Goal: Task Accomplishment & Management: Use online tool/utility

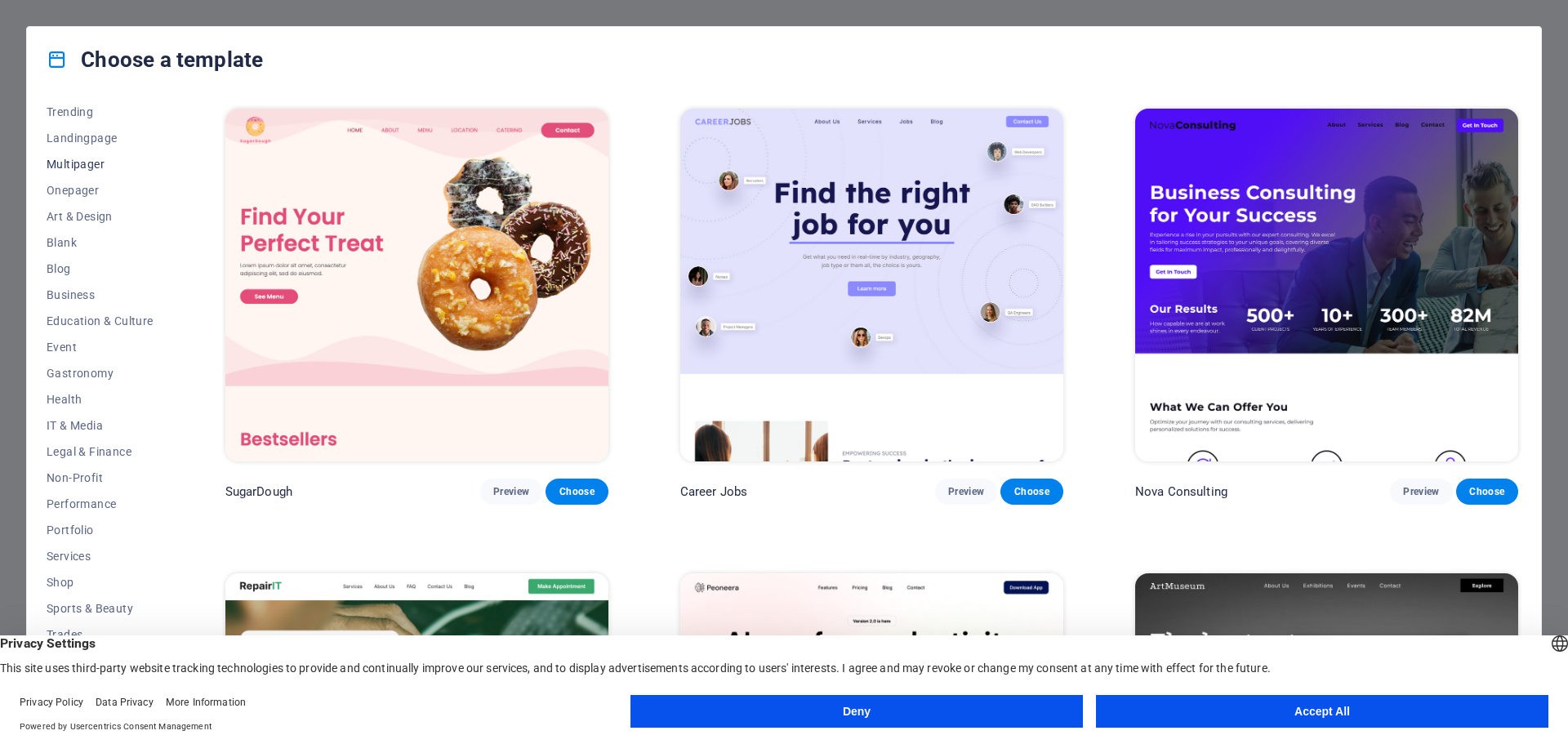
scroll to position [87, 0]
click at [62, 526] on span "Portfolio" at bounding box center [99, 527] width 107 height 13
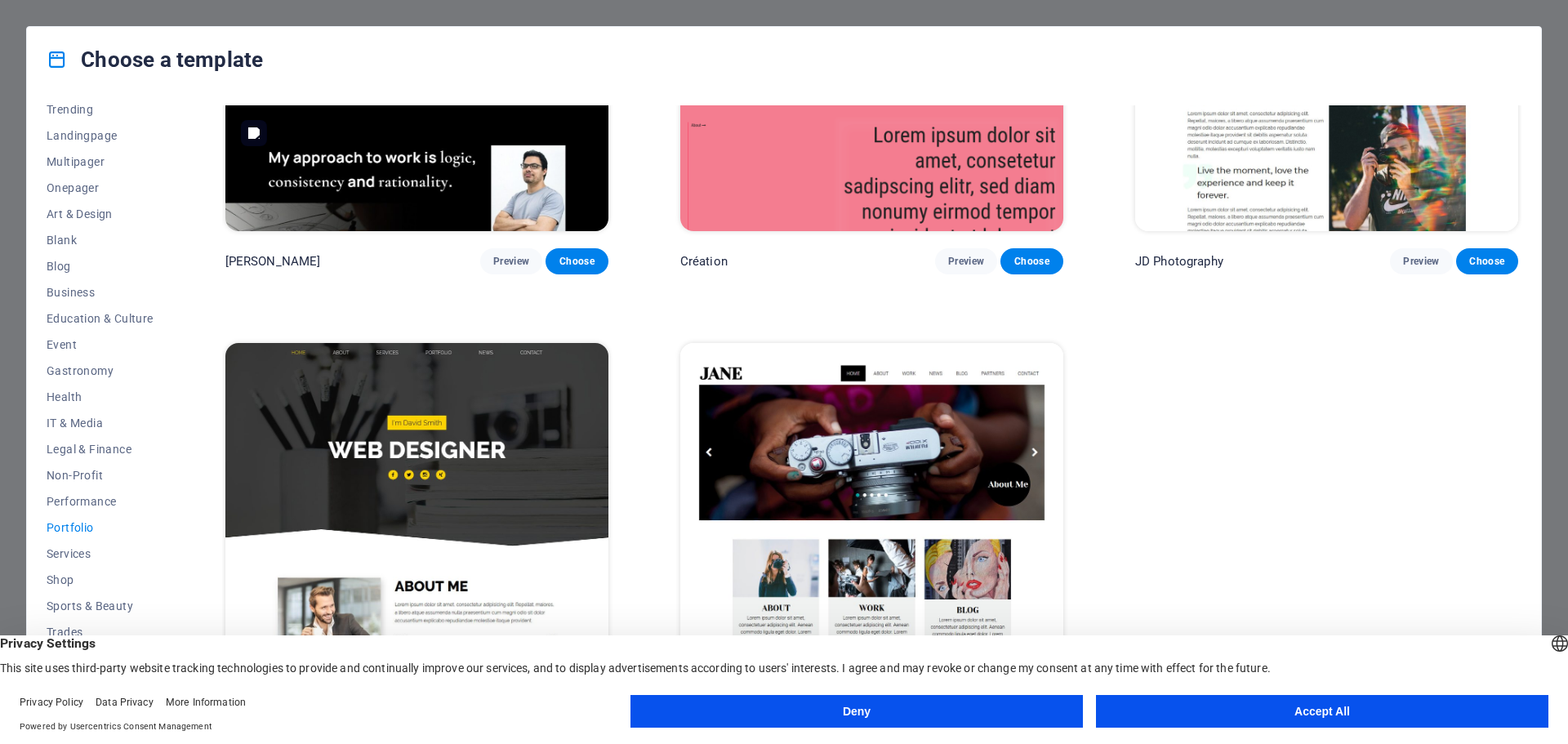
scroll to position [732, 0]
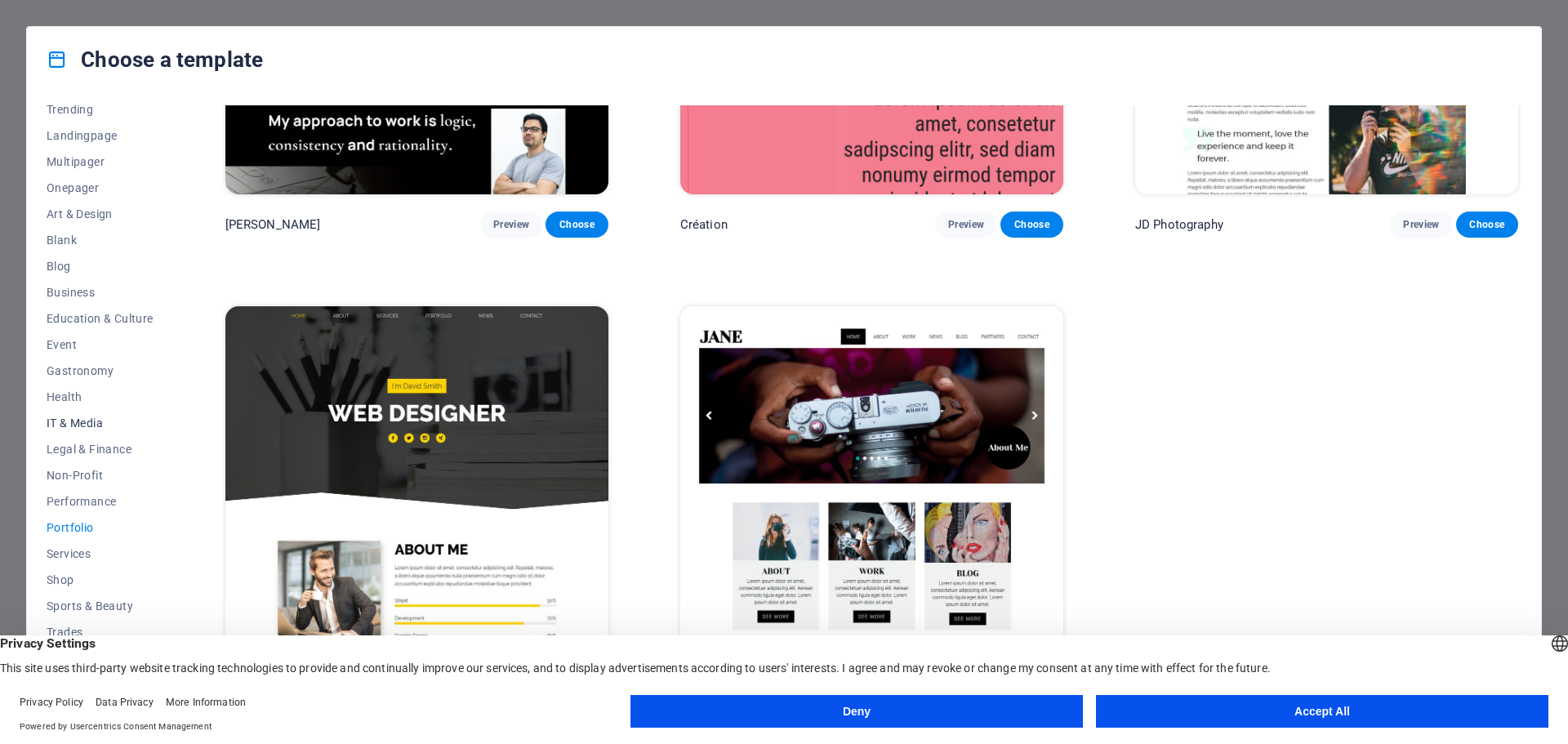
click at [95, 421] on span "IT & Media" at bounding box center [99, 423] width 107 height 13
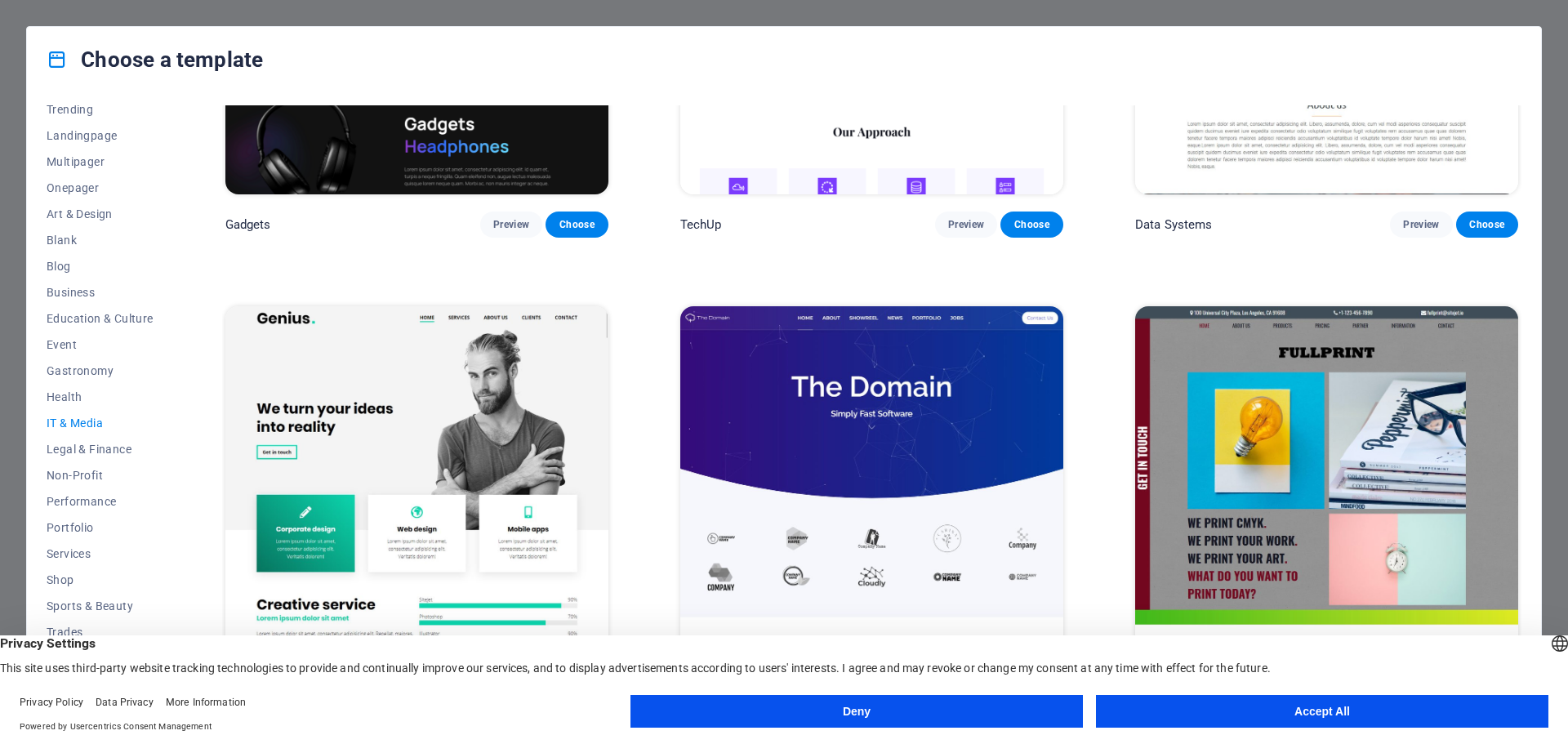
scroll to position [0, 0]
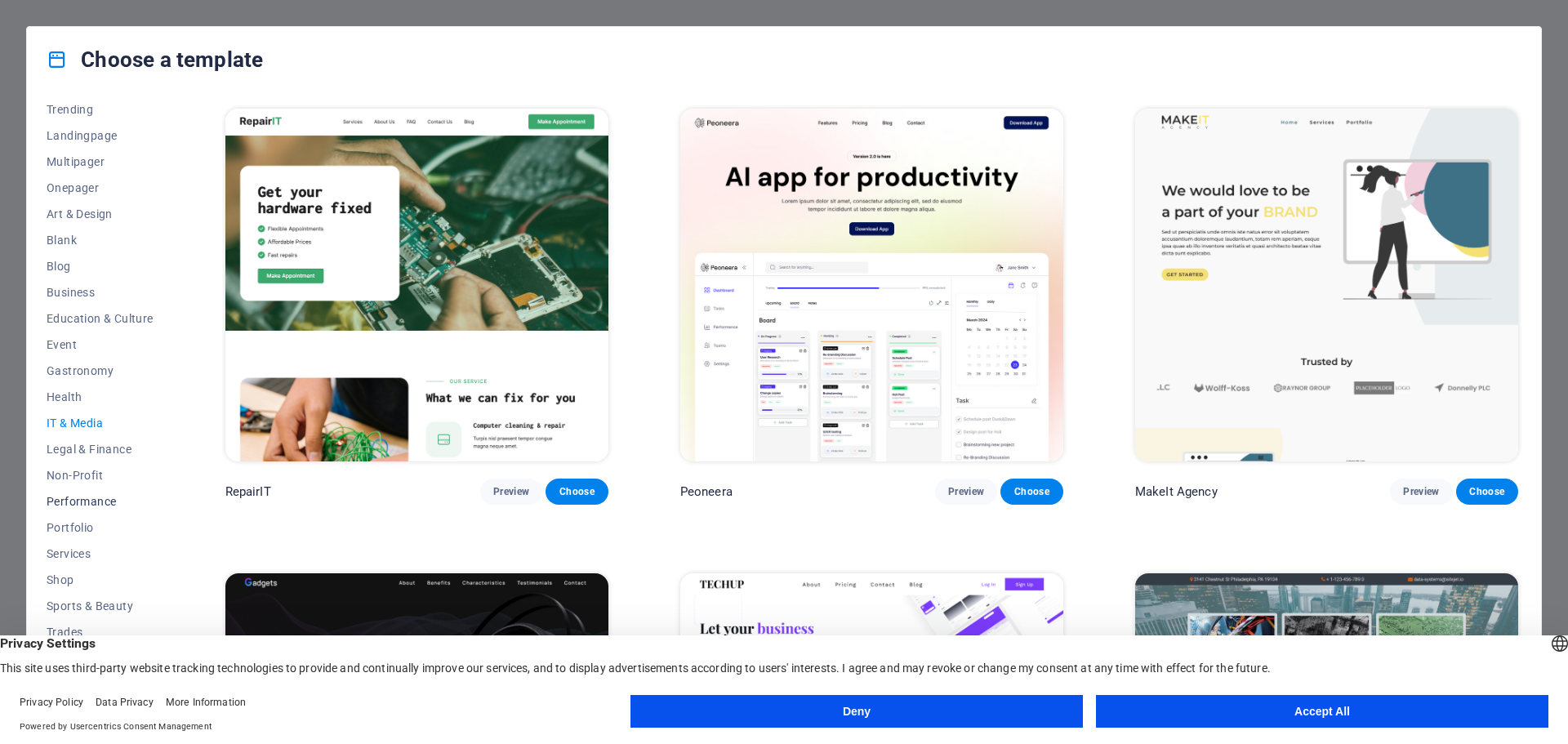
click at [109, 499] on span "Performance" at bounding box center [99, 502] width 107 height 13
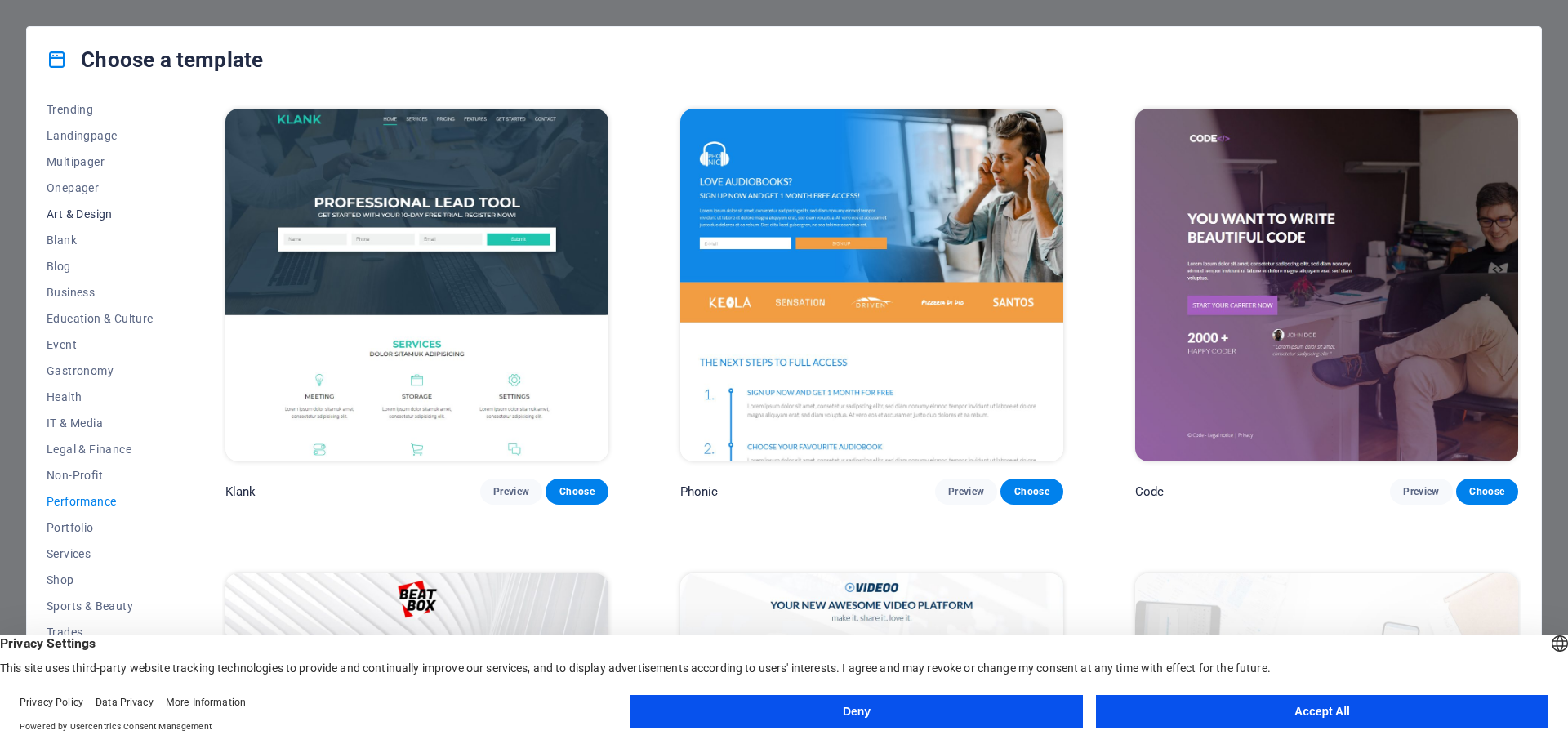
click at [101, 205] on button "Art & Design" at bounding box center [99, 214] width 107 height 27
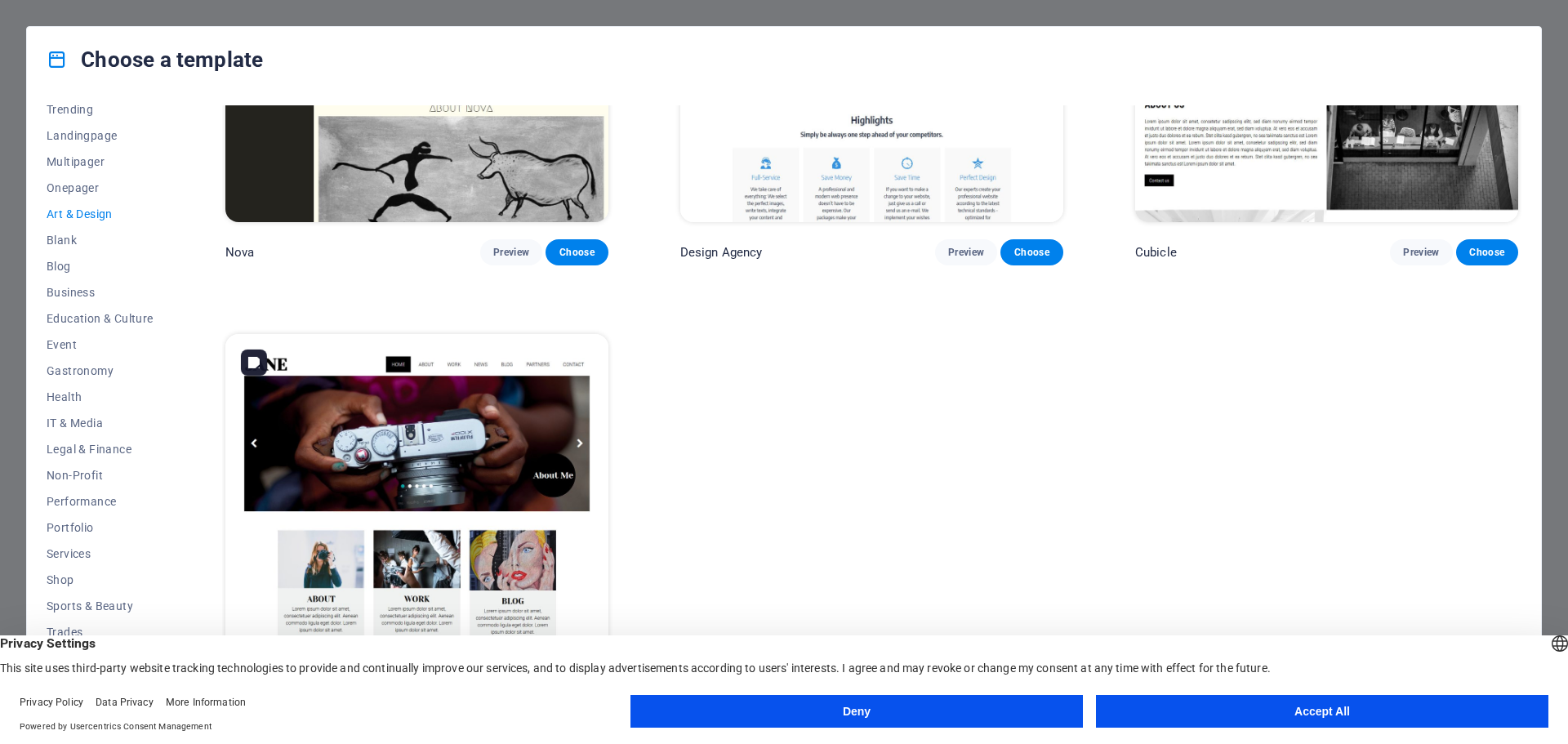
scroll to position [2120, 0]
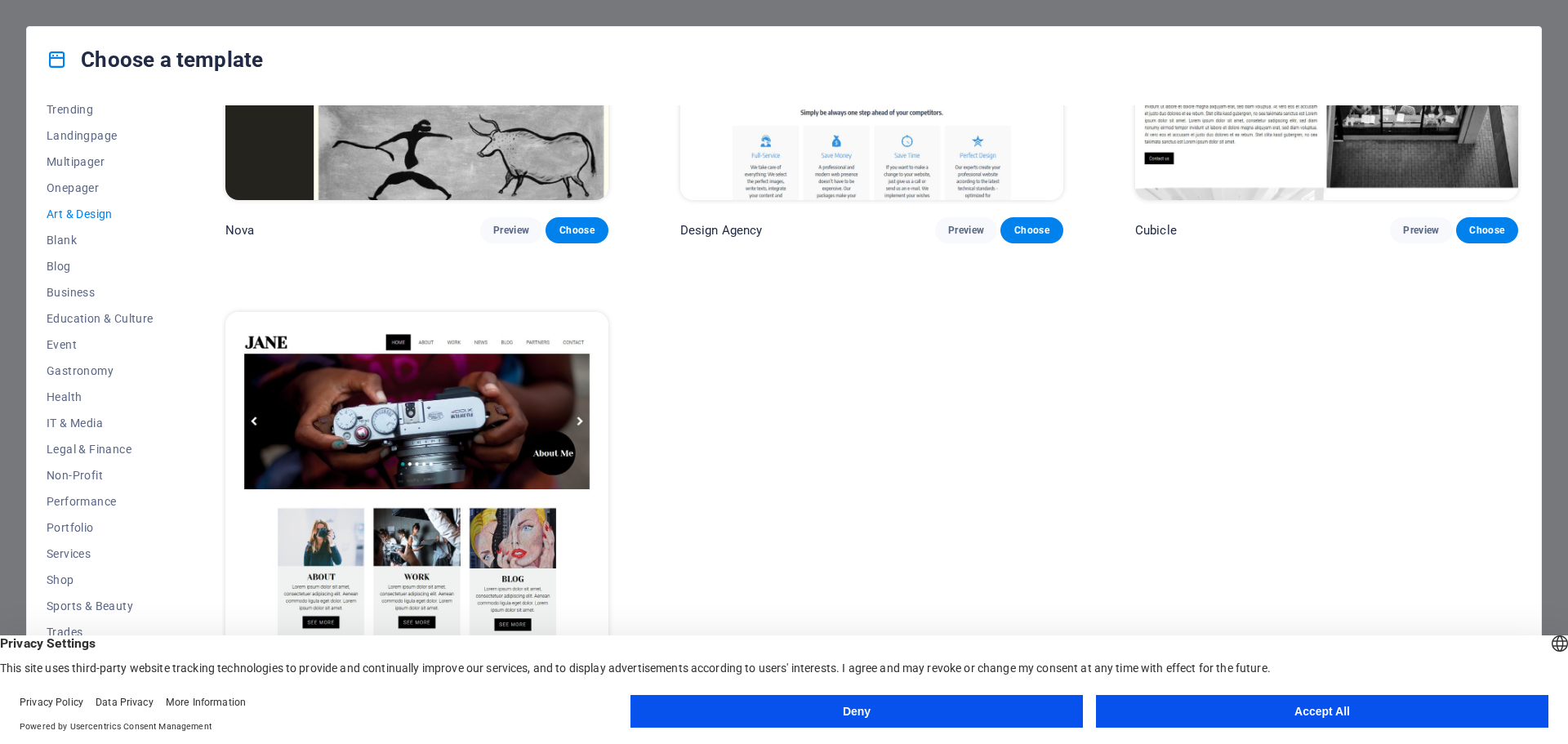
click at [1209, 710] on button "Accept All" at bounding box center [1323, 711] width 453 height 33
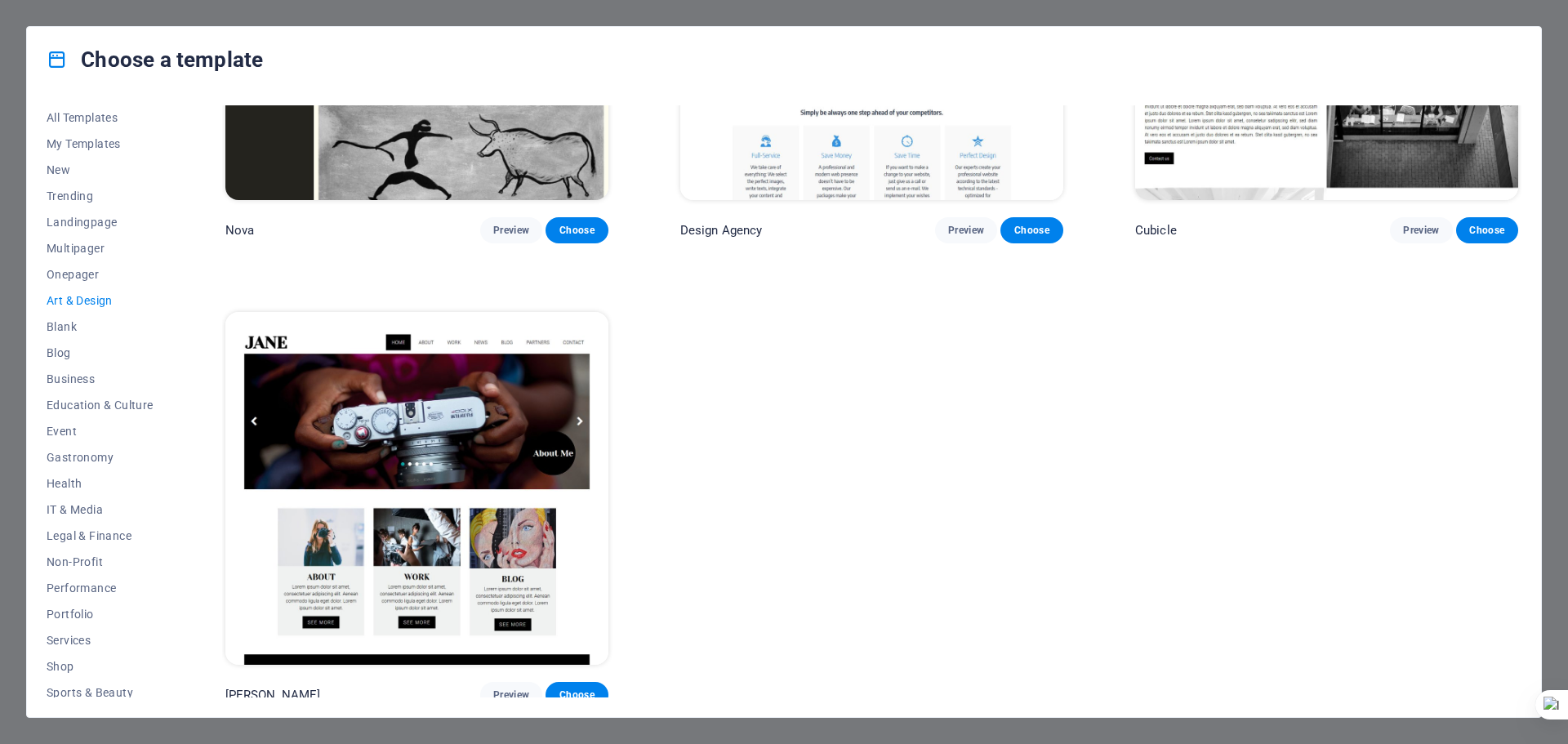
scroll to position [0, 0]
click at [80, 192] on span "Trending" at bounding box center [99, 197] width 107 height 13
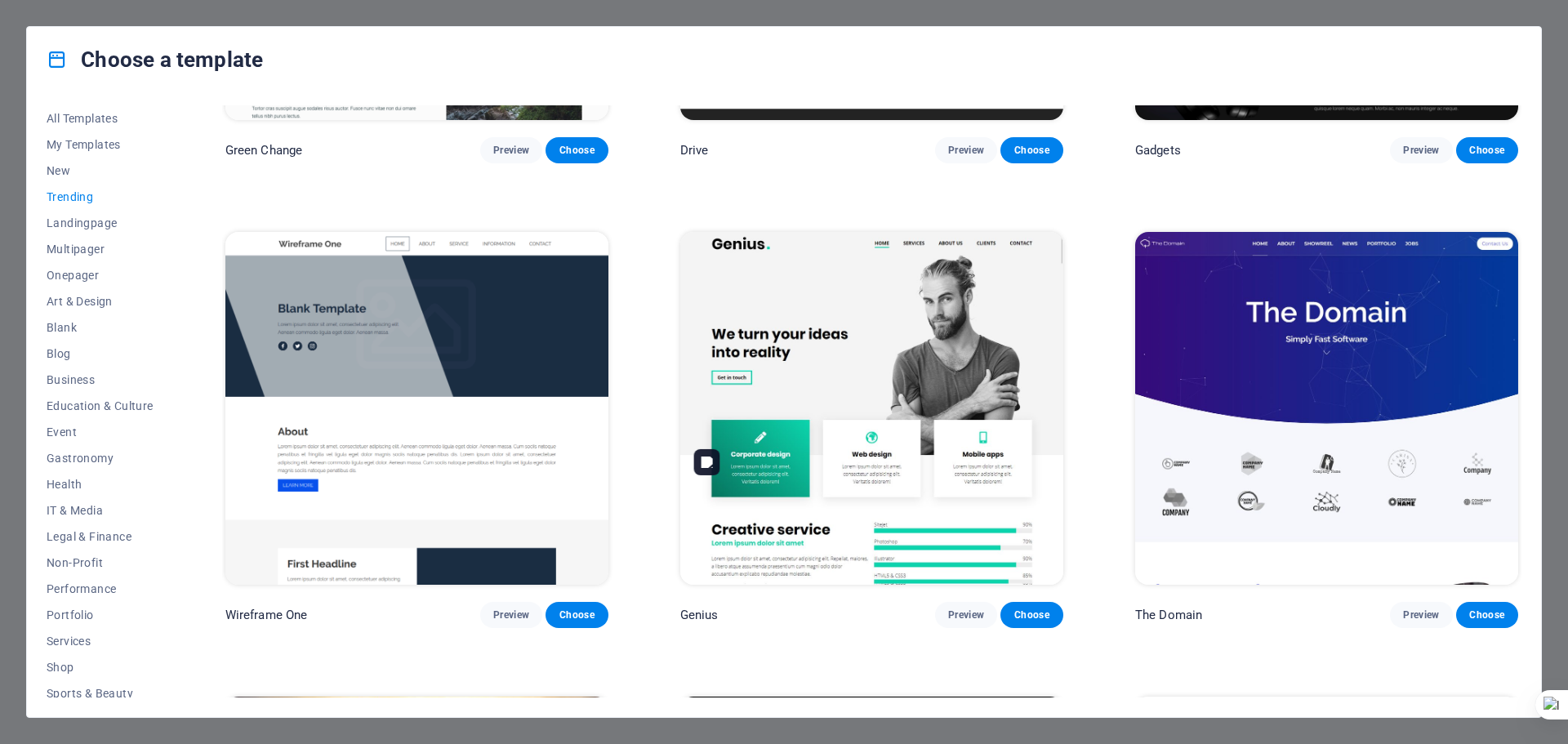
scroll to position [1712, 0]
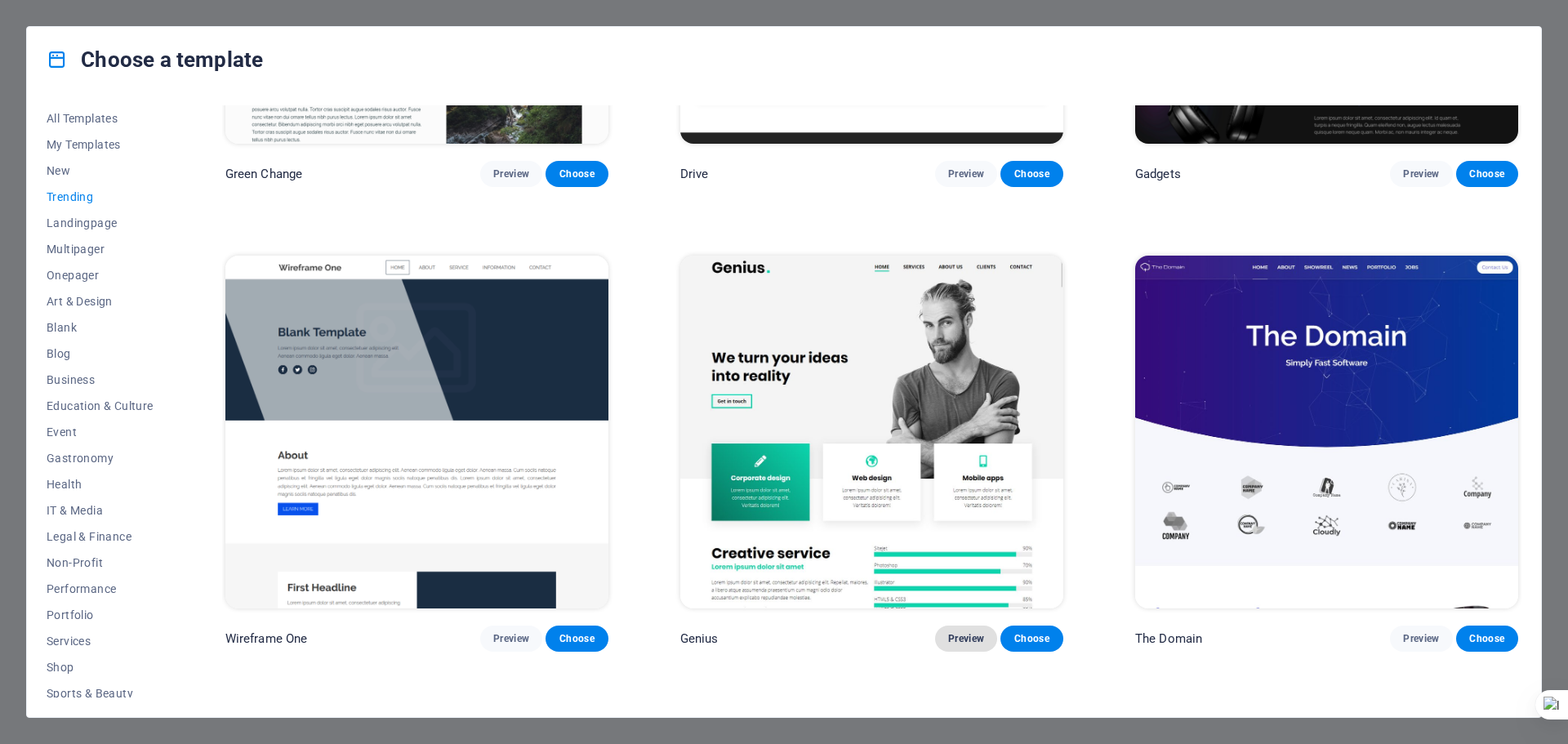
click at [963, 635] on span "Preview" at bounding box center [966, 639] width 36 height 13
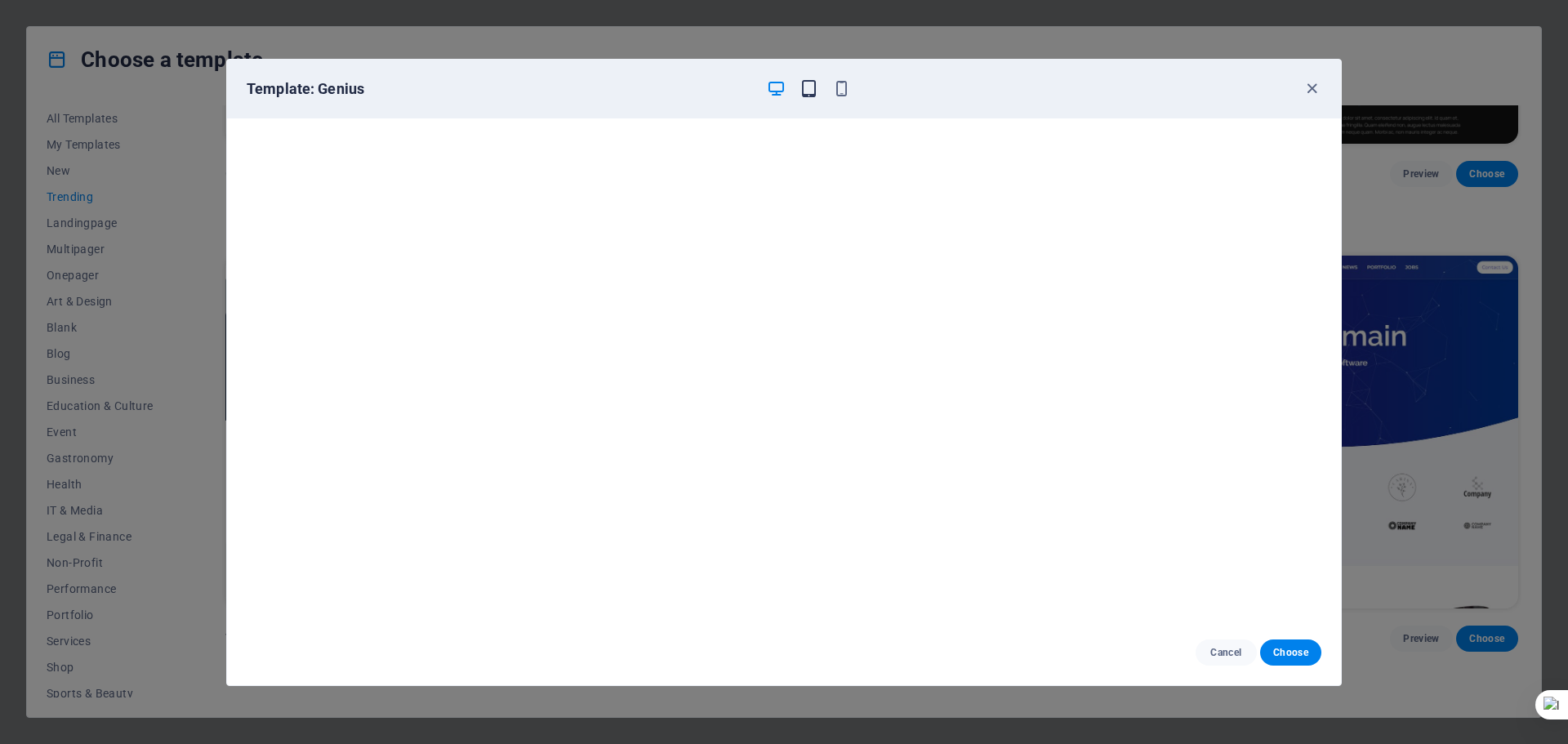
click at [817, 90] on icon "button" at bounding box center [809, 89] width 19 height 19
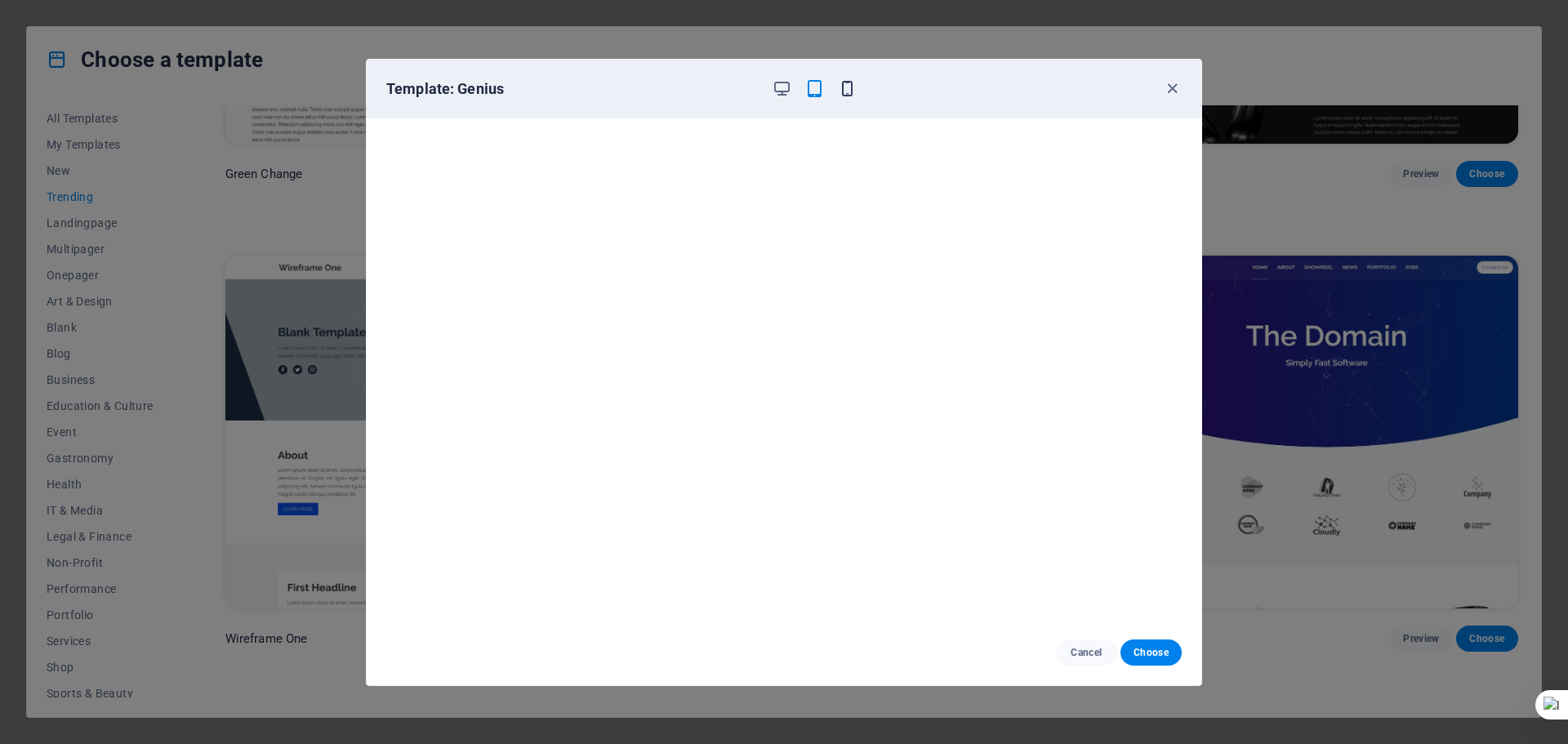
click at [843, 86] on icon "button" at bounding box center [847, 89] width 19 height 19
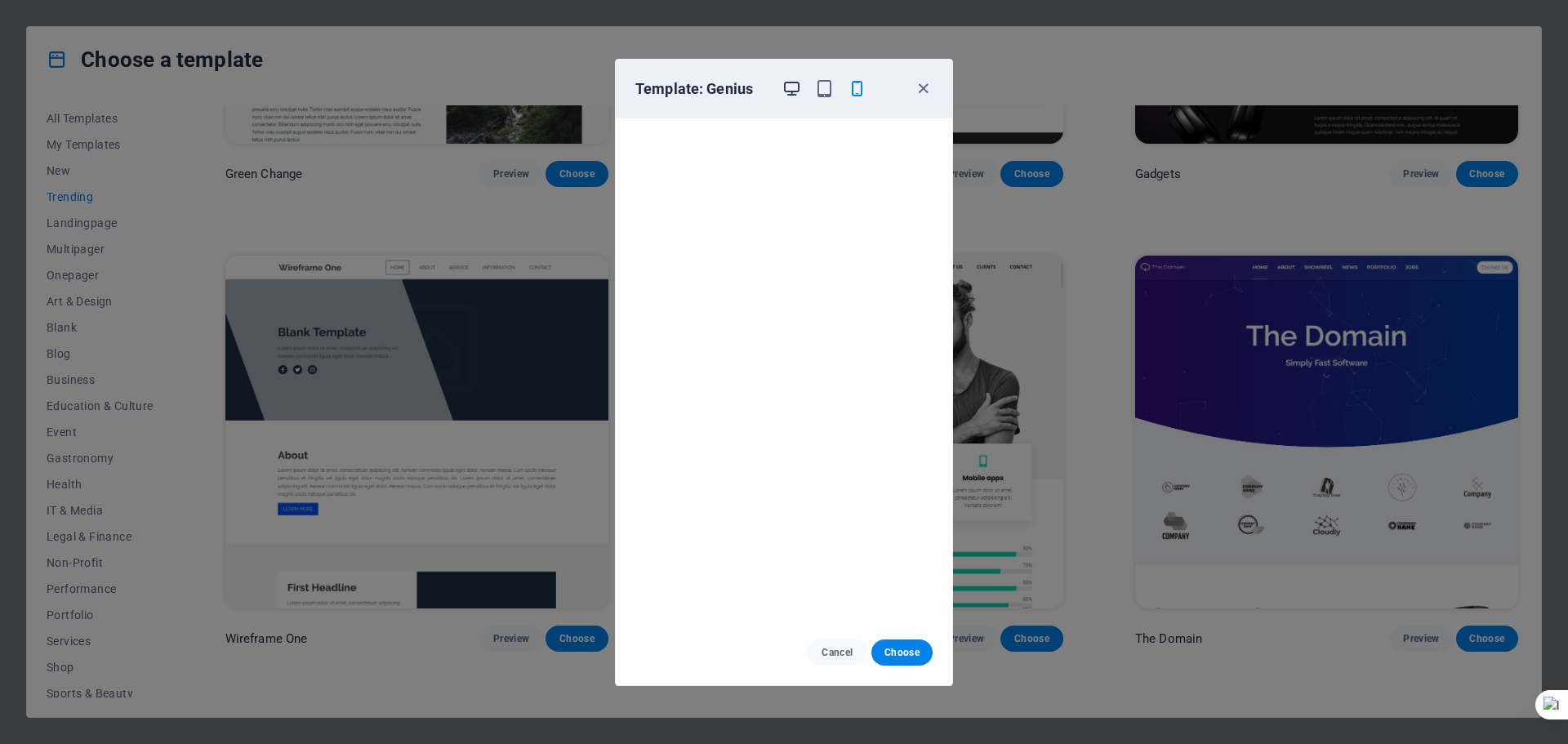
click at [796, 83] on icon "button" at bounding box center [792, 89] width 19 height 19
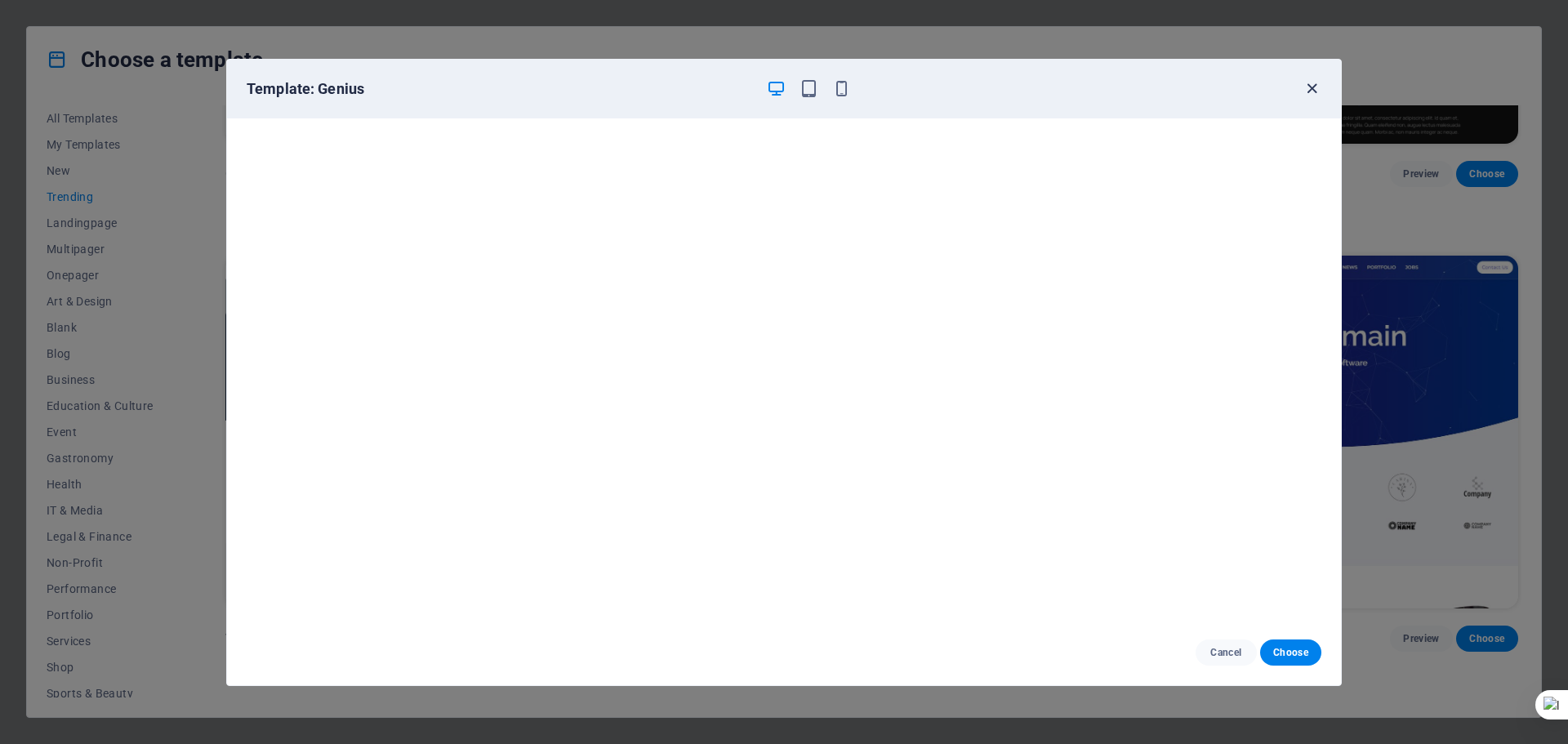
click at [1320, 80] on icon "button" at bounding box center [1312, 89] width 19 height 19
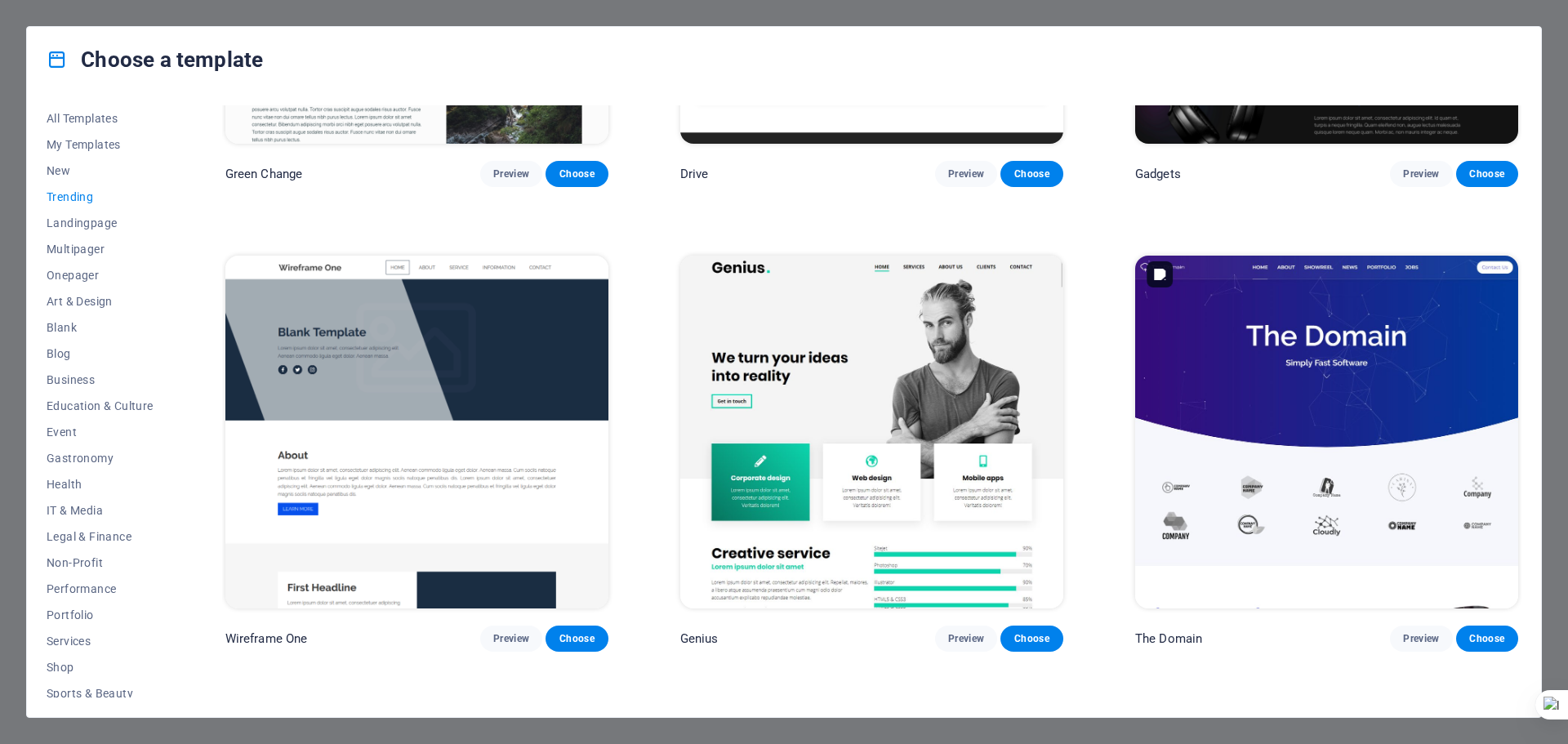
click at [1327, 363] on img at bounding box center [1327, 432] width 383 height 353
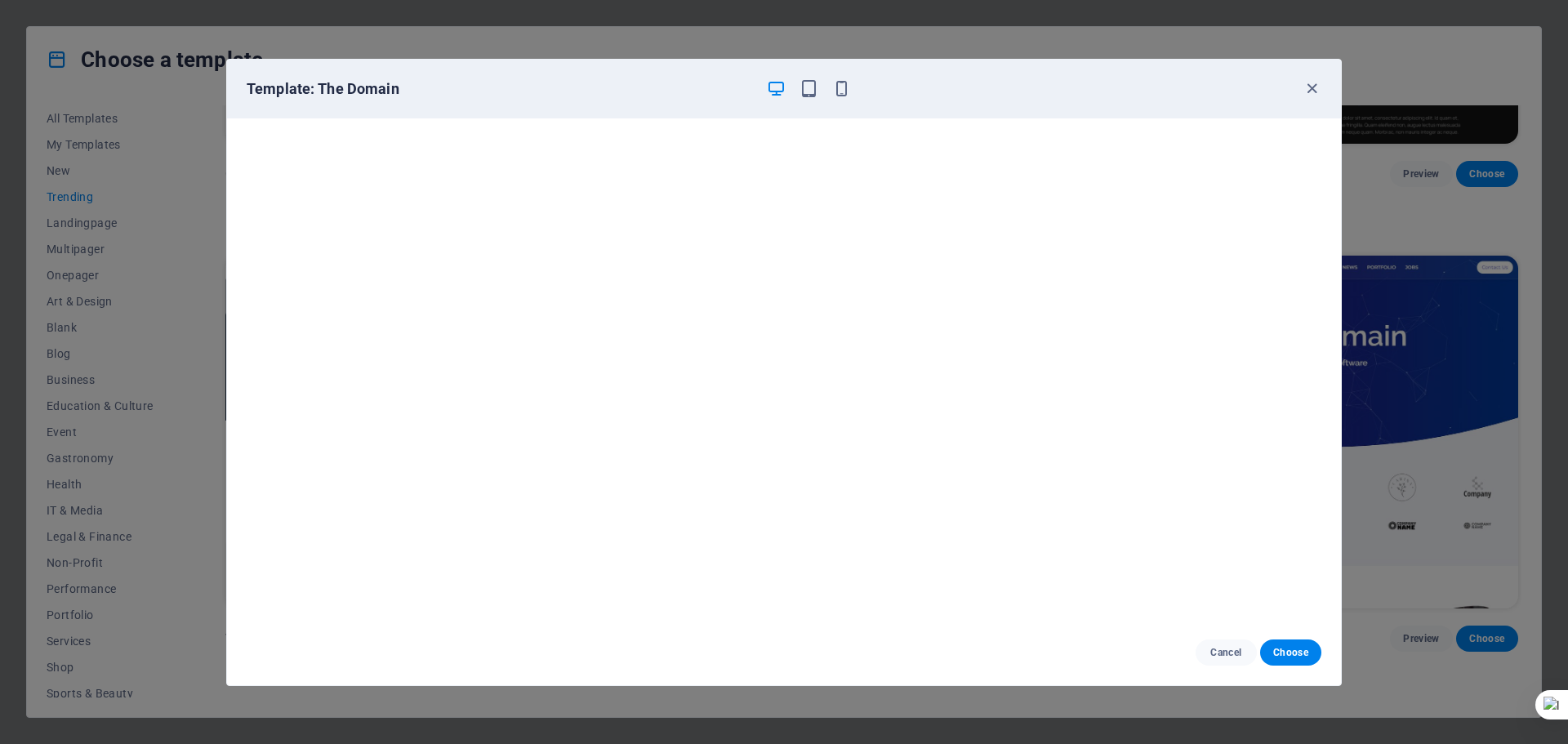
click at [1322, 97] on div "Template: The Domain" at bounding box center [784, 89] width 1114 height 59
click at [1312, 94] on icon "button" at bounding box center [1312, 89] width 19 height 19
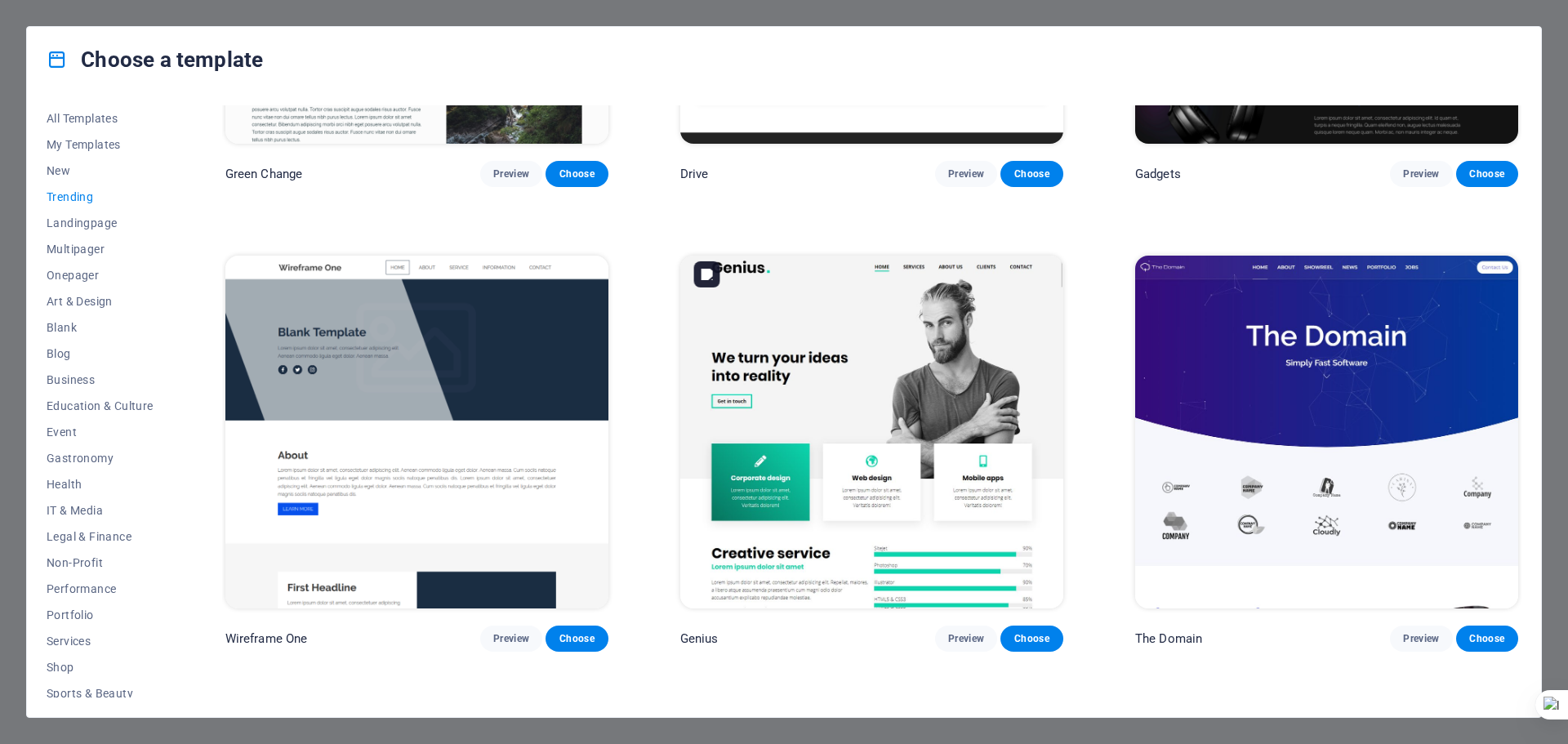
click at [898, 343] on img at bounding box center [872, 432] width 383 height 353
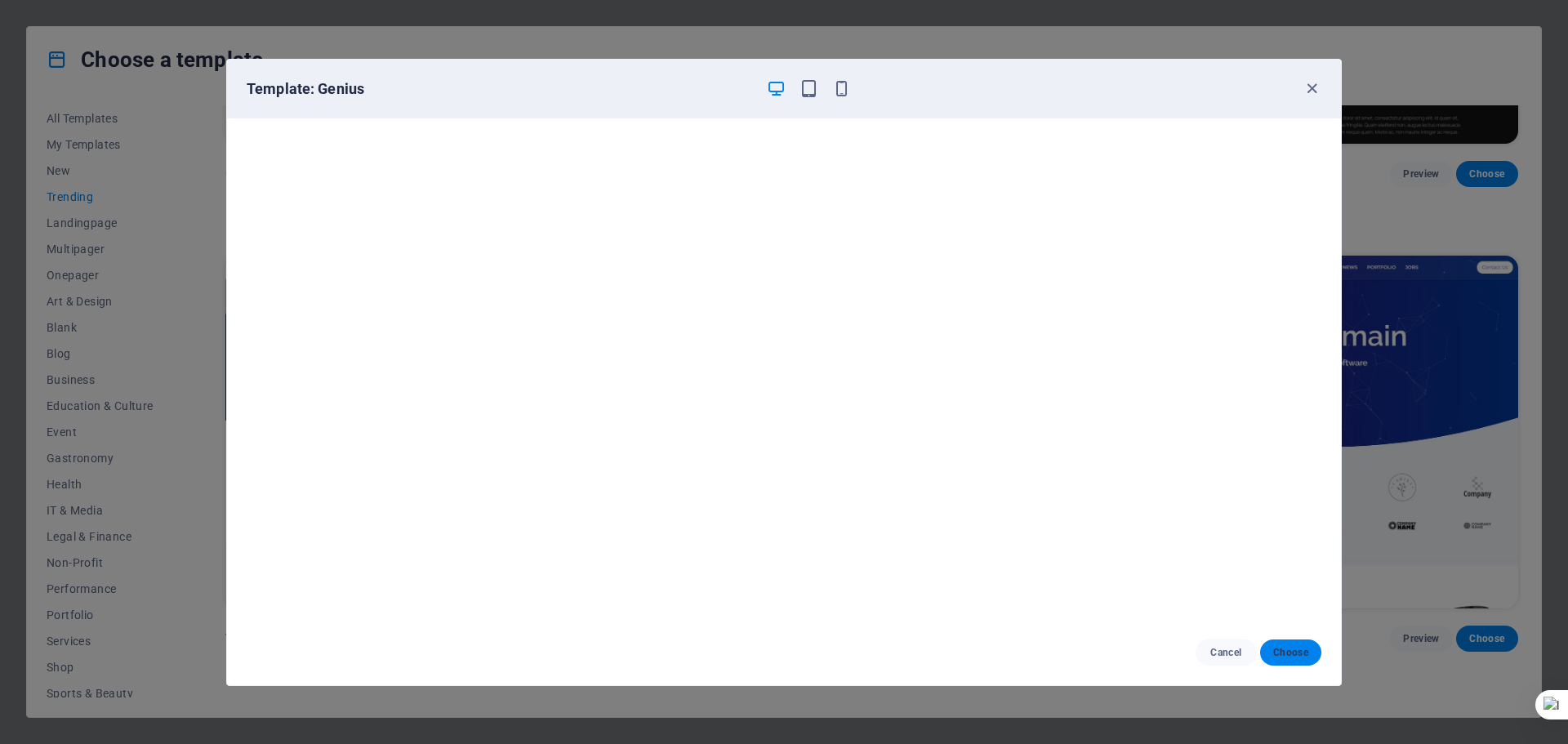
click at [1281, 657] on span "Choose" at bounding box center [1291, 652] width 35 height 13
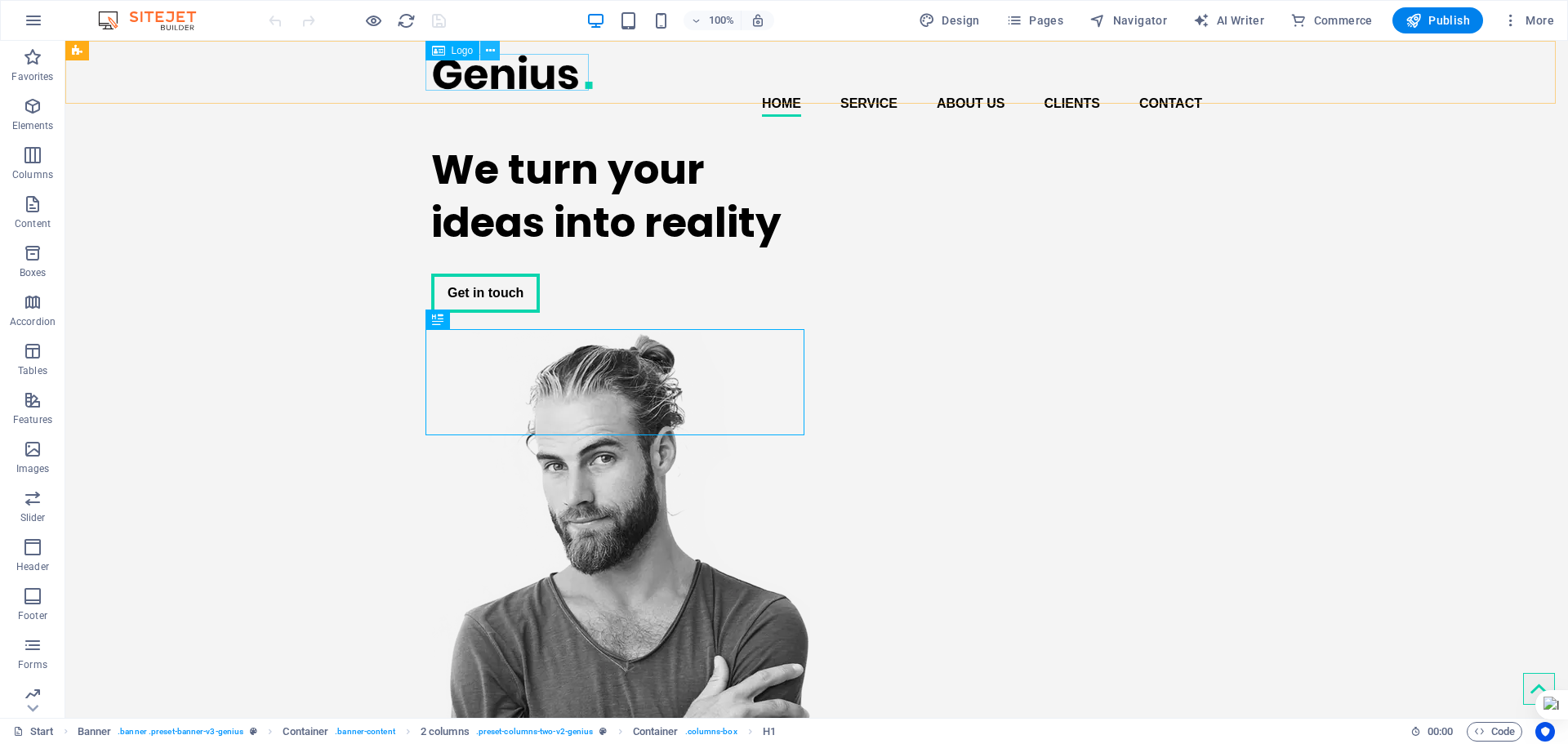
click at [494, 47] on icon at bounding box center [490, 51] width 9 height 17
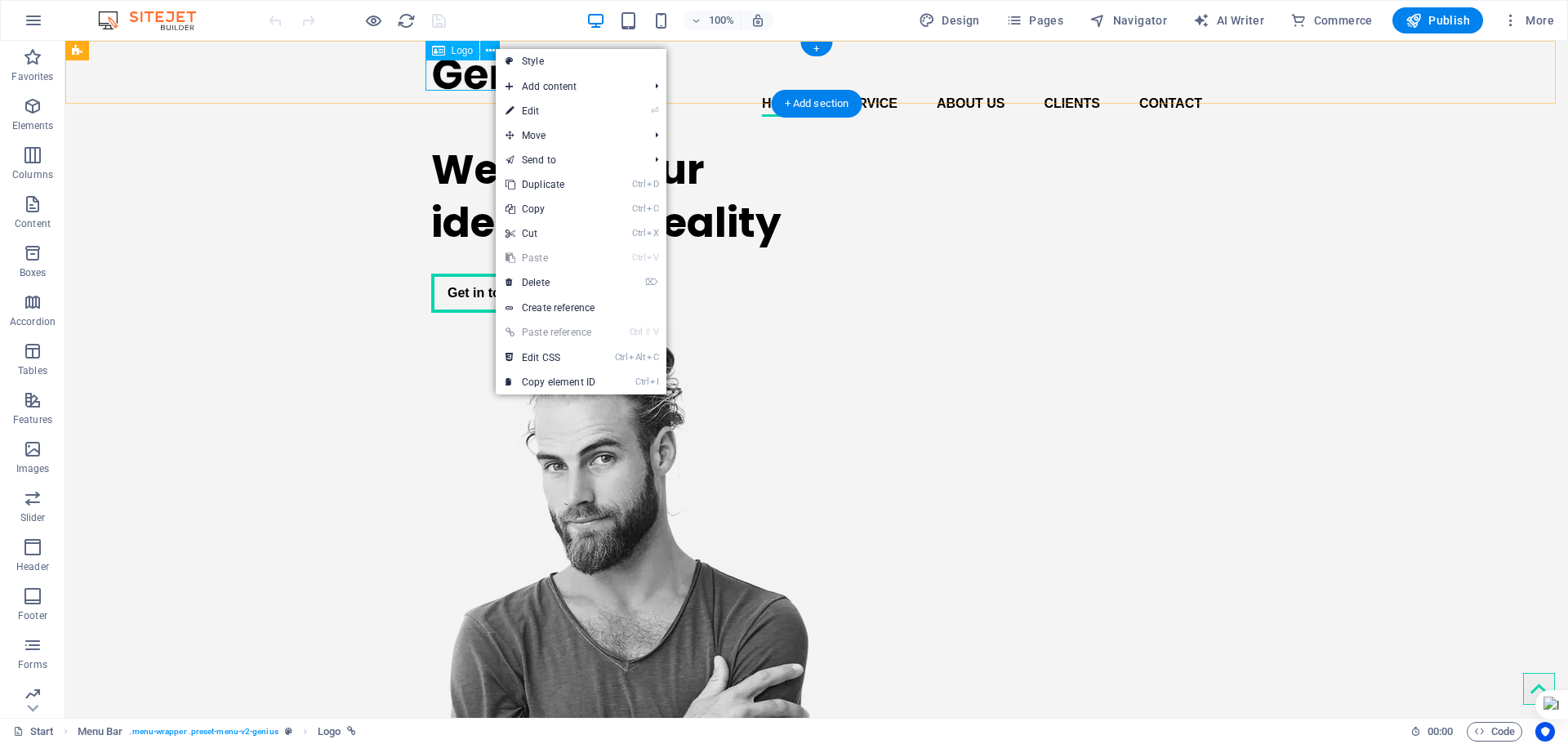
click at [458, 72] on div at bounding box center [816, 72] width 771 height 37
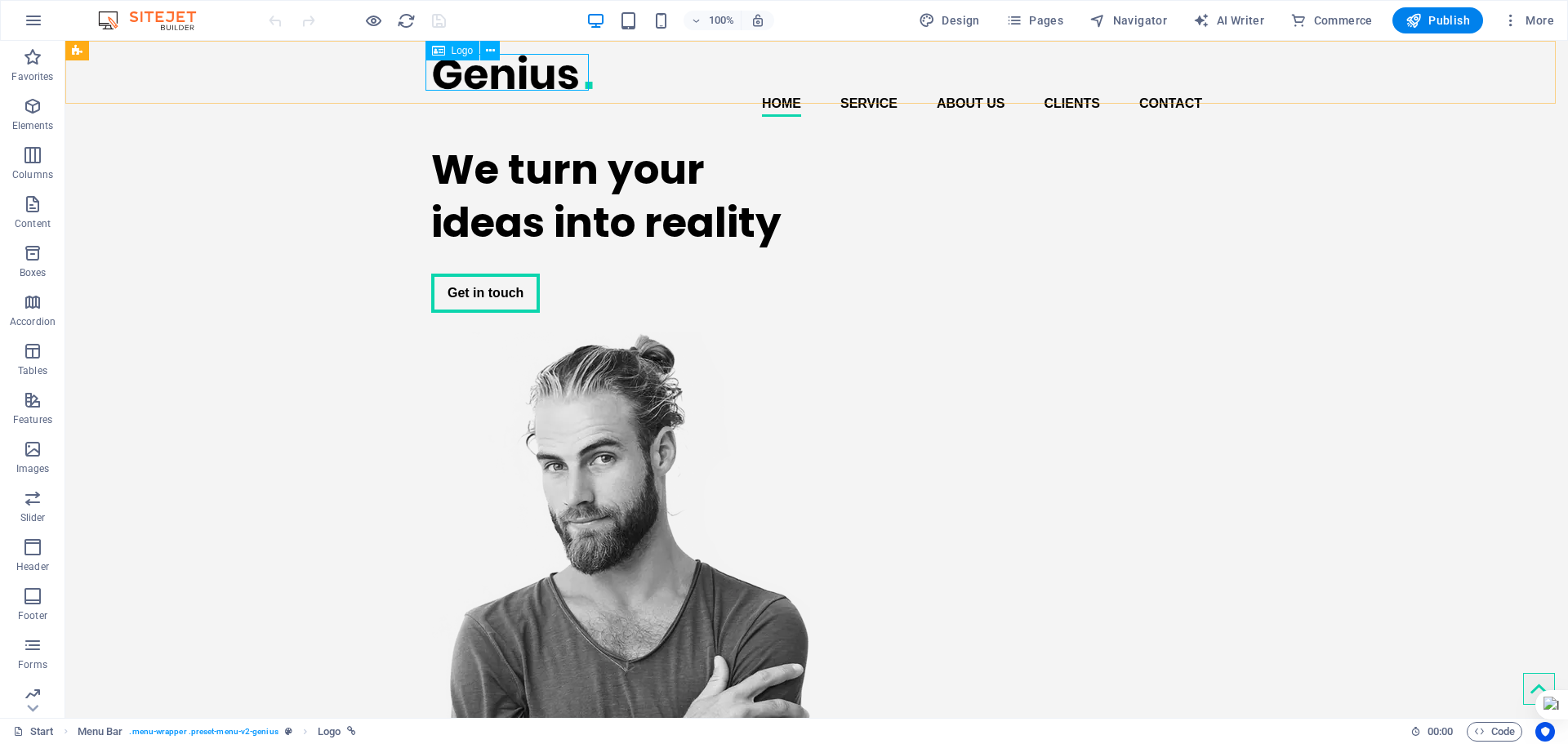
click at [454, 42] on div "Logo" at bounding box center [453, 50] width 55 height 20
click at [452, 50] on span "Logo" at bounding box center [462, 50] width 22 height 9
click at [490, 52] on icon at bounding box center [490, 51] width 9 height 17
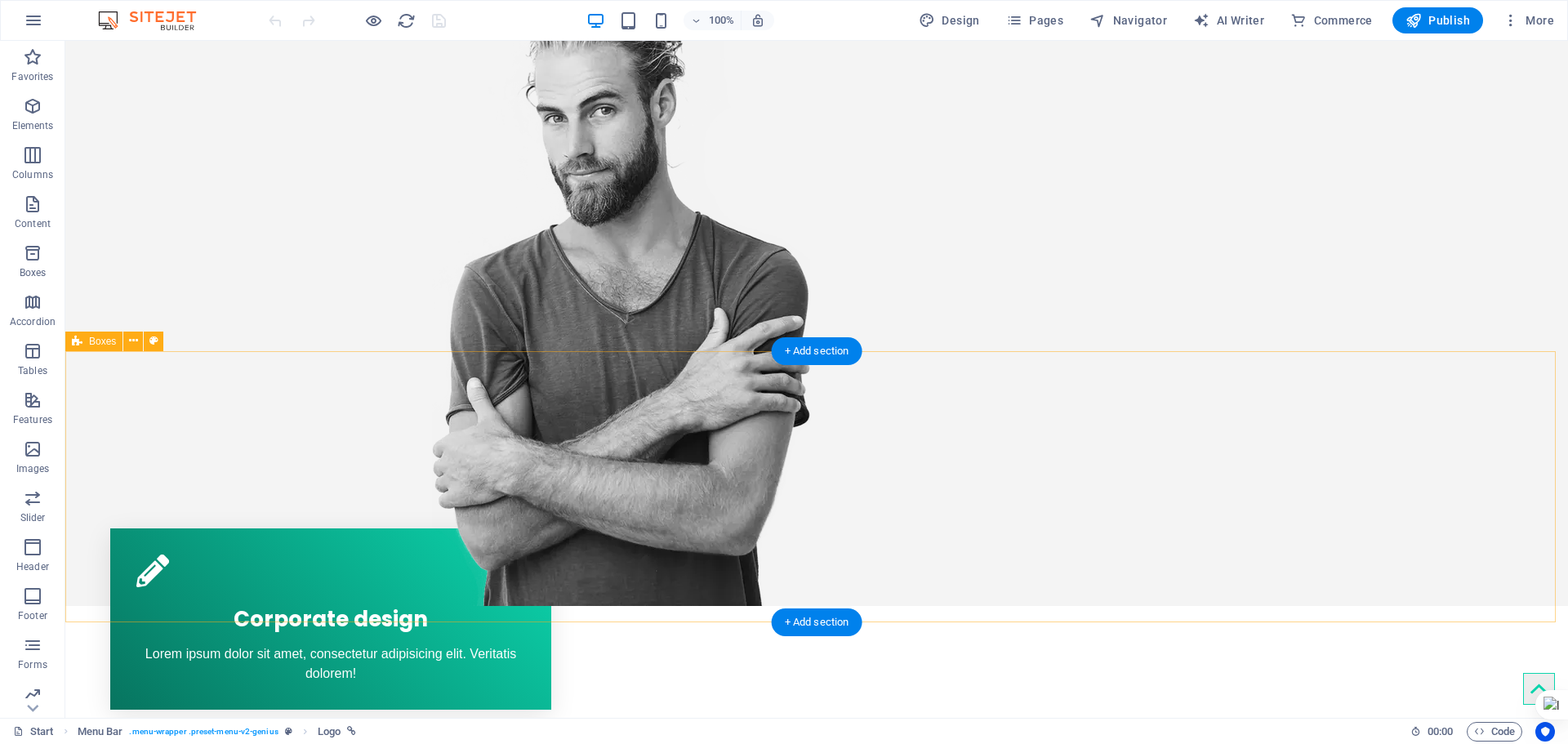
scroll to position [490, 0]
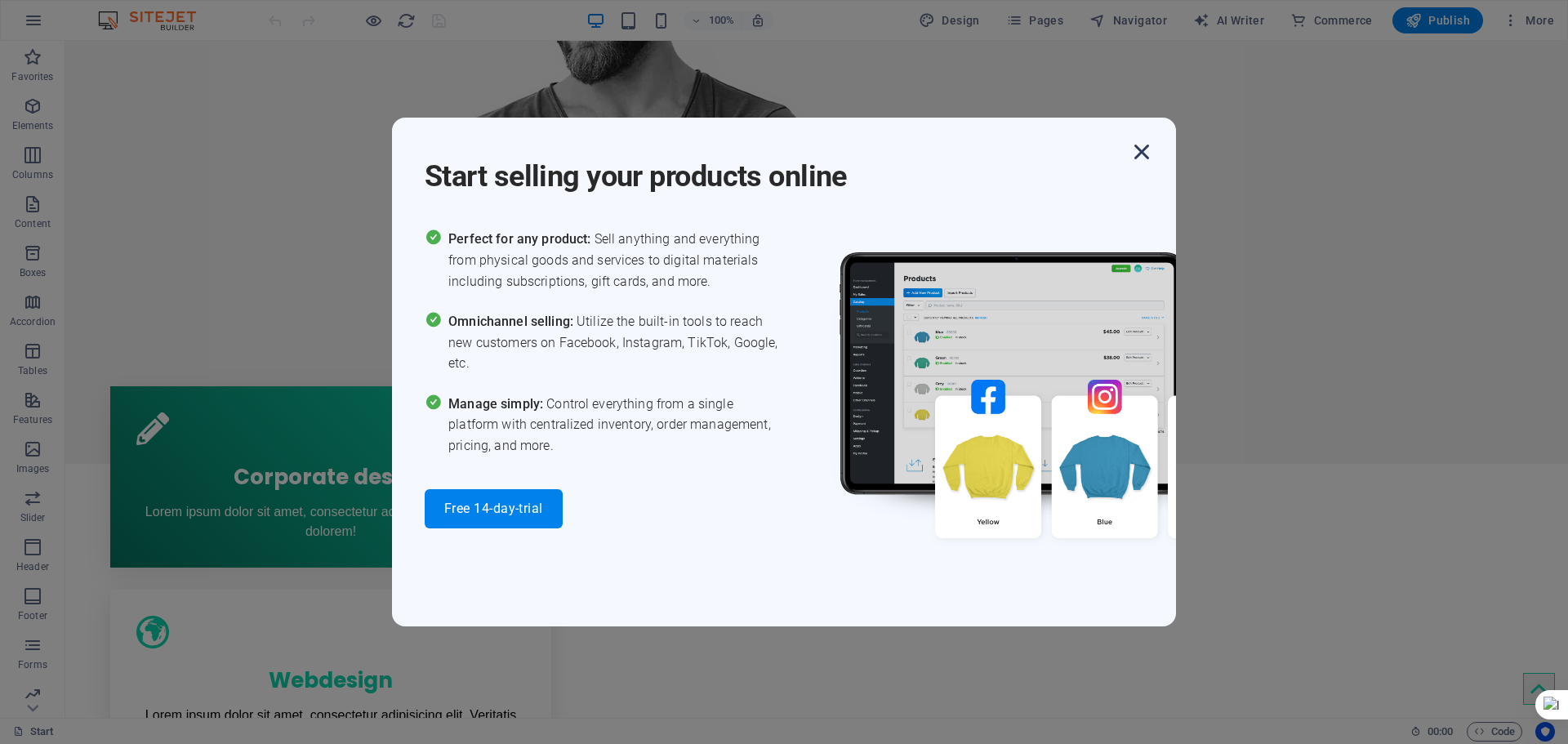
click at [1141, 153] on icon "button" at bounding box center [1141, 151] width 29 height 29
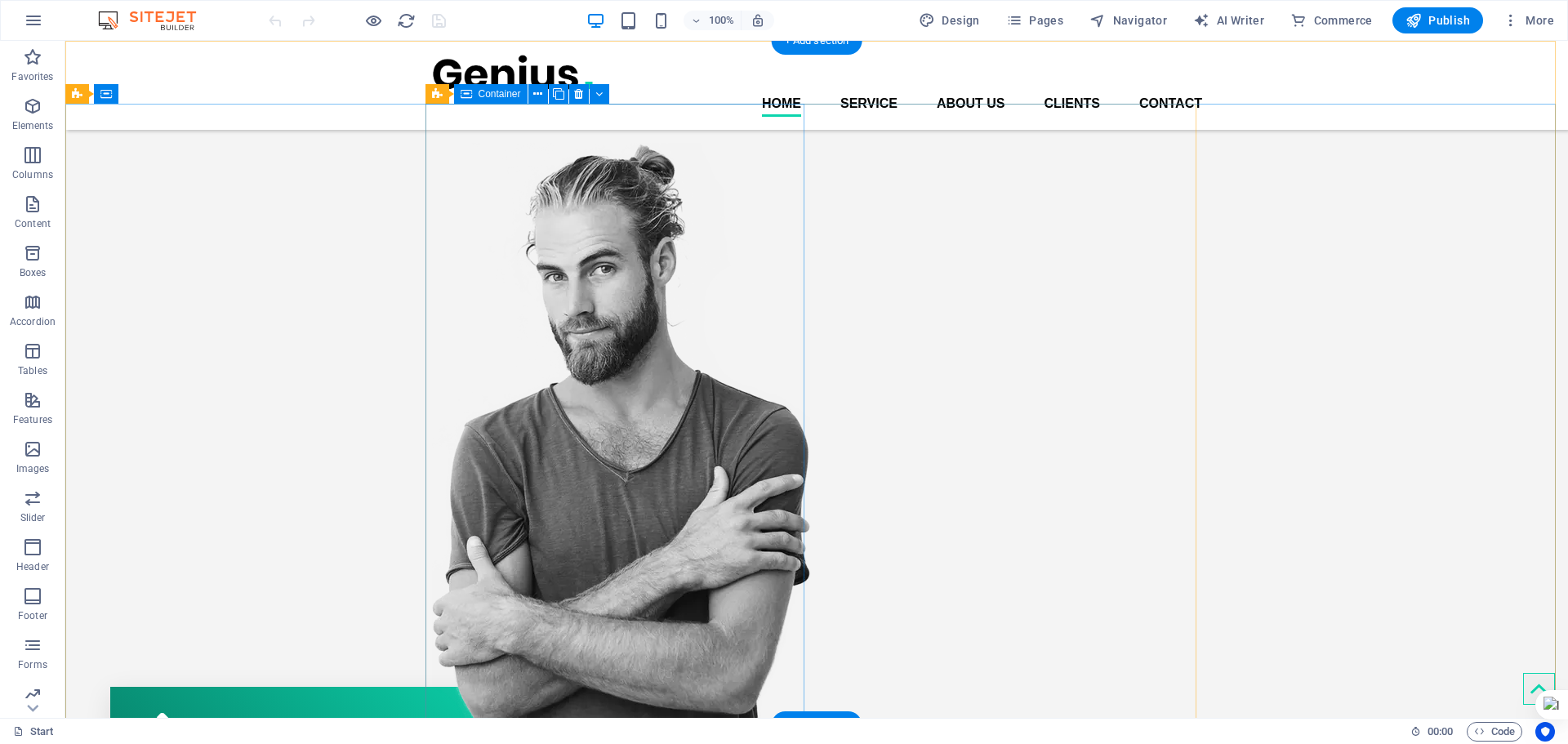
scroll to position [0, 0]
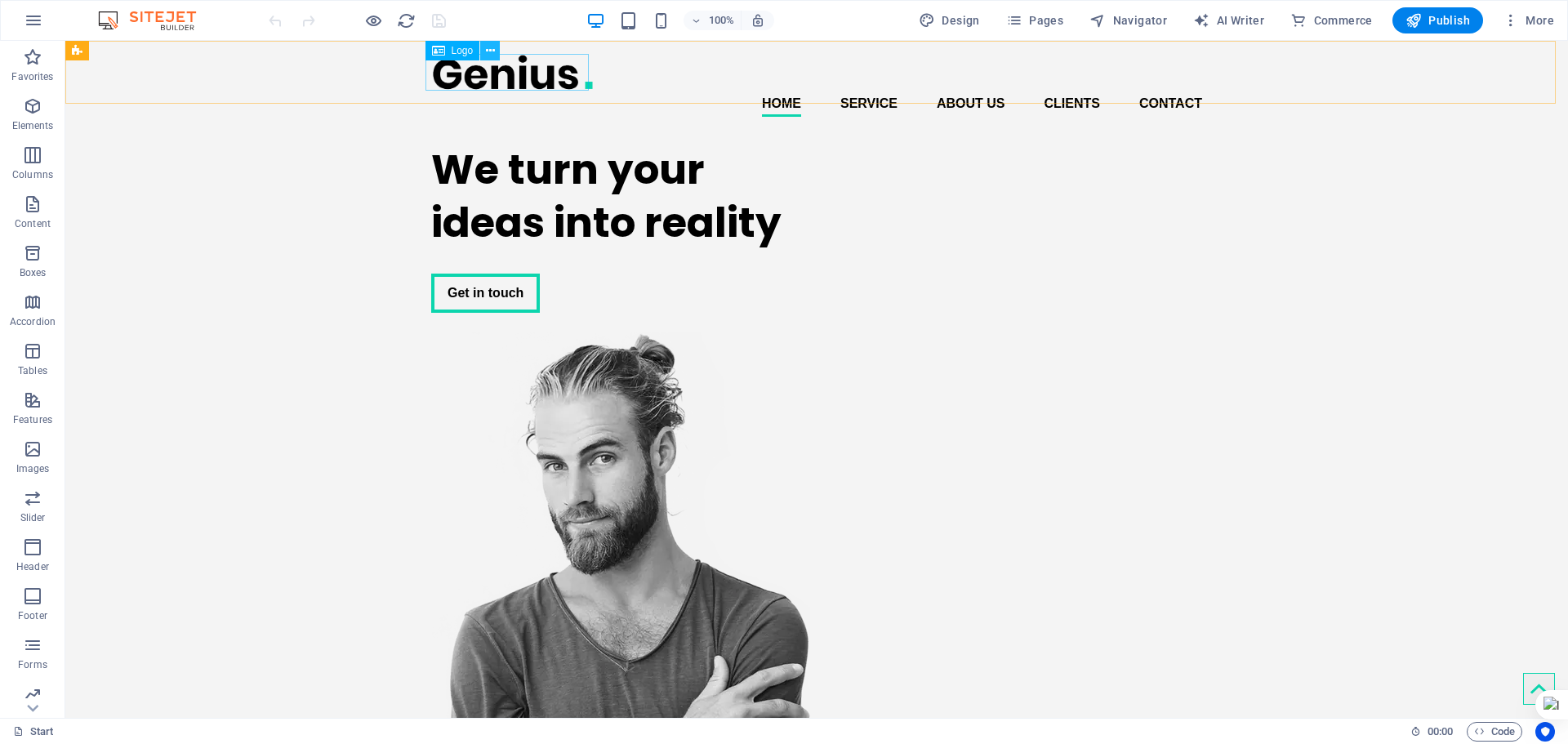
click at [495, 47] on button at bounding box center [490, 50] width 20 height 20
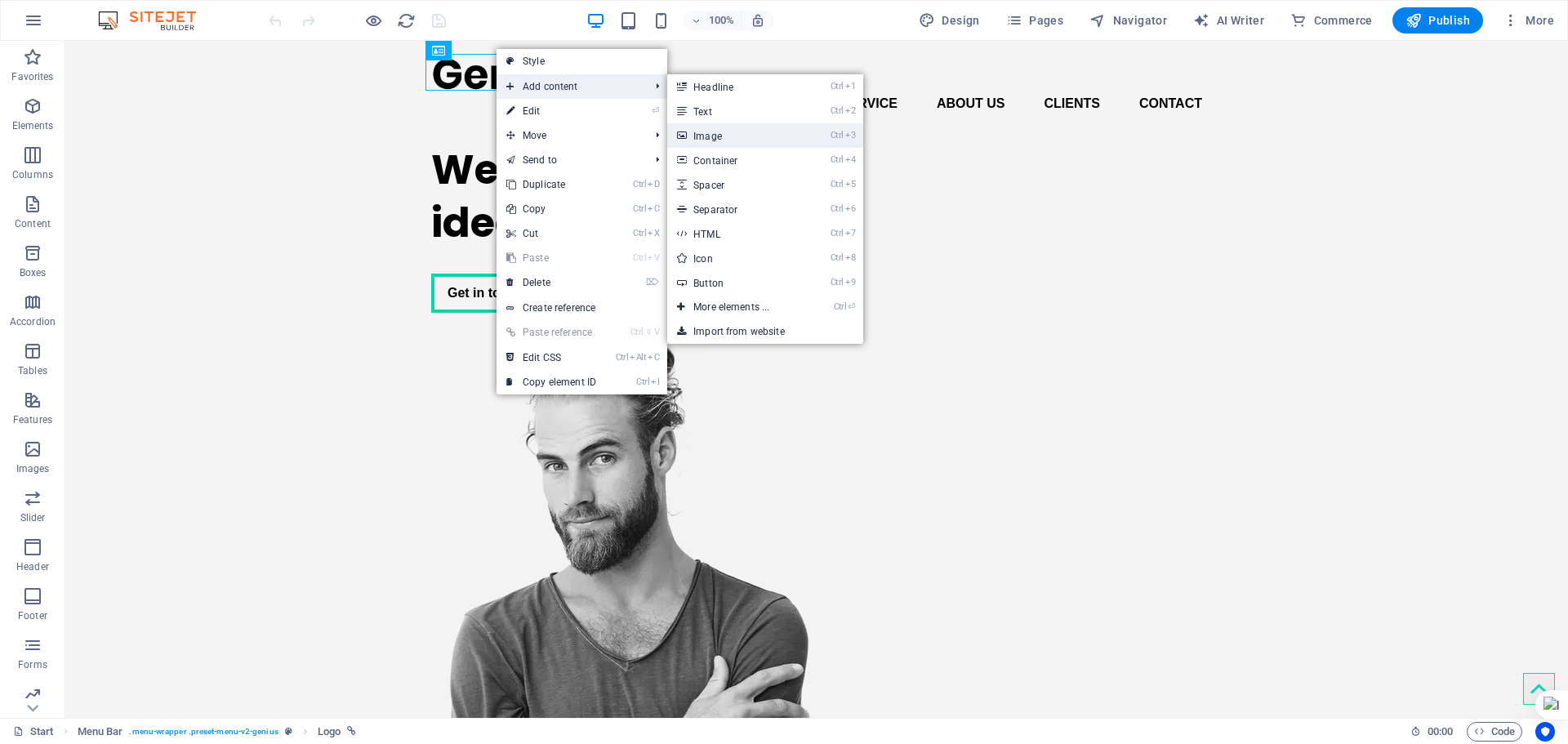
click at [717, 136] on link "Ctrl 3 Image" at bounding box center [735, 135] width 134 height 25
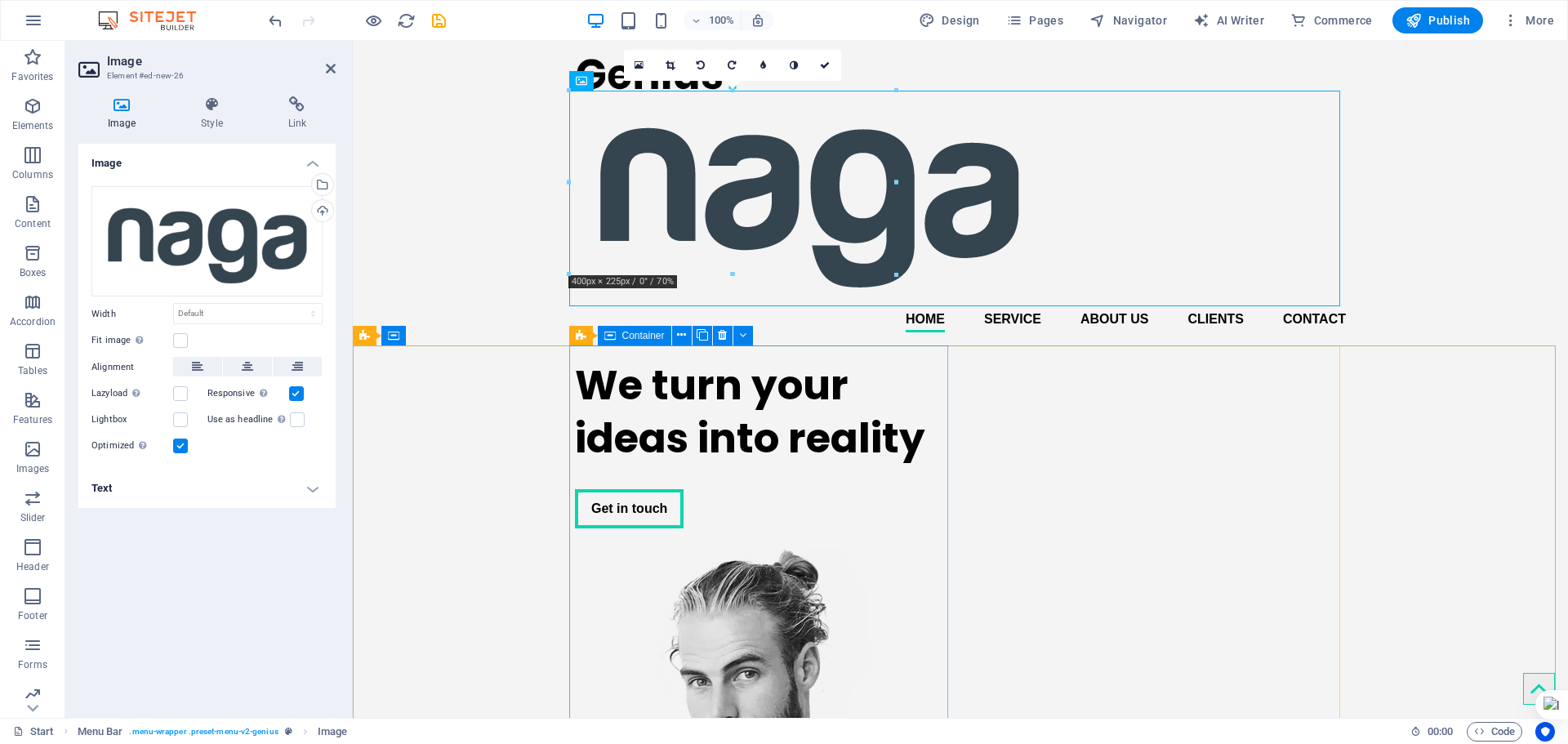
click at [779, 443] on div "We turn your ideas into reality Get in touch" at bounding box center [764, 443] width 379 height 196
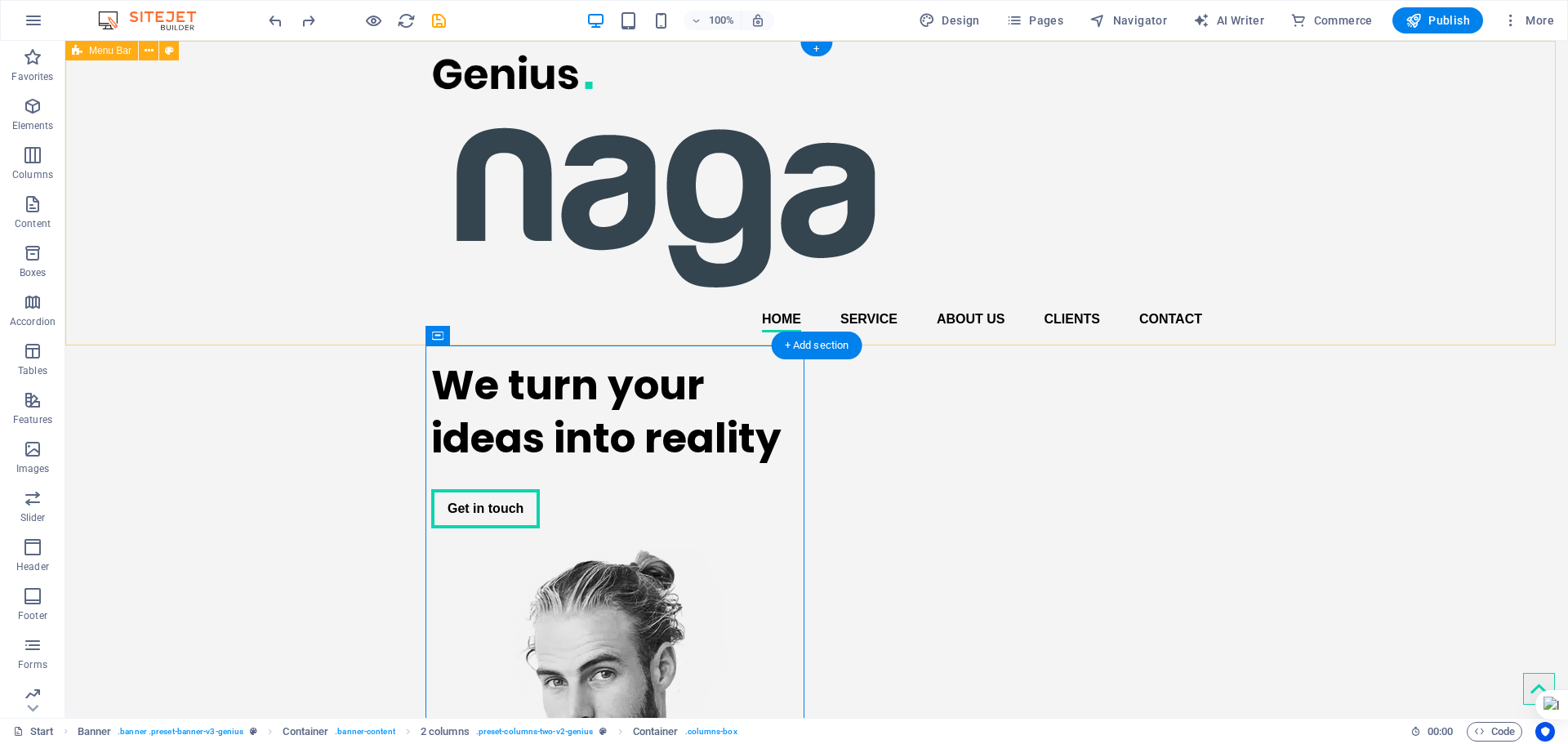
click at [396, 174] on div "Home Service About us Clients Contact Menu" at bounding box center [816, 193] width 1503 height 305
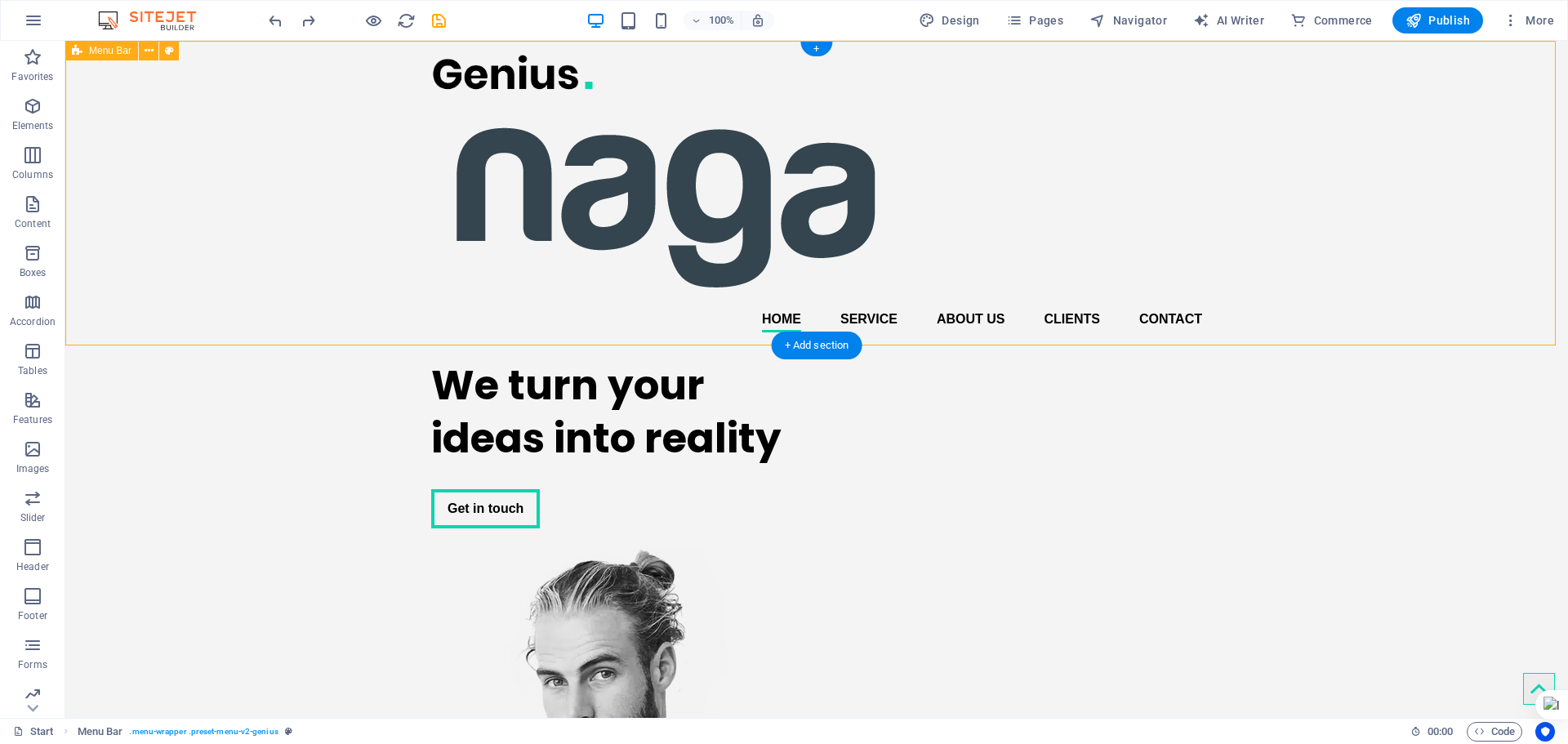
click at [538, 185] on figure at bounding box center [816, 199] width 771 height 216
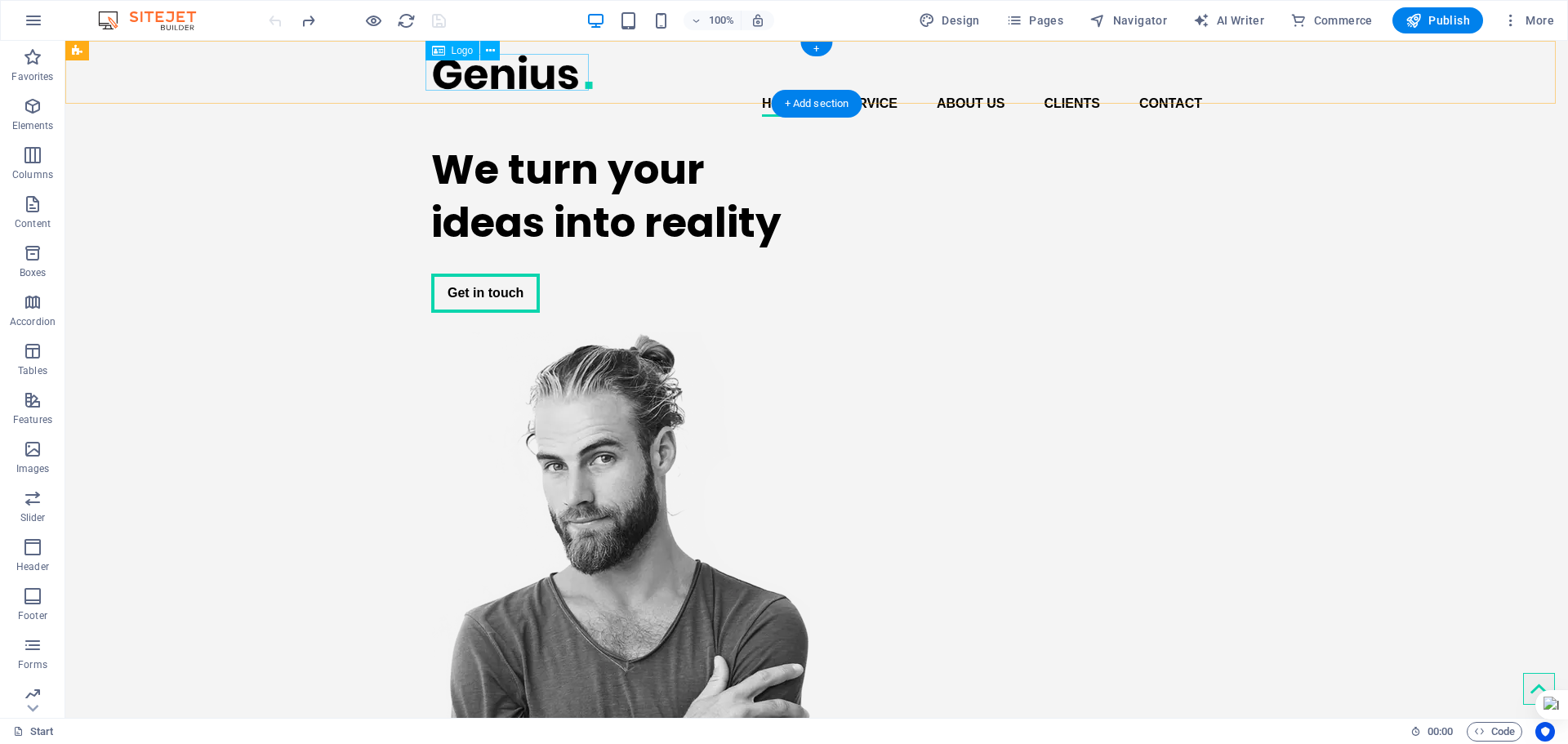
click at [475, 72] on div at bounding box center [816, 72] width 771 height 37
click at [489, 49] on icon at bounding box center [490, 51] width 9 height 17
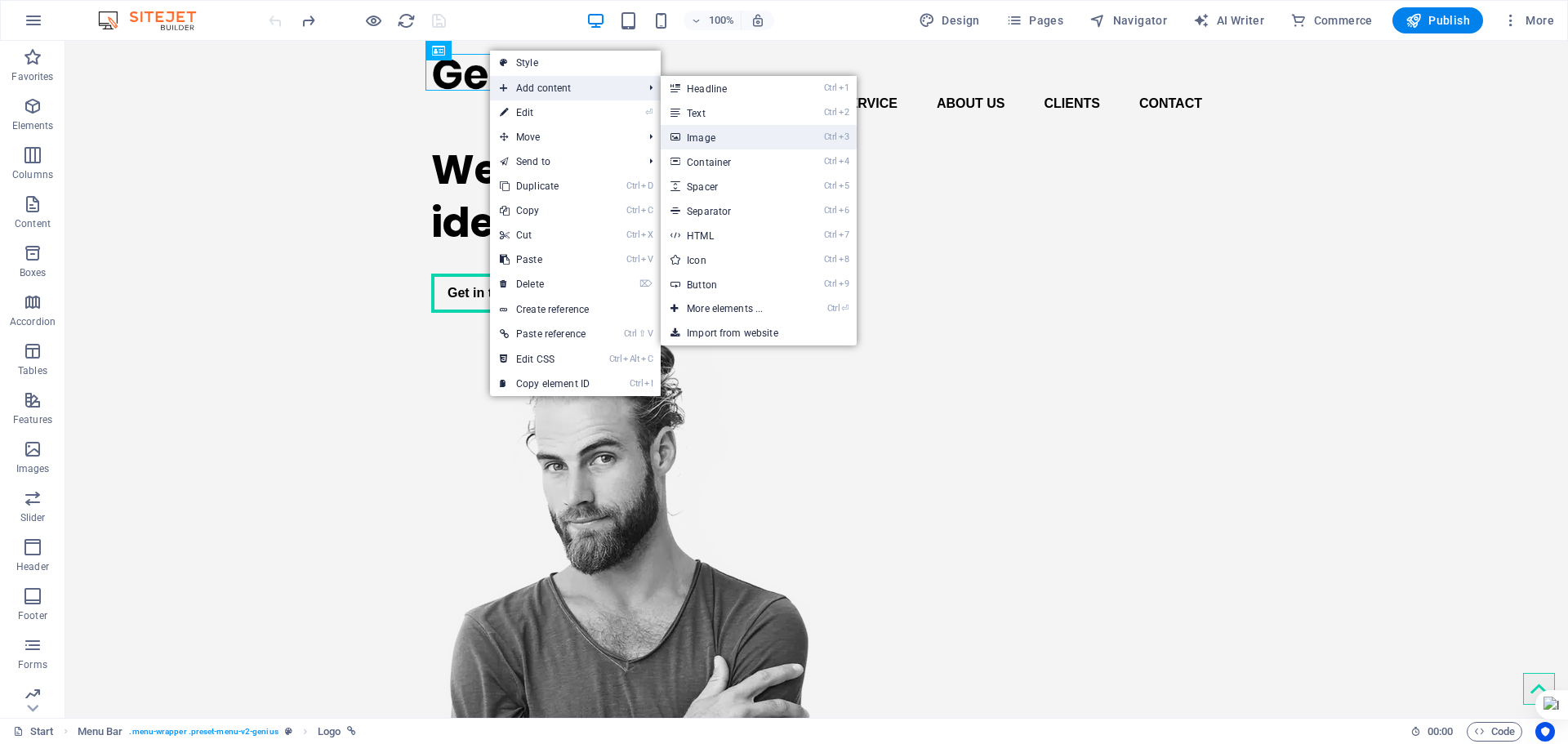
click at [722, 127] on link "Ctrl 3 Image" at bounding box center [728, 137] width 134 height 25
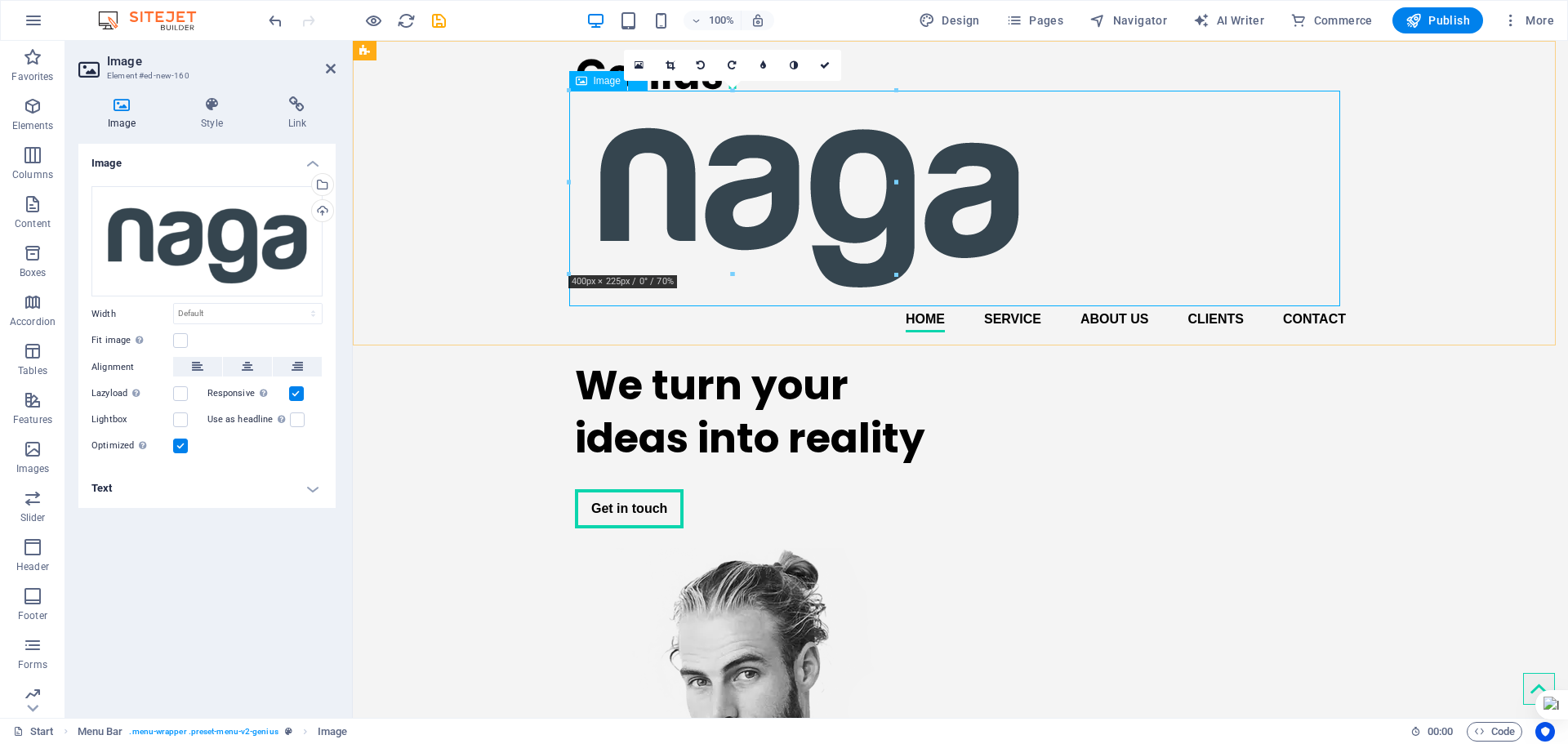
click at [1269, 292] on figure at bounding box center [960, 199] width 771 height 216
click at [907, 181] on figure at bounding box center [960, 199] width 771 height 216
click at [1366, 204] on div "Home Service About us Clients Contact Menu" at bounding box center [961, 193] width 1216 height 305
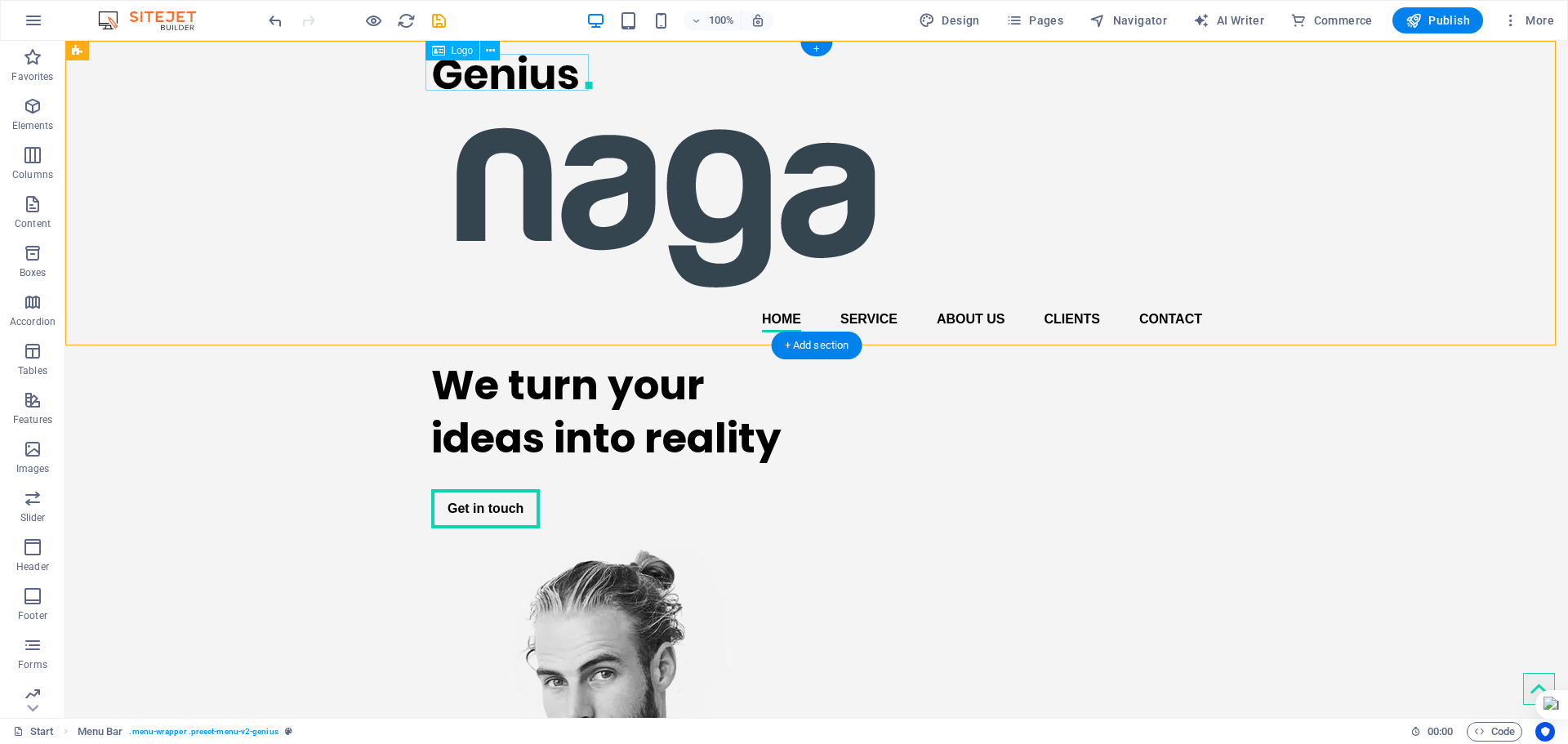
click at [543, 76] on div at bounding box center [816, 72] width 771 height 37
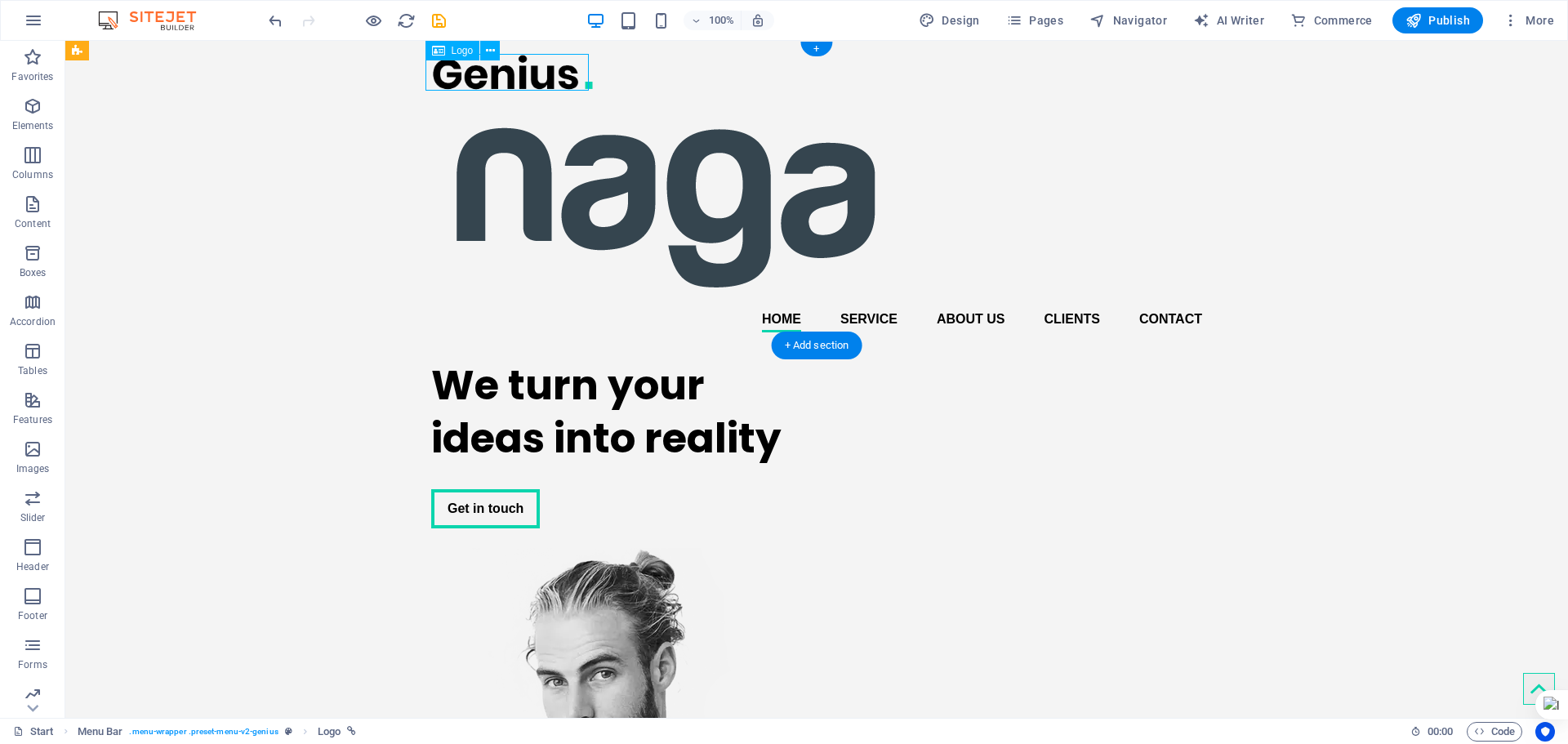
click at [543, 76] on div at bounding box center [816, 72] width 771 height 37
select select "px"
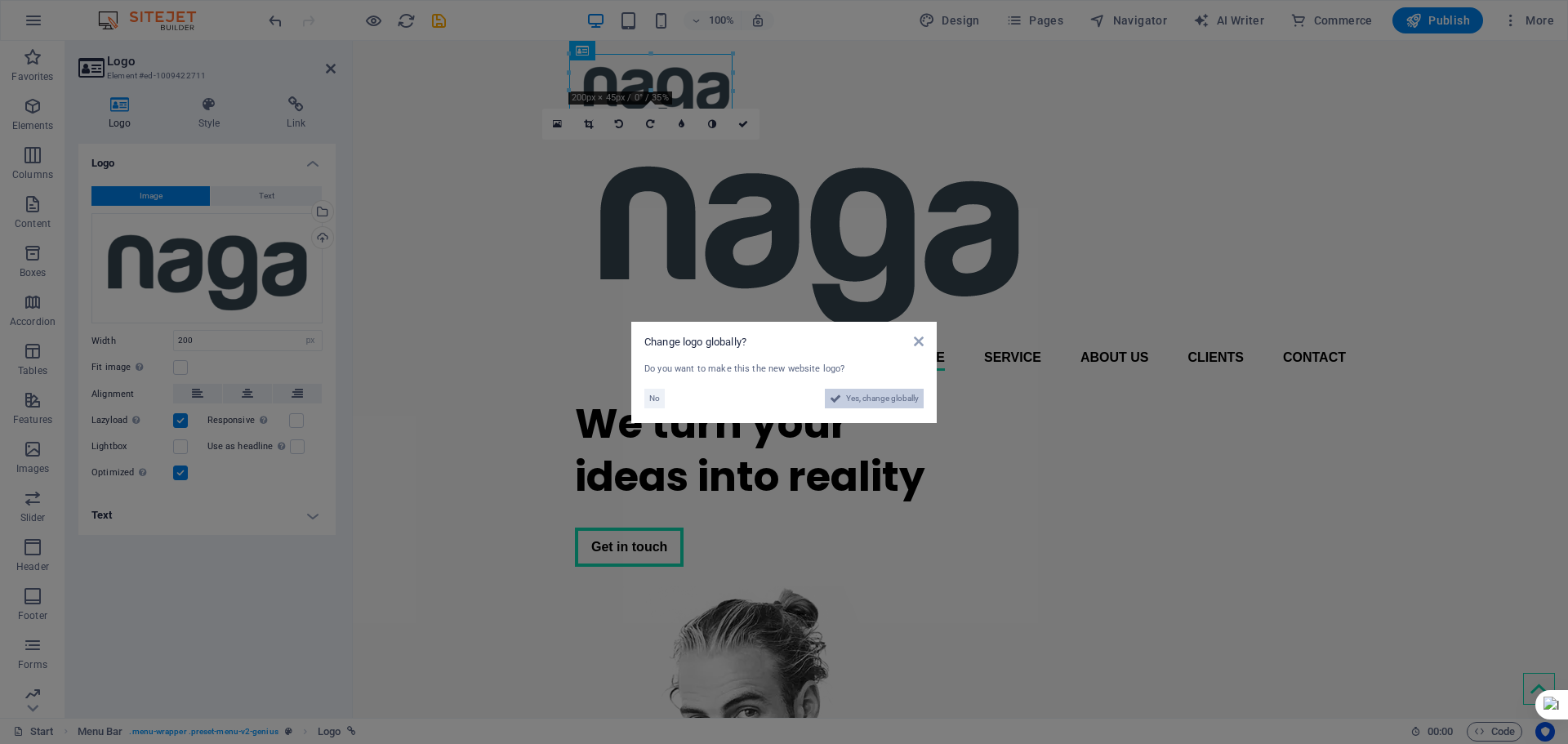
click at [882, 401] on span "Yes, change globally" at bounding box center [882, 399] width 73 height 20
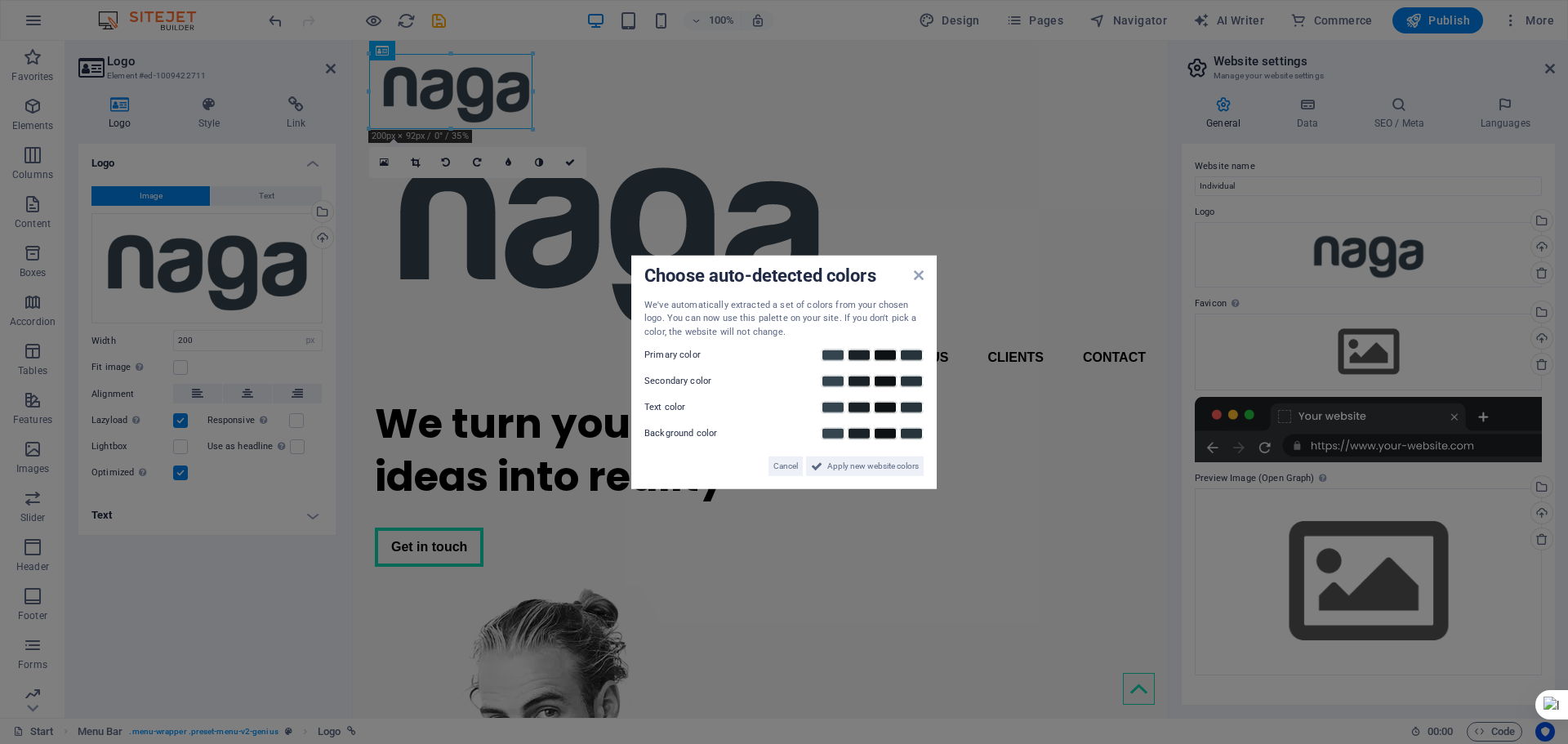
click at [610, 246] on aside "Choose auto-detected colors We've automatically extracted a set of colors from …" at bounding box center [784, 372] width 1568 height 744
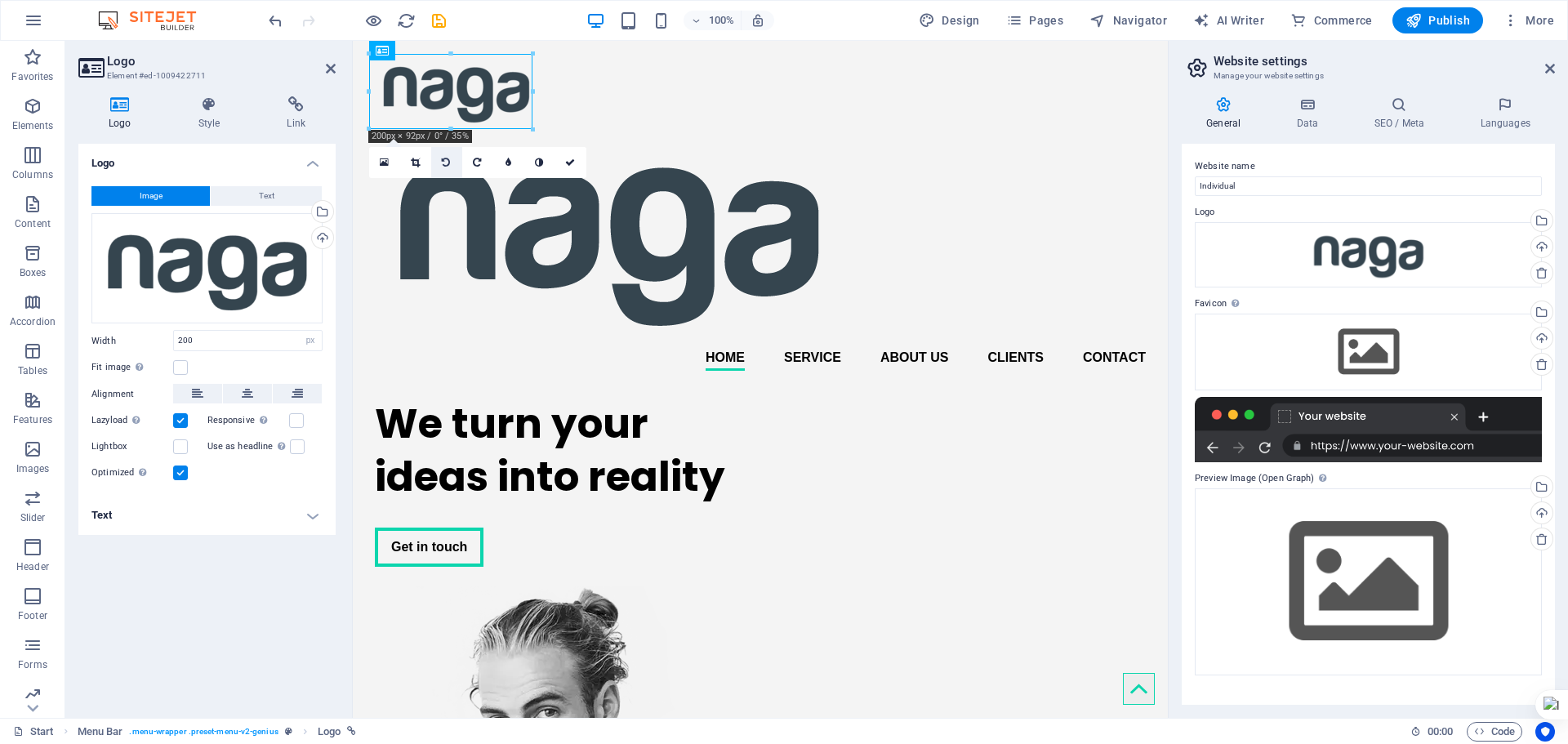
click at [451, 163] on link at bounding box center [446, 162] width 31 height 31
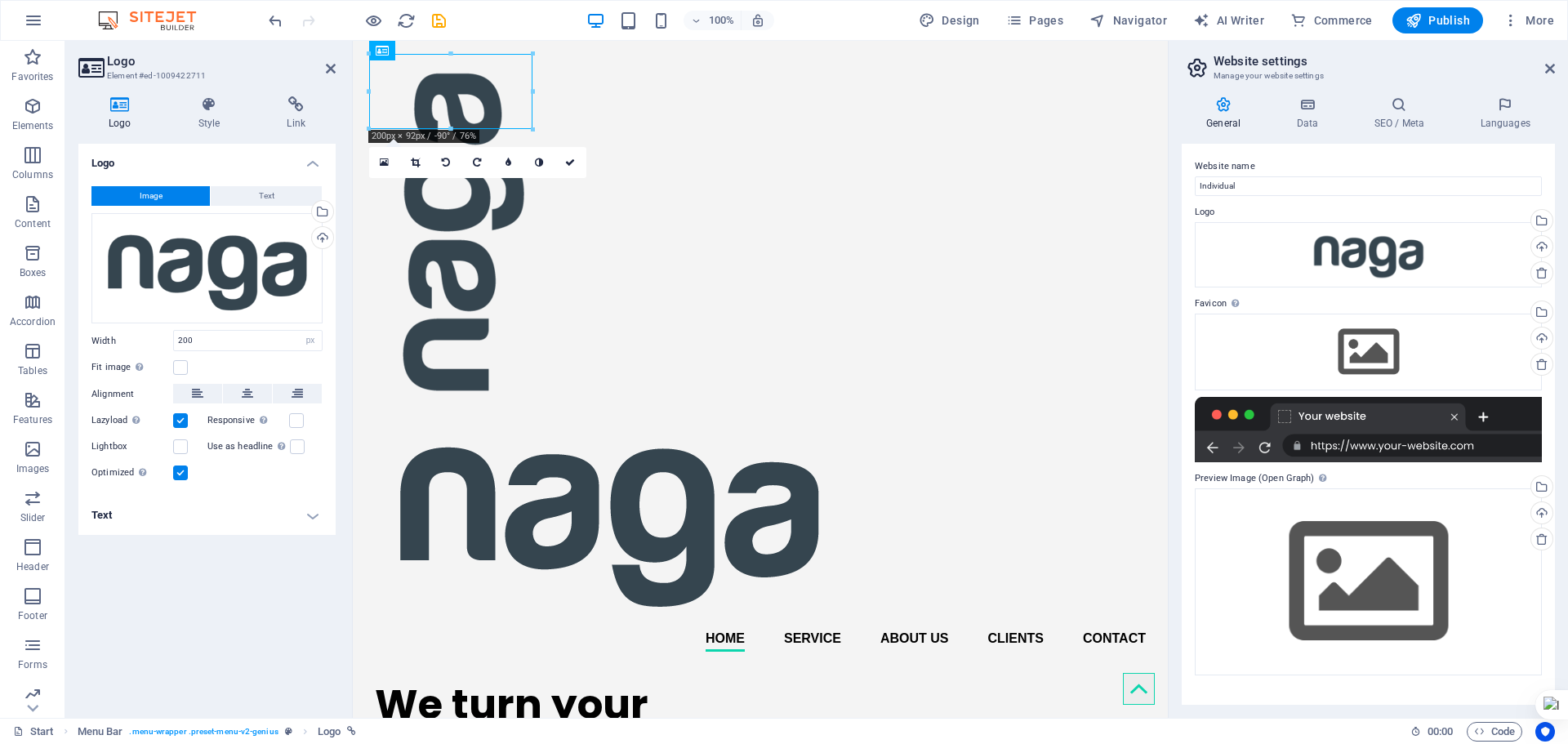
click at [451, 163] on link at bounding box center [446, 162] width 31 height 31
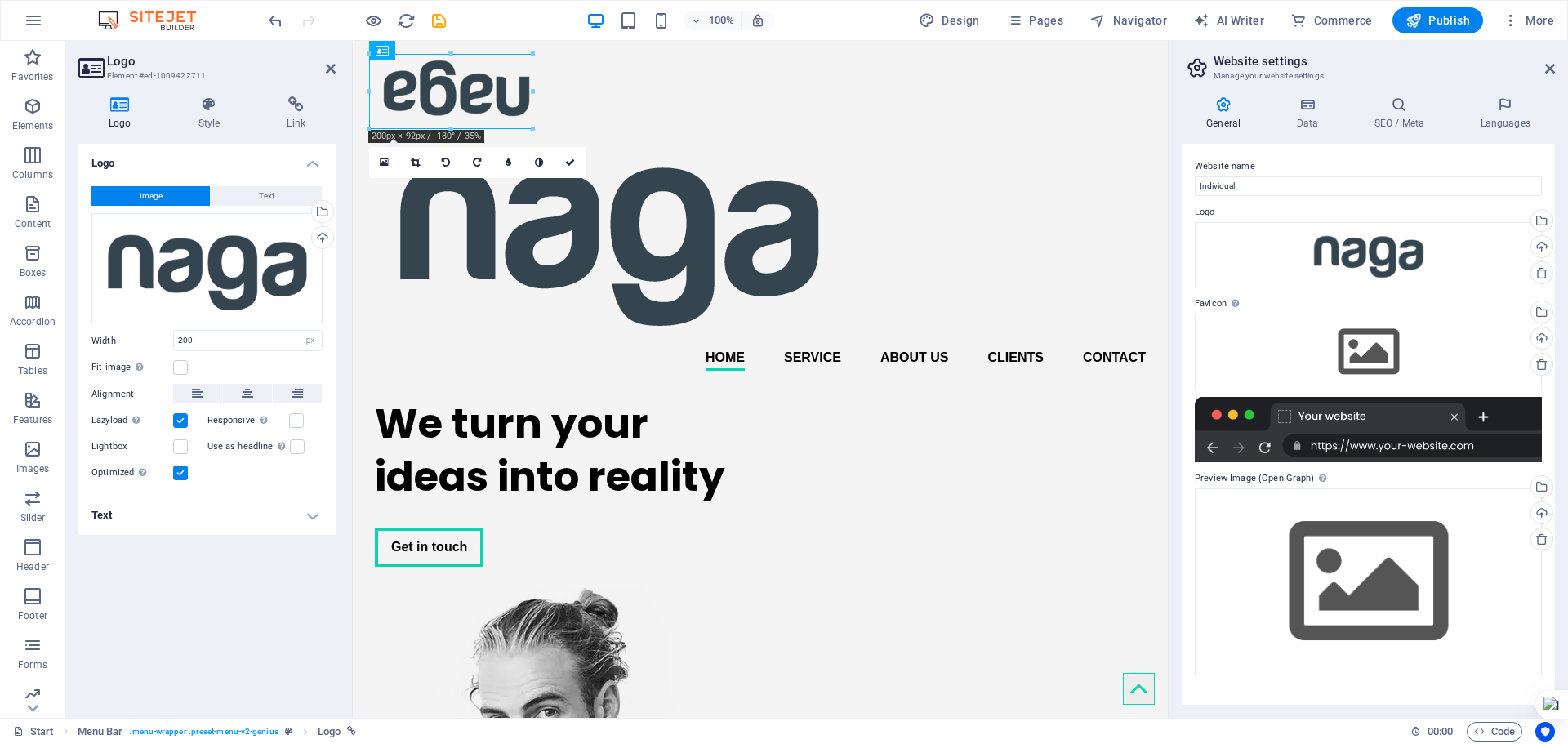
click at [451, 163] on link at bounding box center [446, 162] width 31 height 31
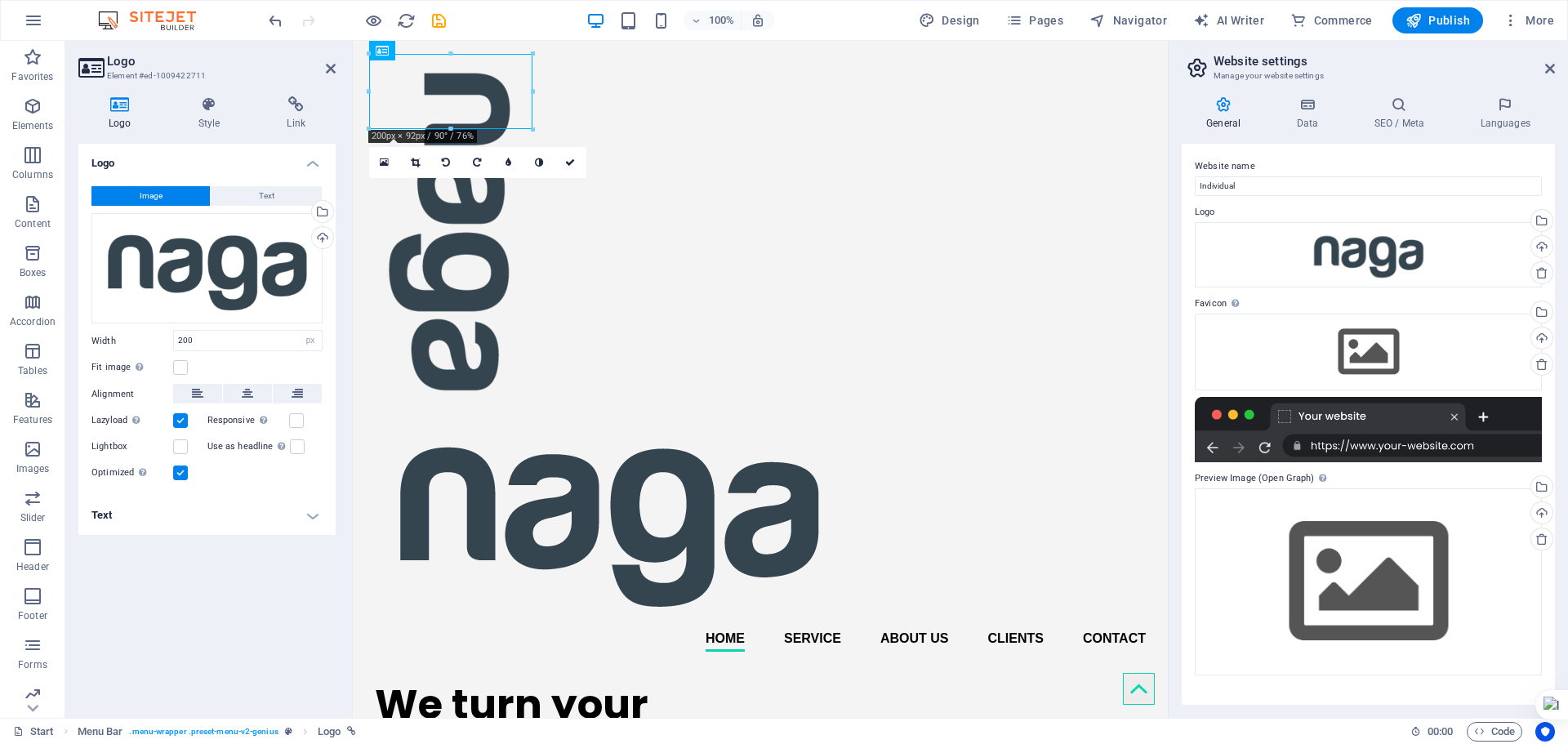
click at [570, 410] on figure at bounding box center [760, 518] width 771 height 216
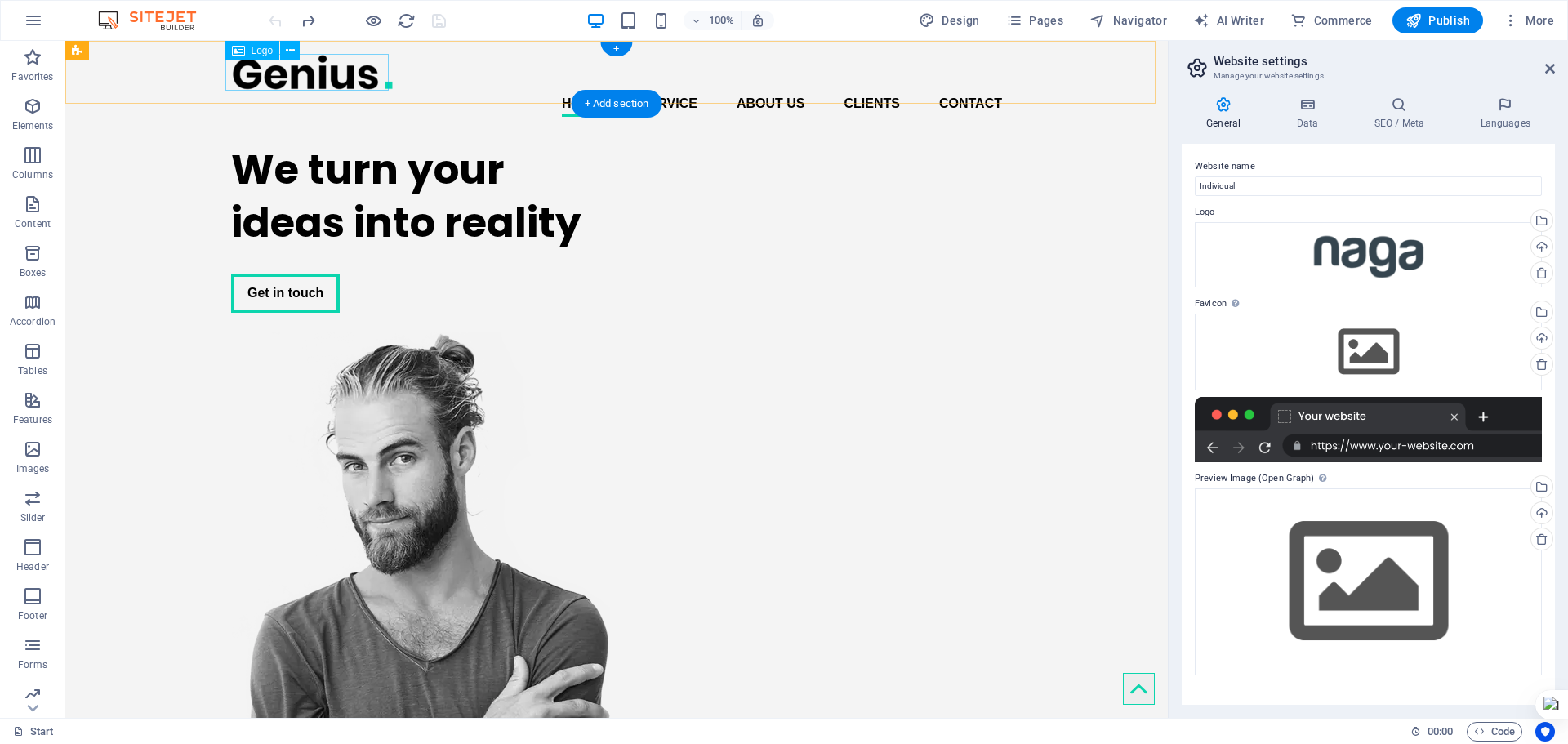
click at [342, 67] on div at bounding box center [616, 72] width 771 height 37
select select "px"
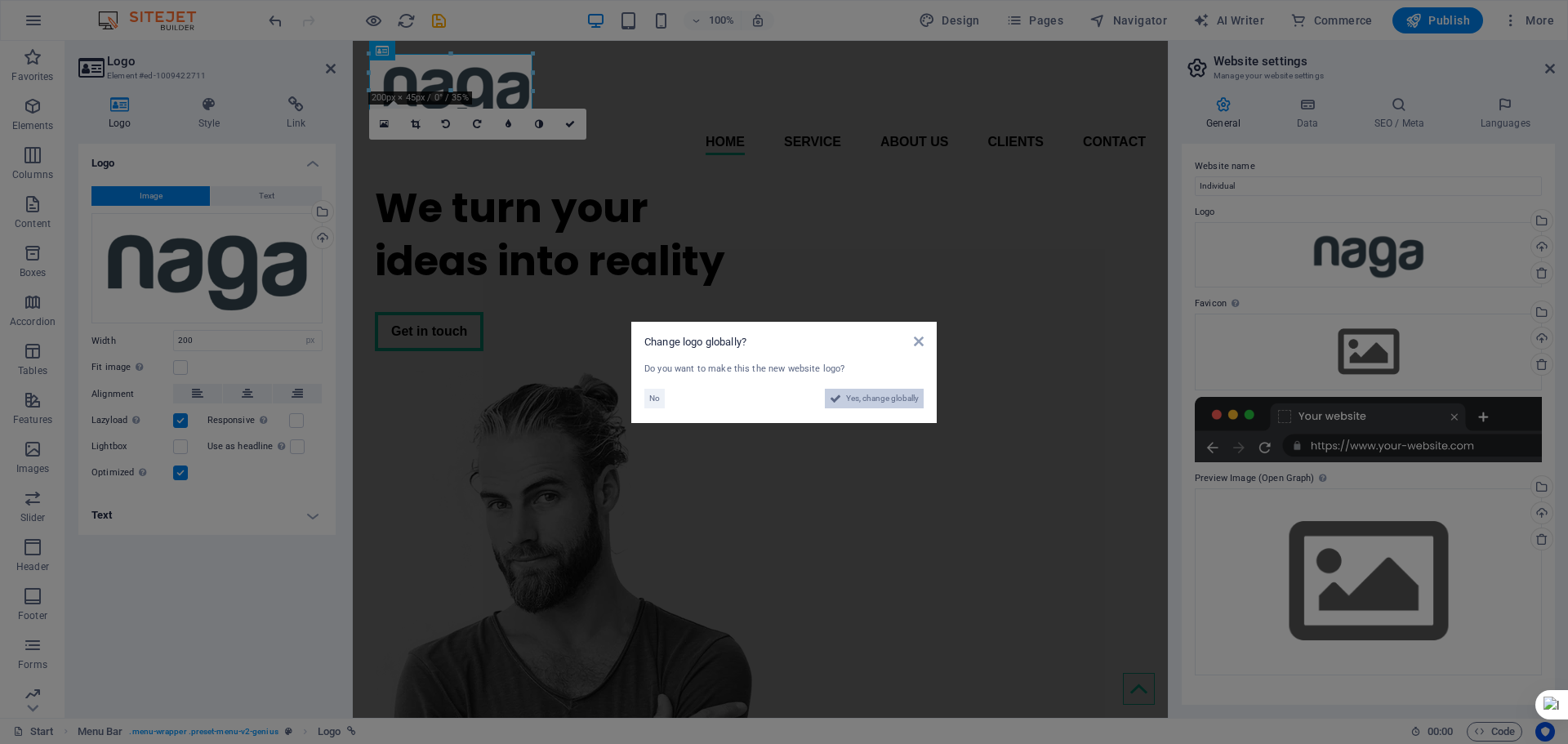
click at [872, 406] on span "Yes, change globally" at bounding box center [882, 399] width 73 height 20
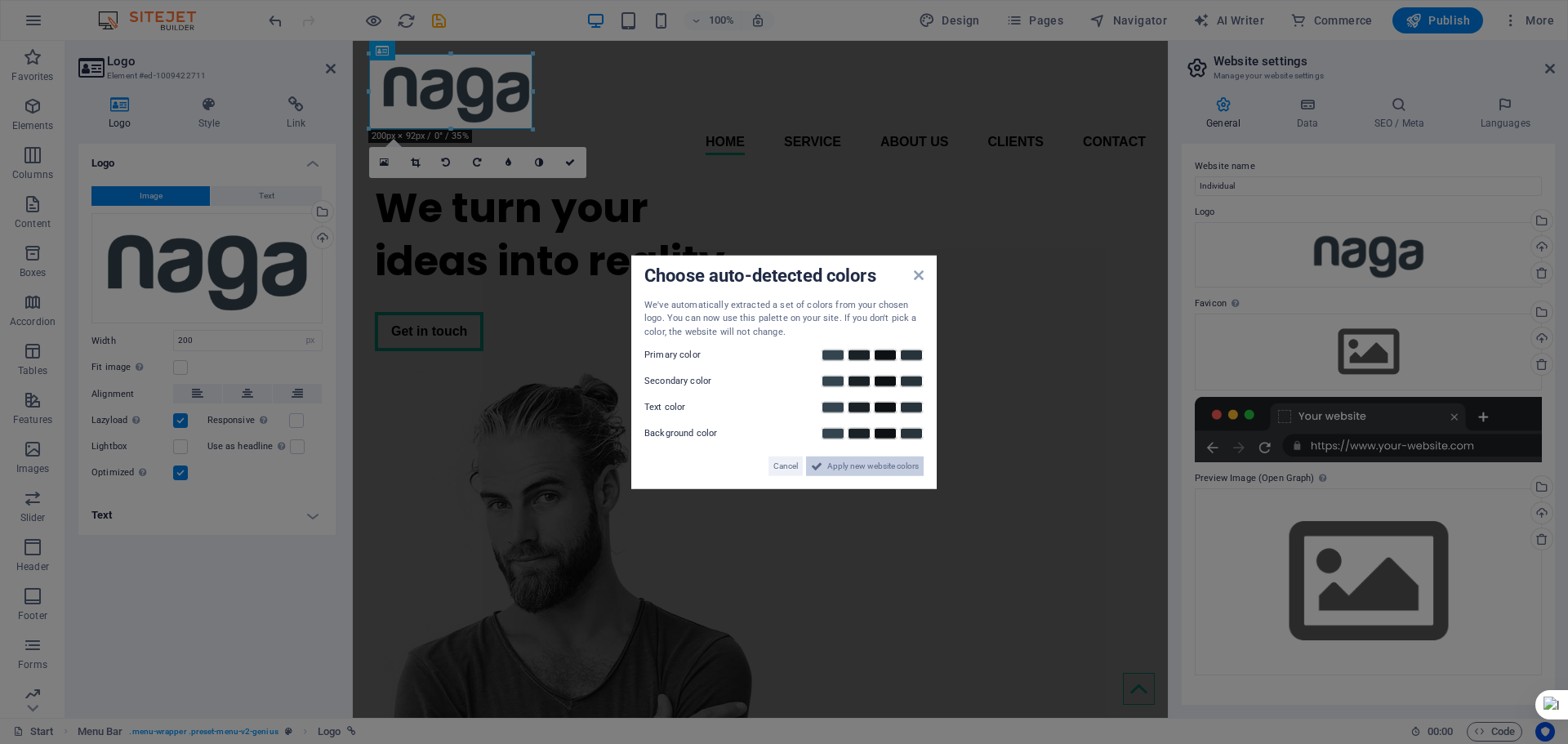
click at [847, 462] on span "Apply new website colors" at bounding box center [873, 466] width 92 height 20
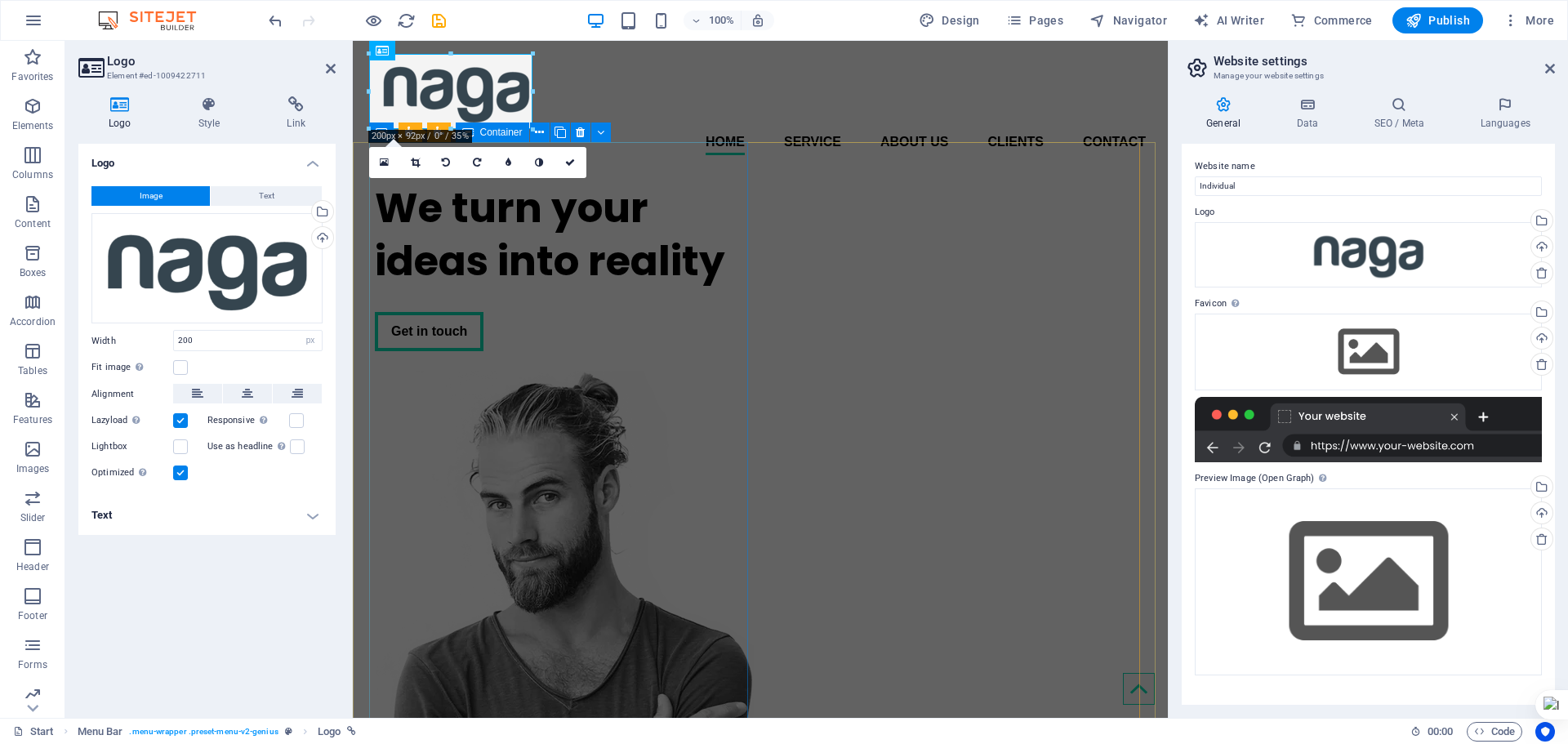
click at [670, 197] on div "We turn your ideas into reality Get in touch" at bounding box center [564, 266] width 379 height 196
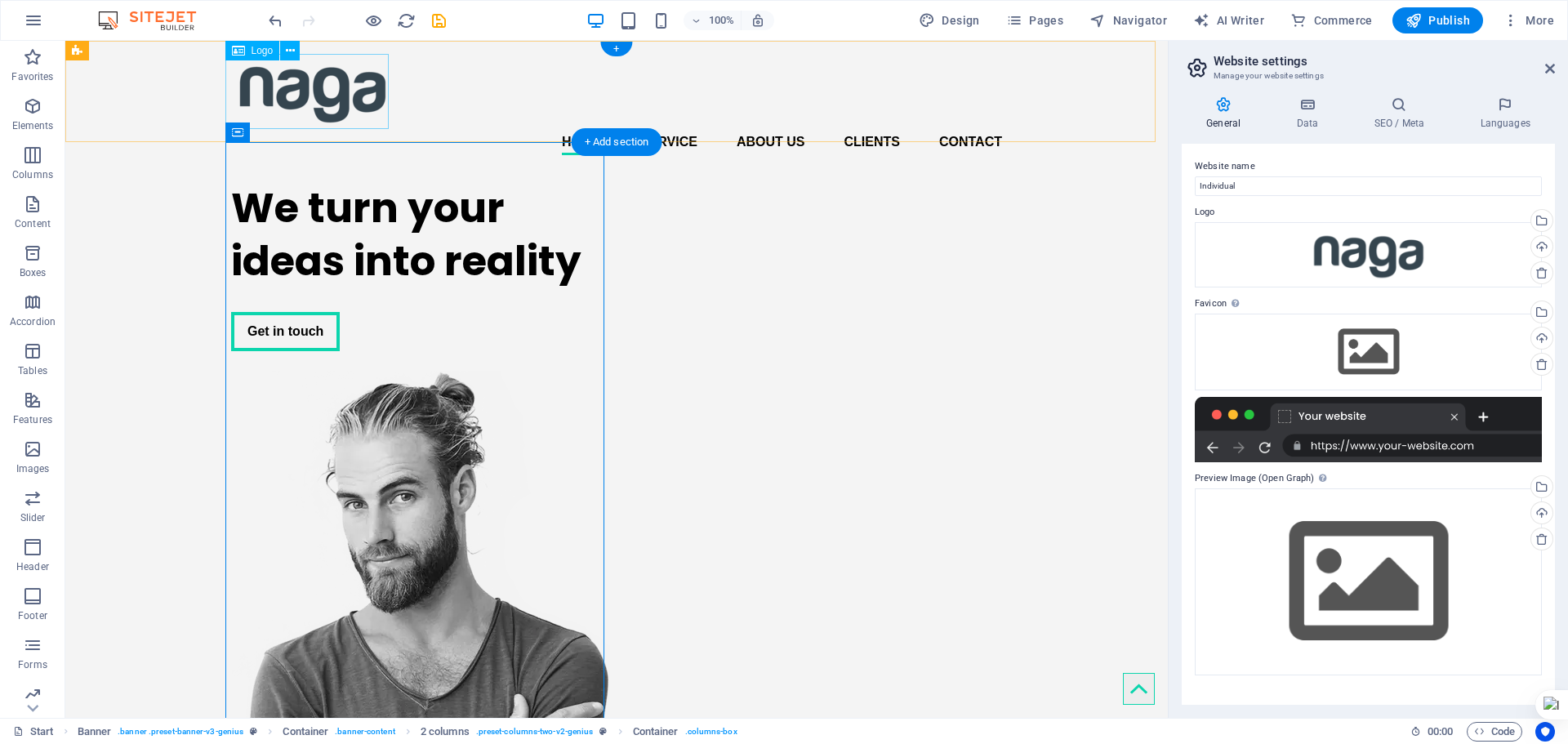
click at [271, 102] on div at bounding box center [616, 91] width 771 height 75
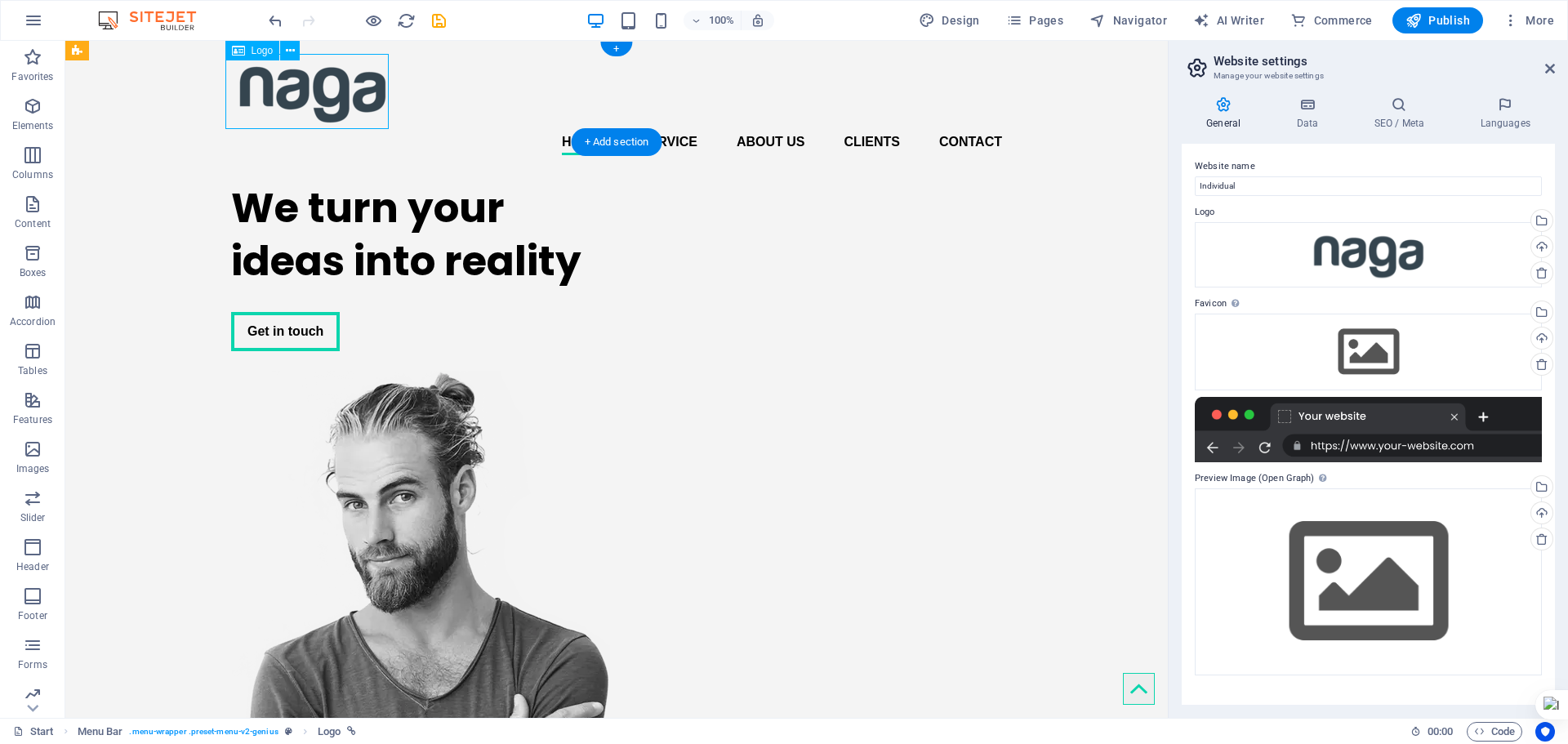
click at [271, 102] on div at bounding box center [616, 91] width 771 height 75
select select "px"
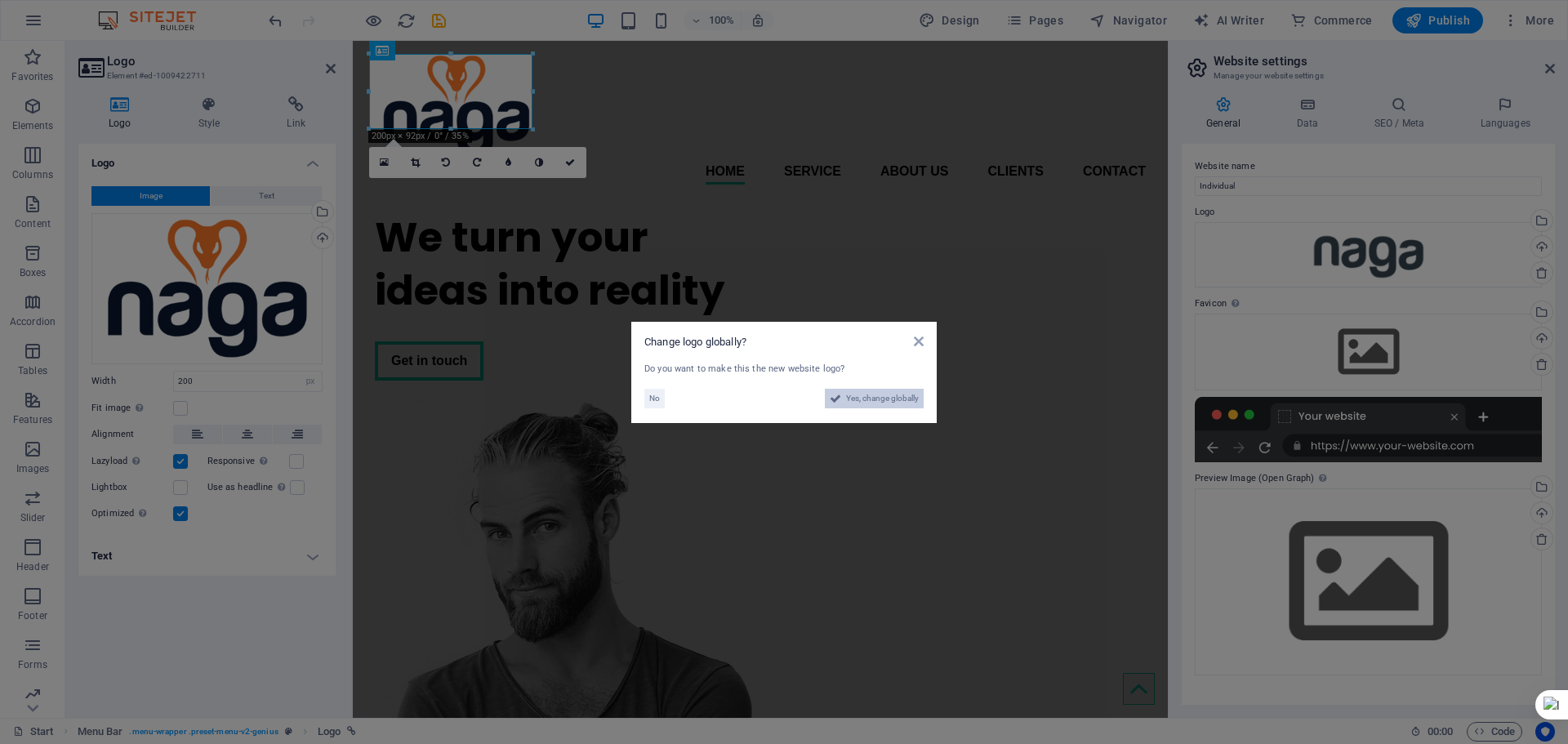
click at [847, 396] on span "Yes, change globally" at bounding box center [882, 399] width 73 height 20
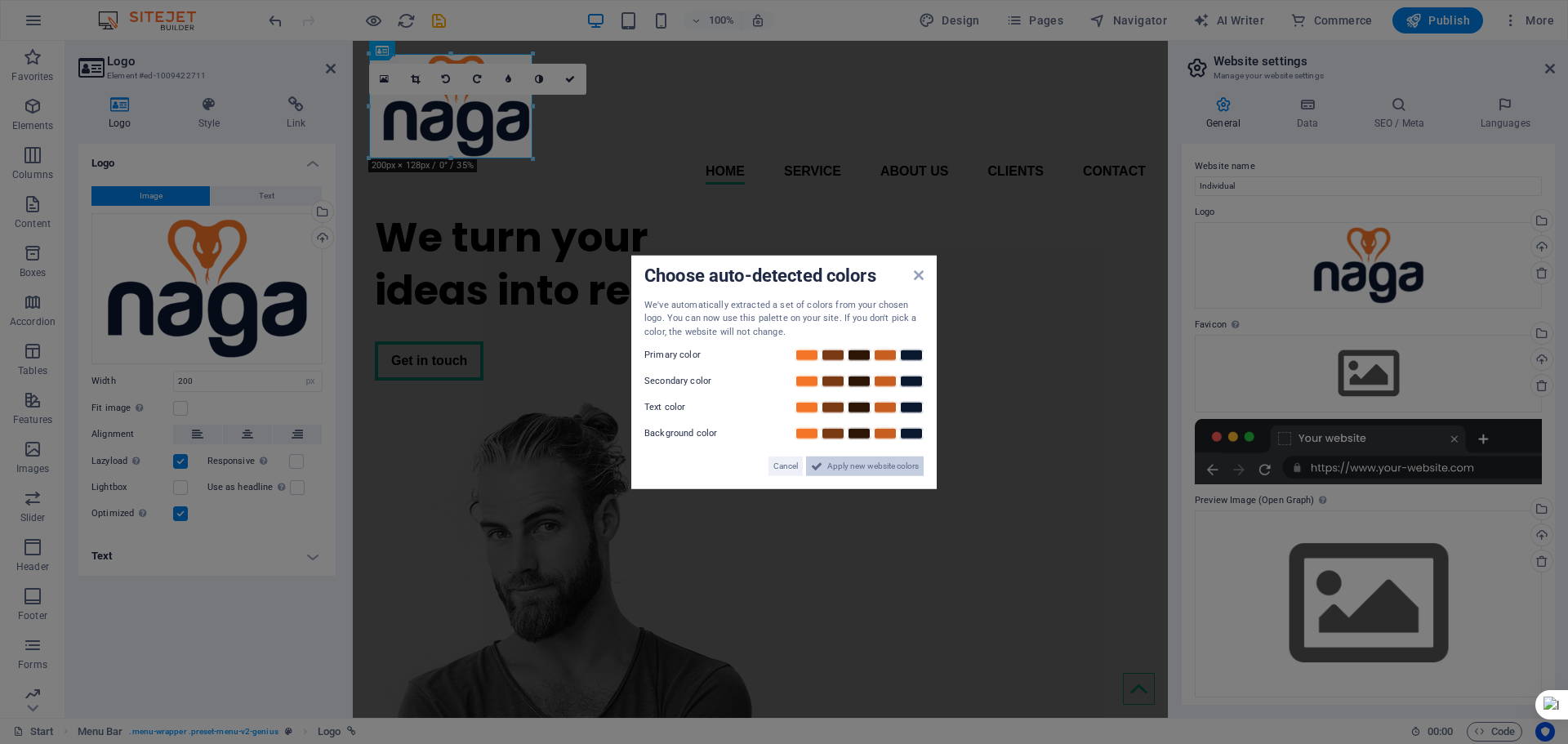
click at [853, 461] on span "Apply new website colors" at bounding box center [873, 466] width 92 height 20
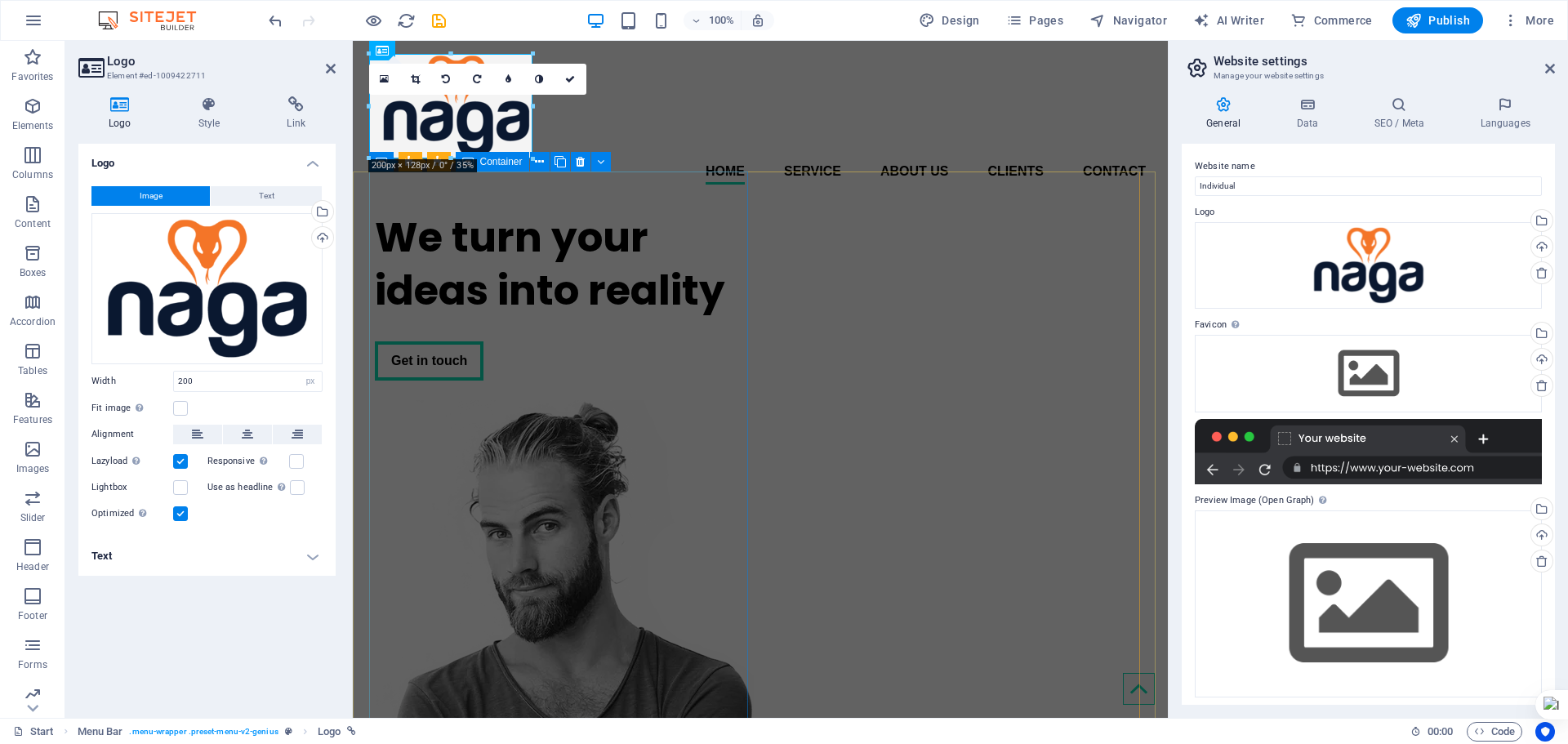
click at [610, 320] on div "We turn your ideas into reality Get in touch" at bounding box center [564, 295] width 379 height 196
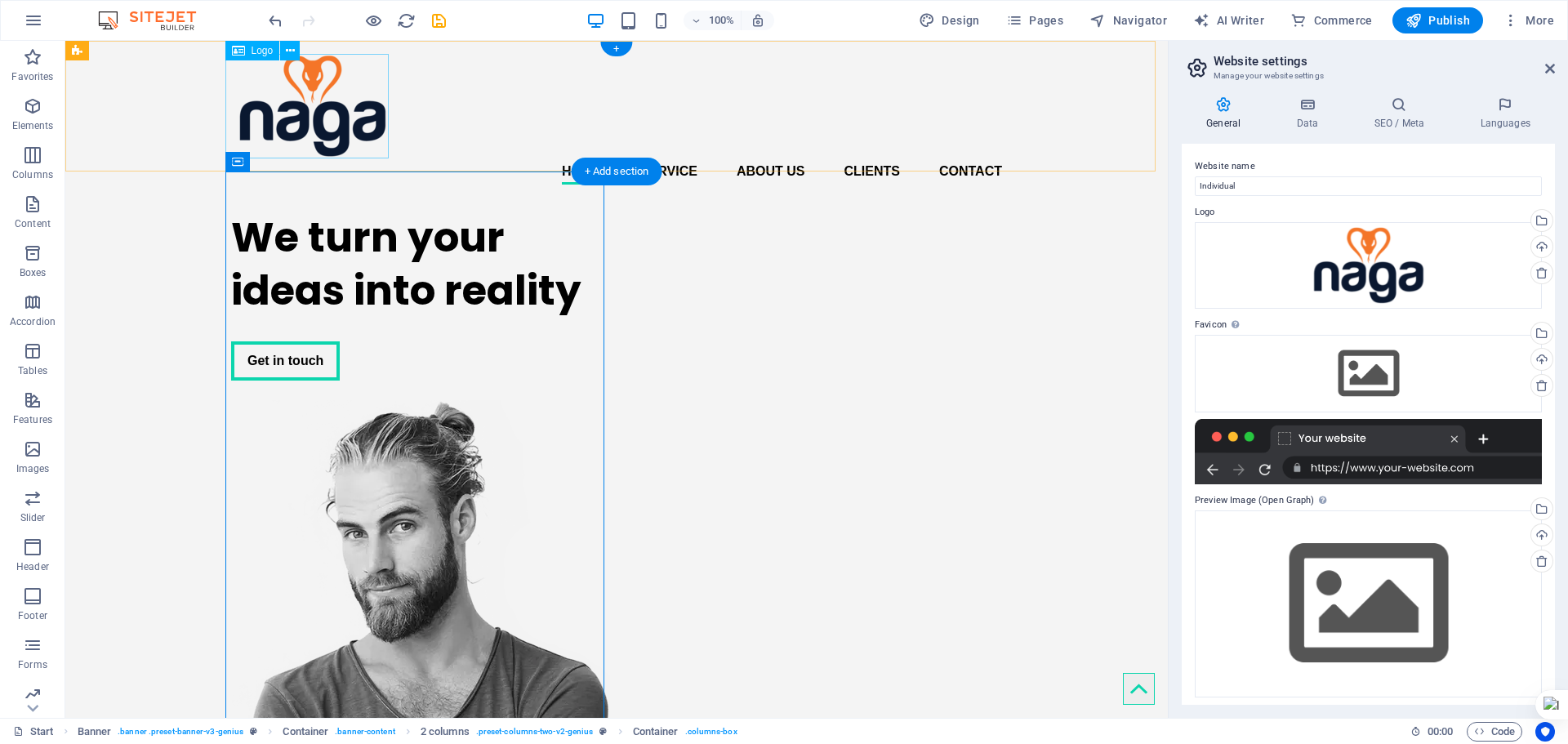
click at [355, 109] on div at bounding box center [616, 106] width 771 height 104
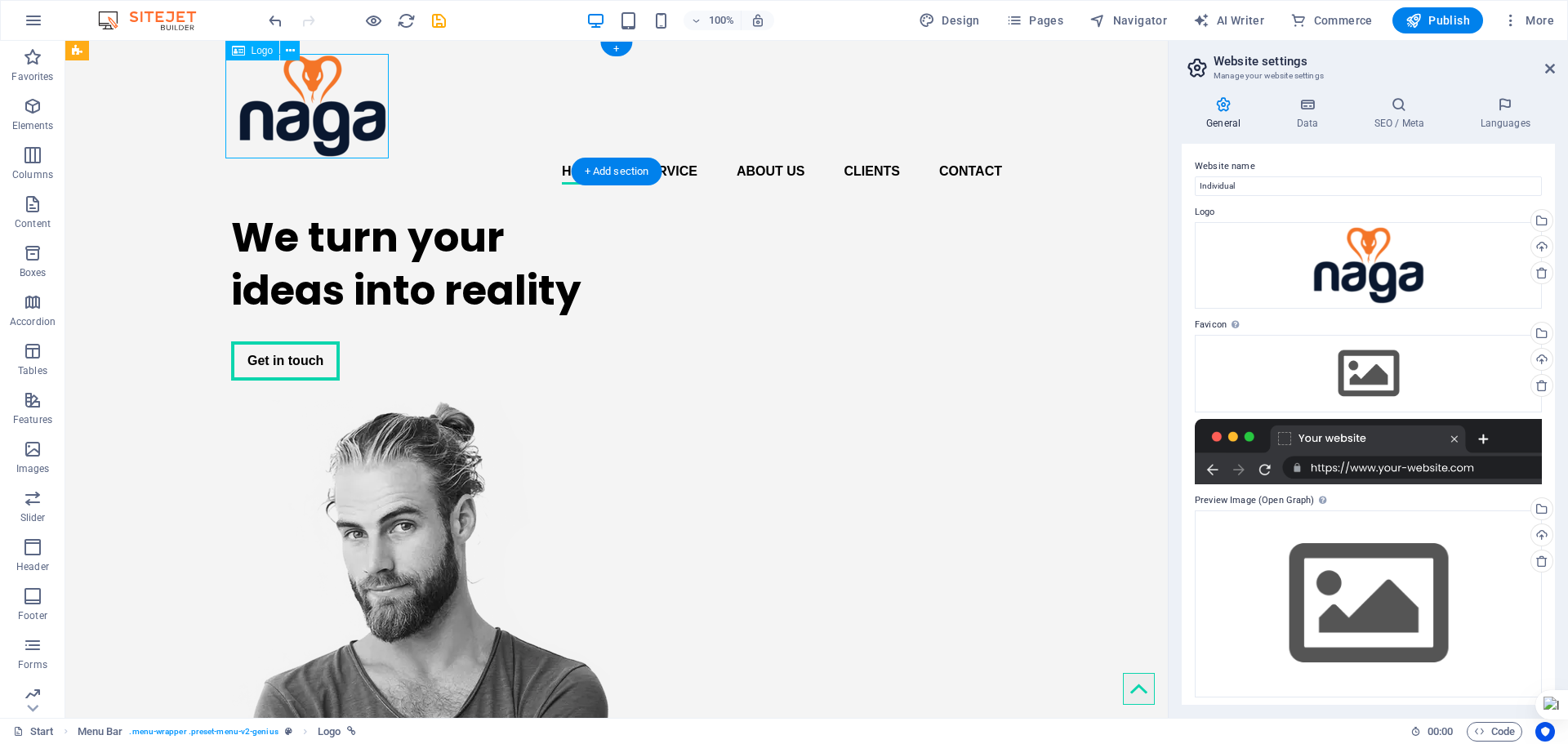
click at [355, 109] on div at bounding box center [616, 106] width 771 height 104
select select "px"
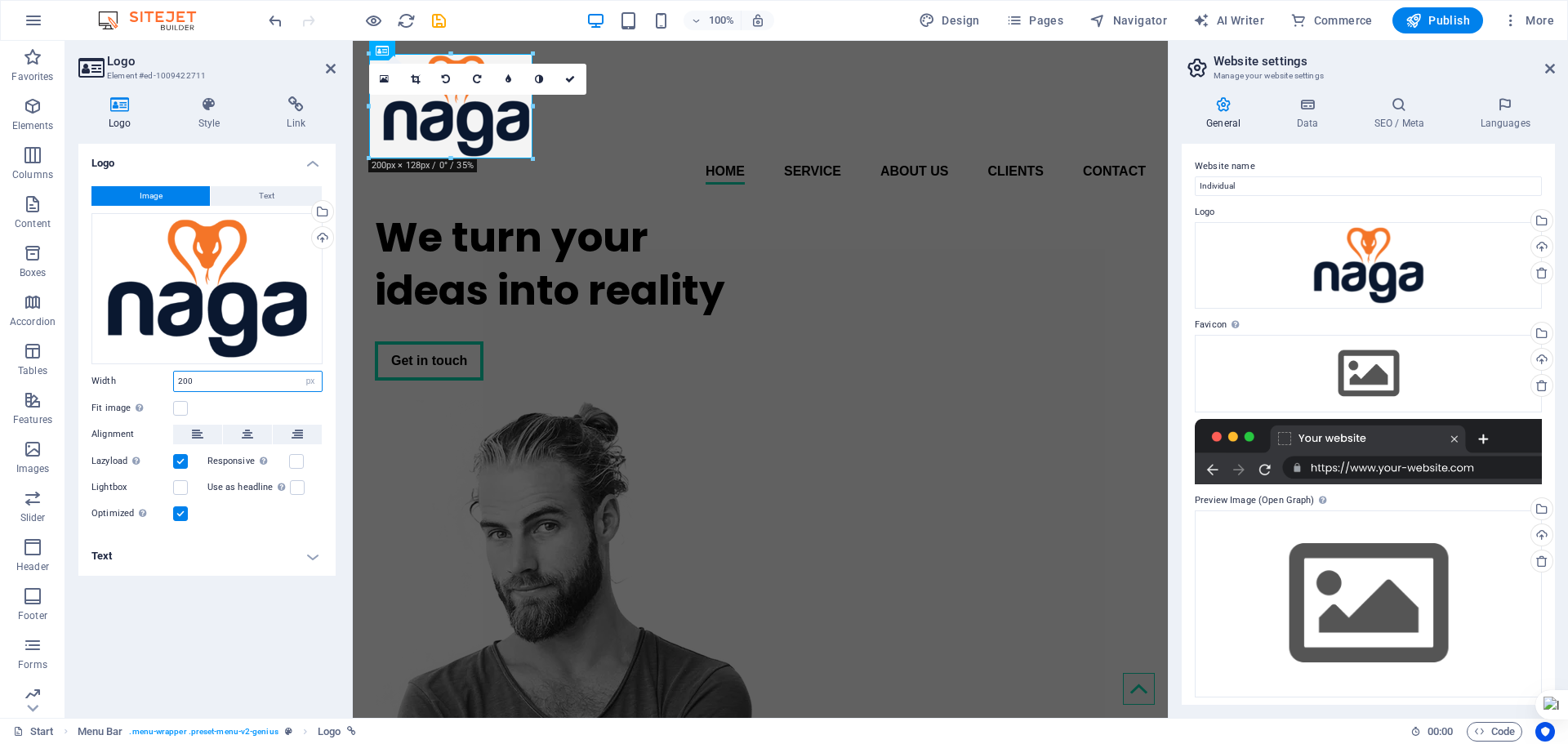
drag, startPoint x: 268, startPoint y: 382, endPoint x: 157, endPoint y: 372, distance: 111.4
click at [157, 372] on div "Width 200 Default auto px rem % em vh vw" at bounding box center [207, 381] width 231 height 21
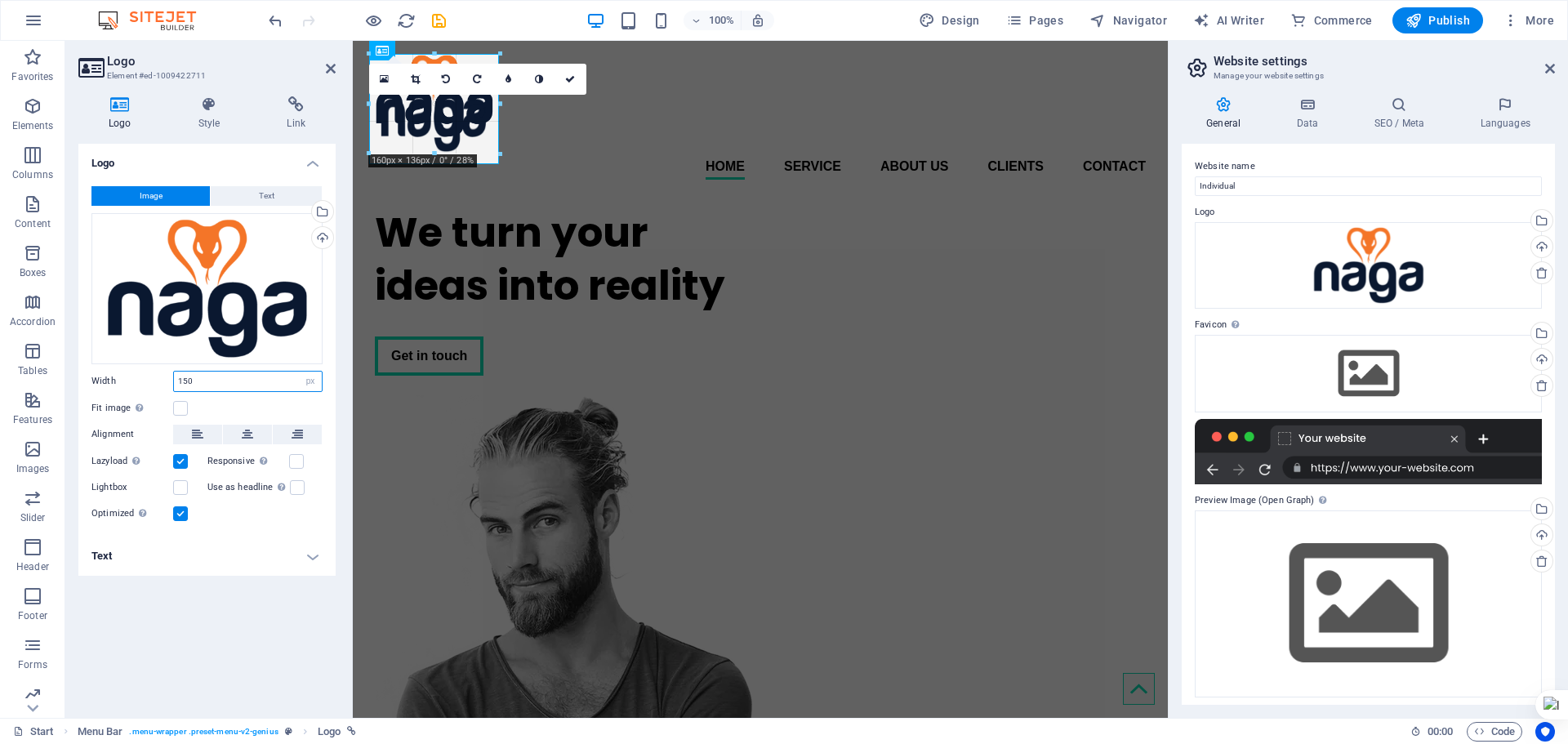
drag, startPoint x: 532, startPoint y: 158, endPoint x: 175, endPoint y: 115, distance: 359.6
type input "149"
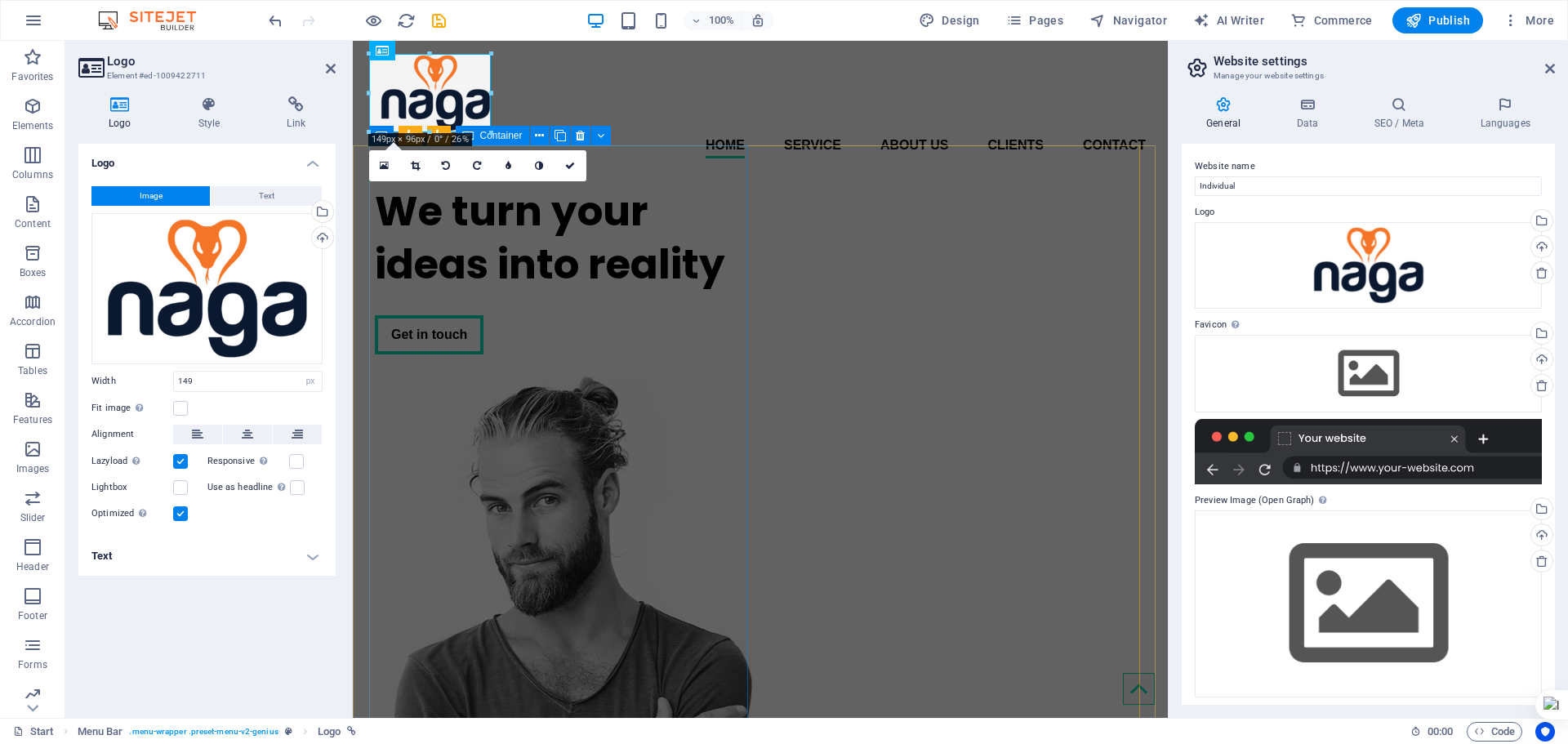
click at [559, 210] on div "We turn your ideas into reality Get in touch" at bounding box center [564, 269] width 379 height 196
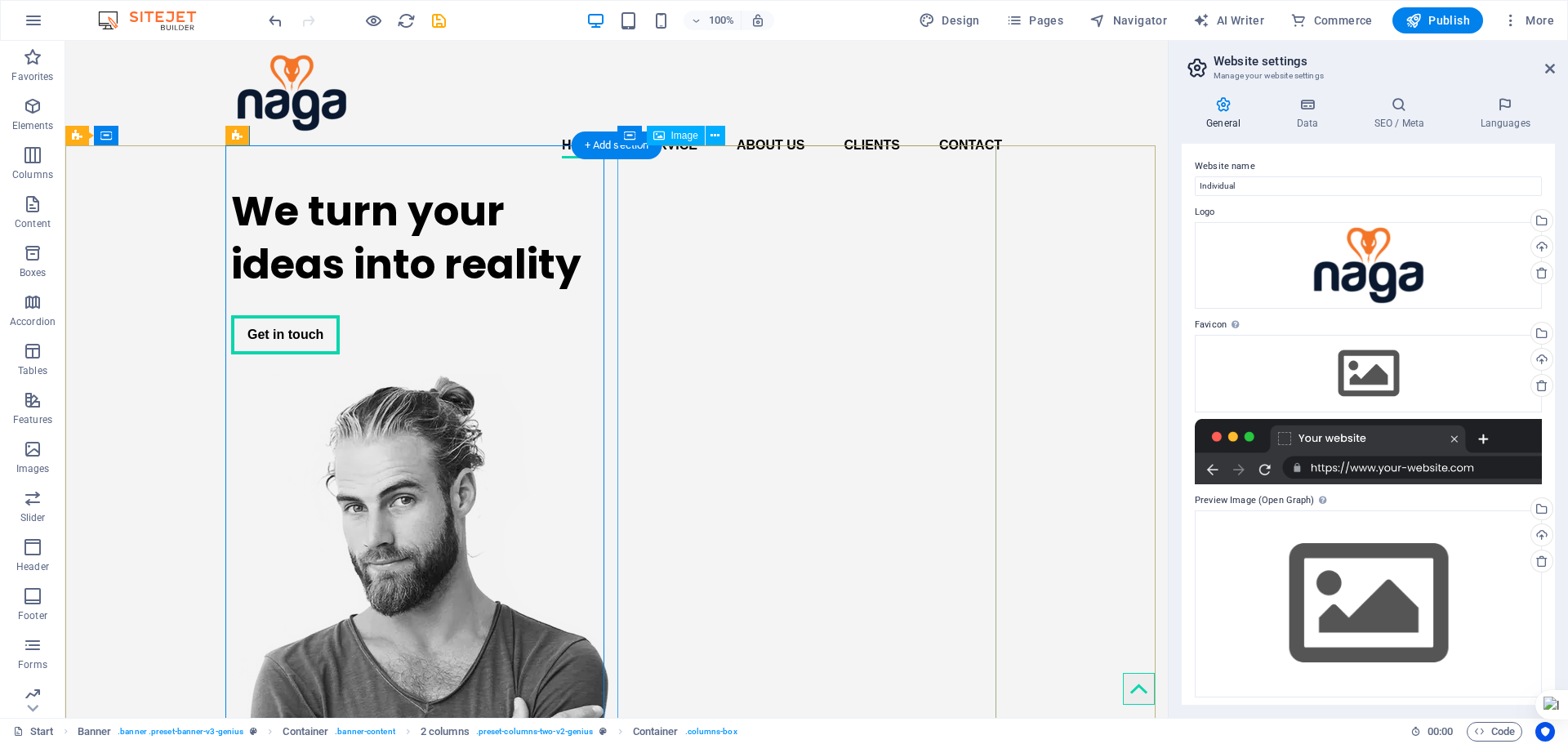
click at [610, 374] on figure at bounding box center [420, 684] width 379 height 621
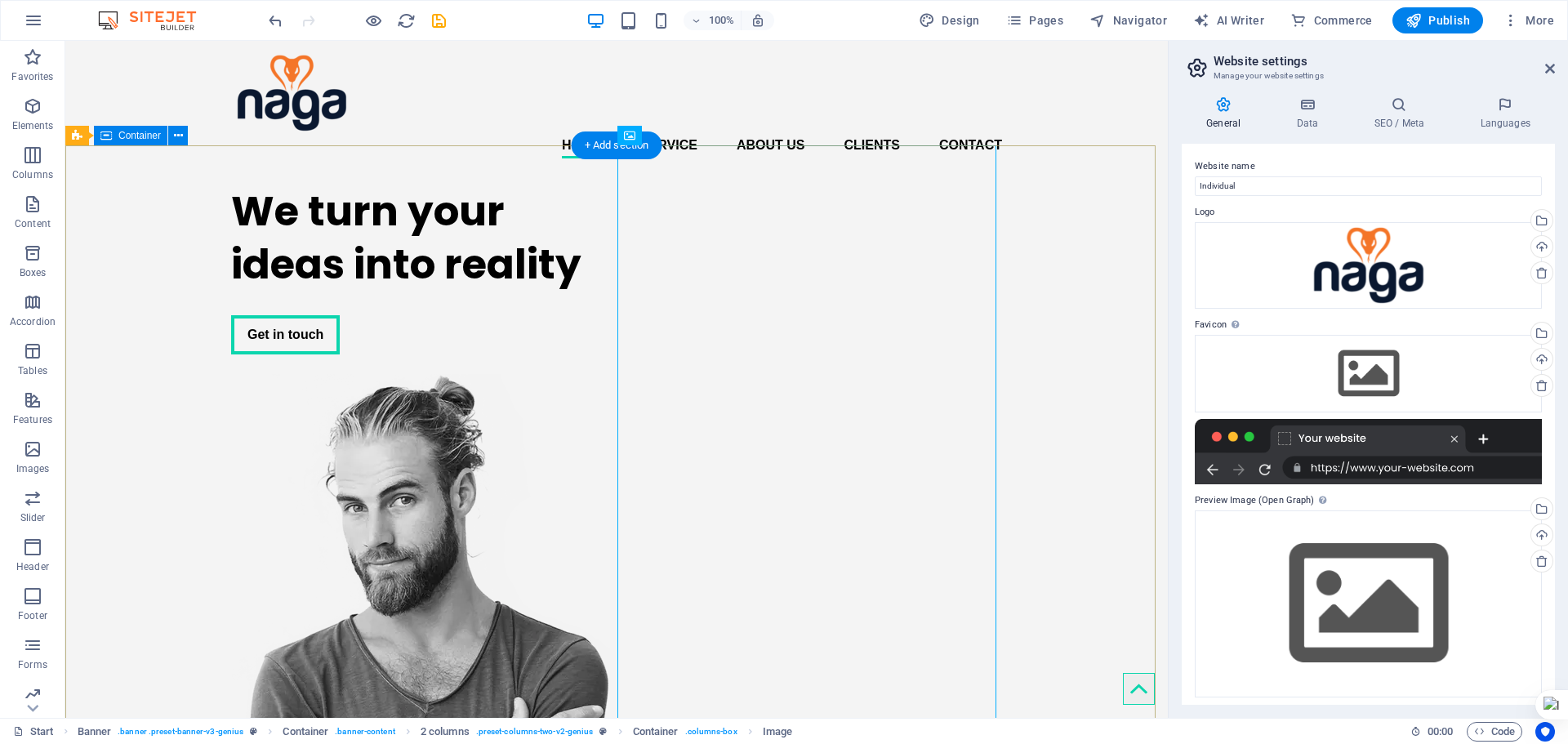
click at [160, 196] on div "We turn your ideas into reality Get in touch" at bounding box center [616, 583] width 1103 height 824
click at [610, 556] on figure at bounding box center [420, 684] width 379 height 621
click at [610, 374] on figure at bounding box center [420, 684] width 379 height 621
select select "px"
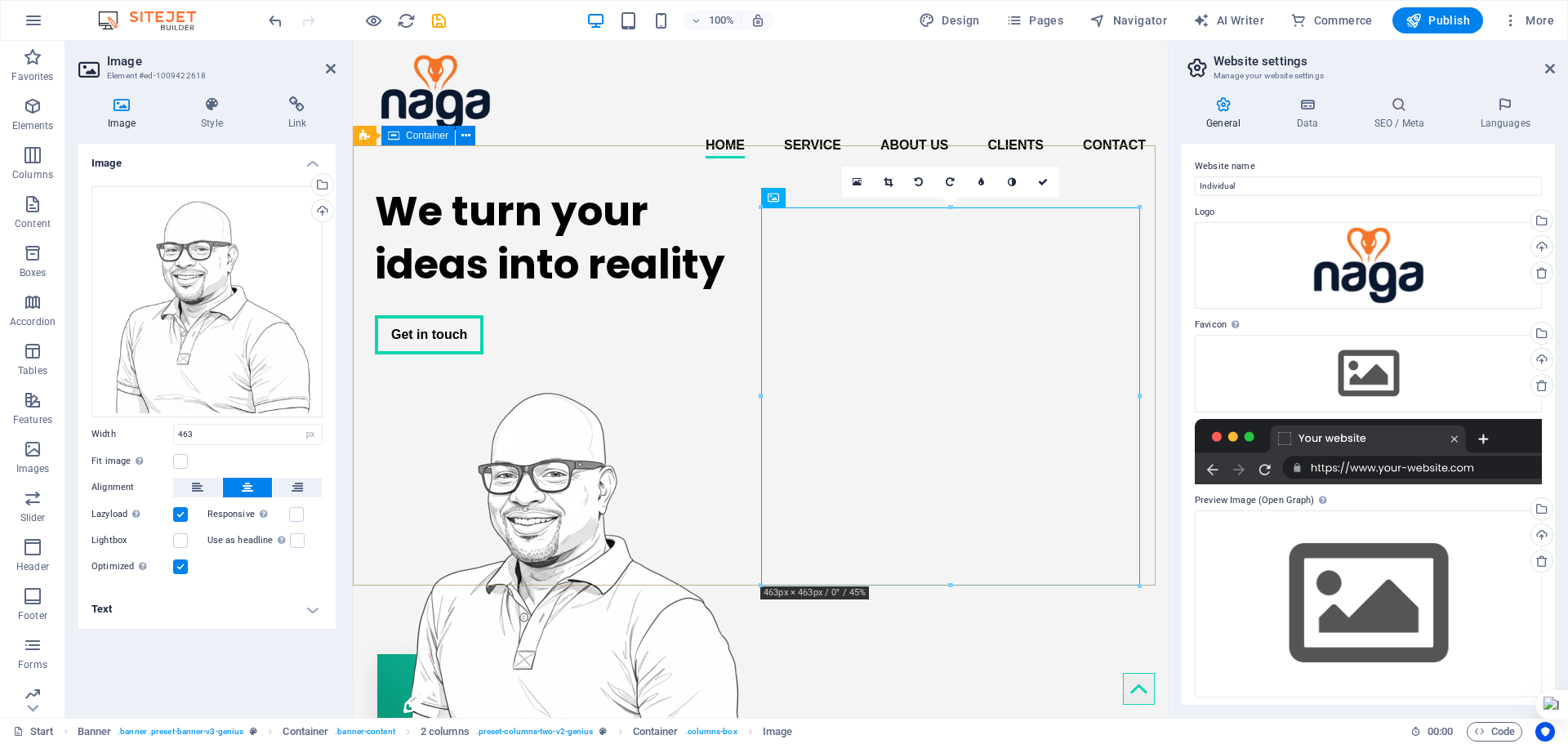
click at [674, 171] on div "We turn your ideas into reality Get in touch" at bounding box center [760, 461] width 815 height 580
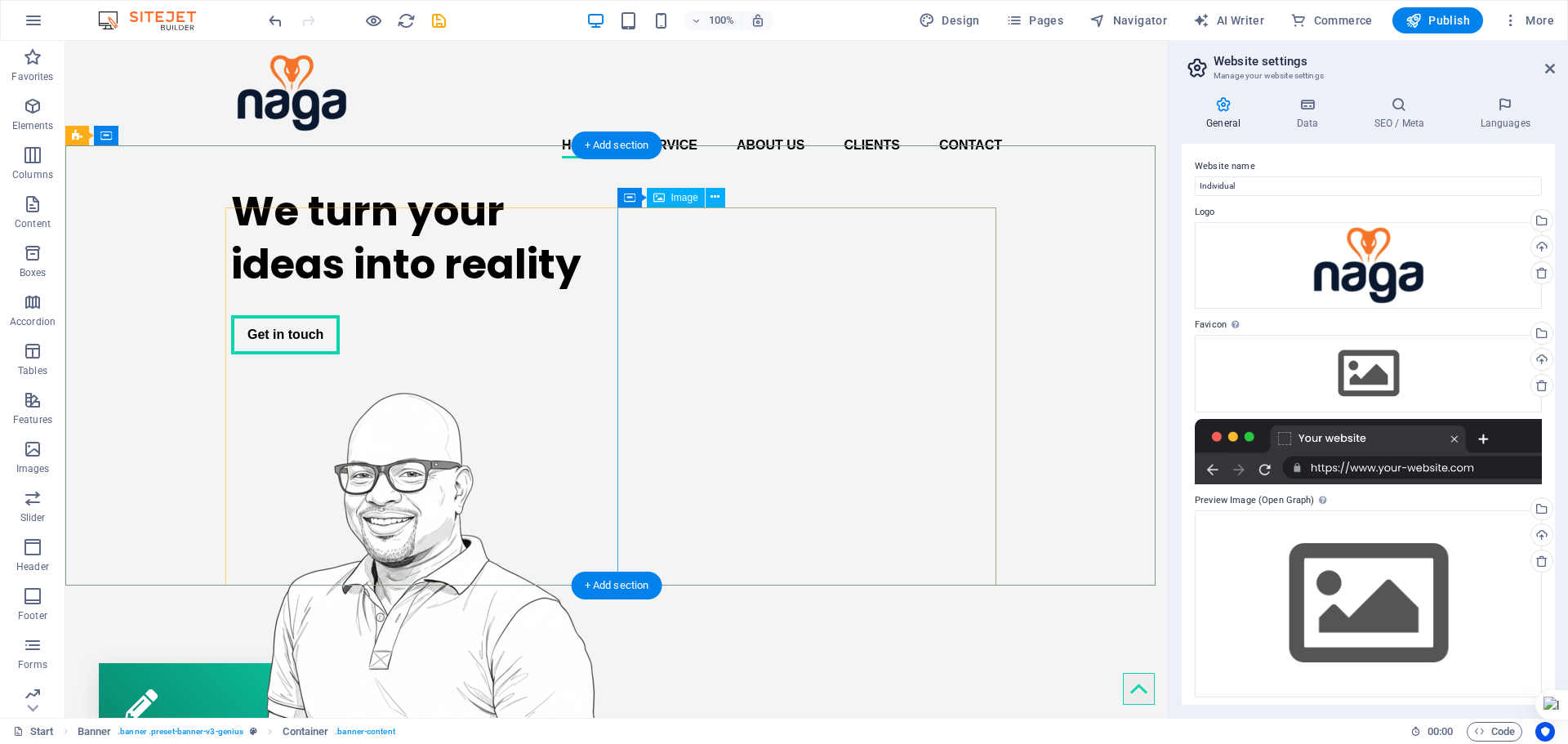
click at [610, 374] on figure at bounding box center [420, 562] width 379 height 378
click at [1049, 297] on div "We turn your ideas into reality Get in touch" at bounding box center [616, 461] width 1103 height 580
click at [330, 291] on div "We turn your ideas into reality" at bounding box center [420, 238] width 379 height 106
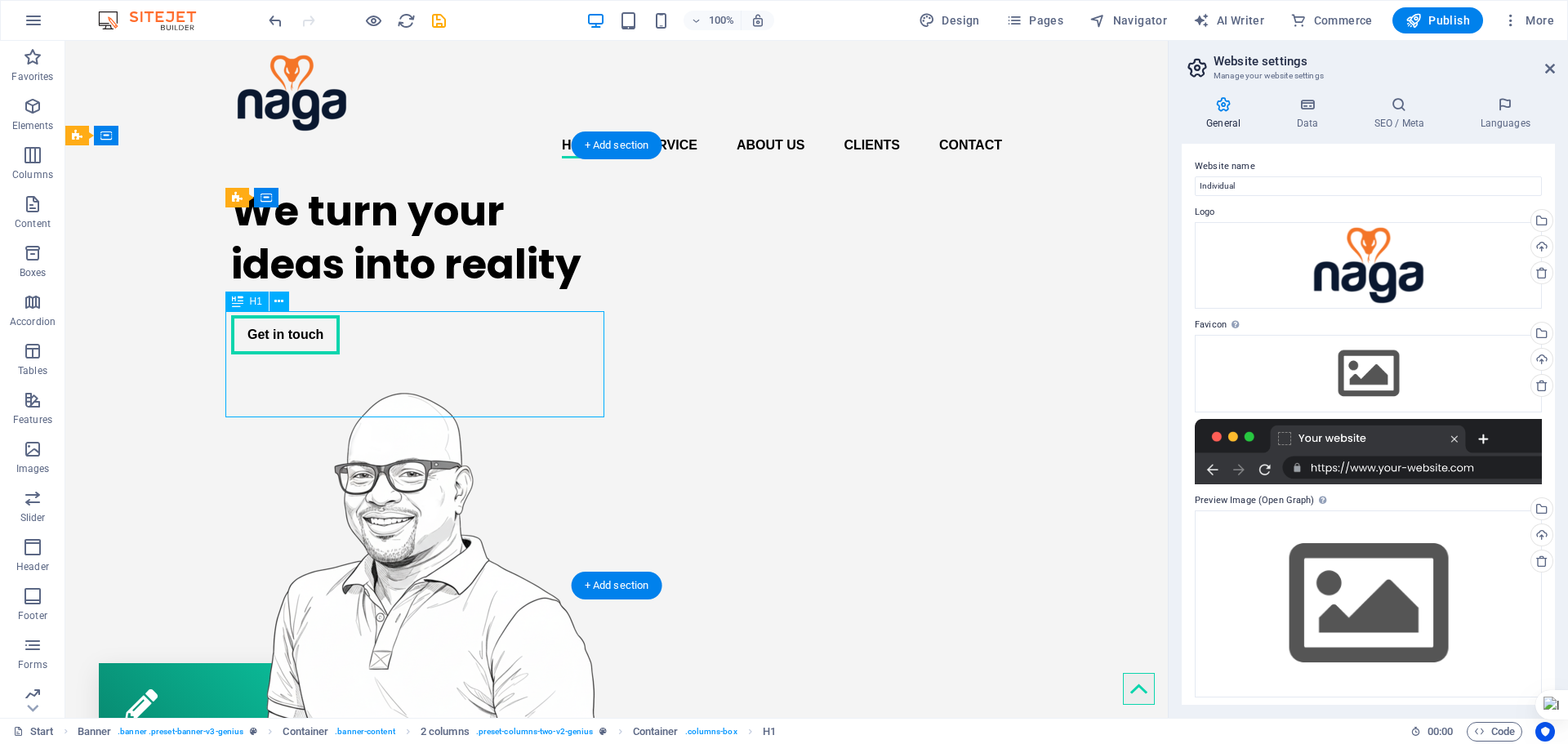
click at [330, 291] on div "We turn your ideas into reality" at bounding box center [420, 238] width 379 height 106
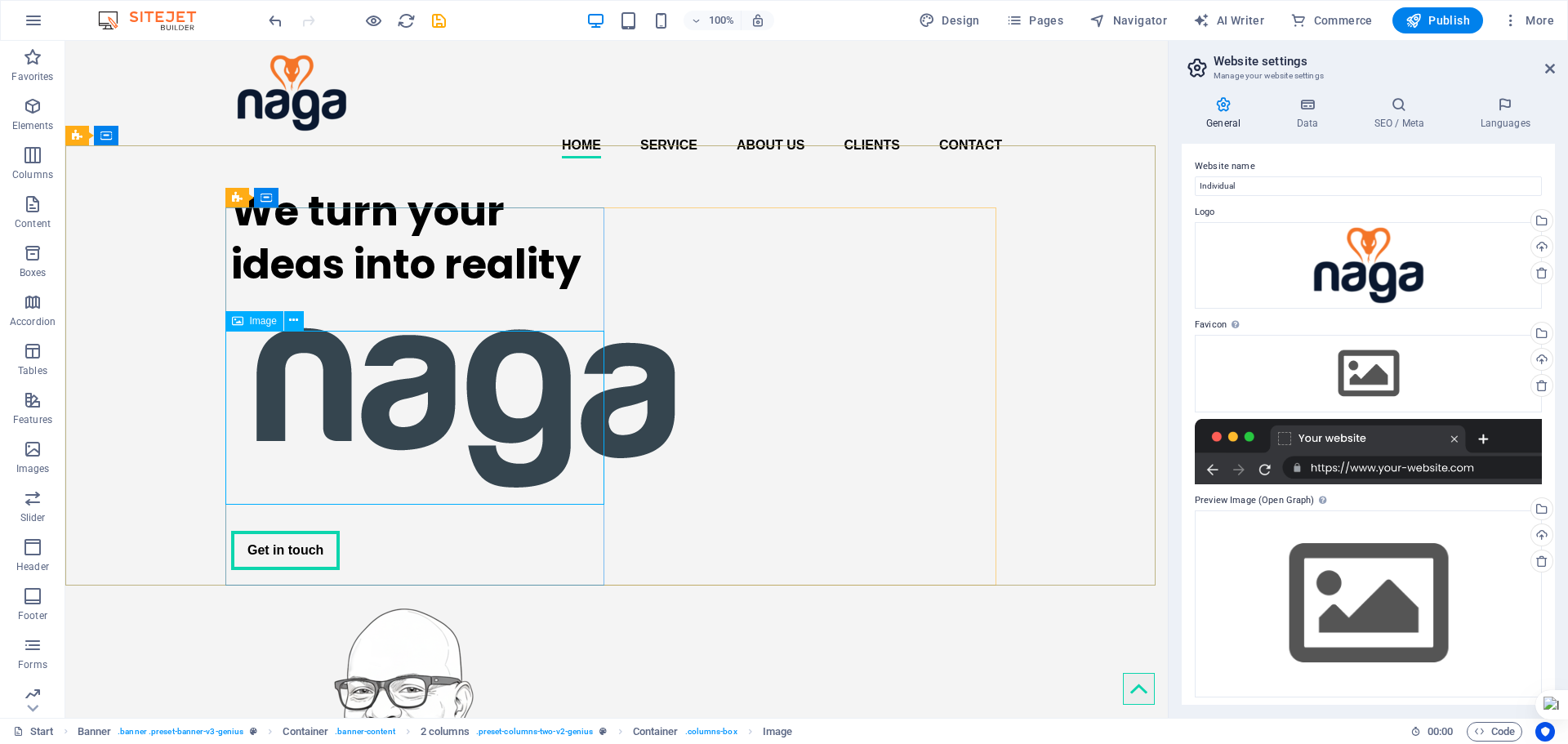
click at [580, 402] on figure at bounding box center [420, 399] width 379 height 216
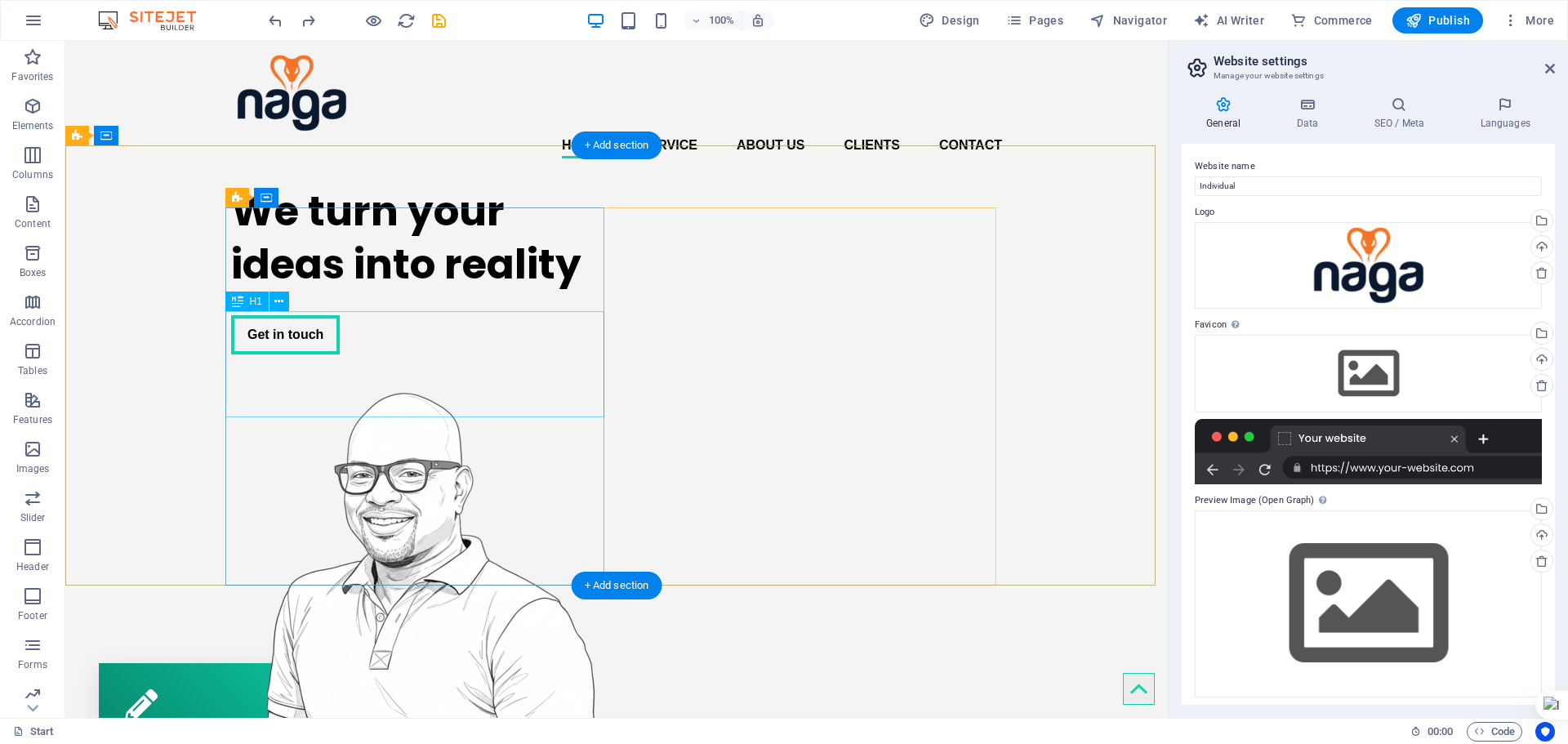
click at [462, 291] on div "We turn your ideas into reality" at bounding box center [420, 238] width 379 height 106
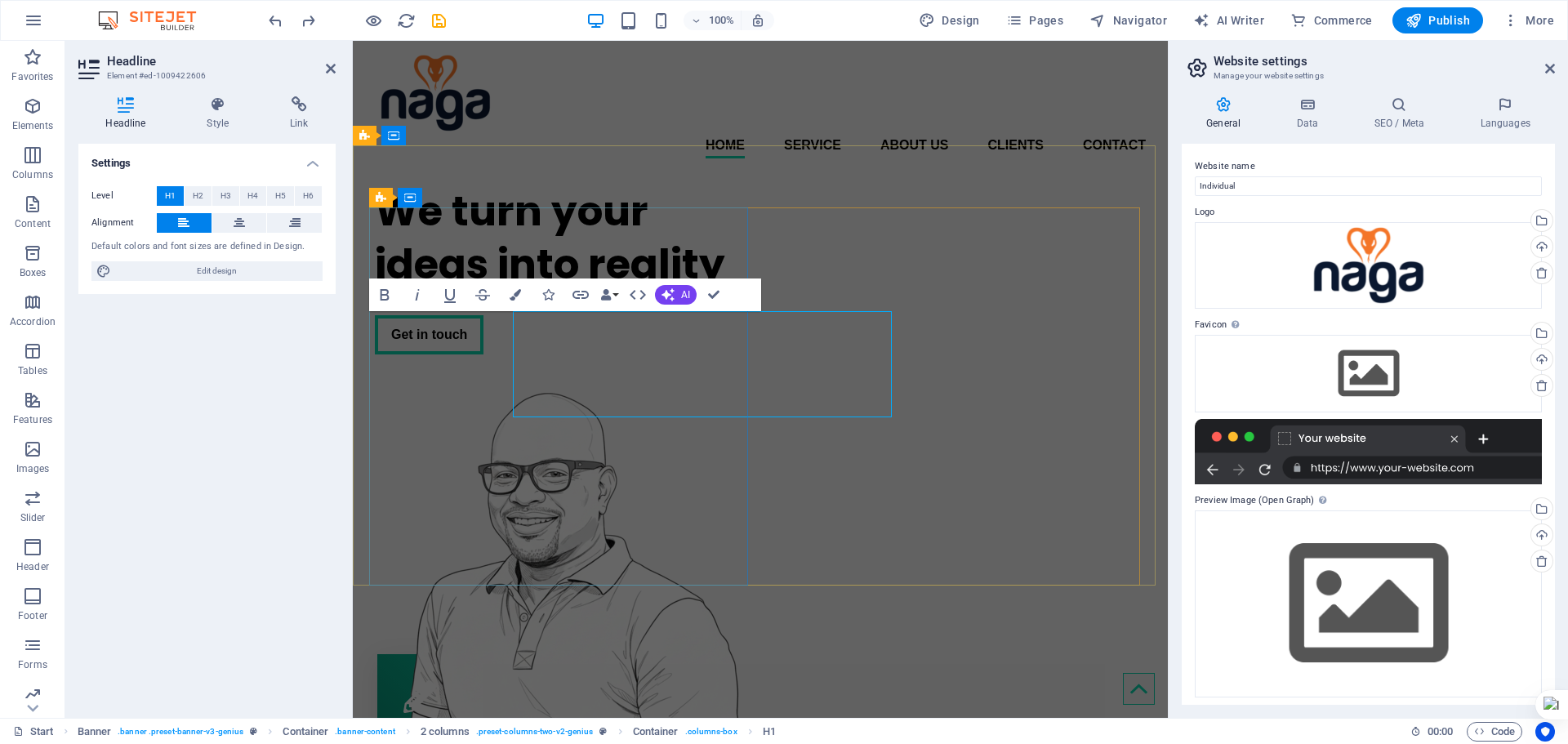
click at [462, 291] on h1 "We turn your ideas into reality" at bounding box center [564, 238] width 379 height 106
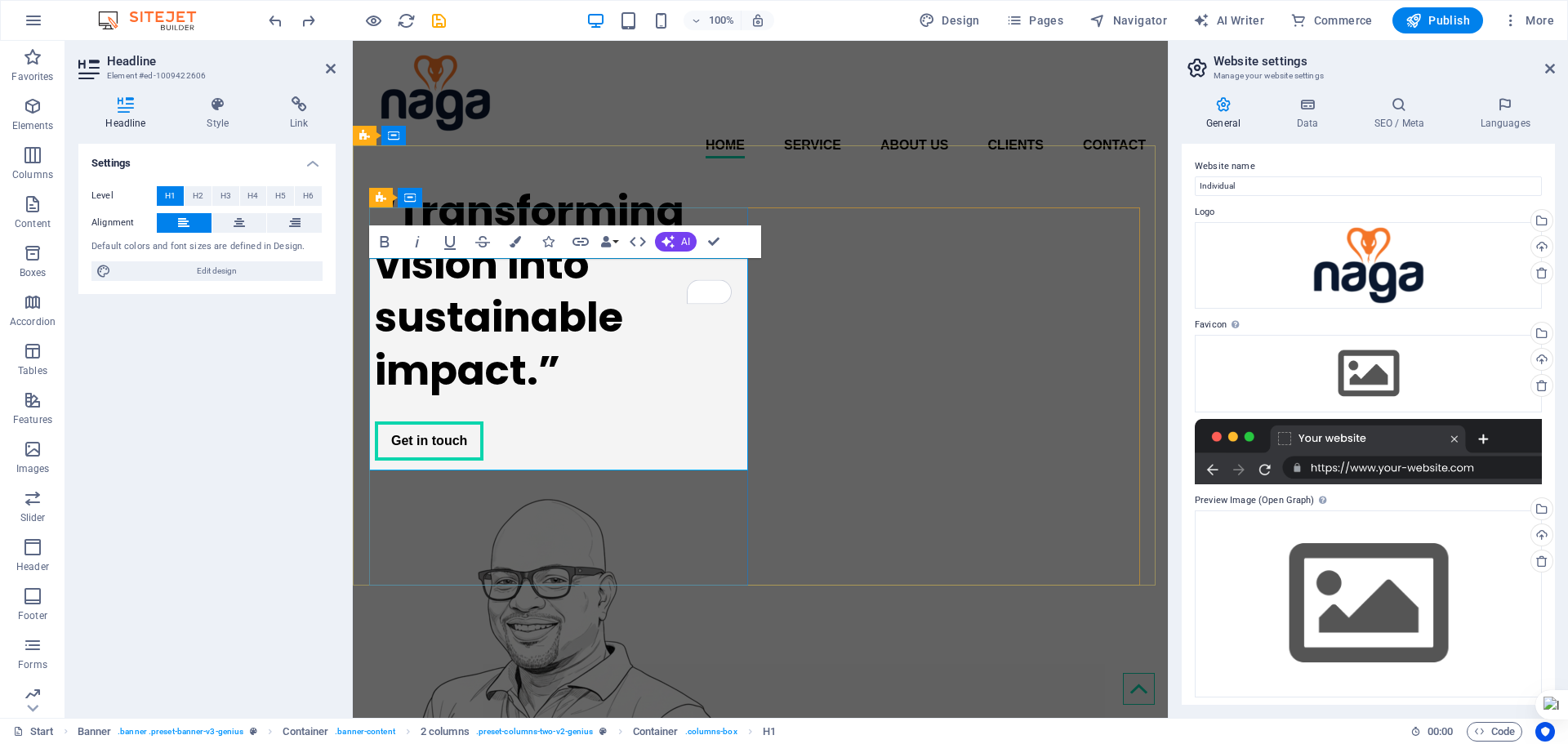
click at [391, 275] on h1 "“Transforming vision into sustainable impact.”" at bounding box center [564, 291] width 379 height 212
click at [317, 364] on div "Settings Level H1 H2 H3 H4 H5 H6 Alignment Default colors and font sizes are de…" at bounding box center [207, 424] width 258 height 561
click at [678, 242] on button "AI" at bounding box center [676, 241] width 42 height 20
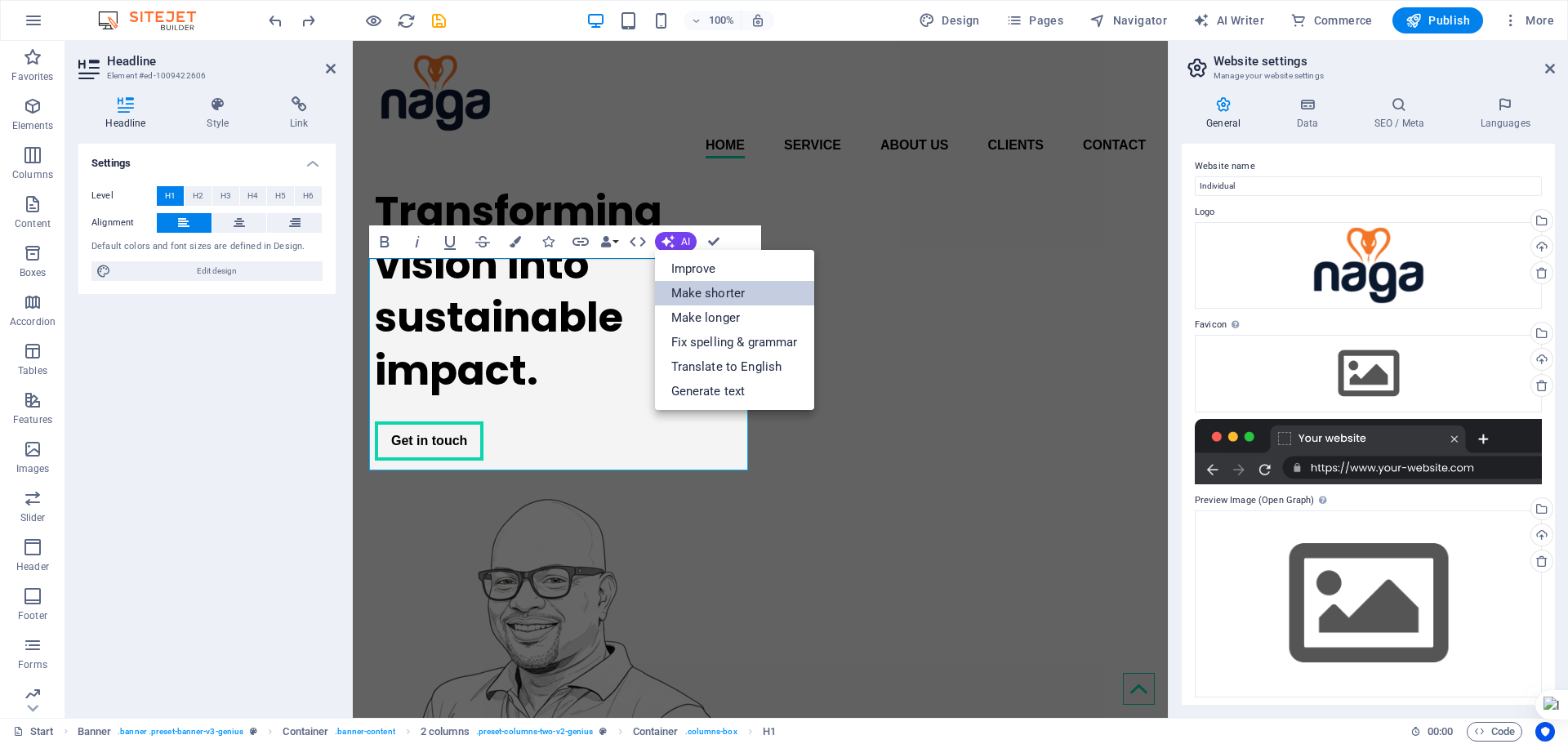
click at [689, 290] on link "Make shorter" at bounding box center [735, 293] width 159 height 25
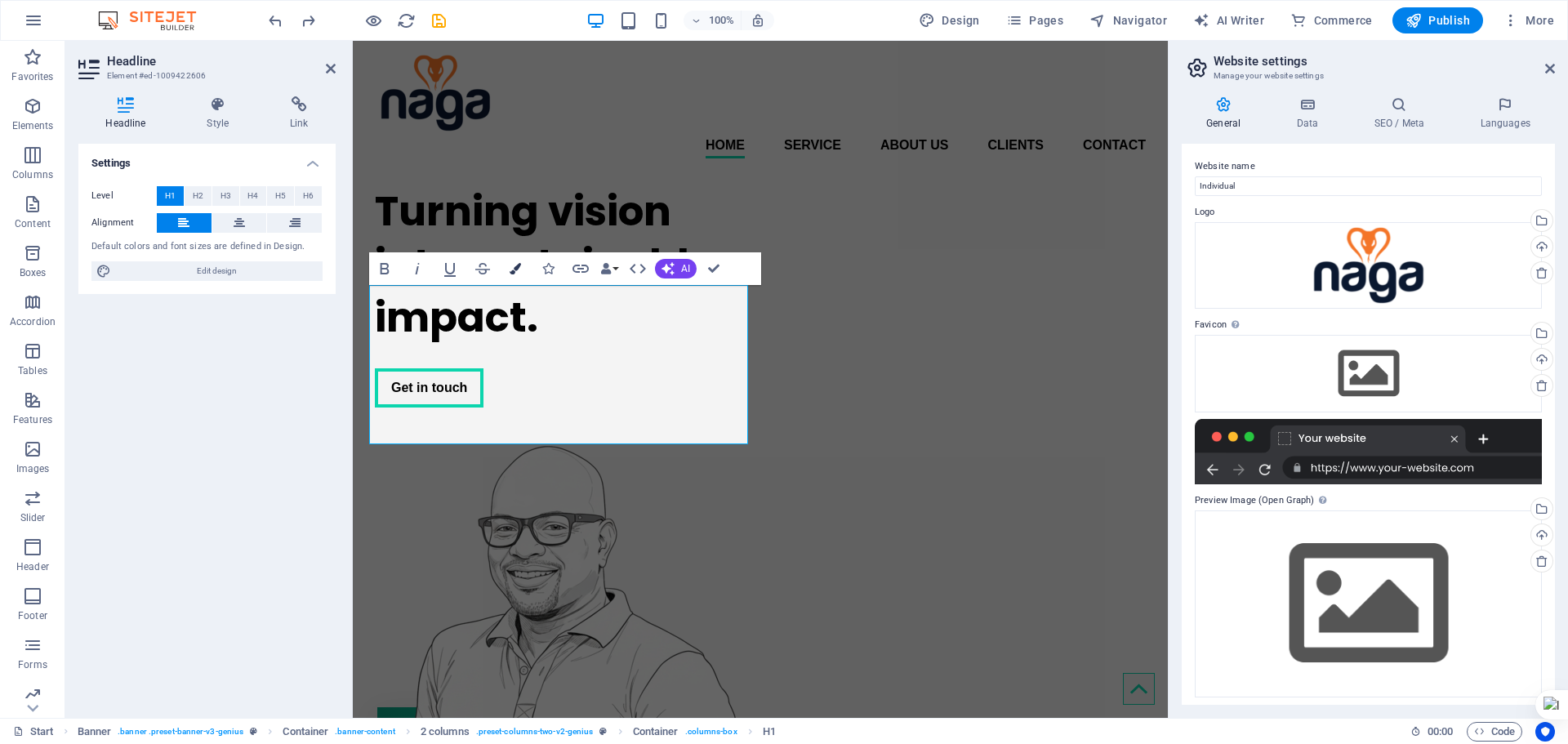
click at [510, 273] on icon "button" at bounding box center [515, 269] width 11 height 11
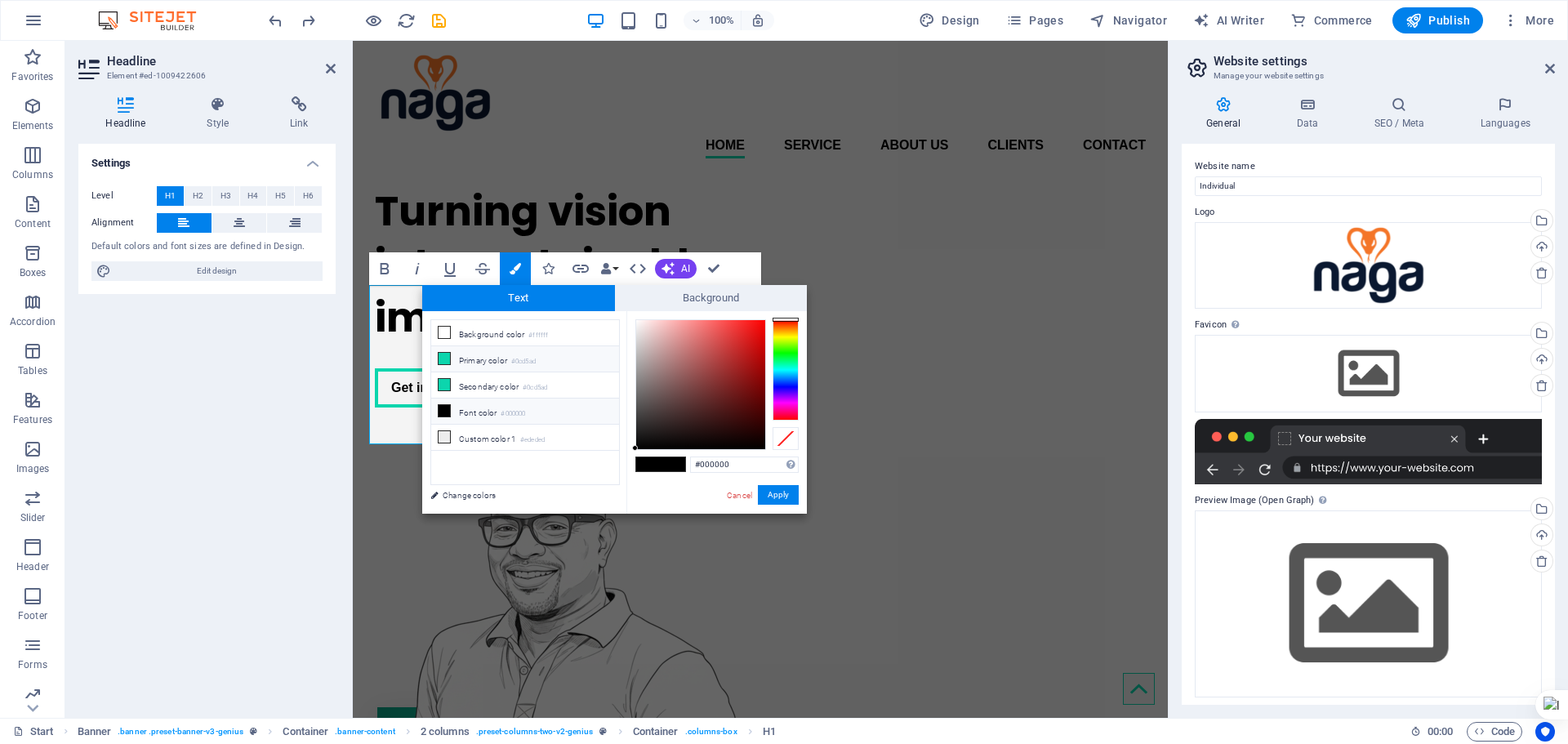
click at [481, 360] on li "Primary color #0cd5ad" at bounding box center [525, 360] width 187 height 27
type input "#0cd5ad"
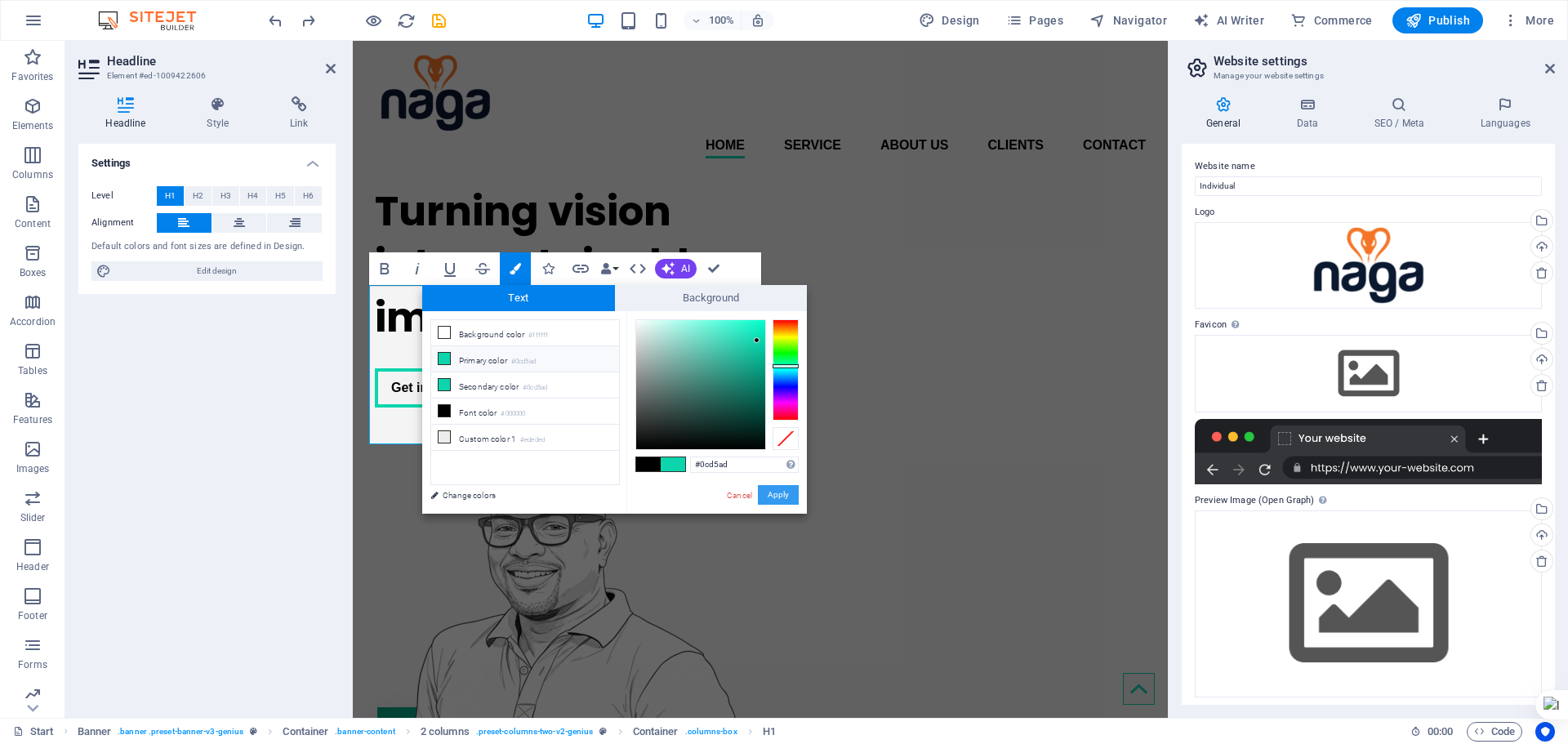
click at [773, 485] on button "Apply" at bounding box center [777, 494] width 41 height 20
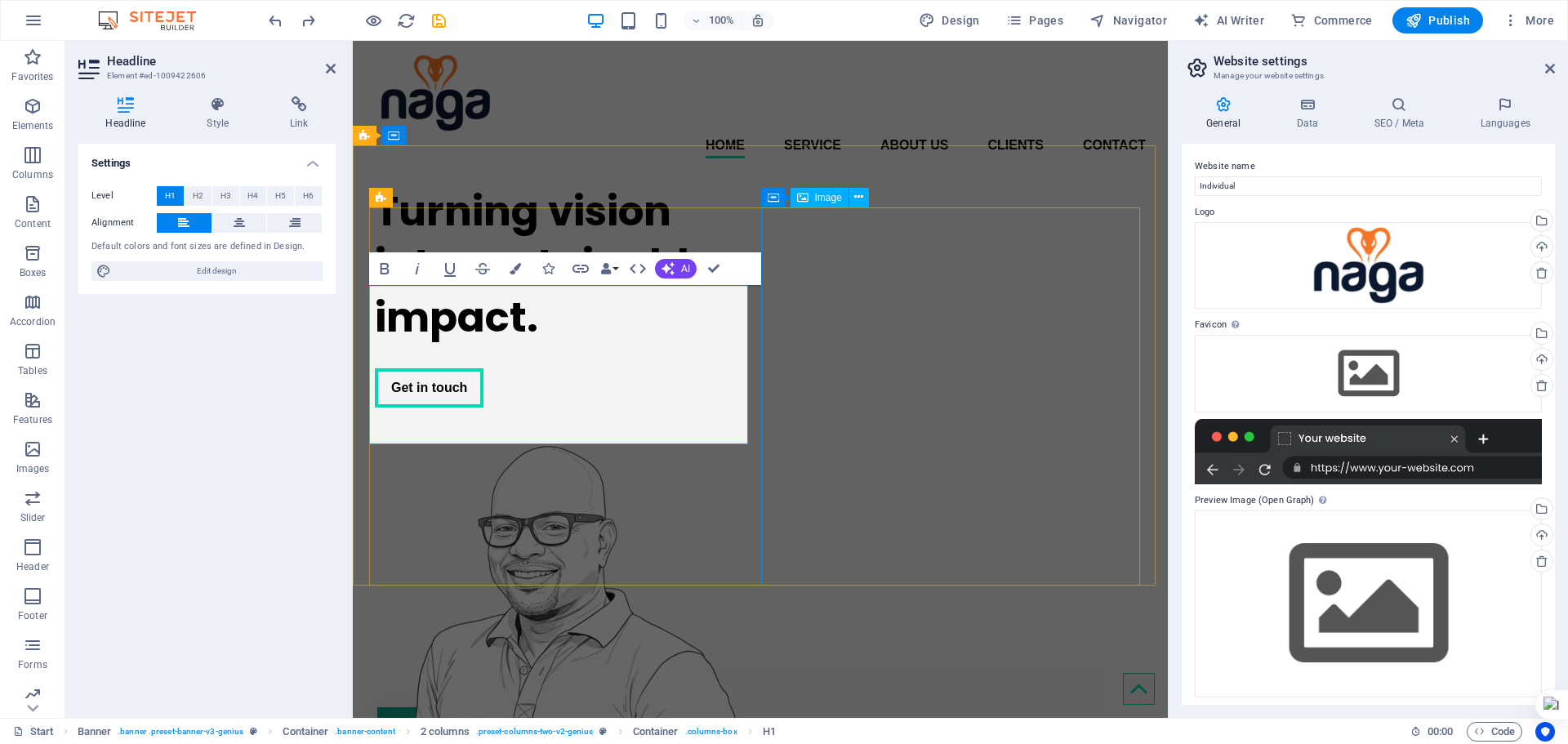
click at [754, 427] on figure at bounding box center [564, 615] width 379 height 378
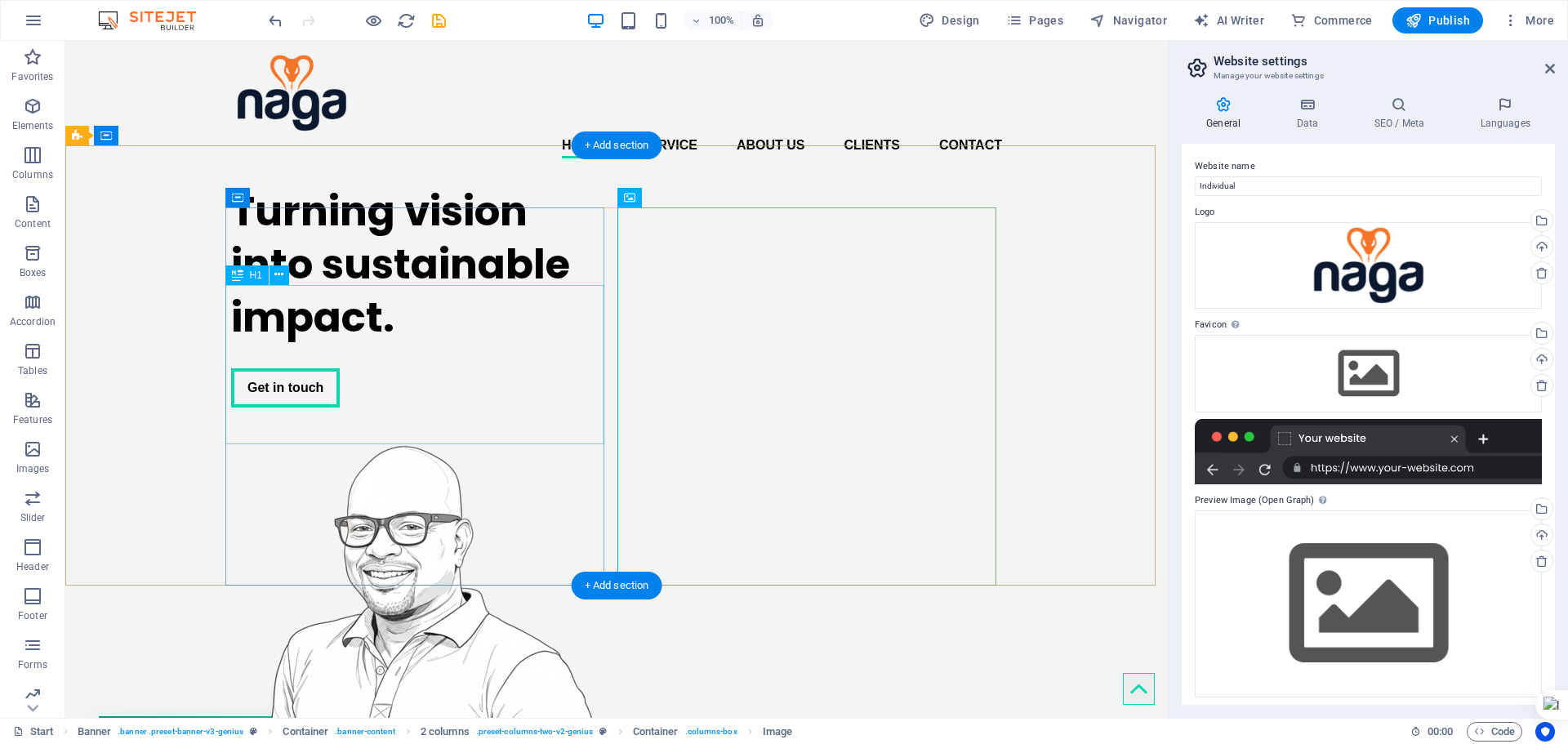
click at [538, 339] on div "Turning vision into sustainable impact." at bounding box center [420, 264] width 379 height 159
click at [530, 342] on div "Turning vision into sustainable impact." at bounding box center [420, 264] width 379 height 159
drag, startPoint x: 528, startPoint y: 342, endPoint x: 241, endPoint y: 343, distance: 287.0
click at [527, 343] on div "Turning vision into sustainable impact." at bounding box center [420, 264] width 379 height 159
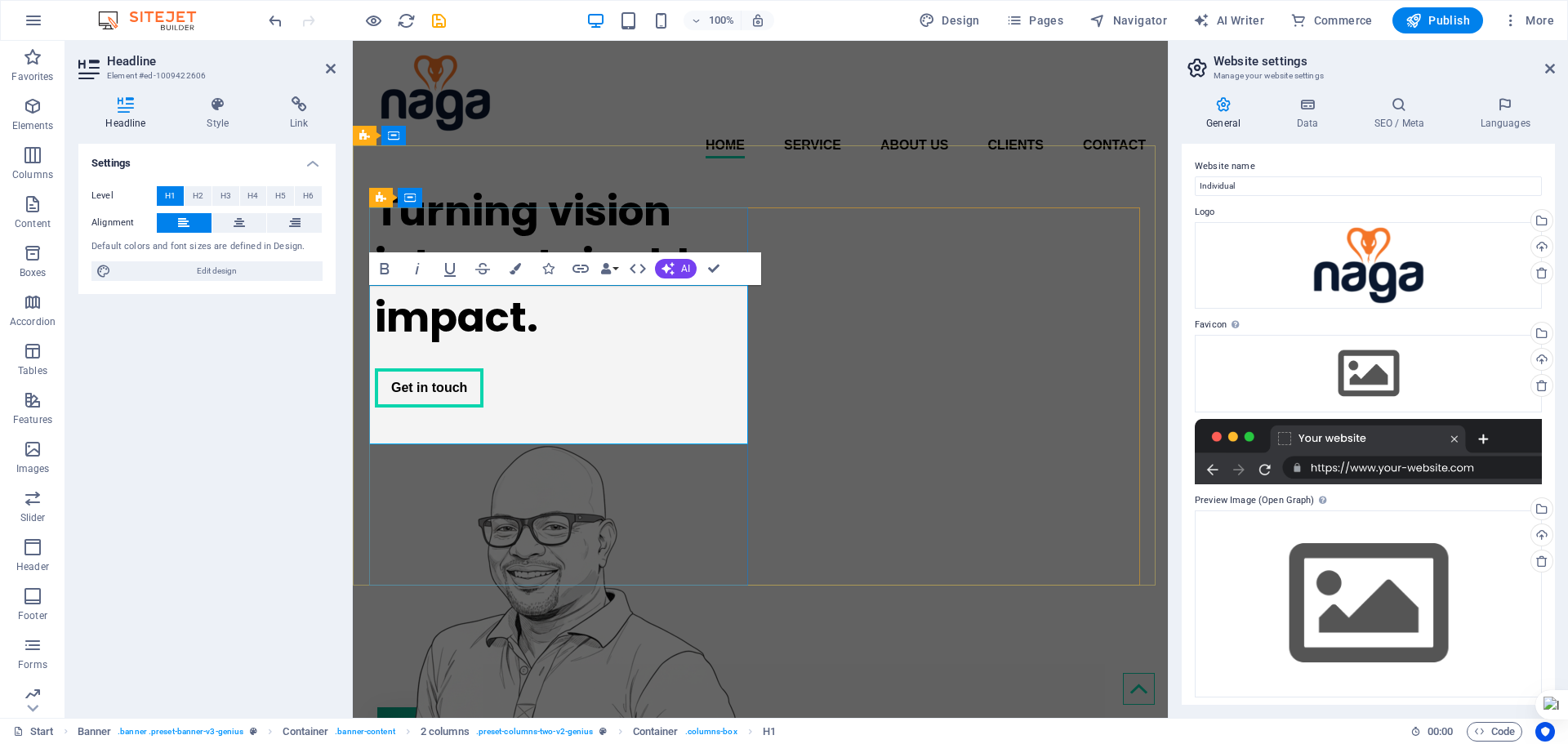
click at [527, 343] on h1 "Turning vision into sustainable impact." at bounding box center [564, 264] width 379 height 159
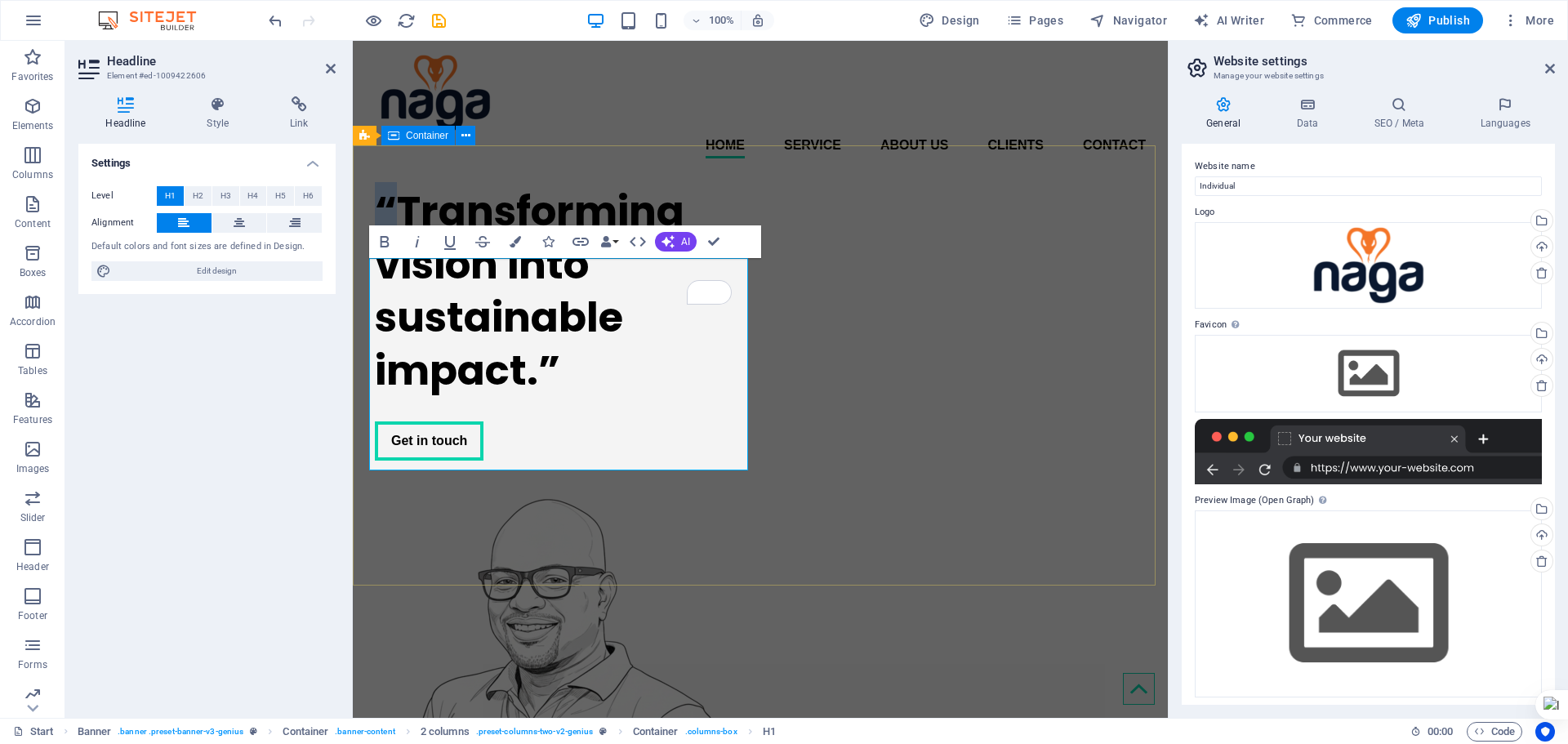
drag, startPoint x: 398, startPoint y: 283, endPoint x: 367, endPoint y: 286, distance: 31.1
click at [367, 286] on div "“Transforming vision into sustainable impact.” Get in touch" at bounding box center [760, 514] width 815 height 686
drag, startPoint x: 509, startPoint y: 400, endPoint x: 485, endPoint y: 383, distance: 29.4
click at [485, 383] on h1 "Transforming ideas into sustainable impact." at bounding box center [564, 291] width 379 height 212
click at [595, 397] on h1 "Transforming ideas into sustainable impact." at bounding box center [564, 291] width 379 height 212
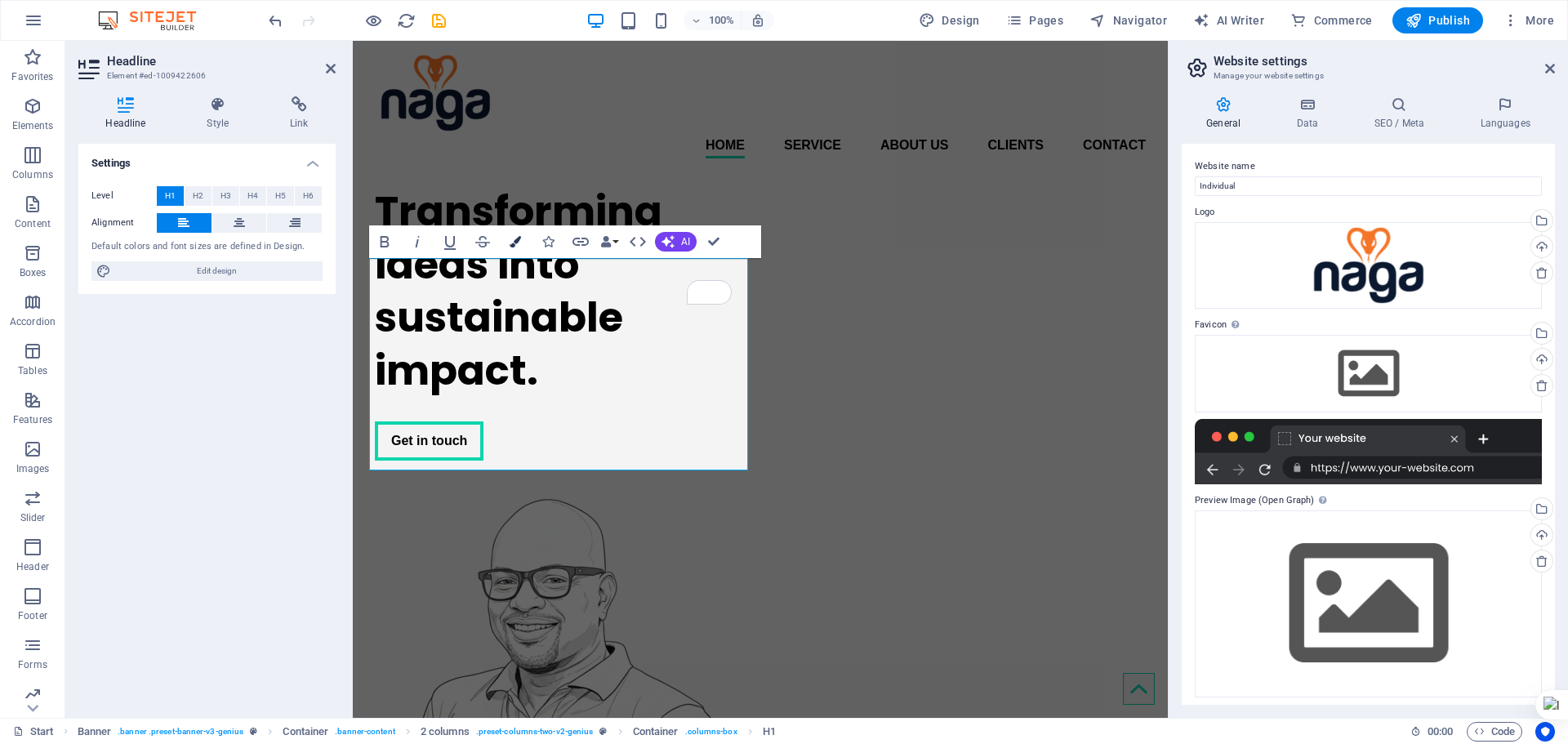
click at [512, 240] on icon "button" at bounding box center [515, 241] width 11 height 11
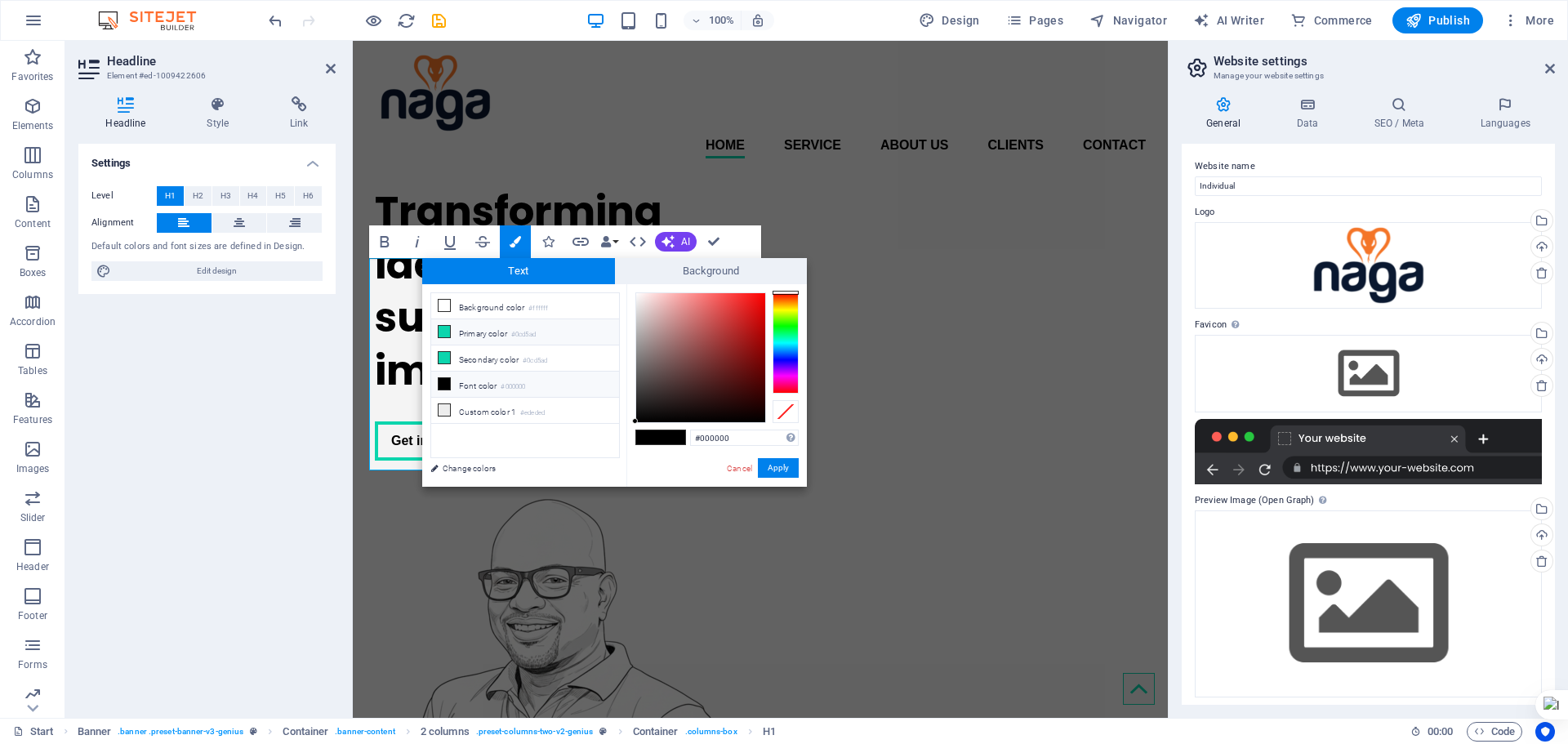
click at [512, 328] on li "Primary color #0cd5ad" at bounding box center [525, 332] width 187 height 27
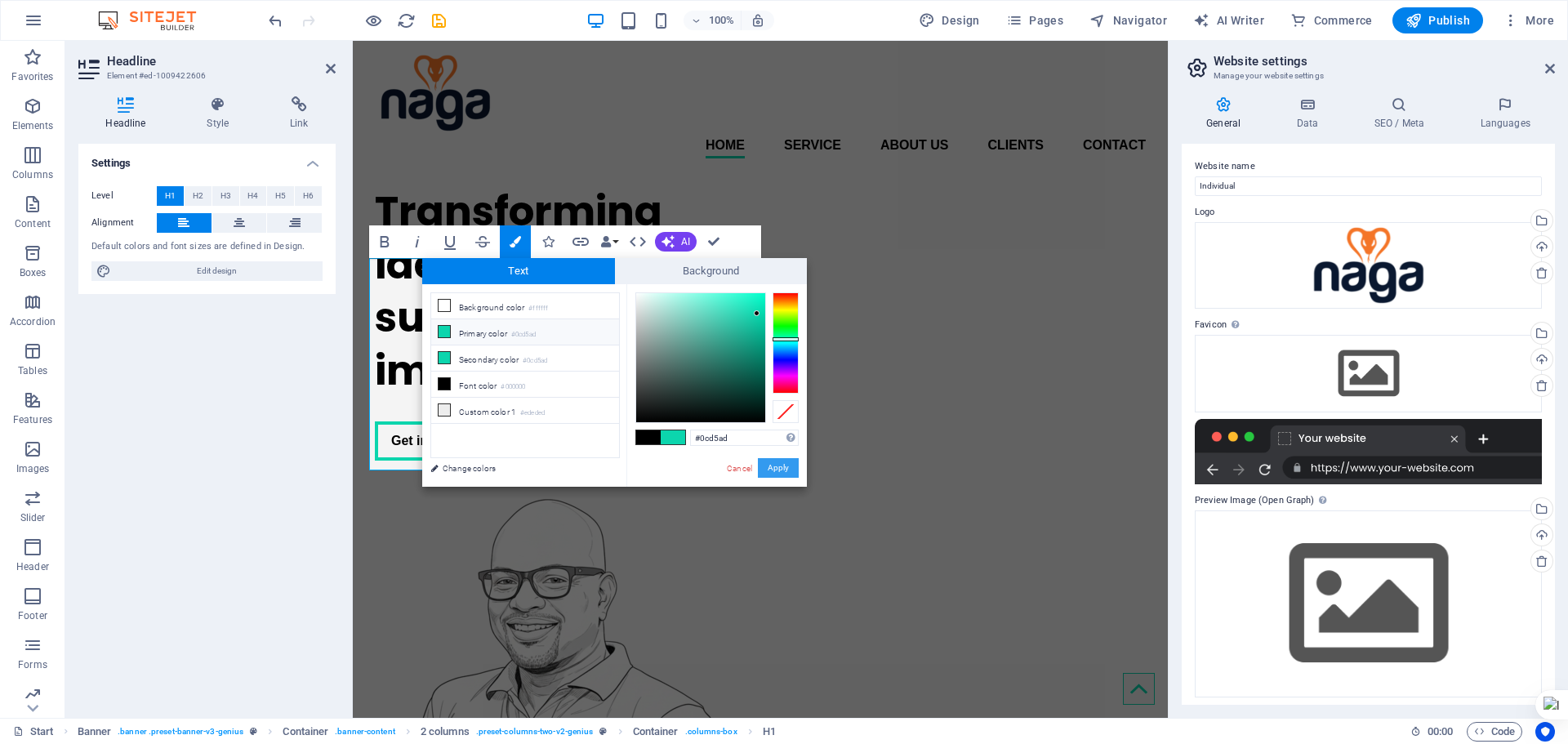
click at [786, 474] on button "Apply" at bounding box center [777, 468] width 41 height 20
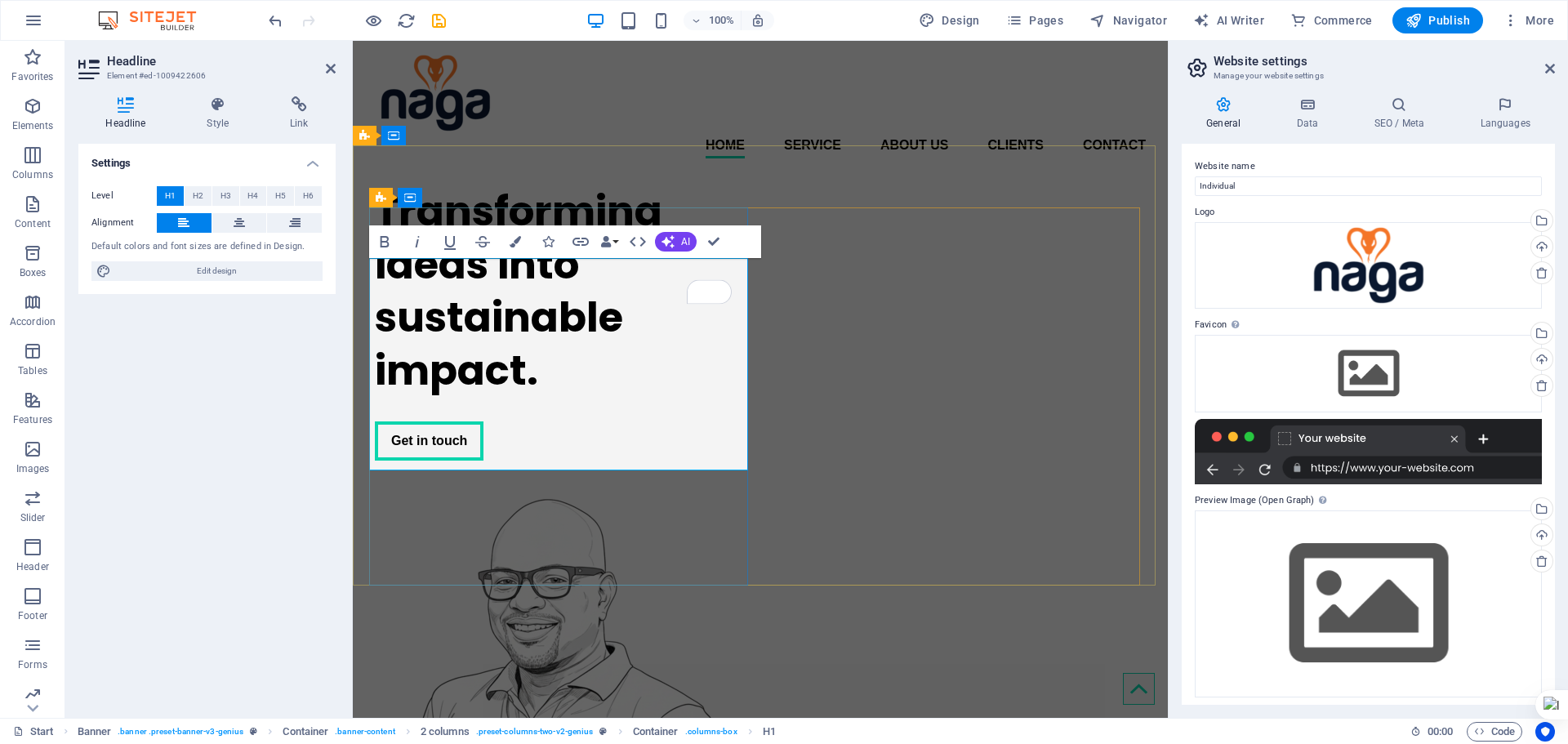
click at [614, 397] on h1 "Transforming ideas into sustainable impact.​ ​" at bounding box center [564, 291] width 379 height 212
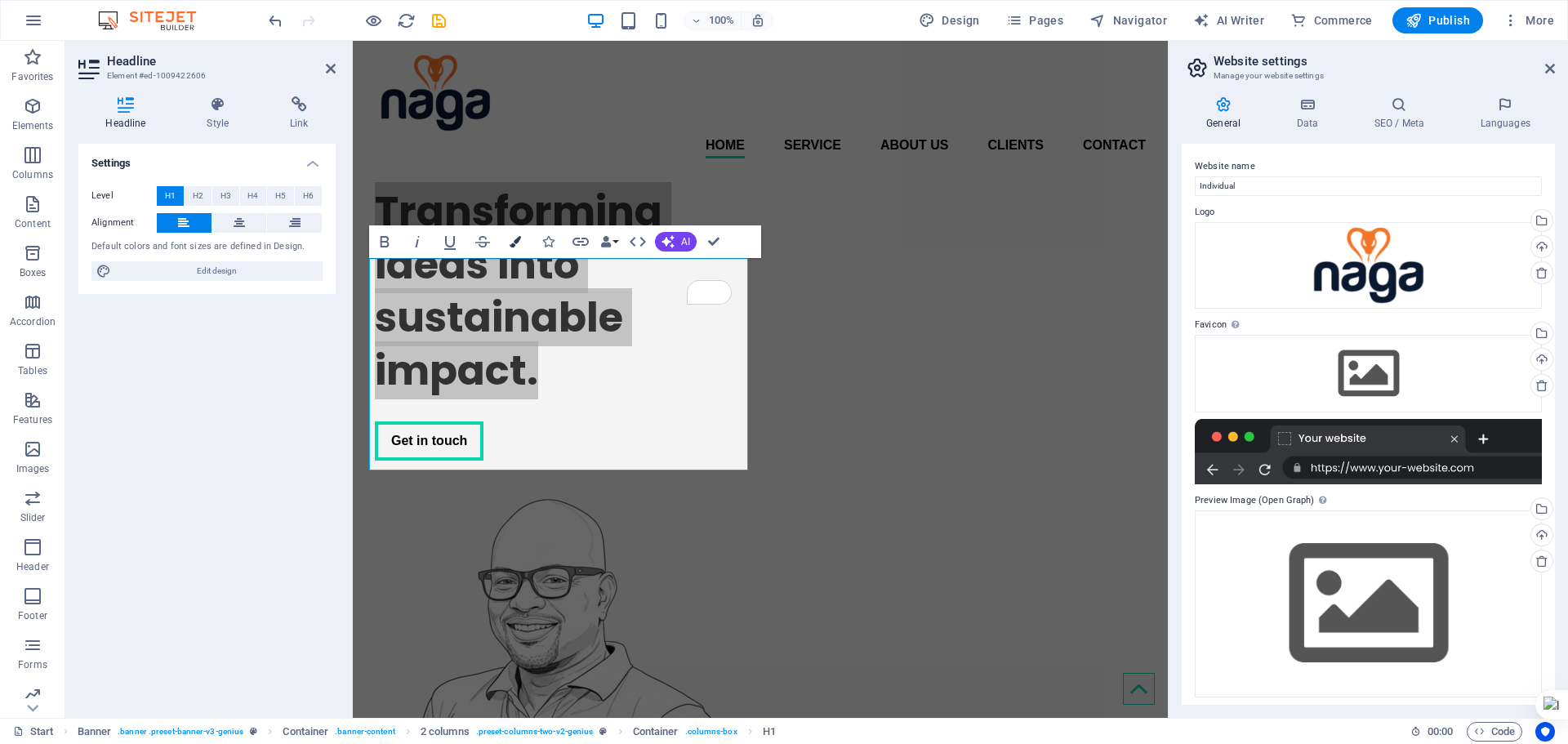
click at [517, 244] on icon "button" at bounding box center [515, 241] width 11 height 11
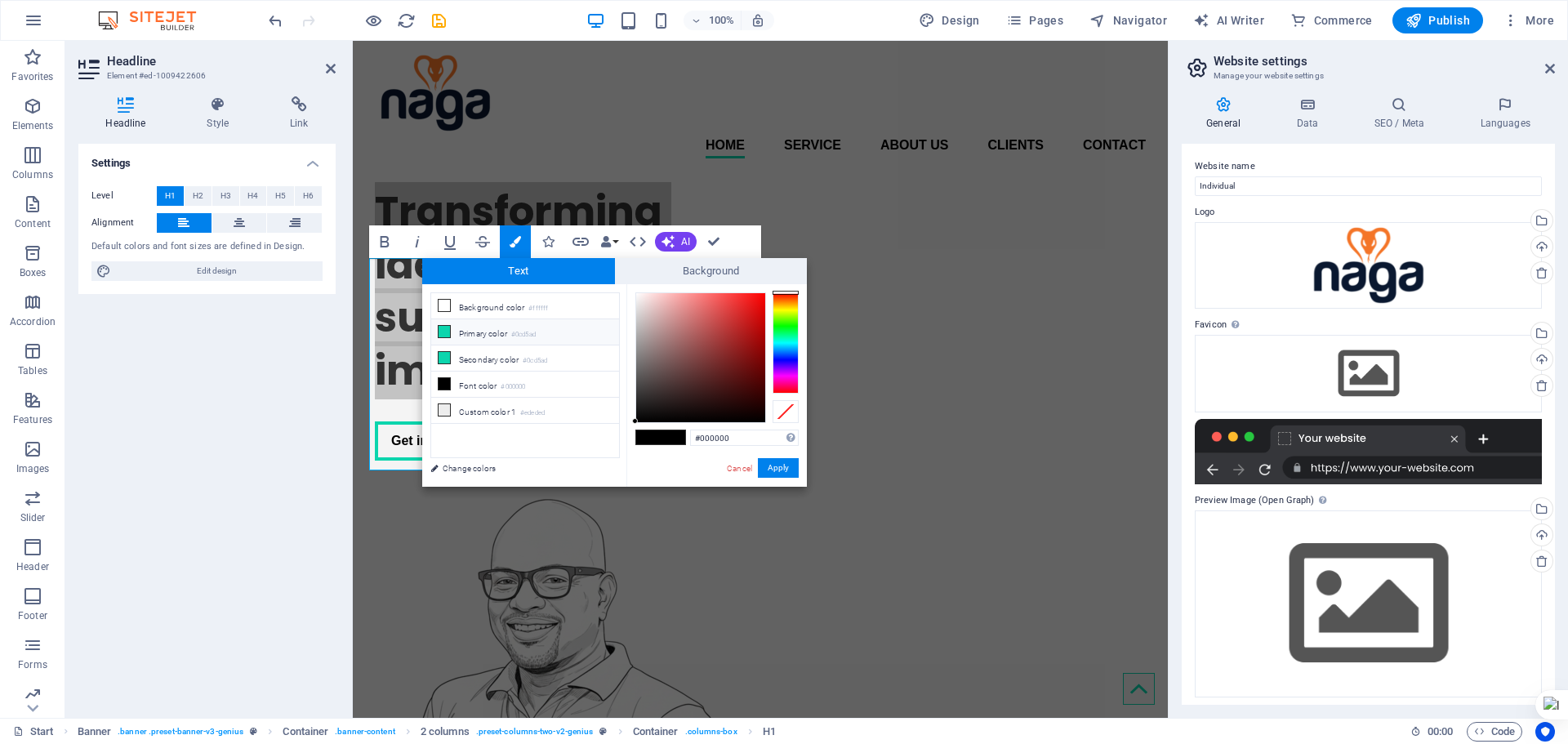
click at [472, 340] on li "Primary color #0cd5ad" at bounding box center [525, 332] width 187 height 27
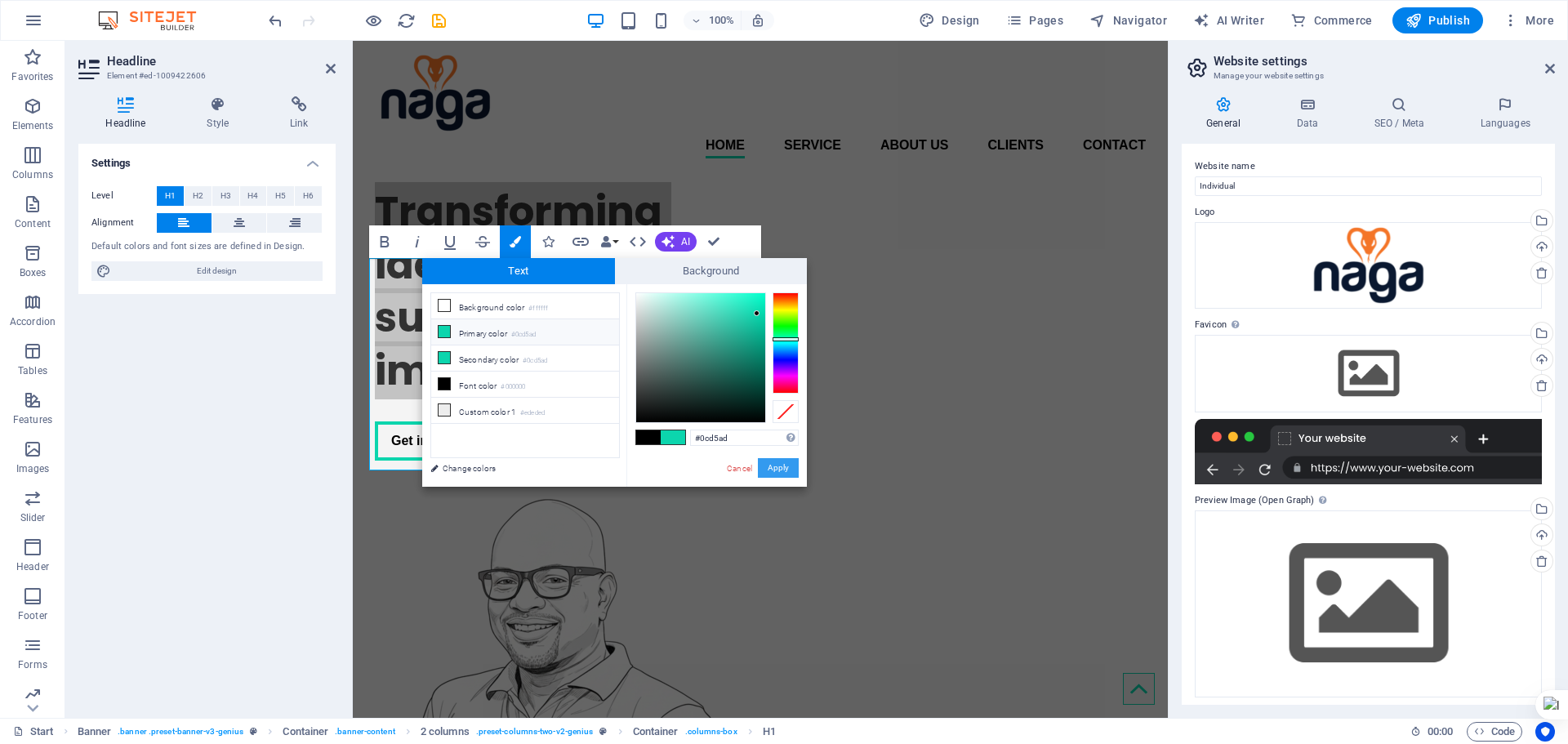
click at [766, 464] on button "Apply" at bounding box center [777, 468] width 41 height 20
click at [775, 466] on button "Apply" at bounding box center [777, 468] width 41 height 20
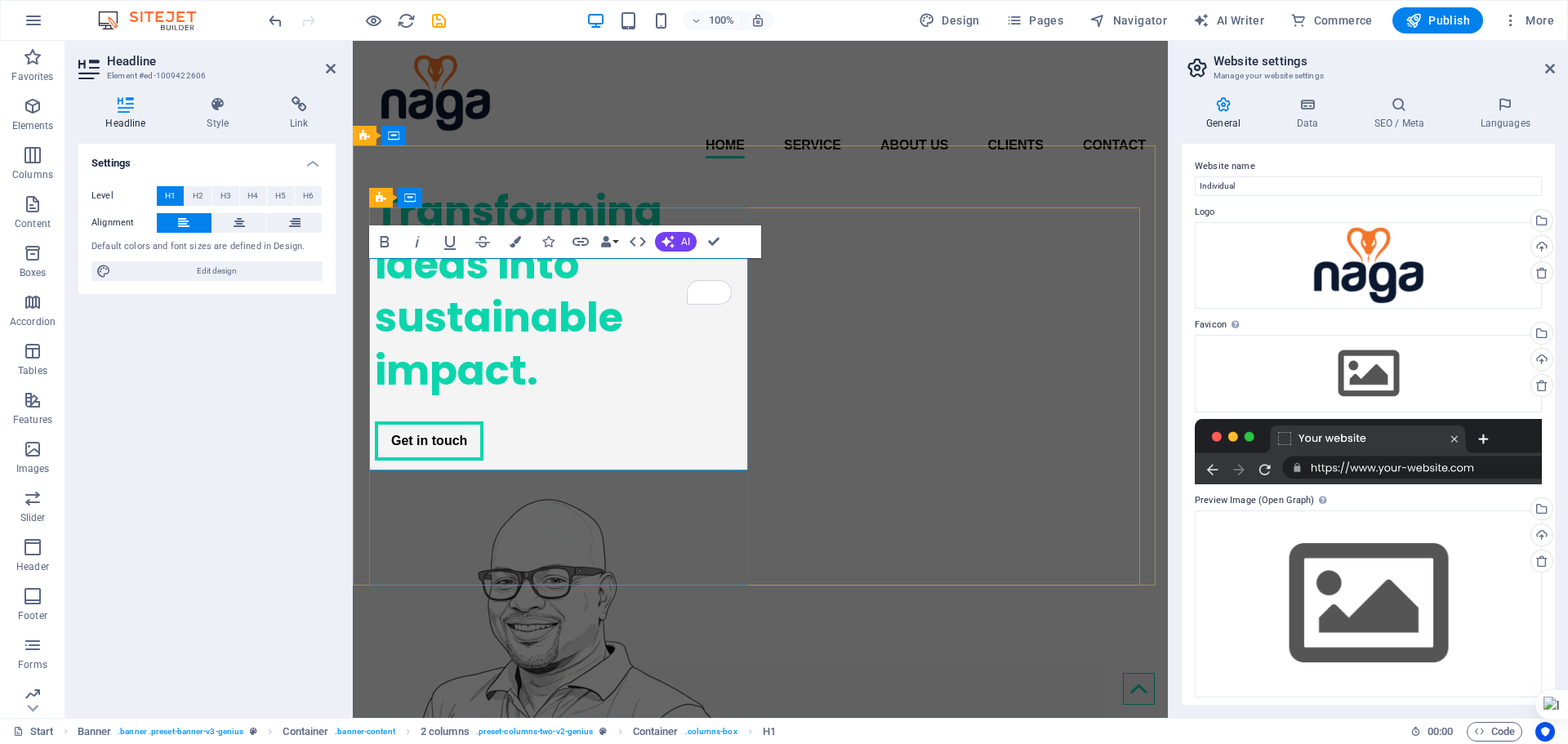
click at [668, 397] on h1 "​Transforming ideas into sustainable impact.​​" at bounding box center [564, 291] width 379 height 212
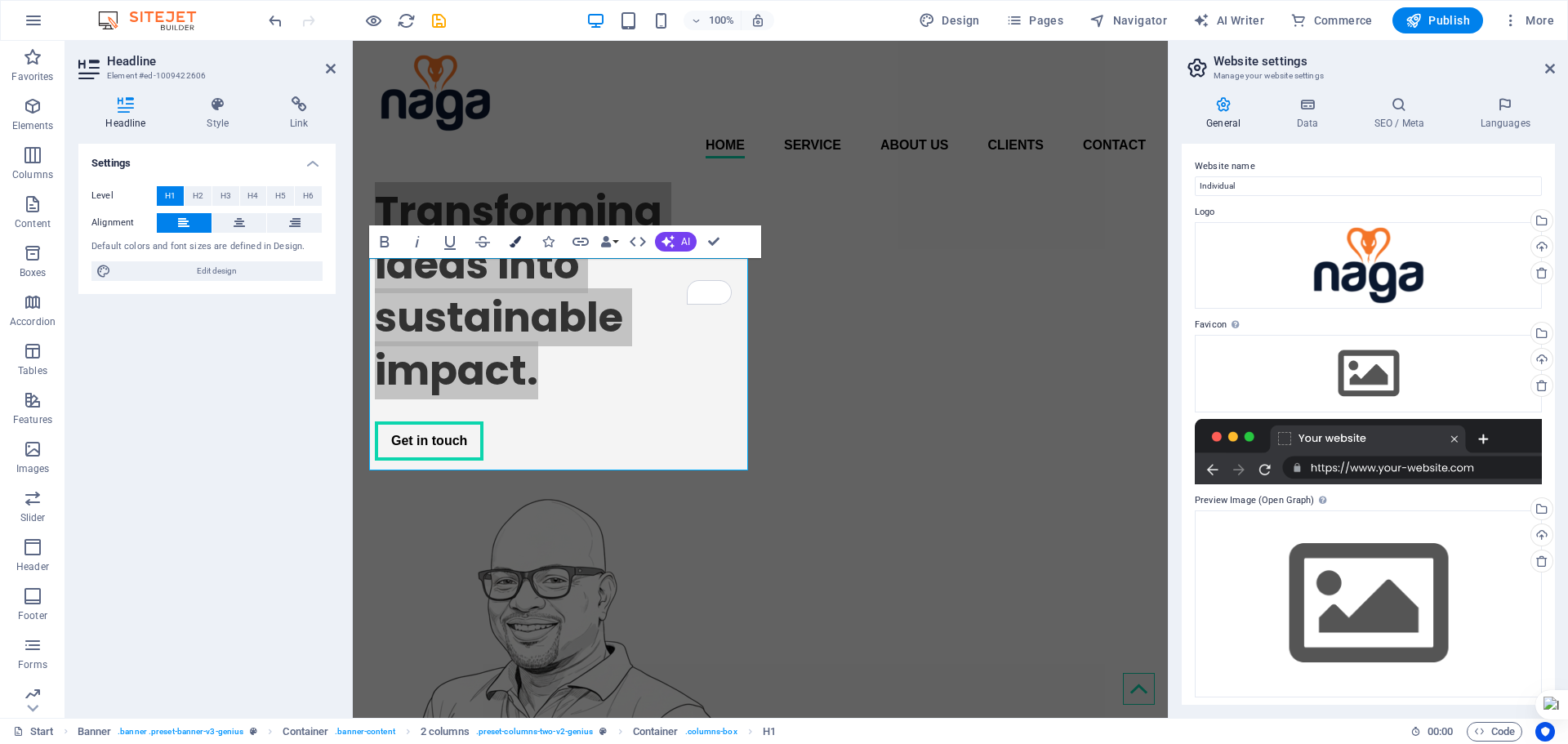
click at [515, 247] on icon "button" at bounding box center [515, 241] width 11 height 11
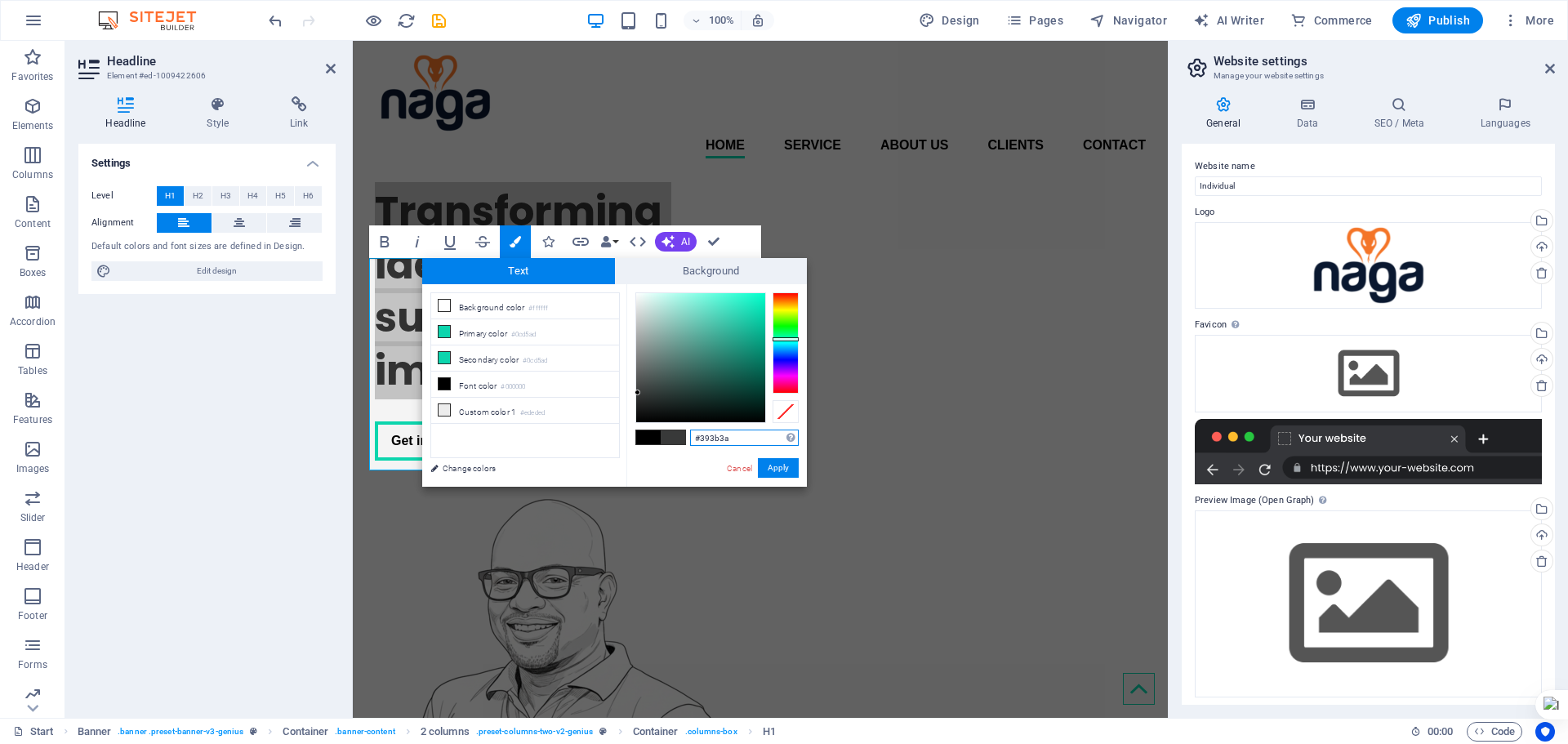
drag, startPoint x: 717, startPoint y: 376, endPoint x: 646, endPoint y: 396, distance: 73.8
click at [640, 391] on div at bounding box center [701, 358] width 129 height 129
type input "#3a3c3c"
click at [765, 469] on button "Apply" at bounding box center [777, 468] width 41 height 20
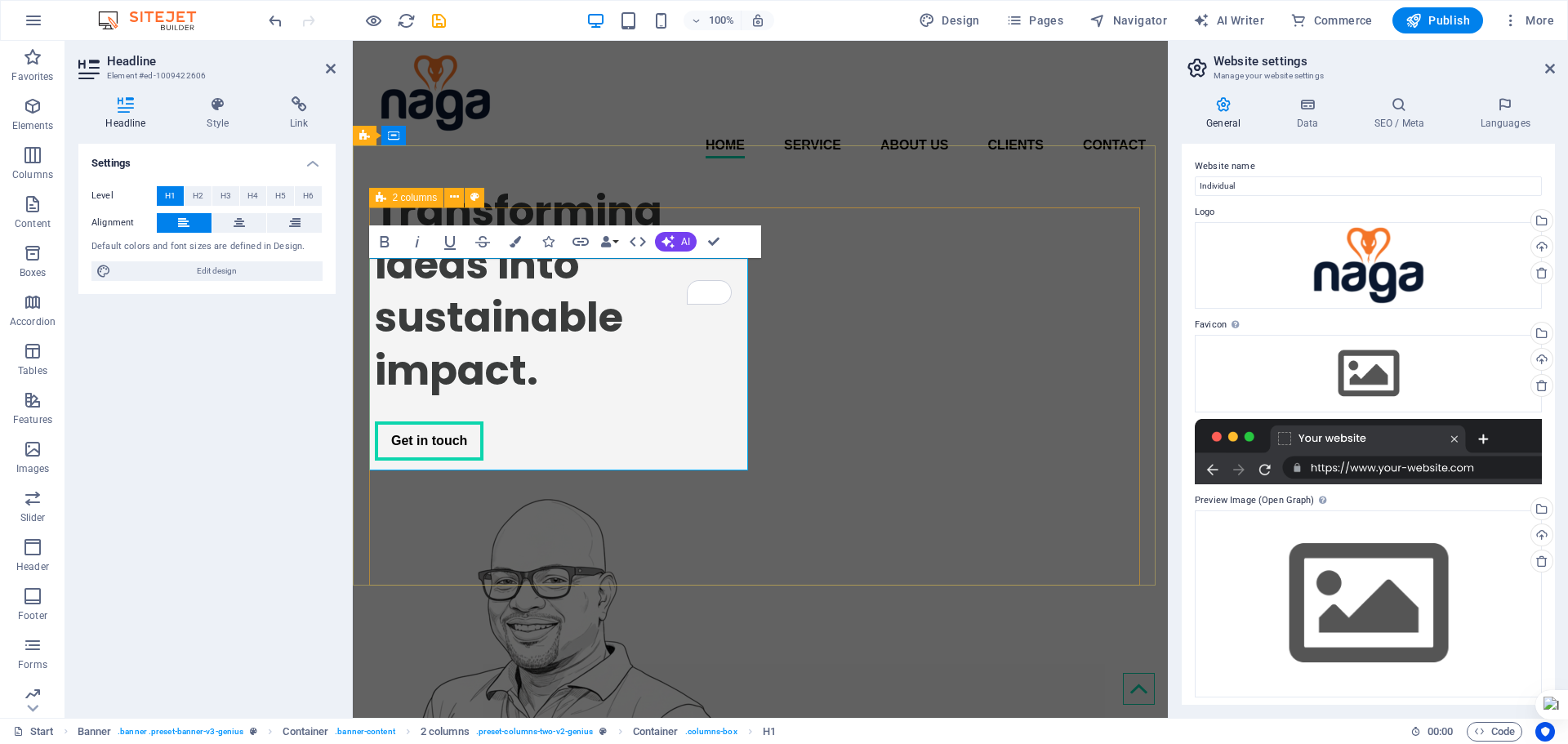
click at [754, 480] on figure at bounding box center [564, 668] width 379 height 378
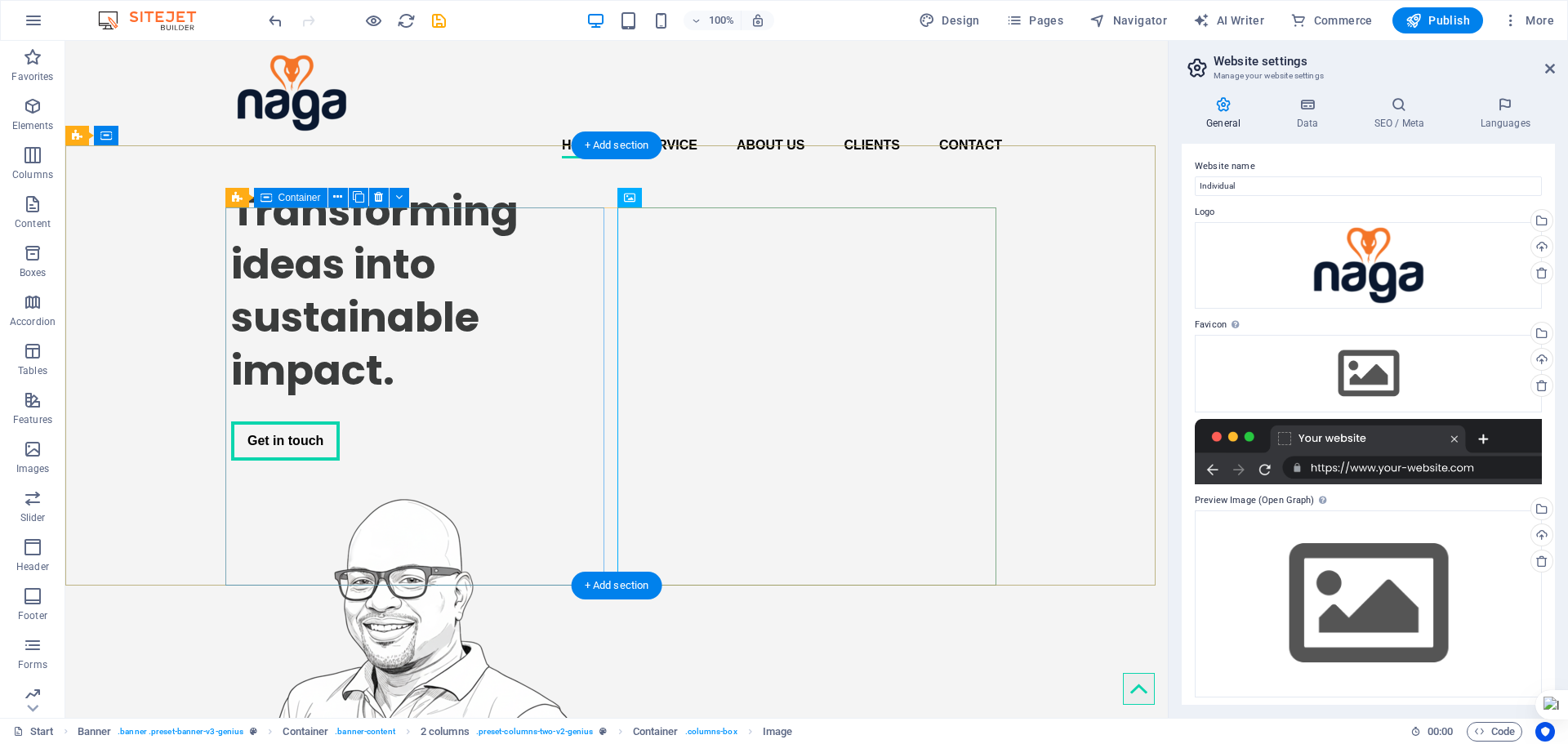
click at [506, 229] on div "Transforming ideas into sustainable impact. Get in touch" at bounding box center [420, 322] width 379 height 302
click at [1069, 282] on div "Transforming ideas into sustainable impact. Get in touch" at bounding box center [616, 514] width 1103 height 686
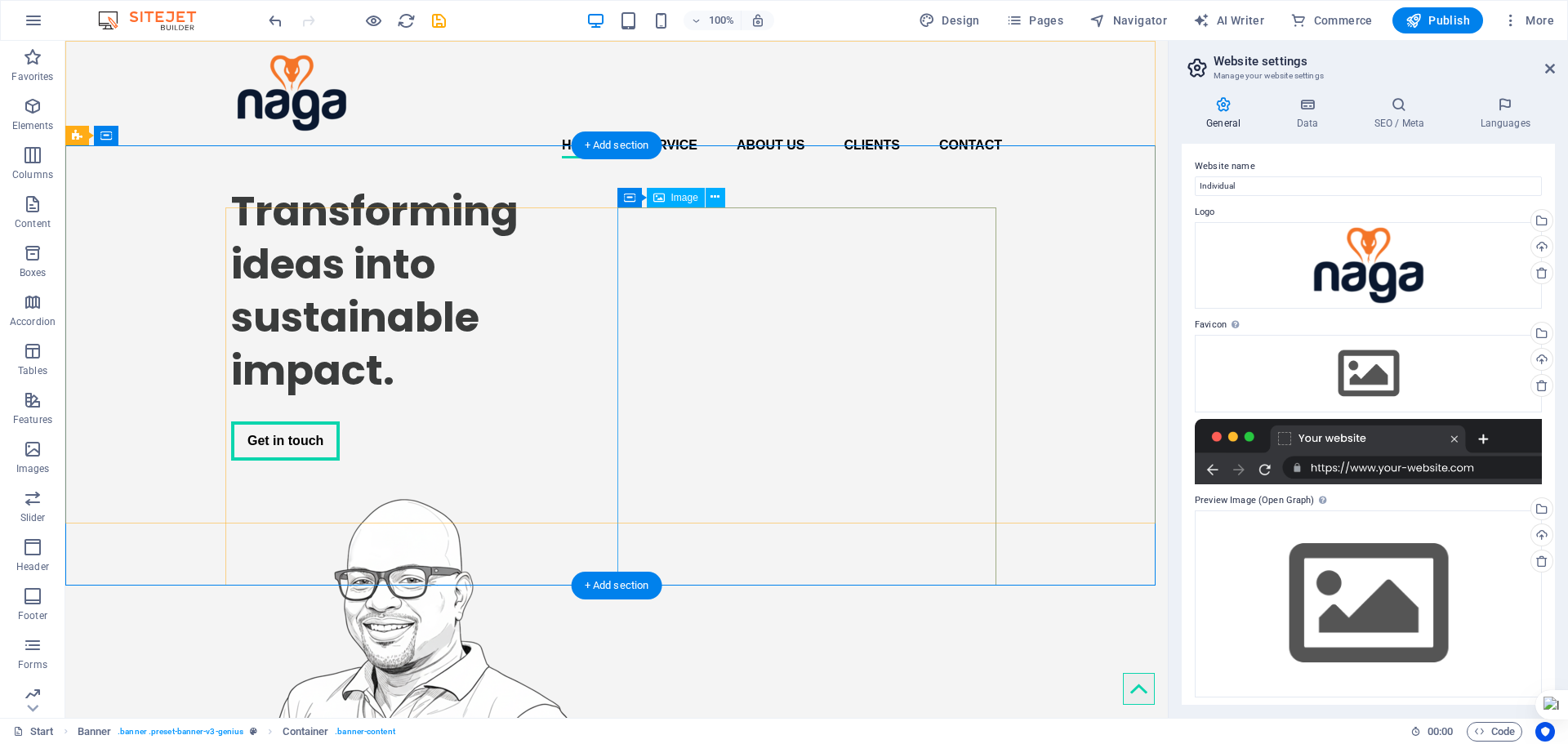
click at [610, 480] on figure at bounding box center [420, 668] width 379 height 378
select select "px"
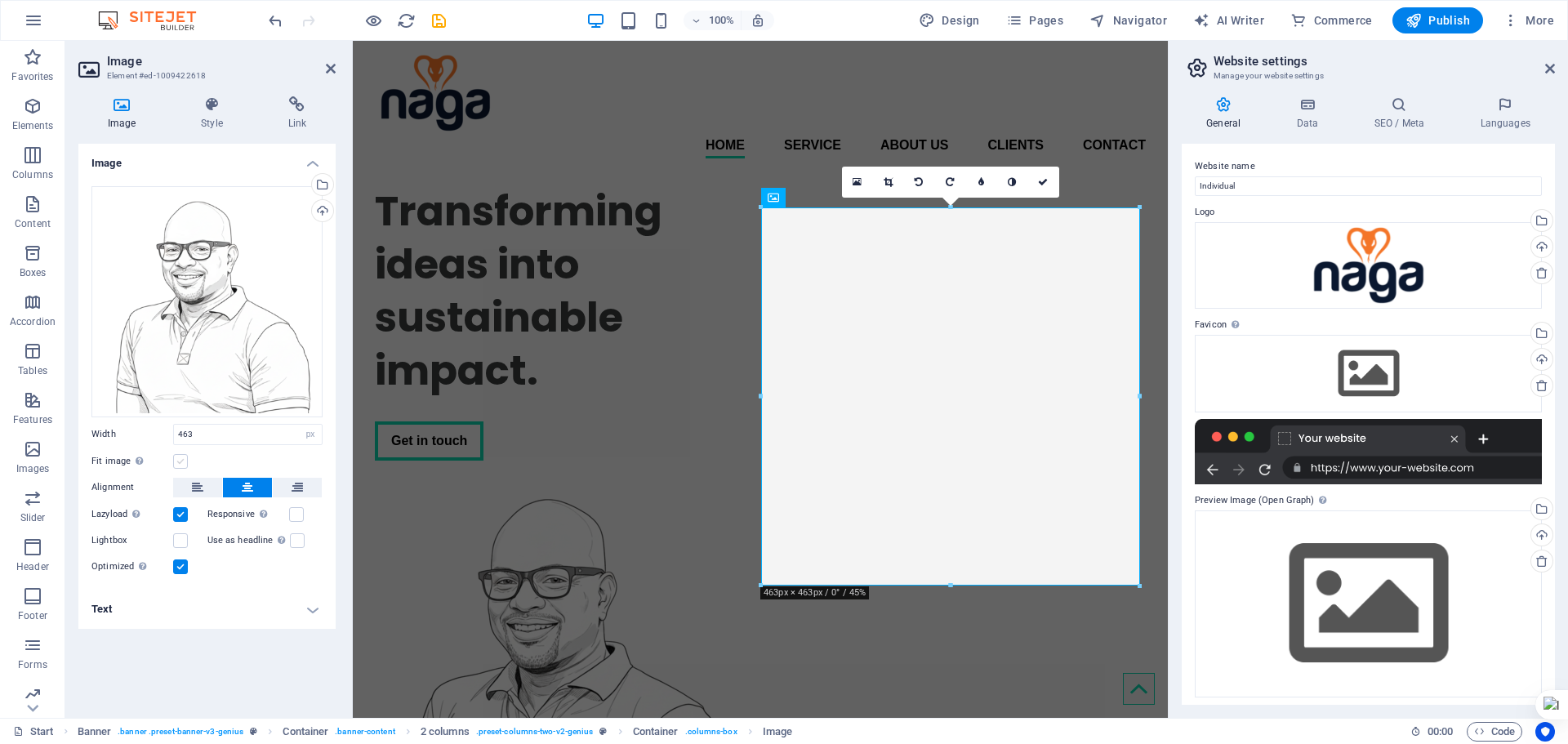
click at [181, 460] on label at bounding box center [181, 462] width 15 height 15
click at [0, 0] on input "Fit image Automatically fit image to a fixed width and height" at bounding box center [0, 0] width 0 height 0
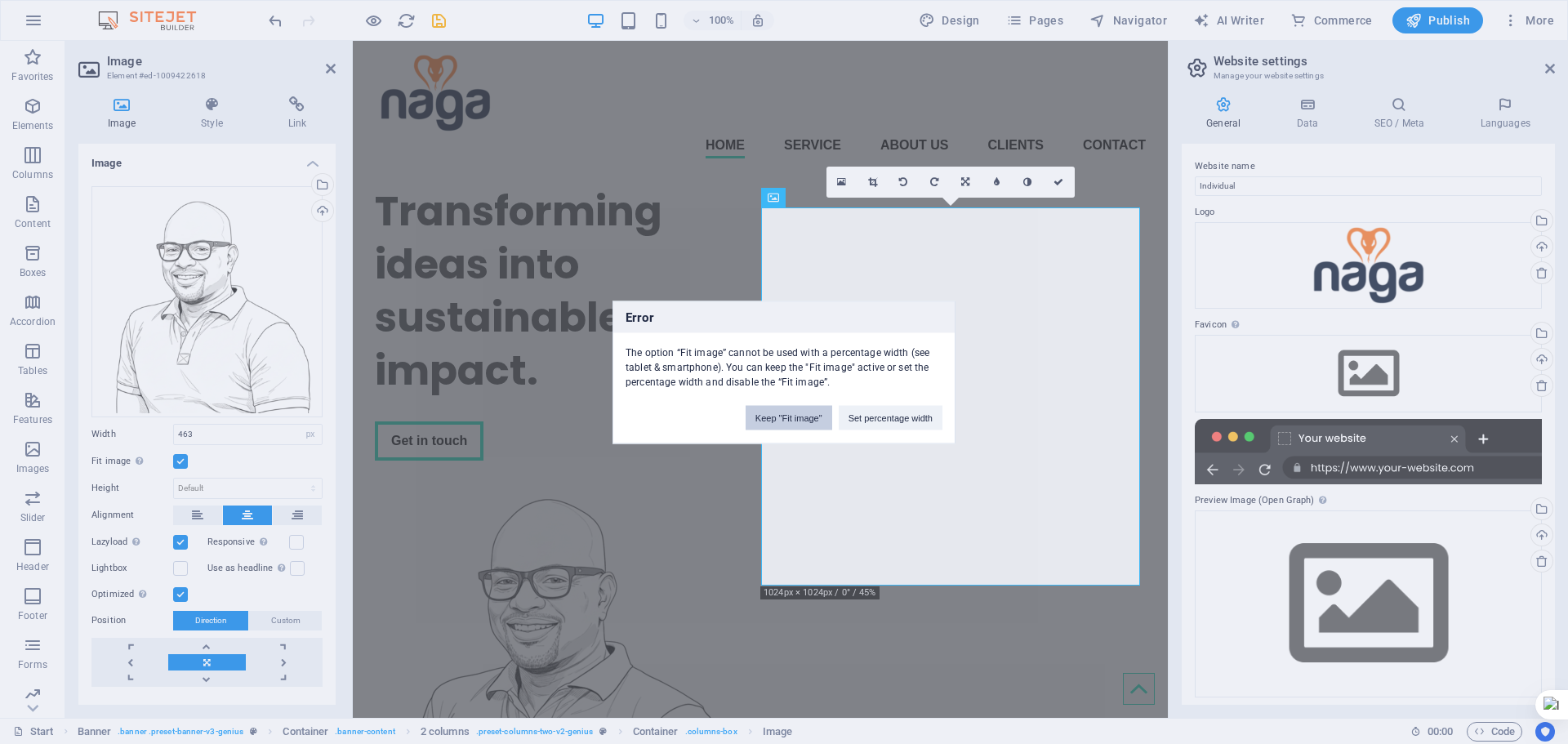
click at [792, 428] on button "Keep "Fit image"" at bounding box center [789, 417] width 86 height 25
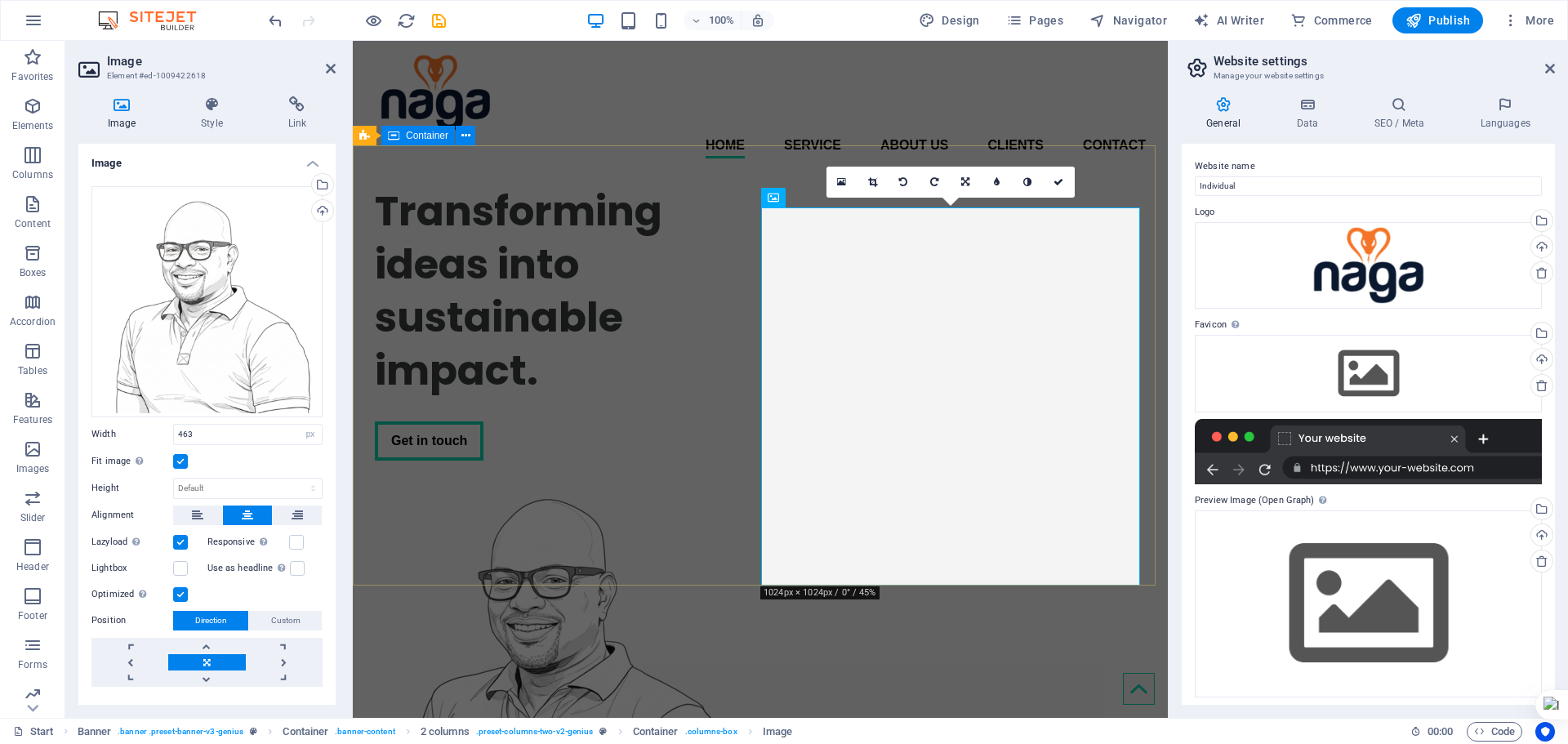
click at [1121, 181] on div "Transforming ideas into sustainable impact. Get in touch" at bounding box center [760, 514] width 815 height 686
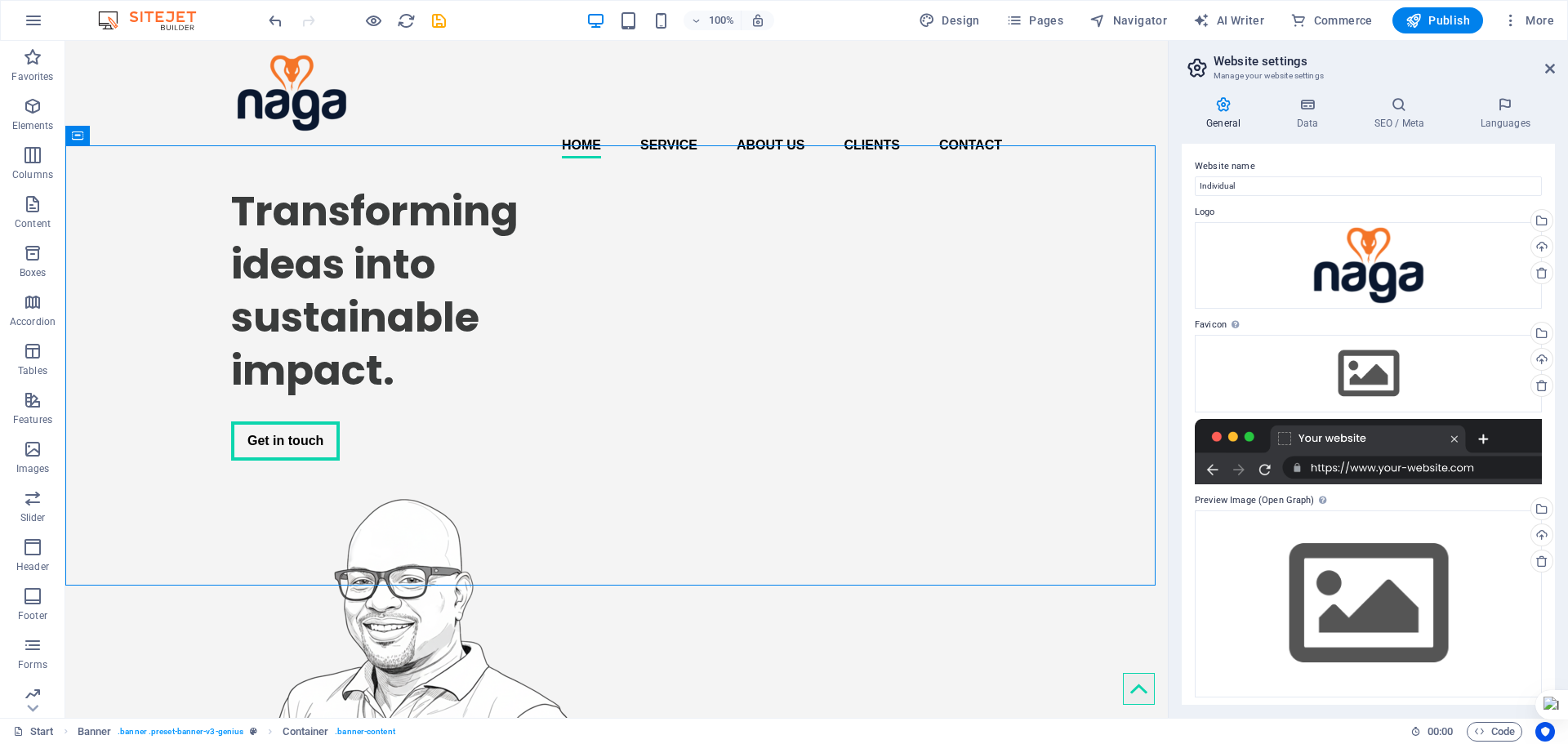
click at [1477, 9] on div "Publish" at bounding box center [1438, 21] width 91 height 27
click at [1444, 20] on span "Publish" at bounding box center [1438, 20] width 64 height 16
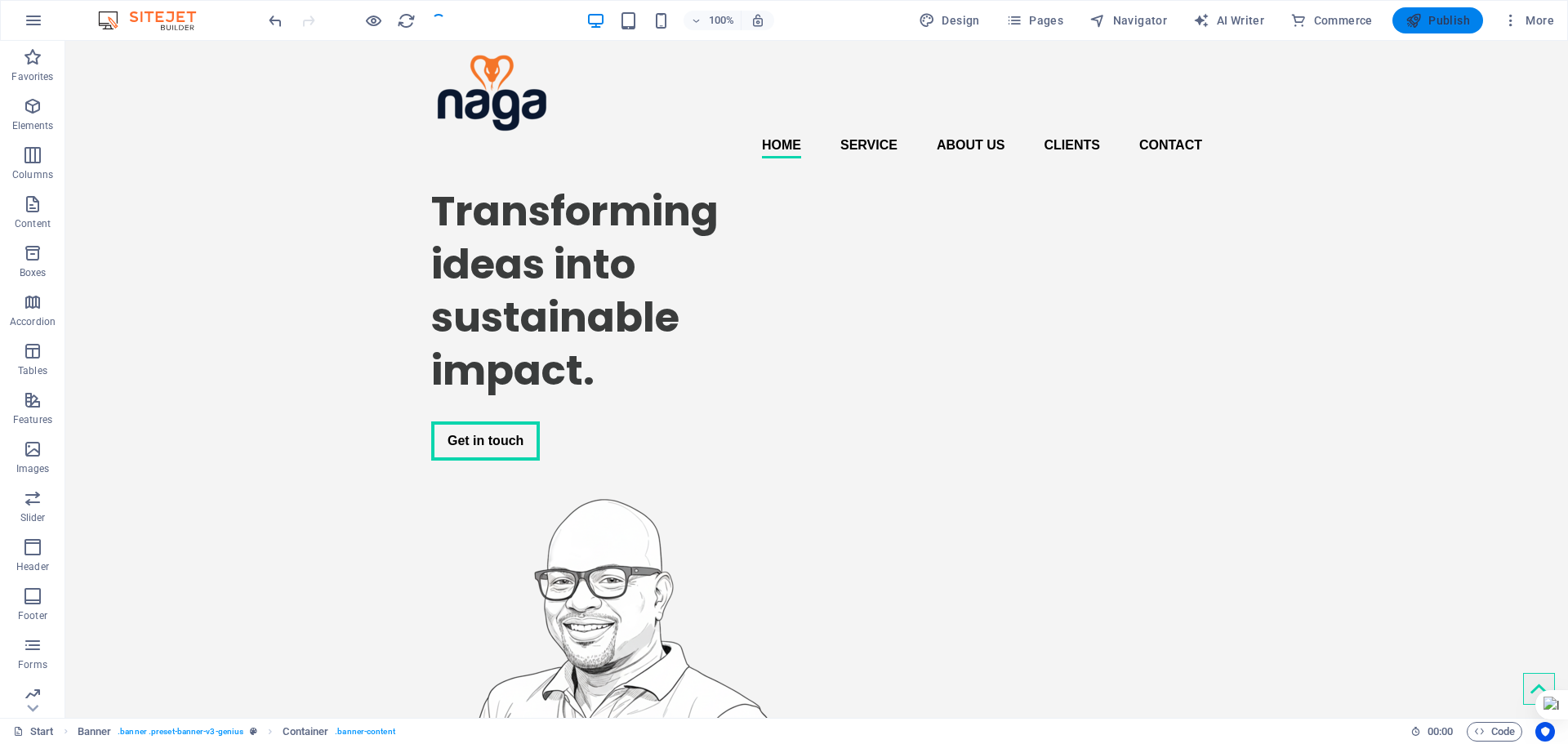
checkbox input "false"
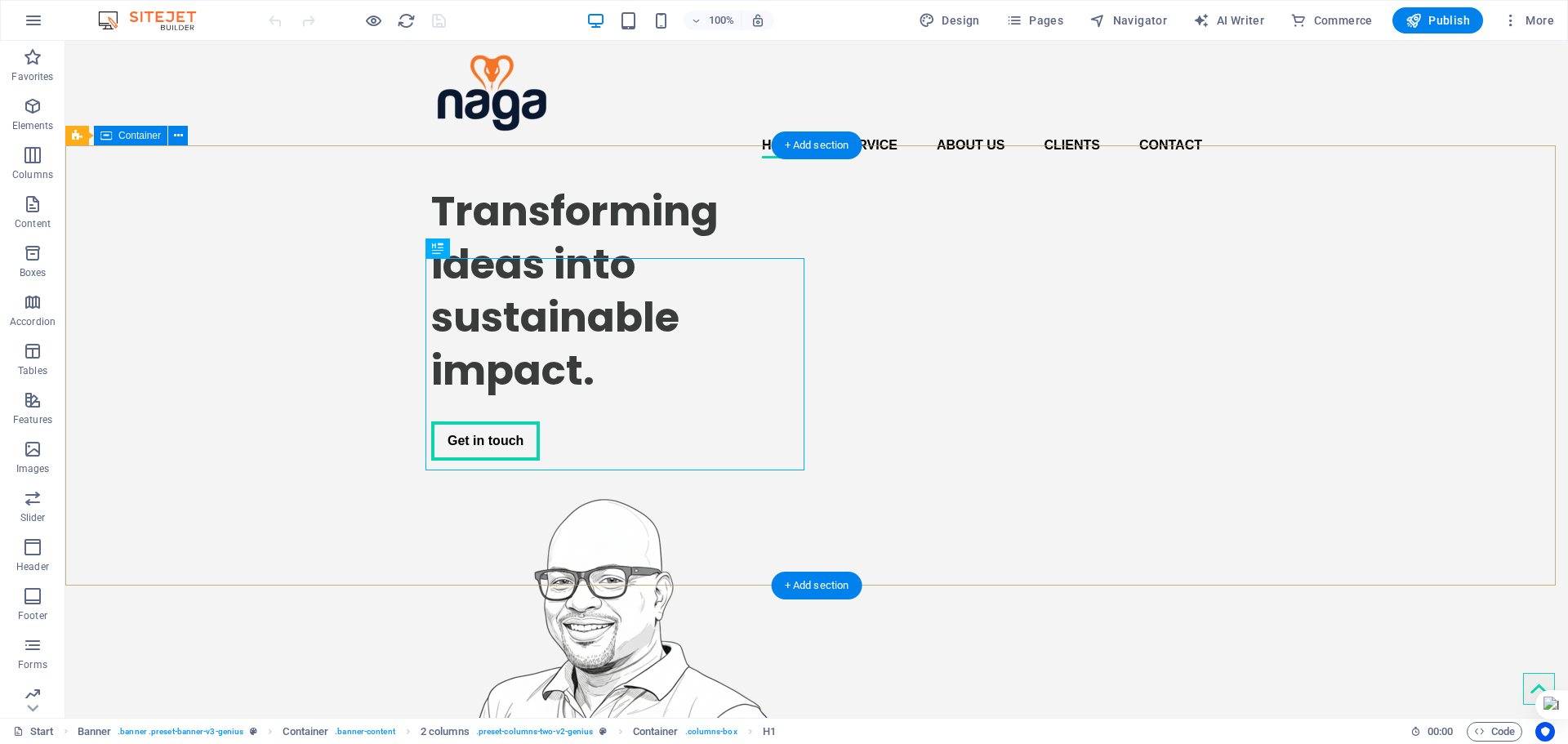
click at [739, 187] on div "Transforming ideas into sustainable impact. Get in touch" at bounding box center [816, 514] width 1503 height 686
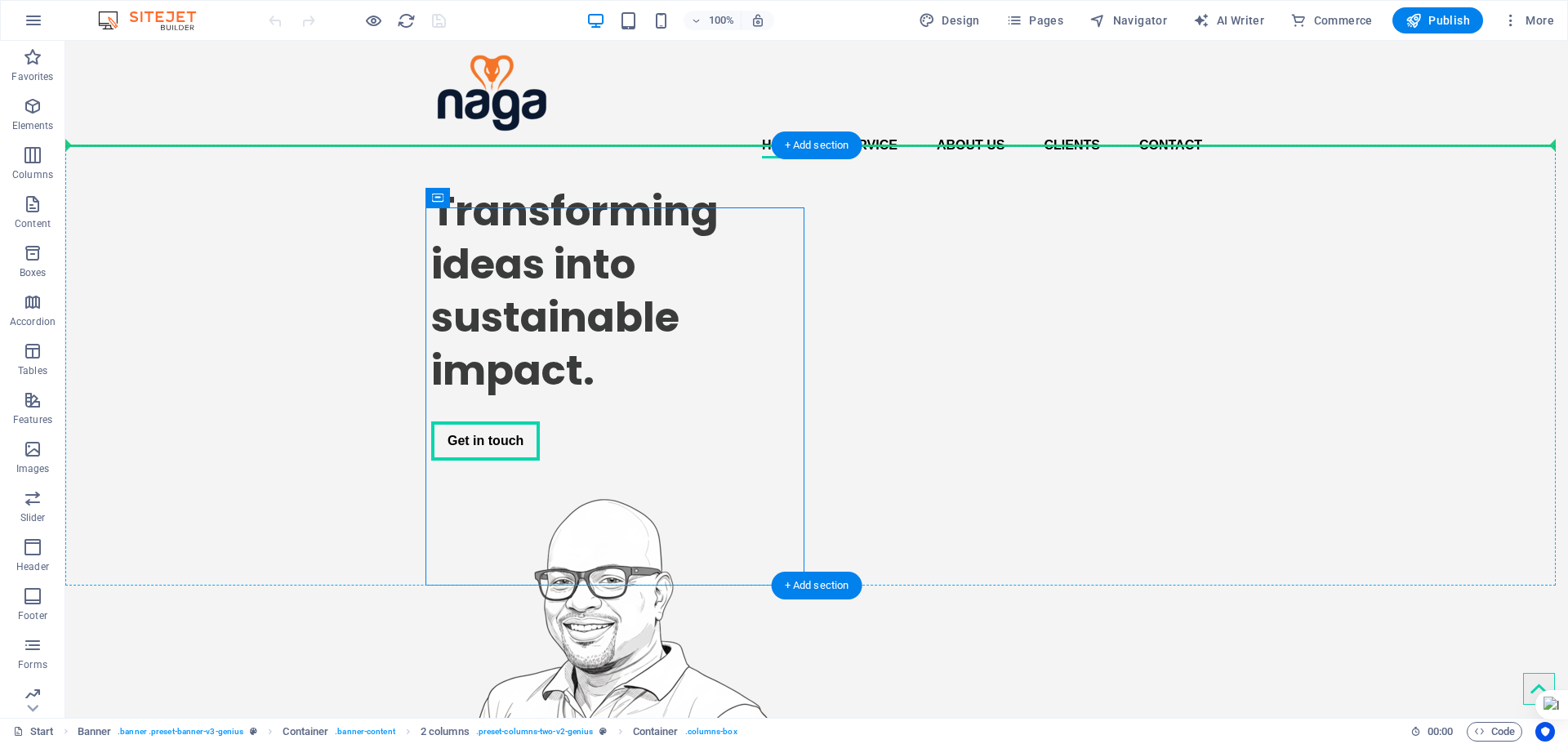
drag, startPoint x: 474, startPoint y: 229, endPoint x: 752, endPoint y: 179, distance: 282.5
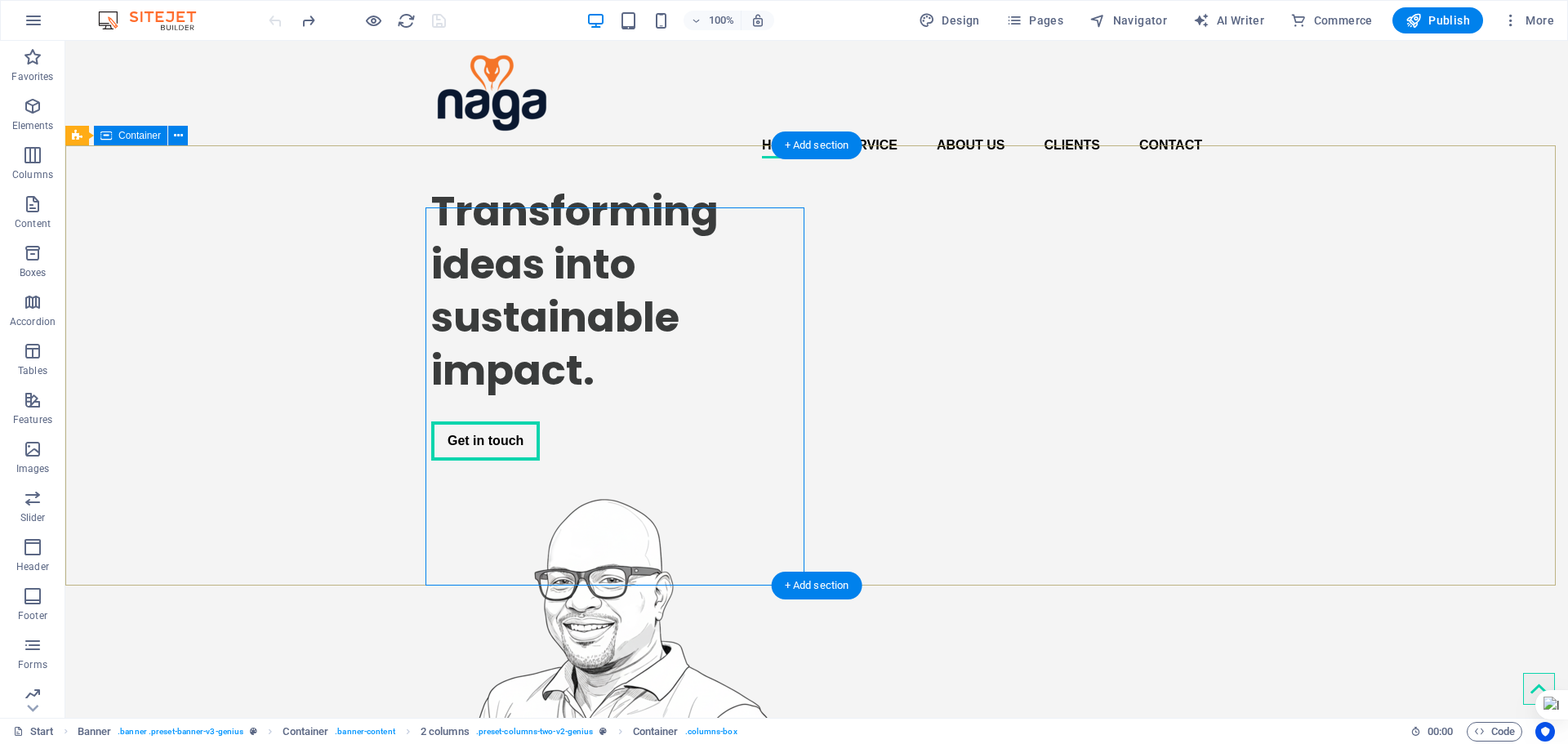
click at [885, 186] on div "Transforming ideas into sustainable impact. Get in touch" at bounding box center [816, 514] width 1503 height 686
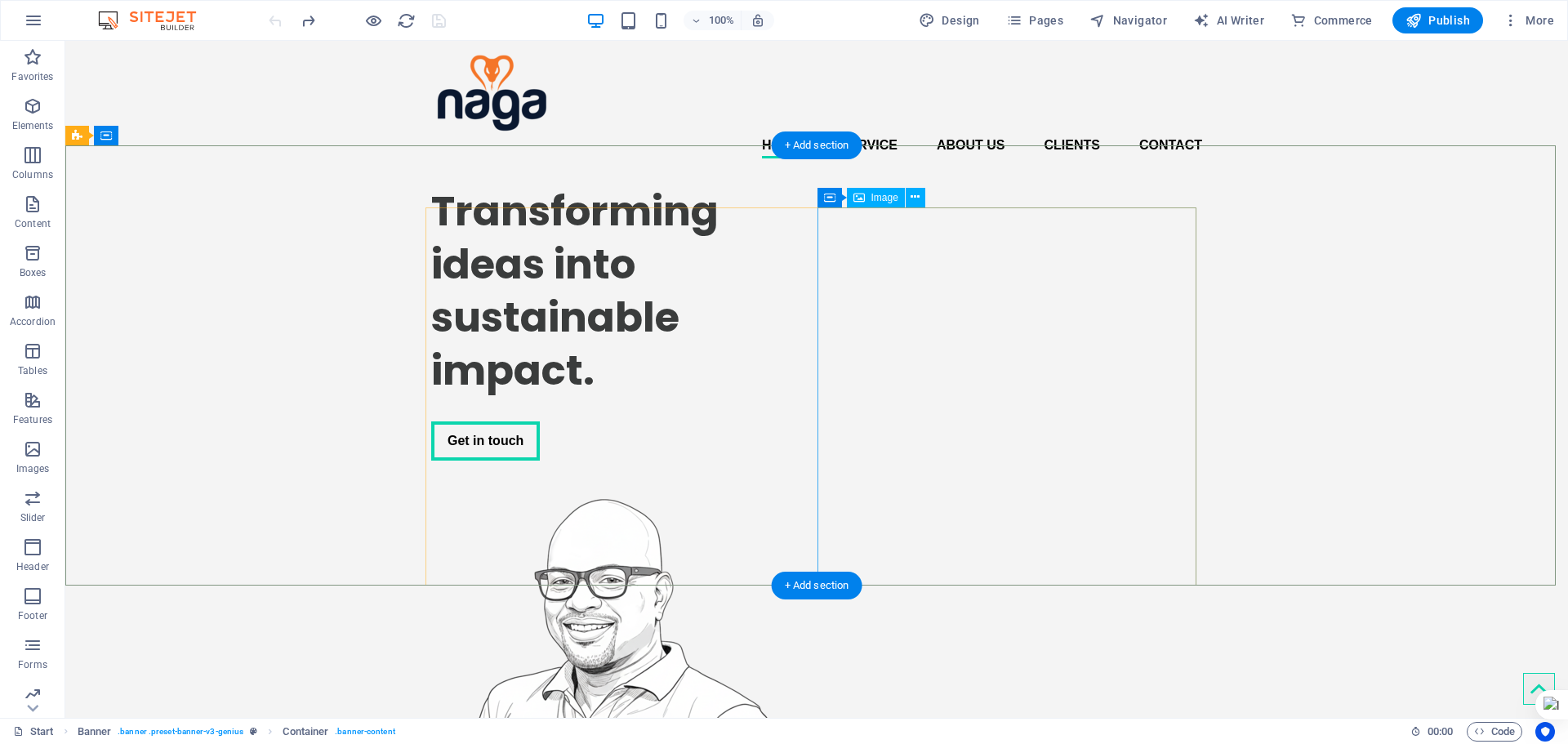
click at [811, 480] on figure at bounding box center [620, 668] width 379 height 378
click at [775, 182] on div "Transforming ideas into sustainable impact. Get in touch" at bounding box center [816, 514] width 1503 height 686
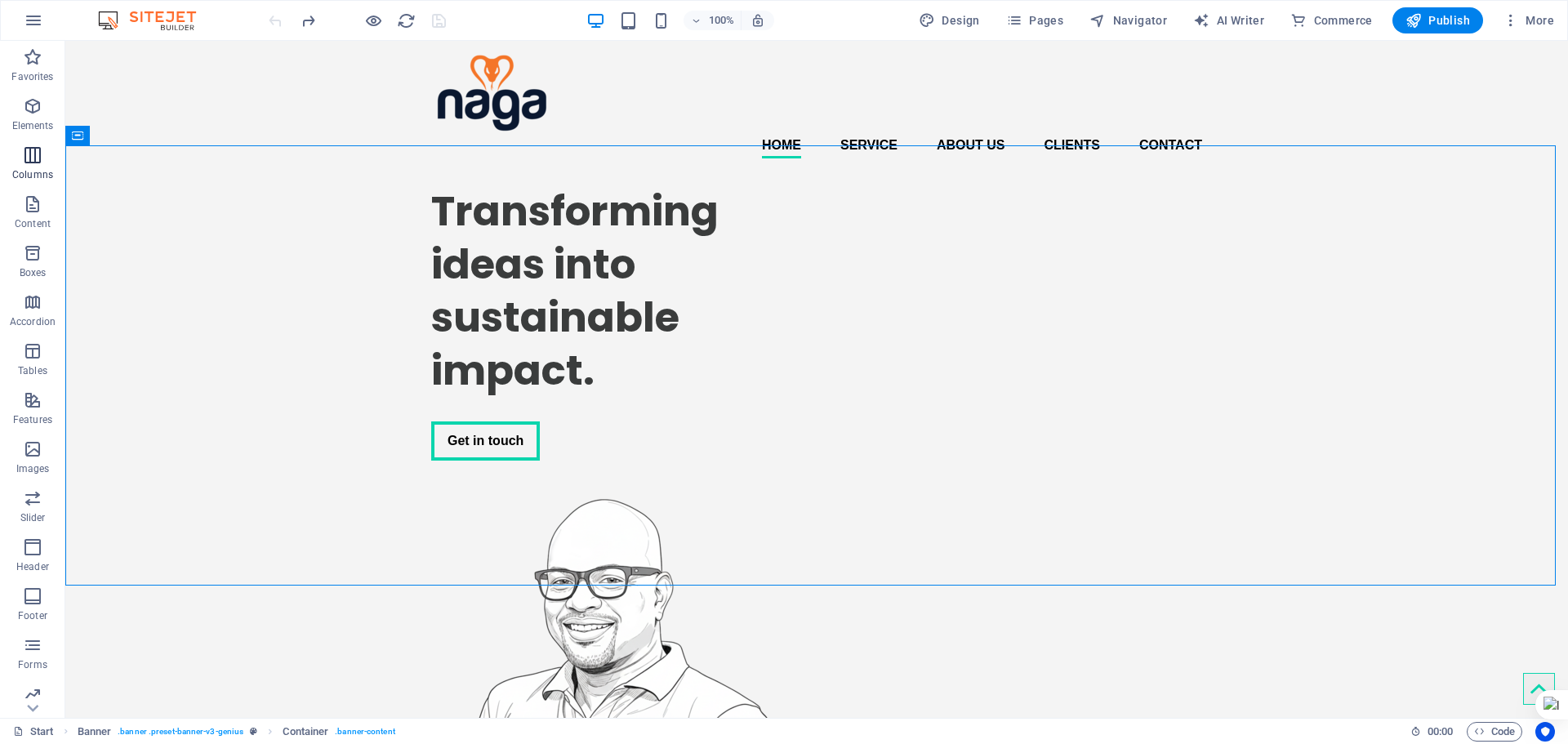
click at [31, 151] on icon "button" at bounding box center [32, 155] width 20 height 20
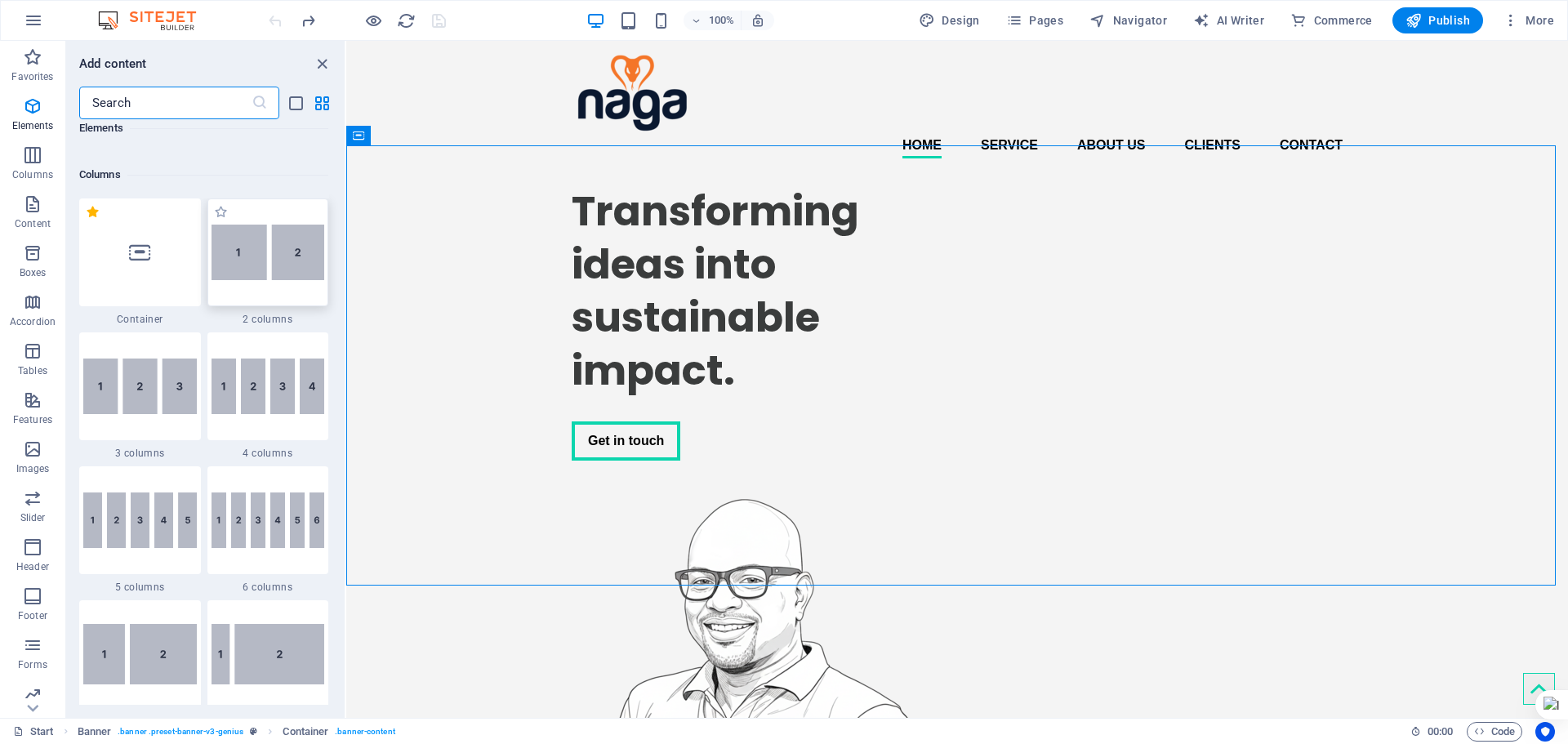
scroll to position [808, 0]
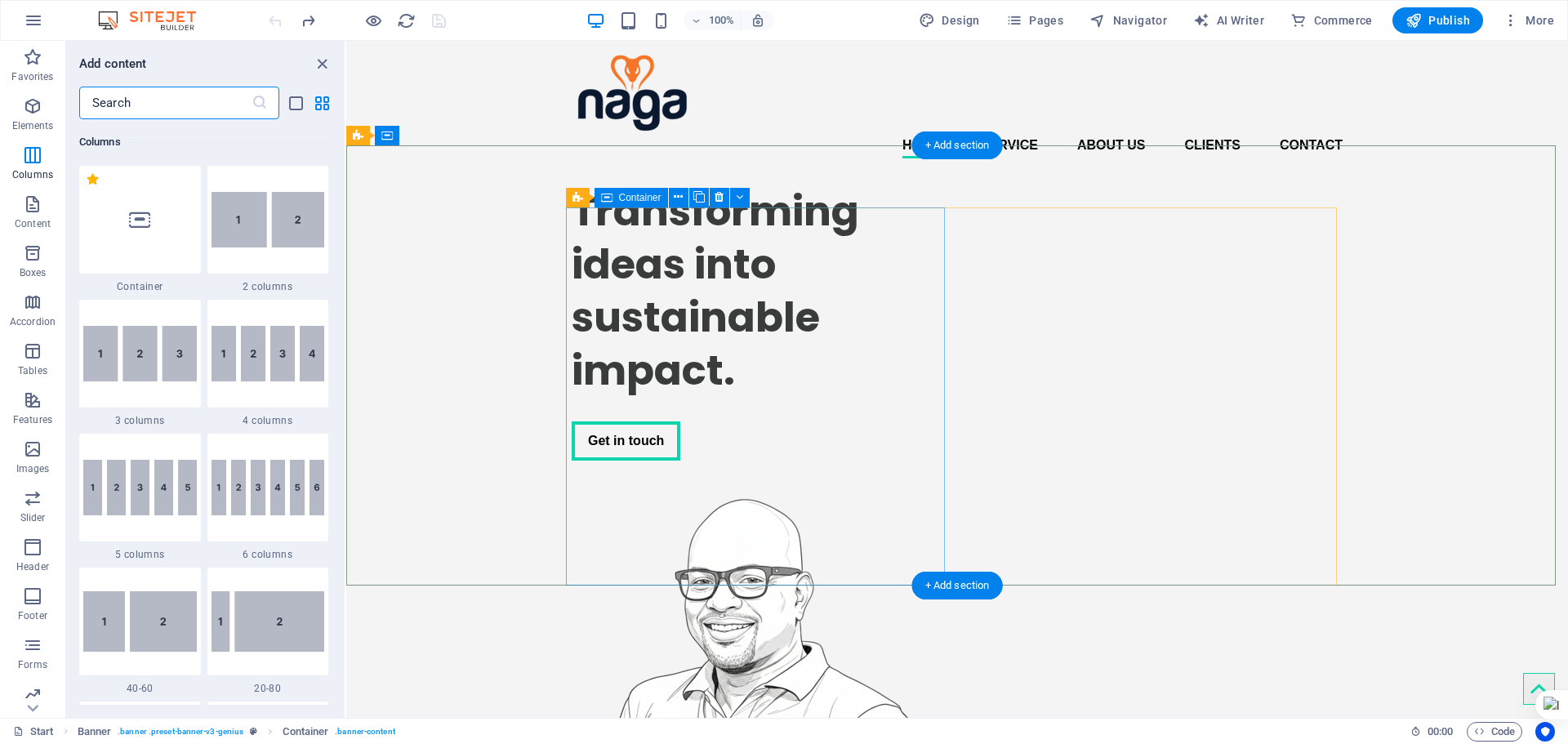
click at [588, 217] on div "Transforming ideas into sustainable impact. Get in touch" at bounding box center [761, 322] width 379 height 302
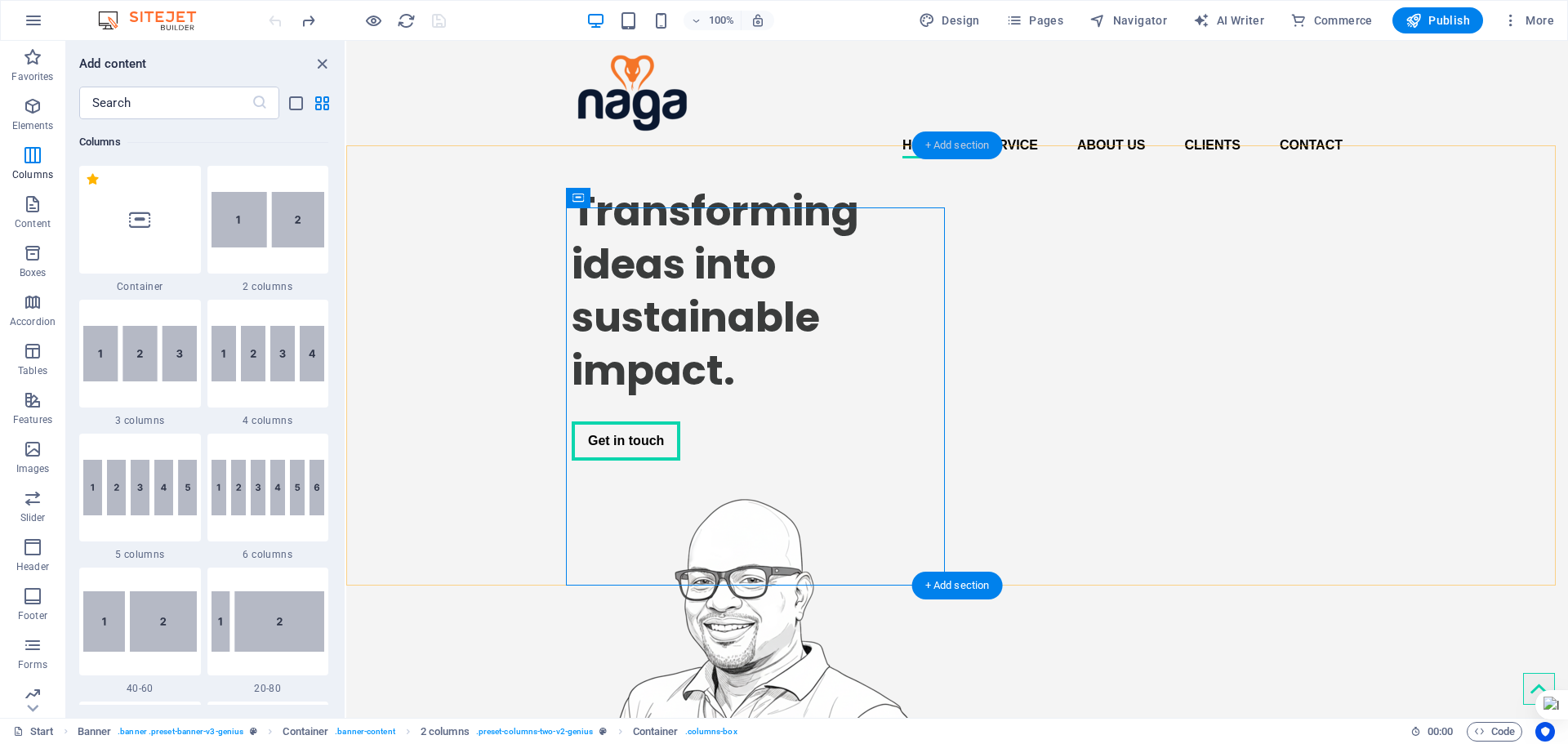
click at [946, 146] on div "+ Add section" at bounding box center [958, 145] width 91 height 27
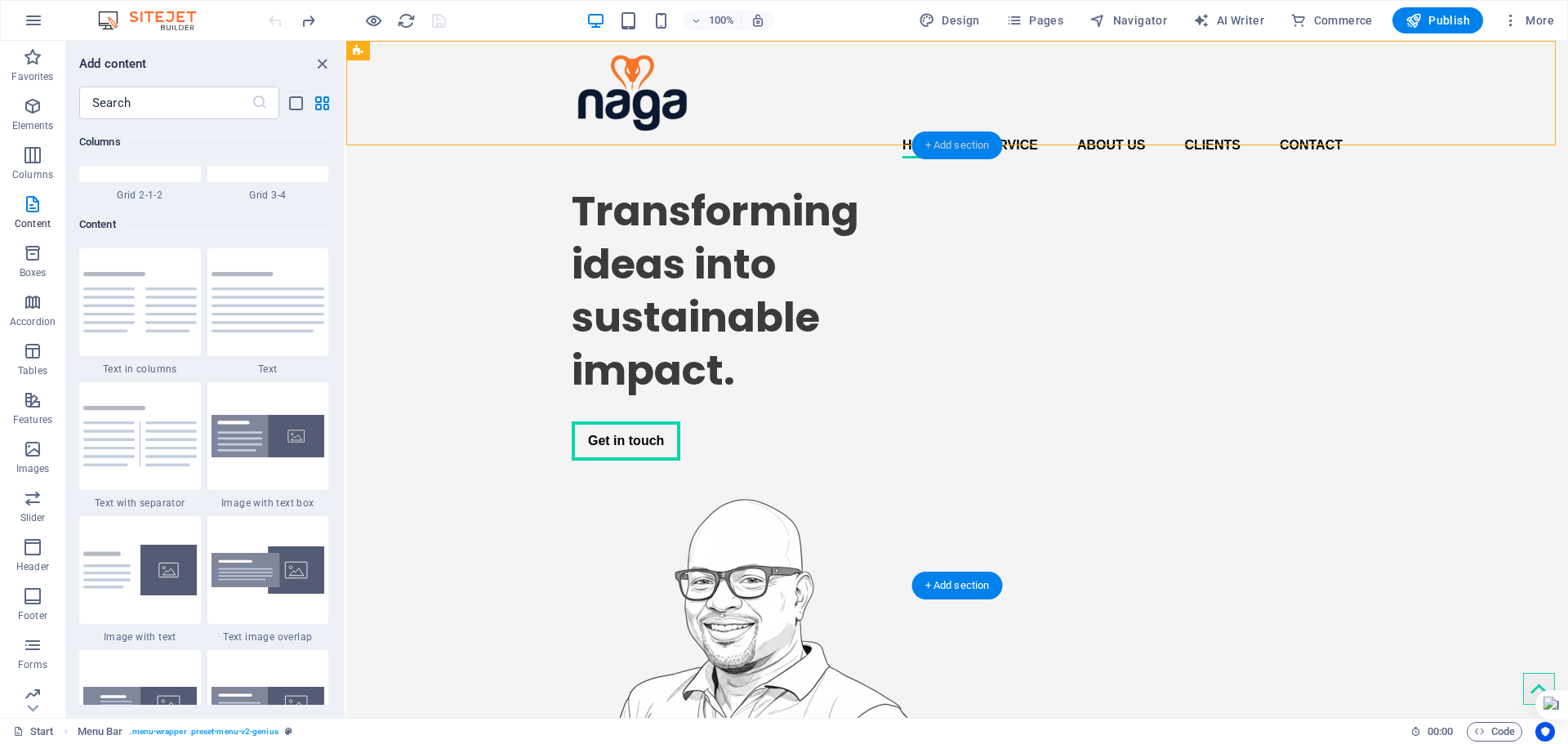
scroll to position [2857, 0]
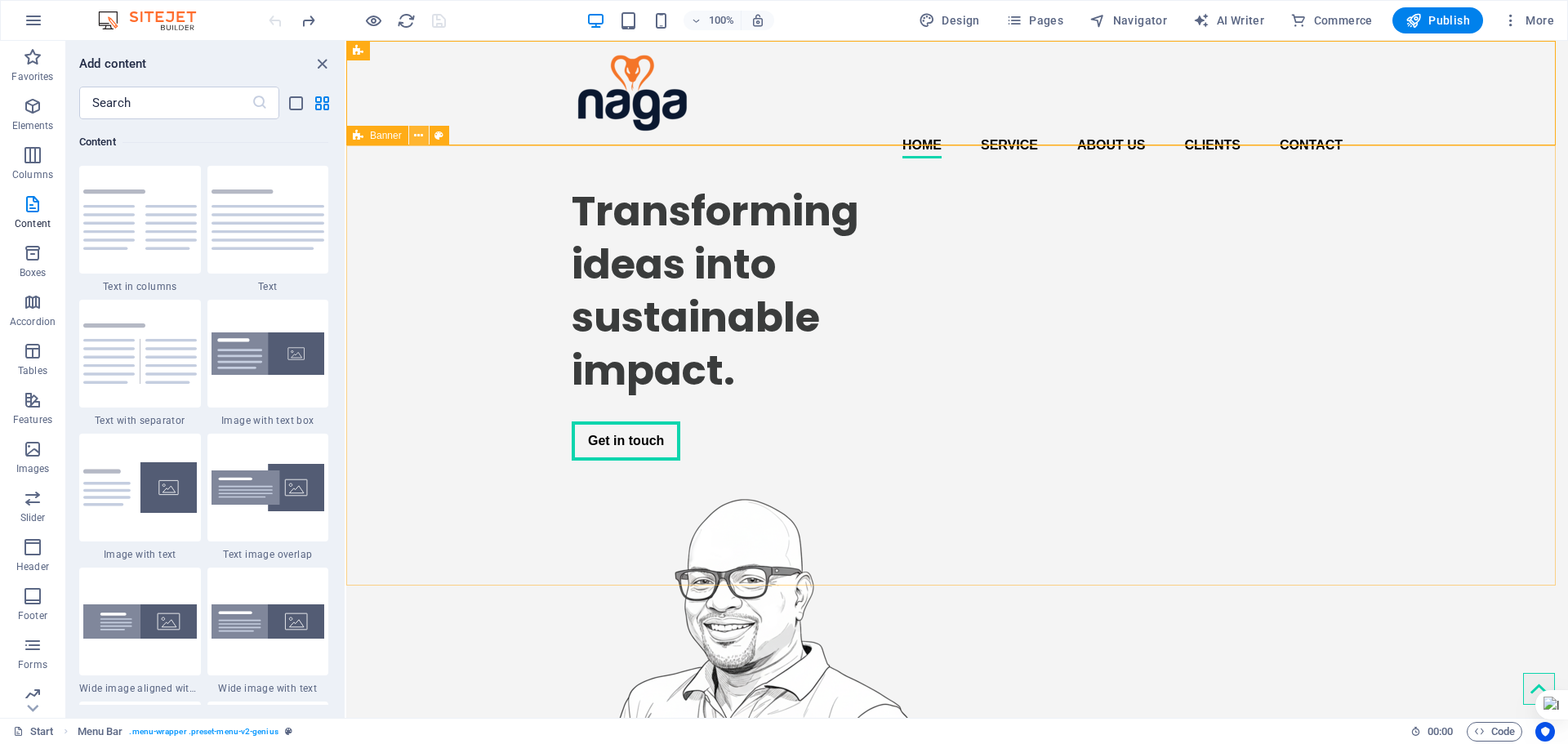
click at [416, 135] on icon at bounding box center [418, 136] width 9 height 17
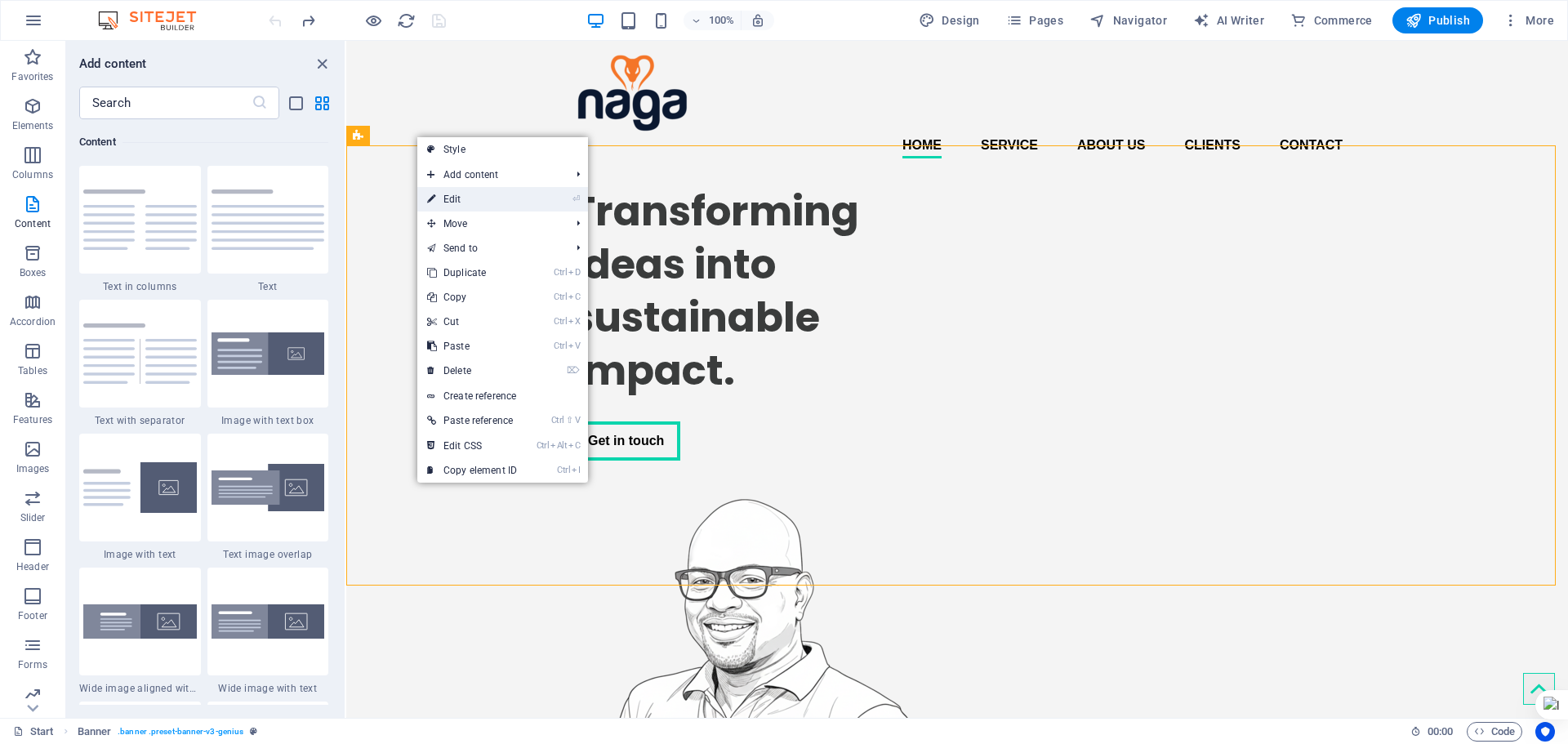
click at [449, 203] on link "⏎ Edit" at bounding box center [472, 200] width 110 height 25
select select "vh"
select select "banner"
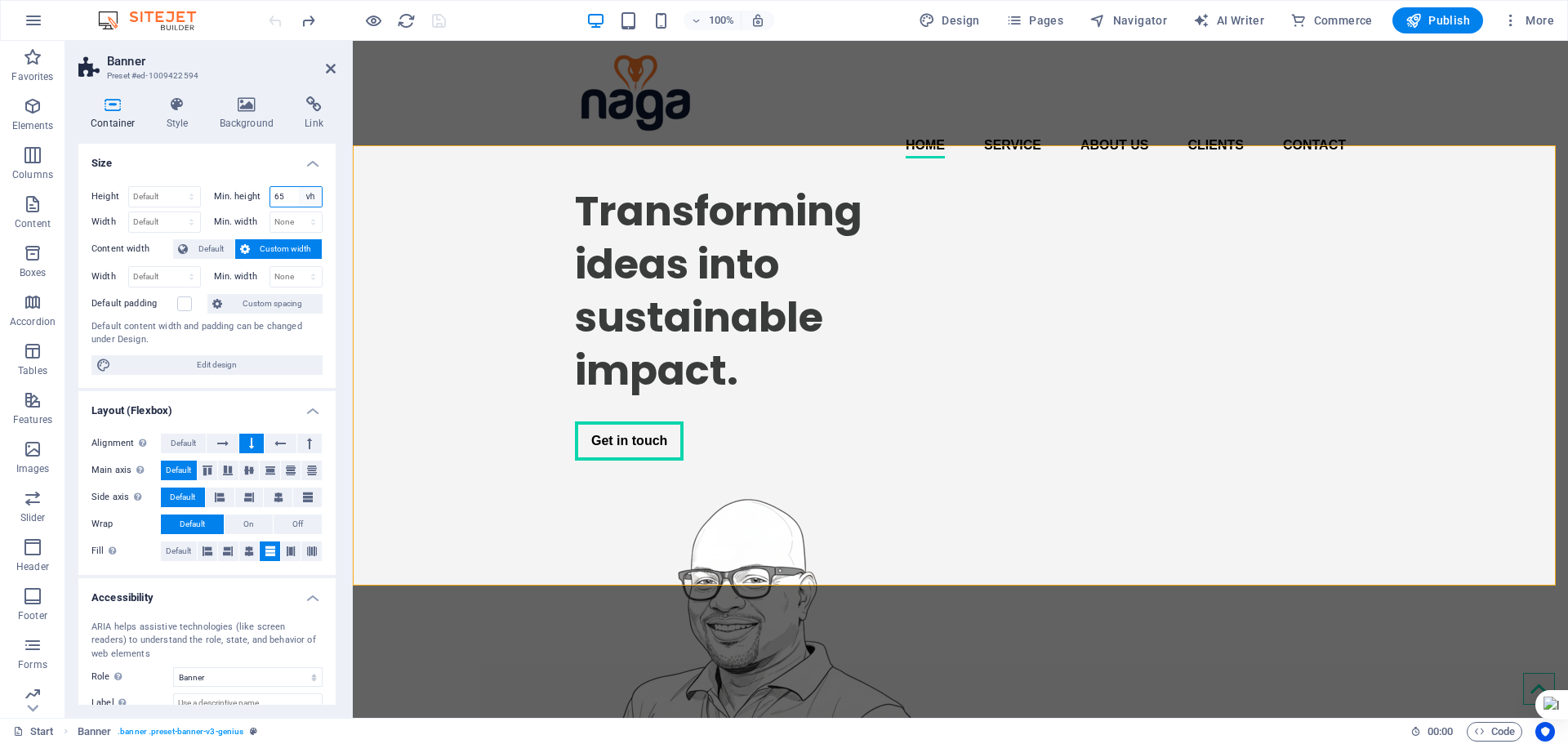
click at [307, 196] on select "None px rem % vh vw" at bounding box center [311, 197] width 23 height 20
click at [306, 196] on select "None px rem % vh vw" at bounding box center [311, 197] width 23 height 20
click at [277, 198] on input "65" at bounding box center [296, 197] width 52 height 20
click at [276, 198] on input "65" at bounding box center [296, 197] width 52 height 20
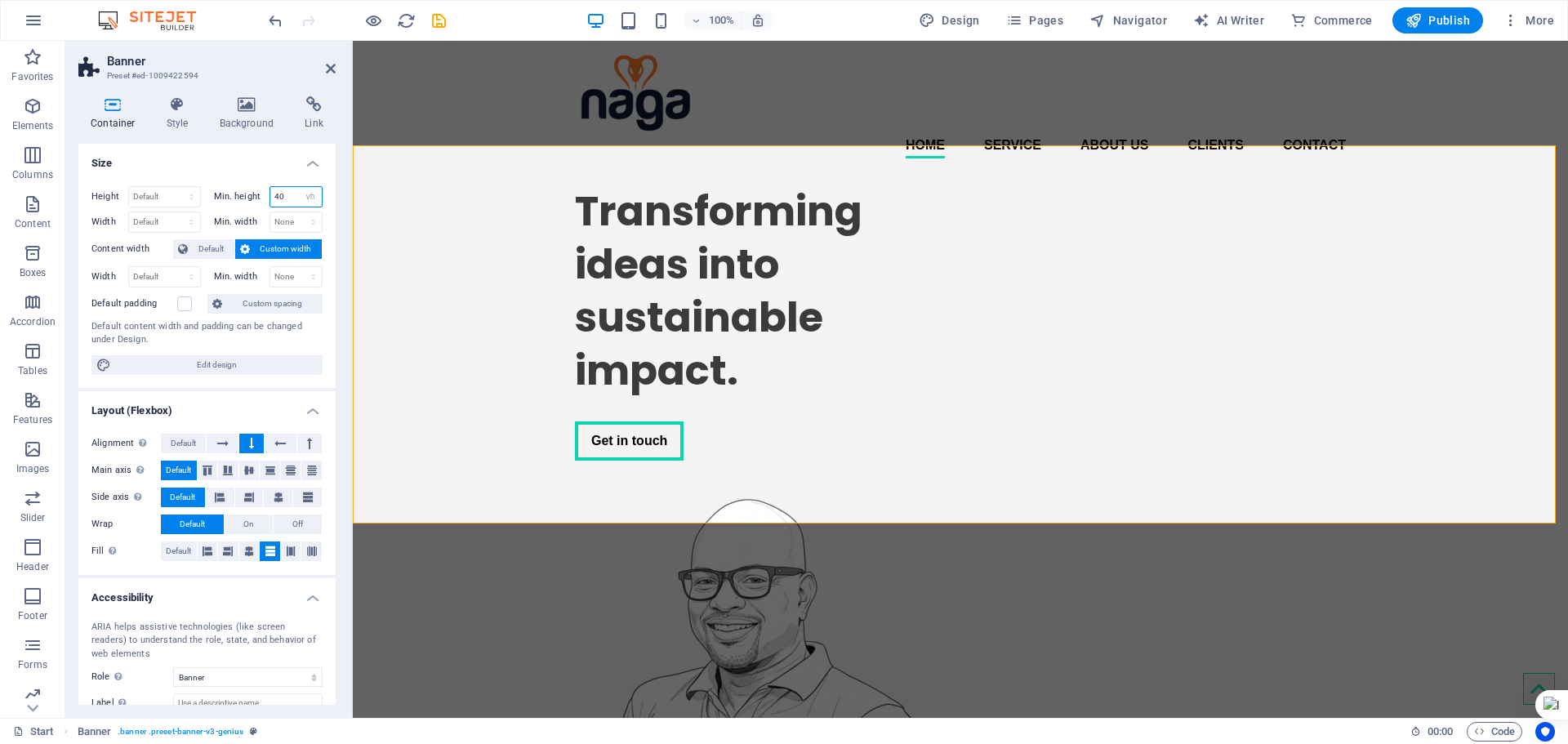
drag, startPoint x: 290, startPoint y: 195, endPoint x: 239, endPoint y: 188, distance: 51.5
click at [239, 188] on div "Min. height 40 None px rem % vh vw" at bounding box center [269, 197] width 110 height 21
click at [289, 197] on input "30" at bounding box center [296, 197] width 52 height 20
click at [282, 241] on span "Custom width" at bounding box center [286, 249] width 62 height 20
click at [290, 192] on input "30" at bounding box center [296, 197] width 52 height 20
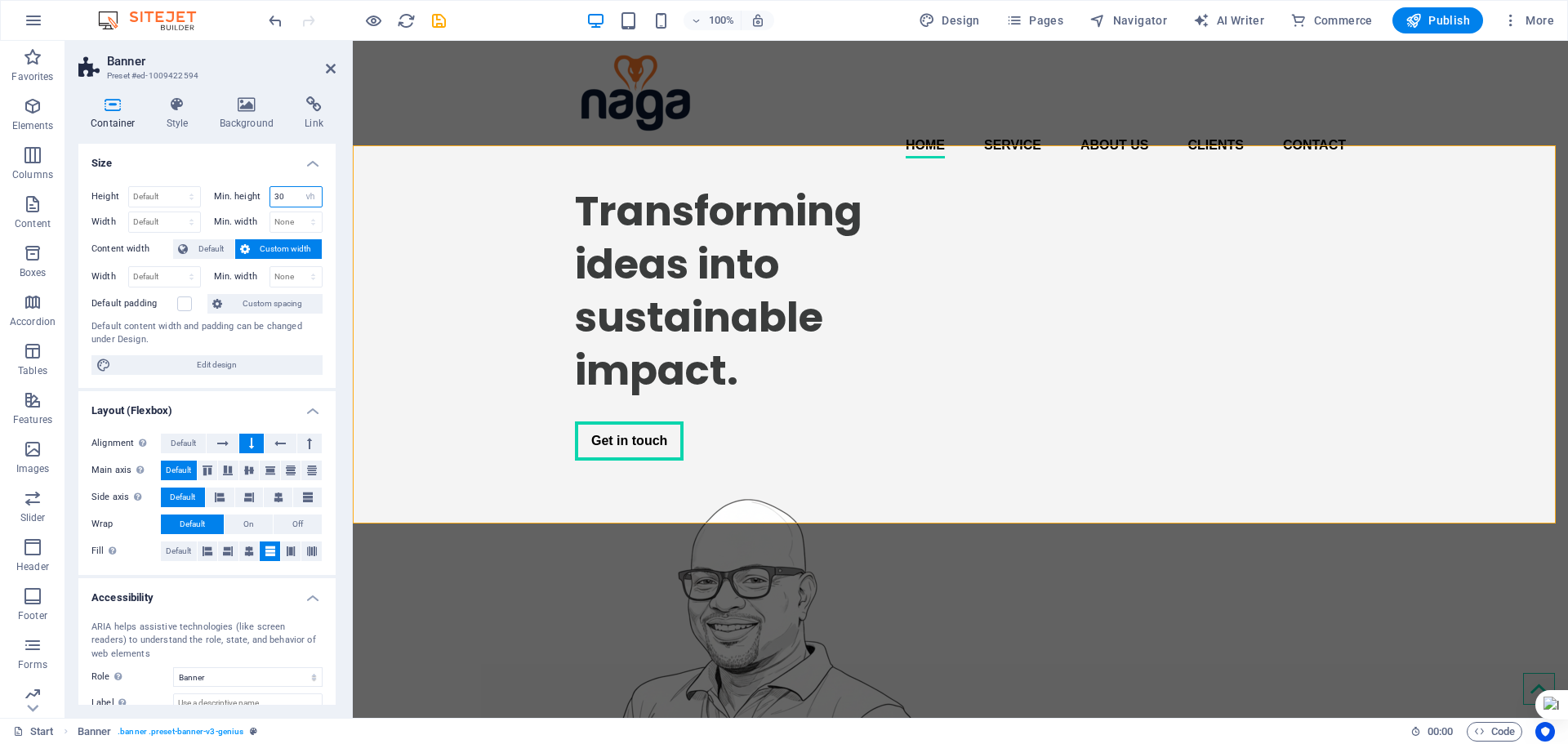
click at [290, 192] on input "30" at bounding box center [296, 197] width 52 height 20
type input "40"
click at [512, 297] on div "Transforming ideas into sustainable impact. Get in touch" at bounding box center [961, 514] width 1216 height 686
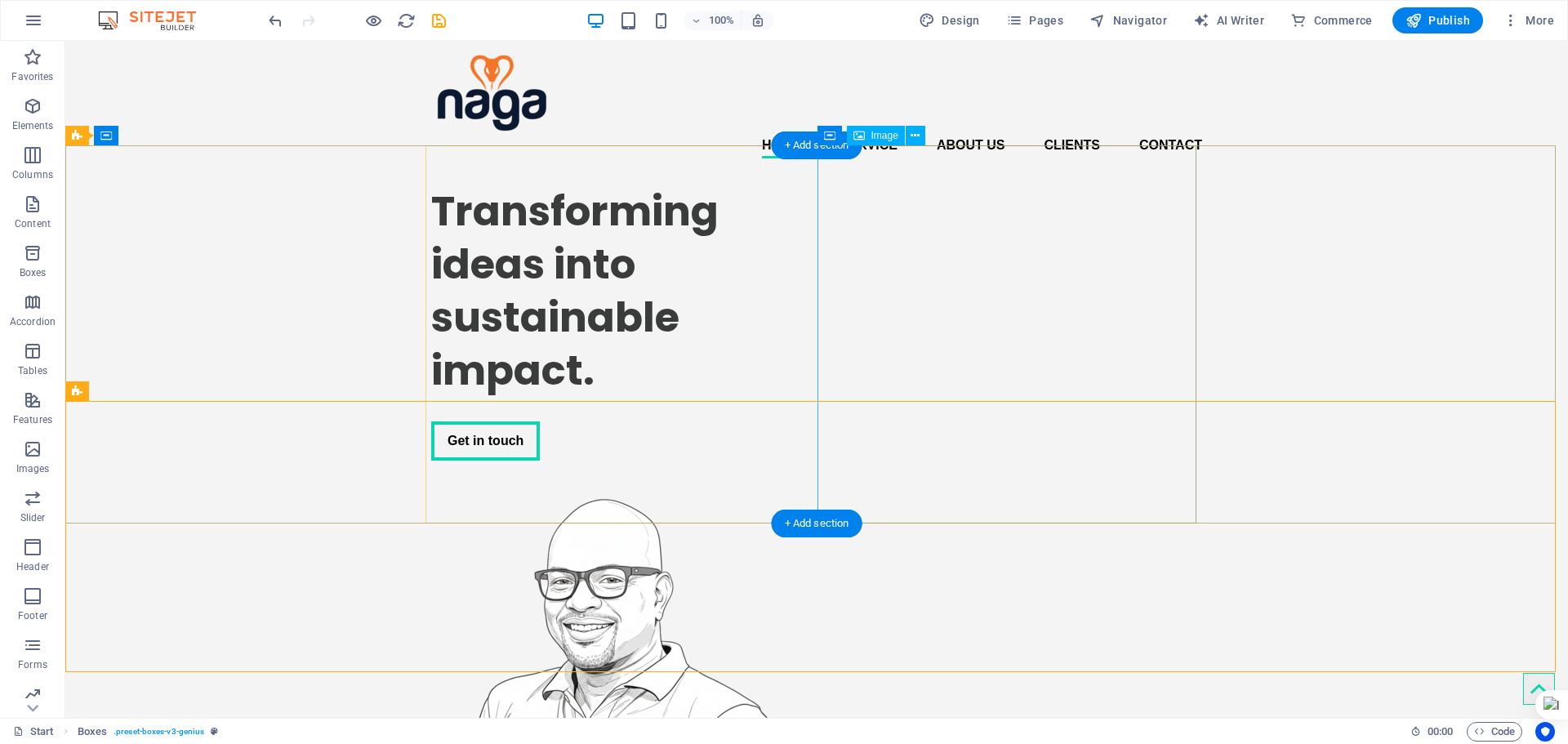
click at [811, 480] on figure at bounding box center [620, 668] width 379 height 378
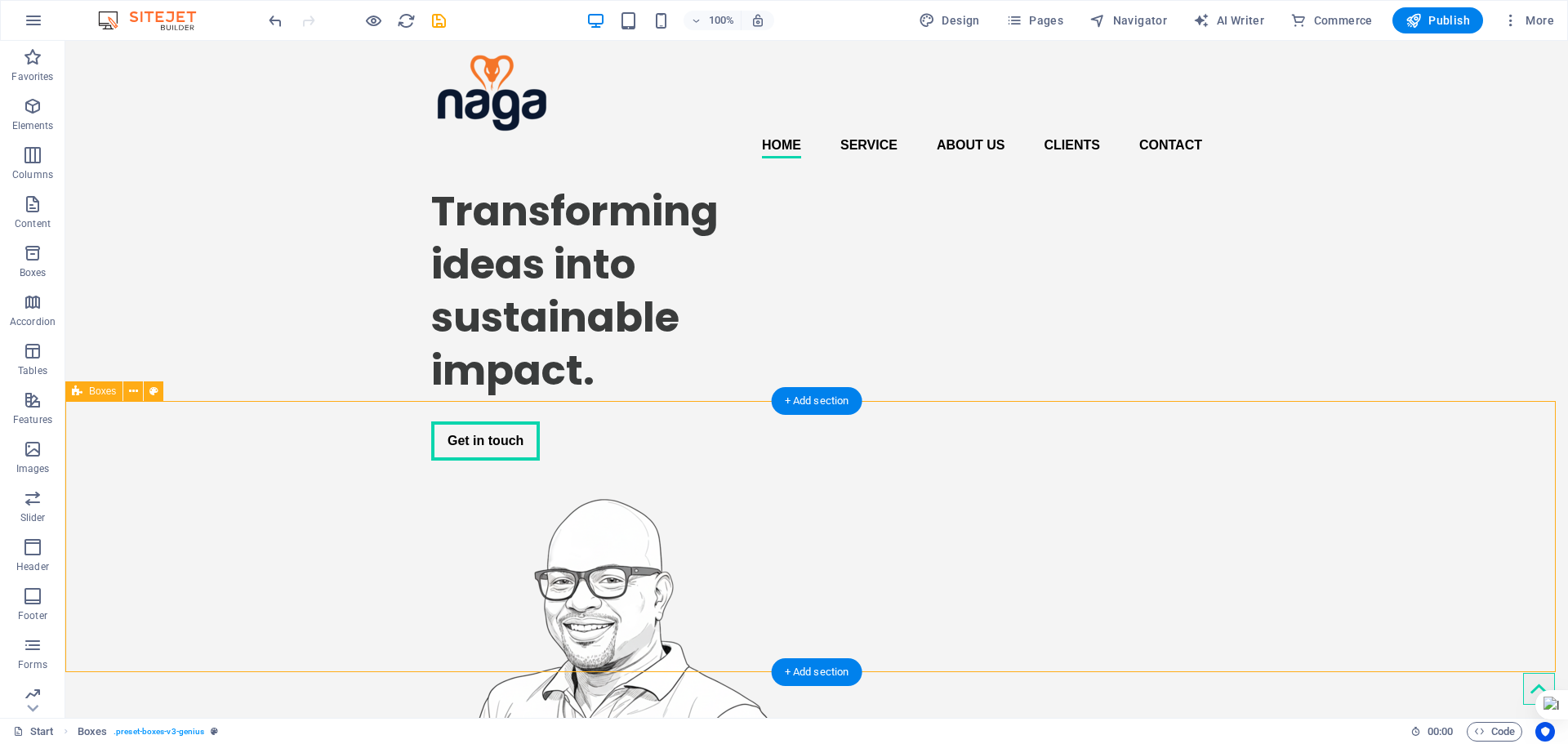
drag, startPoint x: 584, startPoint y: 413, endPoint x: 587, endPoint y: 459, distance: 46.1
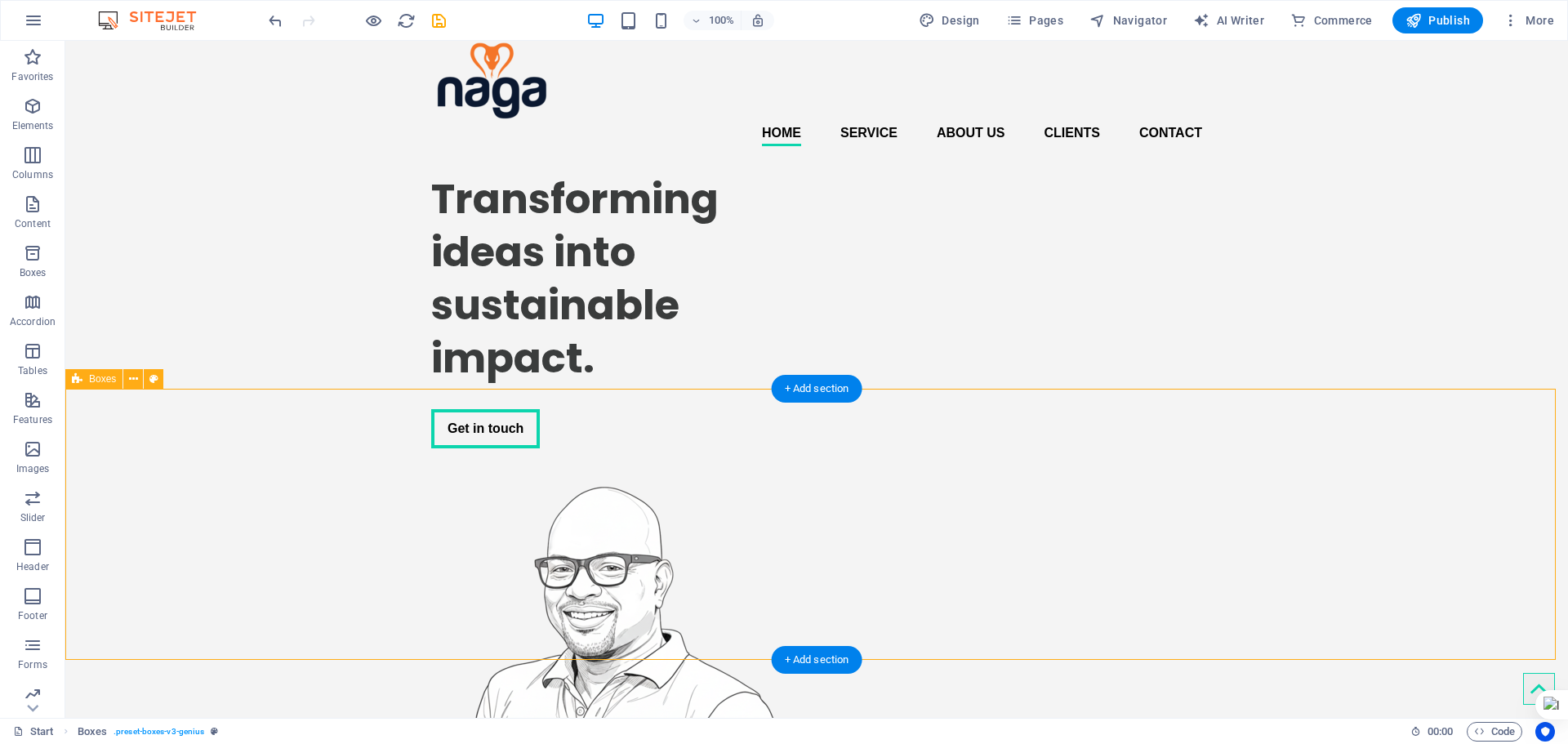
scroll to position [0, 0]
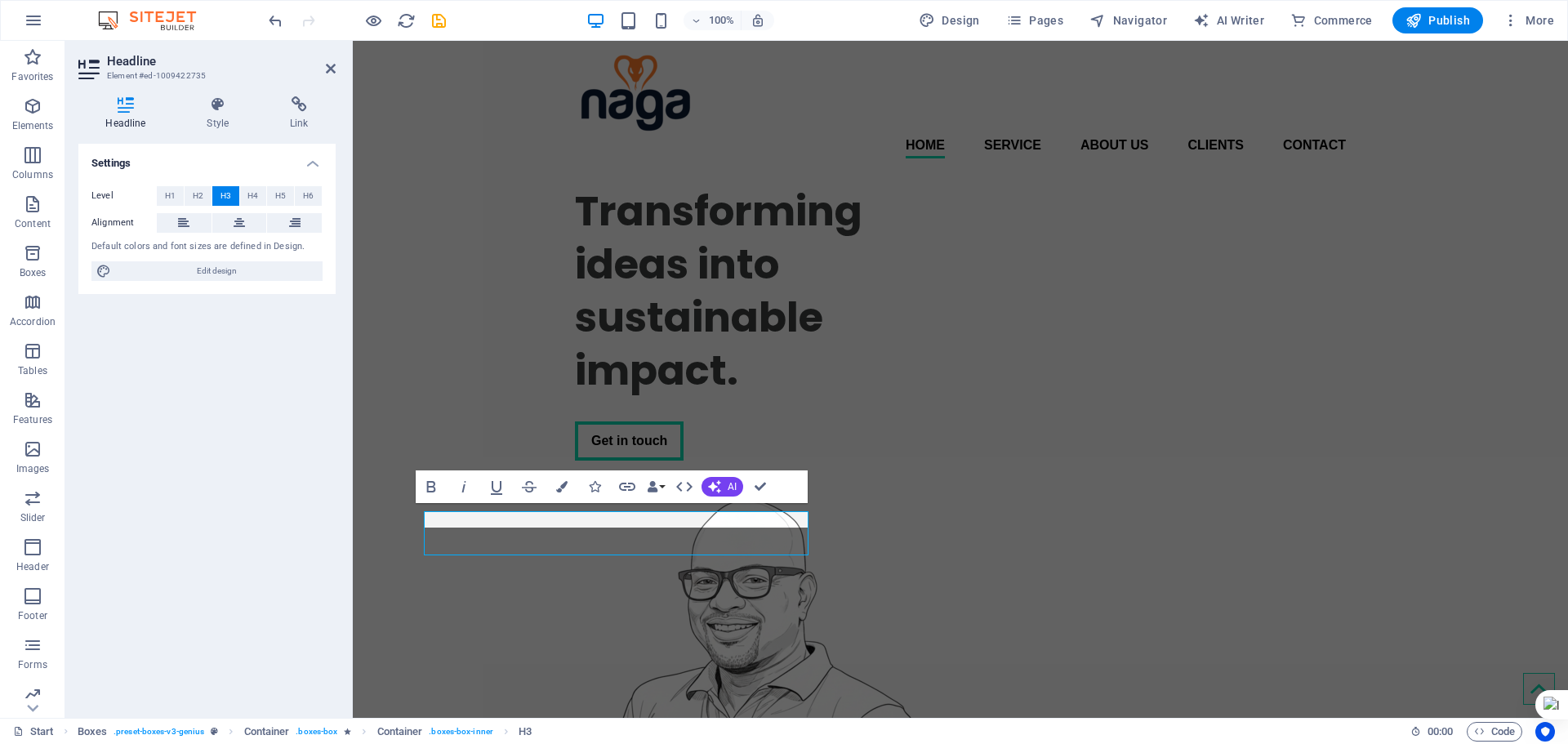
click at [341, 540] on div "Headline Style Link Settings Level H1 H2 H3 H4 H5 H6 Alignment Default colors a…" at bounding box center [206, 400] width 283 height 634
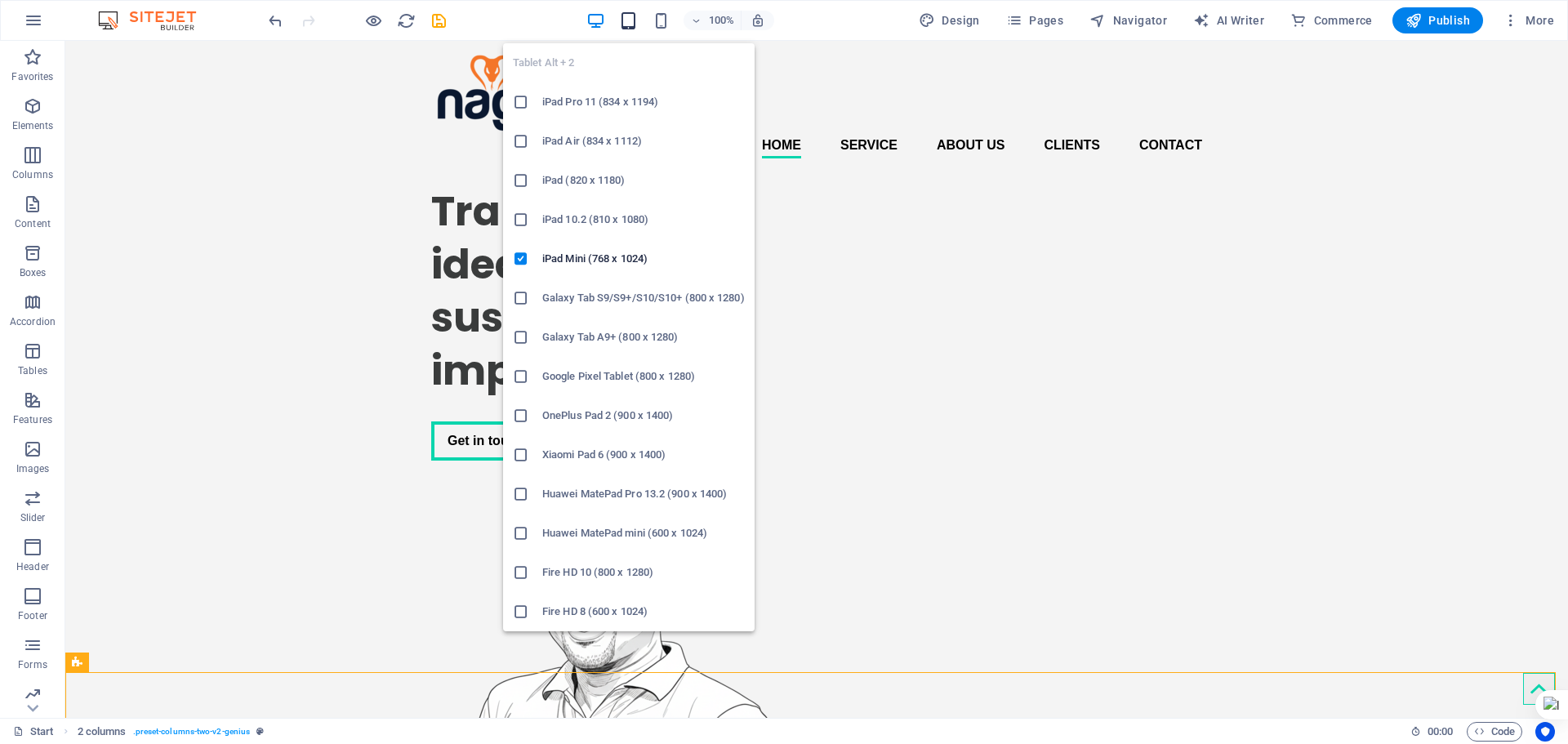
click at [633, 28] on icon "button" at bounding box center [629, 21] width 19 height 19
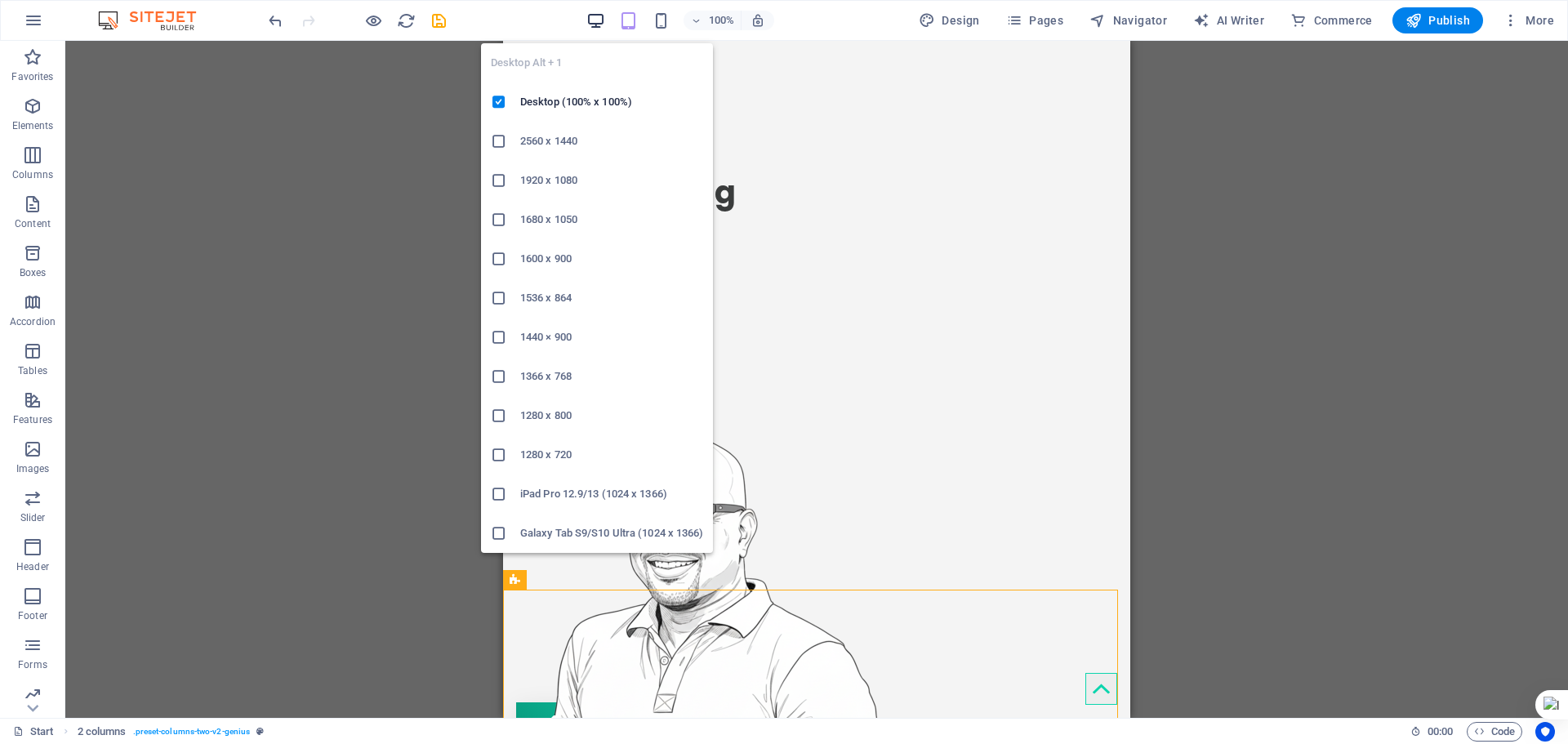
click at [603, 25] on icon "button" at bounding box center [596, 21] width 19 height 19
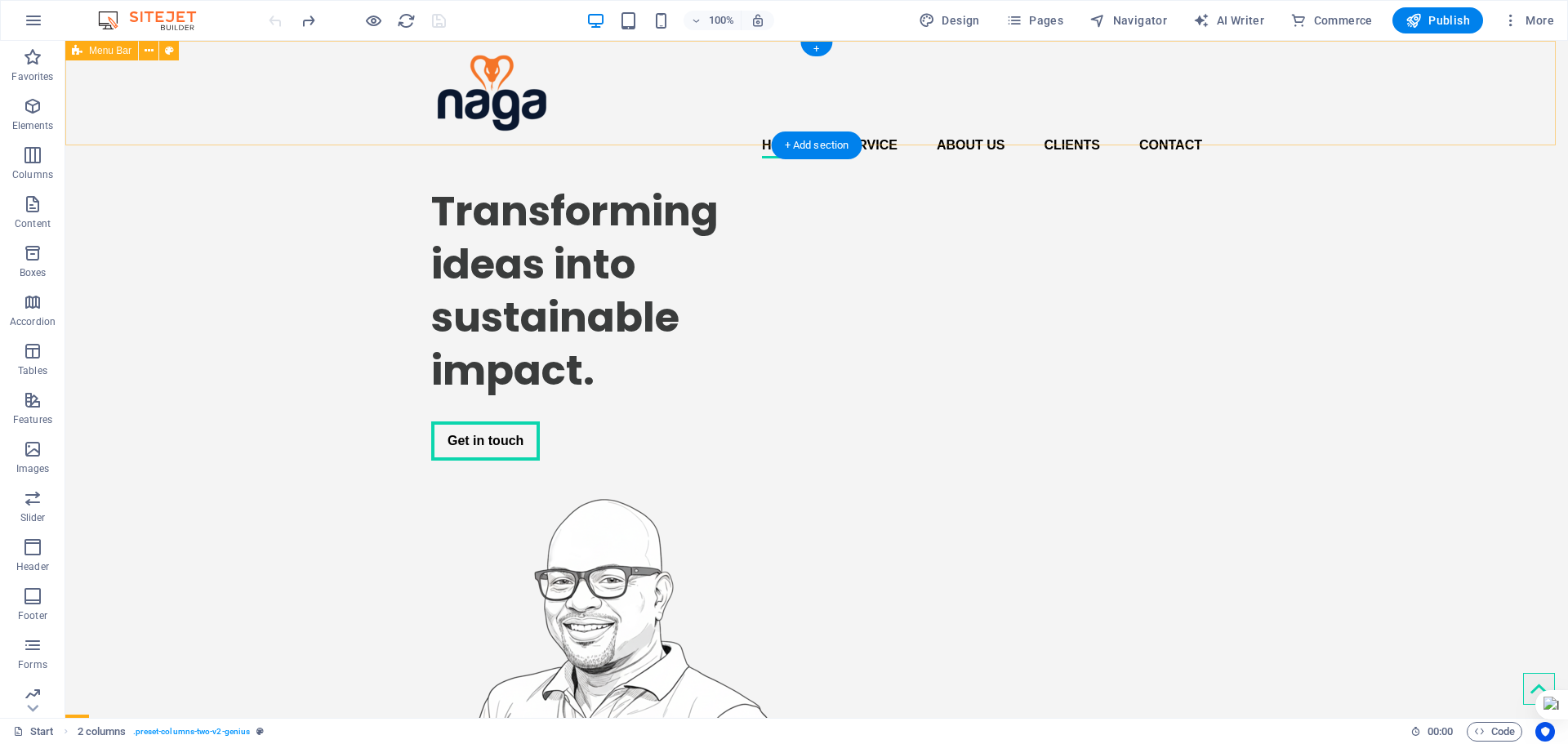
click at [140, 104] on div "Home Service About us Clients Contact Menu" at bounding box center [816, 106] width 1503 height 131
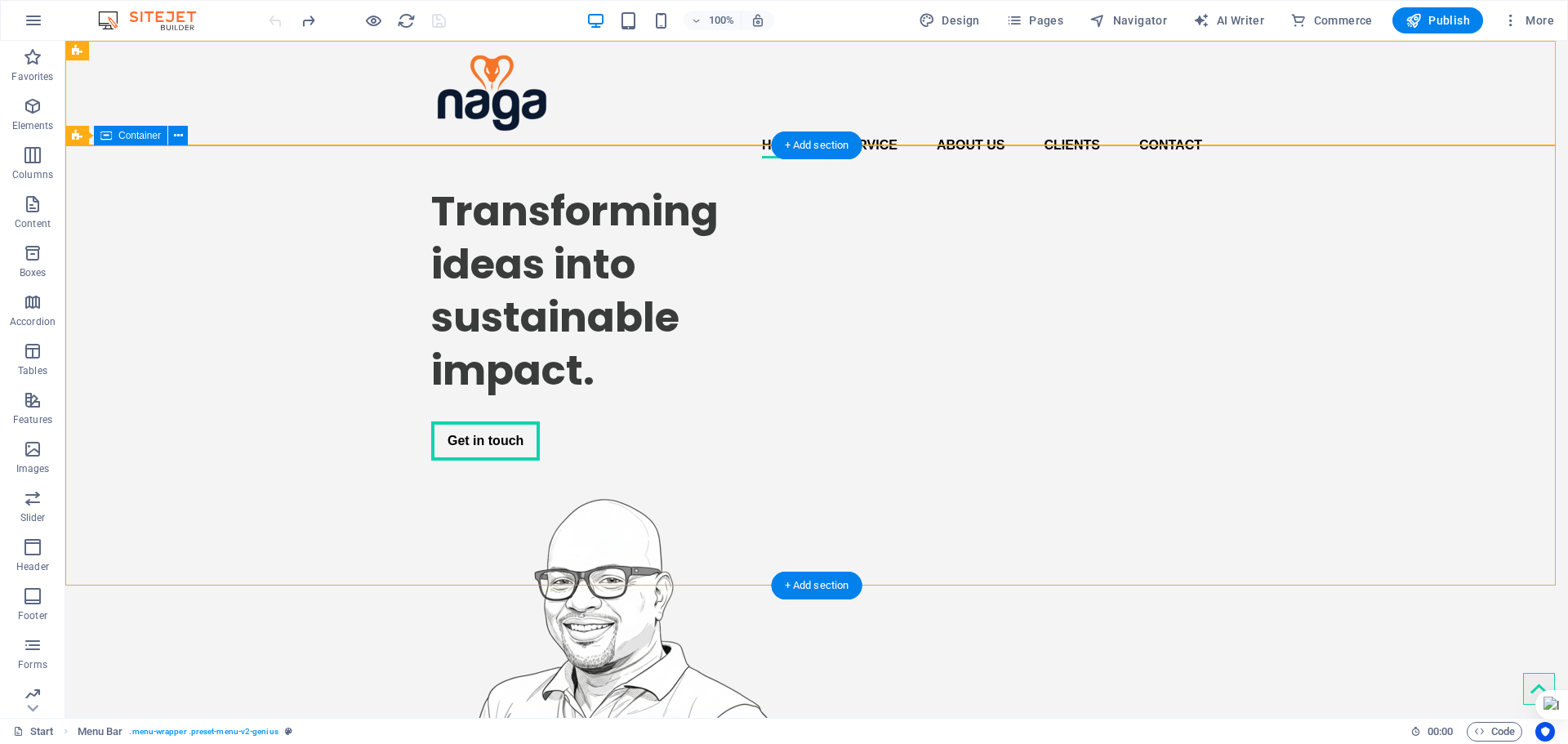
click at [133, 171] on div "Transforming ideas into sustainable impact. Get in touch" at bounding box center [816, 514] width 1503 height 686
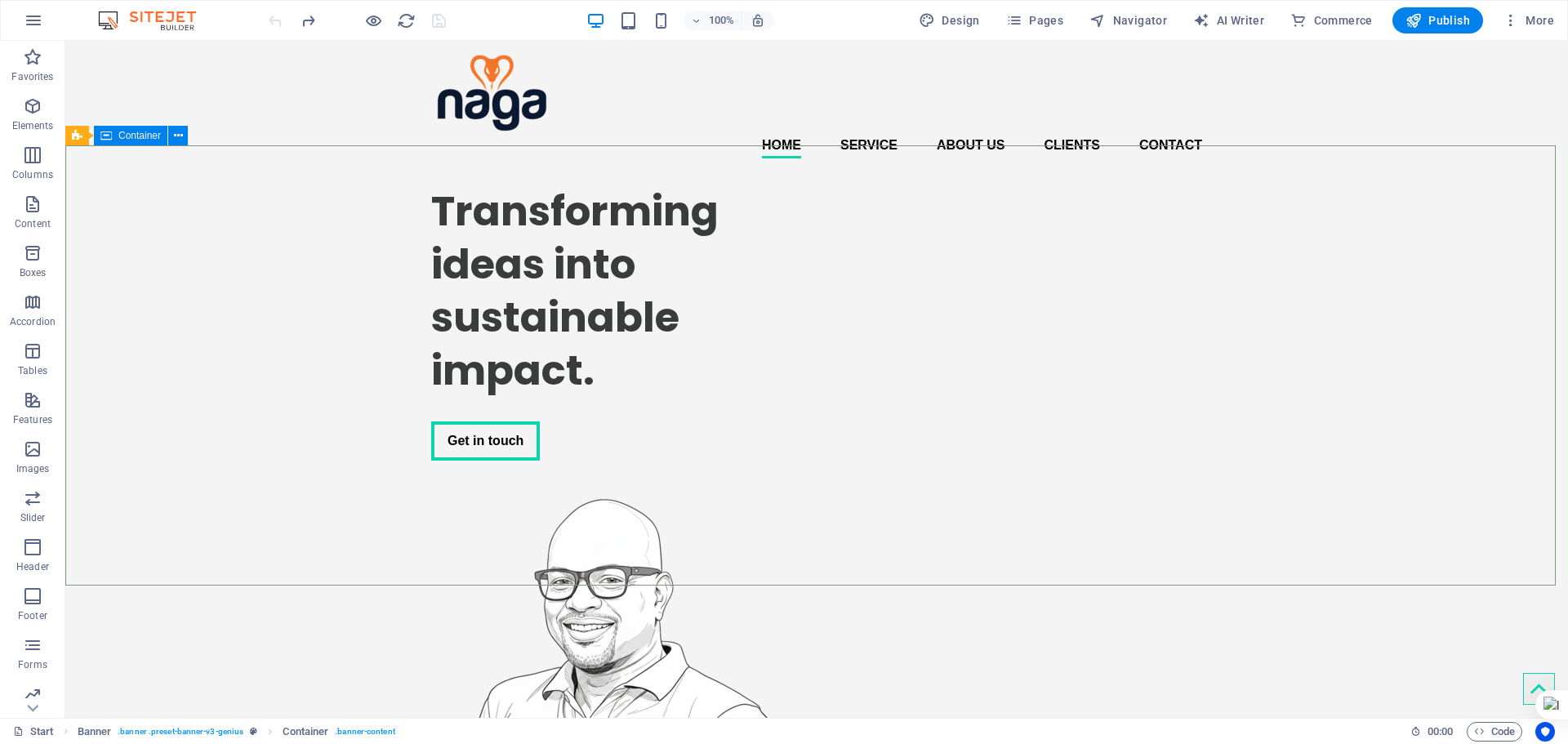
click at [145, 135] on span "Container" at bounding box center [139, 135] width 43 height 9
click at [31, 206] on icon "button" at bounding box center [32, 204] width 20 height 20
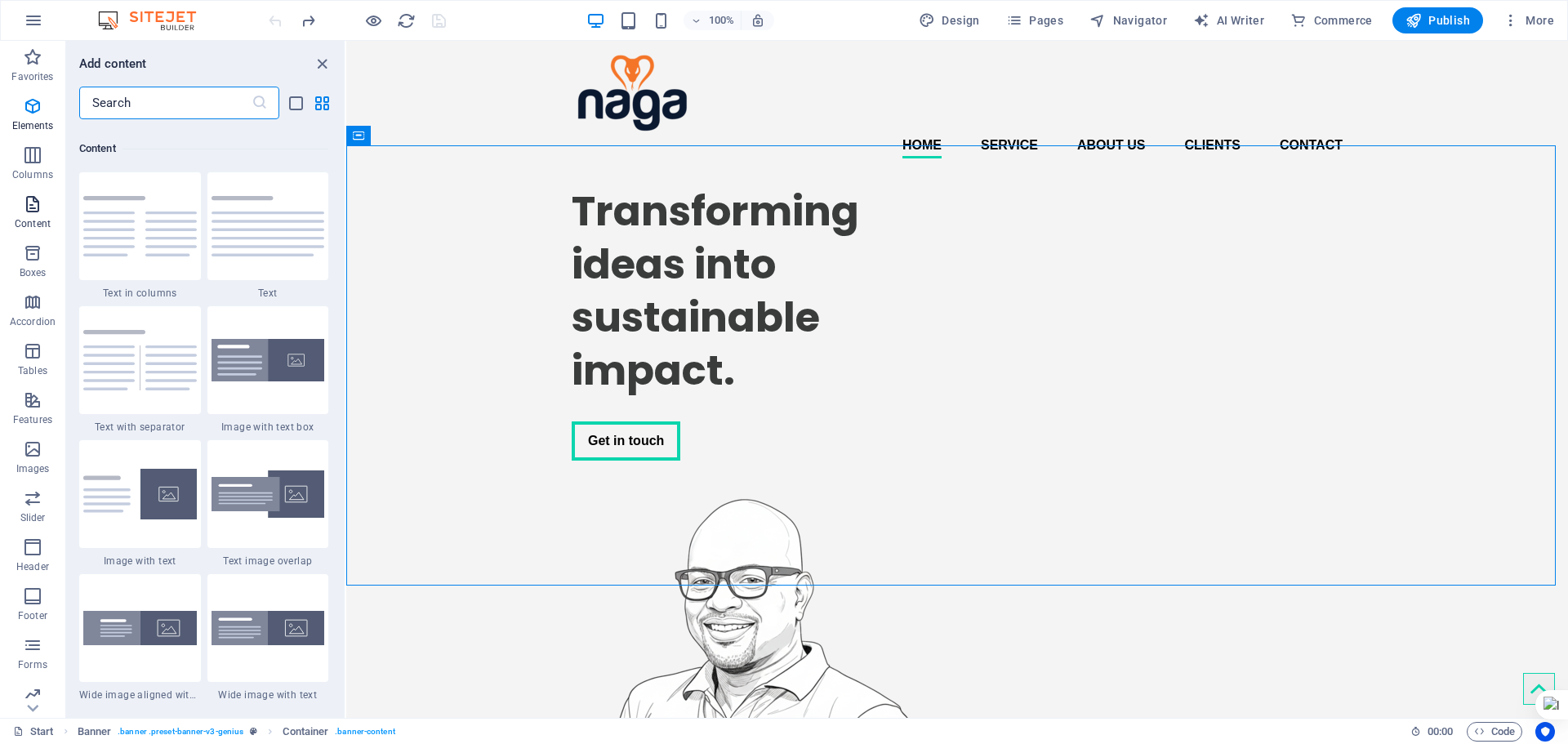
scroll to position [2857, 0]
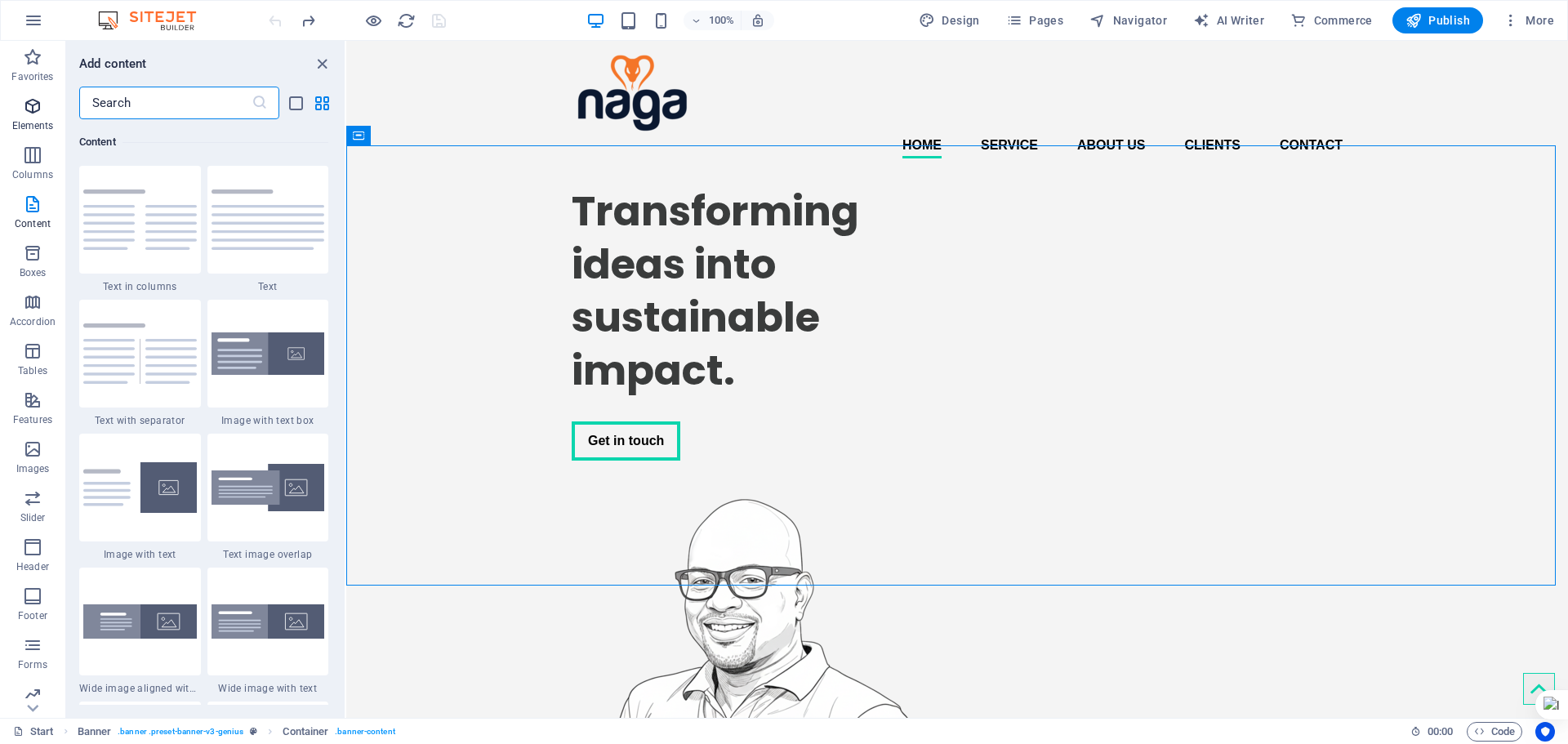
click at [39, 115] on span "Elements" at bounding box center [32, 115] width 65 height 39
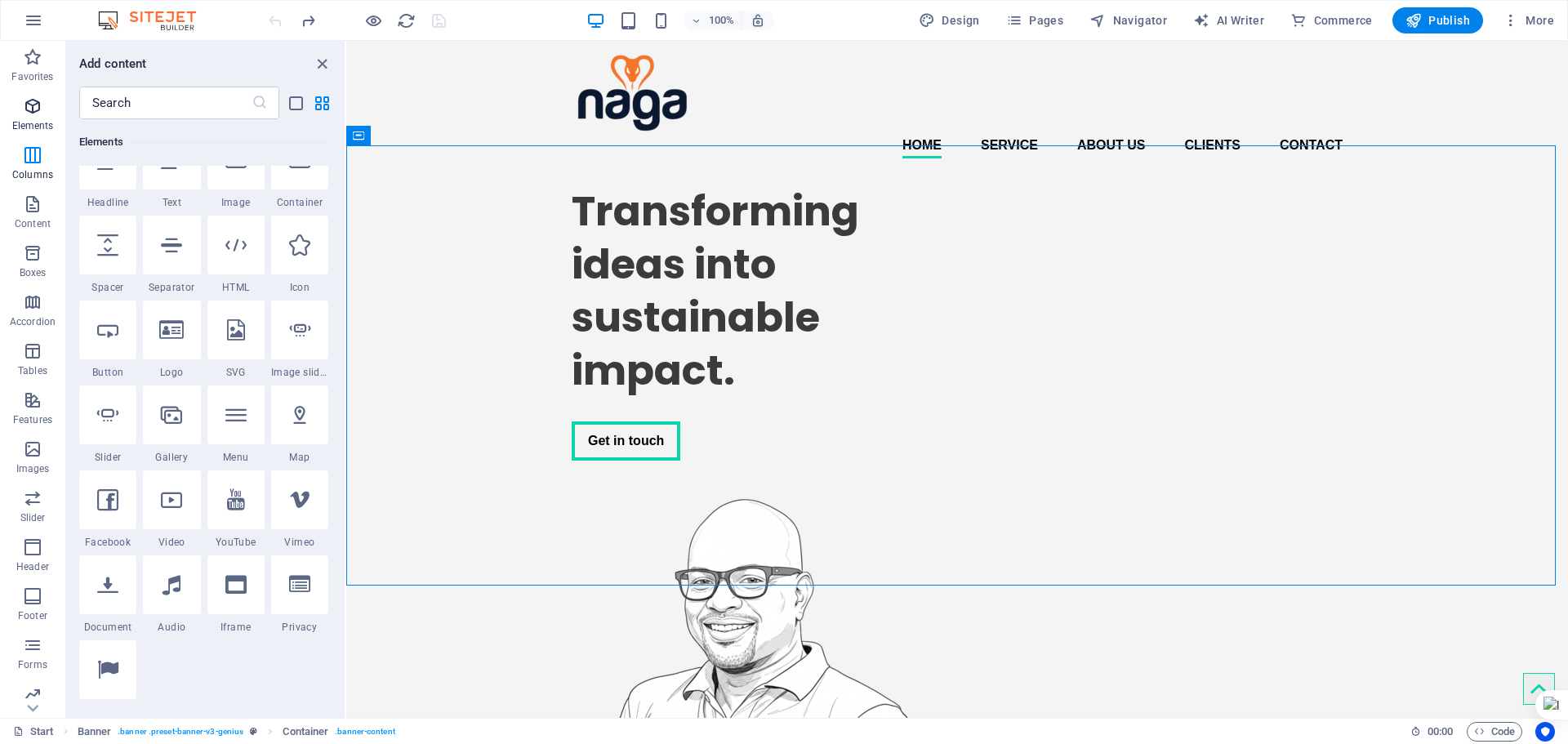
scroll to position [174, 0]
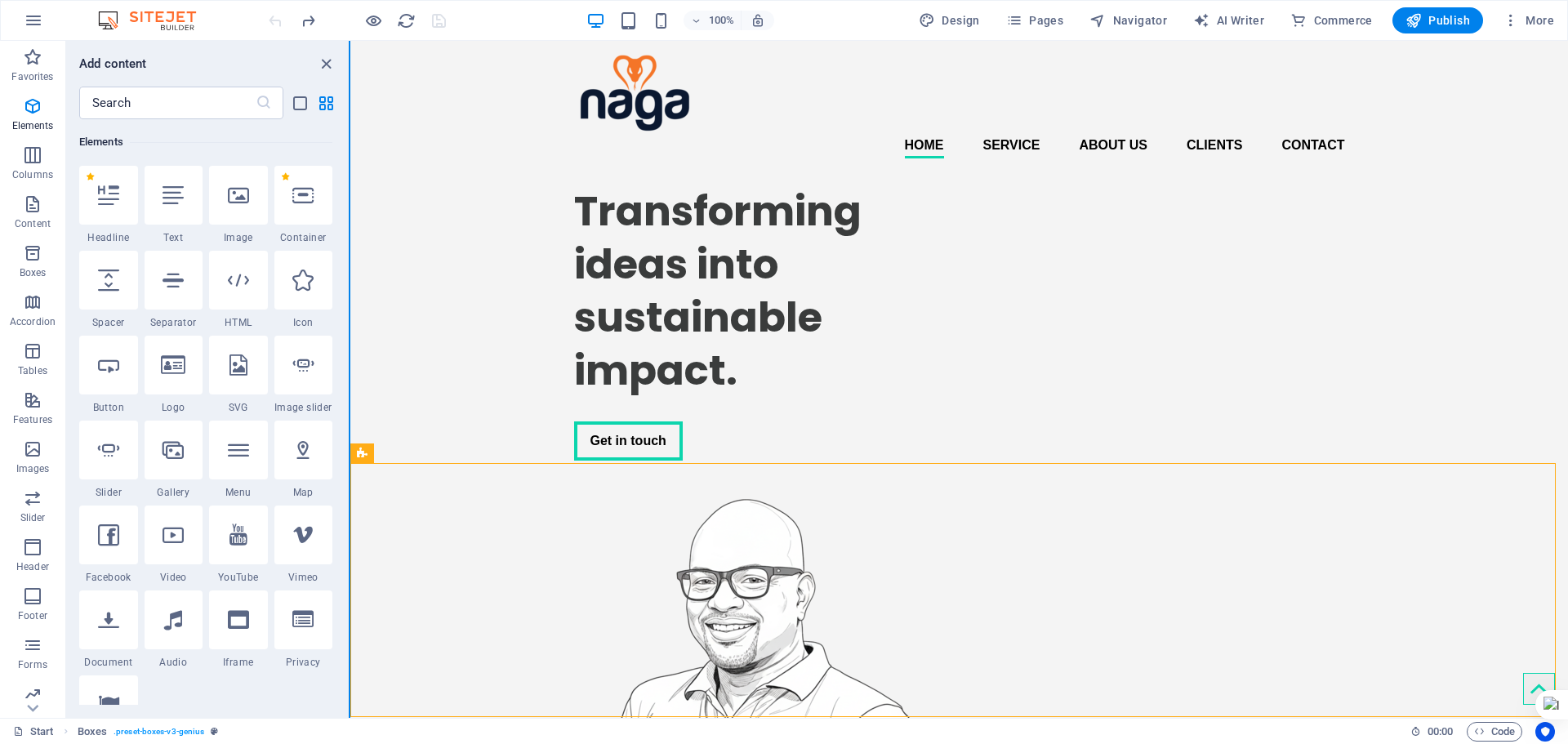
drag, startPoint x: 346, startPoint y: 524, endPoint x: 0, endPoint y: 482, distance: 348.5
click at [350, 523] on section "Favorites Elements Columns Content Boxes Accordion Tables Features Images Slide…" at bounding box center [784, 379] width 1568 height 677
click at [330, 61] on icon "close panel" at bounding box center [327, 64] width 19 height 19
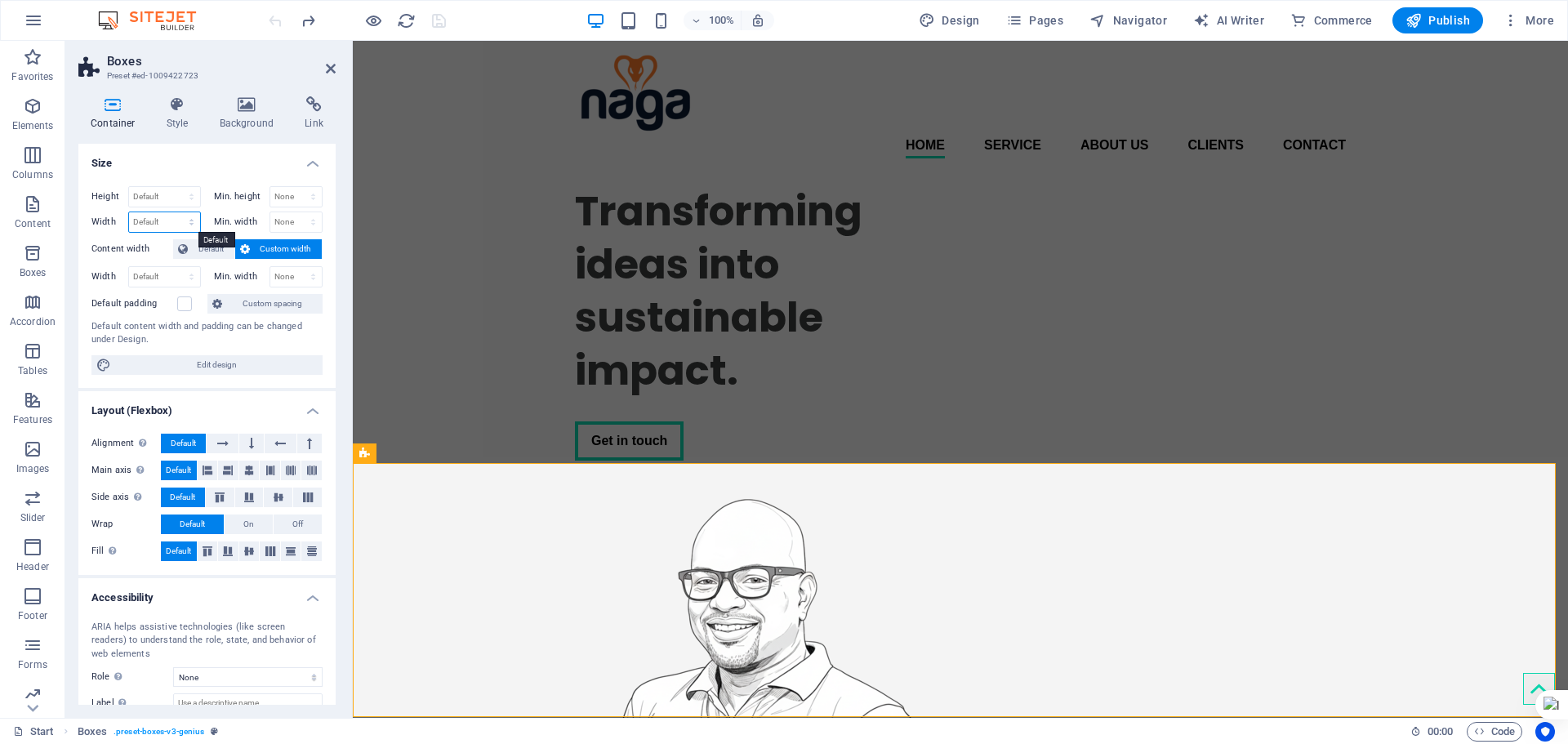
click at [161, 221] on select "Default px rem % em vh vw" at bounding box center [164, 221] width 71 height 20
click at [305, 221] on select "None px rem % vh vw" at bounding box center [296, 221] width 52 height 20
click at [146, 273] on select "Default px rem % em vh vw" at bounding box center [164, 276] width 71 height 20
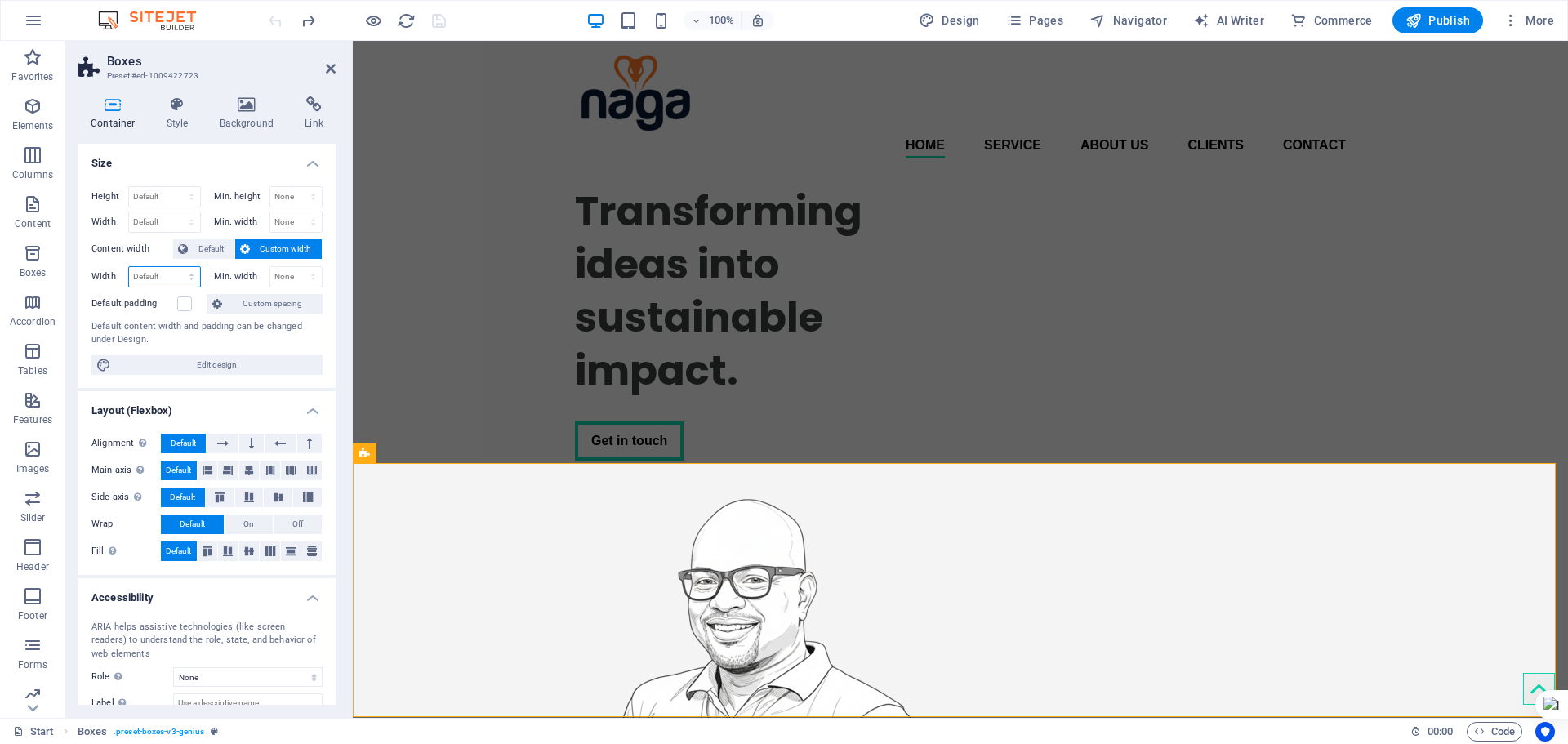
select select "px"
click at [175, 267] on select "Default px rem % em vh vw" at bounding box center [164, 276] width 71 height 20
click at [140, 276] on input "1200" at bounding box center [164, 276] width 71 height 20
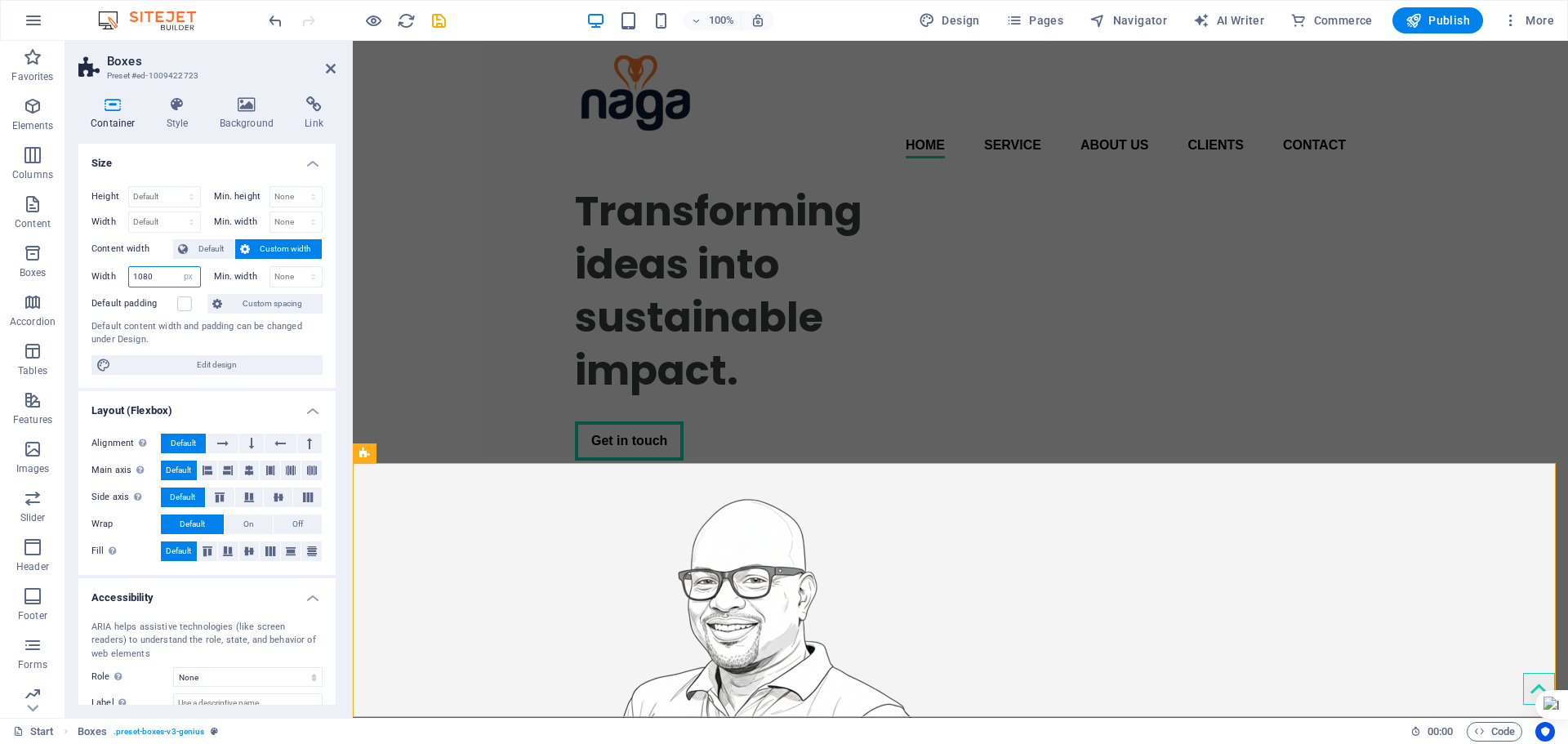
type input "1080"
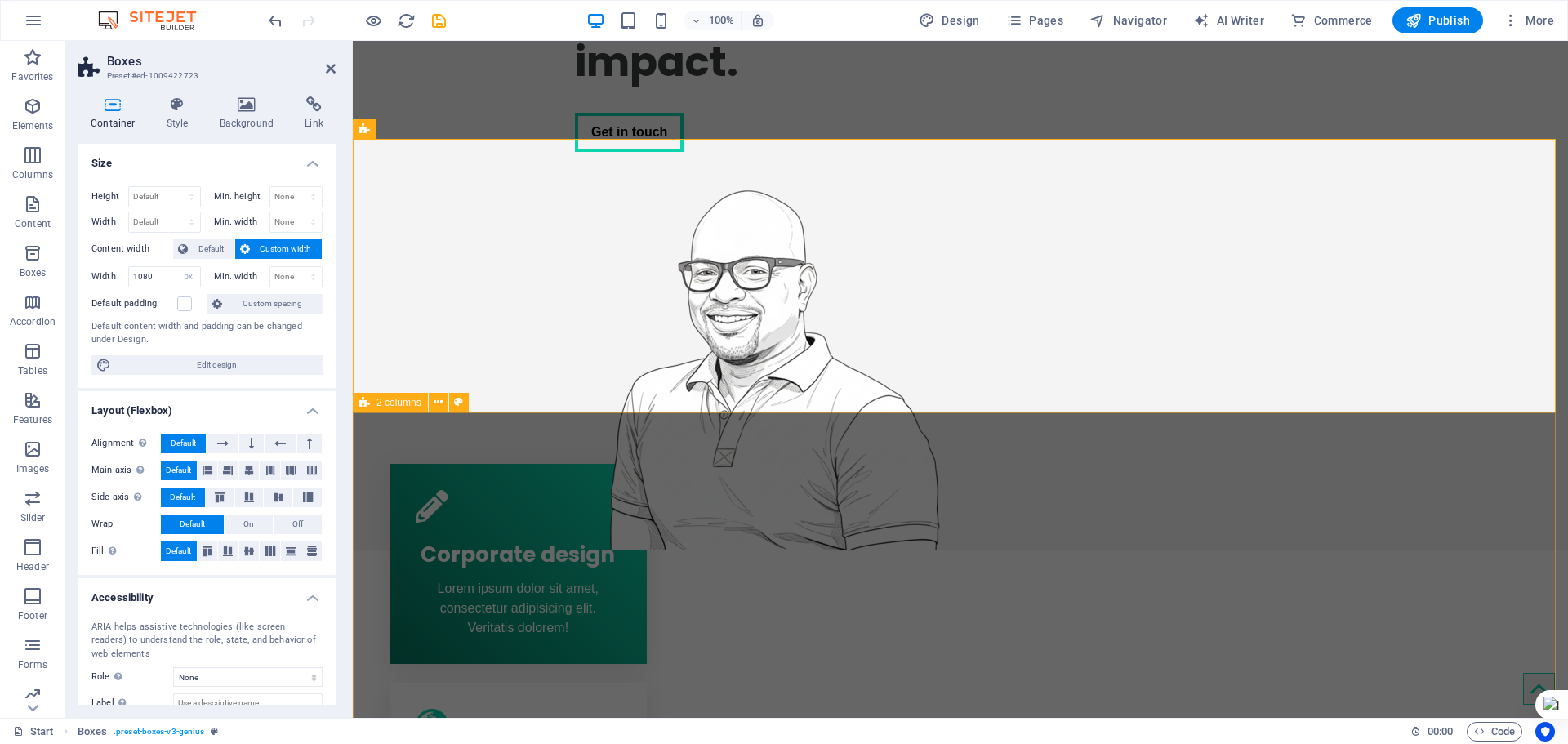
scroll to position [327, 0]
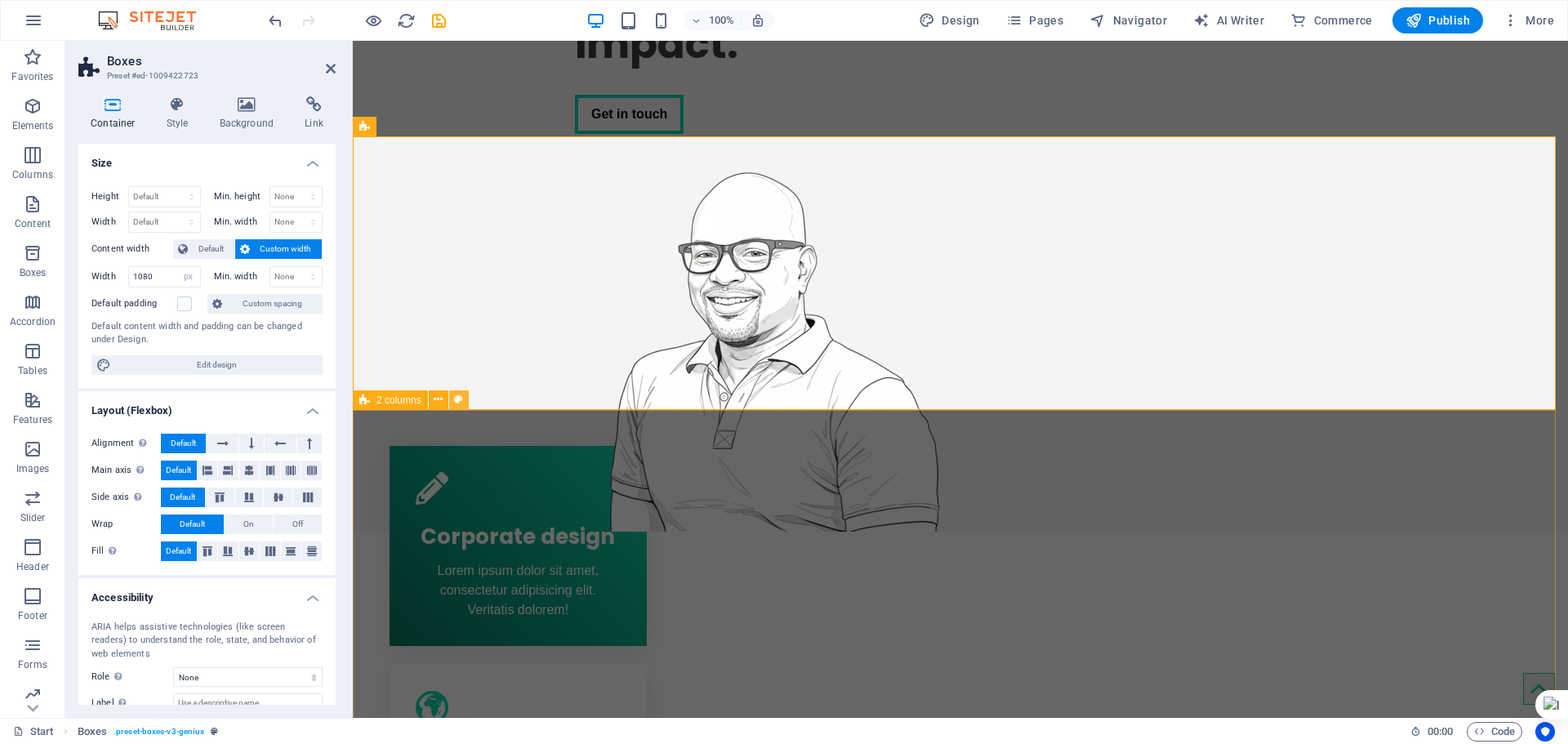
click at [452, 390] on button at bounding box center [458, 399] width 20 height 20
select select "rem"
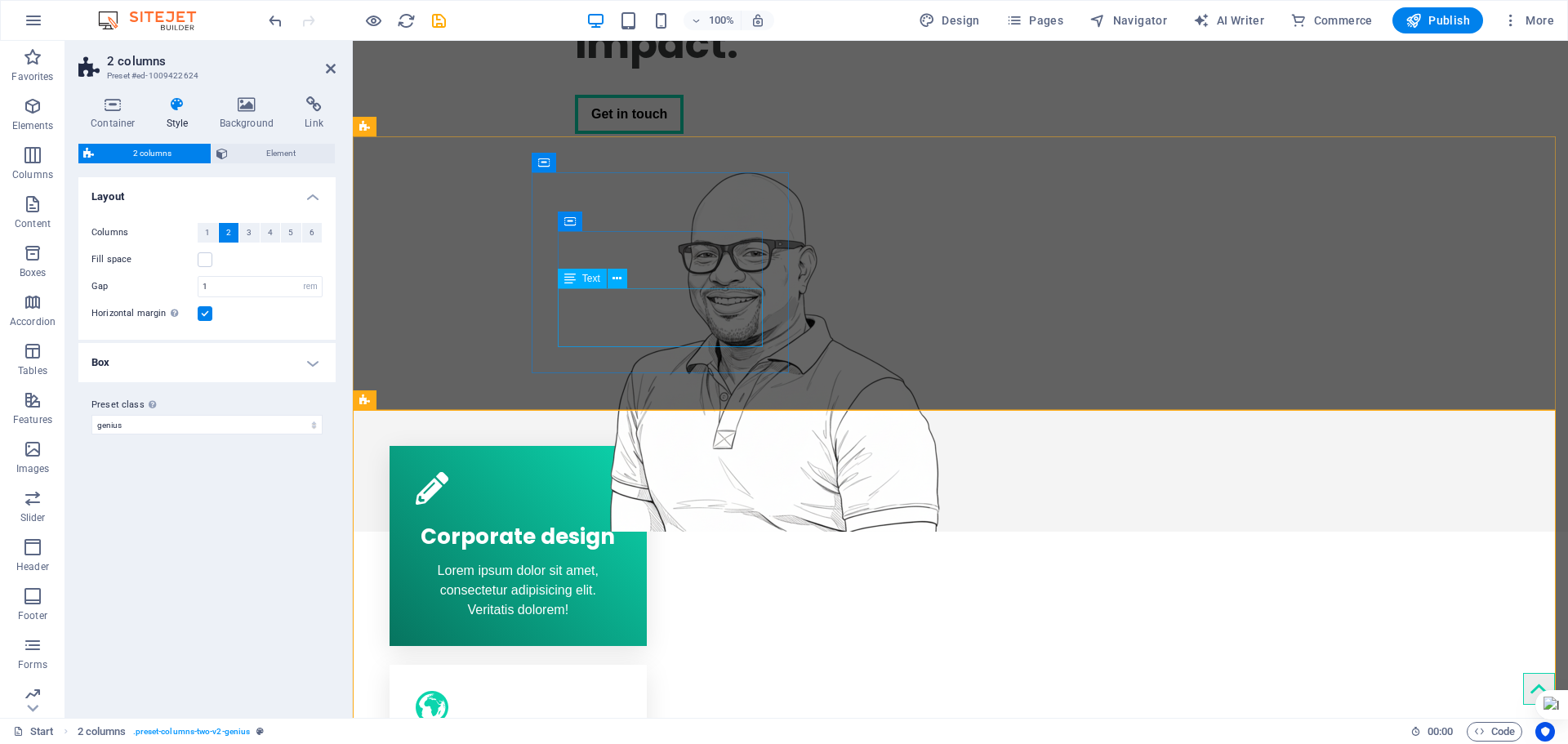
click at [588, 561] on div "Lorem ipsum dolor sit amet, consectetur adipisicing elit. Veritatis dolorem!" at bounding box center [518, 591] width 205 height 59
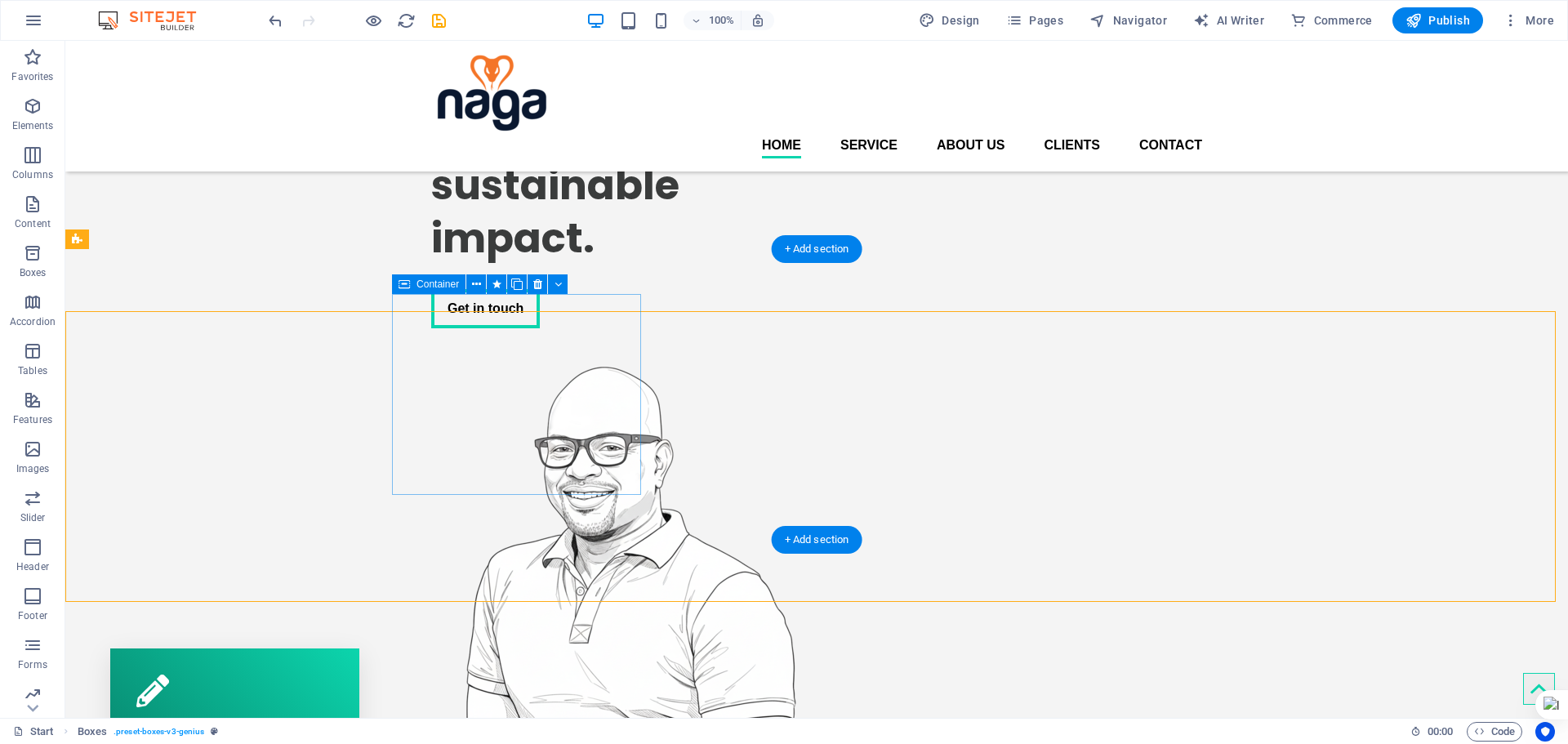
scroll to position [81, 0]
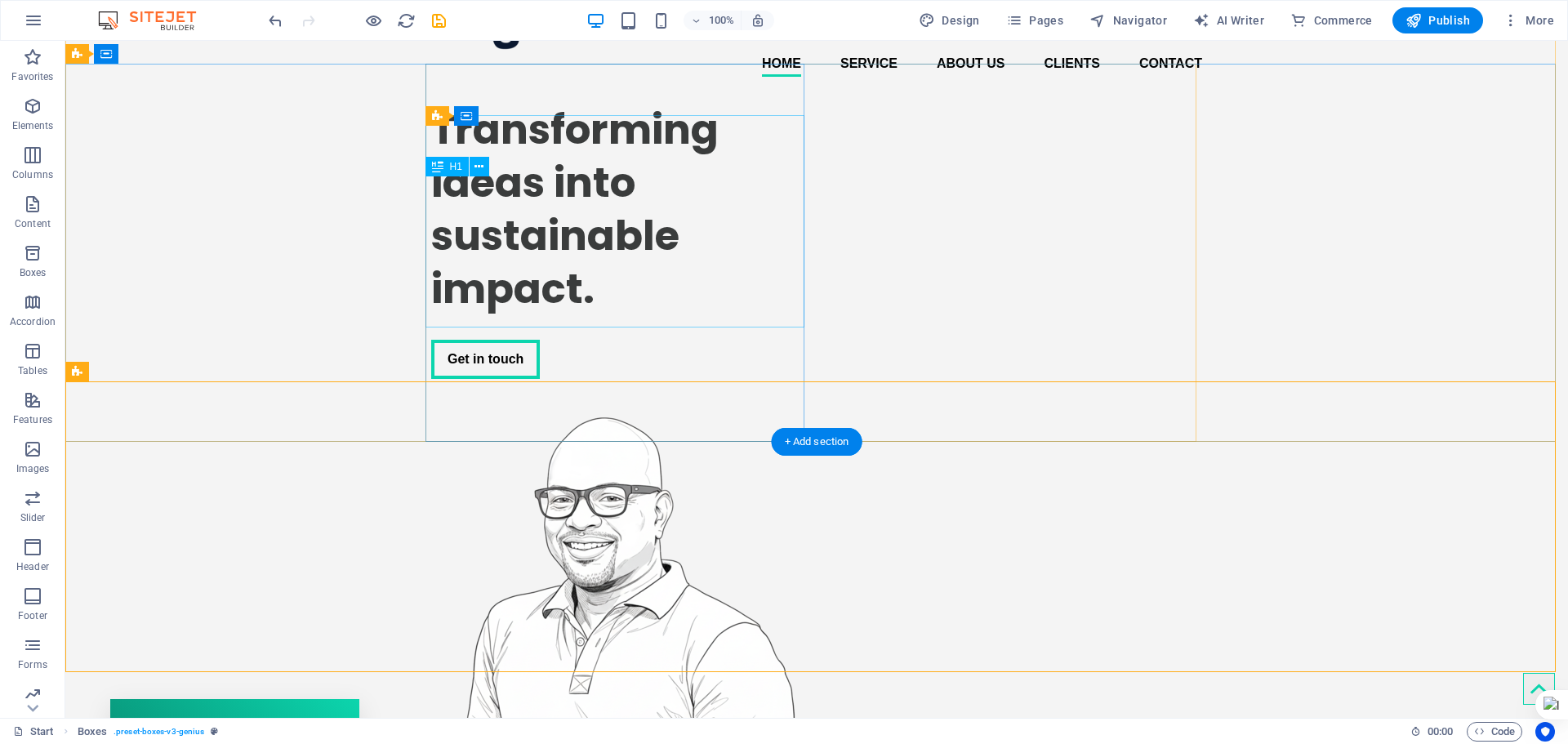
click at [596, 270] on div "Transforming ideas into sustainable impact." at bounding box center [620, 209] width 379 height 212
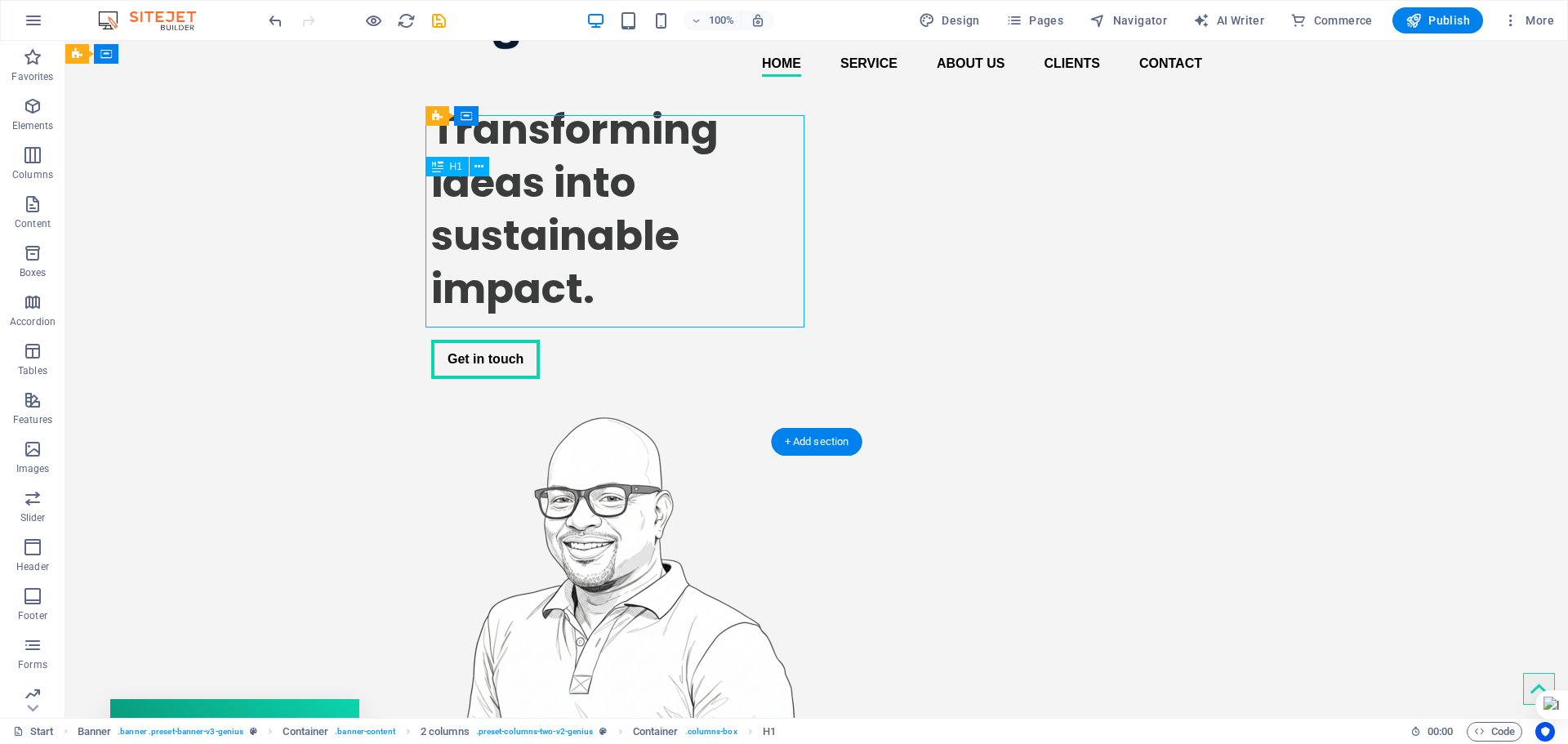
click at [575, 208] on div "Transforming ideas into sustainable impact." at bounding box center [620, 209] width 379 height 212
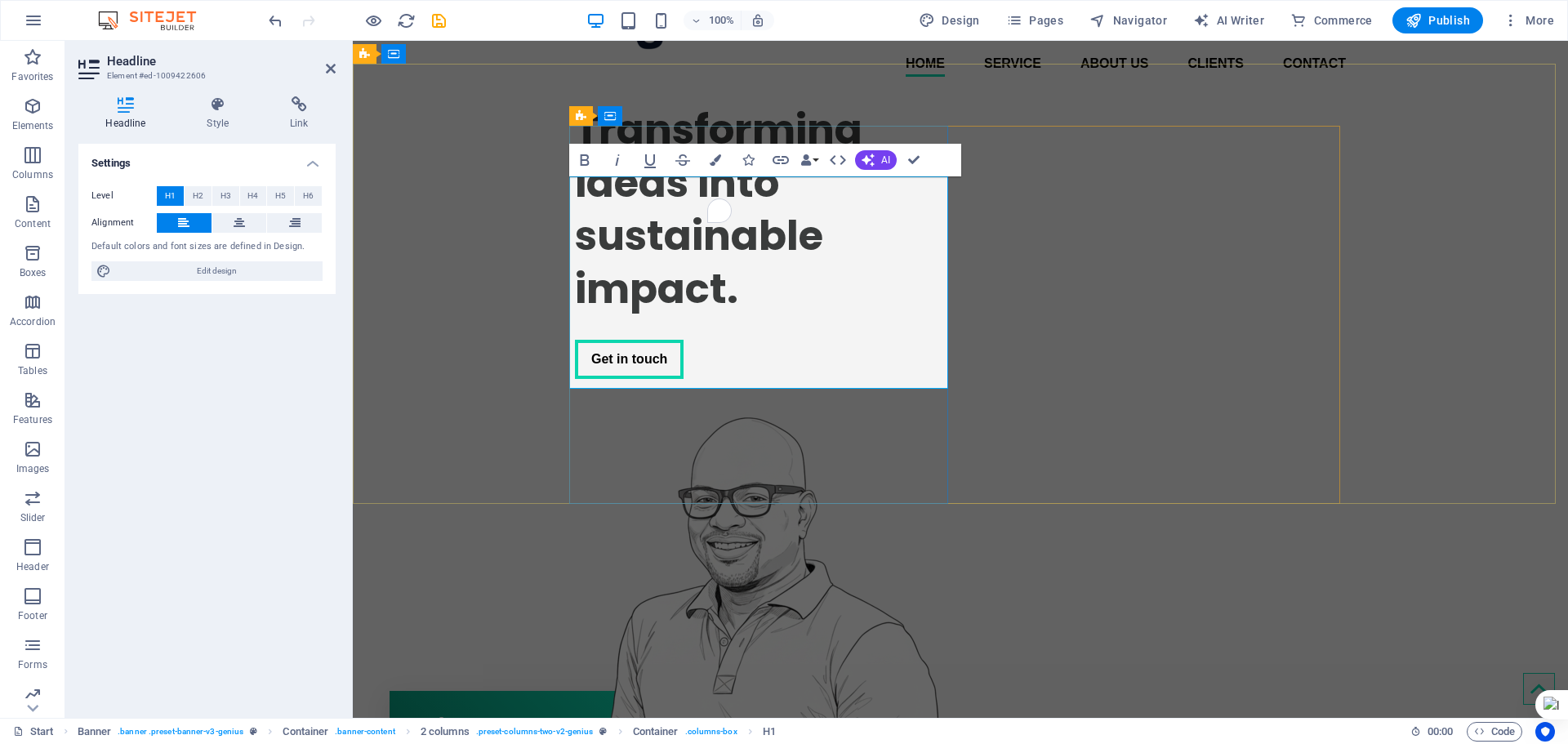
click at [592, 204] on span "Transforming ideas into sustainable impact." at bounding box center [719, 208] width 288 height 217
click at [876, 239] on h1 "Transforming ideas into sustainable impact." at bounding box center [764, 209] width 379 height 212
click at [957, 240] on div "Transforming ideas into sustainable impact. Get in touch" at bounding box center [960, 433] width 771 height 686
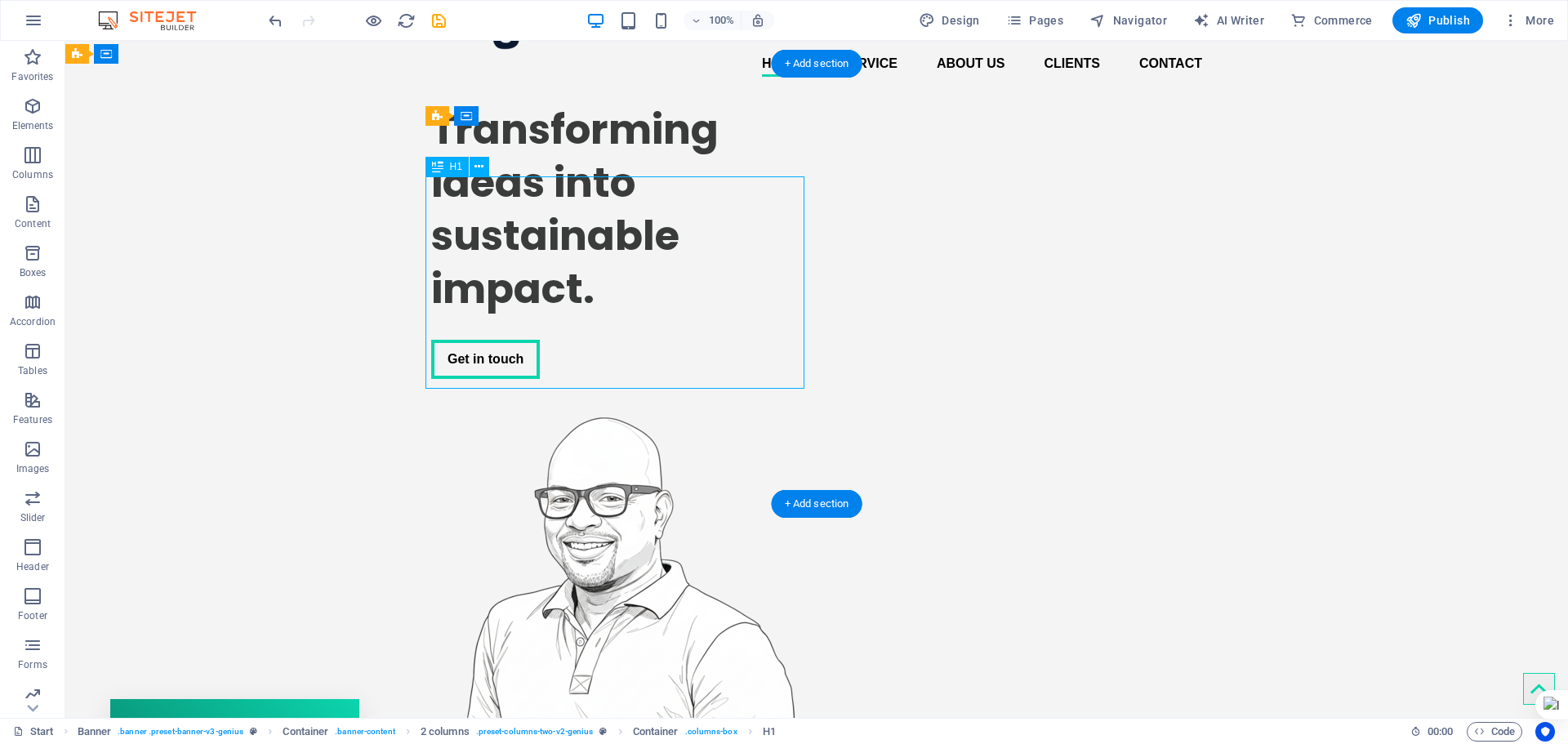
drag, startPoint x: 613, startPoint y: 251, endPoint x: 610, endPoint y: 219, distance: 32.1
click at [610, 219] on div "Transforming ideas into sustainable impact." at bounding box center [620, 209] width 379 height 212
click at [483, 167] on icon at bounding box center [478, 167] width 9 height 17
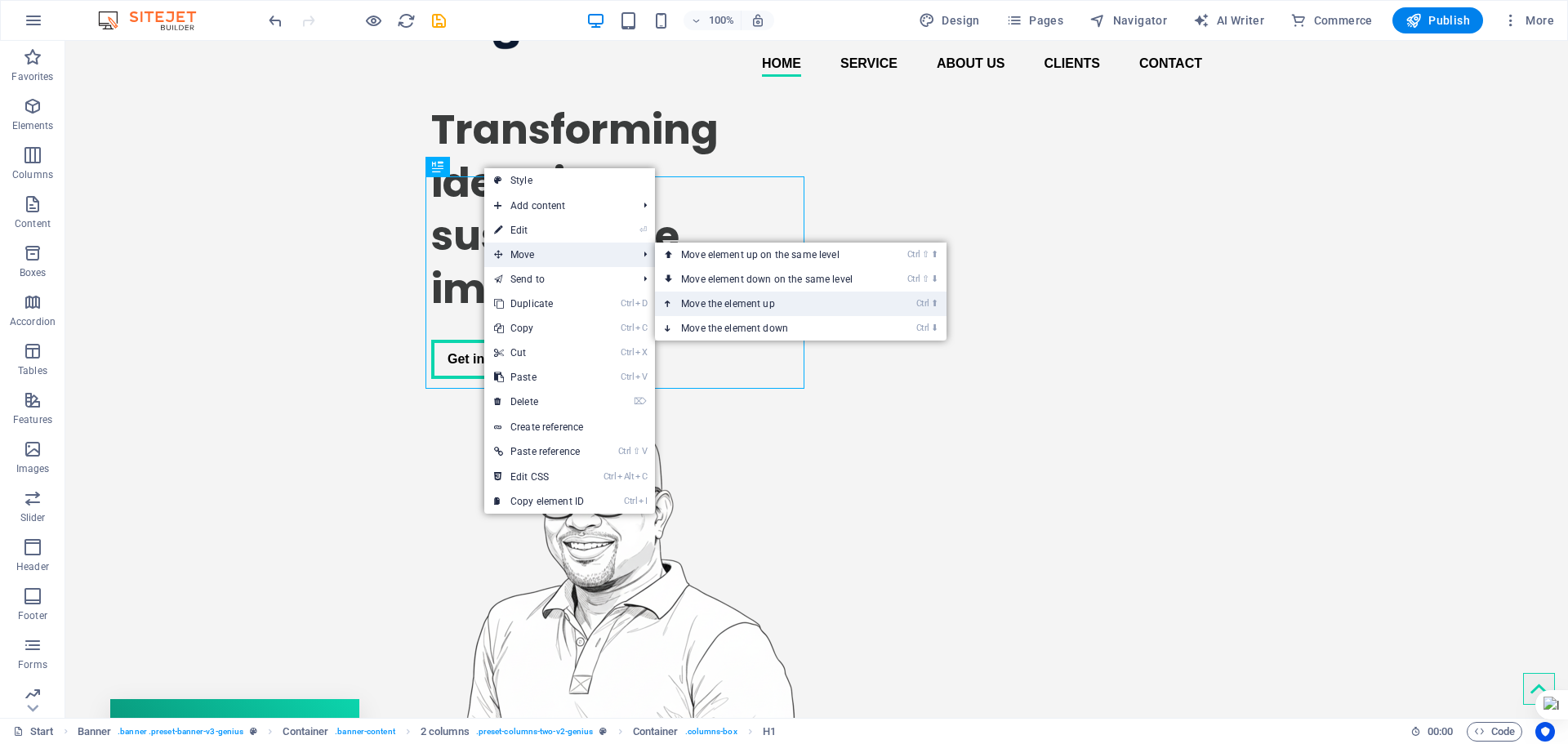
click at [724, 307] on link "Ctrl ⬆ Move the element up" at bounding box center [770, 304] width 230 height 25
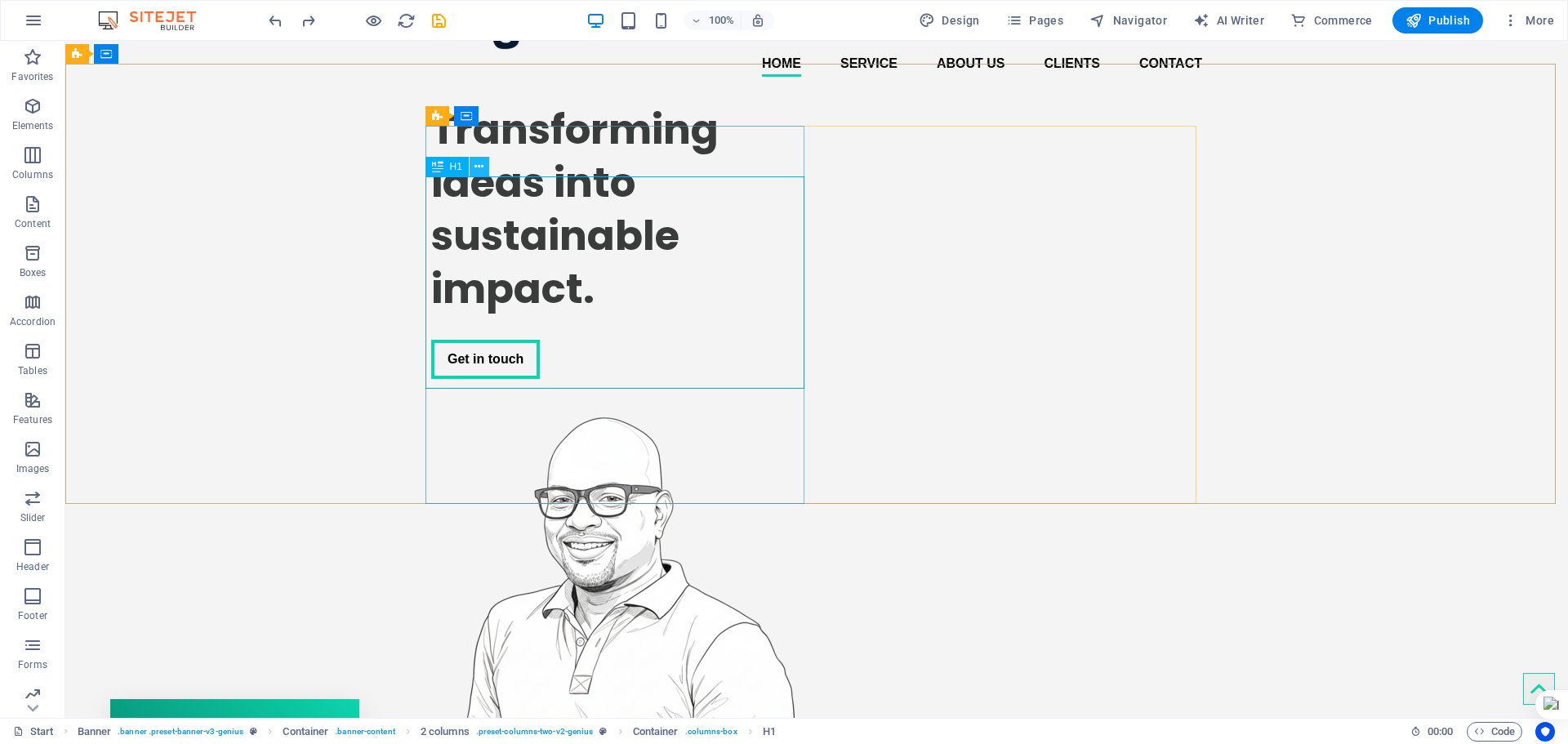
click at [474, 166] on icon at bounding box center [478, 167] width 9 height 17
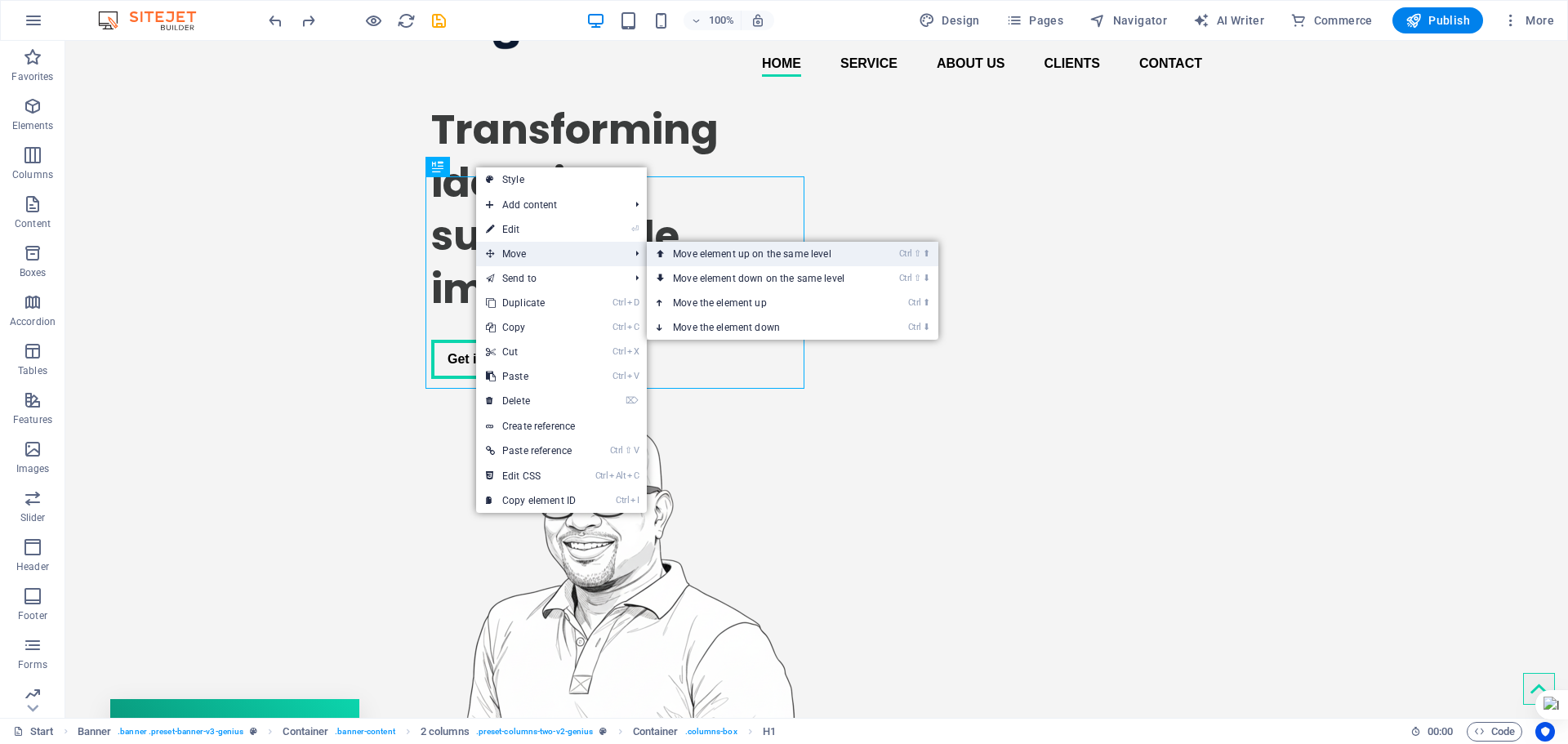
drag, startPoint x: 686, startPoint y: 217, endPoint x: 752, endPoint y: 257, distance: 77.2
click at [752, 257] on link "Ctrl ⇧ ⬆ Move element up on the same level" at bounding box center [761, 254] width 230 height 25
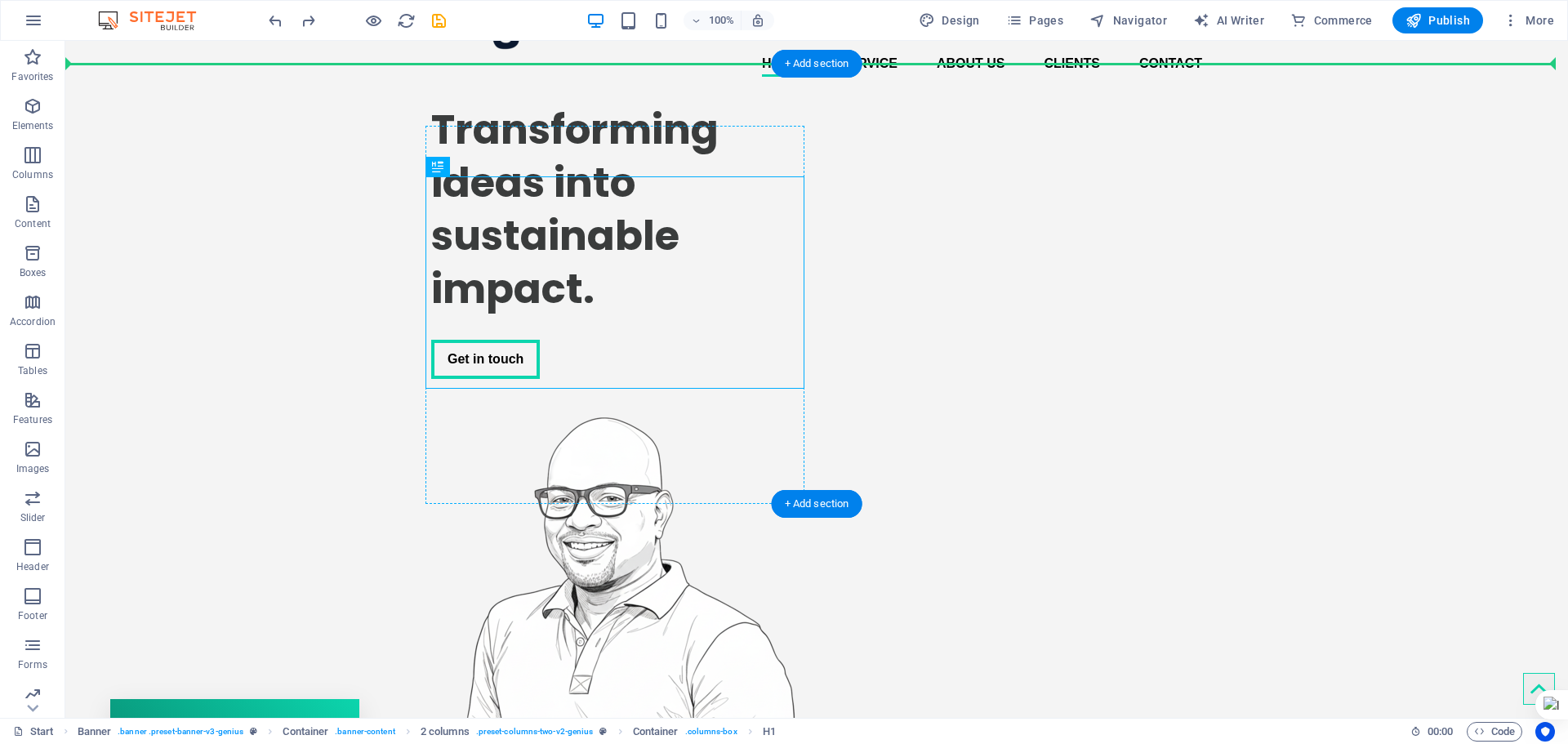
drag, startPoint x: 626, startPoint y: 204, endPoint x: 625, endPoint y: 168, distance: 36.0
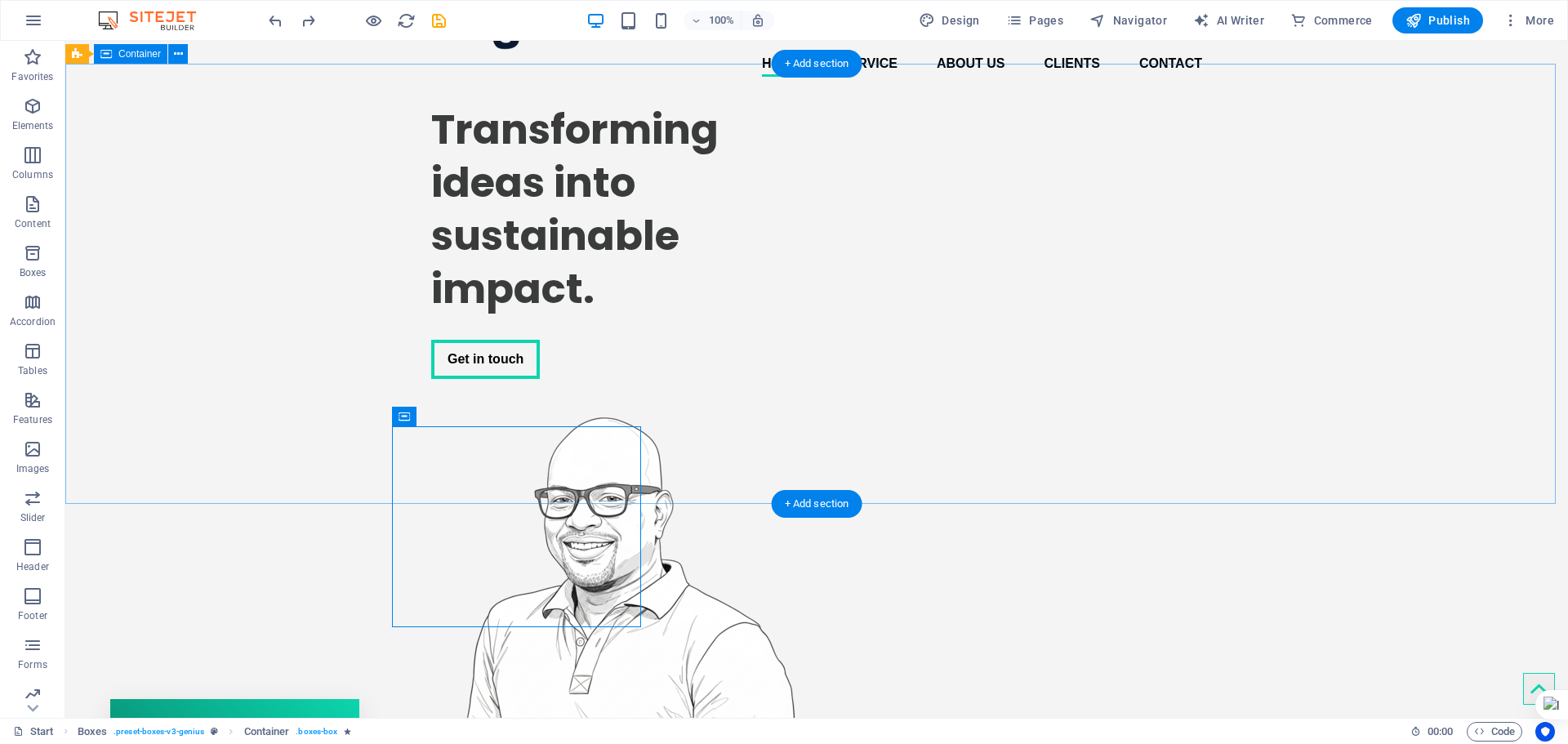
click at [363, 304] on div "Transforming ideas into sustainable impact. Get in touch" at bounding box center [816, 433] width 1503 height 686
click at [197, 211] on div "Transforming ideas into sustainable impact. Get in touch" at bounding box center [816, 433] width 1503 height 686
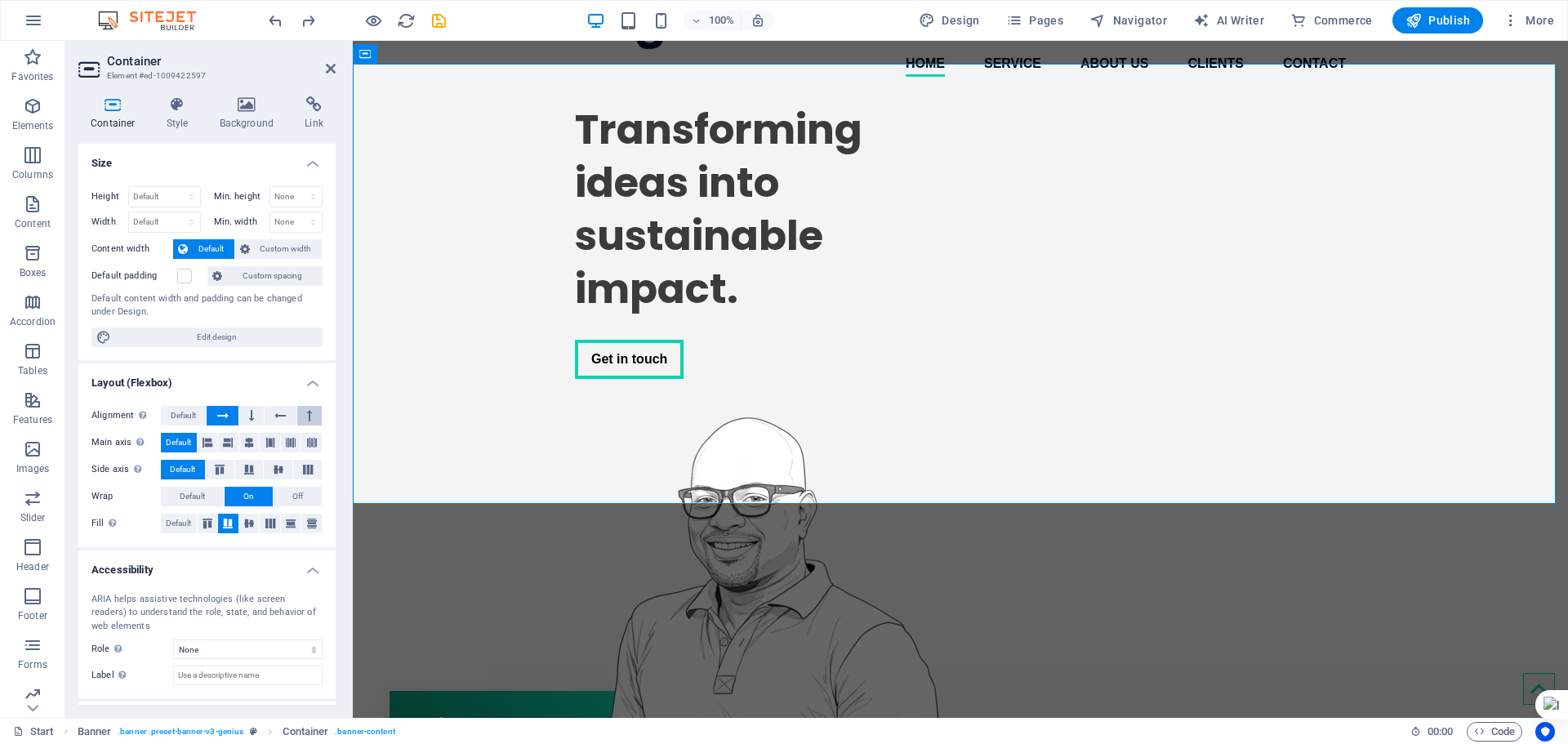
click at [303, 413] on button at bounding box center [310, 416] width 25 height 20
click at [155, 223] on select "Default px rem % em vh vw" at bounding box center [164, 221] width 71 height 20
select select "px"
click at [175, 212] on select "Default px rem % em vh vw" at bounding box center [164, 221] width 71 height 20
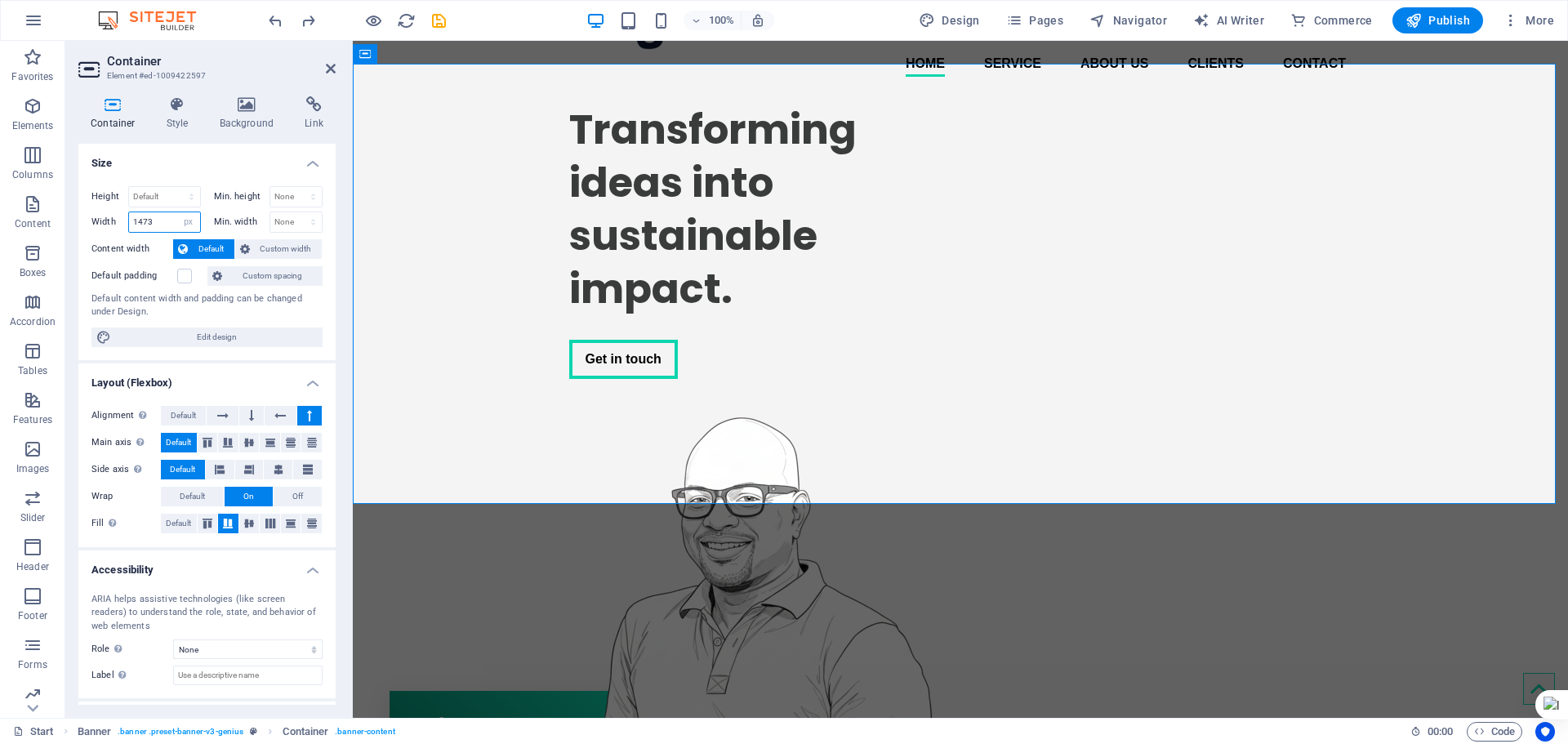
click at [150, 229] on input "1473" at bounding box center [164, 221] width 71 height 20
type input "1200"
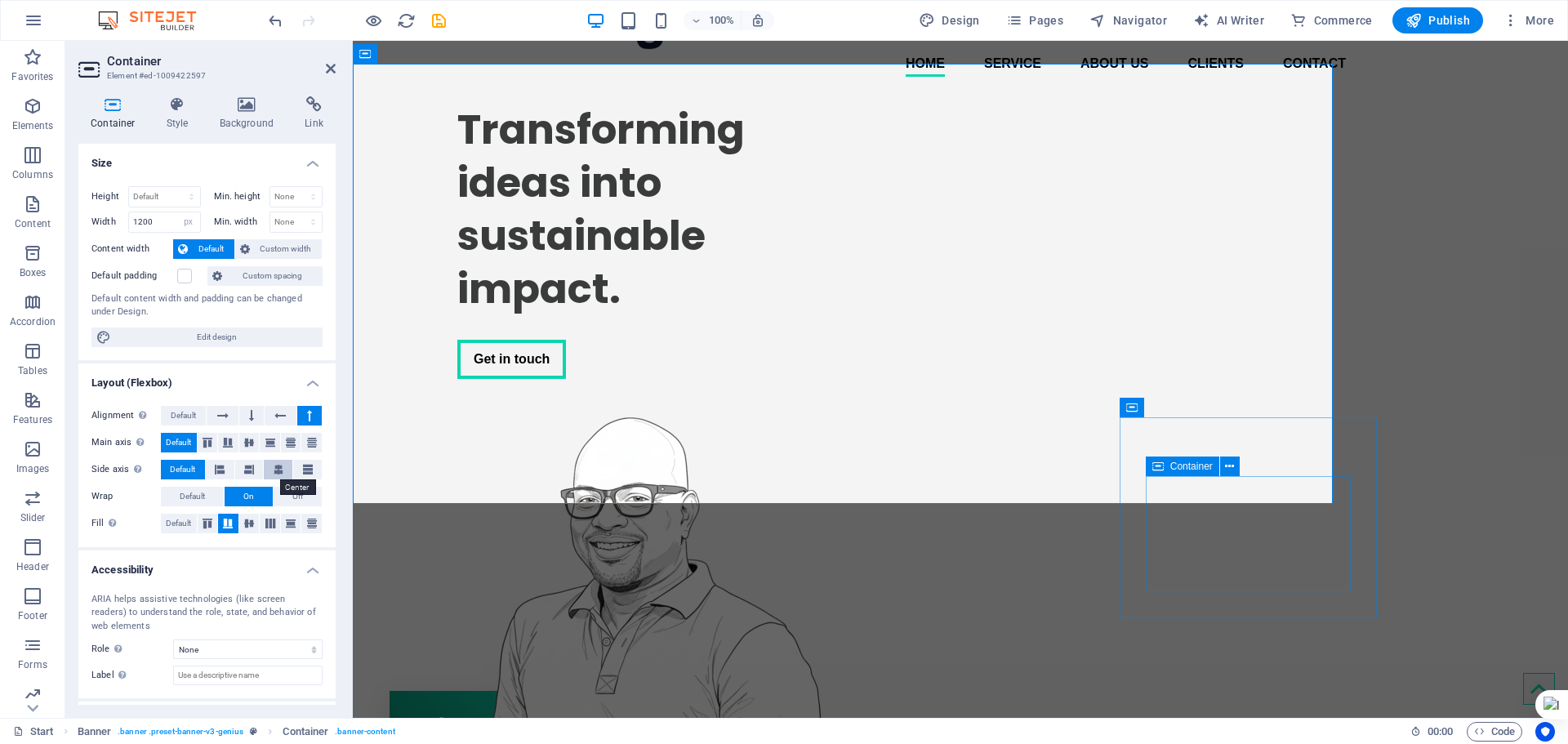
click at [280, 468] on icon at bounding box center [278, 469] width 9 height 20
click at [271, 526] on icon at bounding box center [270, 523] width 20 height 9
click at [162, 197] on select "Default px rem % vh vw" at bounding box center [164, 197] width 71 height 20
select select "px"
click at [175, 187] on select "Default px rem % vh vw" at bounding box center [164, 197] width 71 height 20
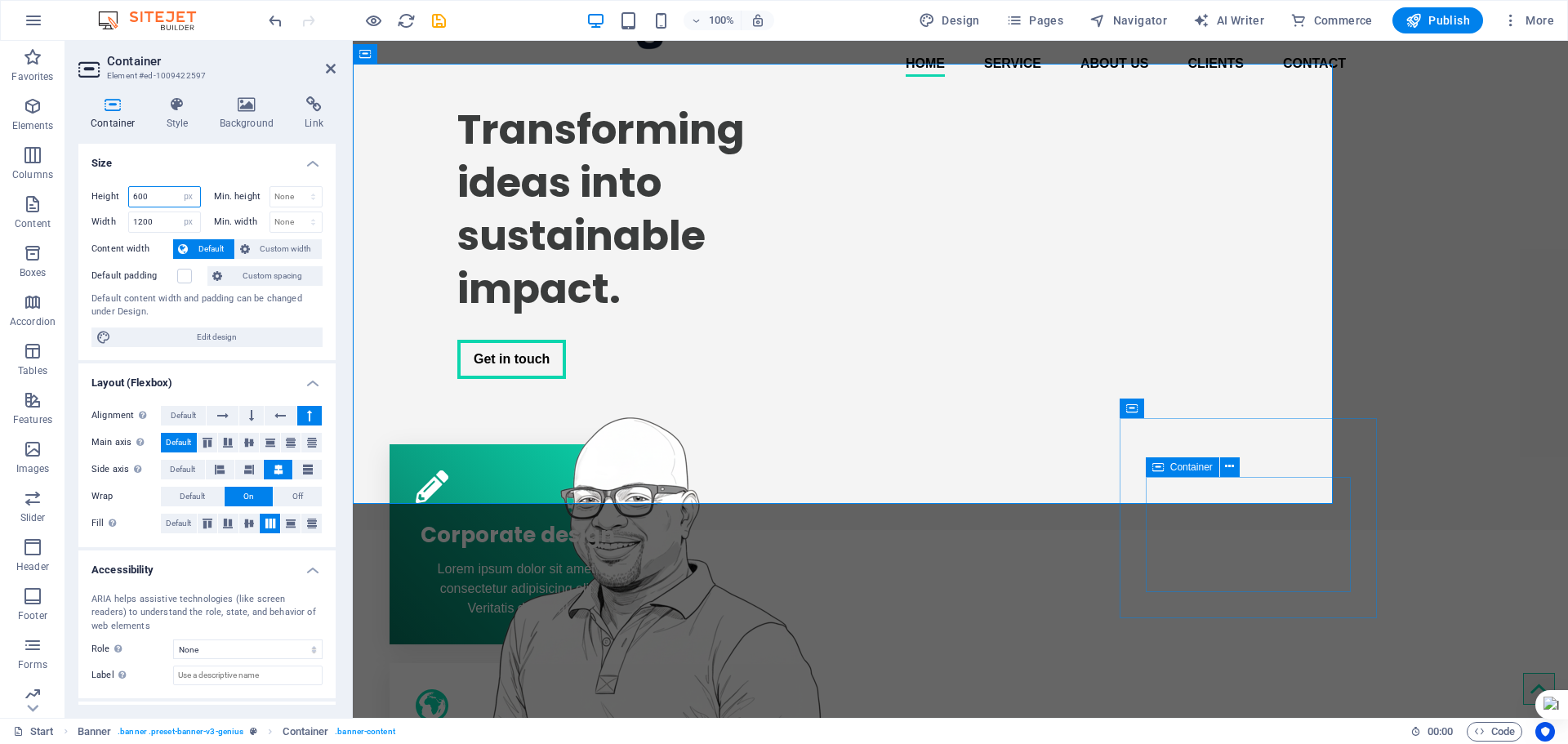
type input "600"
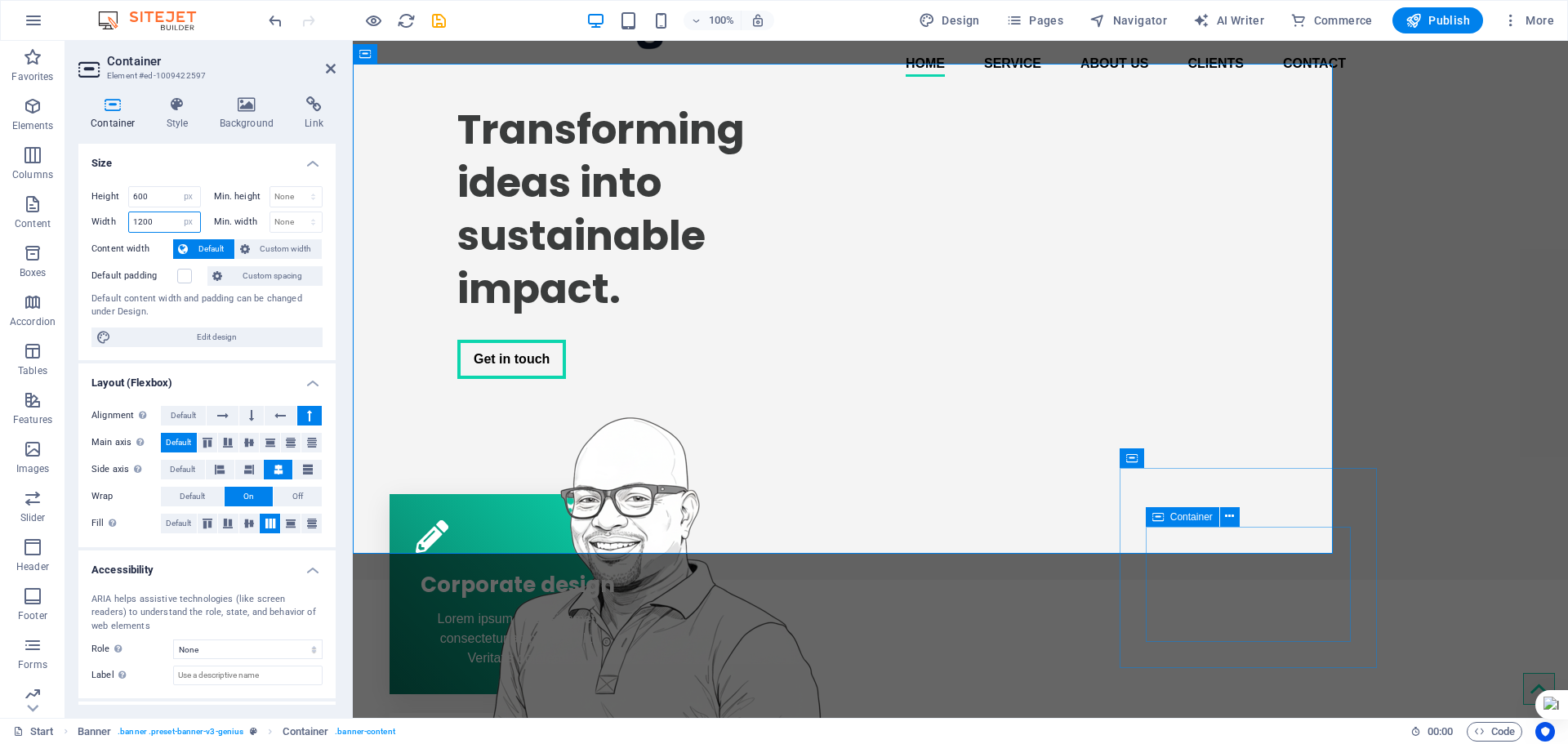
click at [146, 217] on input "1200" at bounding box center [164, 221] width 71 height 20
type input "1473"
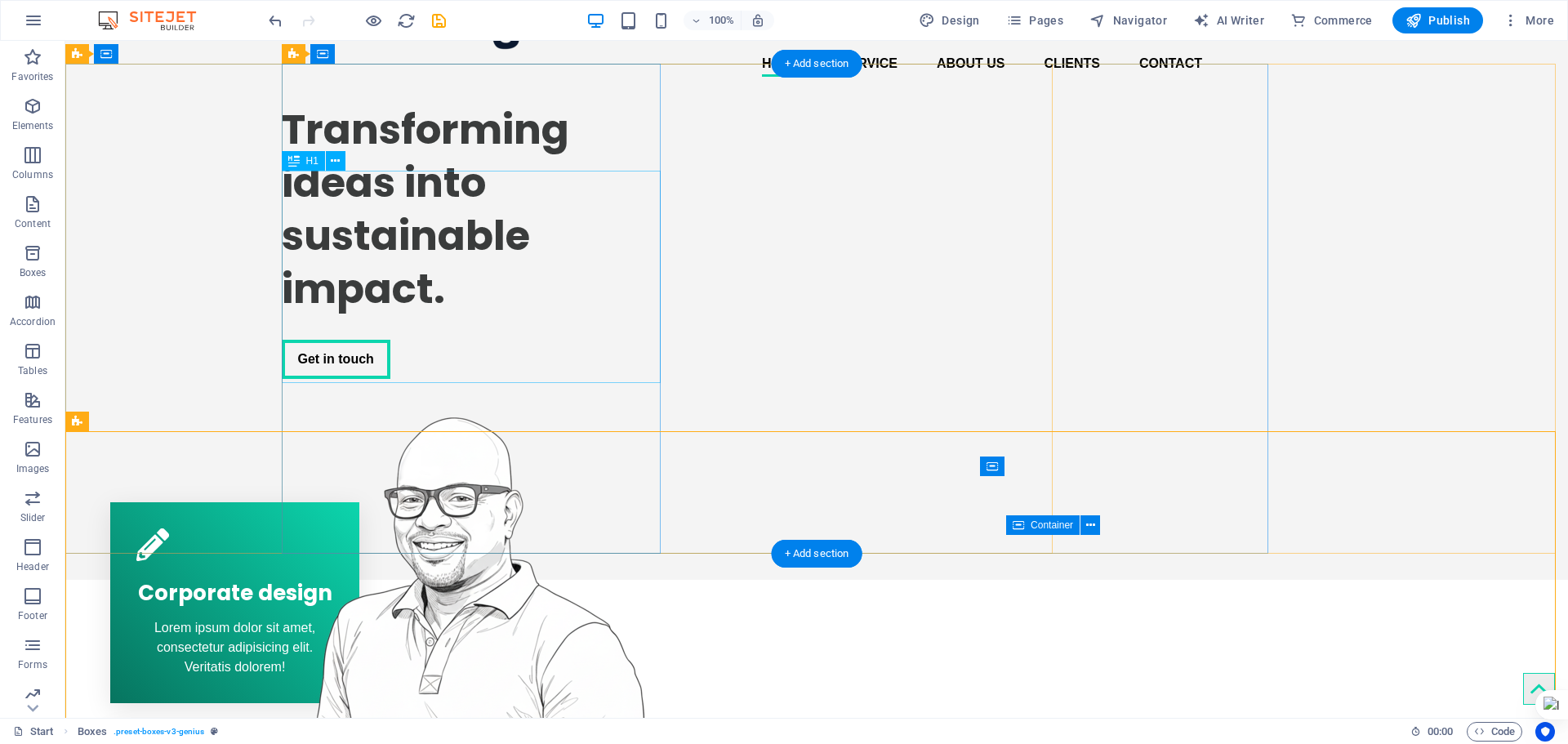
click at [443, 278] on div "Transforming ideas into sustainable impact." at bounding box center [472, 209] width 379 height 212
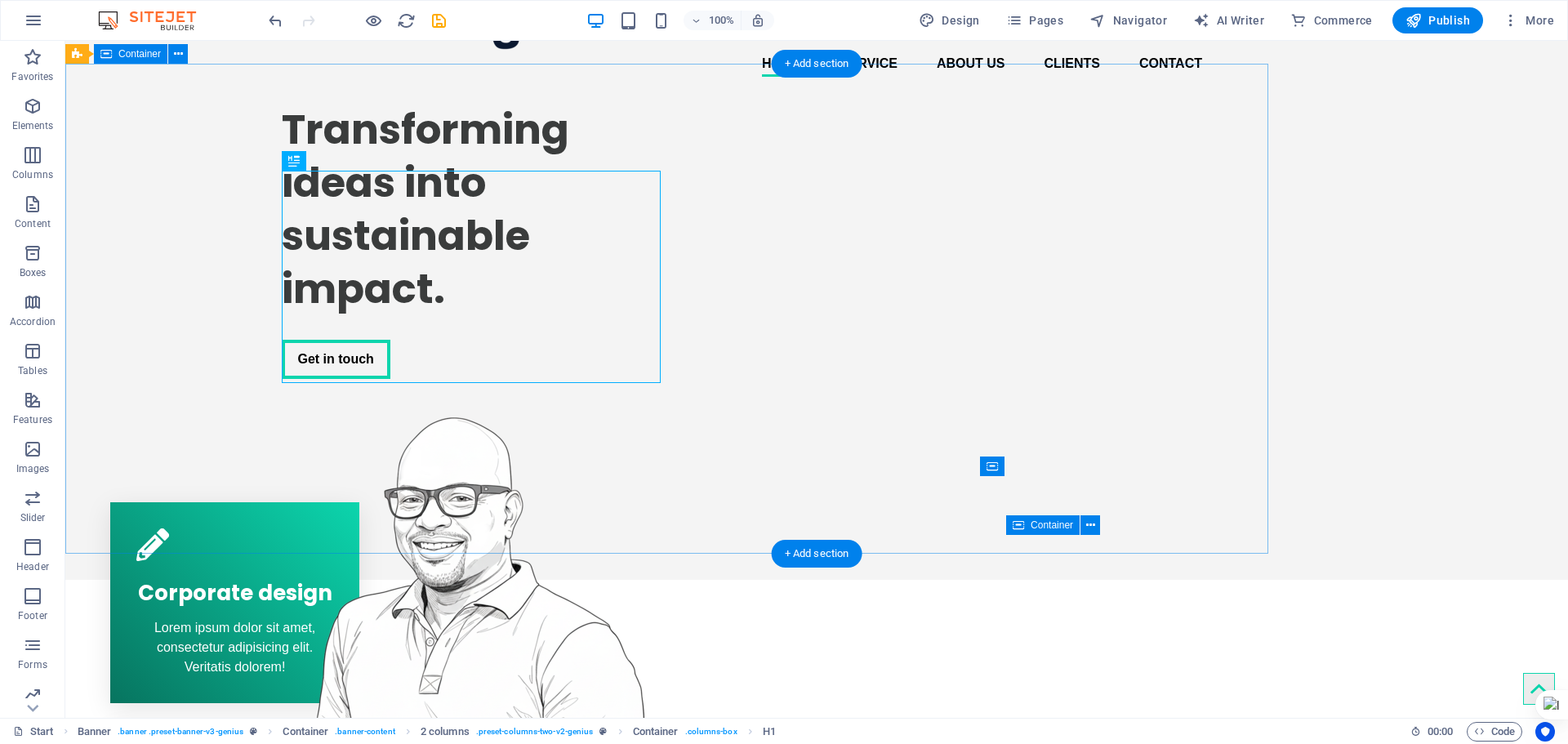
click at [187, 166] on div "Transforming ideas into sustainable impact. Get in touch" at bounding box center [667, 335] width 1203 height 490
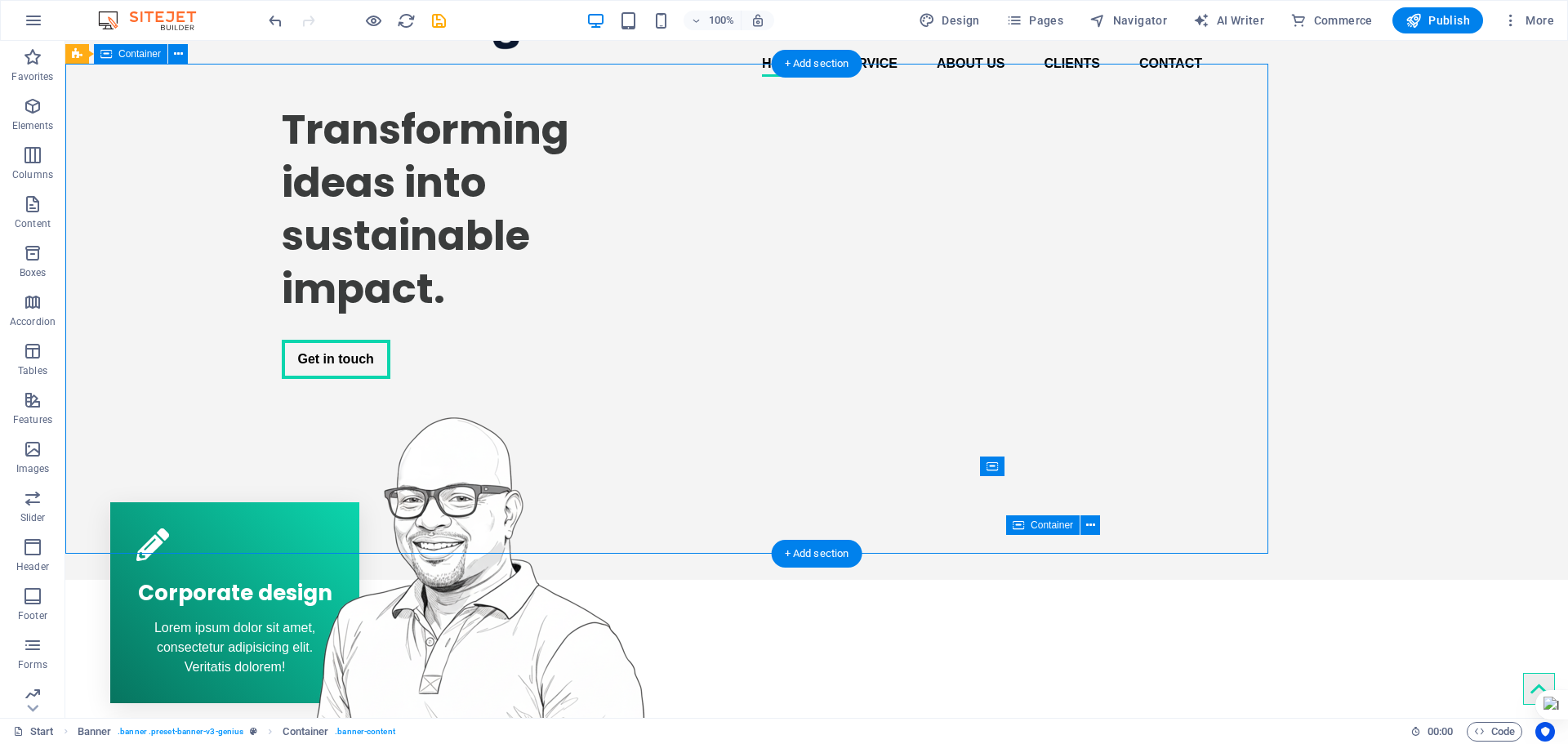
click at [181, 164] on div "Transforming ideas into sustainable impact. Get in touch" at bounding box center [667, 335] width 1203 height 490
select select "px"
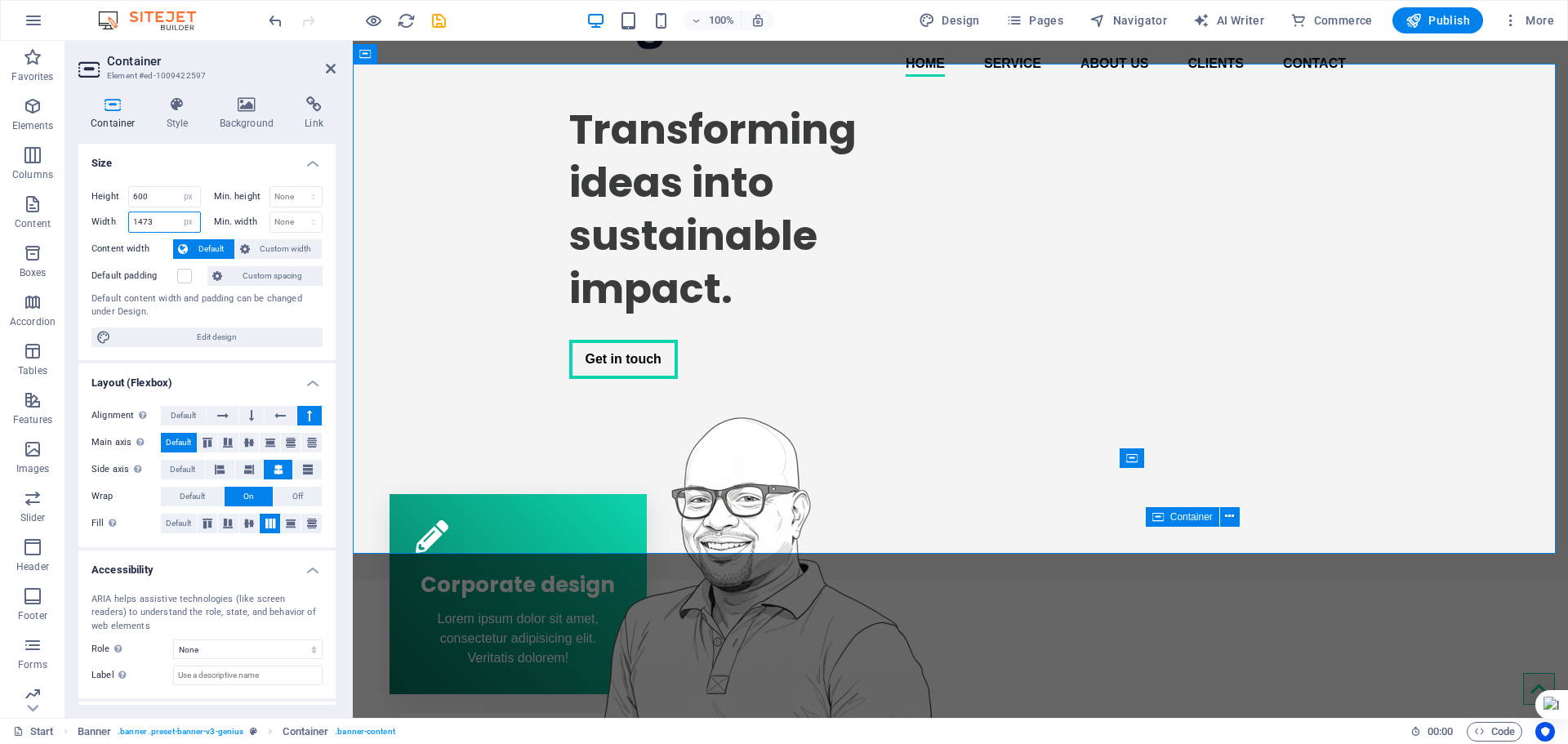
click at [159, 222] on input "1473" at bounding box center [164, 221] width 71 height 20
type input "1200"
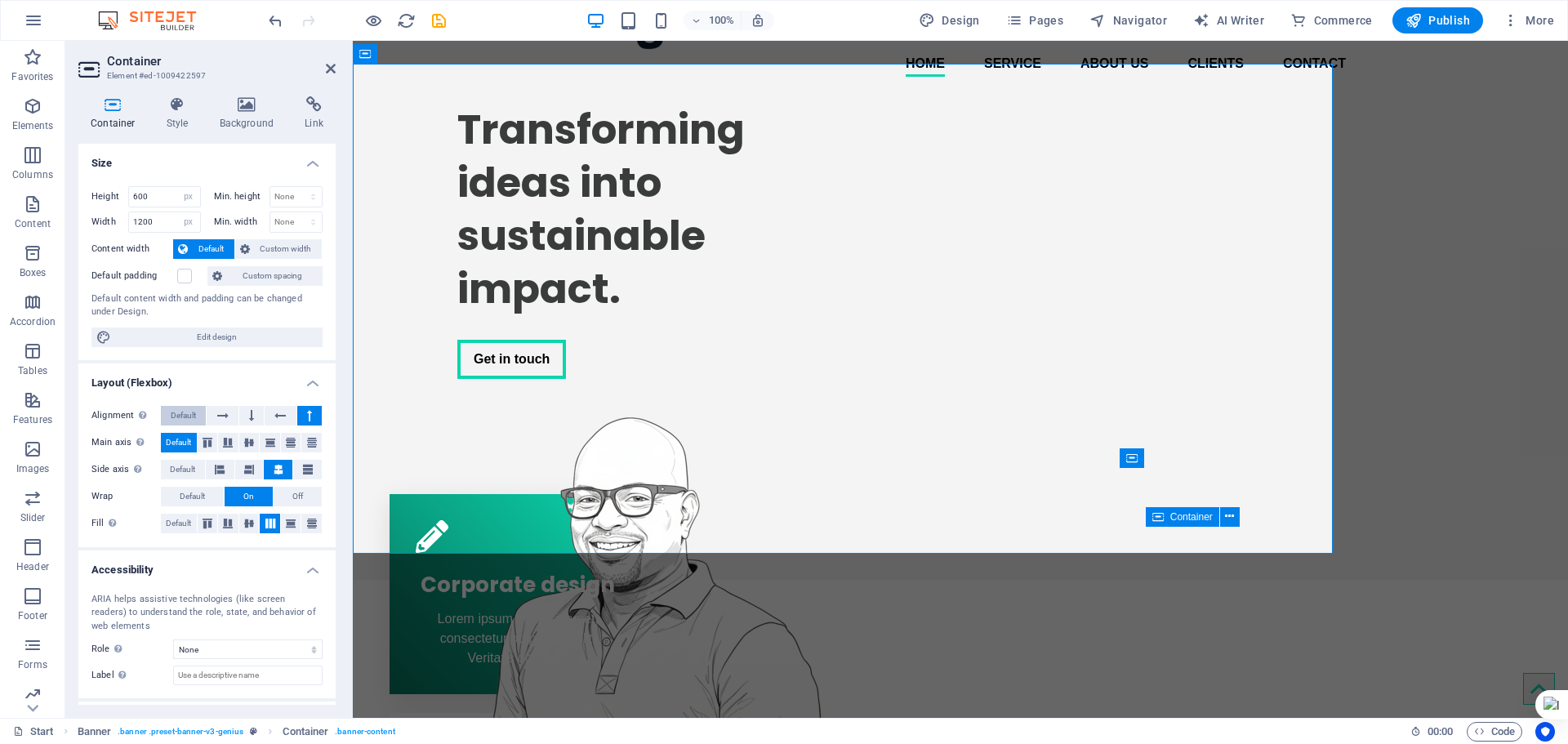
click at [187, 419] on span "Default" at bounding box center [183, 416] width 26 height 20
click at [195, 490] on span "Default" at bounding box center [192, 496] width 26 height 20
click at [193, 493] on span "Default" at bounding box center [192, 496] width 26 height 20
click at [176, 466] on span "Default" at bounding box center [182, 469] width 26 height 20
click at [223, 525] on icon at bounding box center [227, 523] width 9 height 20
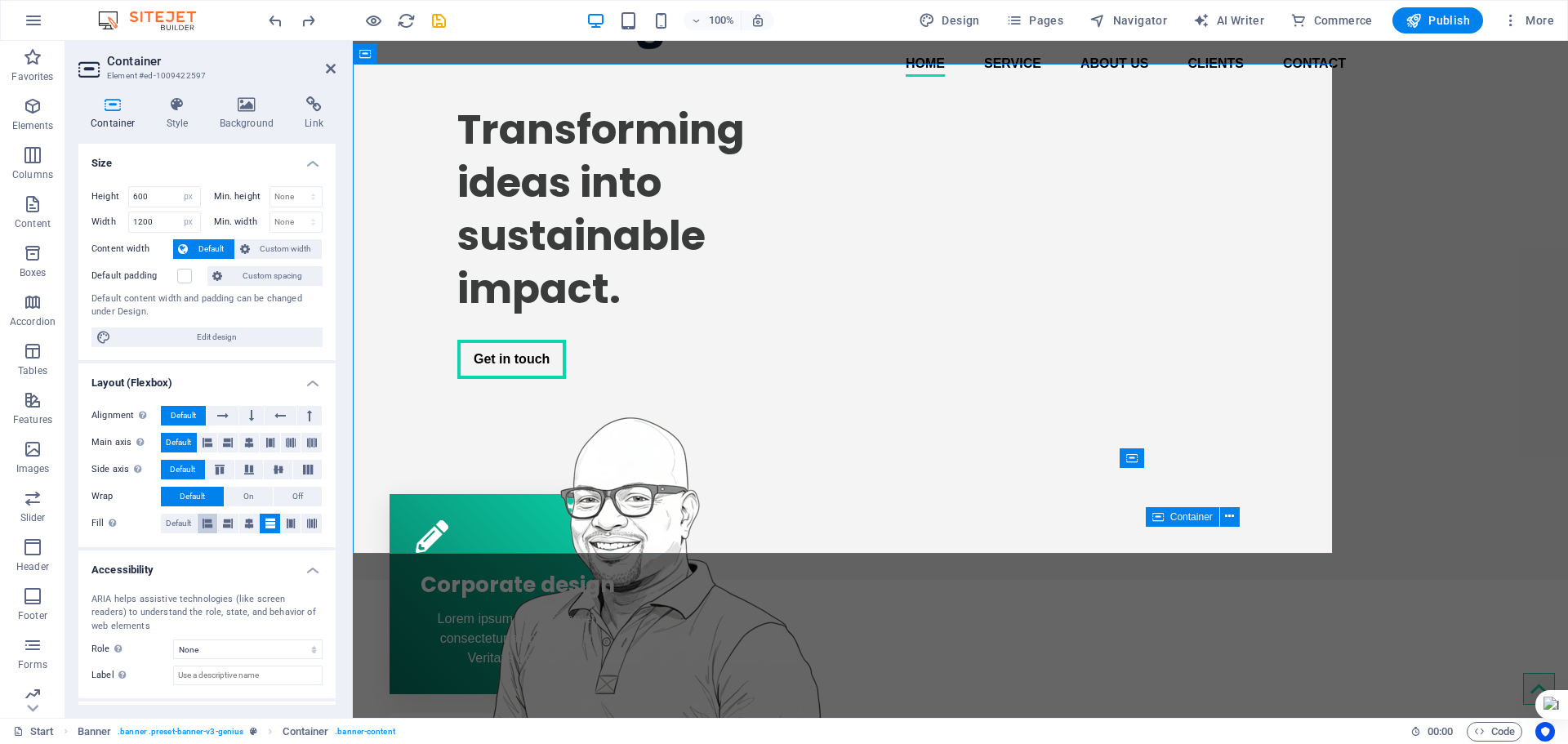
click at [206, 520] on icon at bounding box center [207, 523] width 9 height 20
click at [293, 525] on icon at bounding box center [291, 523] width 9 height 20
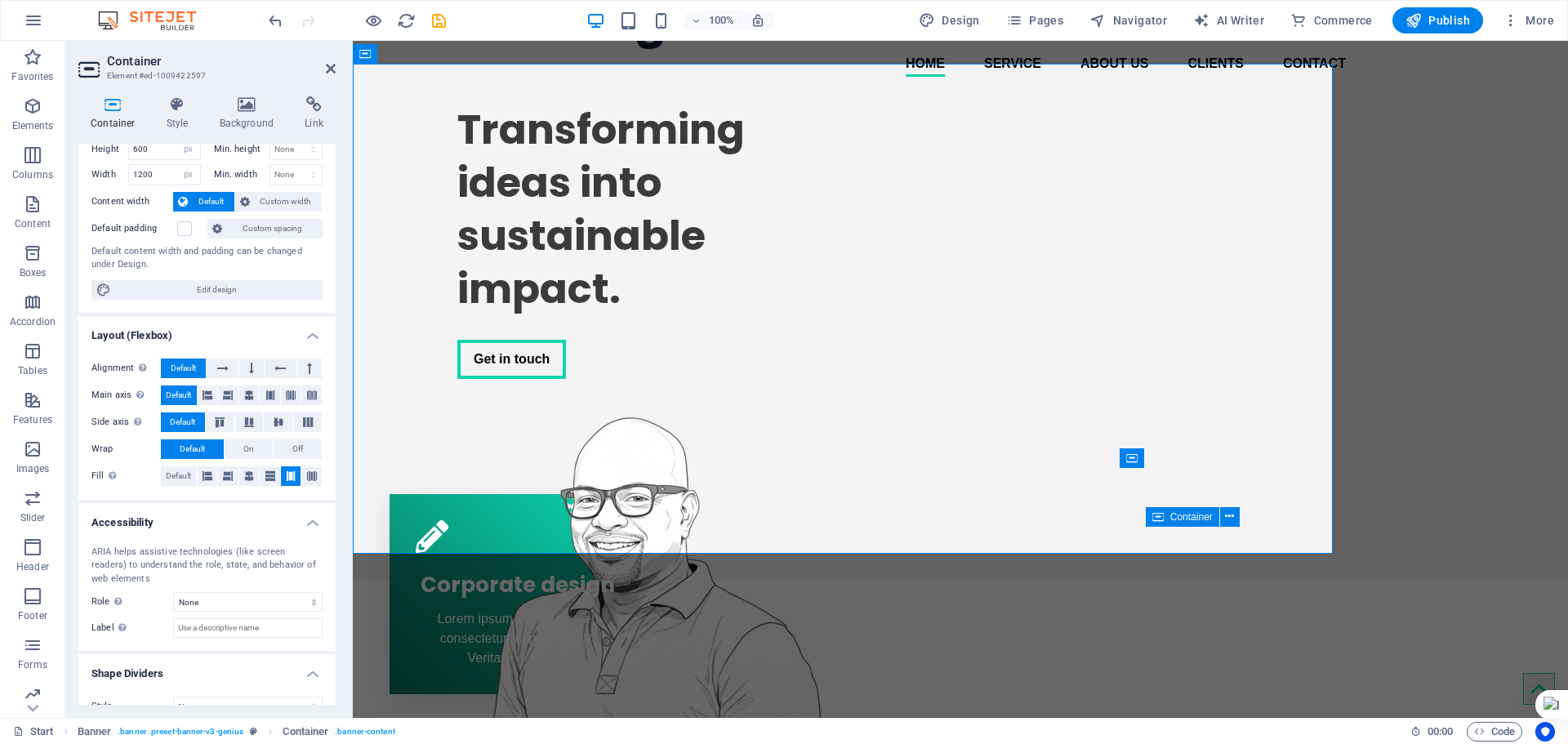
scroll to position [72, 0]
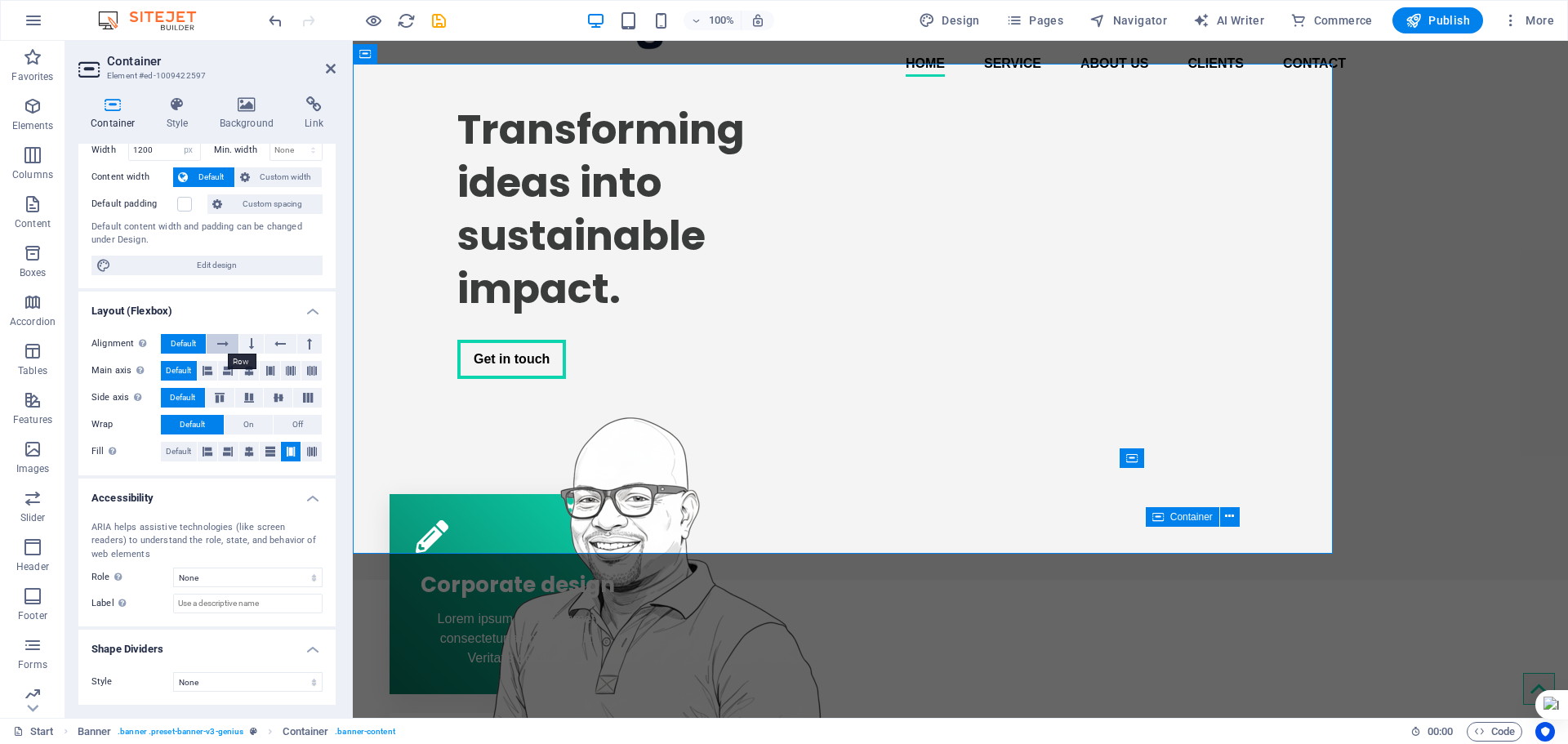
click at [223, 352] on icon at bounding box center [223, 344] width 11 height 20
click at [253, 348] on button at bounding box center [252, 344] width 25 height 20
click at [282, 347] on icon at bounding box center [280, 344] width 11 height 20
click at [310, 350] on button at bounding box center [310, 344] width 25 height 20
click at [286, 346] on button at bounding box center [279, 344] width 31 height 20
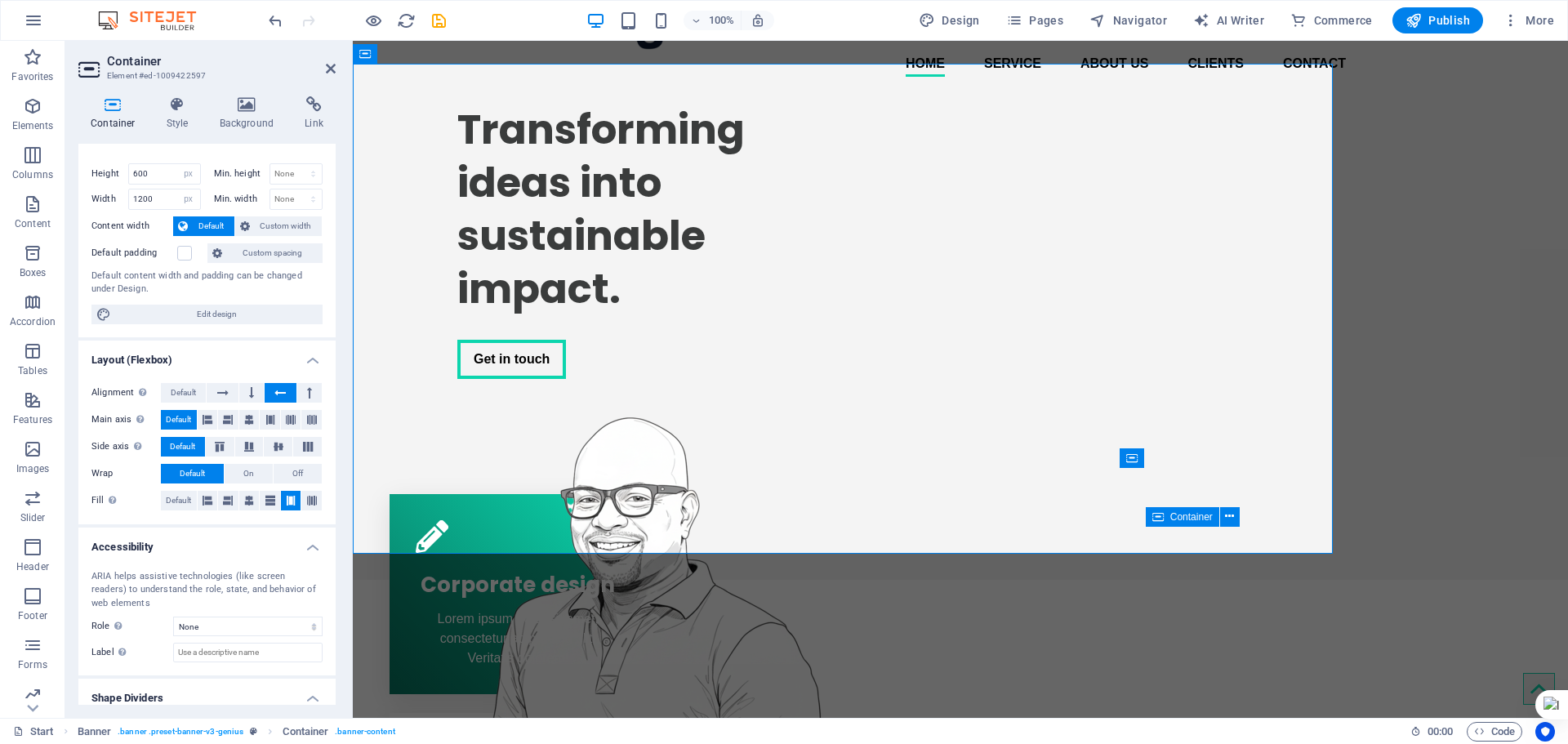
scroll to position [0, 0]
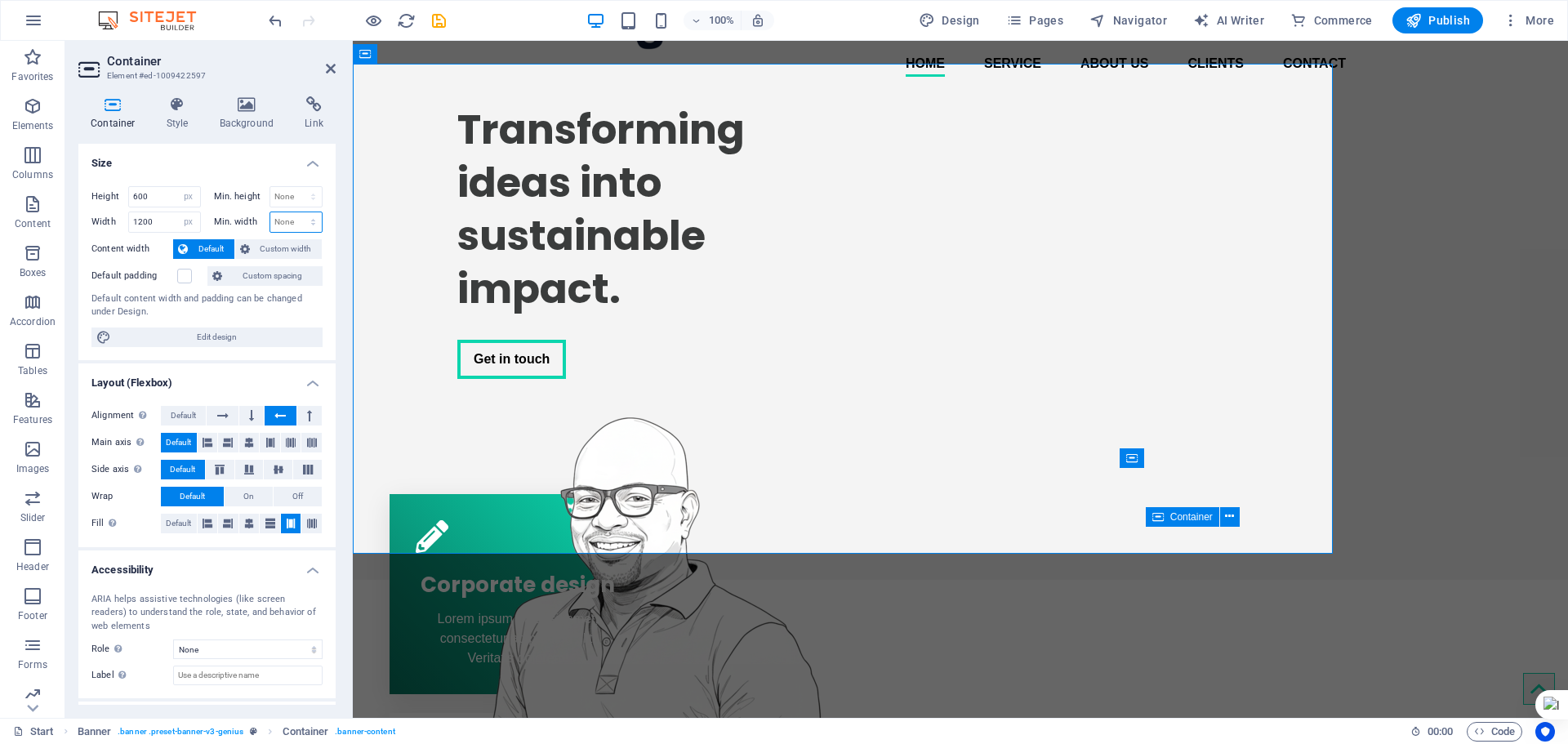
click at [277, 228] on select "None px rem % vh vw" at bounding box center [296, 221] width 52 height 20
select select "px"
click at [295, 212] on select "None px rem % vh vw" at bounding box center [296, 221] width 52 height 20
type input "1200"
click at [294, 225] on input "1200" at bounding box center [296, 221] width 52 height 20
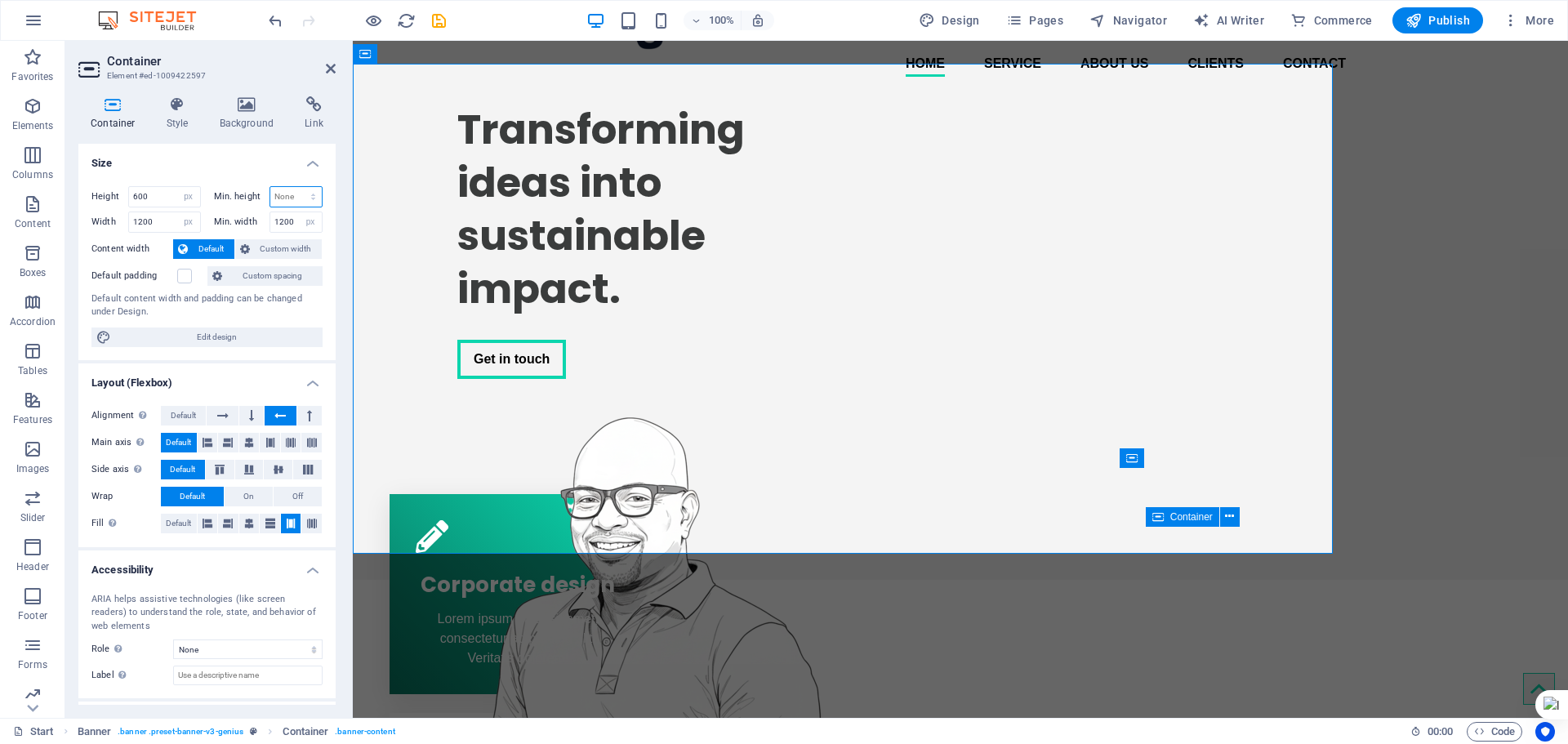
click at [285, 198] on select "None px rem % vh vw" at bounding box center [296, 197] width 52 height 20
click at [182, 416] on span "Default" at bounding box center [183, 416] width 26 height 20
click at [156, 229] on input "1200" at bounding box center [164, 221] width 71 height 20
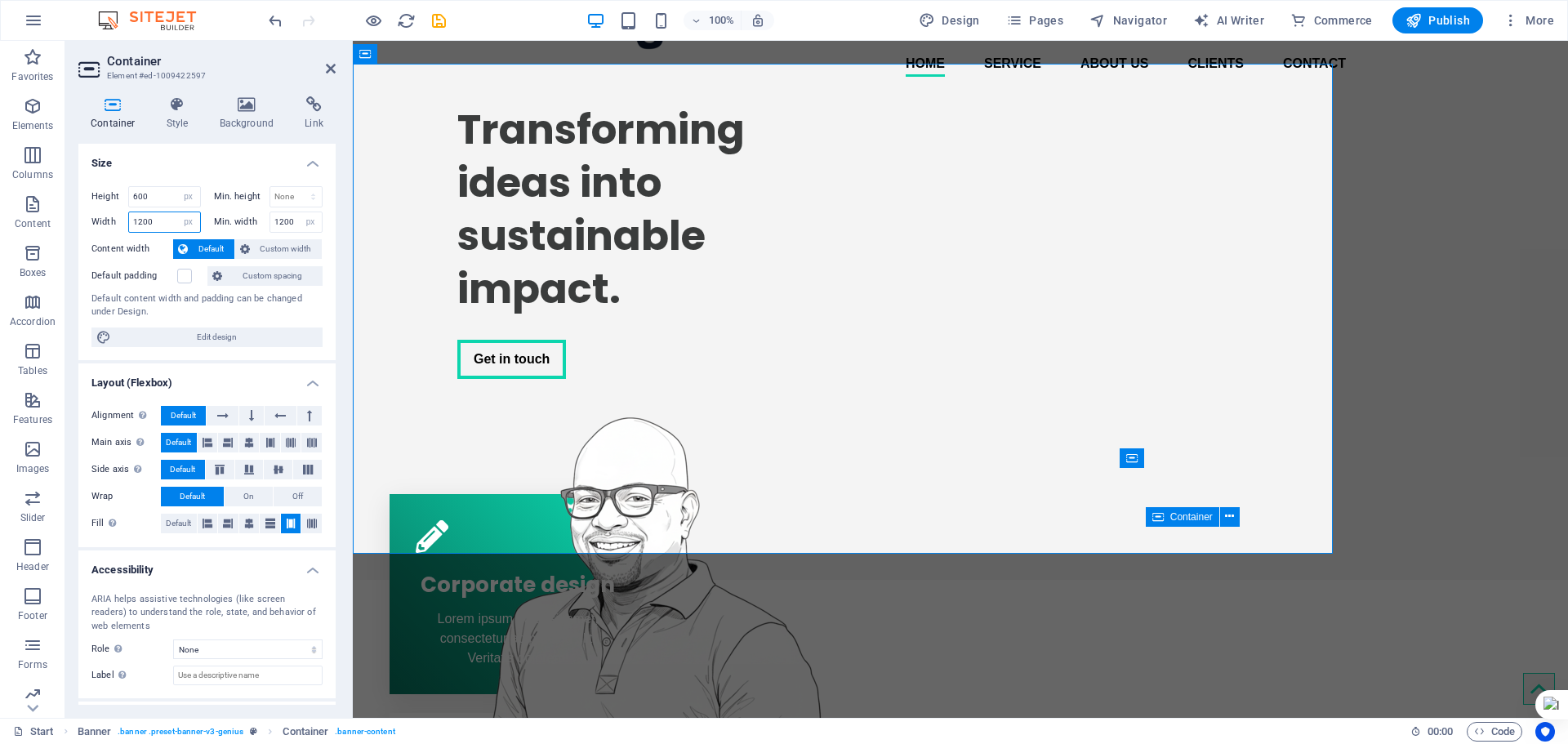
click at [156, 229] on input "1200" at bounding box center [164, 221] width 71 height 20
type input "1473"
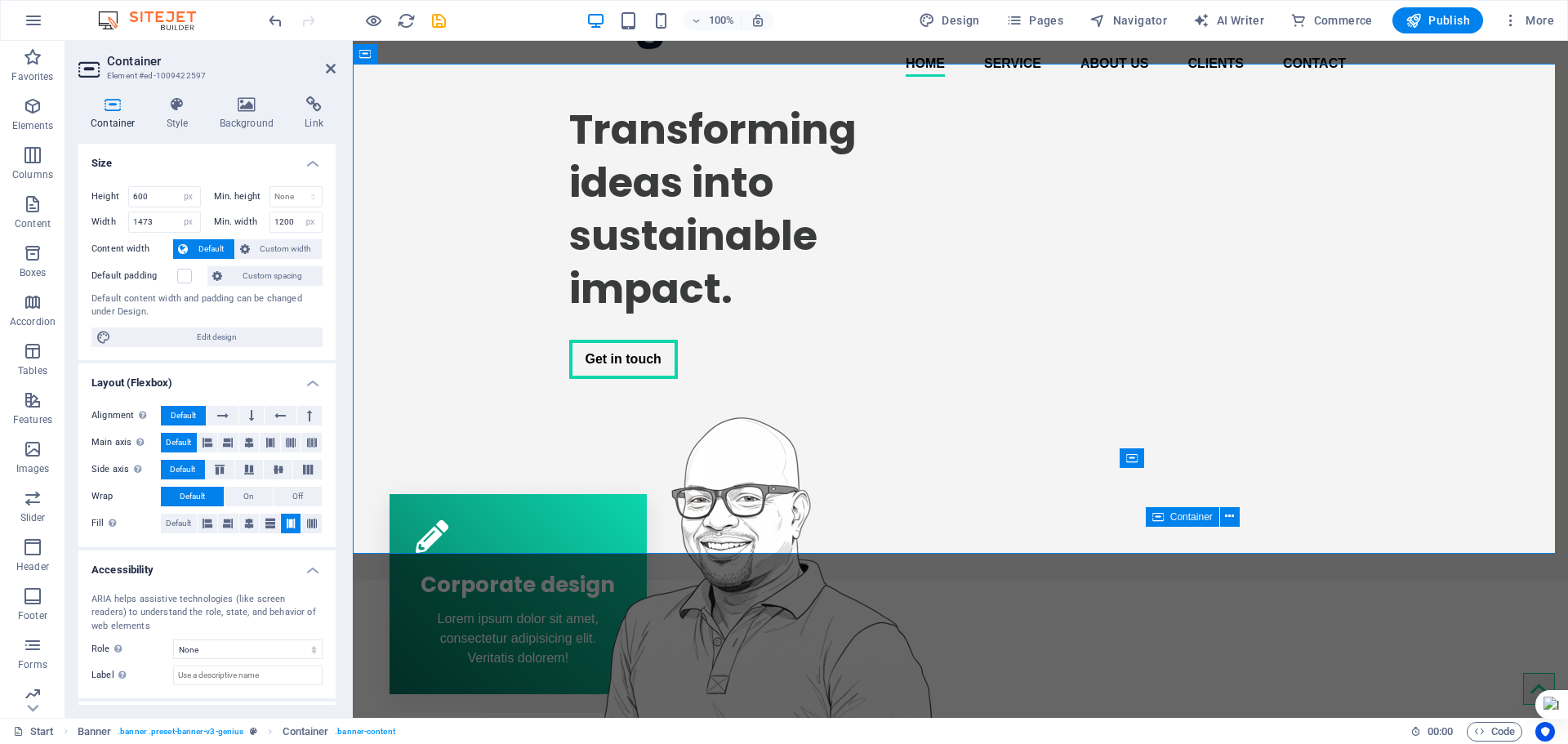
click at [199, 249] on span "Default" at bounding box center [211, 249] width 37 height 20
click at [205, 252] on span "Default" at bounding box center [211, 249] width 37 height 20
click at [272, 249] on span "Custom width" at bounding box center [286, 249] width 62 height 20
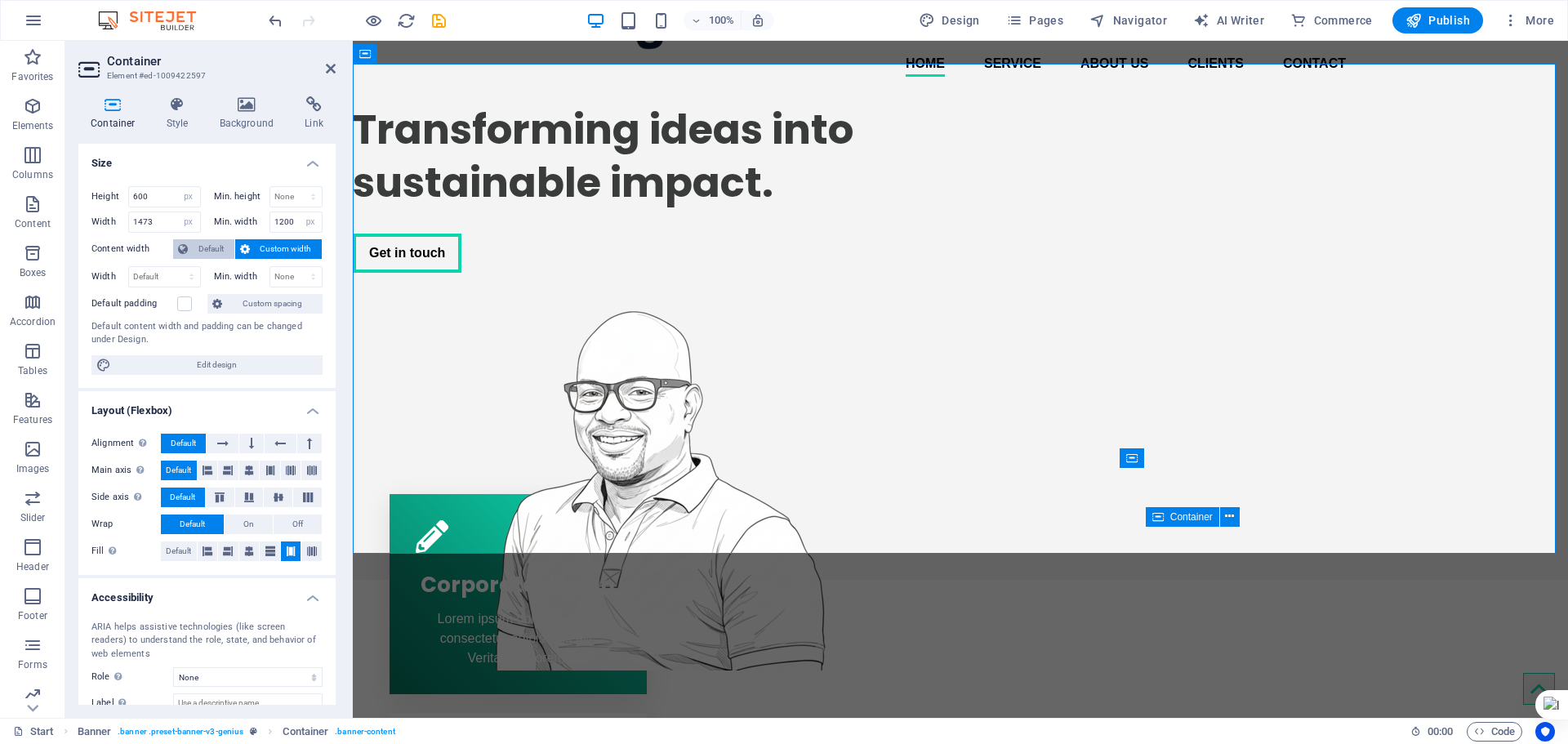
click at [211, 247] on span "Default" at bounding box center [211, 249] width 37 height 20
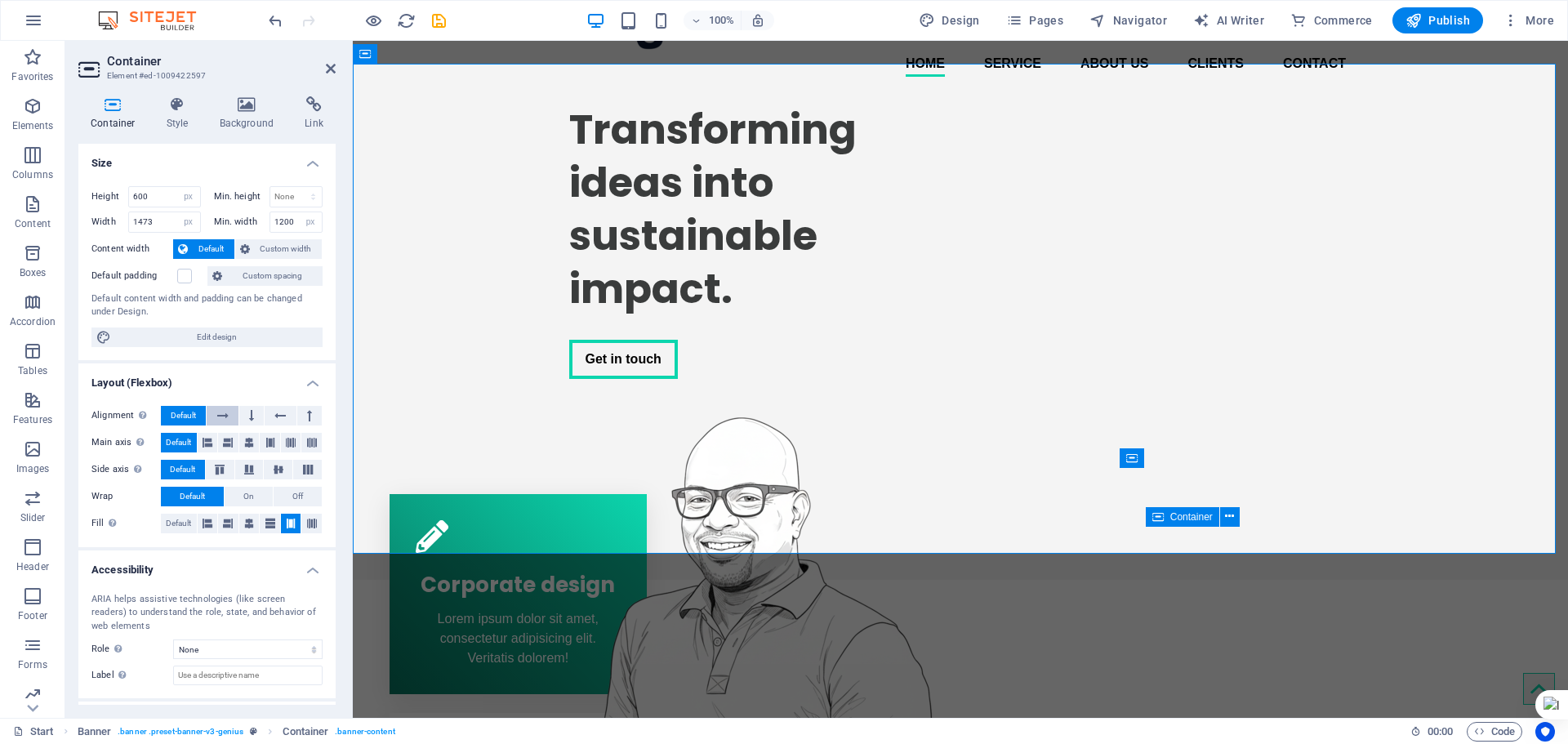
click at [223, 419] on icon at bounding box center [223, 416] width 11 height 20
click at [275, 413] on icon at bounding box center [280, 416] width 11 height 20
click at [205, 447] on icon at bounding box center [207, 442] width 9 height 20
click at [230, 448] on icon at bounding box center [227, 442] width 9 height 20
click at [248, 446] on icon at bounding box center [249, 442] width 9 height 20
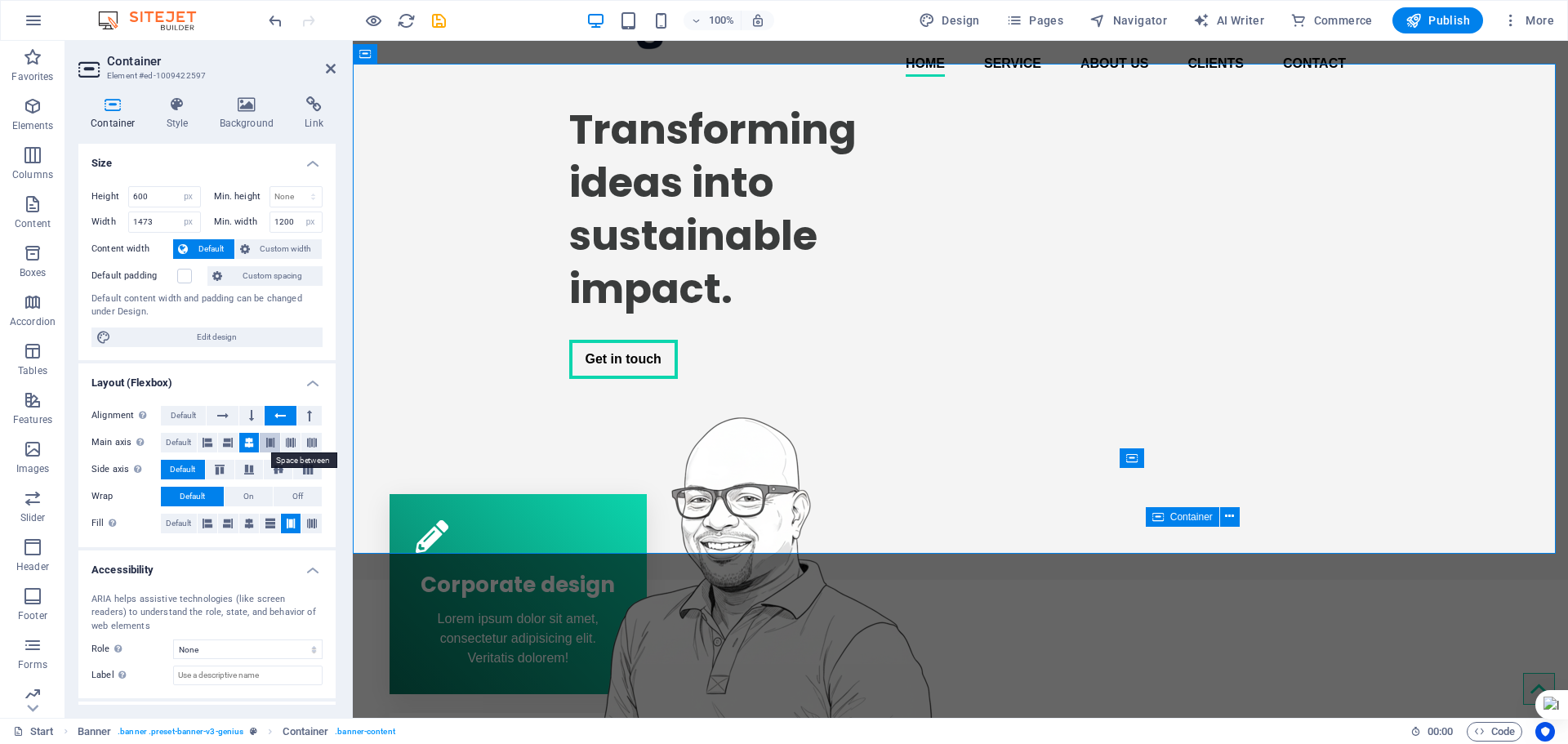
click at [276, 443] on button at bounding box center [270, 442] width 21 height 20
click at [289, 443] on icon at bounding box center [291, 442] width 9 height 20
click at [312, 443] on icon at bounding box center [312, 442] width 9 height 20
click at [170, 444] on span "Default" at bounding box center [178, 442] width 26 height 20
click at [217, 467] on icon at bounding box center [220, 469] width 20 height 9
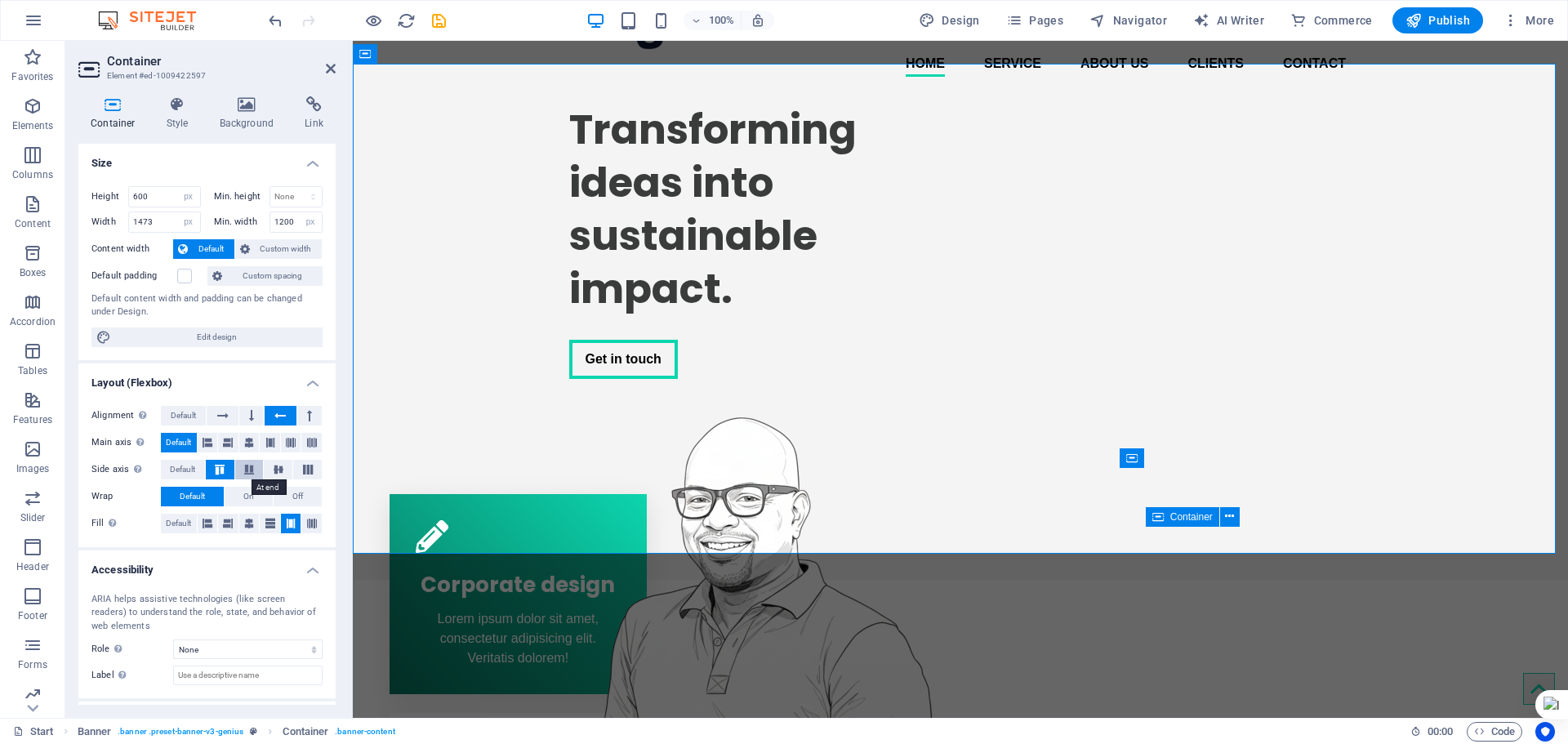
click at [250, 468] on icon at bounding box center [249, 469] width 20 height 9
click at [276, 472] on icon at bounding box center [278, 469] width 20 height 9
click at [306, 473] on icon at bounding box center [308, 469] width 20 height 9
click at [223, 522] on icon at bounding box center [227, 523] width 9 height 20
click at [207, 523] on icon at bounding box center [207, 523] width 9 height 20
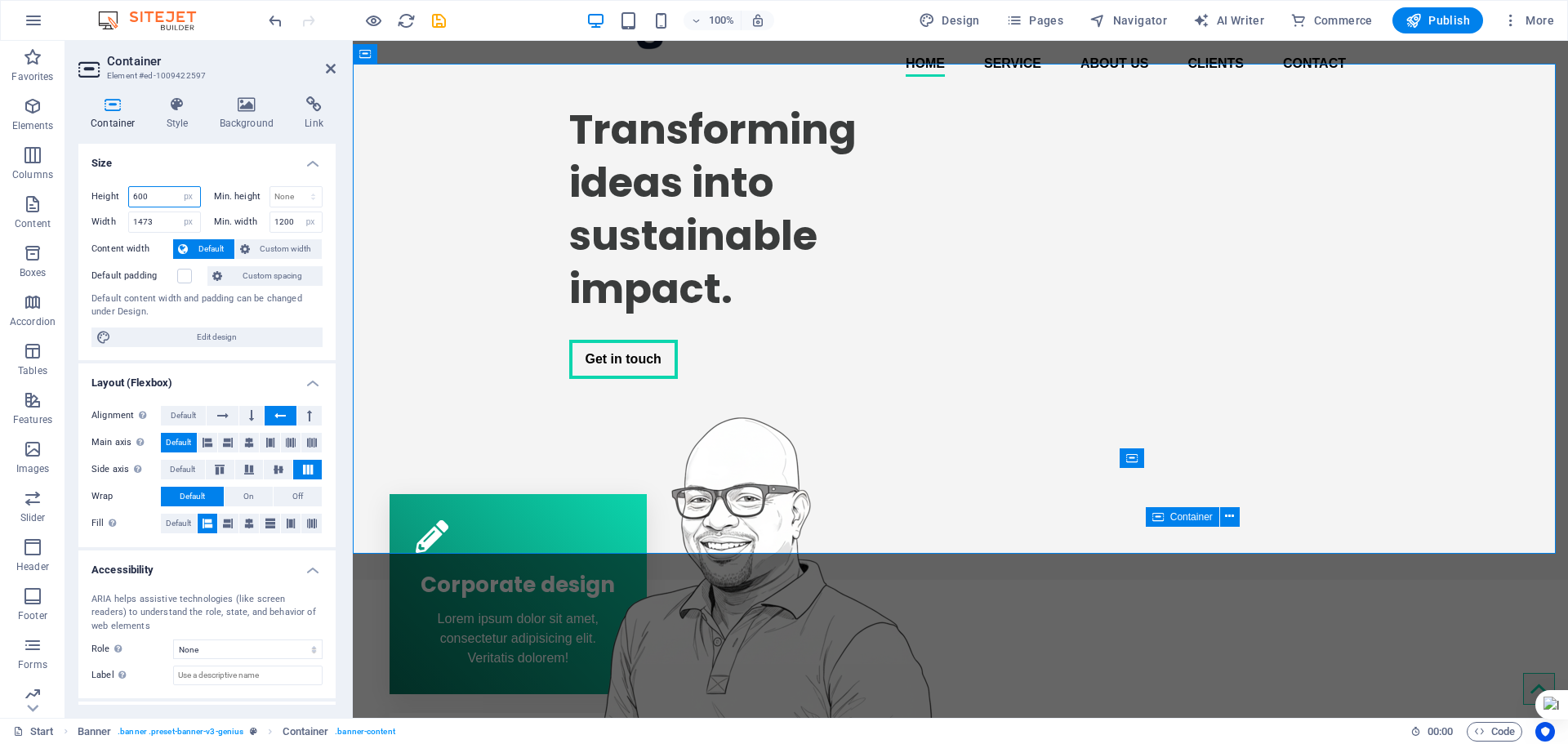
click at [142, 196] on input "600" at bounding box center [164, 197] width 71 height 20
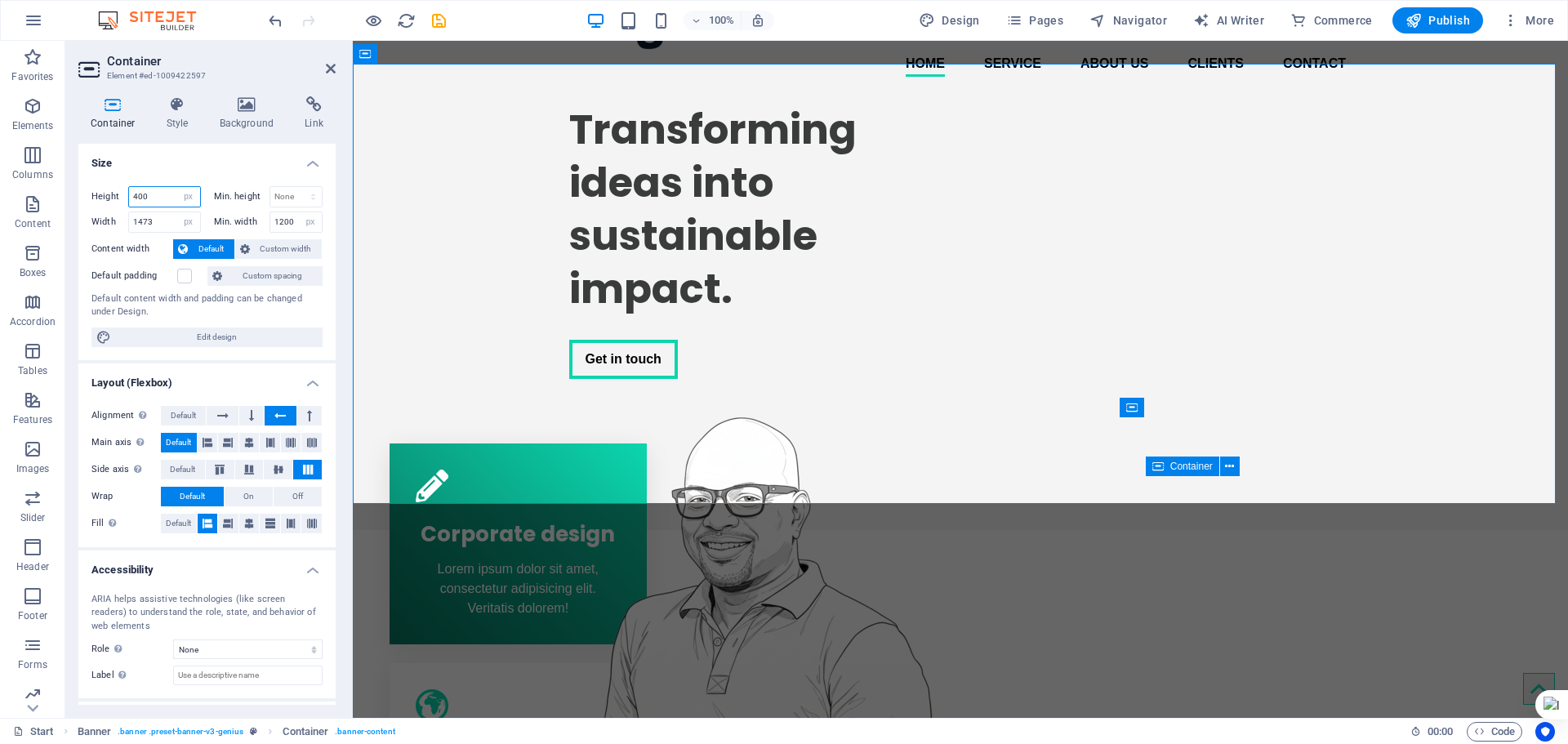
drag, startPoint x: 160, startPoint y: 195, endPoint x: 92, endPoint y: 196, distance: 68.0
click at [92, 196] on div "Height 400 Default px rem % vh vw" at bounding box center [147, 197] width 110 height 21
drag, startPoint x: 156, startPoint y: 201, endPoint x: 127, endPoint y: 211, distance: 30.7
click at [127, 211] on div "Height 500 Default px rem % vh vw Min. height None px rem % vh vw Width 1473 De…" at bounding box center [207, 209] width 231 height 46
type input "500"
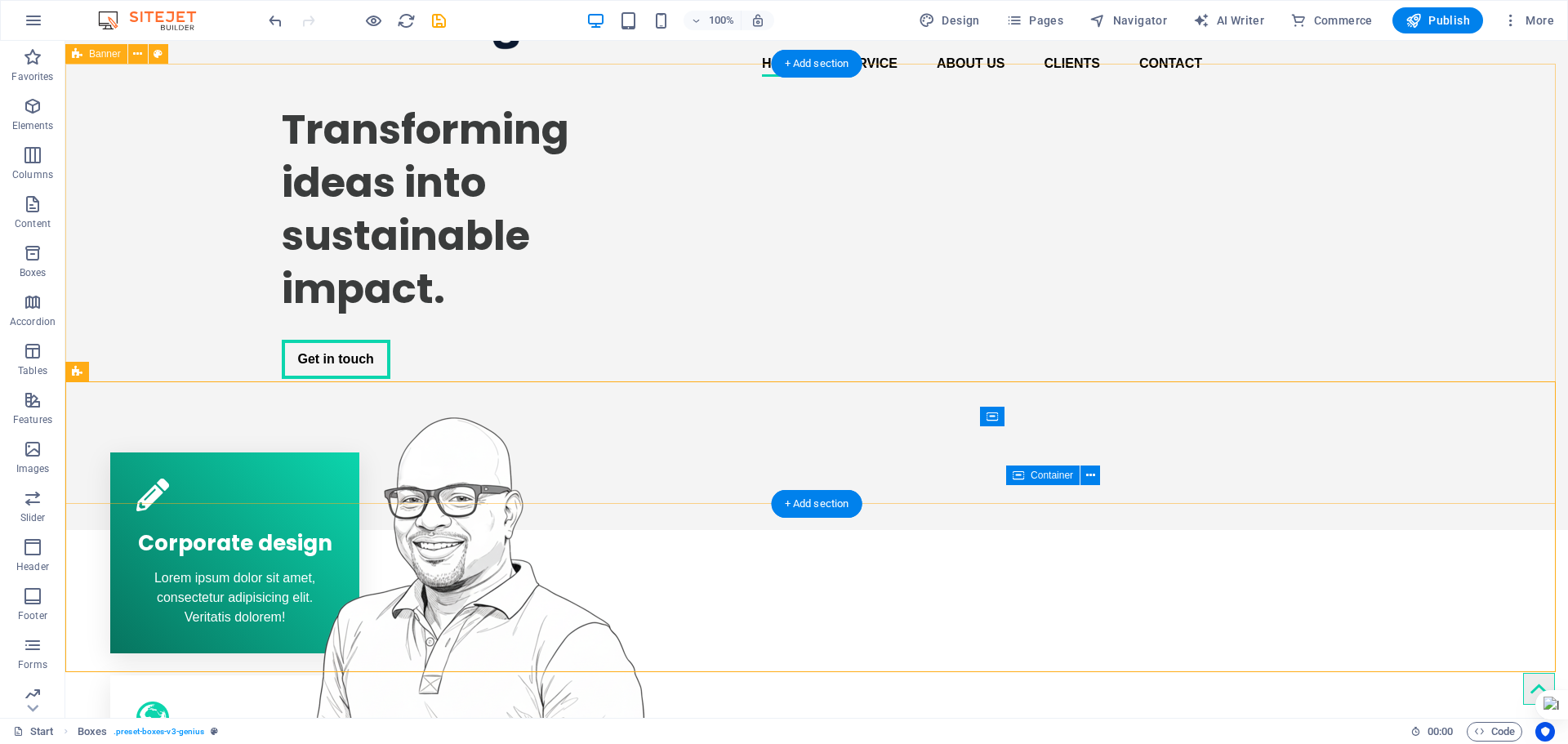
click at [1342, 302] on div "Transforming ideas into sustainable impact. Get in touch" at bounding box center [816, 310] width 1503 height 440
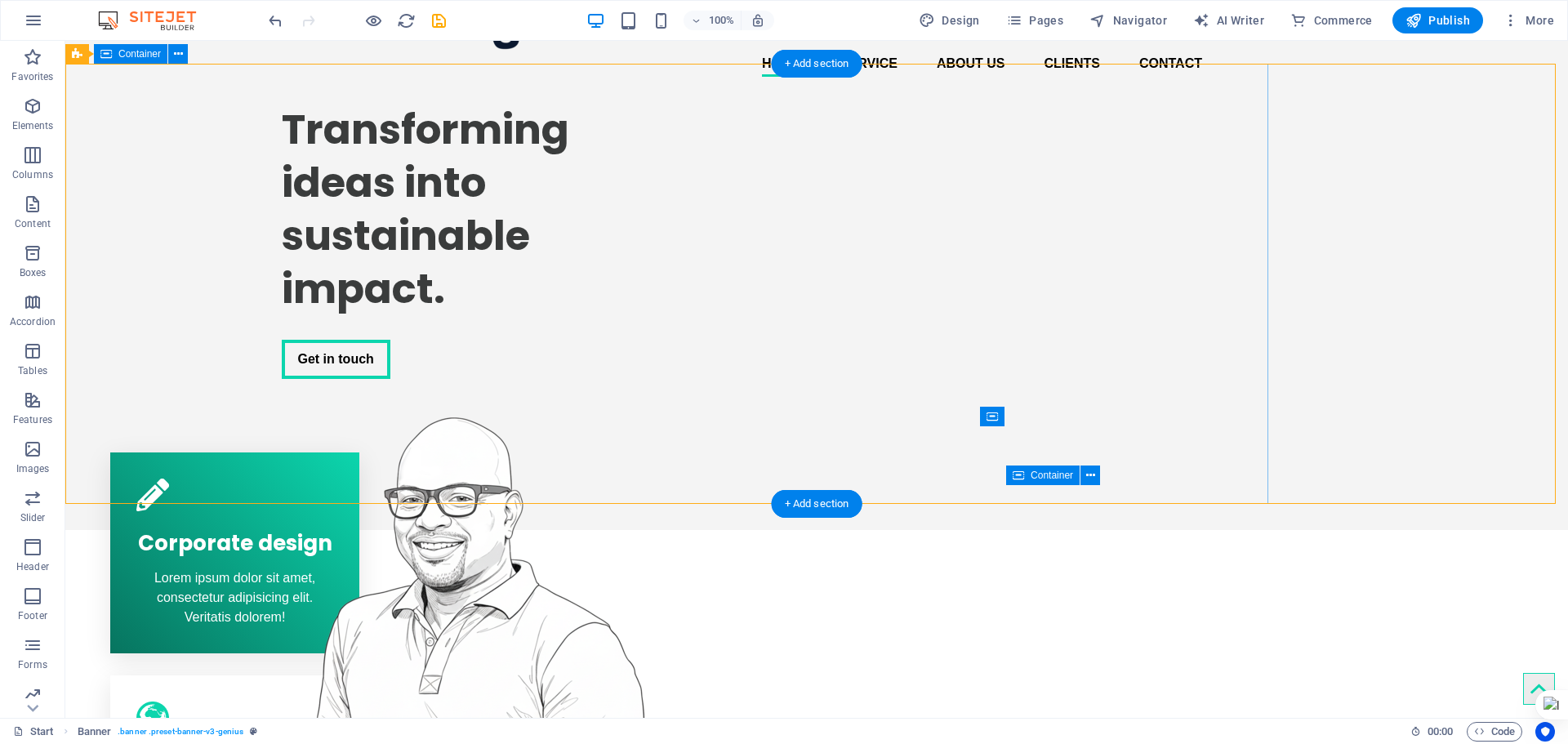
click at [1149, 268] on div "Transforming ideas into sustainable impact. Get in touch" at bounding box center [667, 293] width 1203 height 408
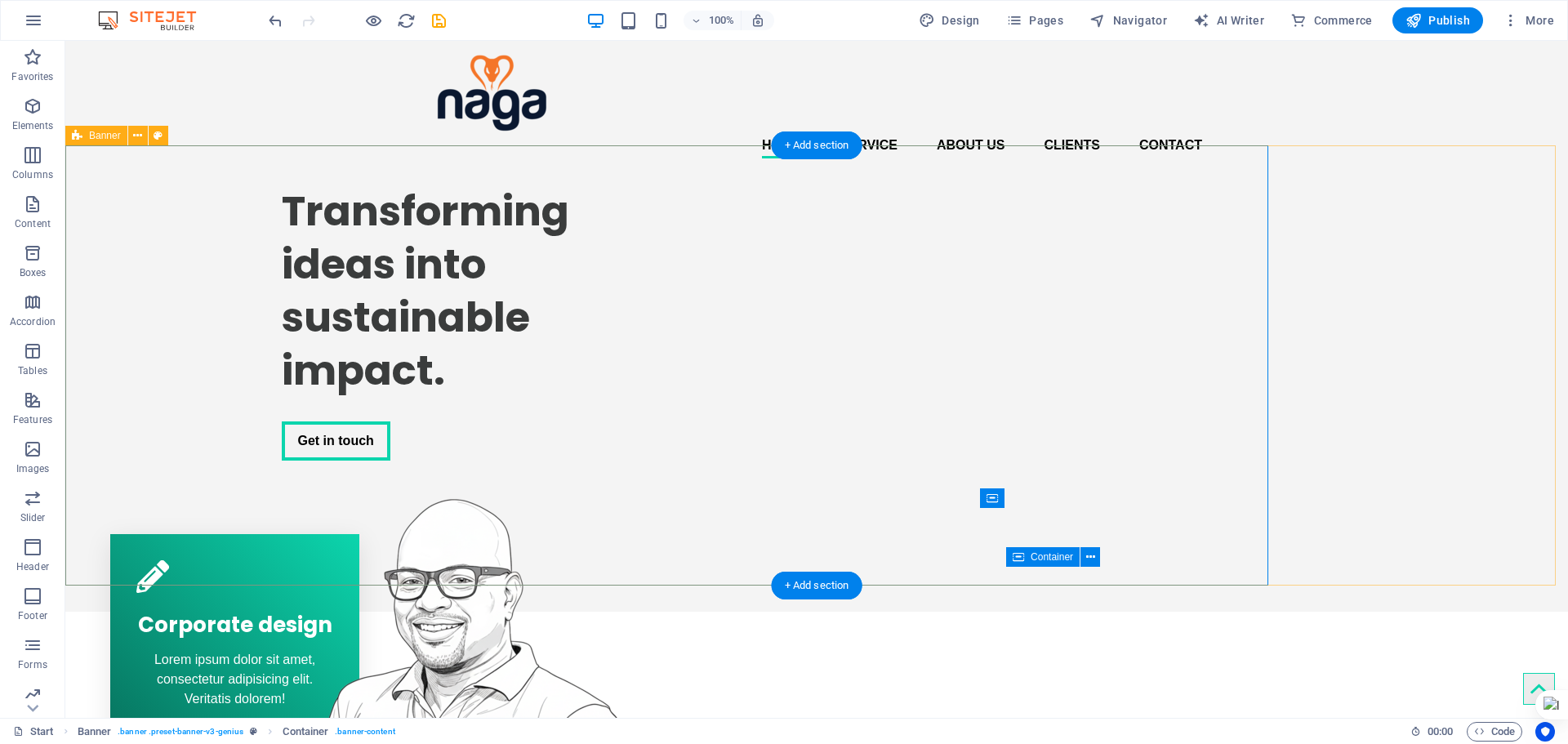
click at [1299, 290] on div "Transforming ideas into sustainable impact. Get in touch" at bounding box center [816, 391] width 1503 height 440
click at [1216, 280] on div "Transforming ideas into sustainable impact. Get in touch" at bounding box center [667, 375] width 1203 height 408
click at [1394, 238] on div "Transforming ideas into sustainable impact. Get in touch" at bounding box center [816, 391] width 1503 height 440
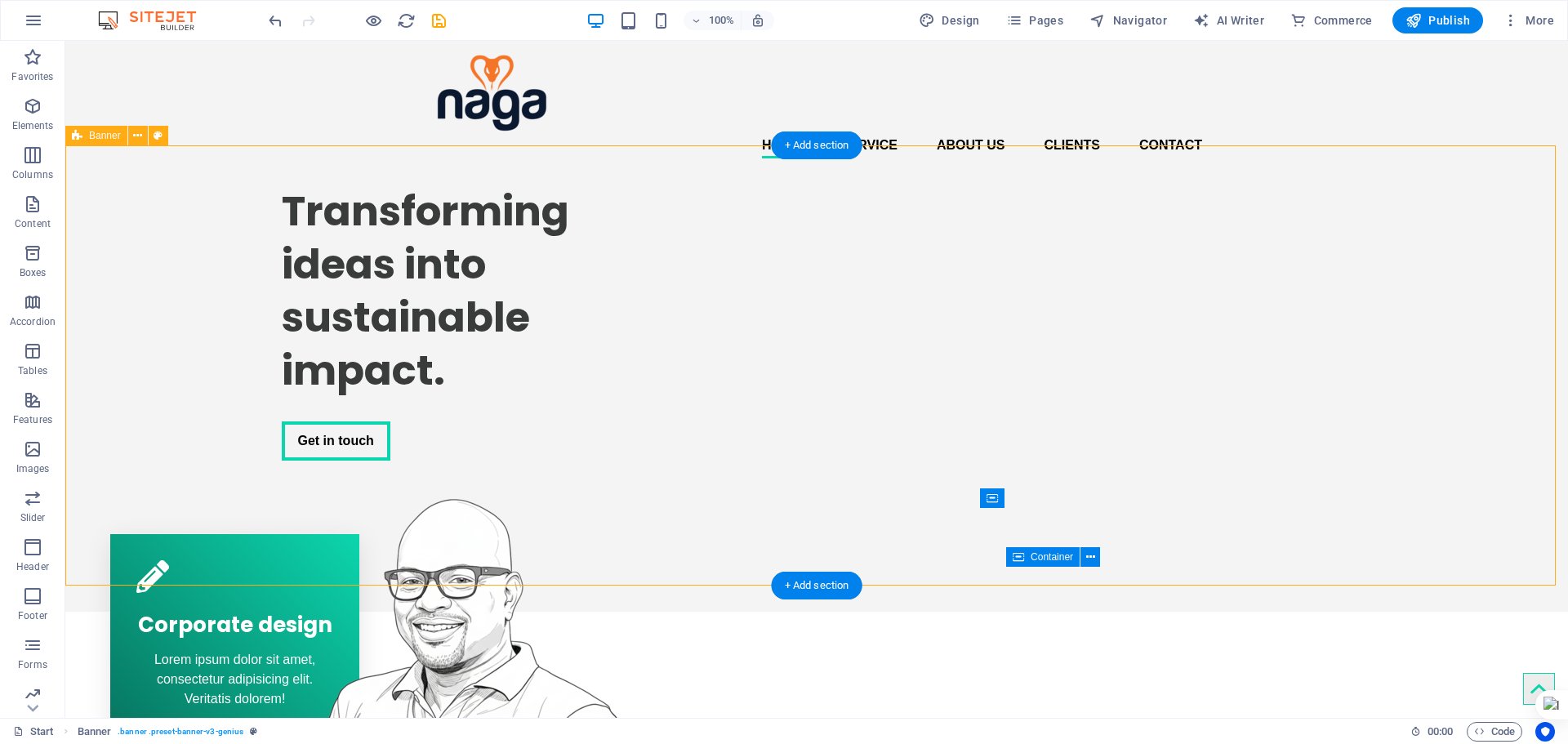
select select "vh"
select select "banner"
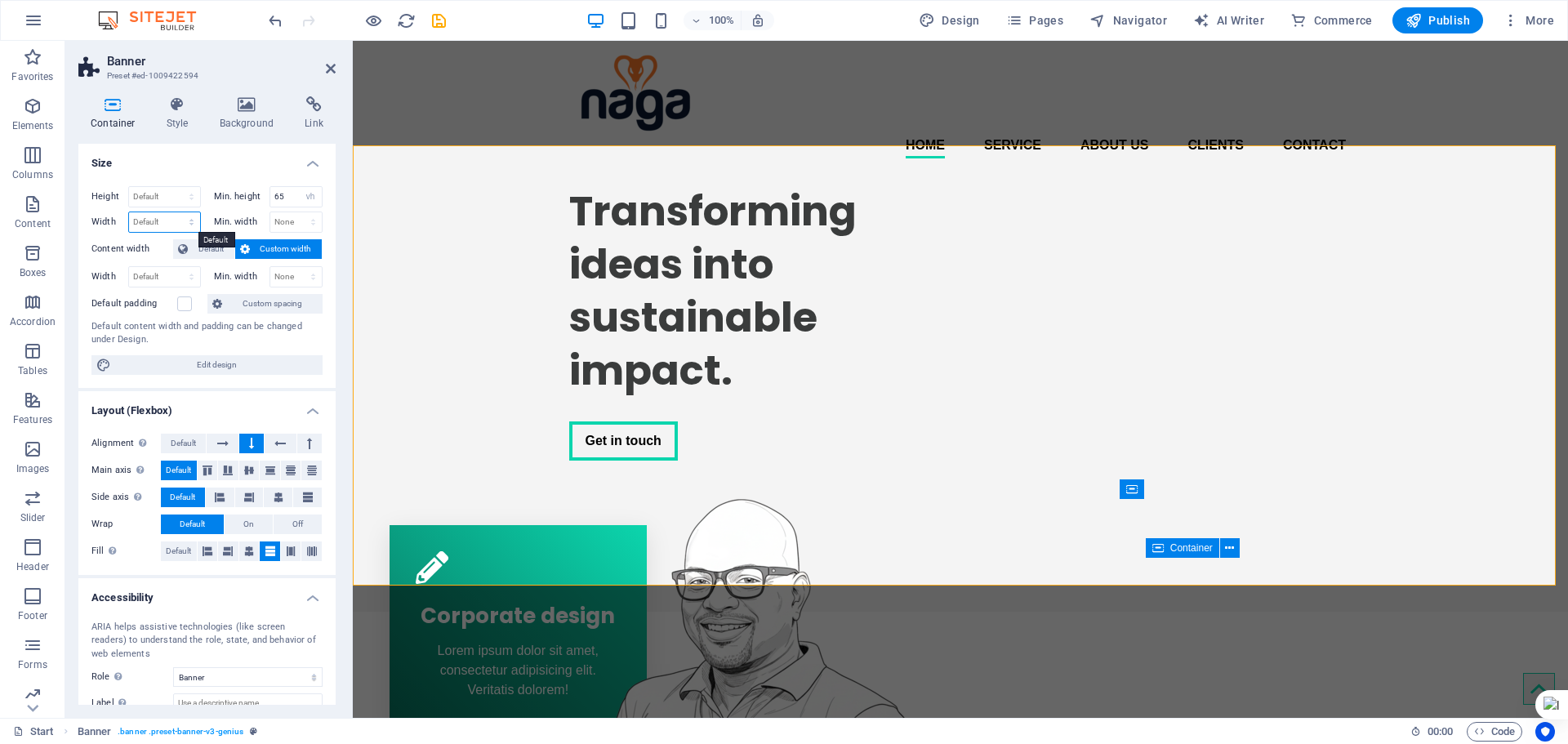
click at [185, 228] on select "Default px rem % em vh vw" at bounding box center [164, 221] width 71 height 20
select select "px"
click at [175, 212] on select "Default px rem % em vh vw" at bounding box center [164, 221] width 71 height 20
type input "1200"
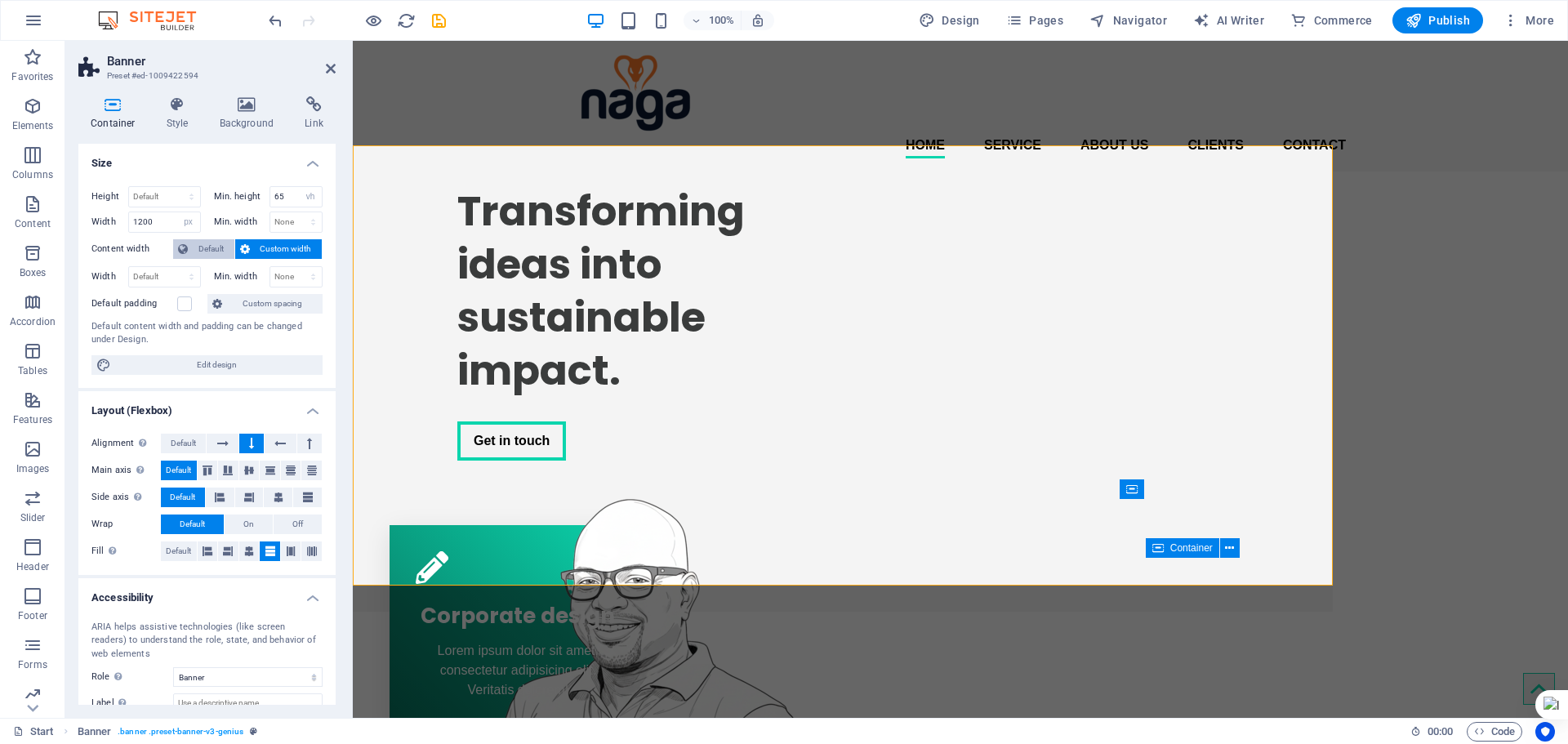
click at [220, 249] on span "Default" at bounding box center [211, 249] width 37 height 20
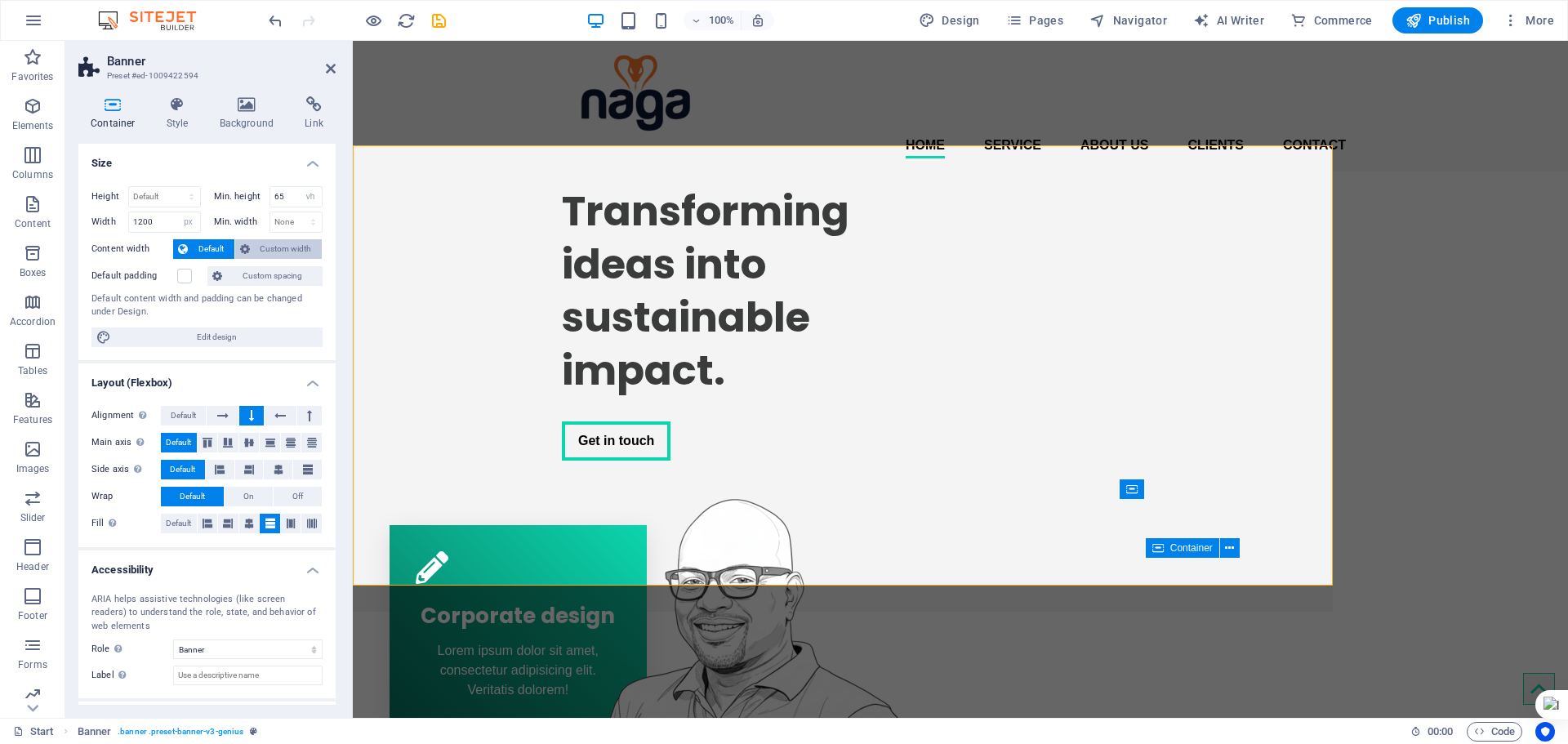
click at [269, 251] on span "Custom width" at bounding box center [286, 249] width 62 height 20
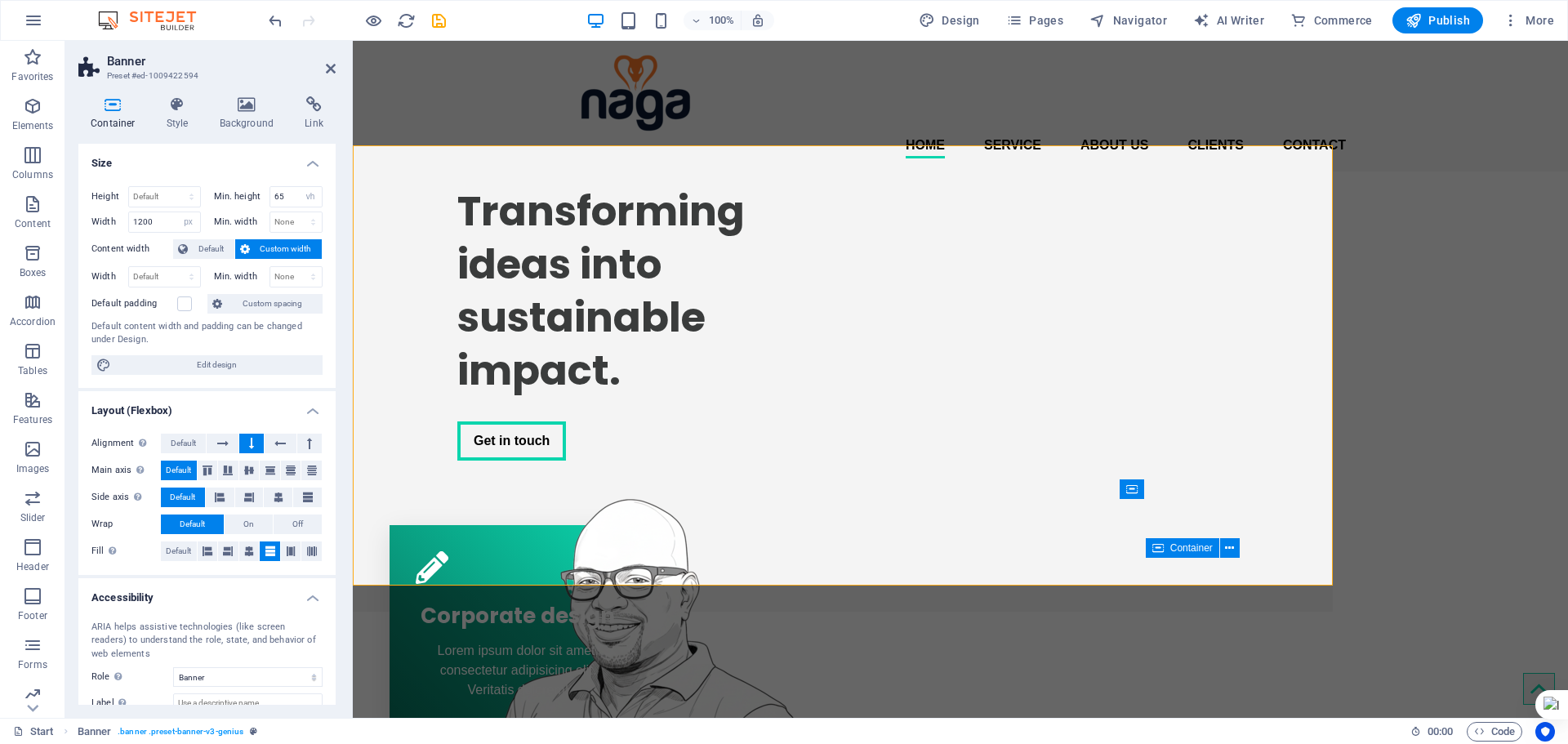
click at [241, 243] on icon at bounding box center [245, 249] width 9 height 20
click at [160, 274] on select "Default px rem % em vh vw" at bounding box center [164, 276] width 71 height 20
select select "px"
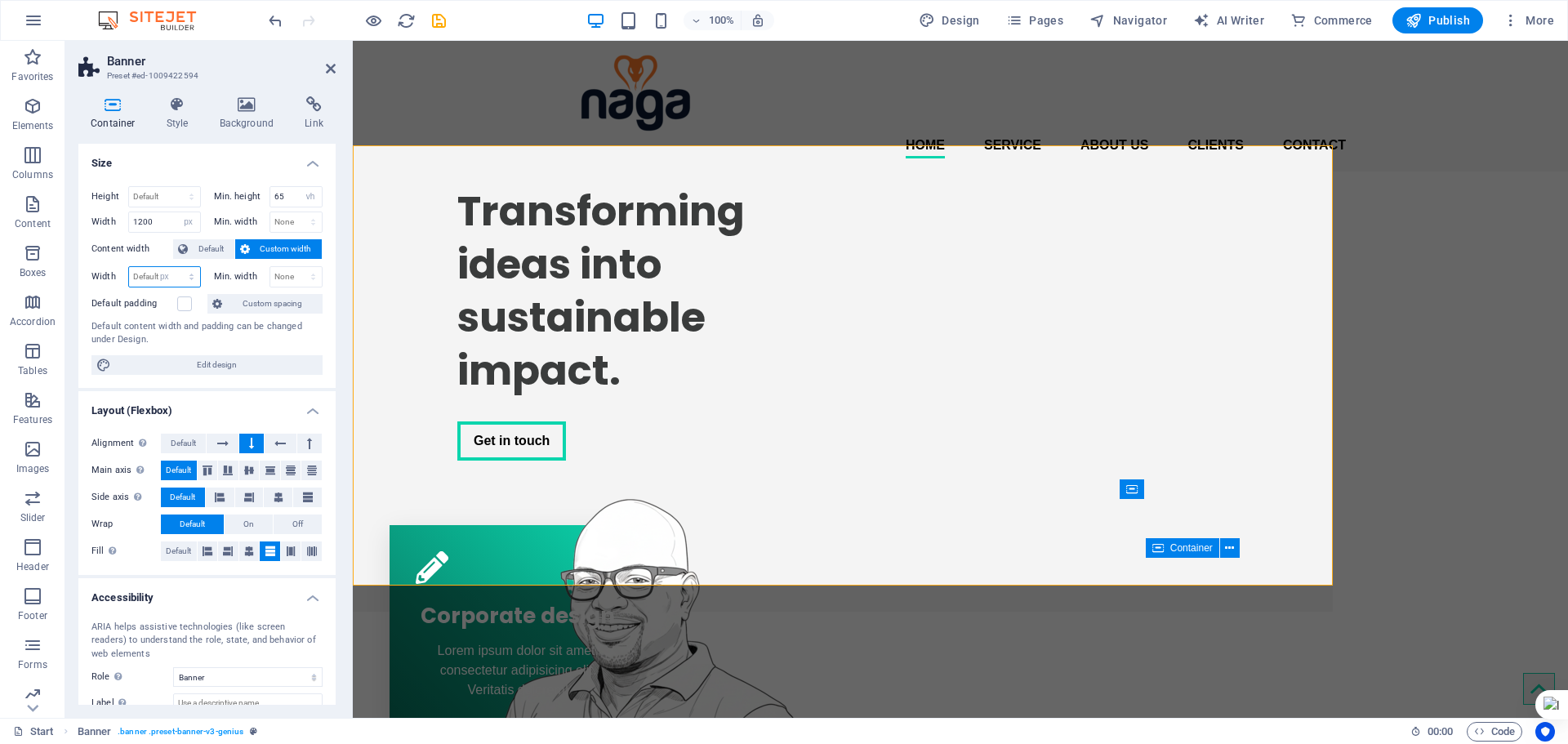
click at [175, 267] on select "Default px rem % em vh vw" at bounding box center [164, 276] width 71 height 20
click at [160, 277] on input "1200" at bounding box center [164, 276] width 71 height 20
type input "1473"
click at [187, 301] on label at bounding box center [185, 304] width 15 height 15
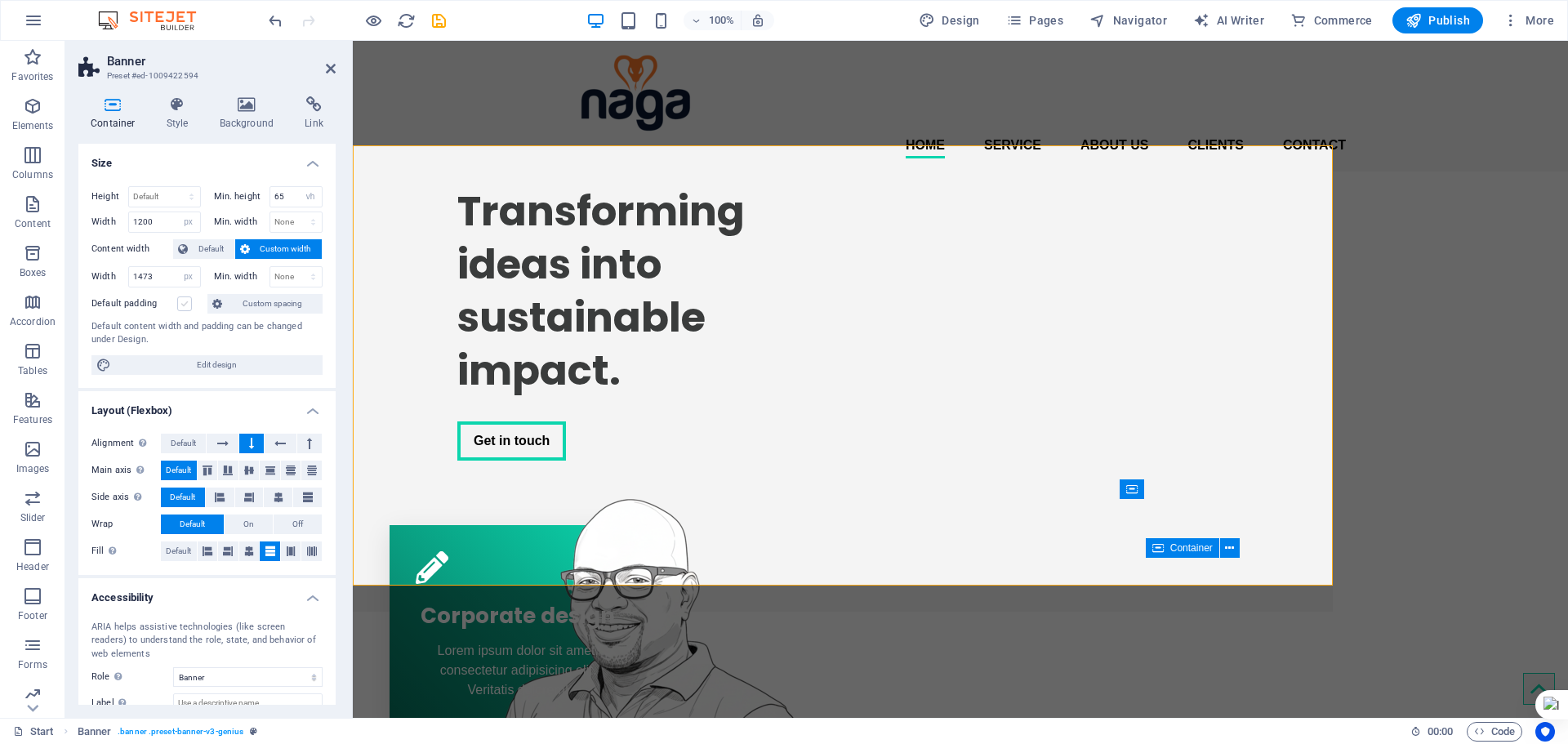
click at [0, 0] on input "Default padding" at bounding box center [0, 0] width 0 height 0
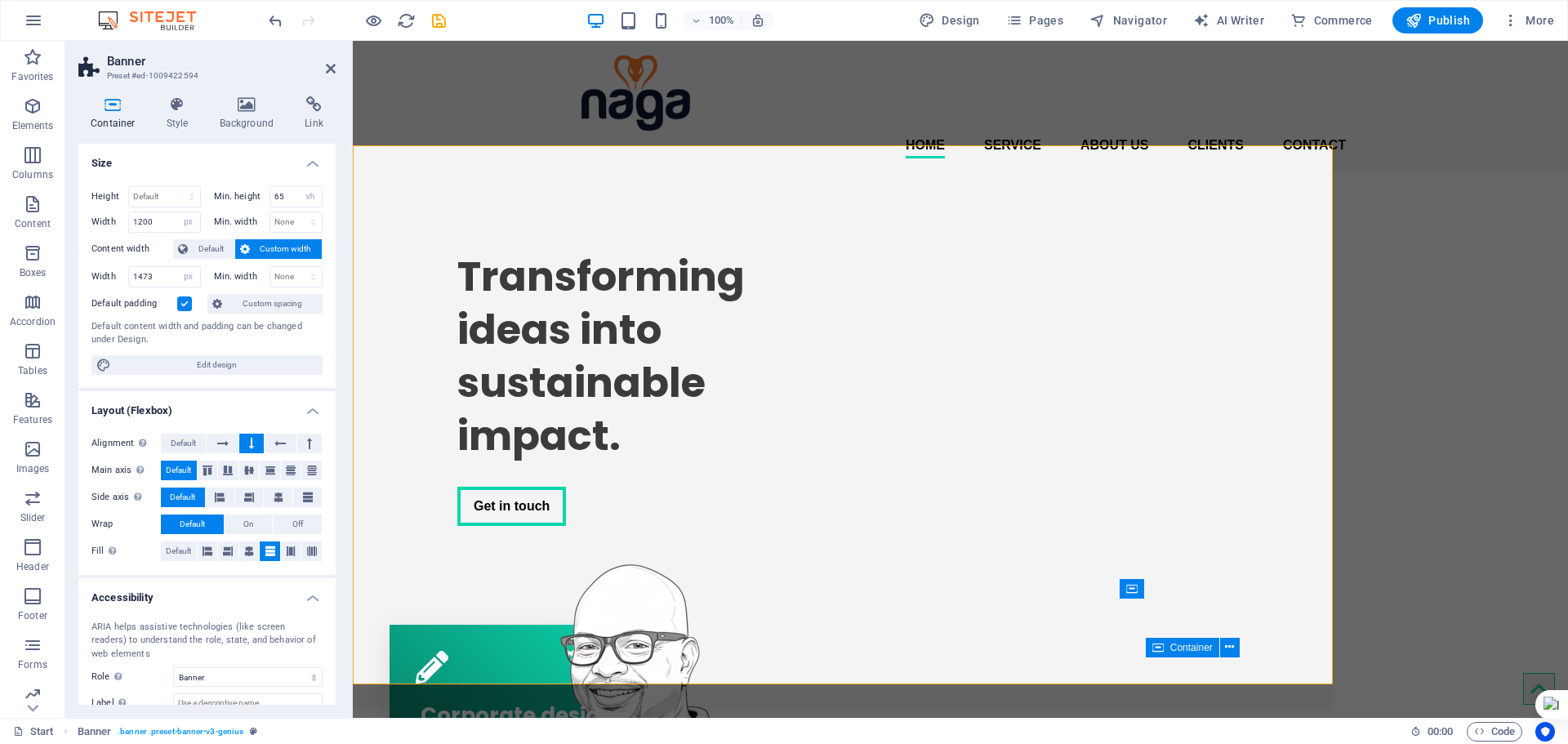
click at [187, 301] on label at bounding box center [185, 304] width 15 height 15
click at [0, 0] on input "Default padding" at bounding box center [0, 0] width 0 height 0
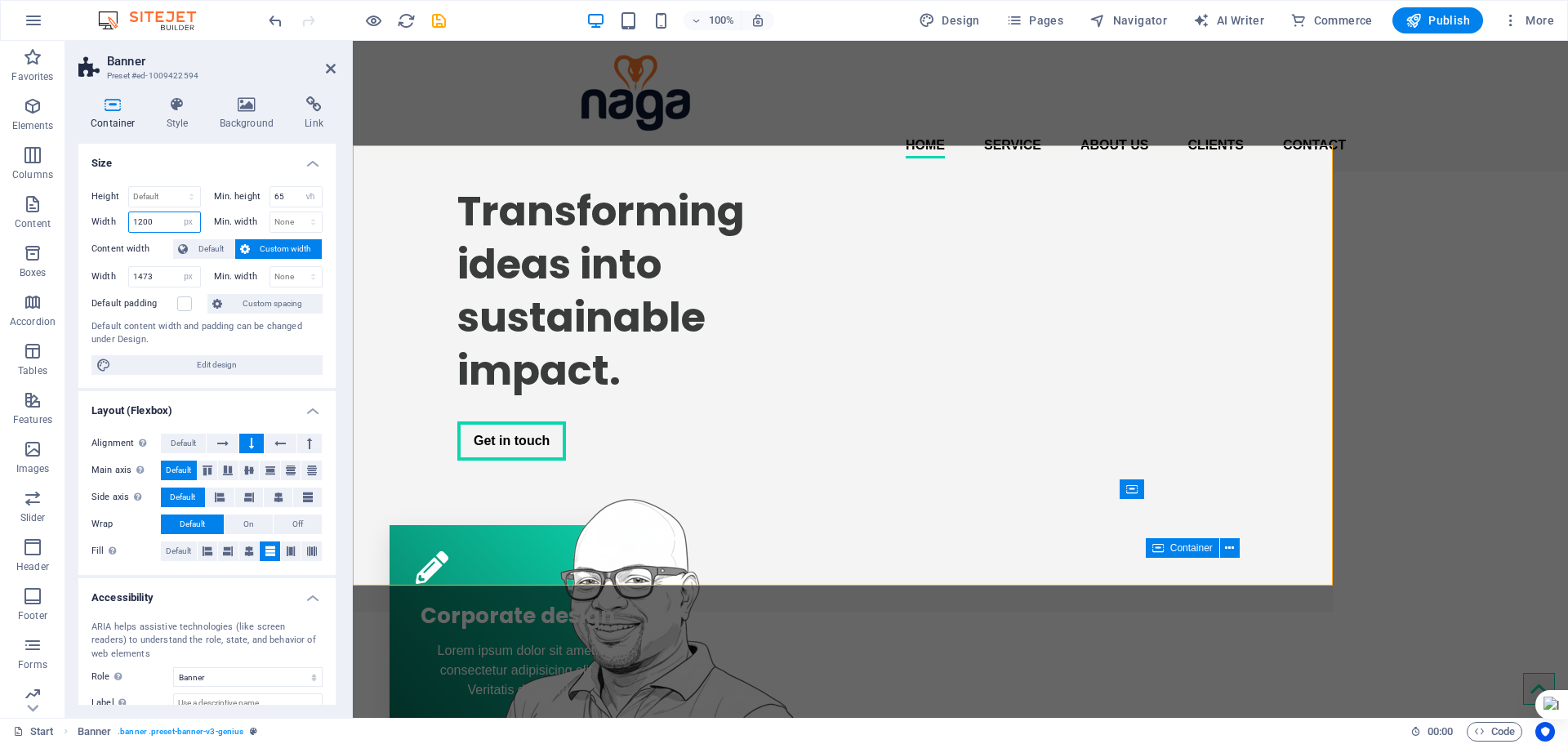
click at [159, 228] on input "1200" at bounding box center [164, 221] width 71 height 20
type input "1473"
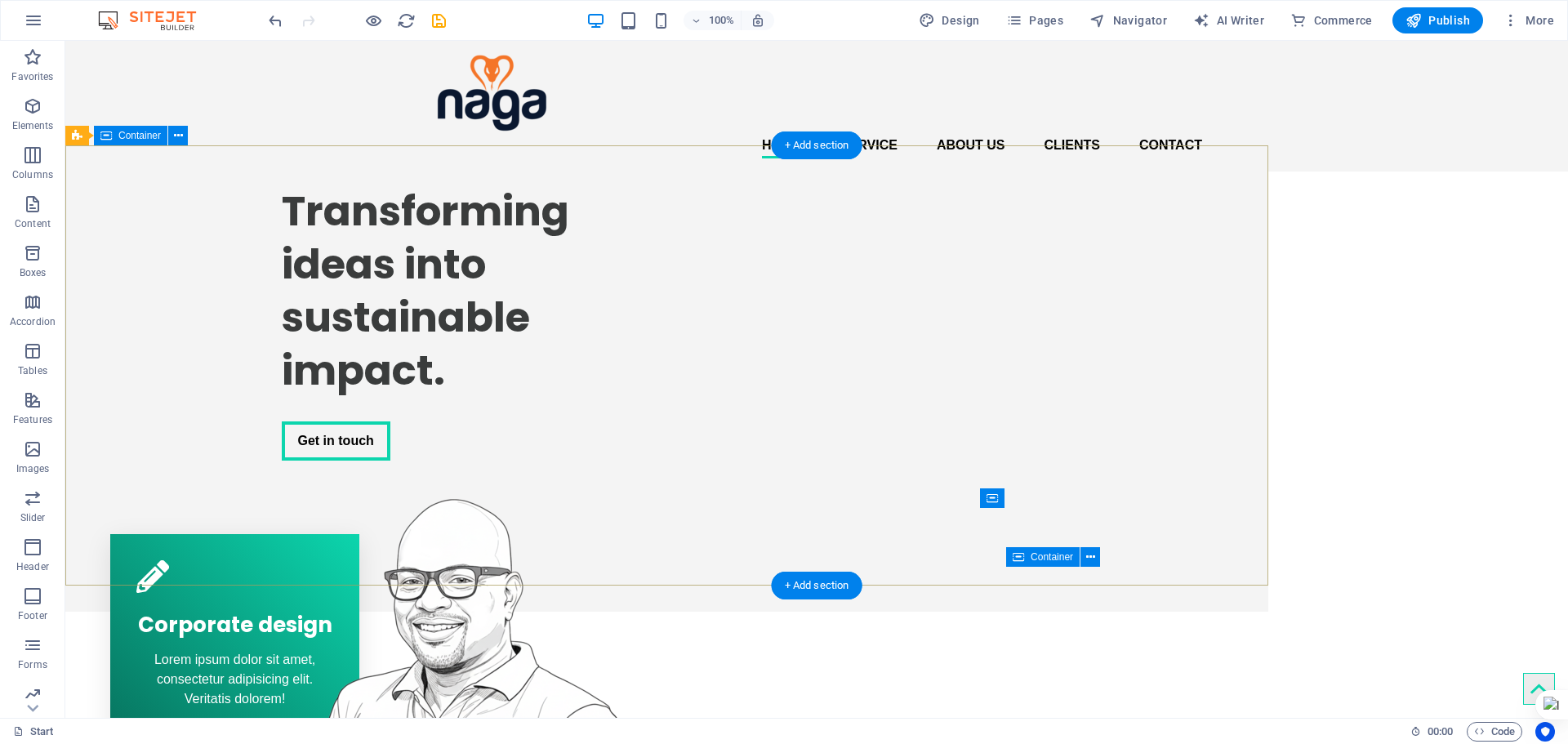
click at [1267, 306] on div "Transforming ideas into sustainable impact. Get in touch" at bounding box center [667, 375] width 1203 height 408
click at [1244, 302] on div "Transforming ideas into sustainable impact. Get in touch" at bounding box center [667, 375] width 1203 height 408
select select "px"
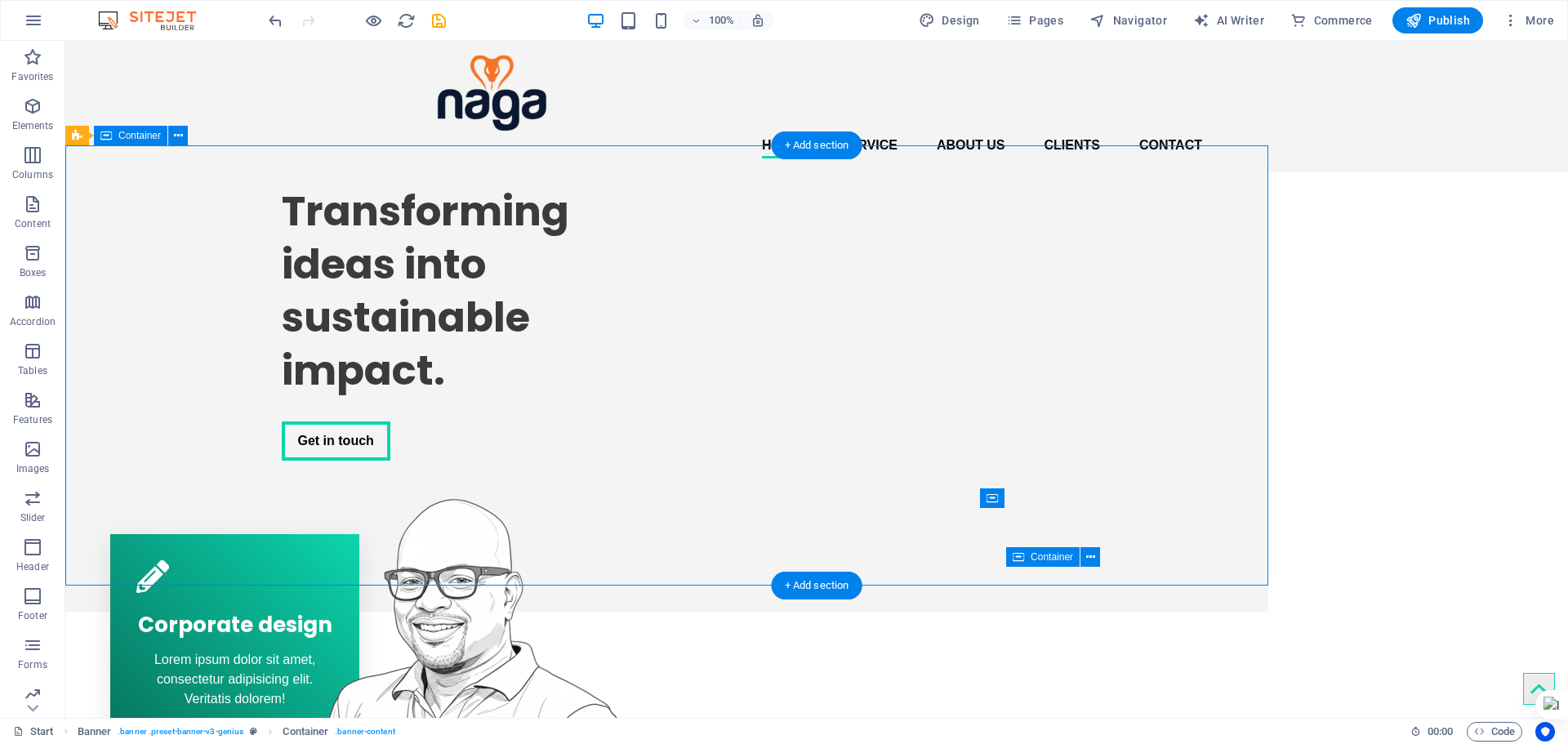
select select "px"
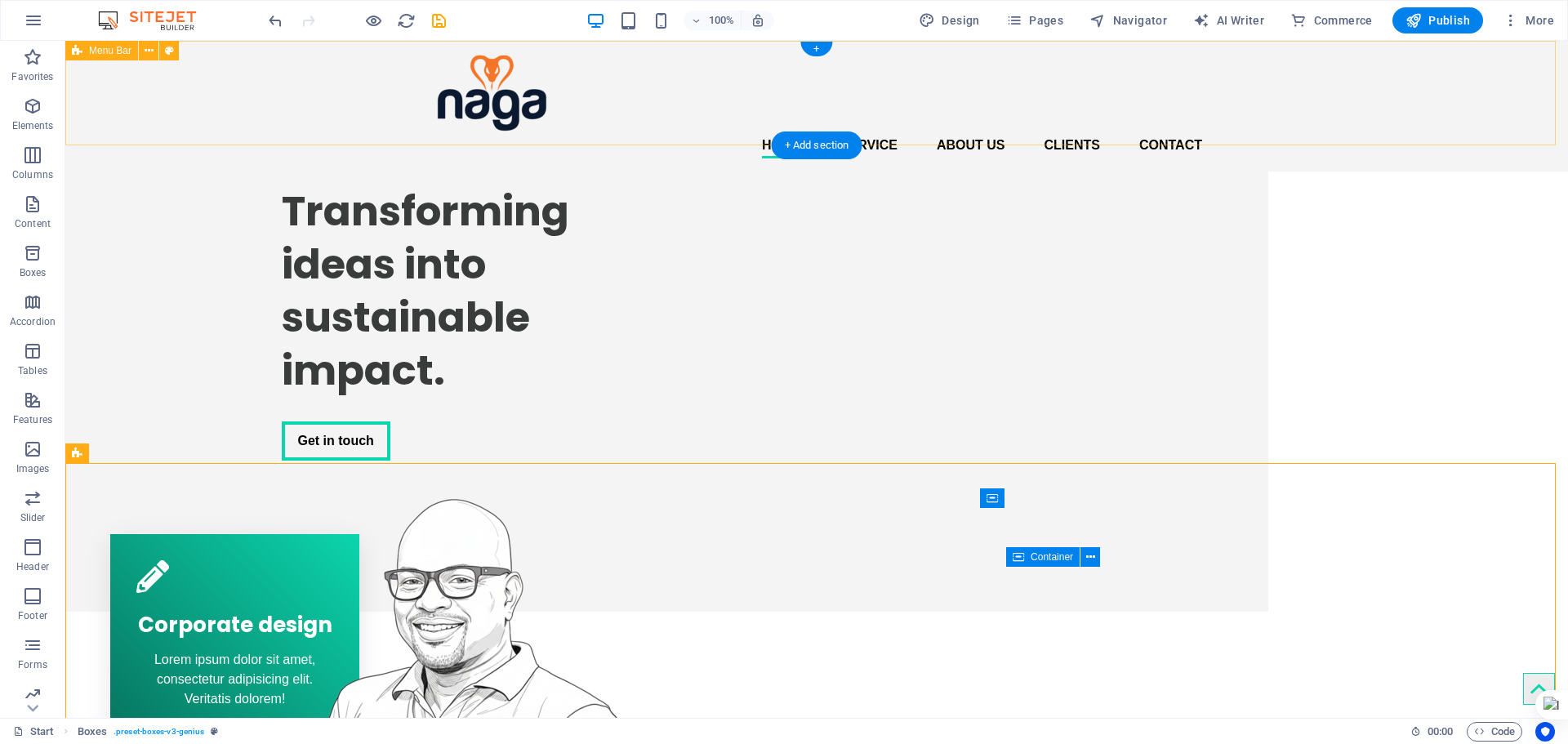
click at [1375, 80] on div "Home Service About us Clients Contact Menu" at bounding box center [816, 106] width 1503 height 131
click at [1466, 94] on div "Home Service About us Clients Contact Menu" at bounding box center [816, 106] width 1503 height 131
select select "header"
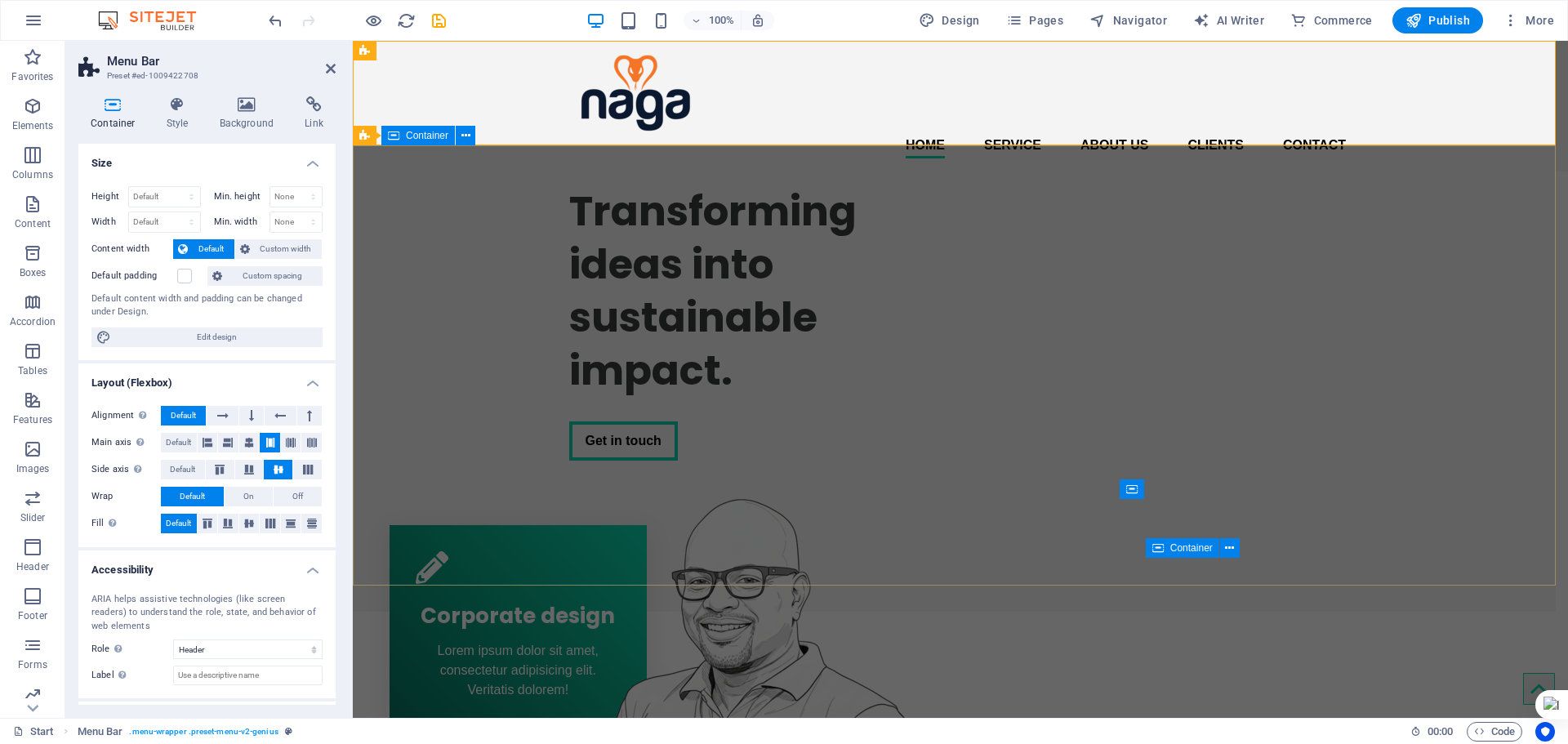
click at [1488, 265] on div "Transforming ideas into sustainable impact. Get in touch" at bounding box center [954, 375] width 1203 height 408
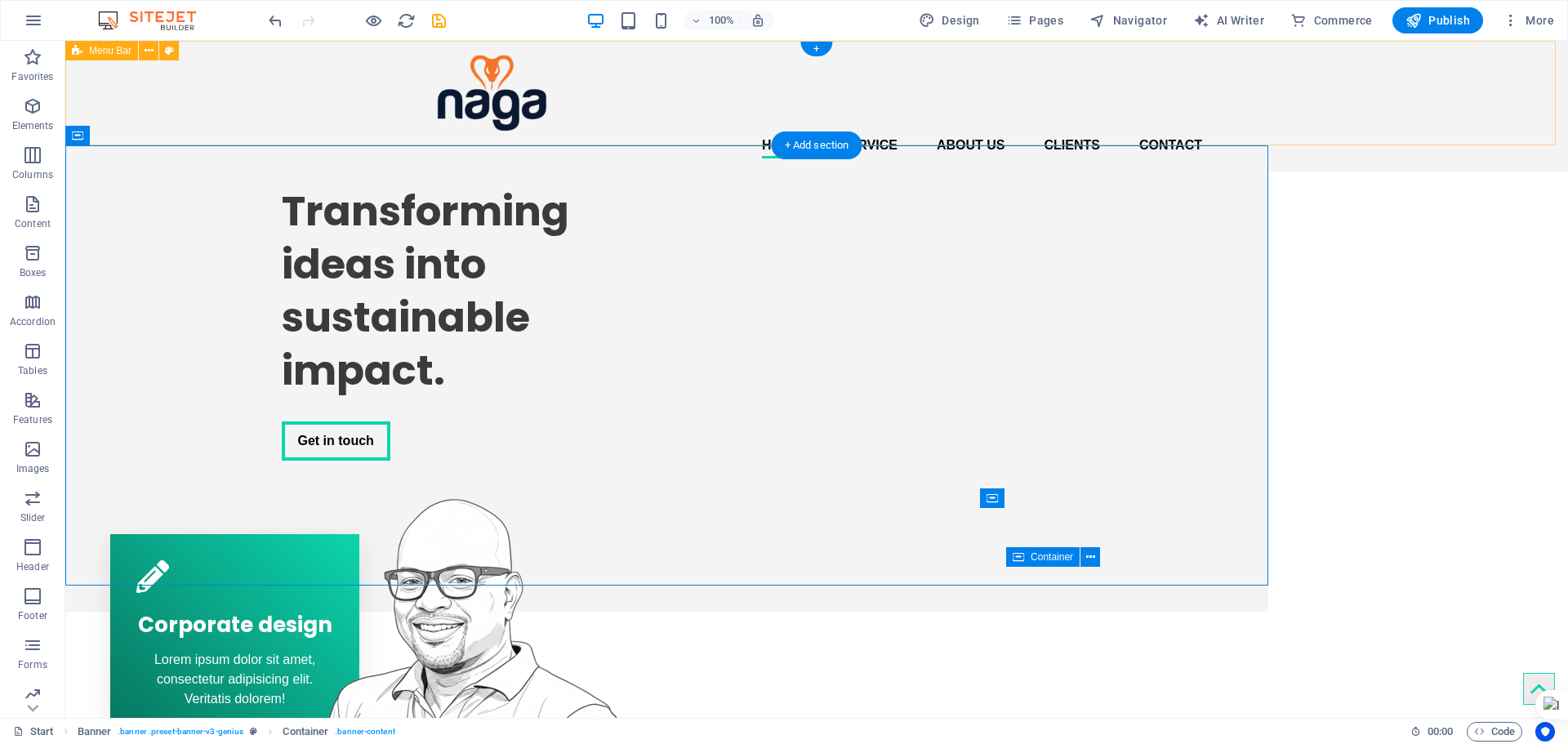
click at [1370, 125] on div "Home Service About us Clients Contact Menu" at bounding box center [816, 106] width 1503 height 131
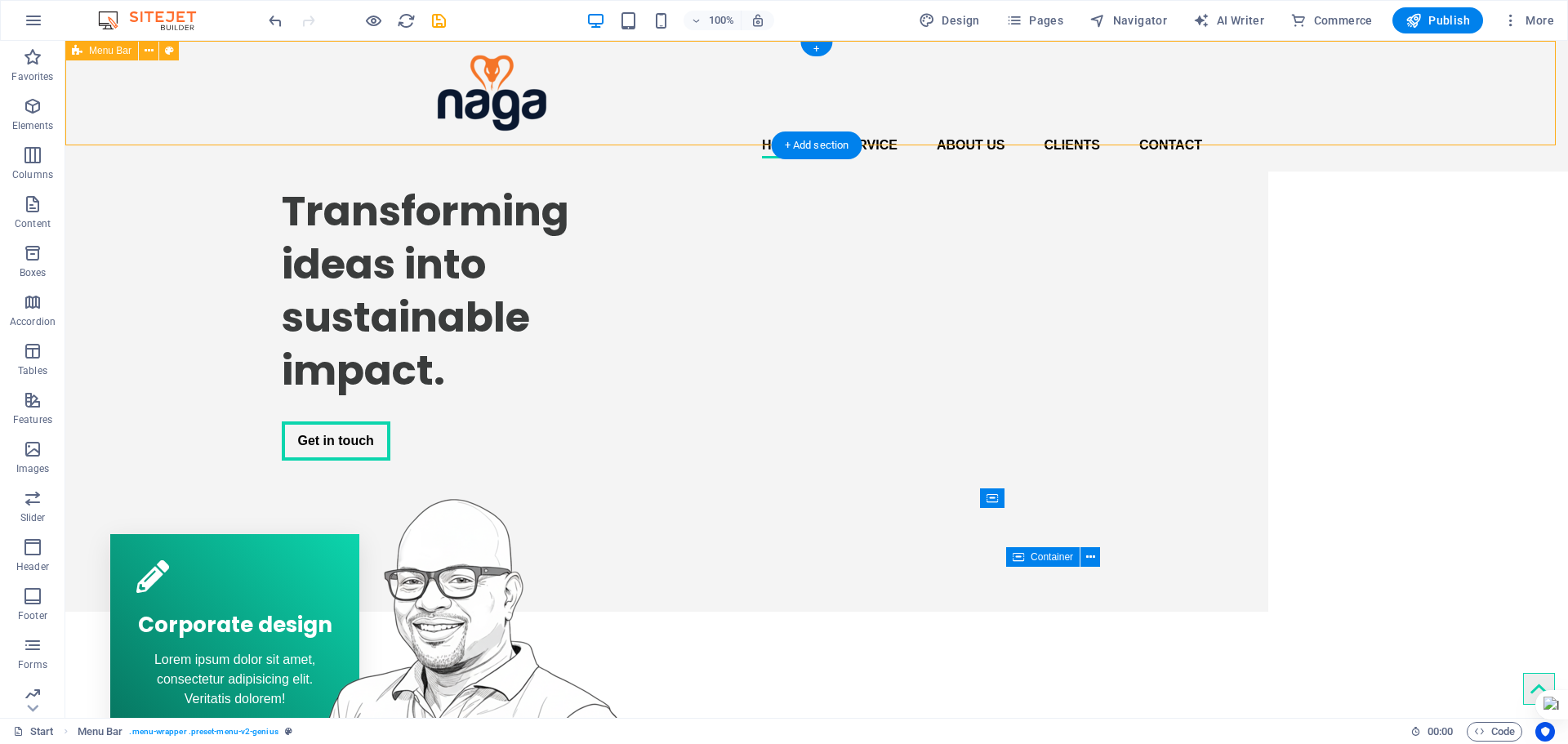
click at [1370, 125] on div "Home Service About us Clients Contact Menu" at bounding box center [816, 106] width 1503 height 131
select select "header"
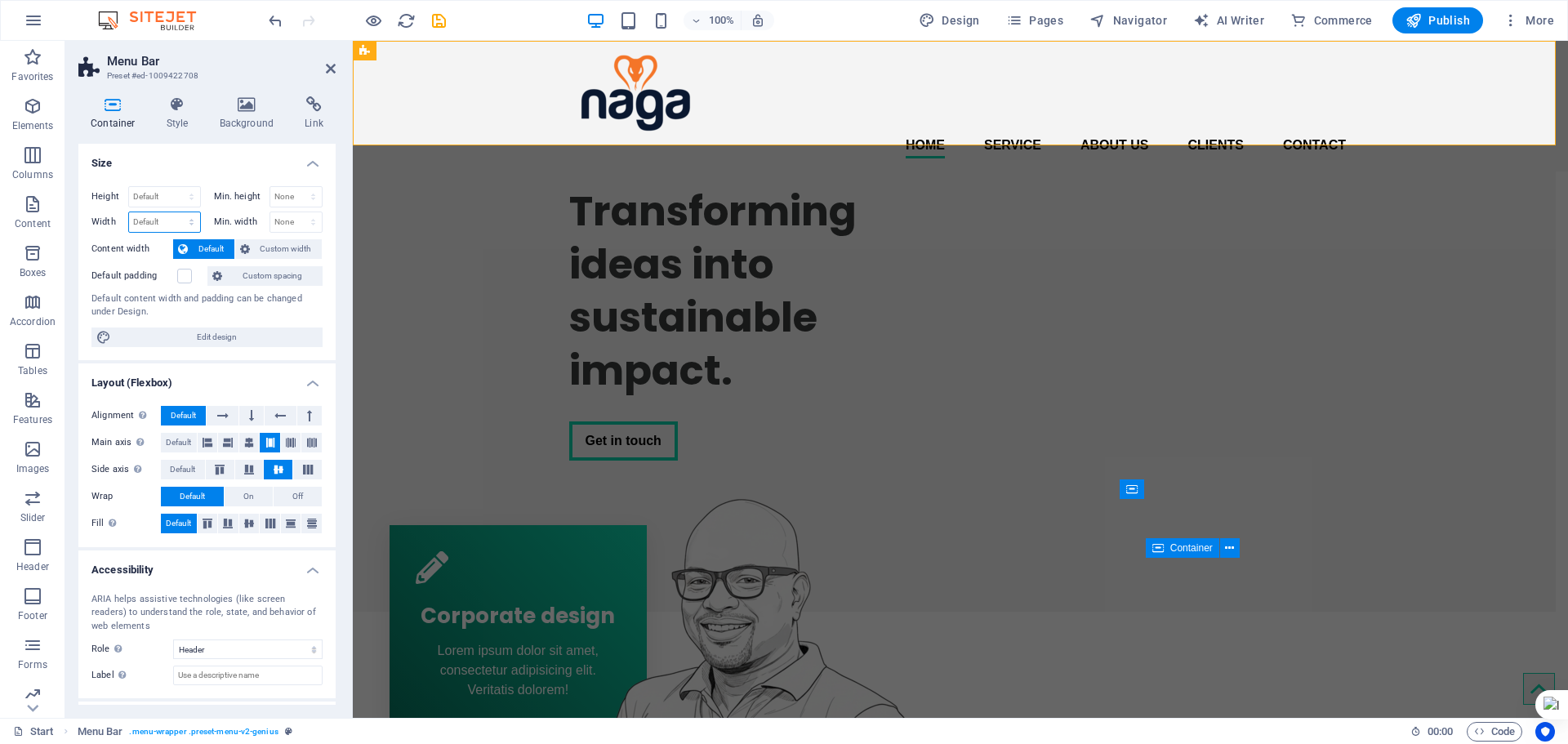
click at [163, 220] on select "Default px rem % em vh vw" at bounding box center [164, 221] width 71 height 20
select select "px"
click at [175, 212] on select "Default px rem % em vh vw" at bounding box center [164, 221] width 71 height 20
type input "1200"
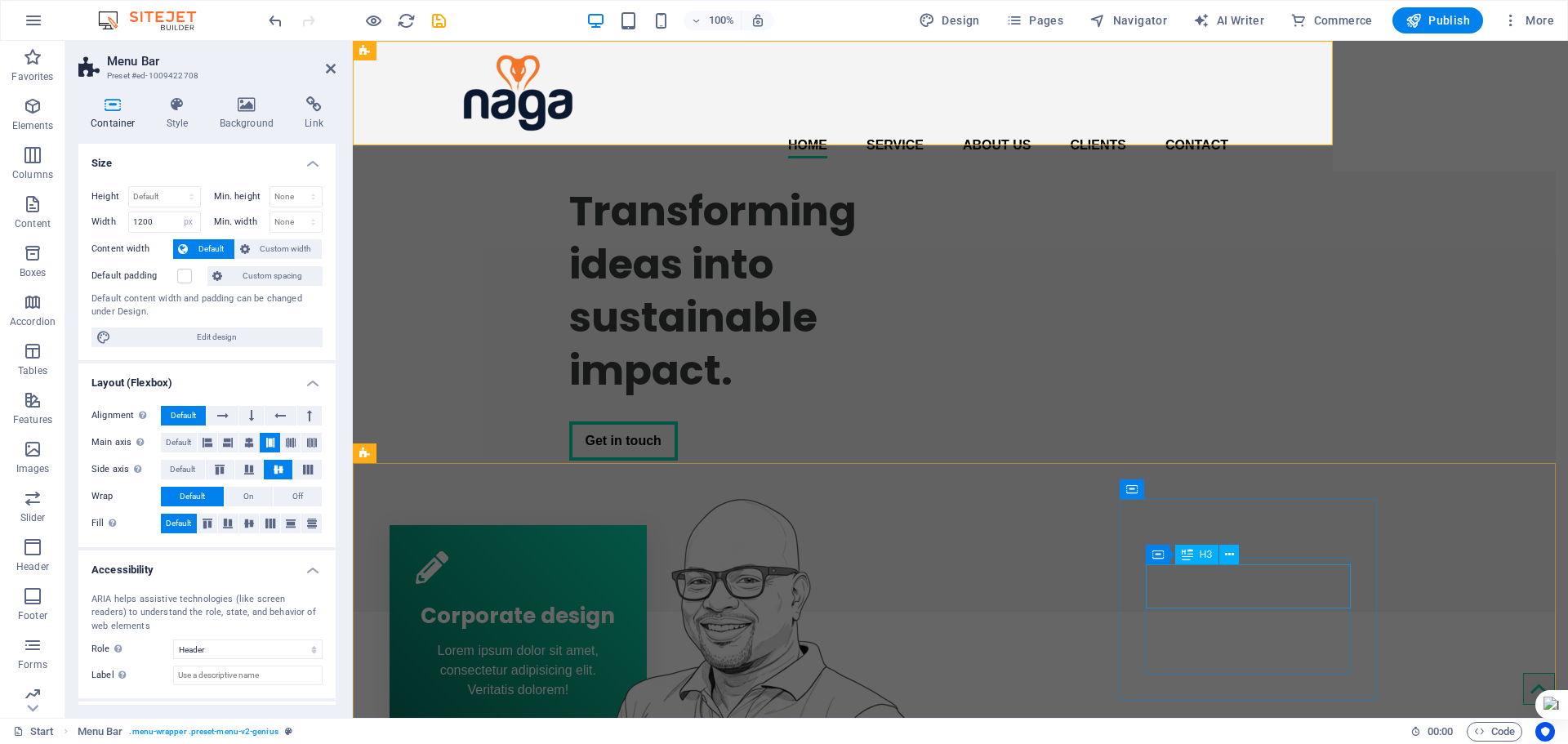
click at [1203, 558] on span "H3" at bounding box center [1205, 555] width 12 height 9
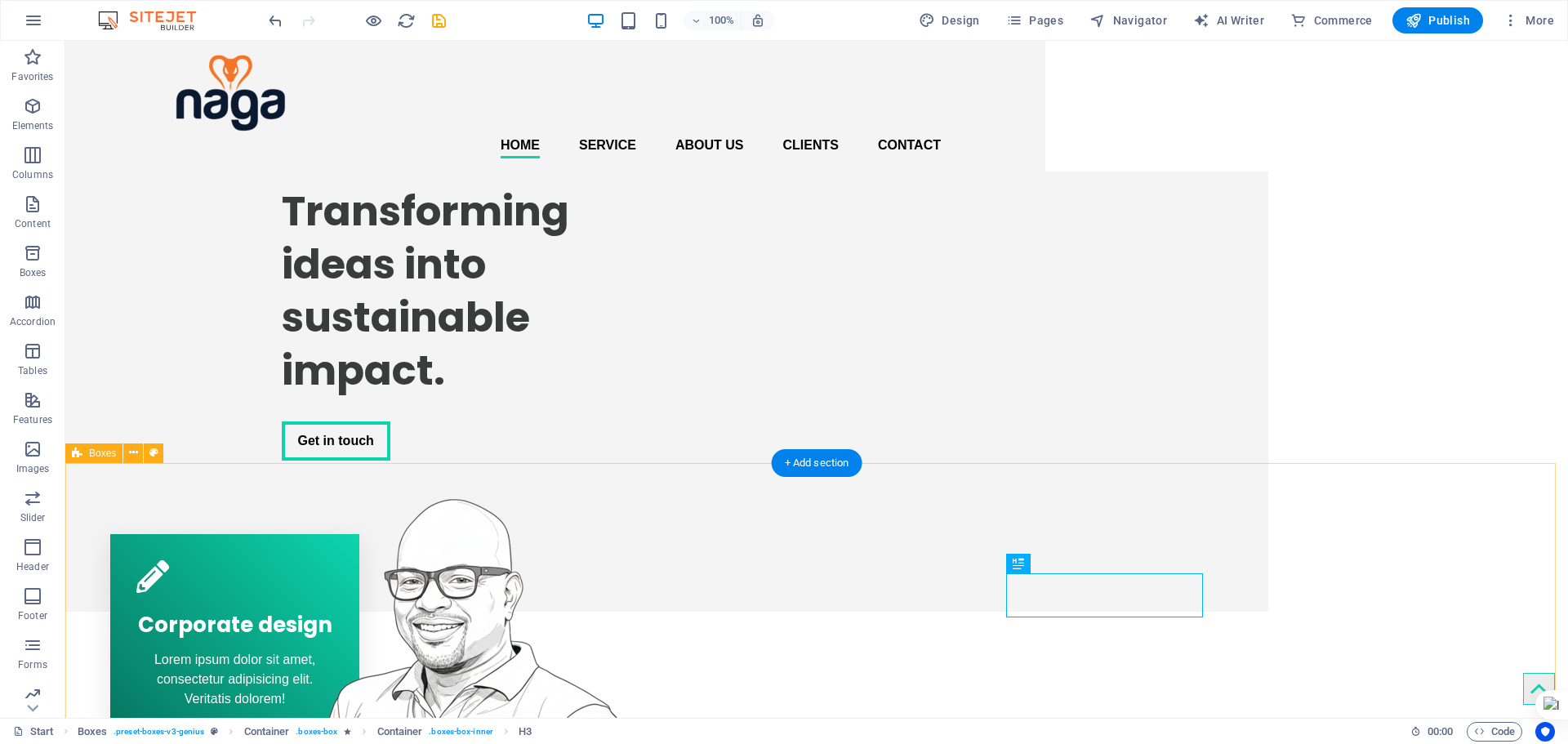
select select "px"
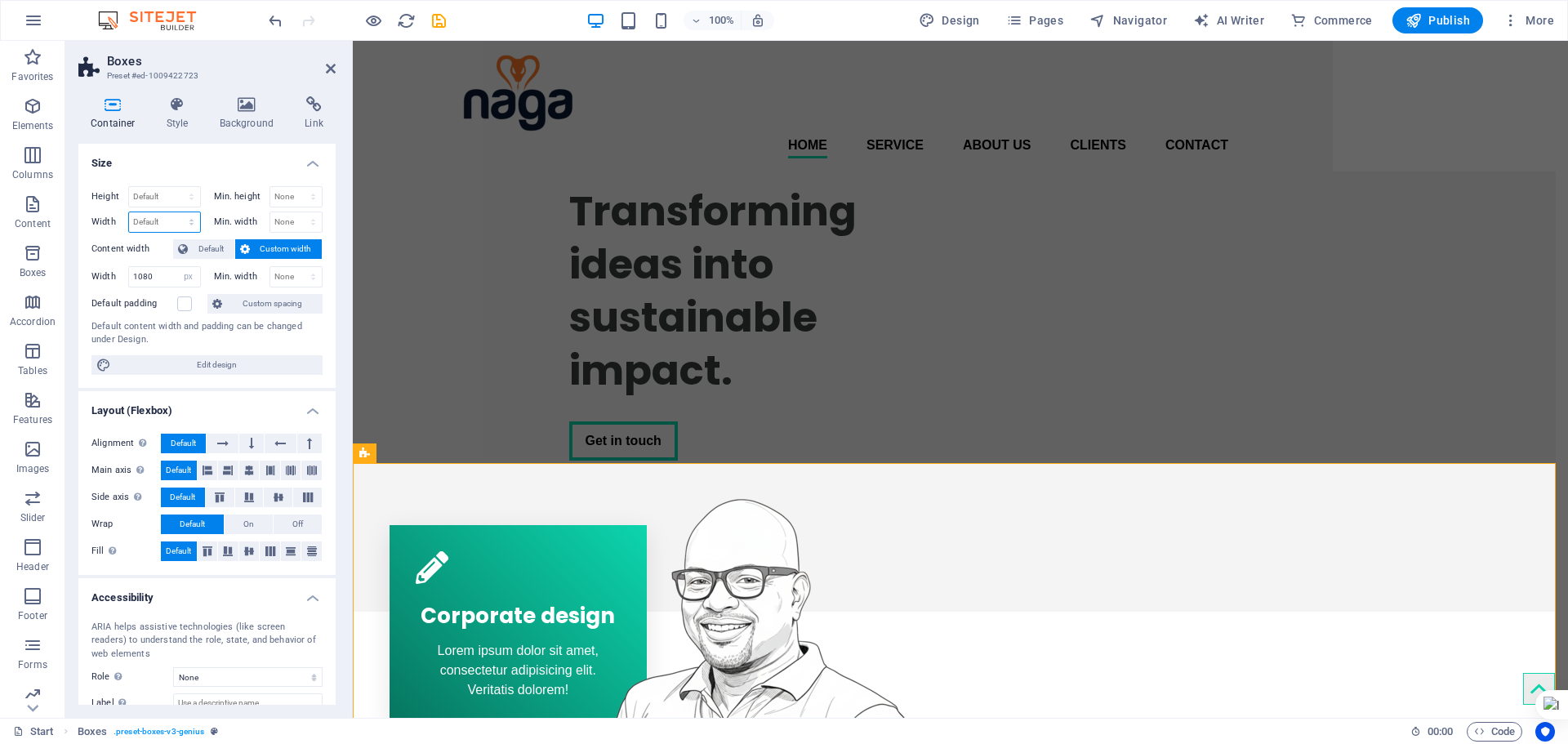
click at [171, 222] on select "Default px rem % em vh vw" at bounding box center [164, 221] width 71 height 20
select select "px"
click at [175, 212] on select "Default px rem % em vh vw" at bounding box center [164, 221] width 71 height 20
type input "1200"
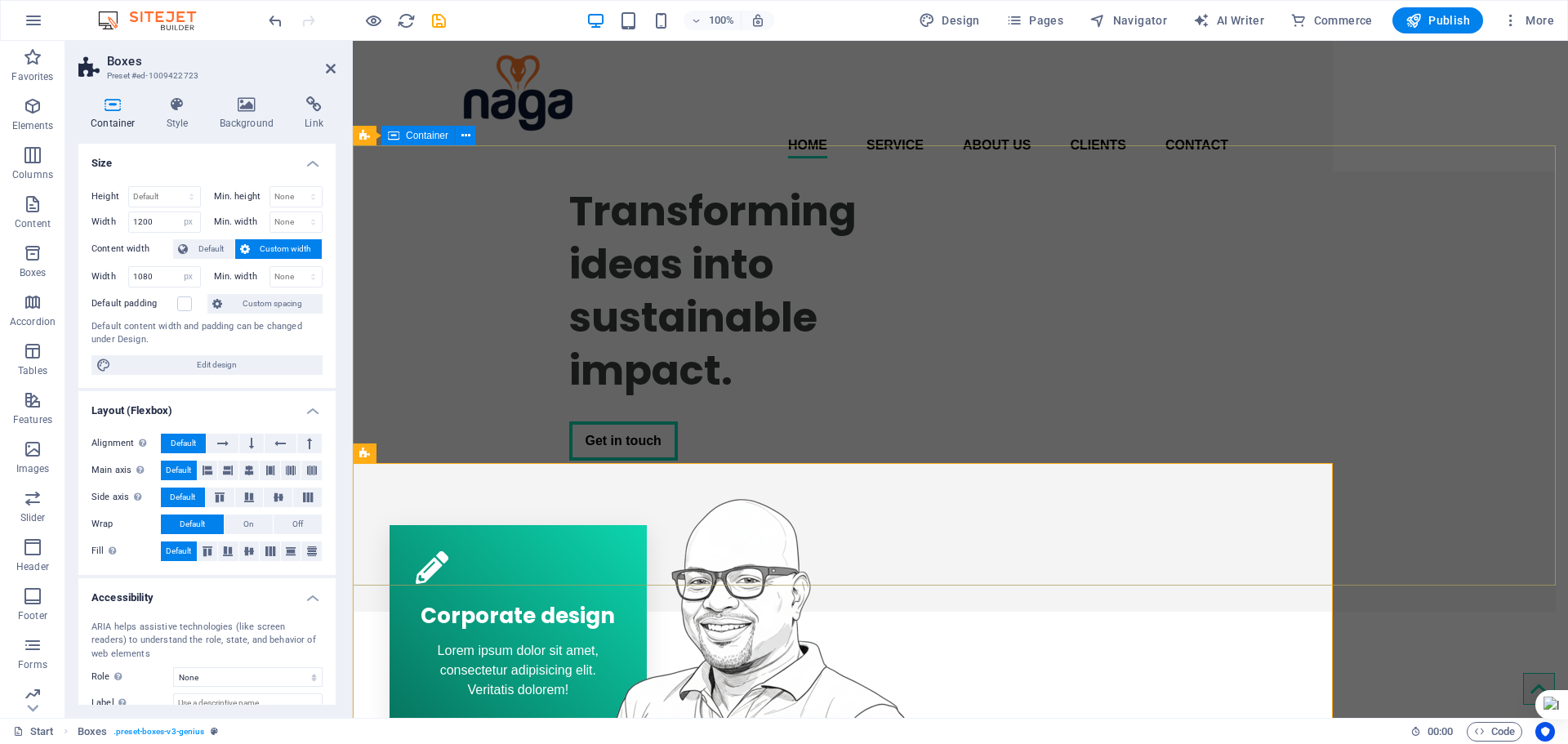
click at [1400, 280] on div "Transforming ideas into sustainable impact. Get in touch" at bounding box center [954, 375] width 1203 height 408
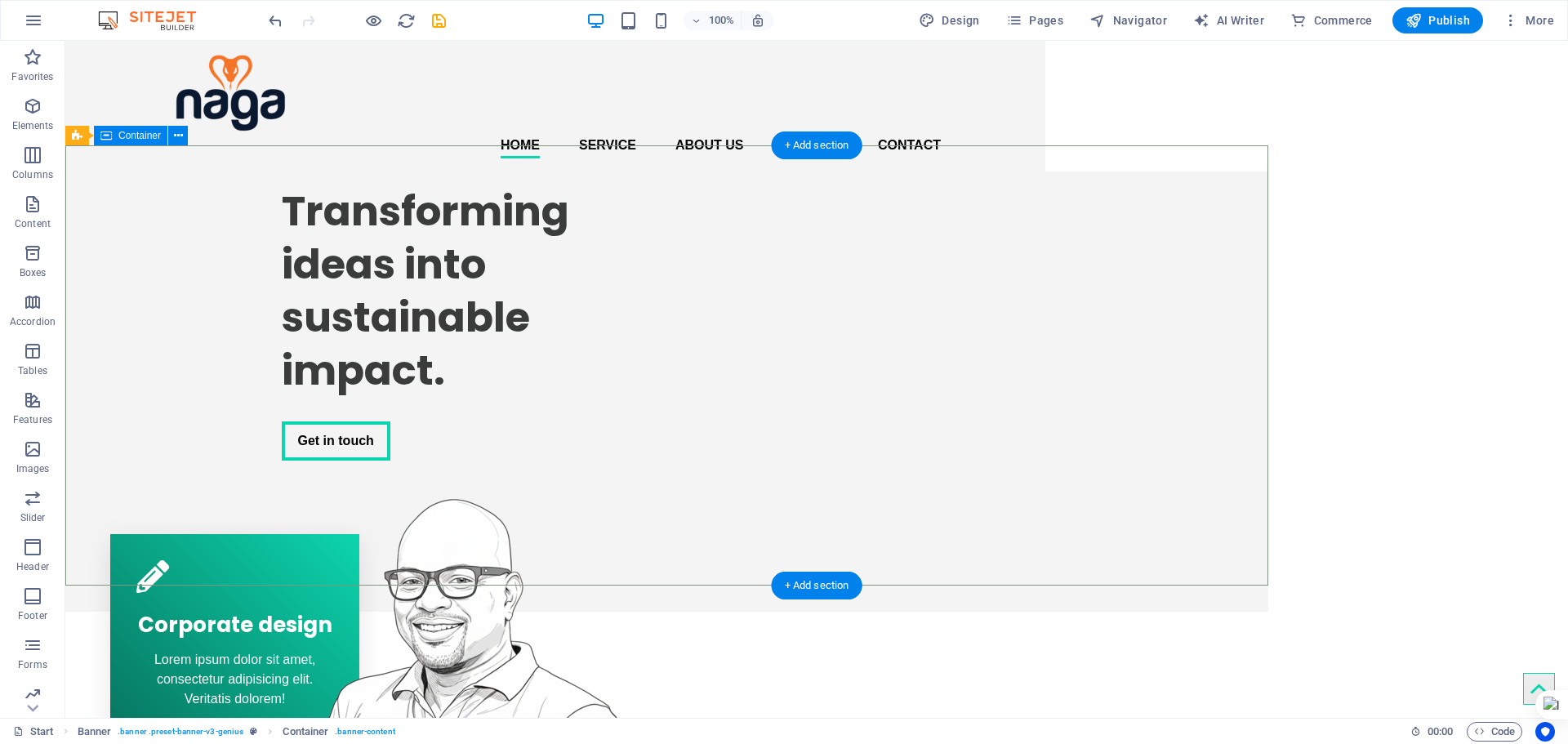
click at [1130, 423] on div "Transforming ideas into sustainable impact. Get in touch" at bounding box center [667, 375] width 1203 height 408
click at [1131, 423] on div "Transforming ideas into sustainable impact. Get in touch" at bounding box center [667, 375] width 1203 height 408
select select "px"
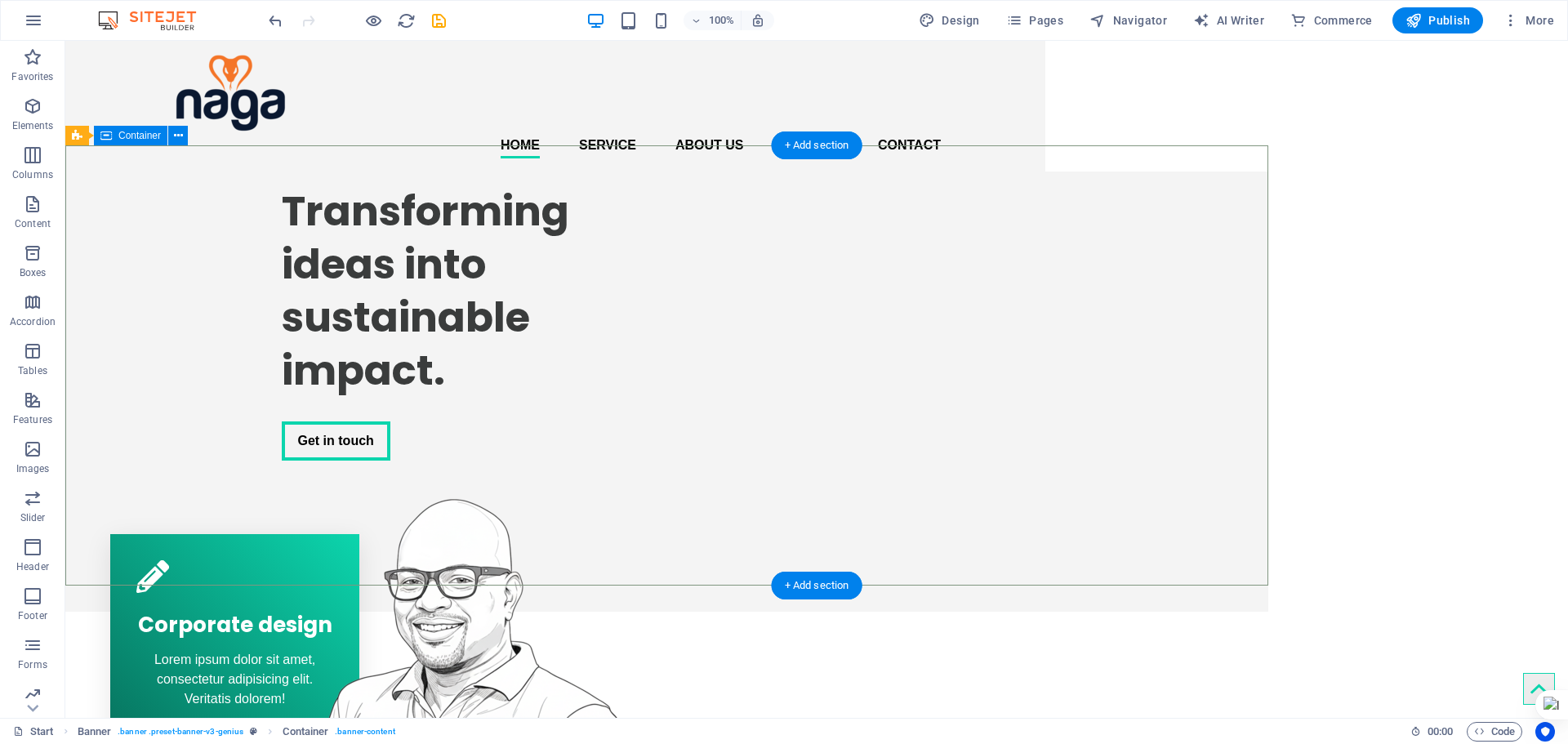
select select "px"
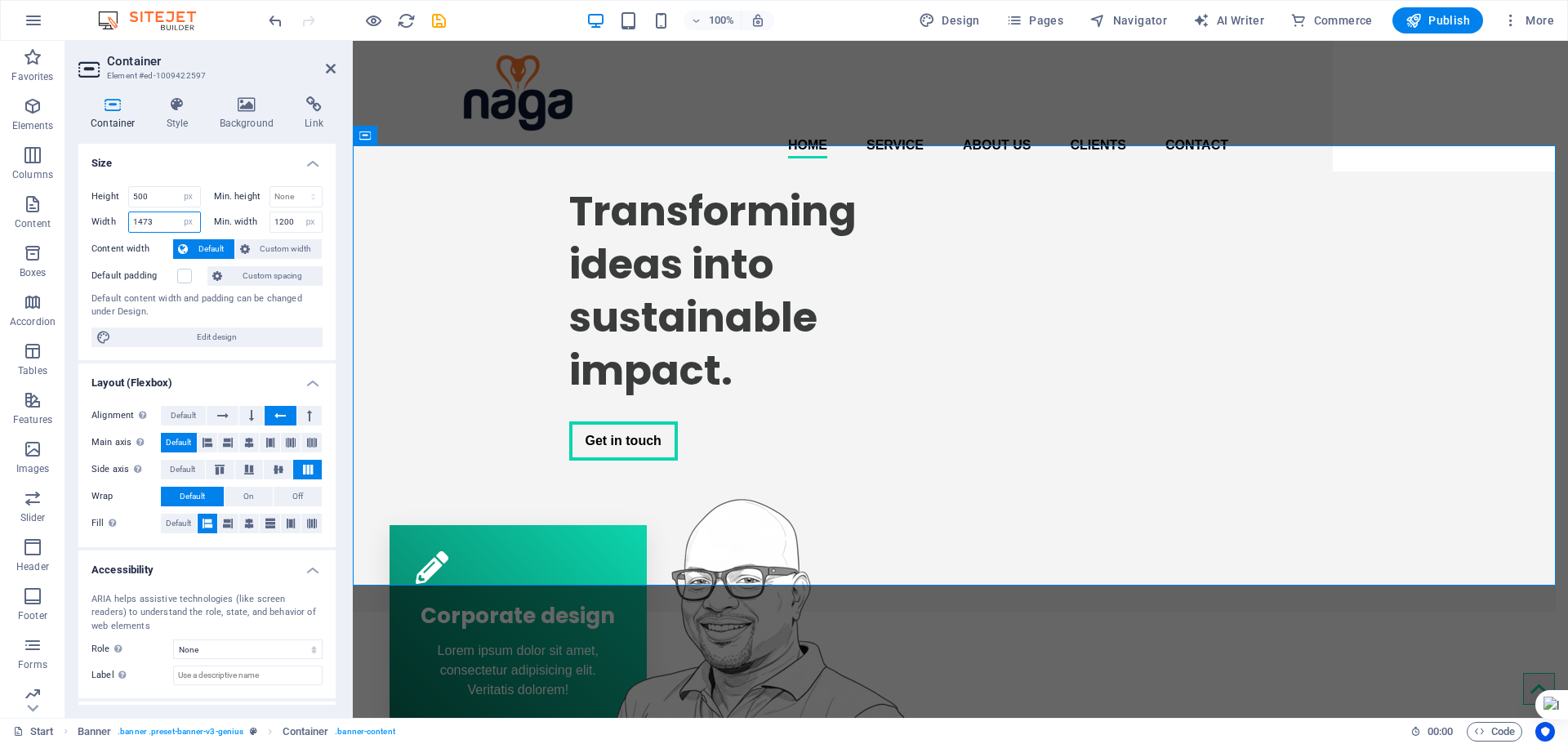
click at [141, 222] on input "1473" at bounding box center [164, 221] width 71 height 20
type input "1200"
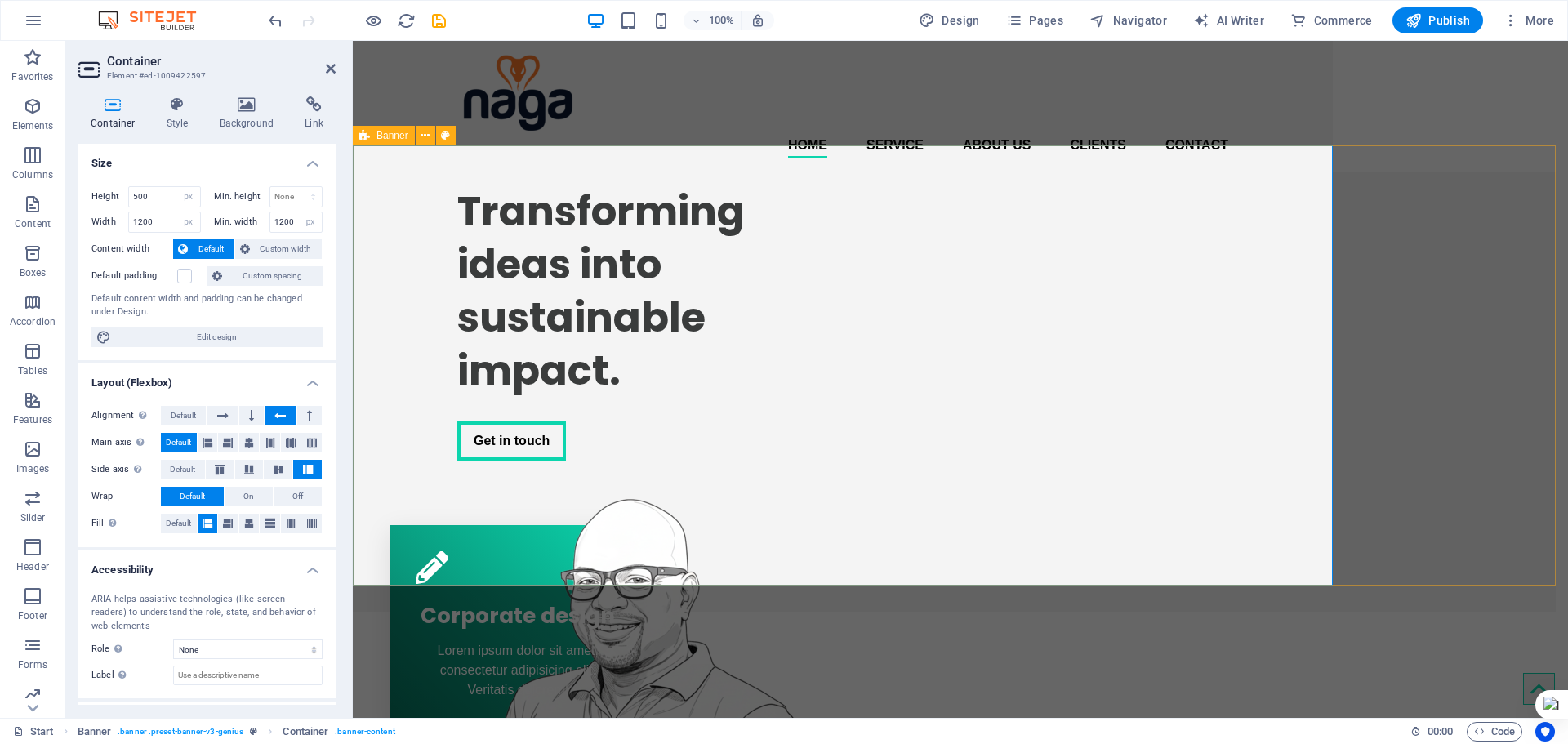
click at [1477, 365] on div "Transforming ideas into sustainable impact. Get in touch" at bounding box center [954, 391] width 1203 height 440
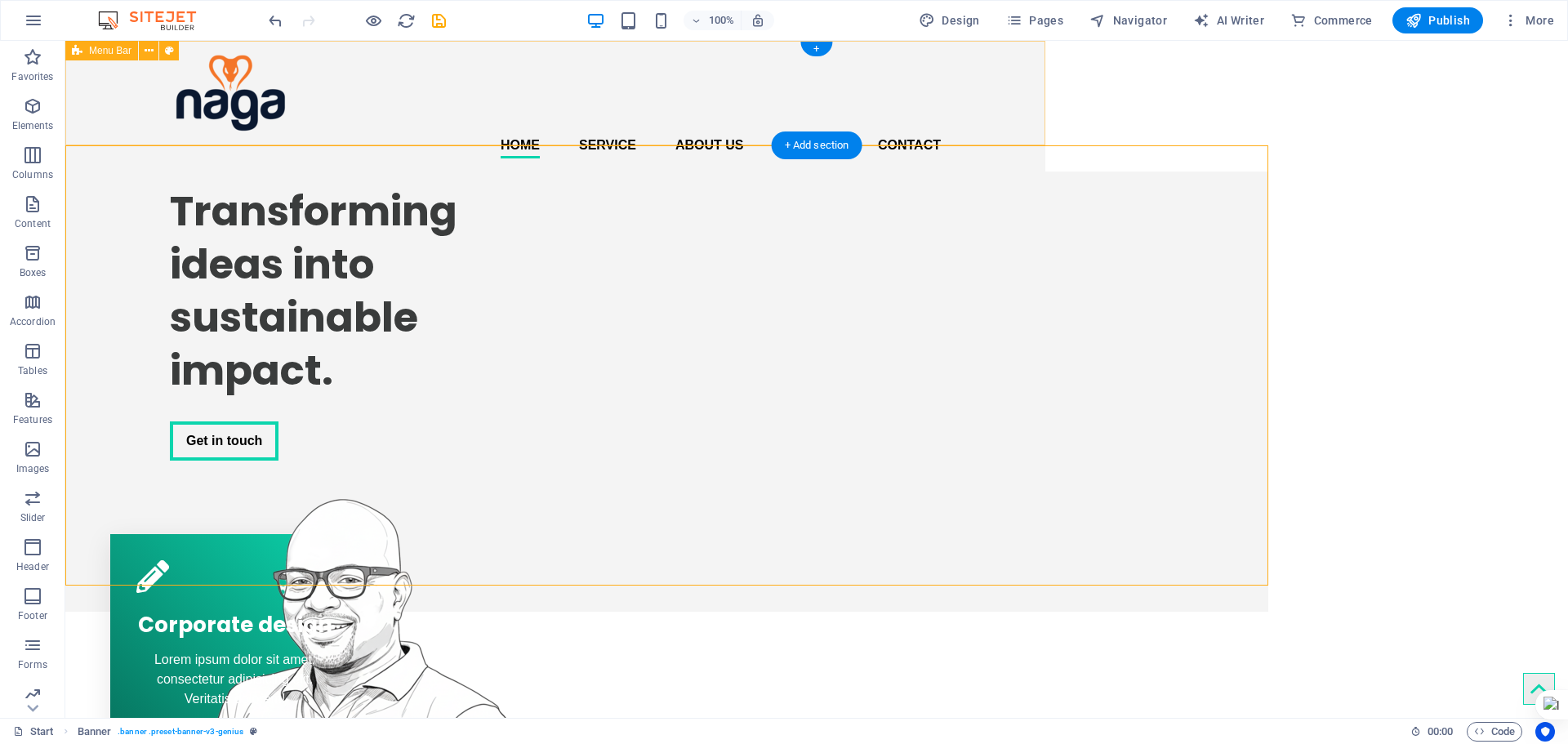
click at [1029, 108] on div "Home Service About us Clients Contact Menu" at bounding box center [555, 106] width 980 height 131
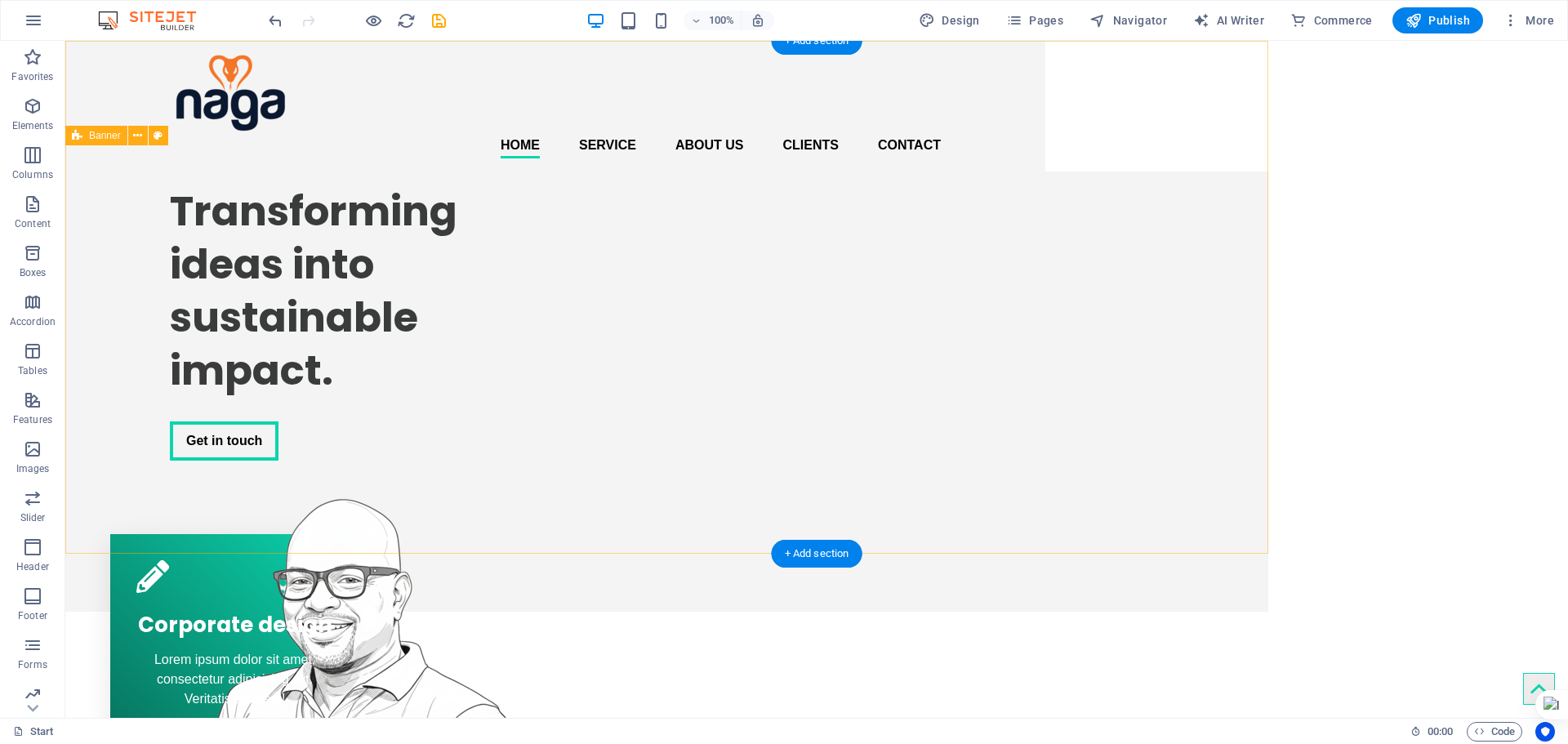
click at [1114, 332] on div "Transforming ideas into sustainable impact. Get in touch" at bounding box center [667, 391] width 1203 height 440
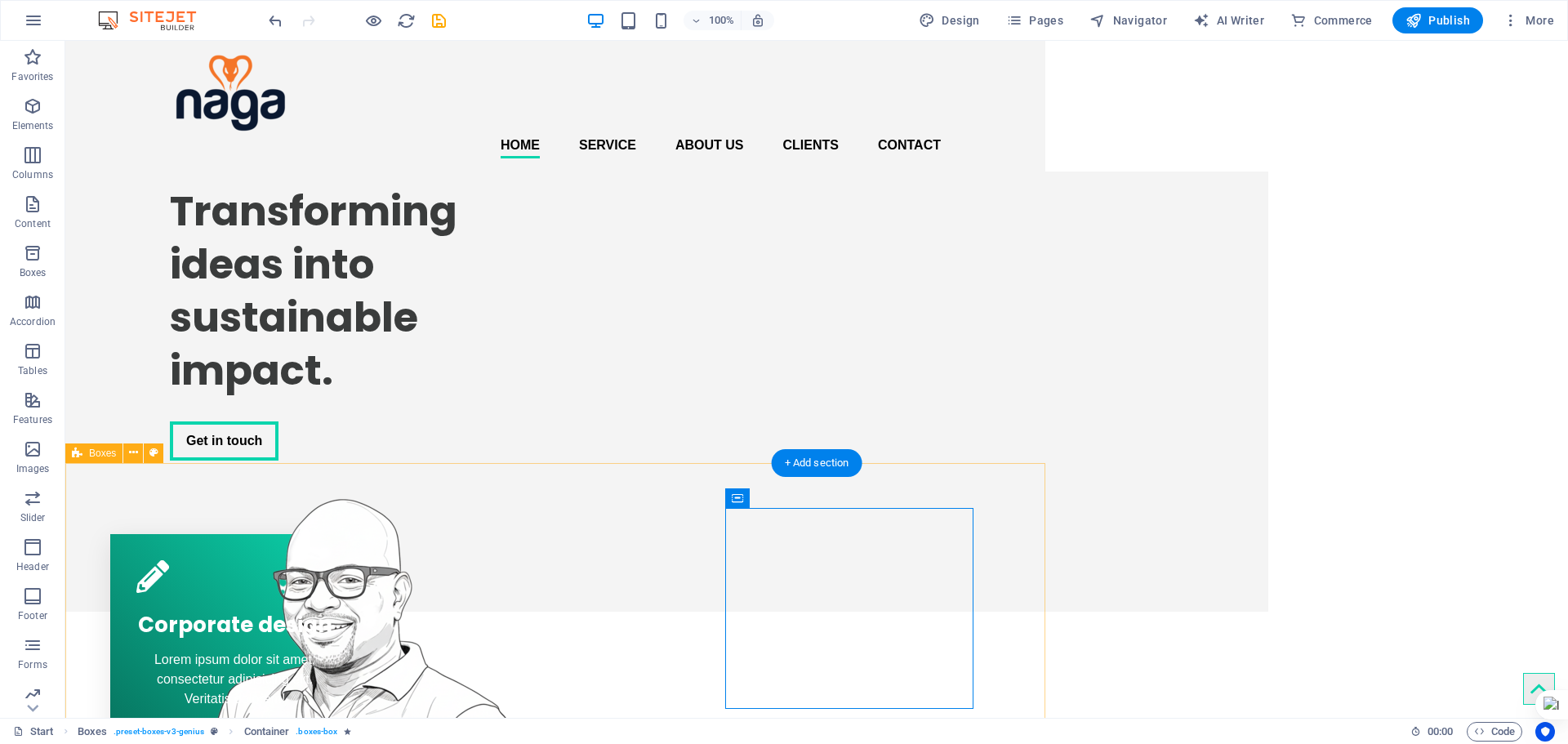
select select "px"
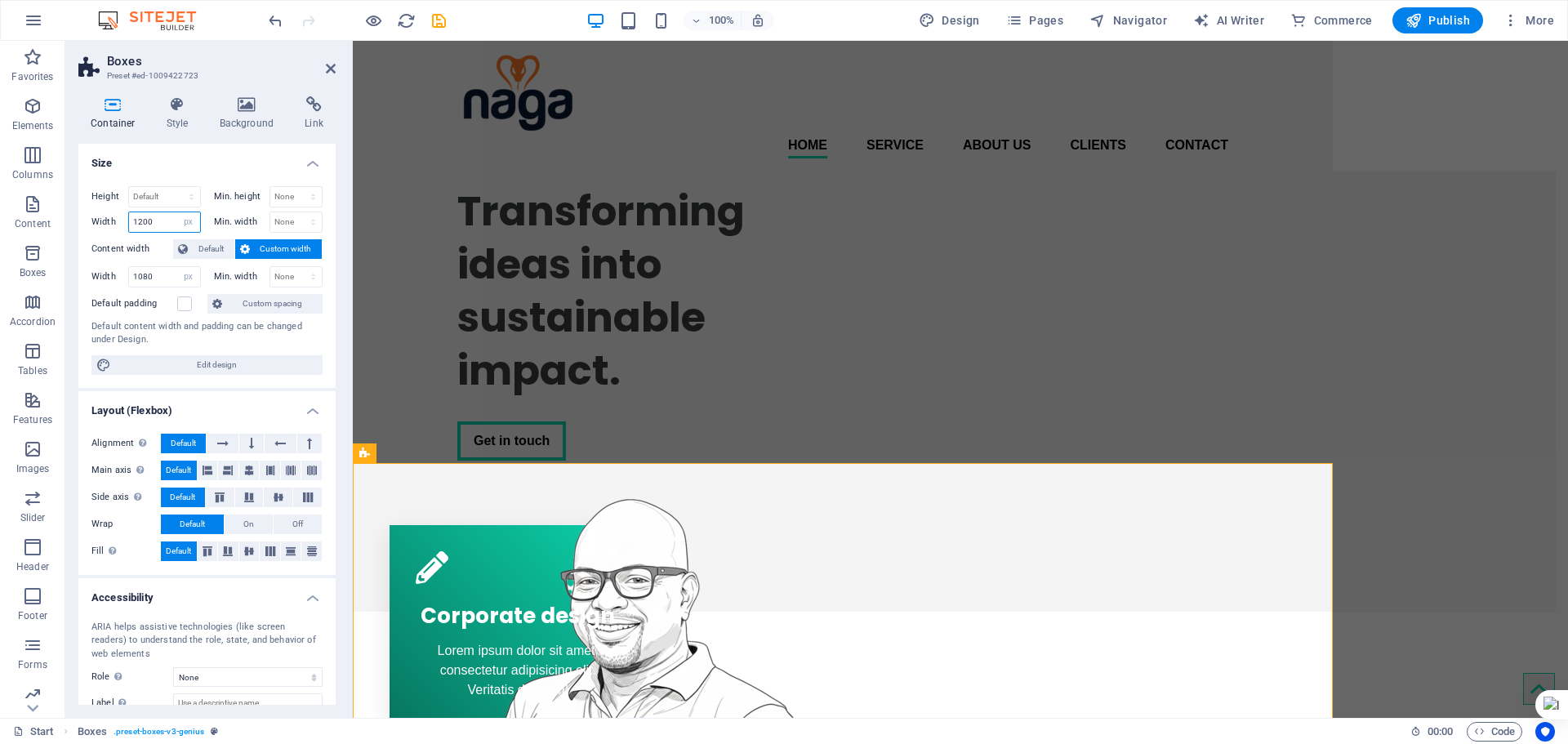
click at [142, 221] on input "1200" at bounding box center [164, 221] width 71 height 20
type input "1473"
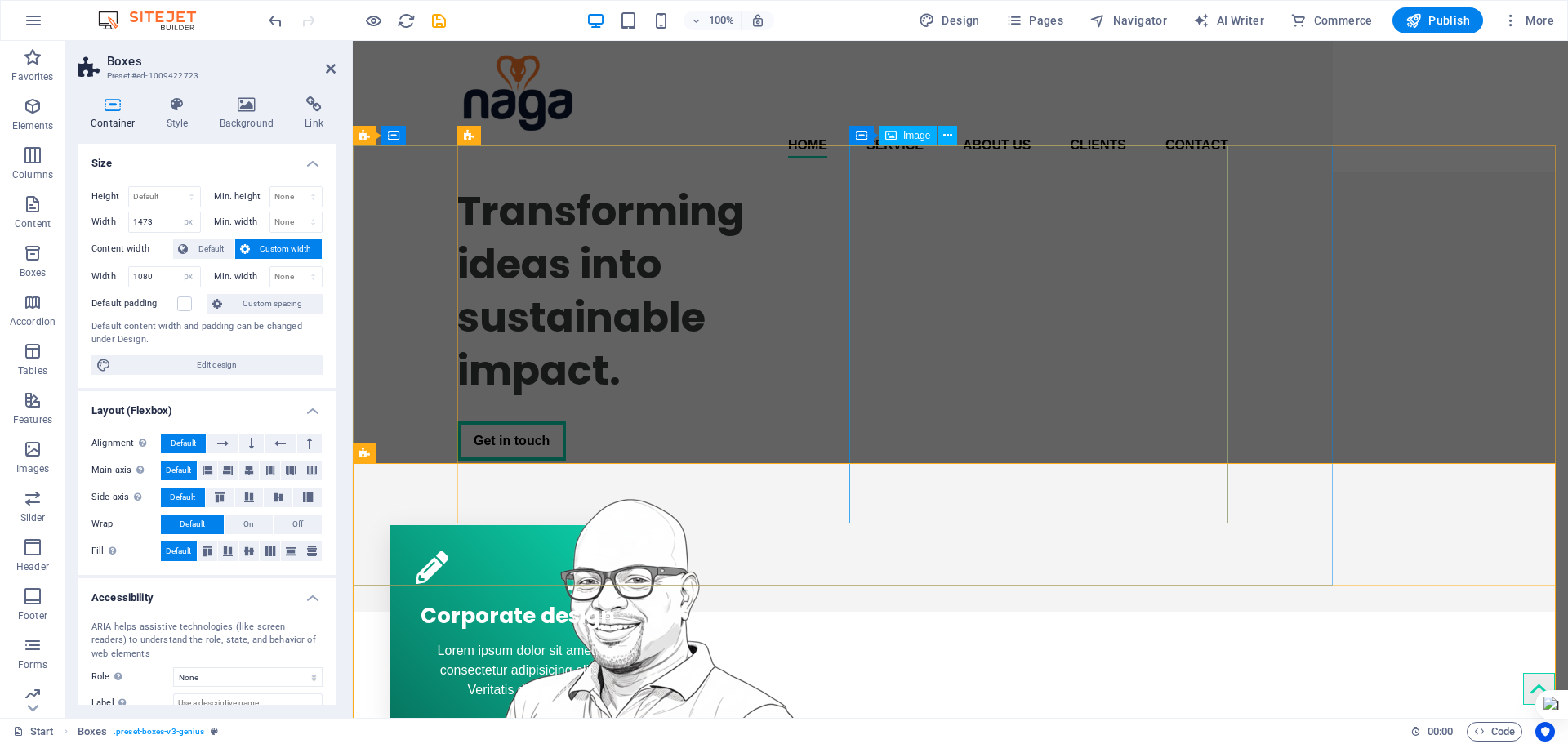
click at [836, 480] on figure at bounding box center [647, 668] width 379 height 378
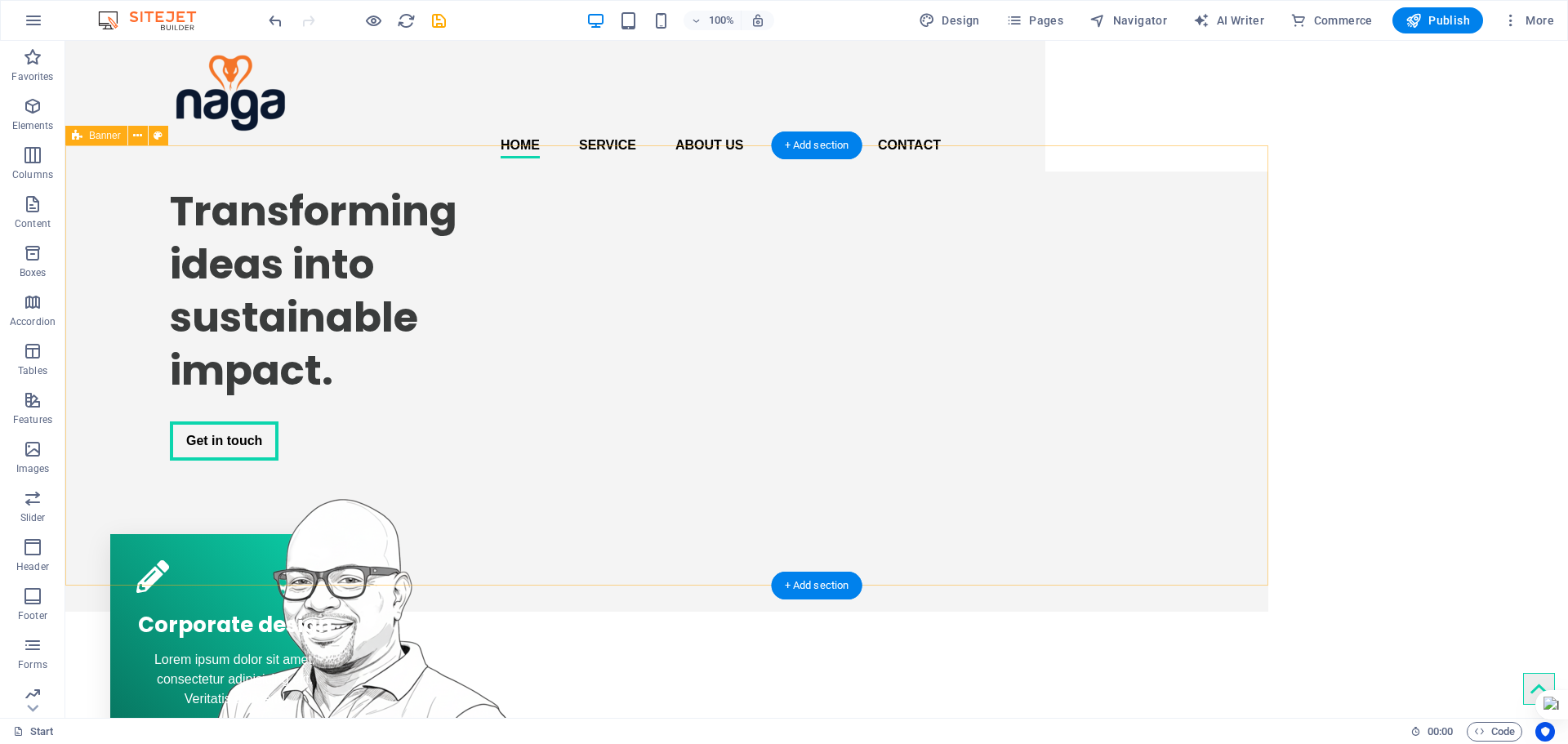
click at [1140, 254] on div "Transforming ideas into sustainable impact. Get in touch" at bounding box center [667, 391] width 1203 height 440
click at [1140, 253] on div "Transforming ideas into sustainable impact. Get in touch" at bounding box center [667, 391] width 1203 height 440
select select "vh"
select select "px"
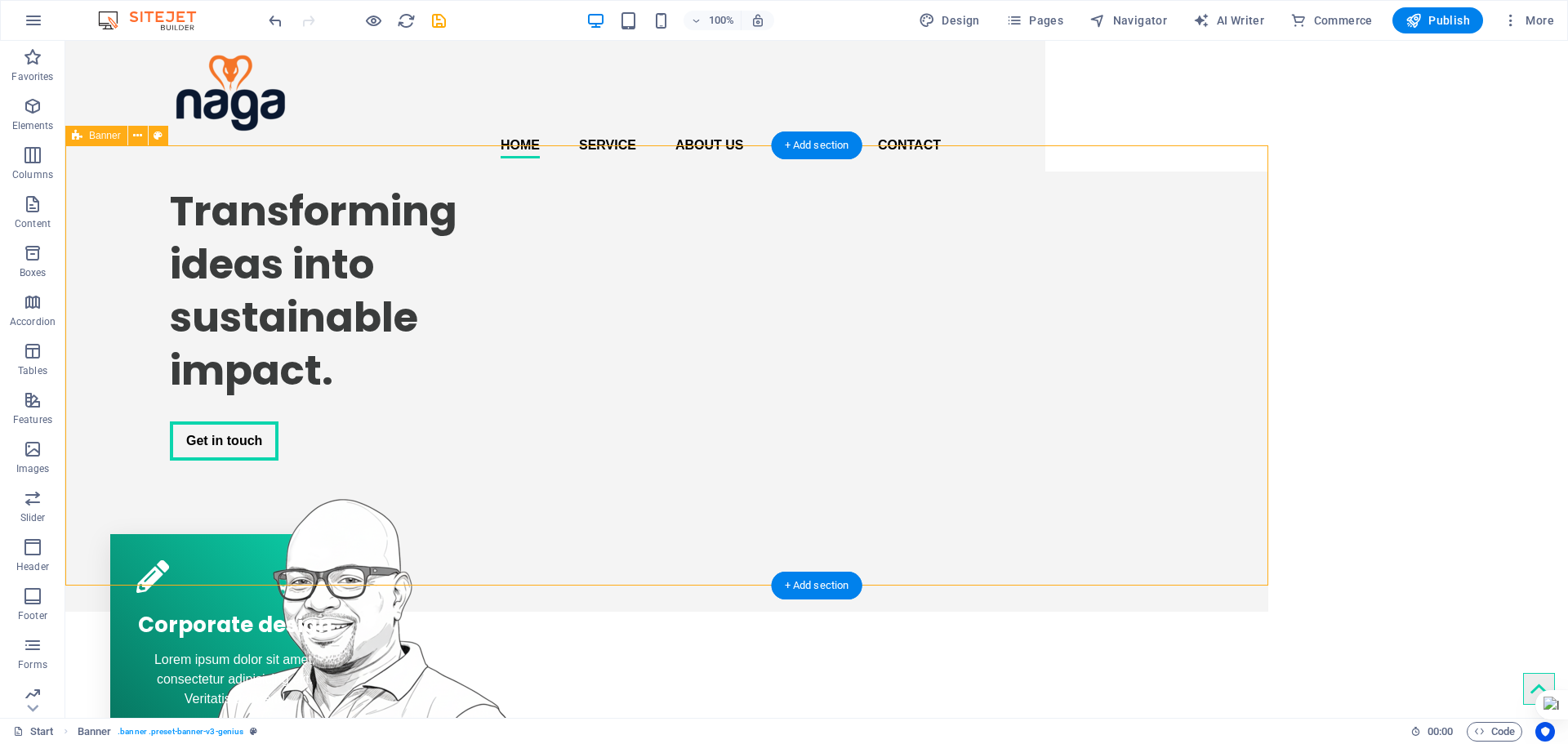
select select "banner"
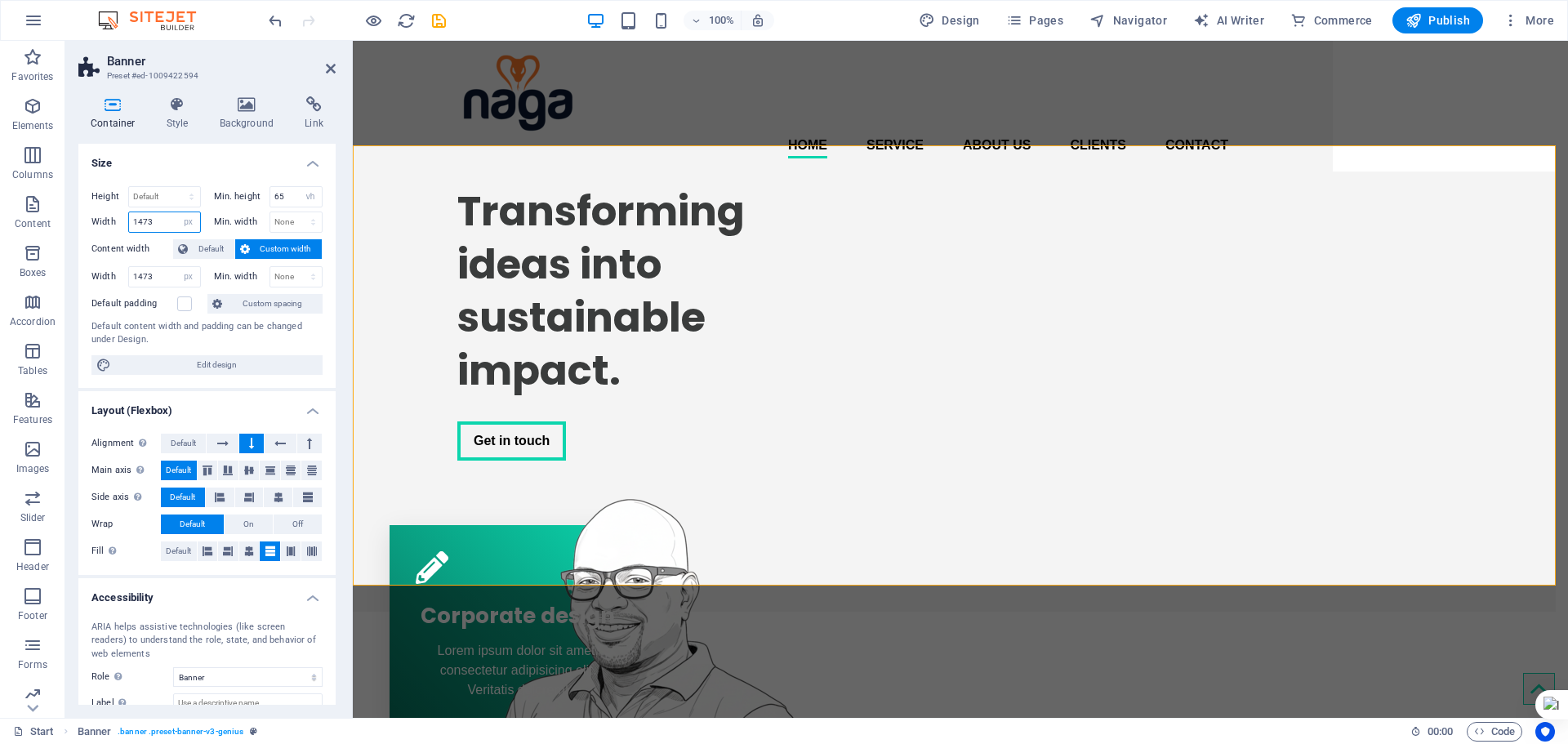
click at [144, 222] on input "1473" at bounding box center [164, 221] width 71 height 20
type input "1473"
click at [606, 286] on div "Transforming ideas into sustainable impact." at bounding box center [647, 291] width 379 height 212
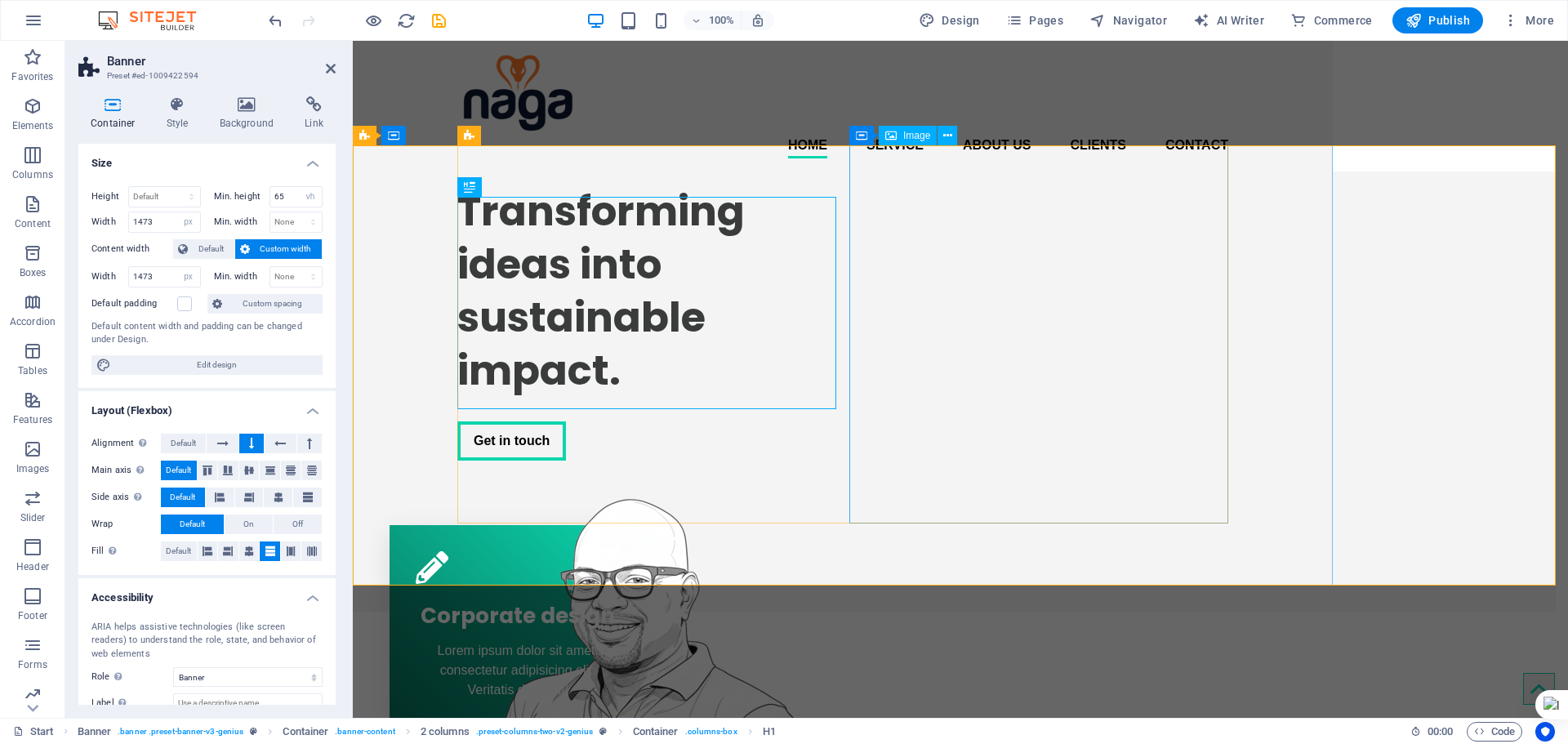
click at [836, 480] on figure at bounding box center [647, 668] width 379 height 378
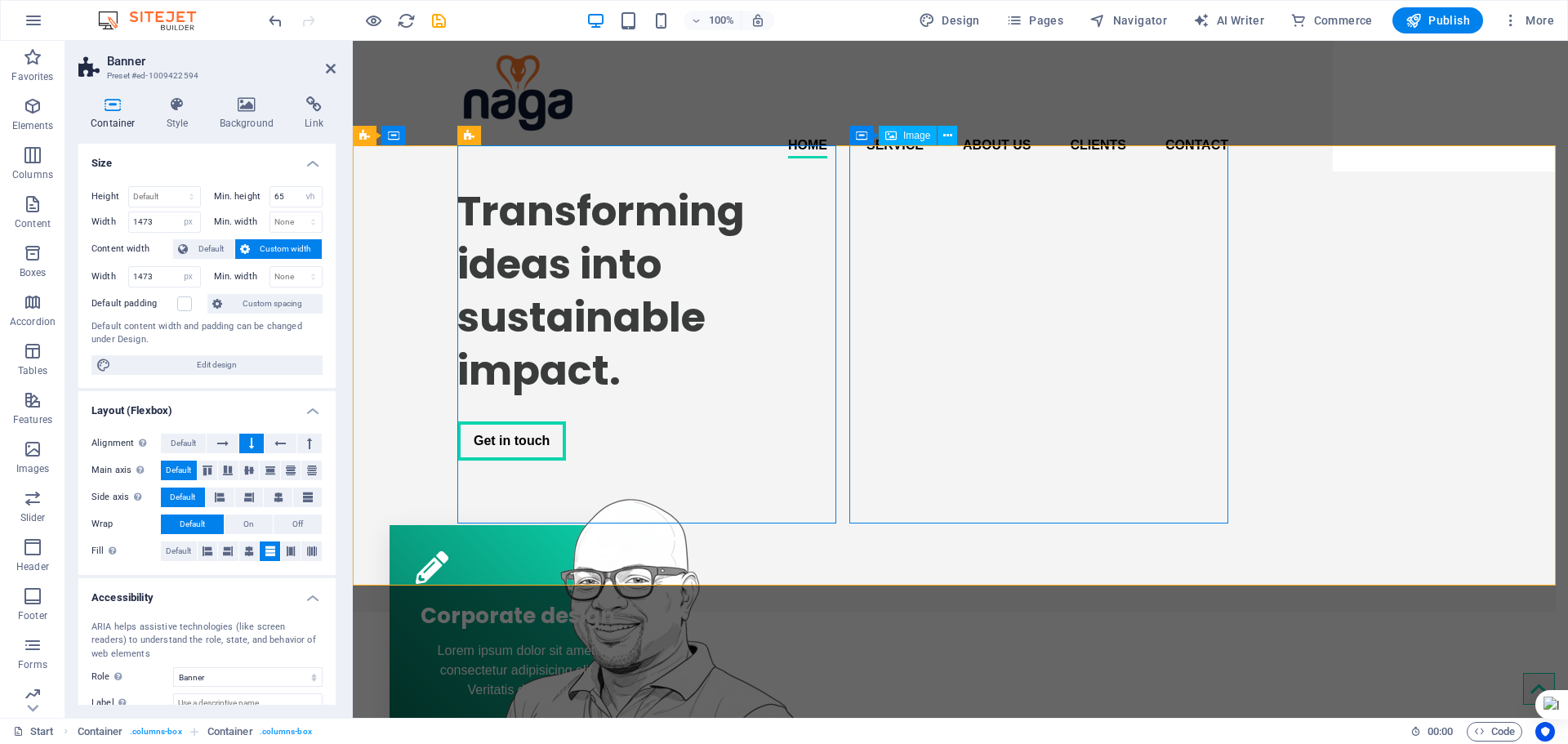
click at [836, 480] on figure at bounding box center [647, 668] width 379 height 378
select select "px"
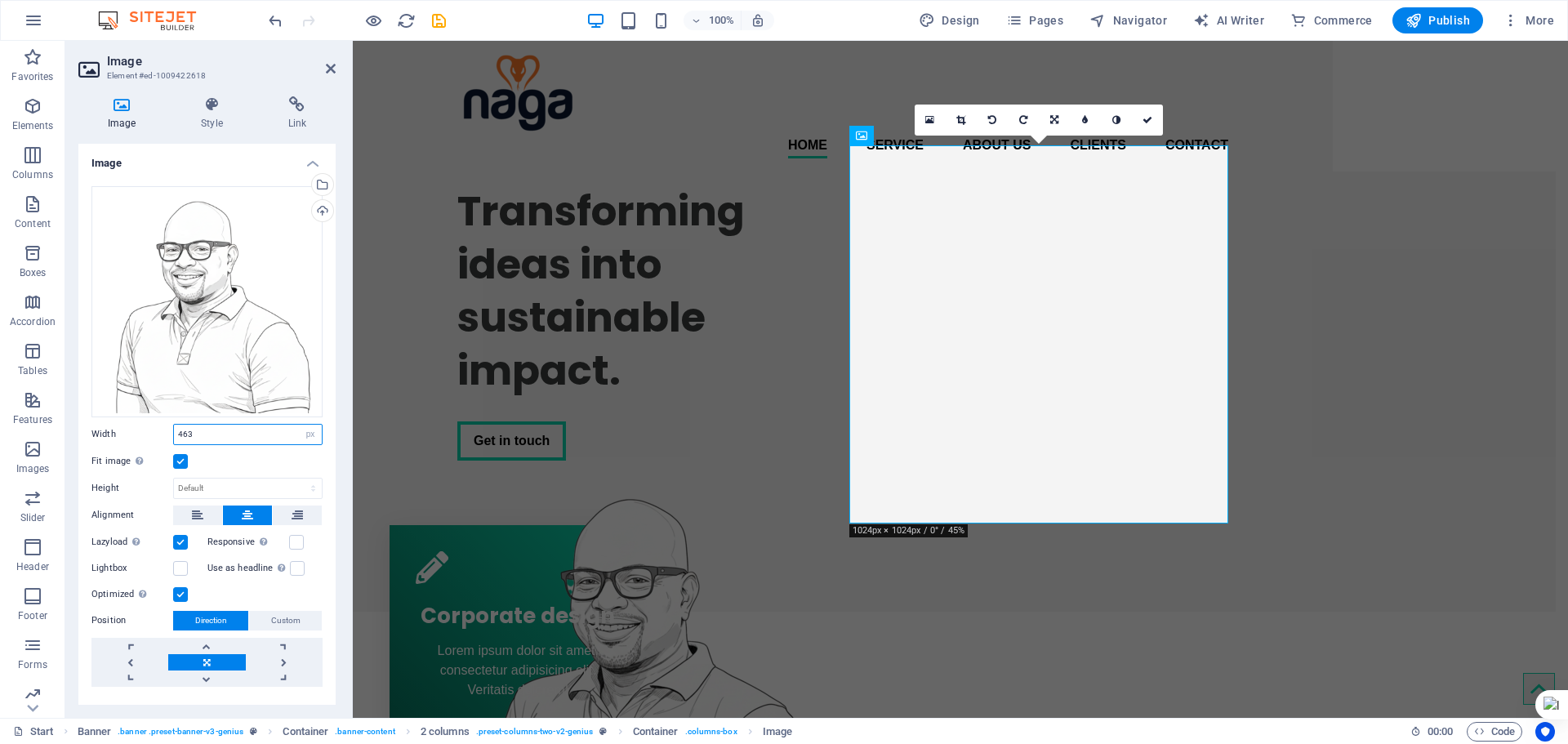
click at [214, 433] on input "463" at bounding box center [248, 434] width 148 height 20
type input "600"
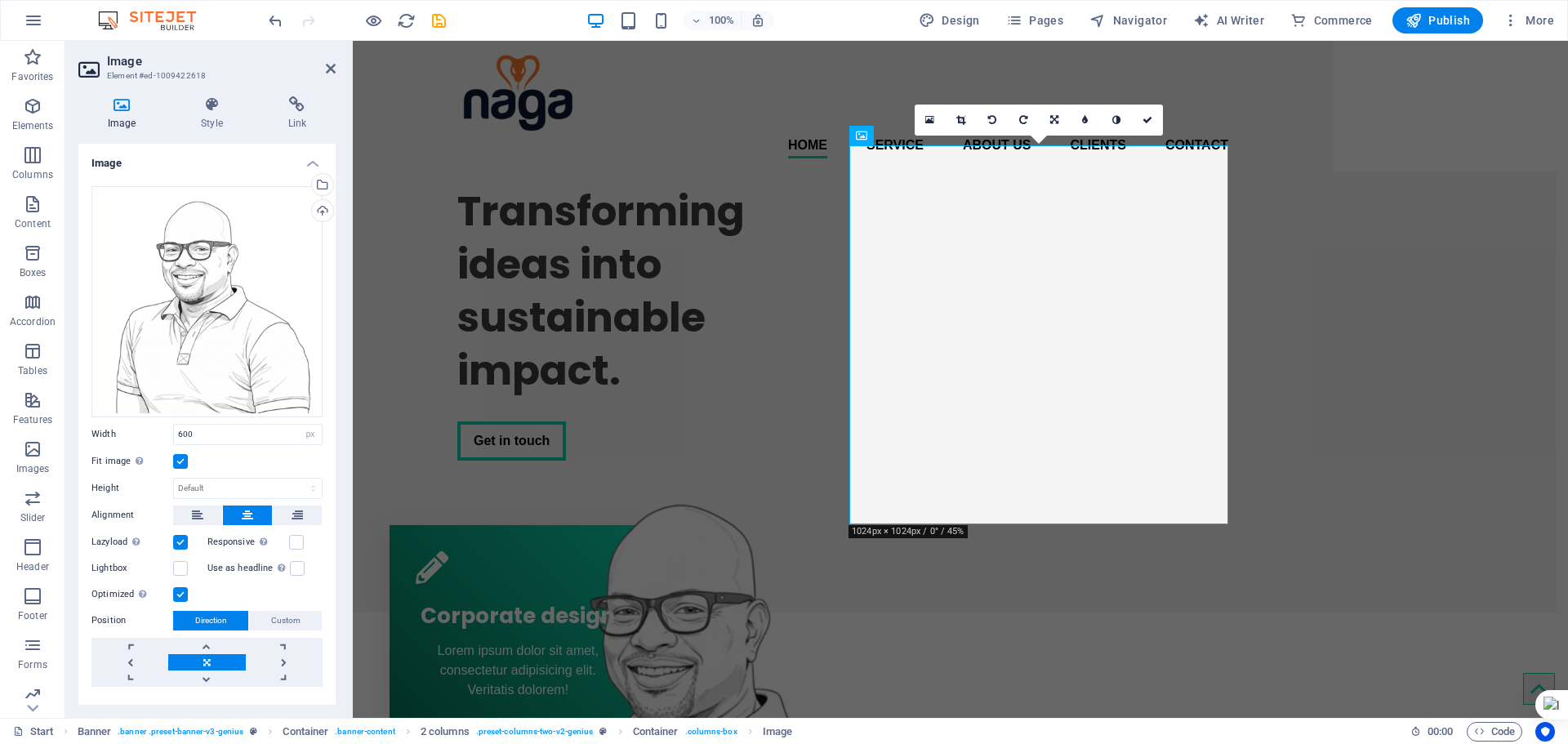
click at [179, 461] on label at bounding box center [181, 462] width 15 height 15
click at [0, 0] on input "Fit image Automatically fit image to a fixed width and height" at bounding box center [0, 0] width 0 height 0
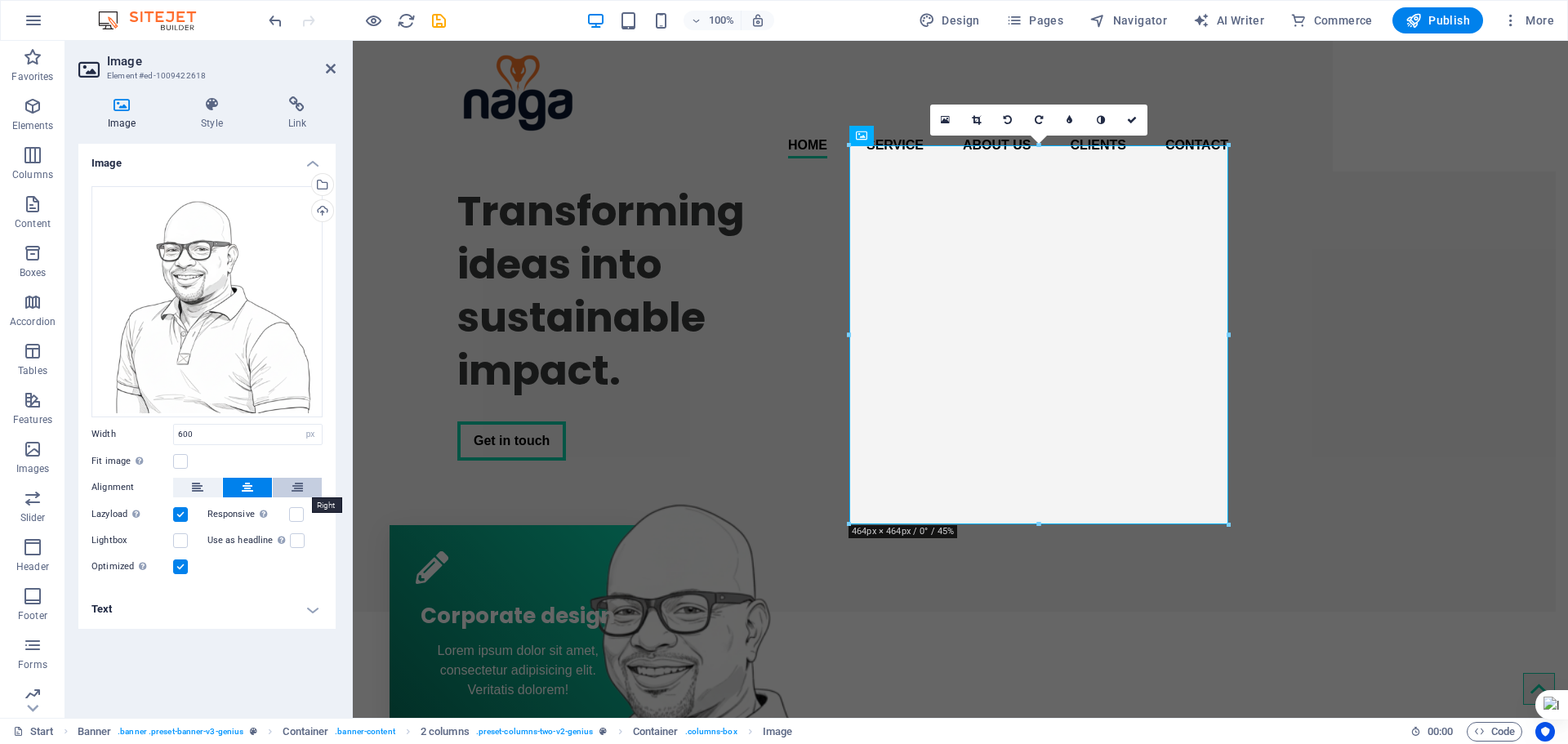
click at [289, 488] on button at bounding box center [297, 487] width 49 height 20
click at [247, 487] on icon at bounding box center [247, 487] width 11 height 20
click at [222, 104] on icon at bounding box center [211, 104] width 80 height 16
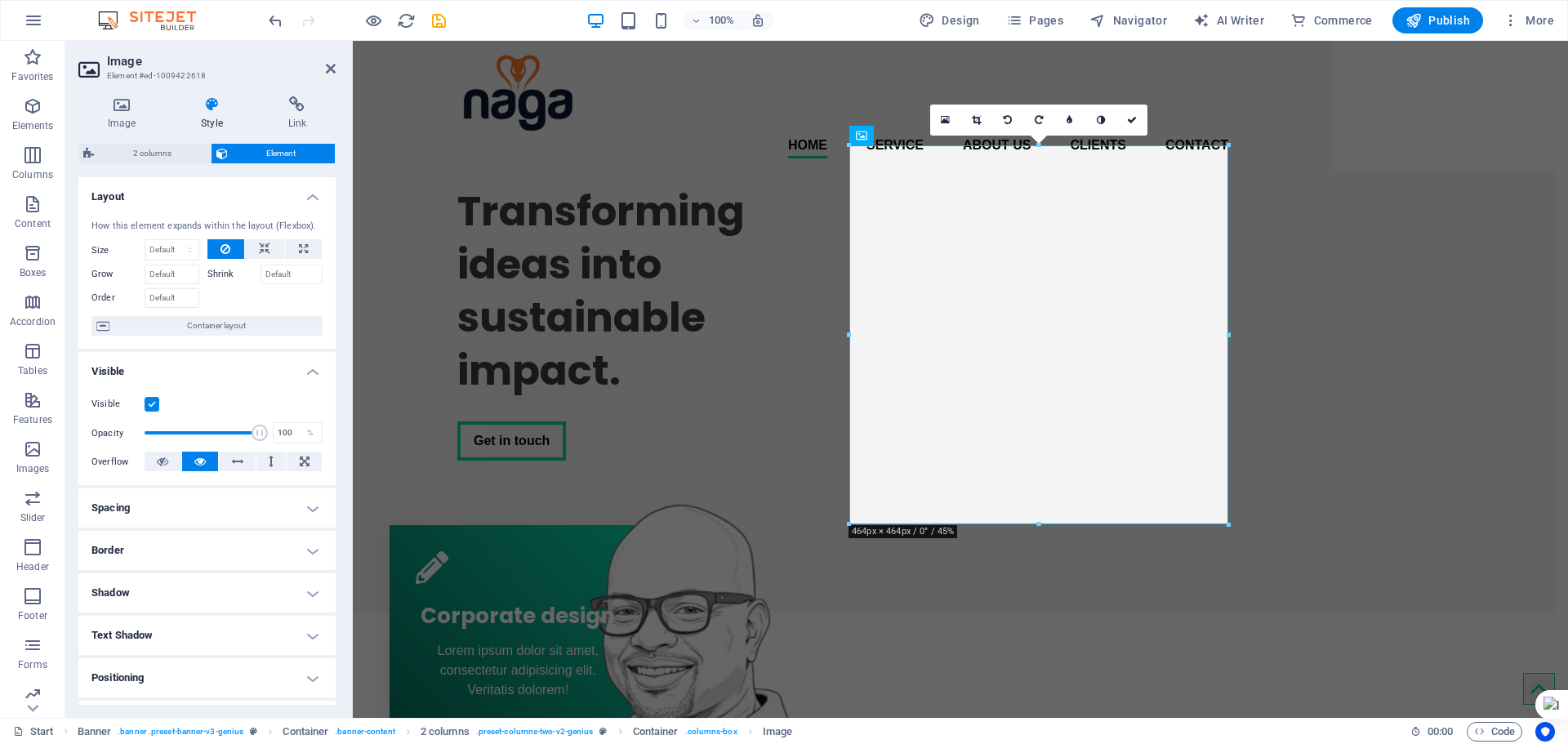
click at [144, 510] on h4 "Spacing" at bounding box center [207, 507] width 258 height 39
click at [189, 550] on select "Default auto px % rem vw vh Custom" at bounding box center [194, 541] width 75 height 20
select select "px"
click at [208, 532] on select "Default auto px % rem vw vh Custom" at bounding box center [194, 541] width 75 height 20
type input "50"
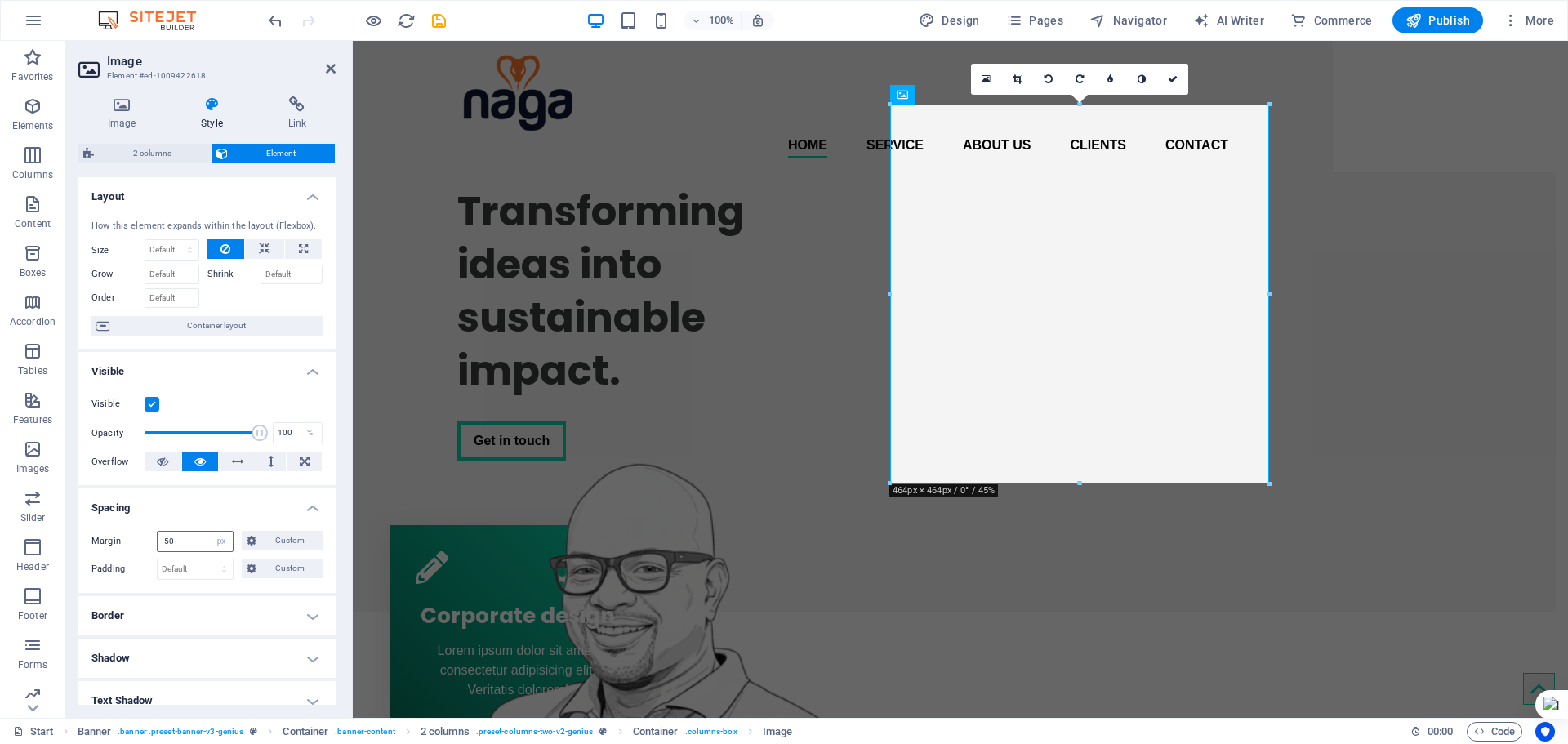
click at [196, 538] on input "-50" at bounding box center [194, 541] width 75 height 20
type input "-30"
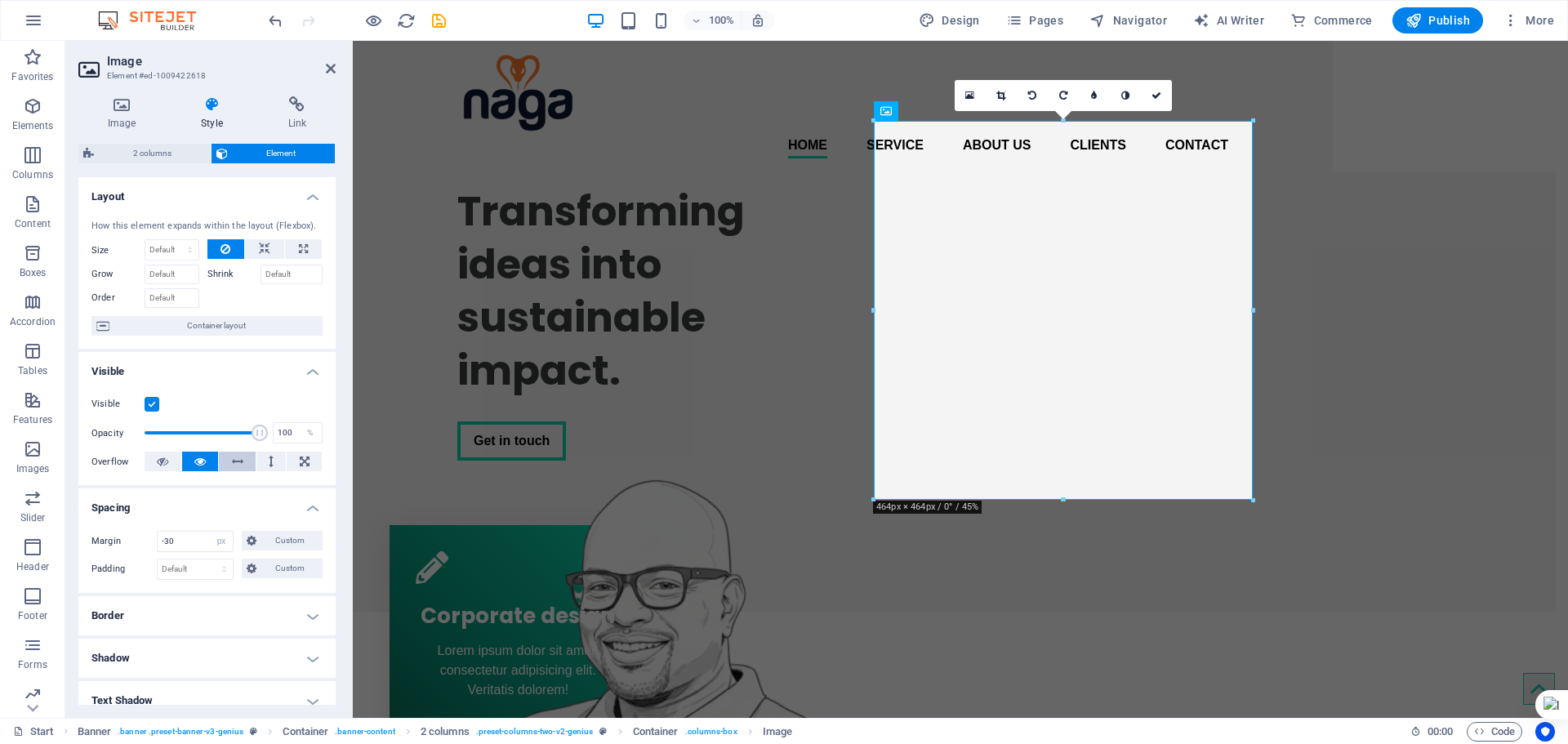
click at [233, 460] on icon at bounding box center [238, 461] width 11 height 20
type input "100"
drag, startPoint x: 258, startPoint y: 433, endPoint x: 295, endPoint y: 423, distance: 38.3
click at [295, 423] on div "Opacity 100 %" at bounding box center [207, 433] width 231 height 25
click at [181, 249] on select "Default auto px % 1/1 1/2 1/3 1/4 1/5 1/6 1/7 1/8 1/9 1/10" at bounding box center [172, 250] width 53 height 20
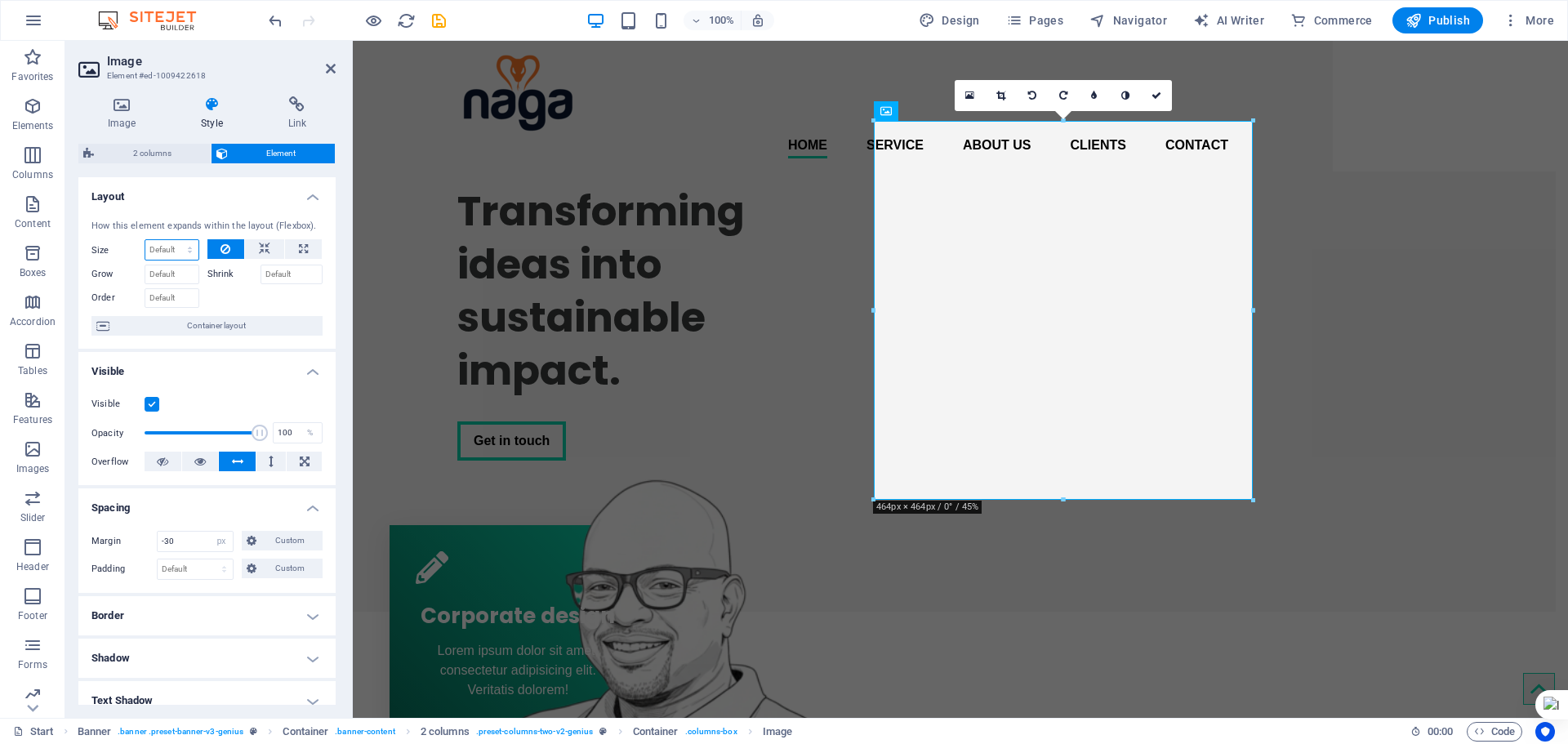
select select "1/1"
click at [173, 240] on select "Default auto px % 1/1 1/2 1/3 1/4 1/5 1/6 1/7 1/8 1/9 1/10" at bounding box center [172, 250] width 53 height 20
type input "100"
select select "%"
click at [266, 247] on icon at bounding box center [264, 249] width 11 height 20
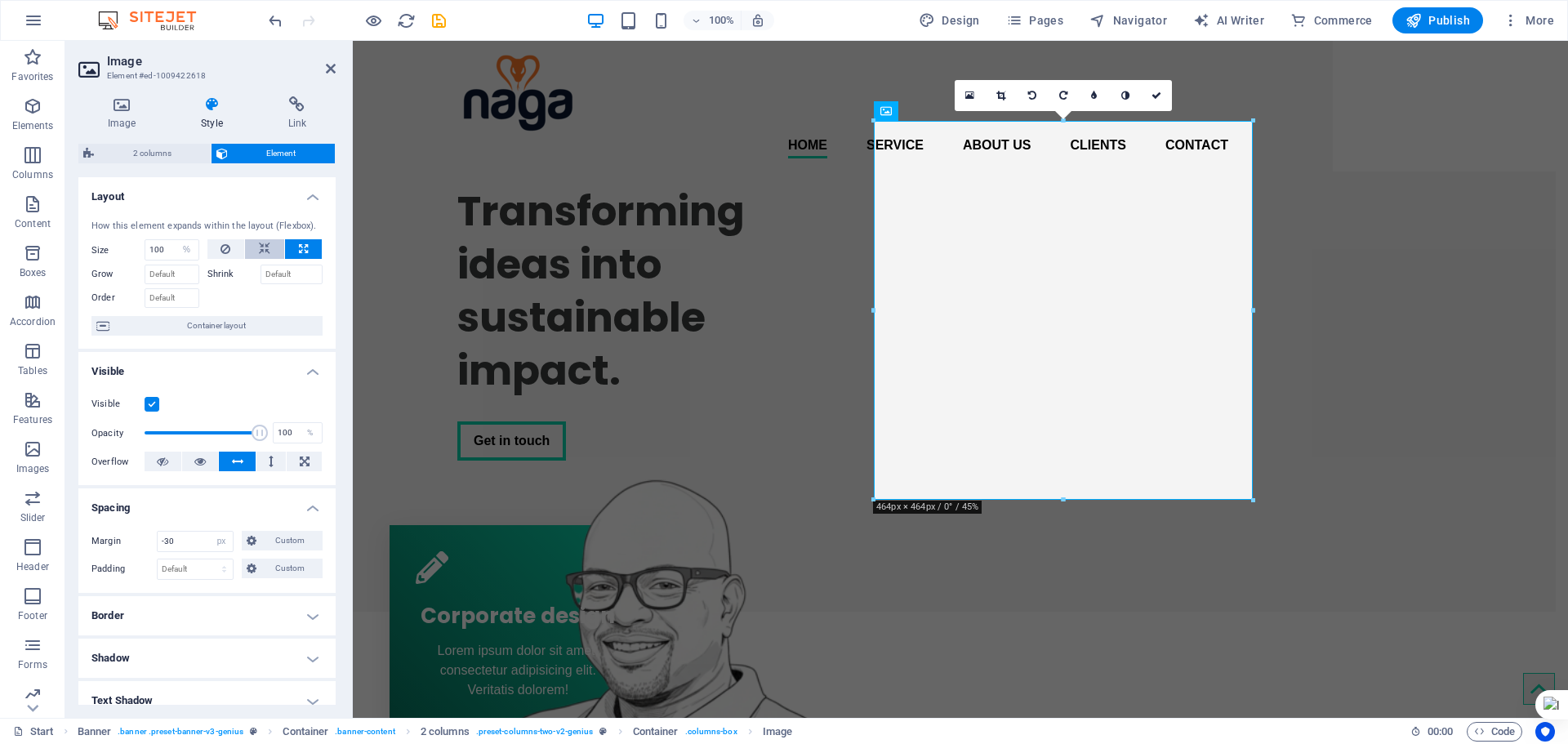
select select "DISABLED_OPTION_VALUE"
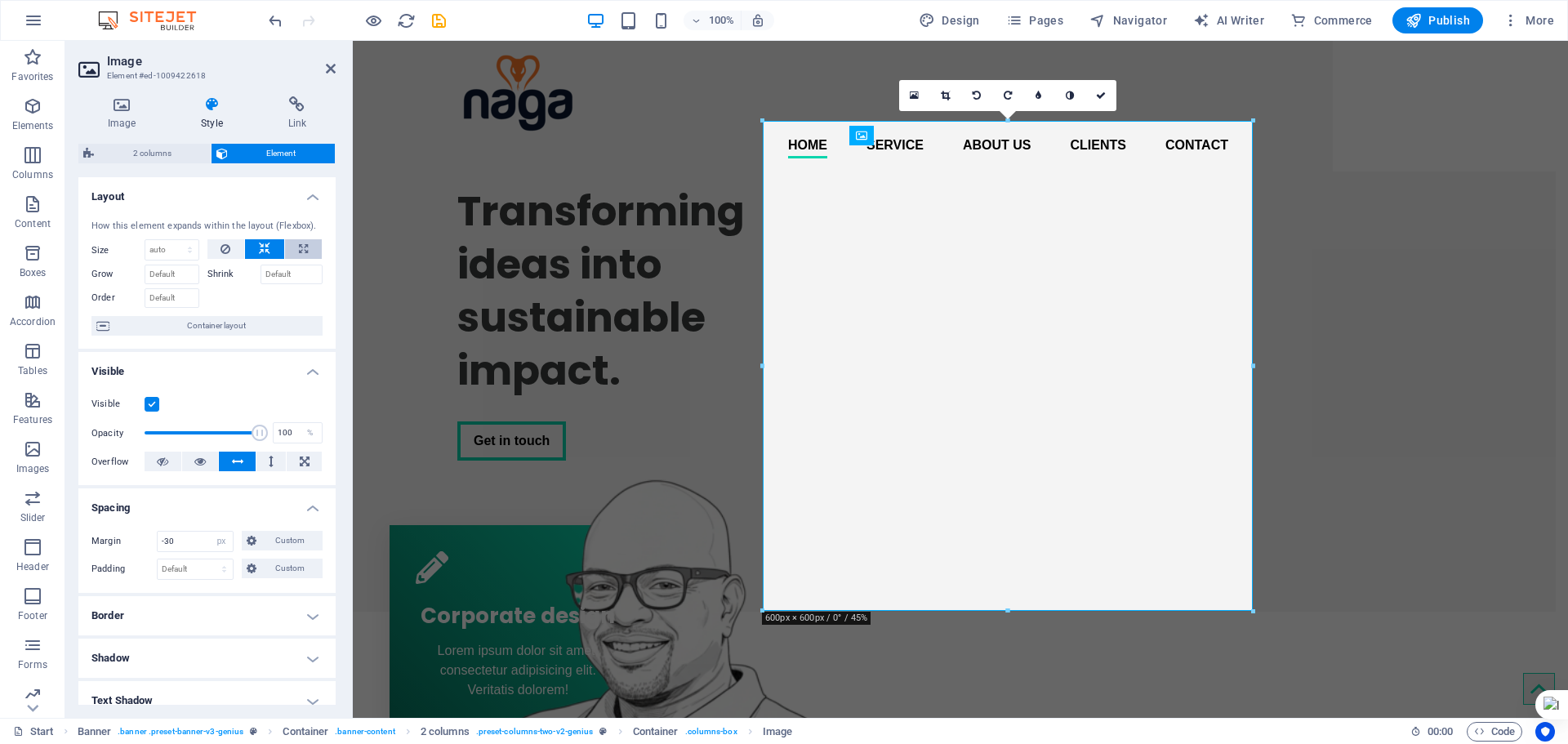
click at [299, 245] on icon at bounding box center [303, 249] width 9 height 20
type input "100"
select select "%"
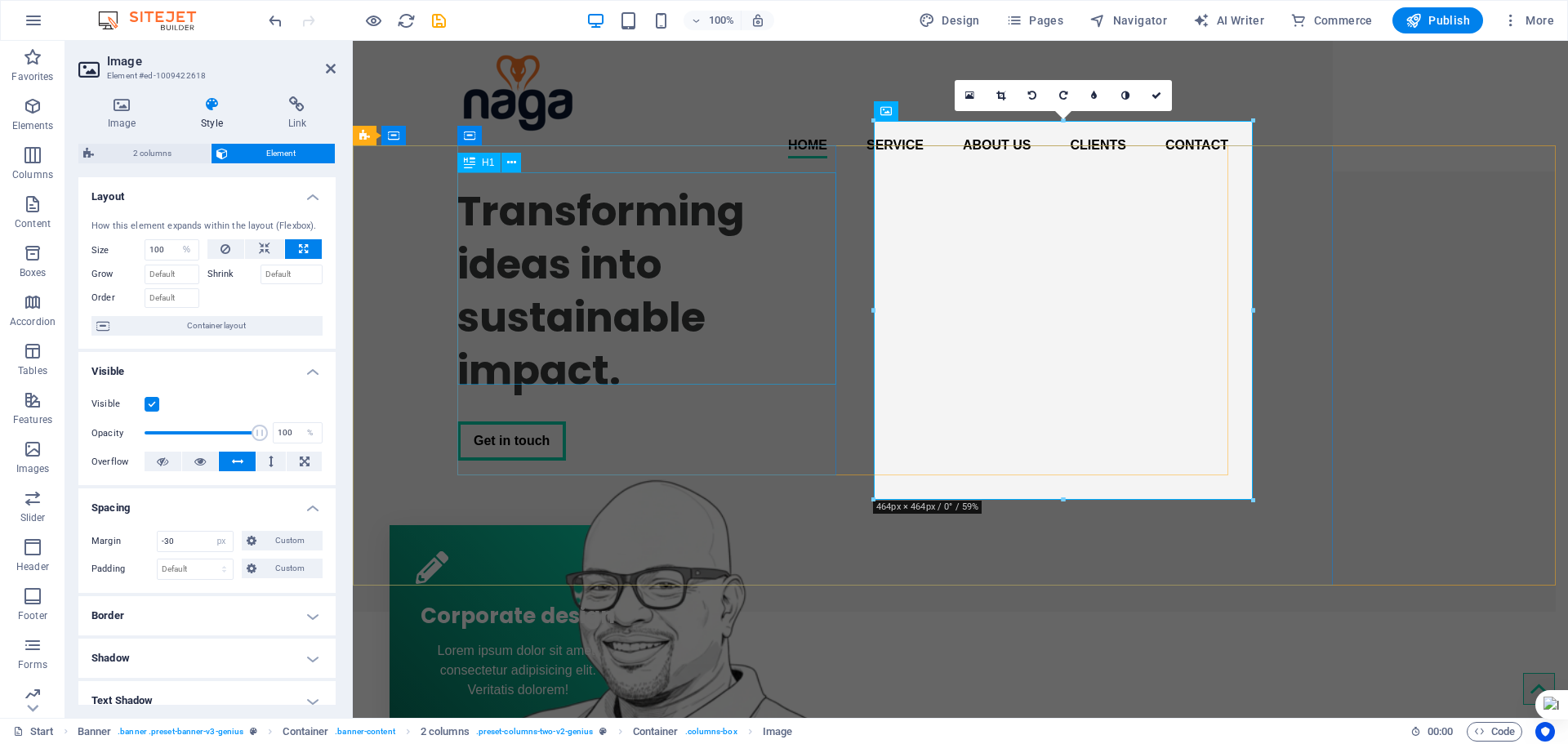
click at [681, 327] on div "Transforming ideas into sustainable impact." at bounding box center [647, 291] width 379 height 212
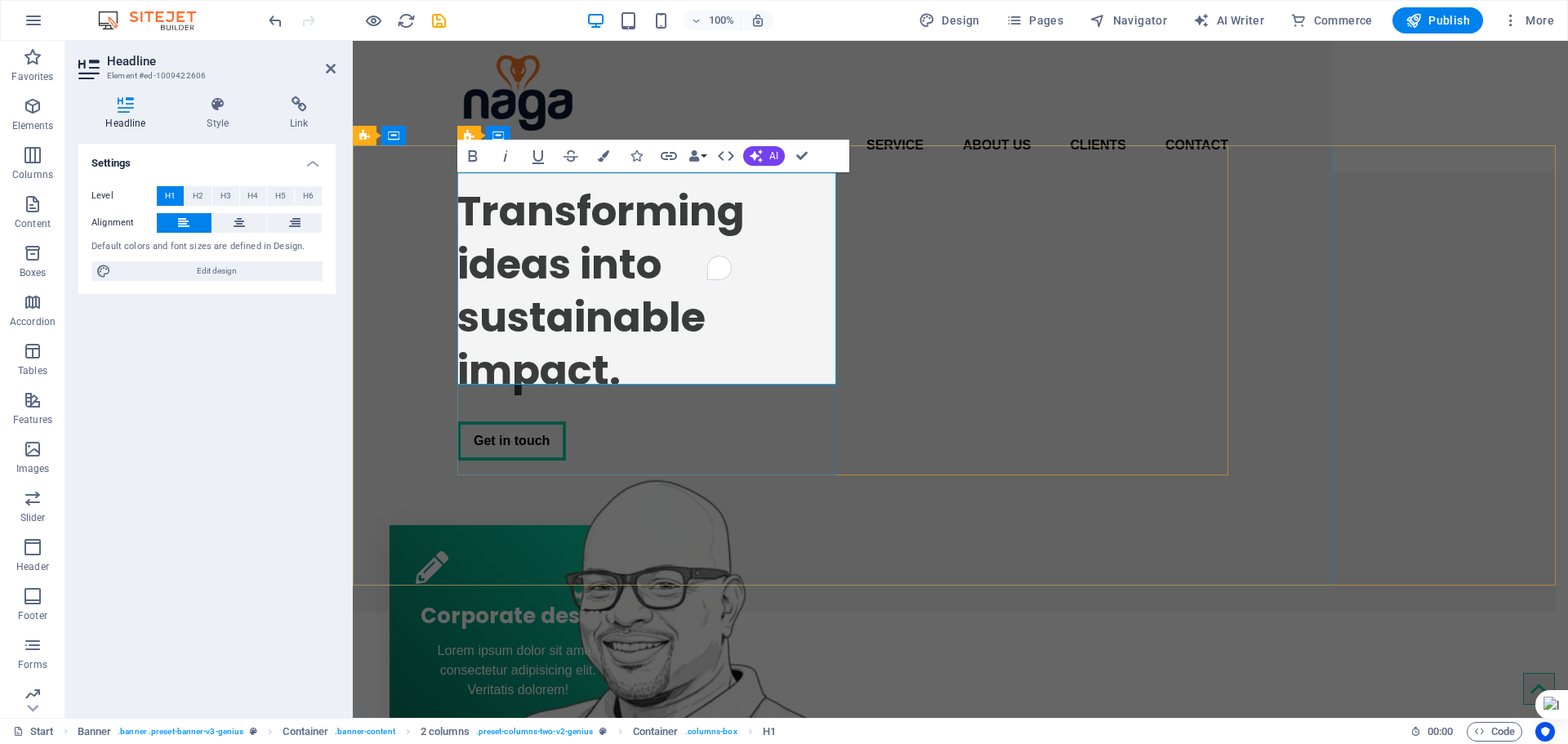
click at [770, 379] on h1 "Transforming ideas into sustainable impact." at bounding box center [647, 291] width 379 height 212
click at [750, 421] on div "Get in touch" at bounding box center [647, 440] width 379 height 39
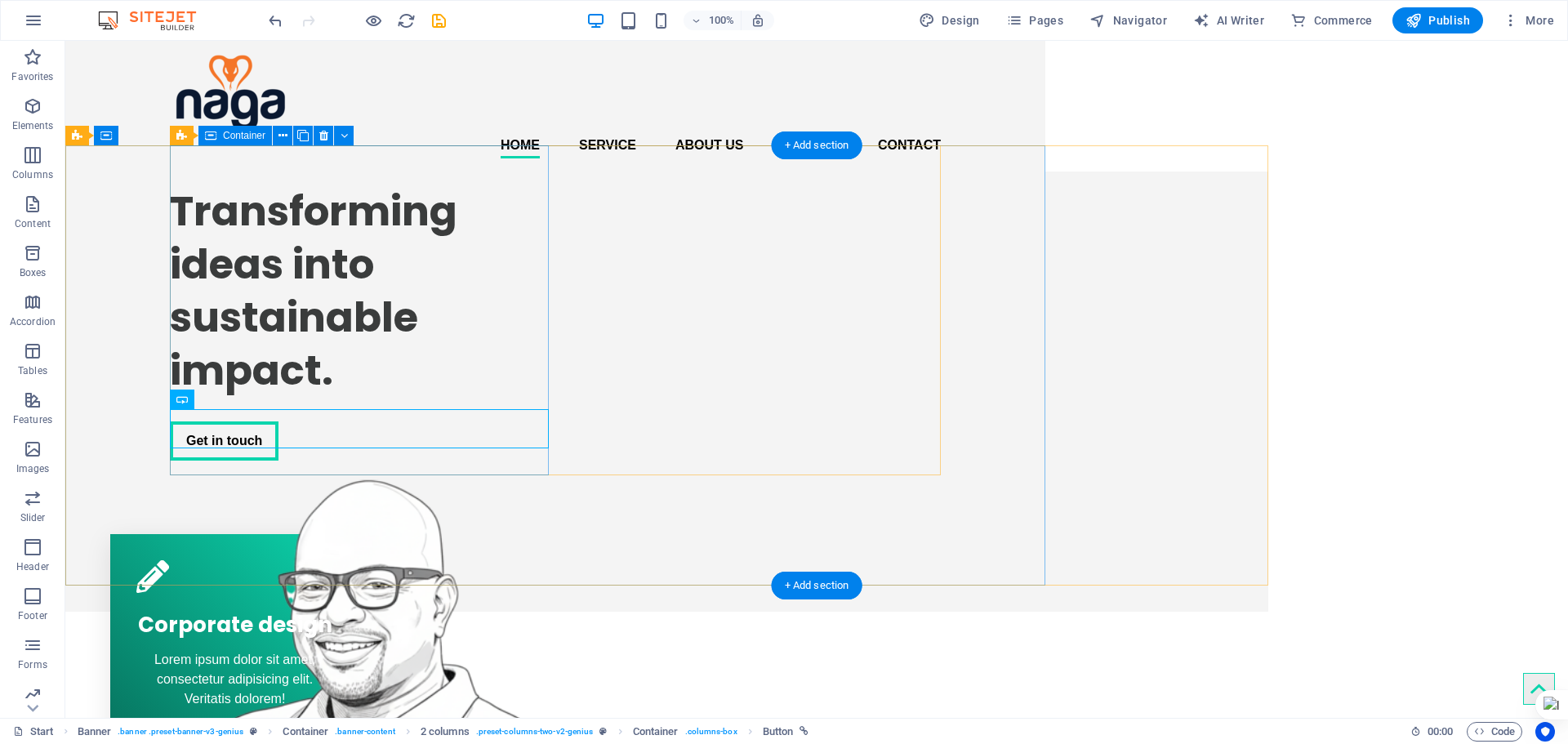
click at [545, 459] on div "Transforming ideas into sustainable impact. Get in touch" at bounding box center [359, 322] width 379 height 302
click at [527, 457] on div "Transforming ideas into sustainable impact. Get in touch" at bounding box center [359, 322] width 379 height 302
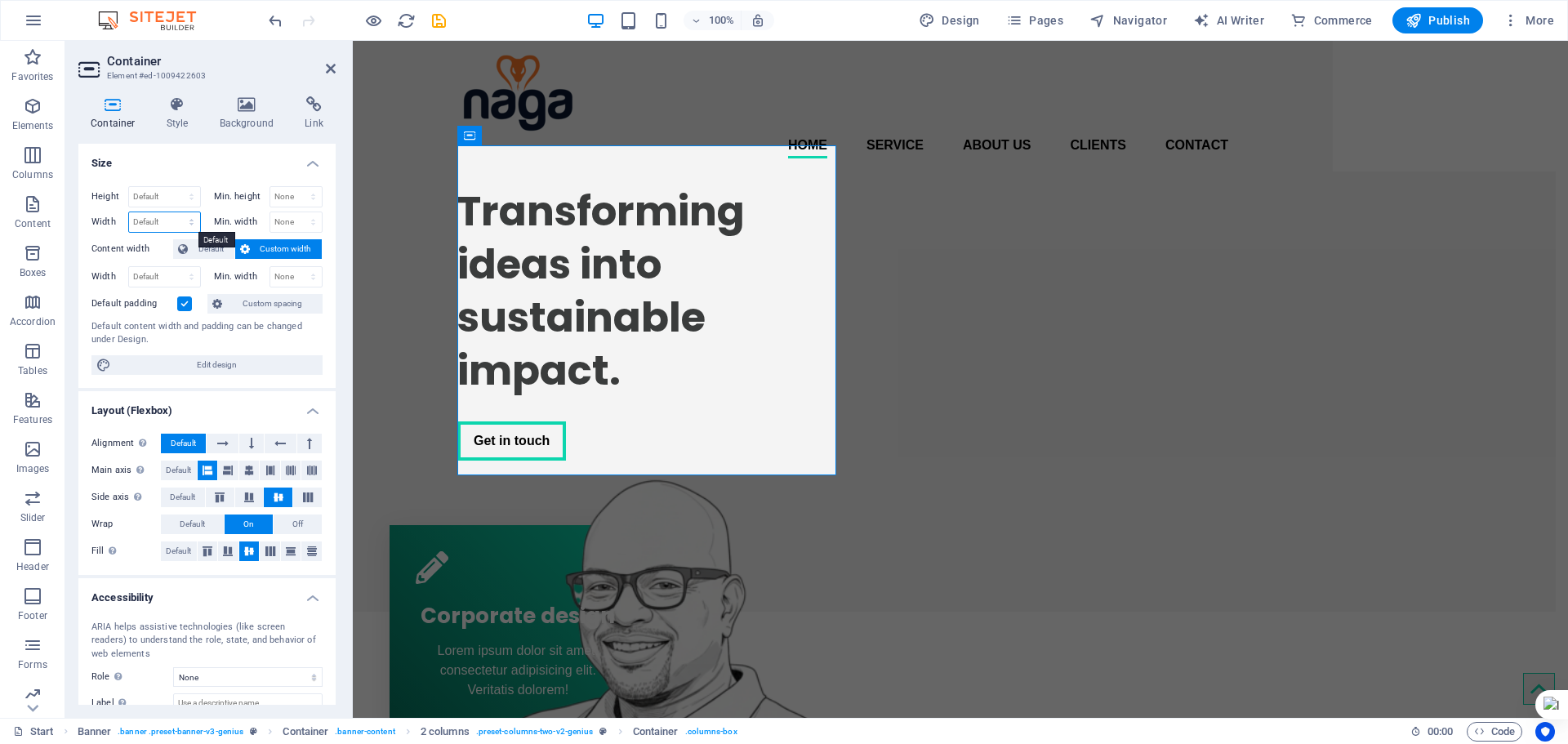
click at [167, 217] on select "Default px rem % em vh vw" at bounding box center [164, 221] width 71 height 20
select select "px"
click at [175, 212] on select "Default px rem % em vh vw" at bounding box center [164, 221] width 71 height 20
type input "600"
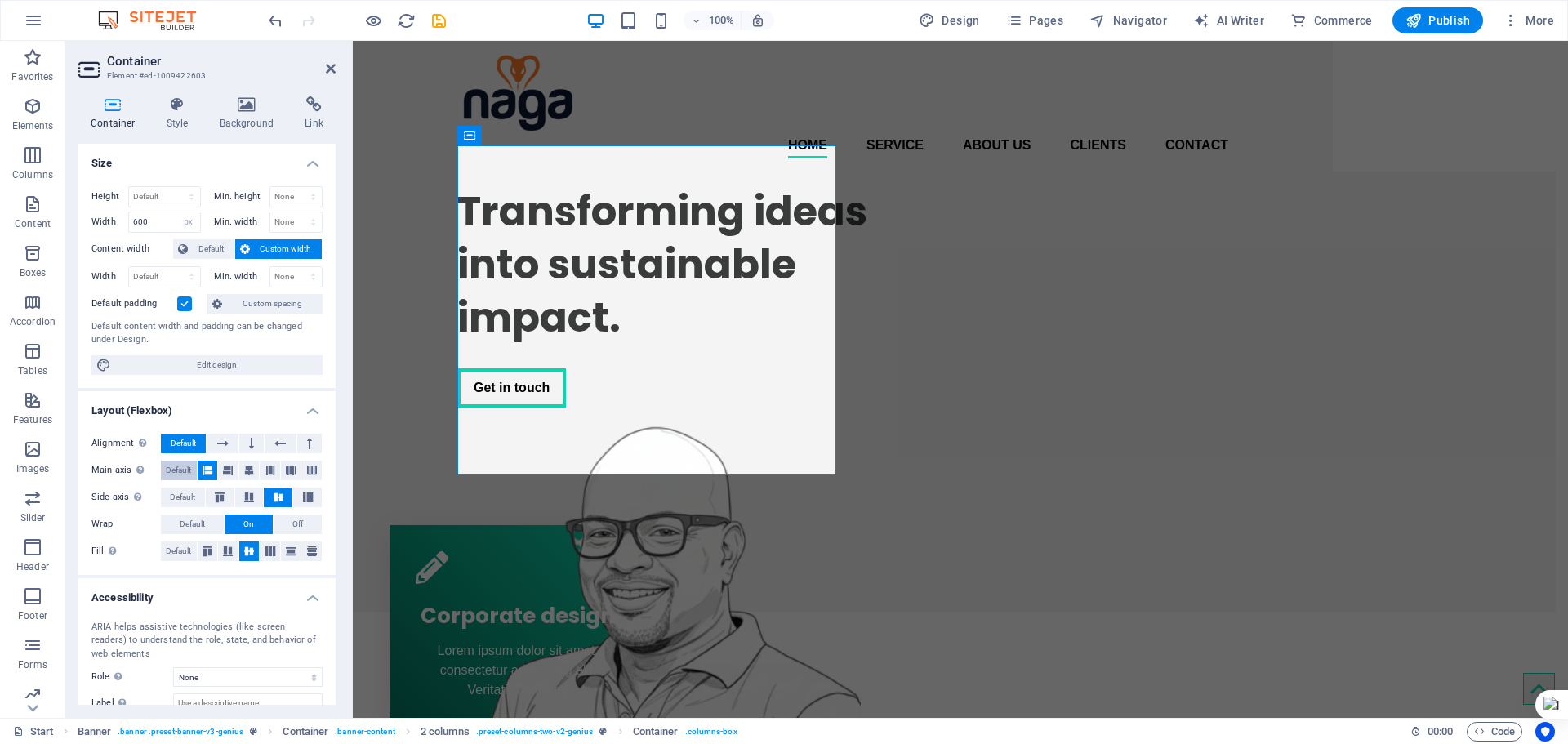
click at [187, 469] on span "Default" at bounding box center [178, 470] width 26 height 20
click at [175, 501] on span "Default" at bounding box center [182, 497] width 26 height 20
click at [222, 496] on icon at bounding box center [220, 497] width 20 height 9
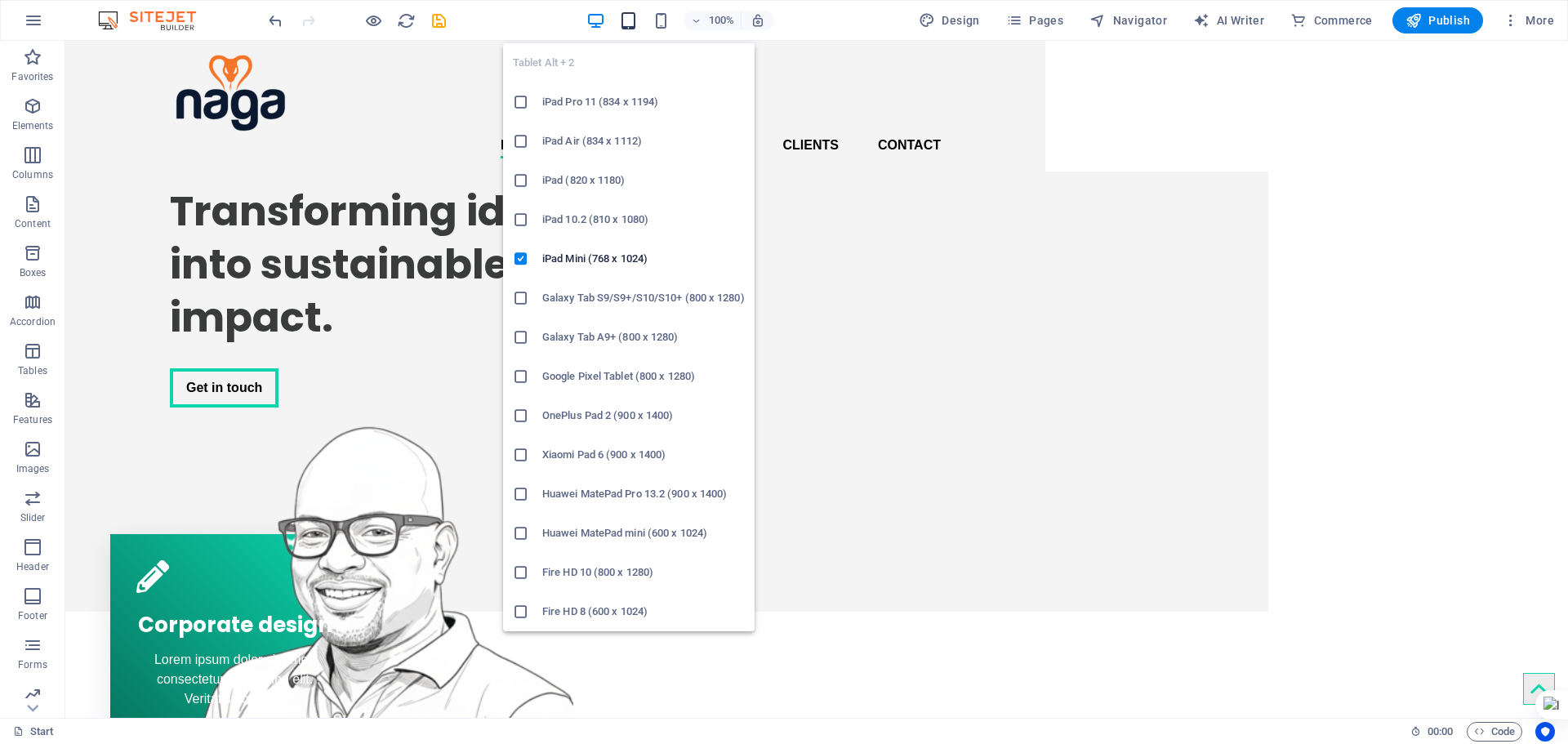
click at [624, 27] on icon "button" at bounding box center [629, 21] width 19 height 19
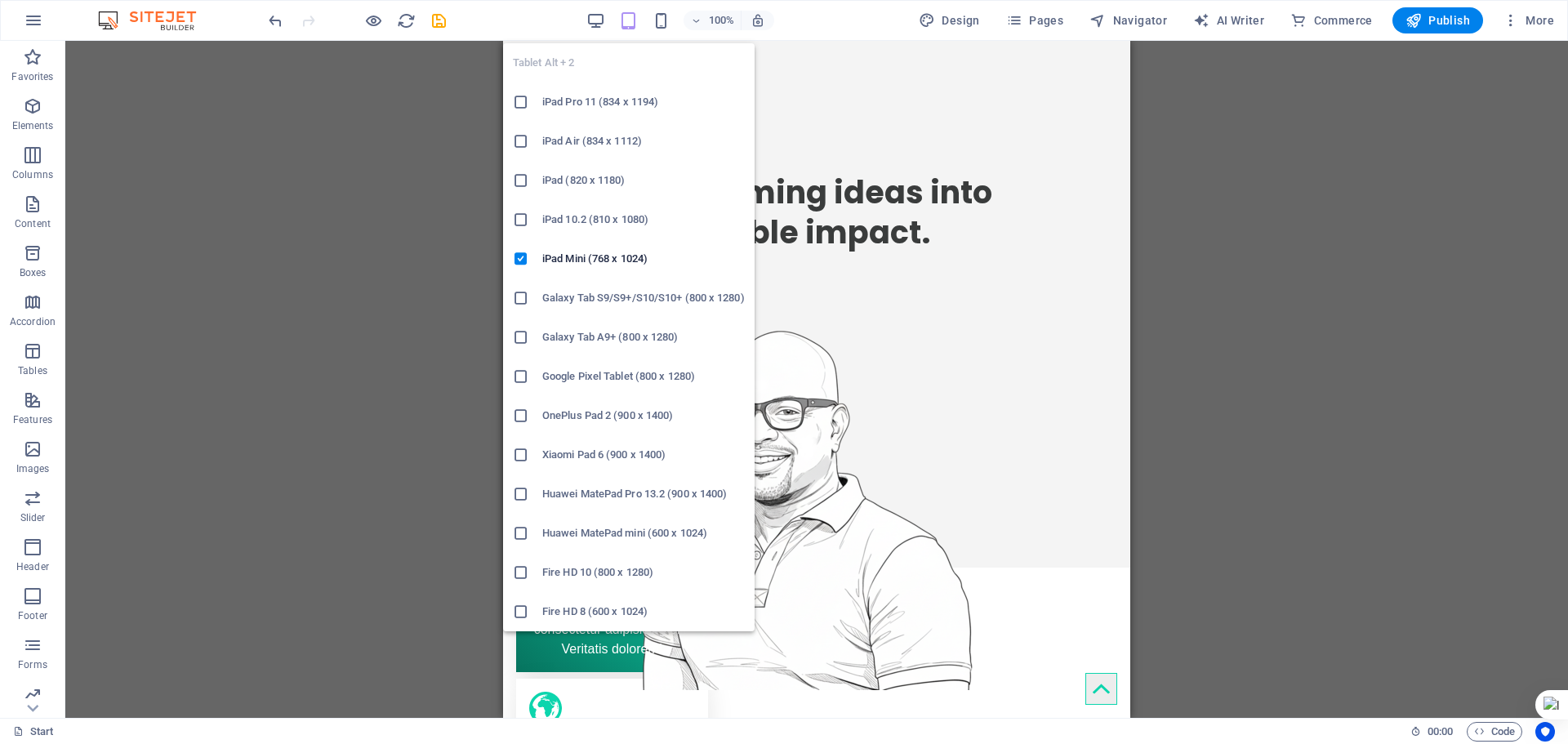
click at [628, 23] on icon "button" at bounding box center [629, 21] width 19 height 19
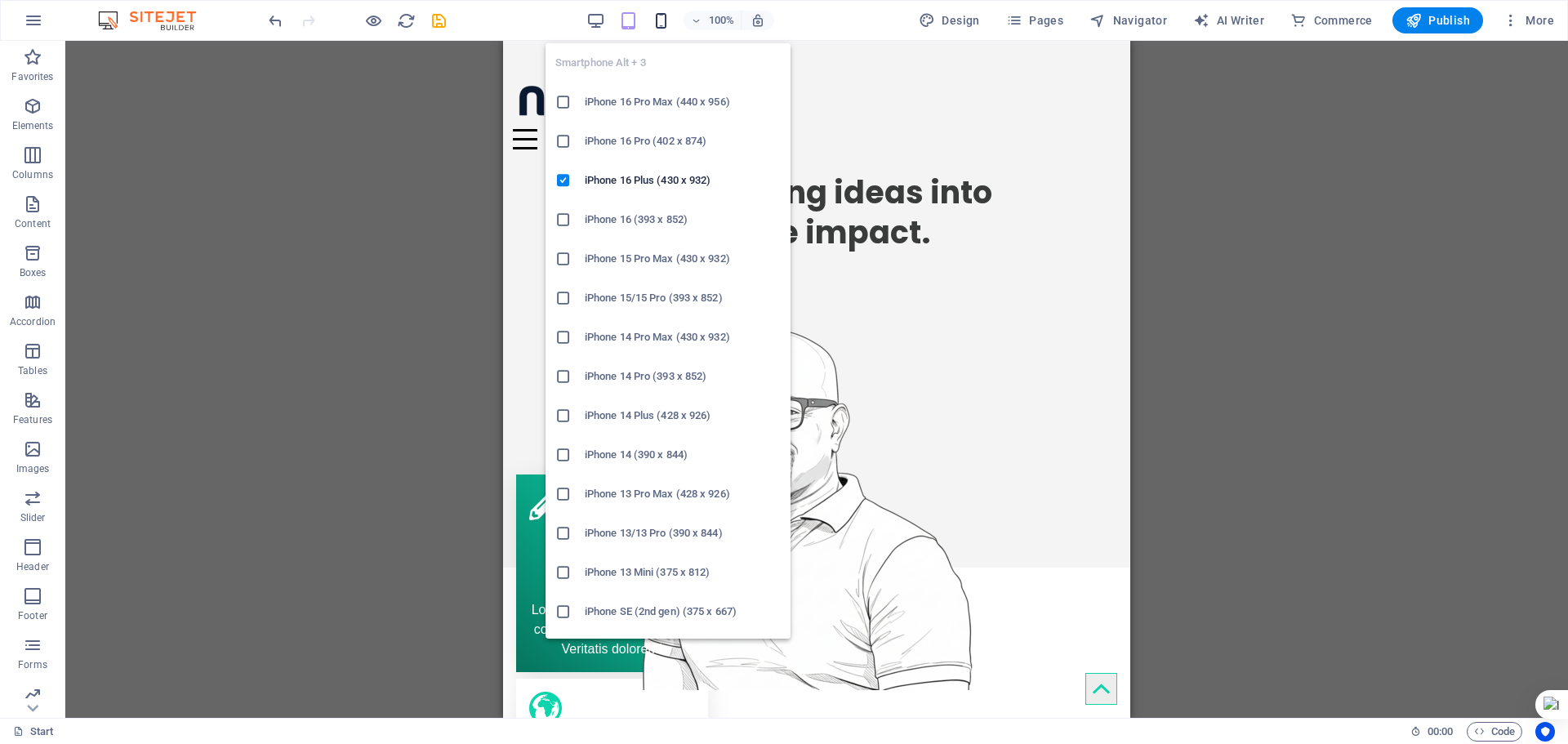
click at [660, 23] on icon "button" at bounding box center [661, 21] width 19 height 19
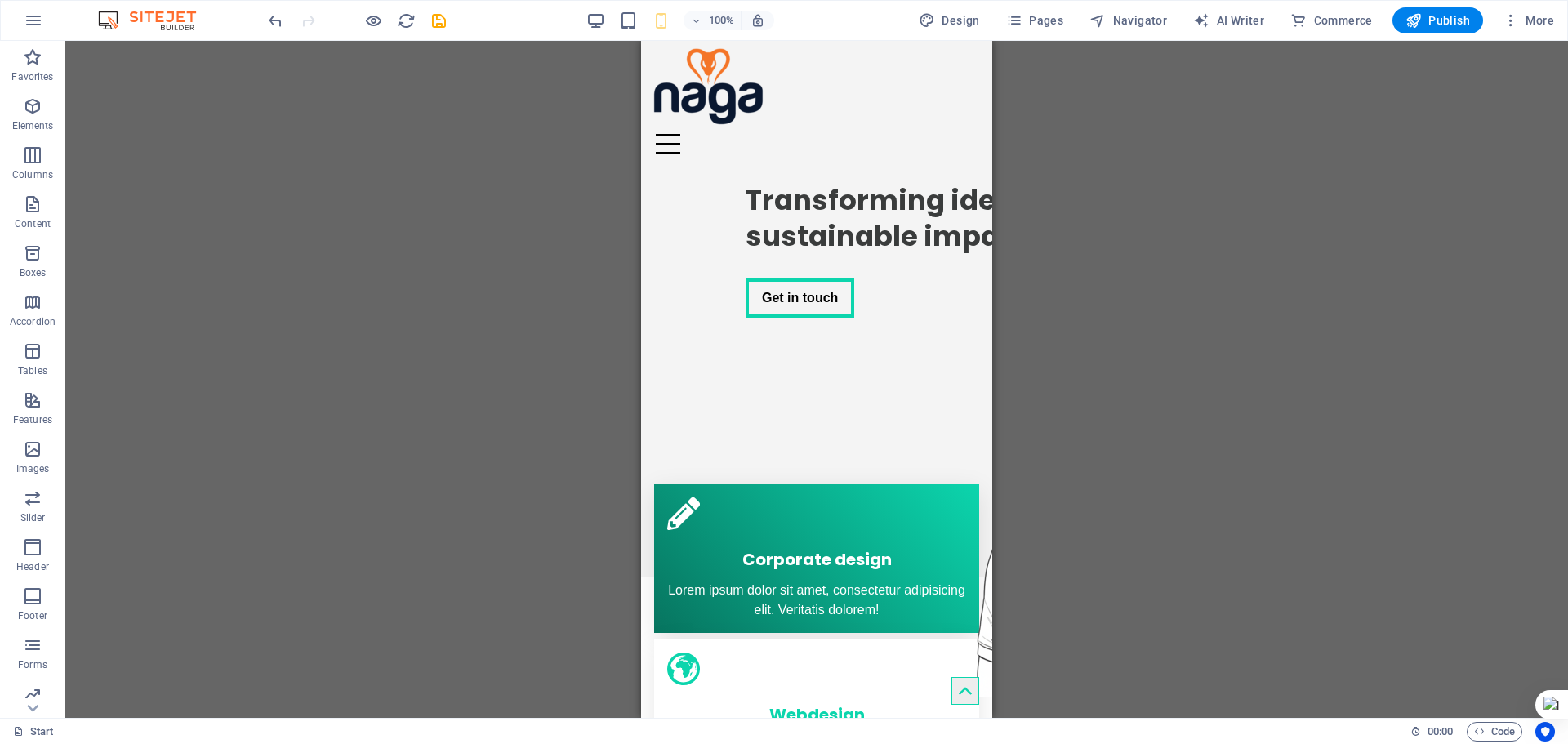
click at [606, 32] on div "100%" at bounding box center [679, 21] width 188 height 27
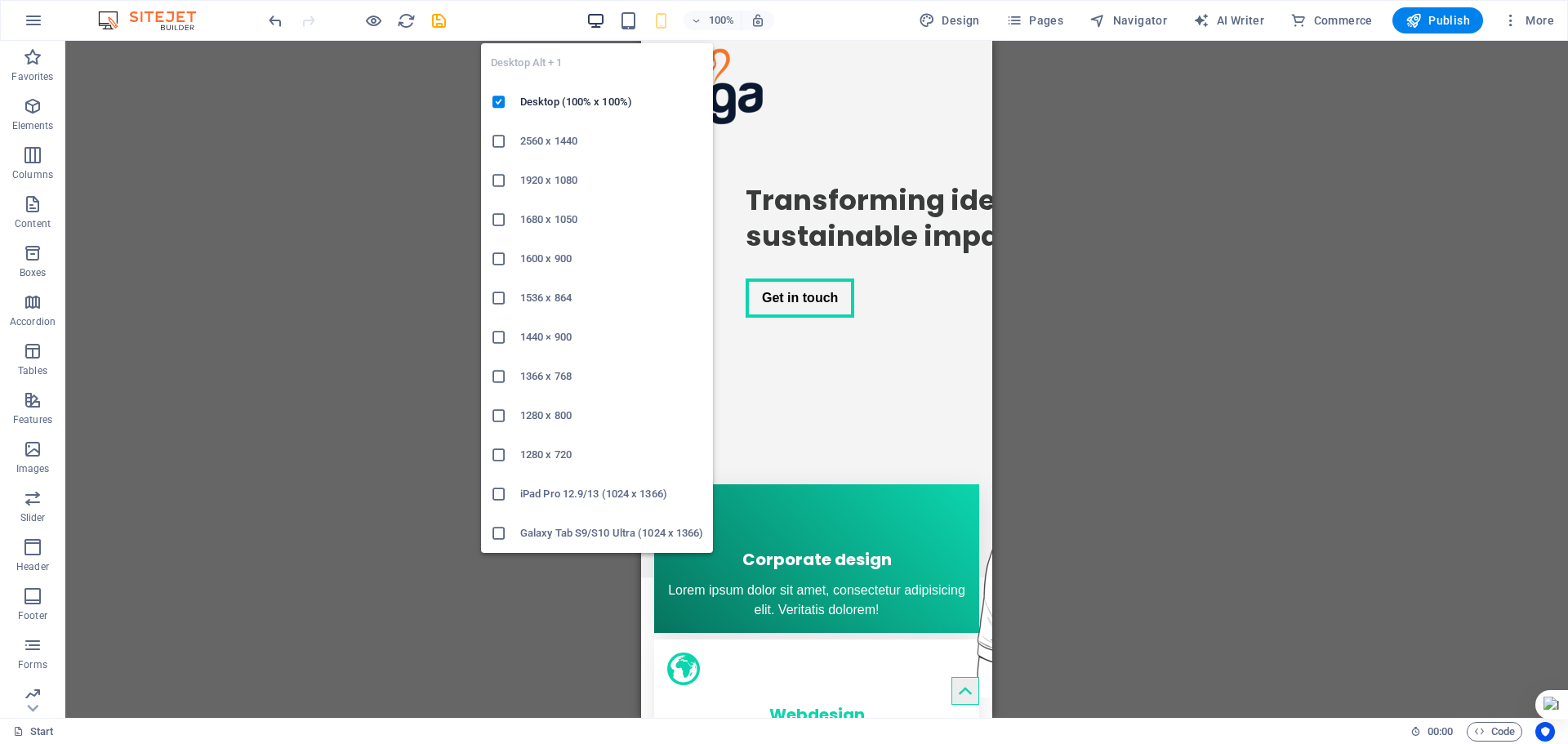
click at [599, 18] on icon "button" at bounding box center [596, 21] width 19 height 19
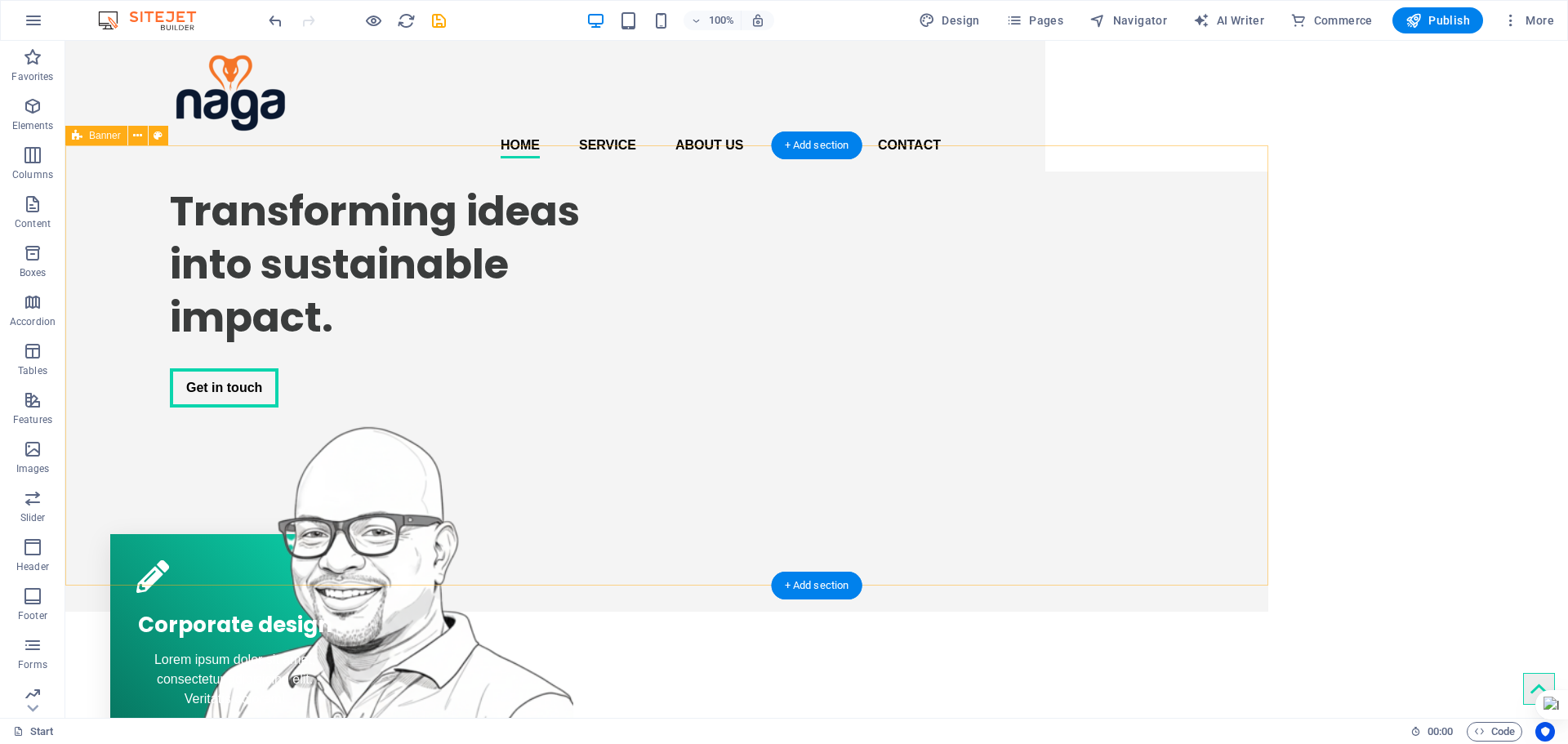
click at [1256, 371] on div "Transforming ideas into sustainable impact. Get in touch" at bounding box center [667, 391] width 1203 height 440
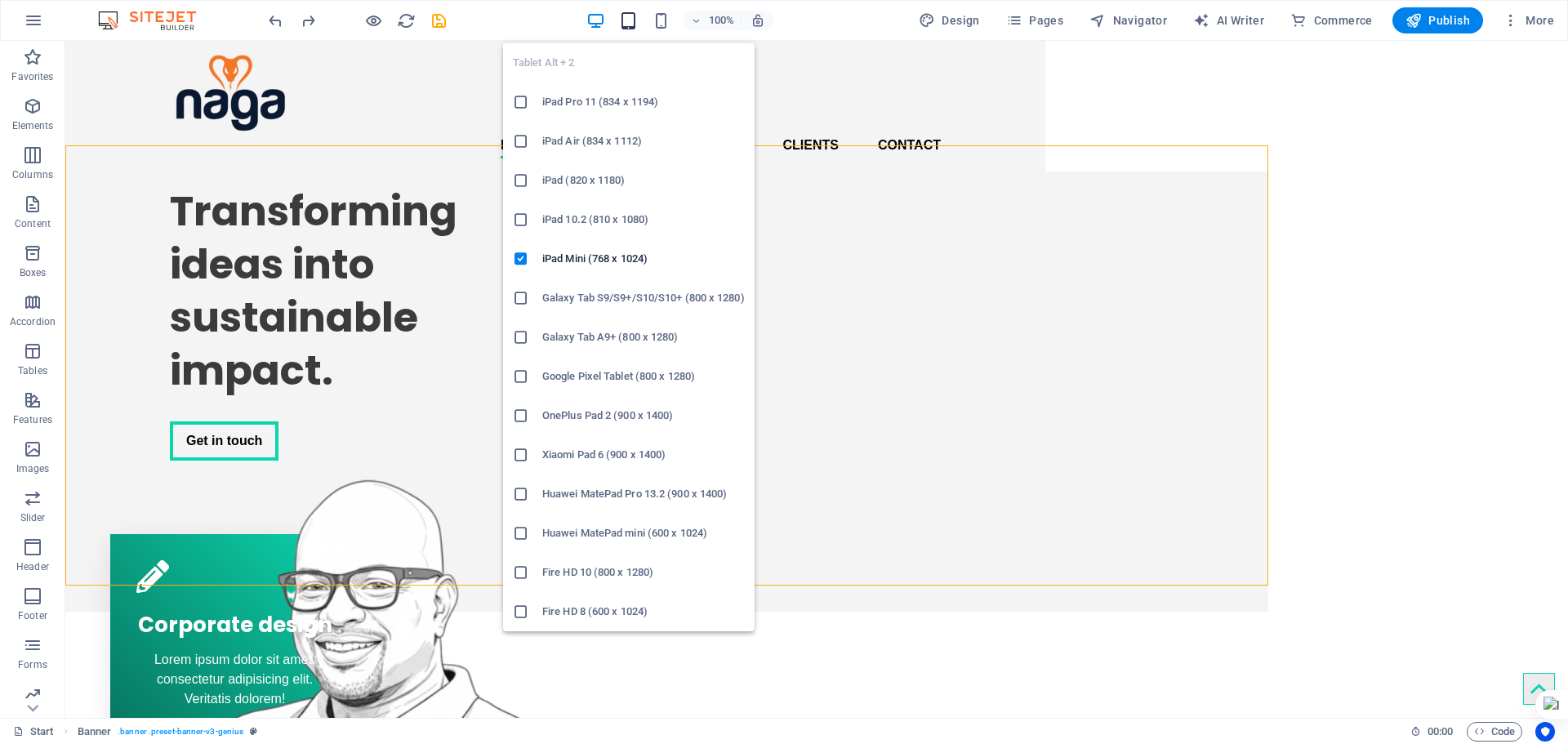
click at [625, 23] on icon "button" at bounding box center [629, 21] width 19 height 19
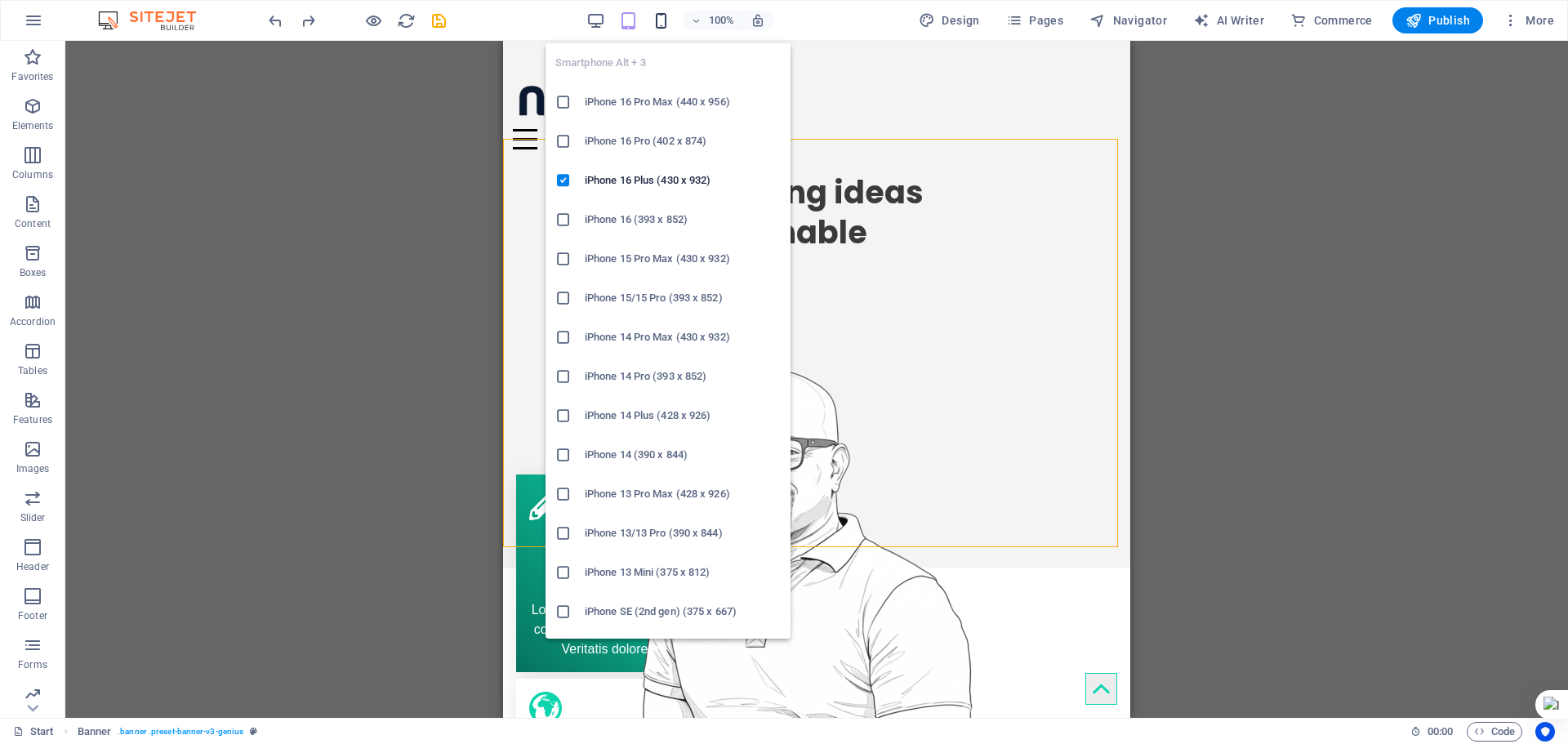
click at [668, 27] on icon "button" at bounding box center [661, 21] width 19 height 19
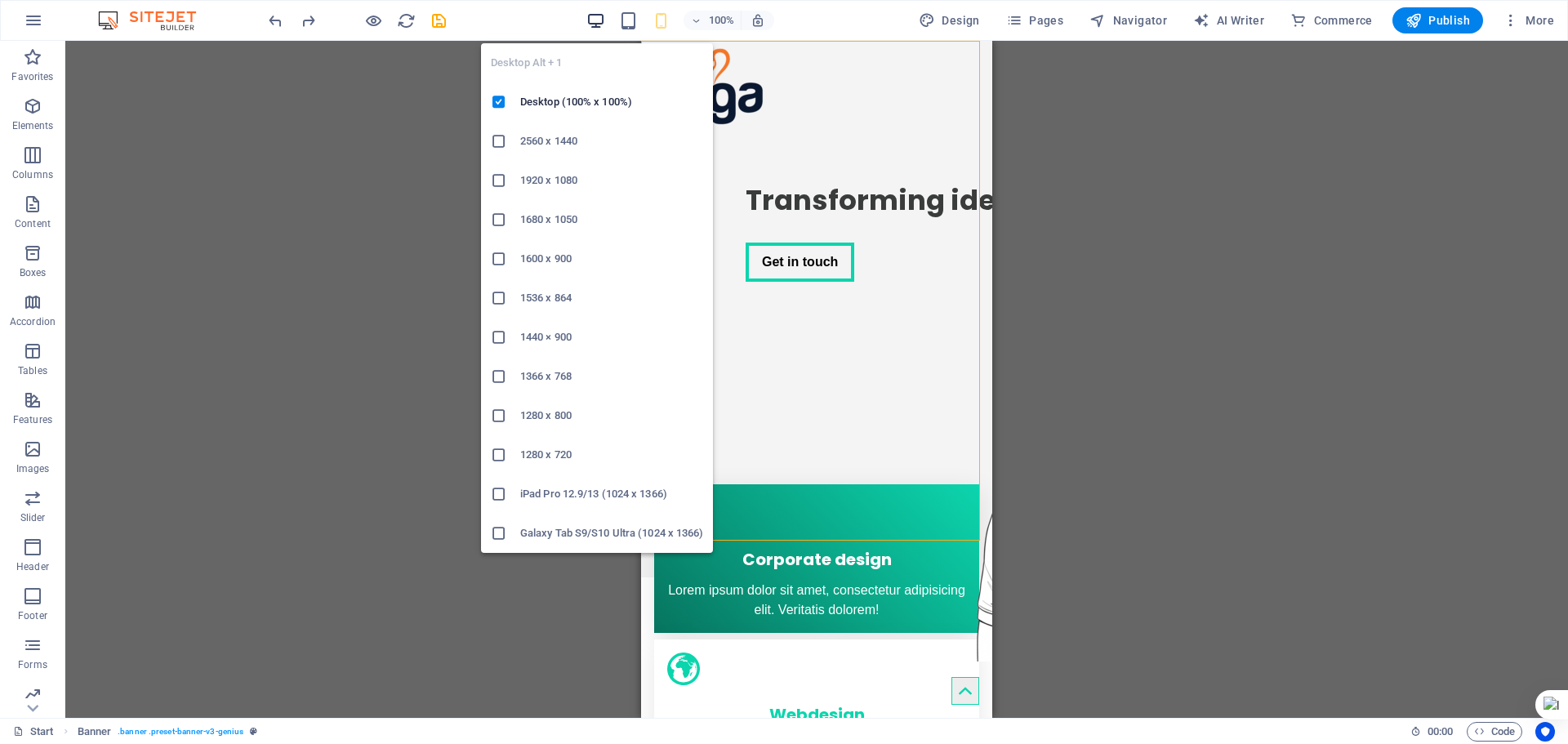
click at [599, 16] on icon "button" at bounding box center [596, 21] width 19 height 19
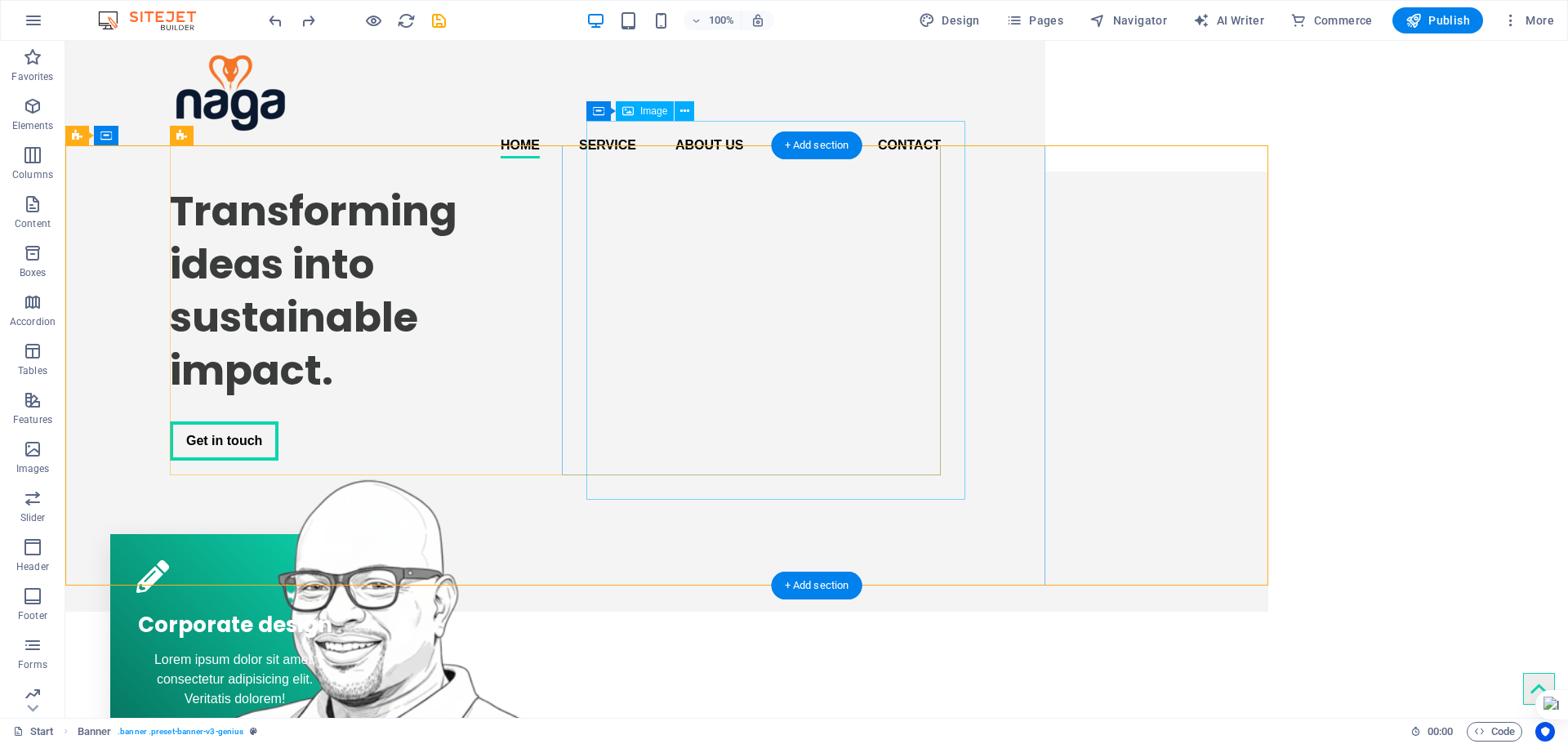
click at [574, 455] on figure at bounding box center [360, 700] width 428 height 490
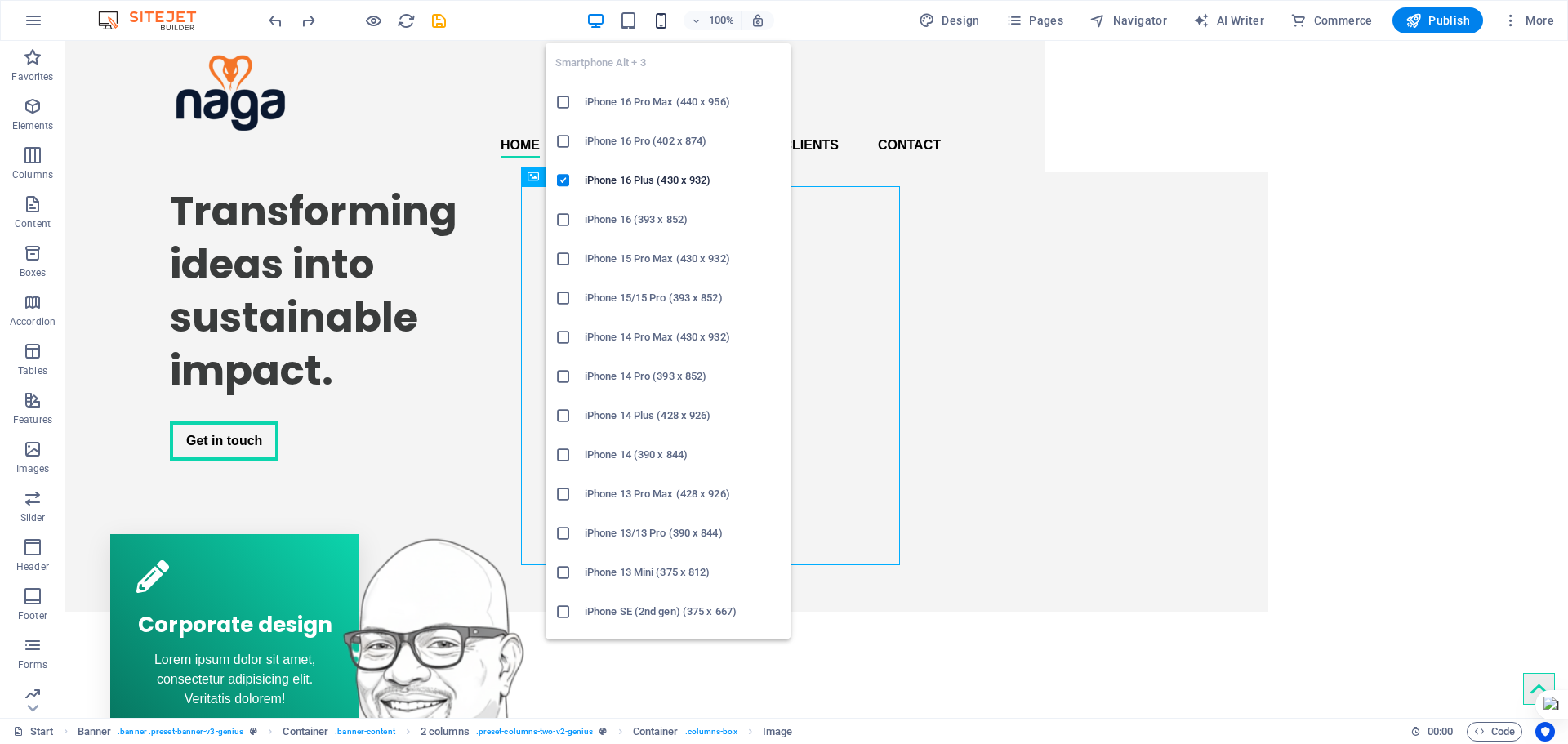
click at [668, 13] on icon "button" at bounding box center [661, 21] width 19 height 19
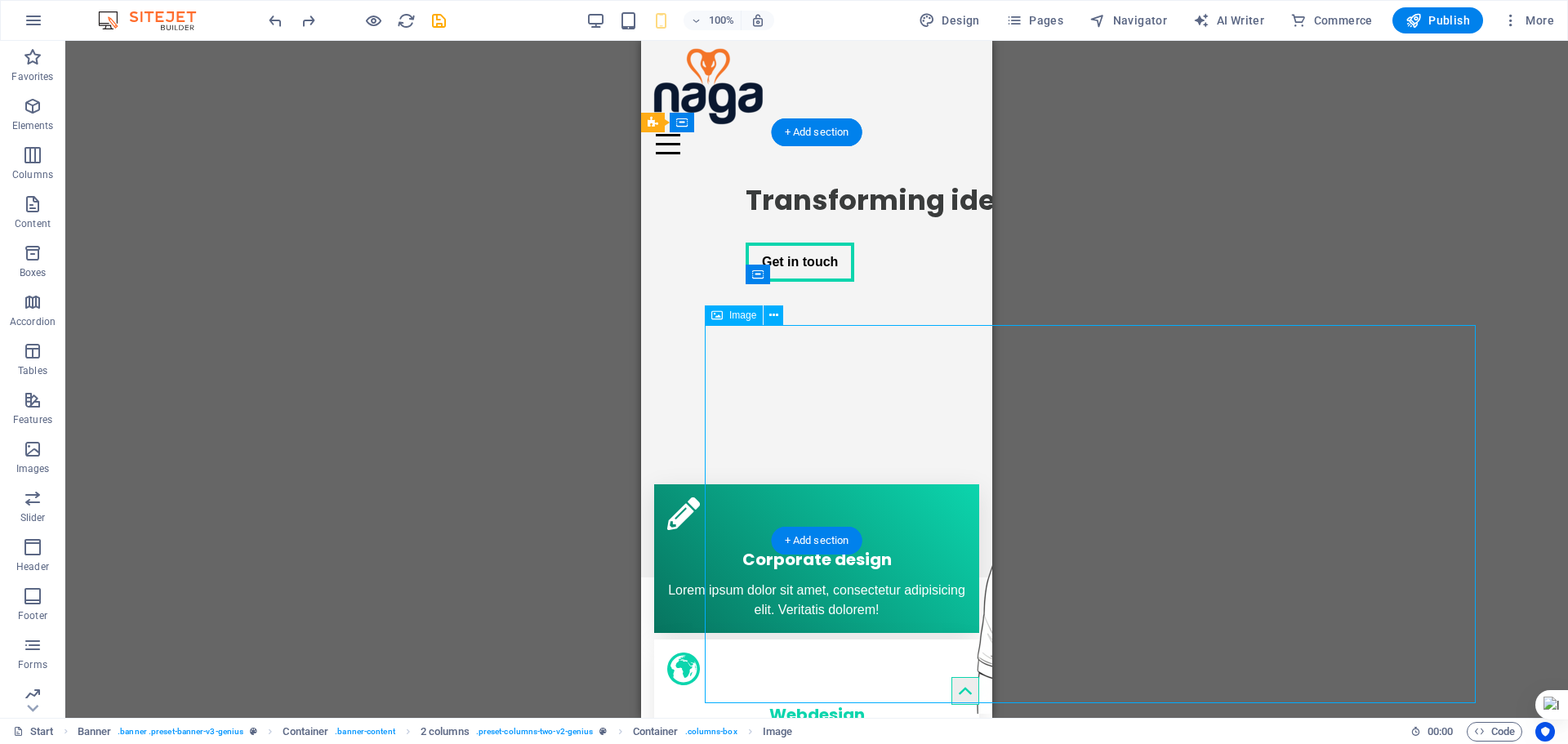
drag, startPoint x: 911, startPoint y: 371, endPoint x: 805, endPoint y: 336, distance: 111.6
click at [805, 336] on figure at bounding box center [1131, 524] width 689 height 378
click at [710, 317] on div "Image" at bounding box center [733, 315] width 58 height 20
click at [739, 320] on span "Image" at bounding box center [742, 315] width 27 height 9
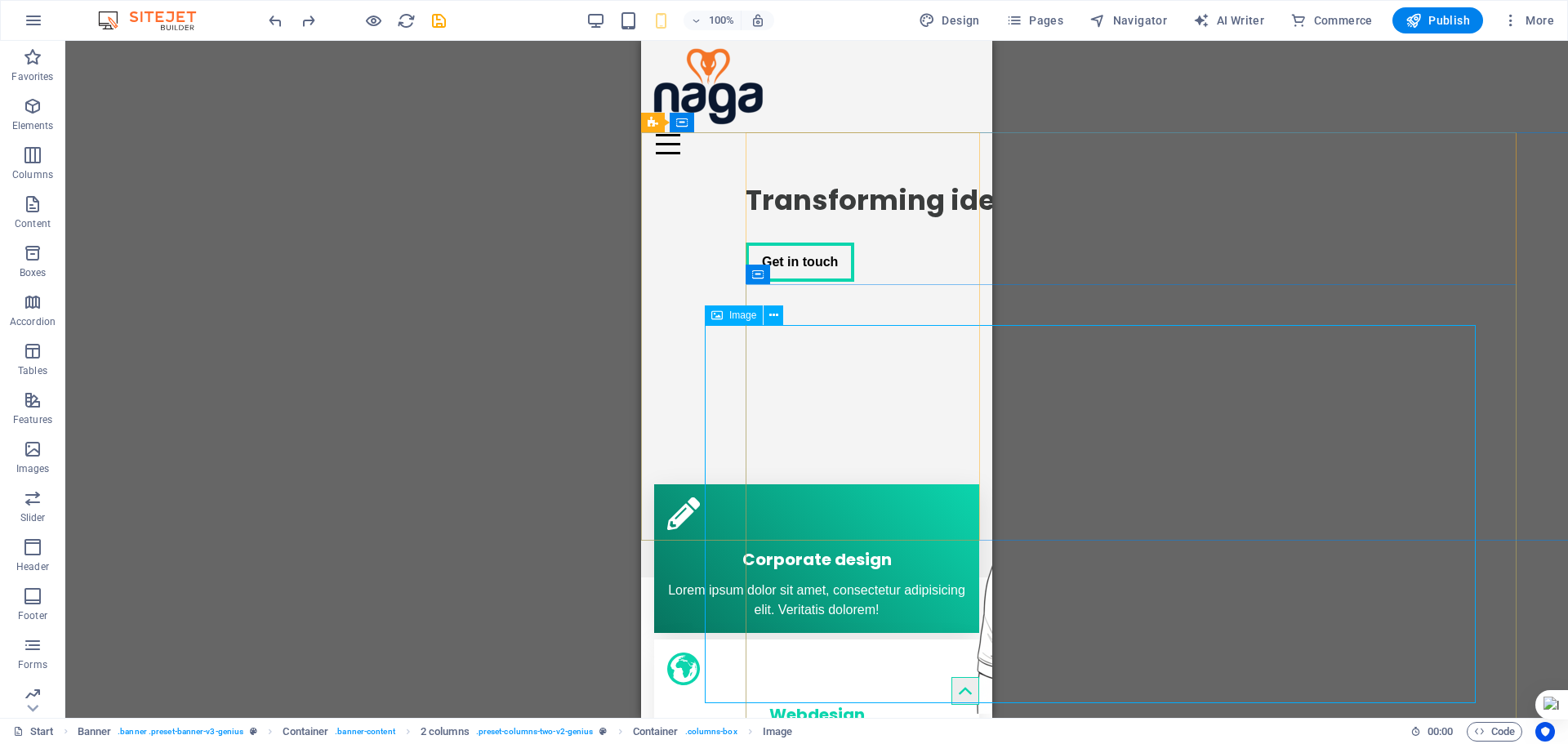
select select "px"
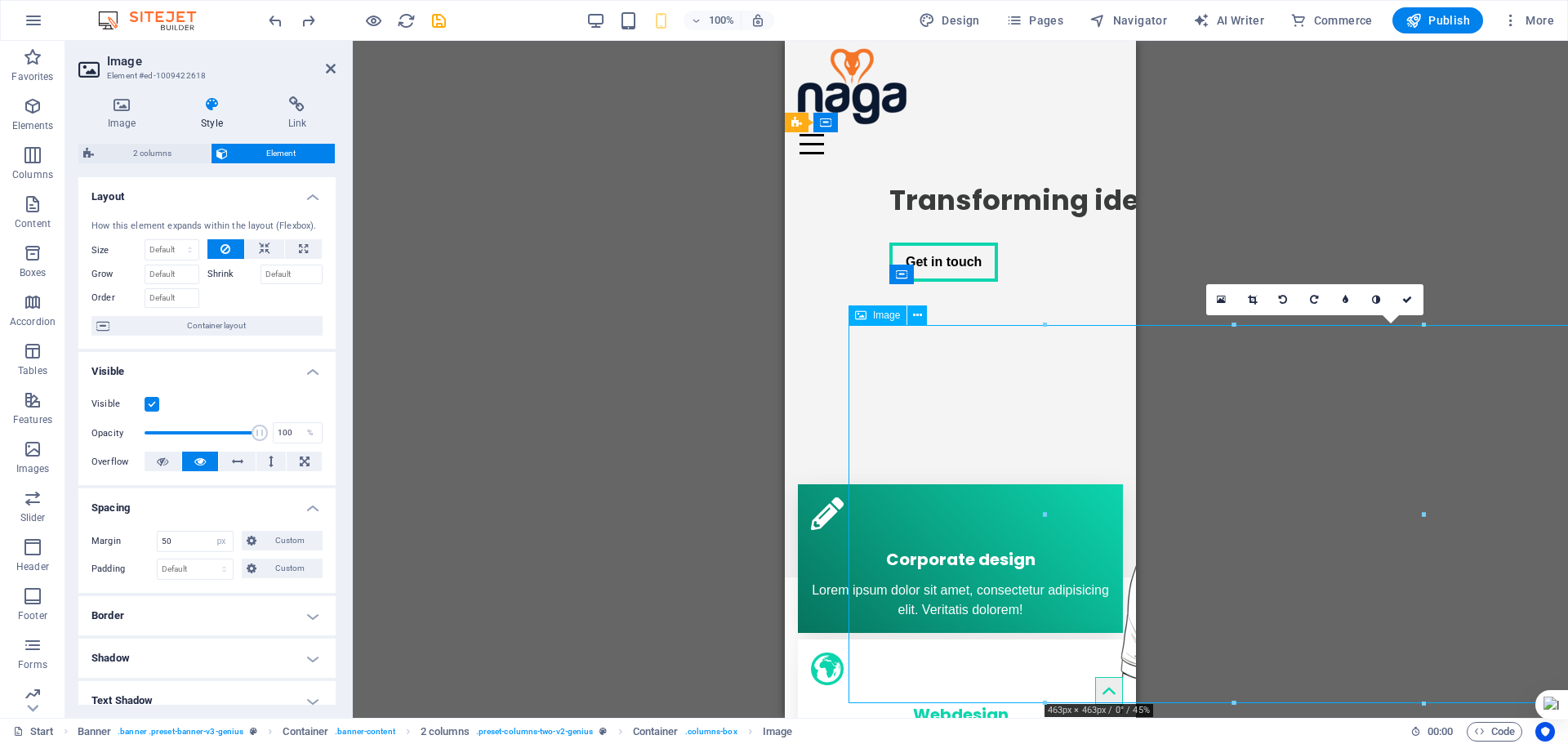
drag, startPoint x: 1049, startPoint y: 366, endPoint x: 894, endPoint y: 333, distance: 158.5
click at [931, 336] on figure at bounding box center [1275, 524] width 689 height 378
click at [159, 253] on select "Default auto px % 1/1 1/2 1/3 1/4 1/5 1/6 1/7 1/8 1/9 1/10" at bounding box center [172, 250] width 53 height 20
click at [146, 240] on select "Default auto px % 1/1 1/2 1/3 1/4 1/5 1/6 1/7 1/8 1/9 1/10" at bounding box center [172, 250] width 53 height 20
click at [169, 251] on select "Default auto px % 1/1 1/2 1/3 1/4 1/5 1/6 1/7 1/8 1/9 1/10" at bounding box center [172, 250] width 53 height 20
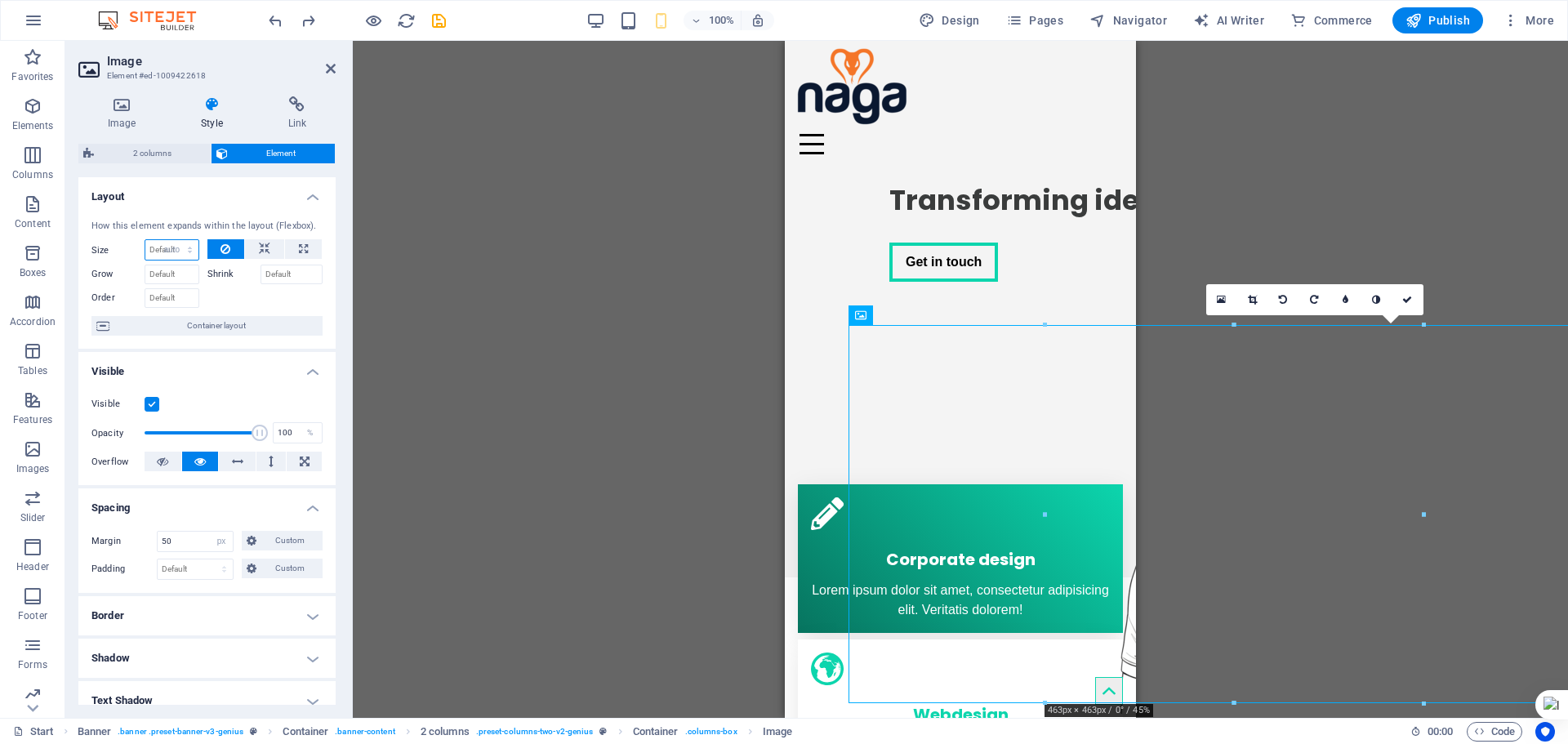
click at [146, 240] on select "Default auto px % 1/1 1/2 1/3 1/4 1/5 1/6 1/7 1/8 1/9 1/10" at bounding box center [172, 250] width 53 height 20
select select "DISABLED_OPTION_VALUE"
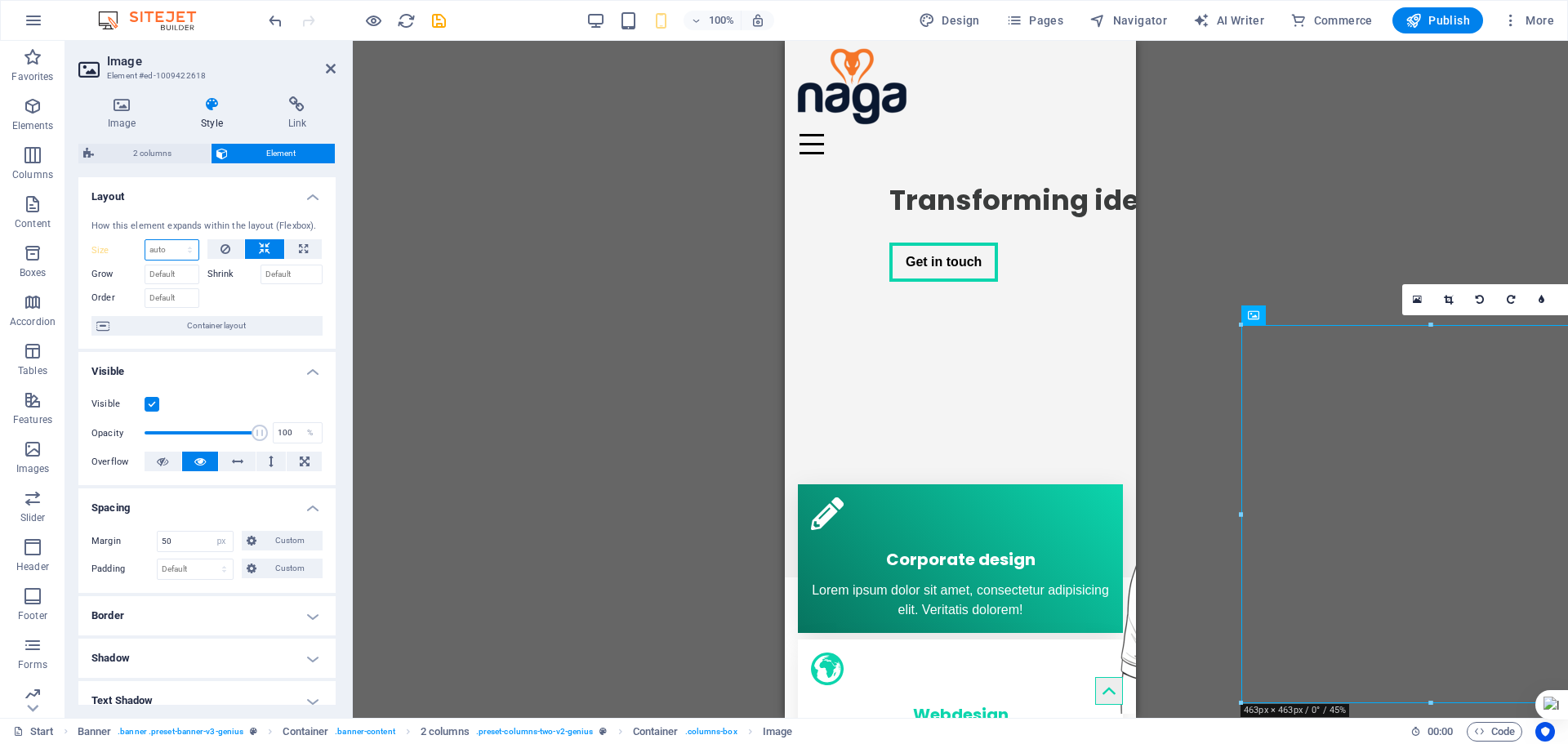
scroll to position [228, 0]
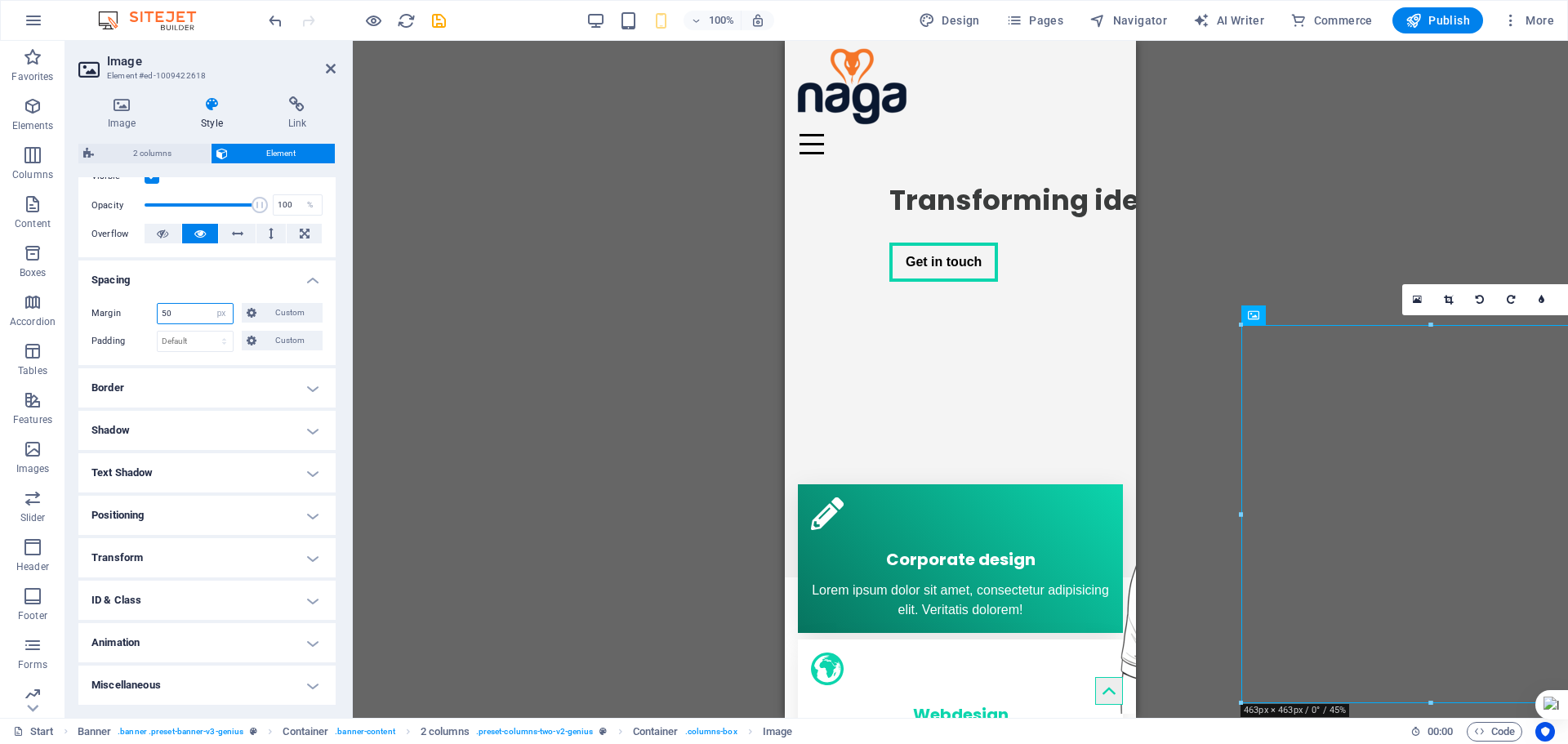
drag, startPoint x: 199, startPoint y: 314, endPoint x: 134, endPoint y: 303, distance: 65.9
click at [134, 303] on div "Margin 50 Default auto px % rem vw vh Custom Custom" at bounding box center [207, 313] width 231 height 21
type input "0"
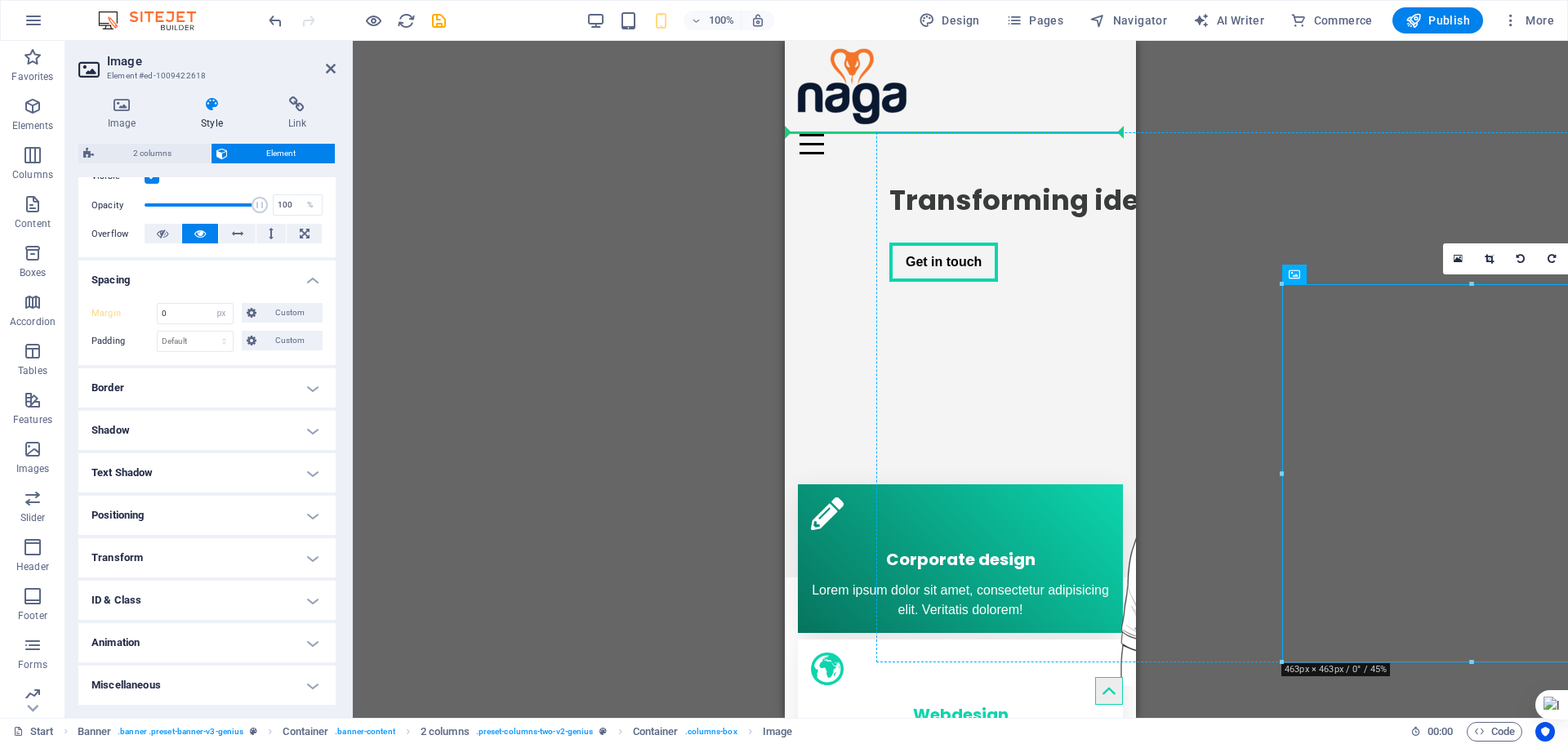
drag, startPoint x: 2079, startPoint y: 317, endPoint x: 894, endPoint y: 268, distance: 1186.0
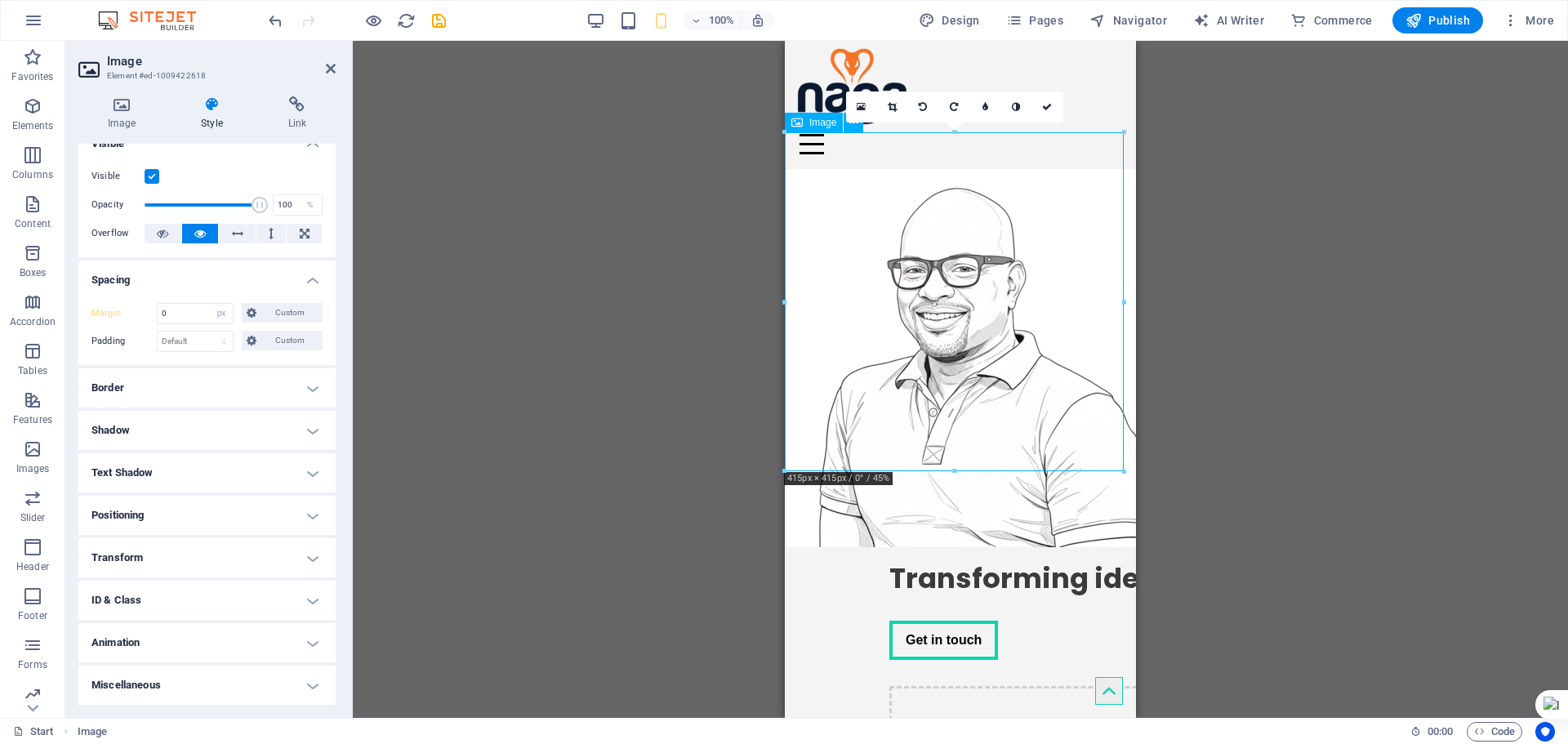
drag, startPoint x: 950, startPoint y: 275, endPoint x: 971, endPoint y: 273, distance: 21.1
click at [972, 272] on figure at bounding box center [960, 358] width 351 height 378
click at [1067, 560] on div "Transforming ideas into sustainable impact." at bounding box center [1274, 578] width 771 height 36
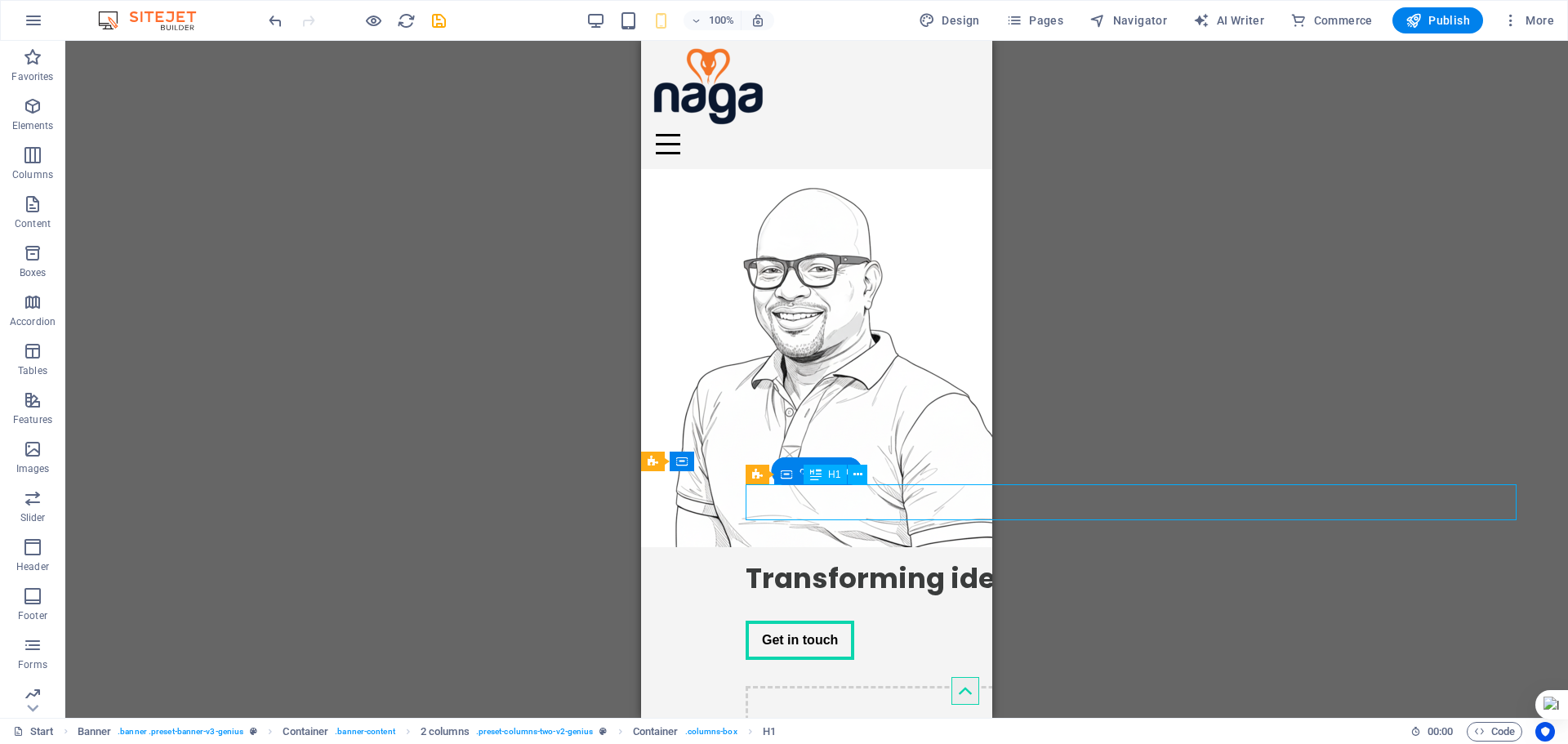
drag, startPoint x: 898, startPoint y: 495, endPoint x: 788, endPoint y: 496, distance: 110.0
click at [800, 560] on div "Transforming ideas into sustainable impact." at bounding box center [1131, 578] width 771 height 36
click at [808, 560] on div "Transforming ideas into sustainable impact." at bounding box center [1131, 578] width 771 height 36
click at [876, 621] on div "Get in touch" at bounding box center [1131, 640] width 771 height 39
click at [875, 621] on div "Get in touch" at bounding box center [1131, 640] width 771 height 39
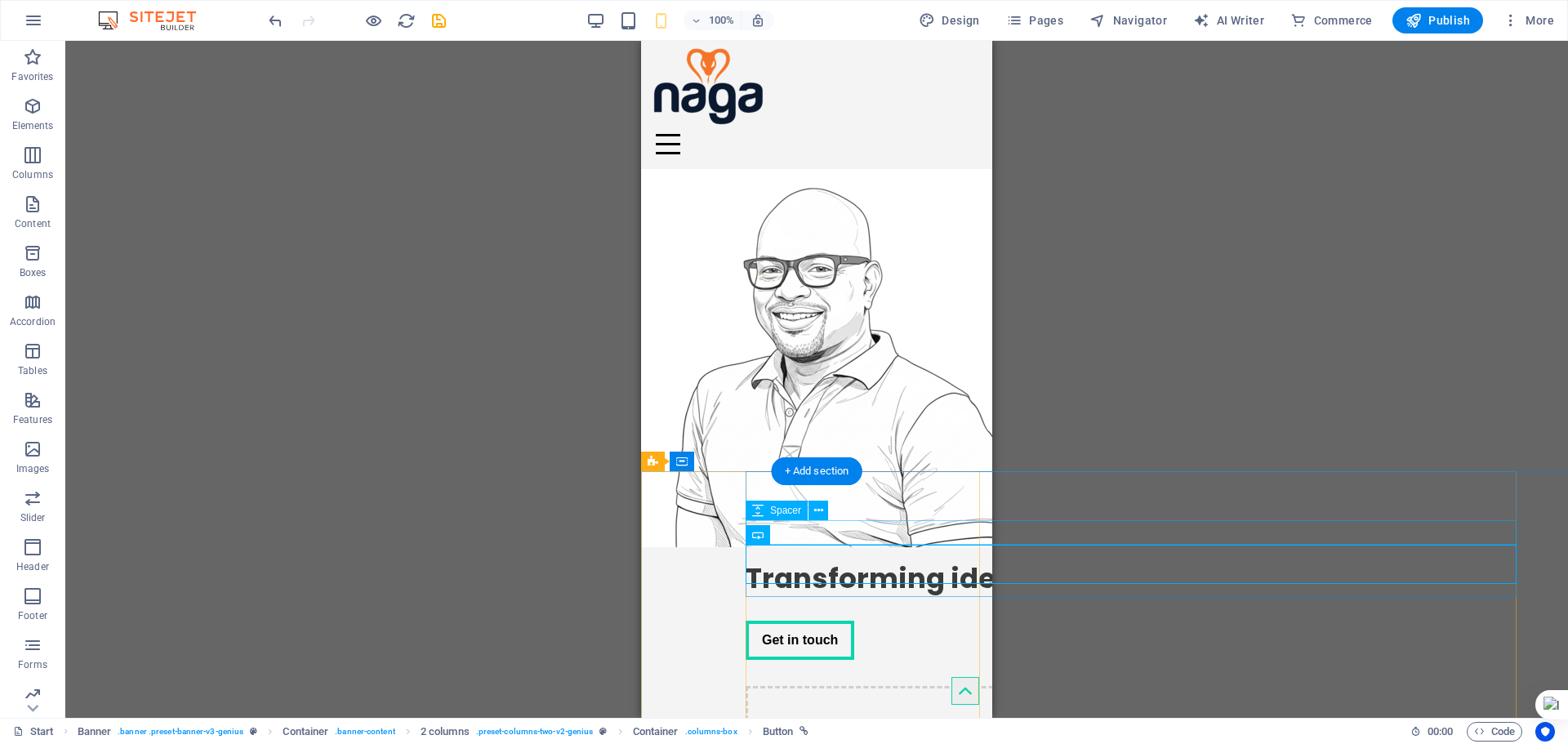
click at [910, 596] on div at bounding box center [1131, 609] width 771 height 25
select select "px"
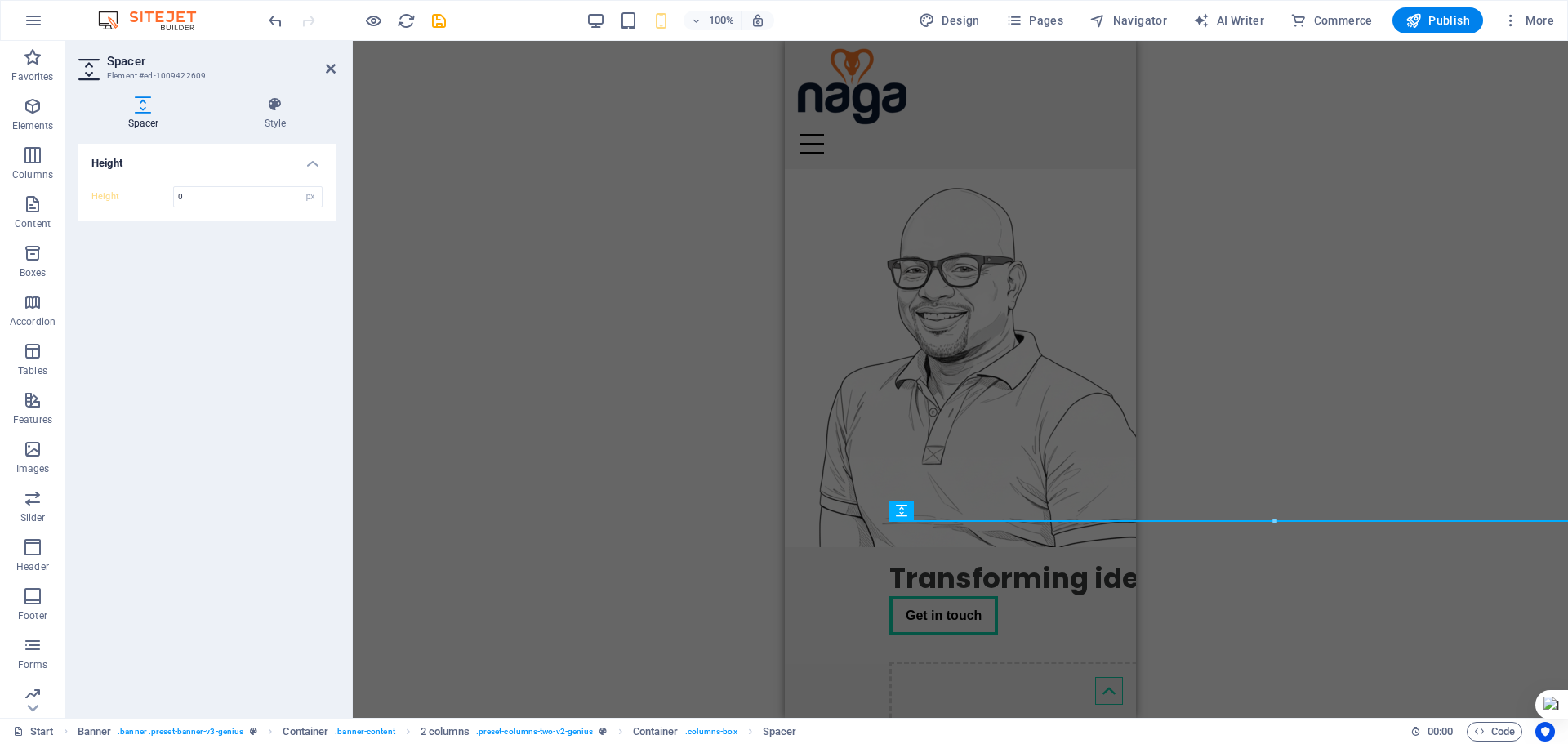
type input "30"
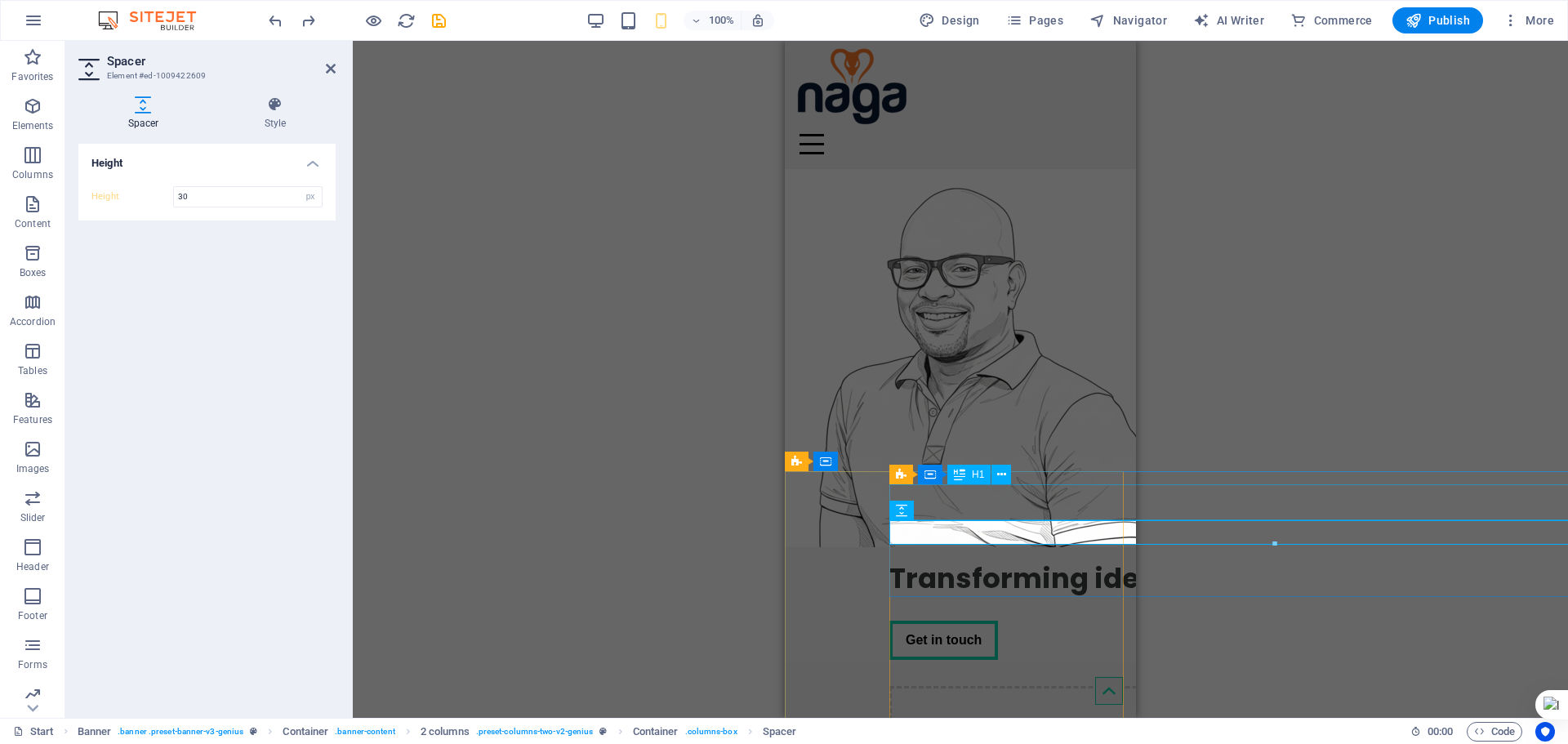
click at [1023, 560] on div "Transforming ideas into sustainable impact." at bounding box center [1274, 578] width 771 height 36
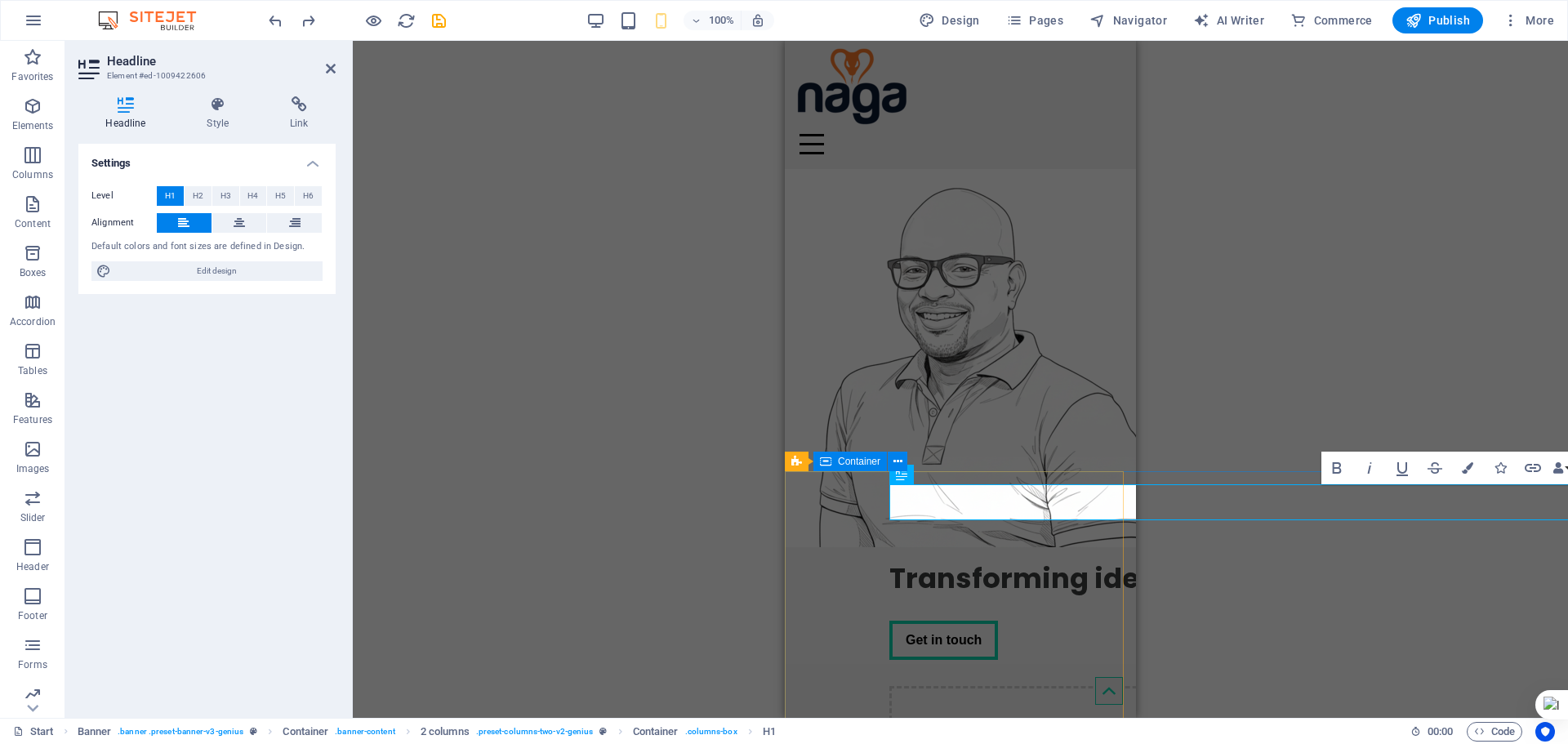
drag, startPoint x: 834, startPoint y: 490, endPoint x: 975, endPoint y: 491, distance: 141.0
click at [976, 547] on div "Transforming ideas into sustainable impact. Get in touch Drop content here or A…" at bounding box center [1274, 751] width 980 height 408
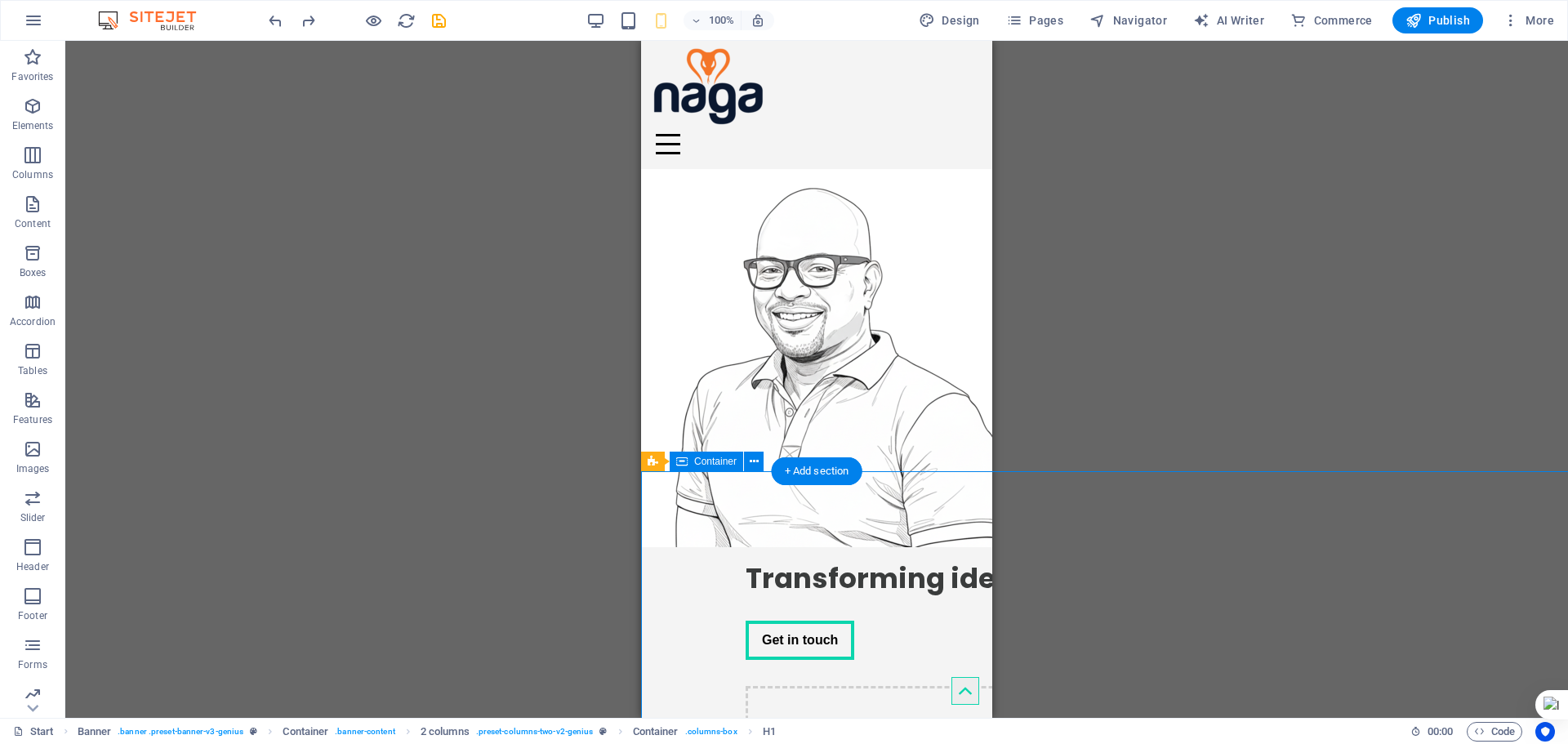
click at [831, 560] on div "Transforming ideas into sustainable impact." at bounding box center [1131, 578] width 771 height 36
click at [730, 547] on div "Transforming ideas into sustainable impact. Get in touch Drop content here or A…" at bounding box center [1131, 751] width 980 height 408
click at [729, 547] on div "Transforming ideas into sustainable impact. Get in touch Drop content here or A…" at bounding box center [1131, 751] width 980 height 408
select select "px"
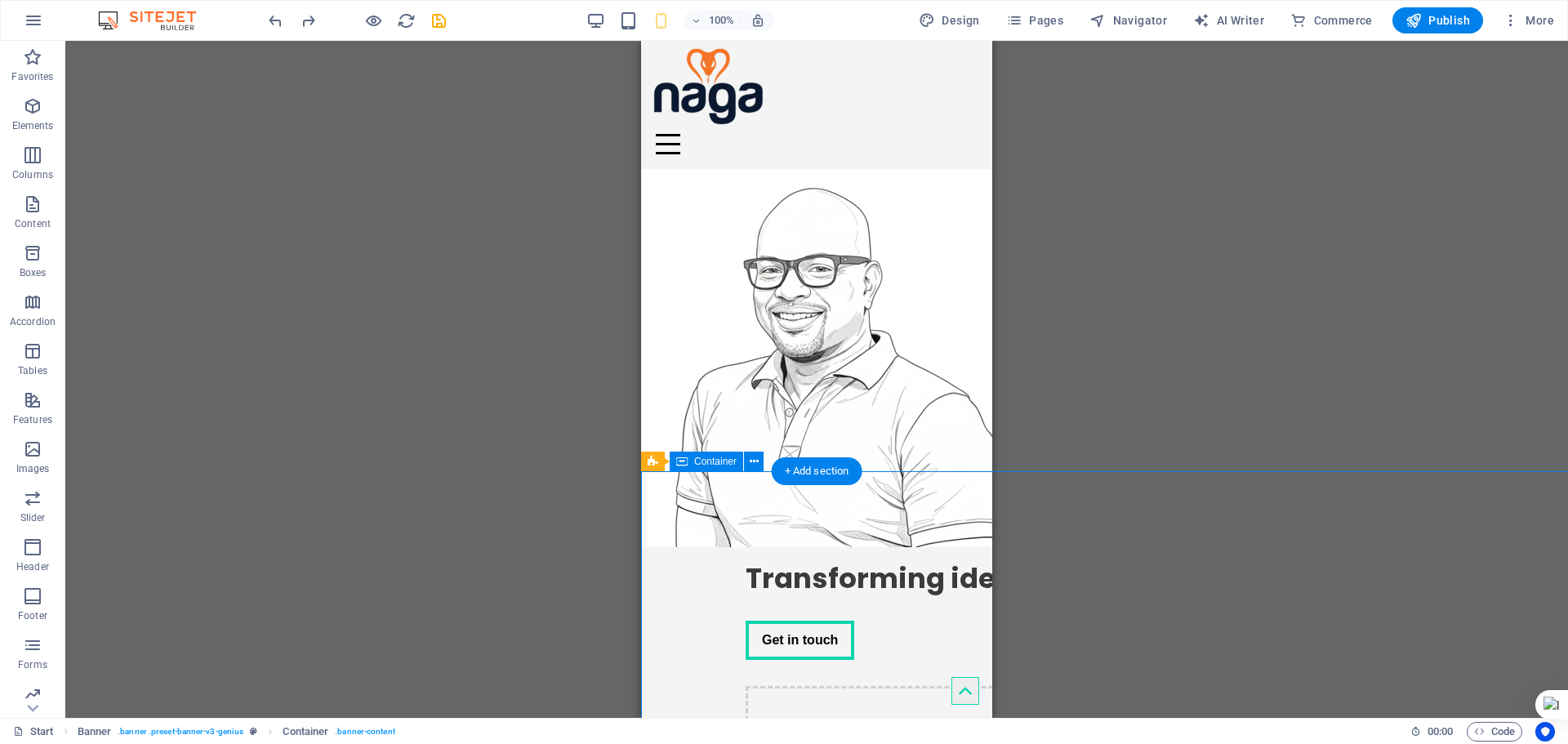
select select "px"
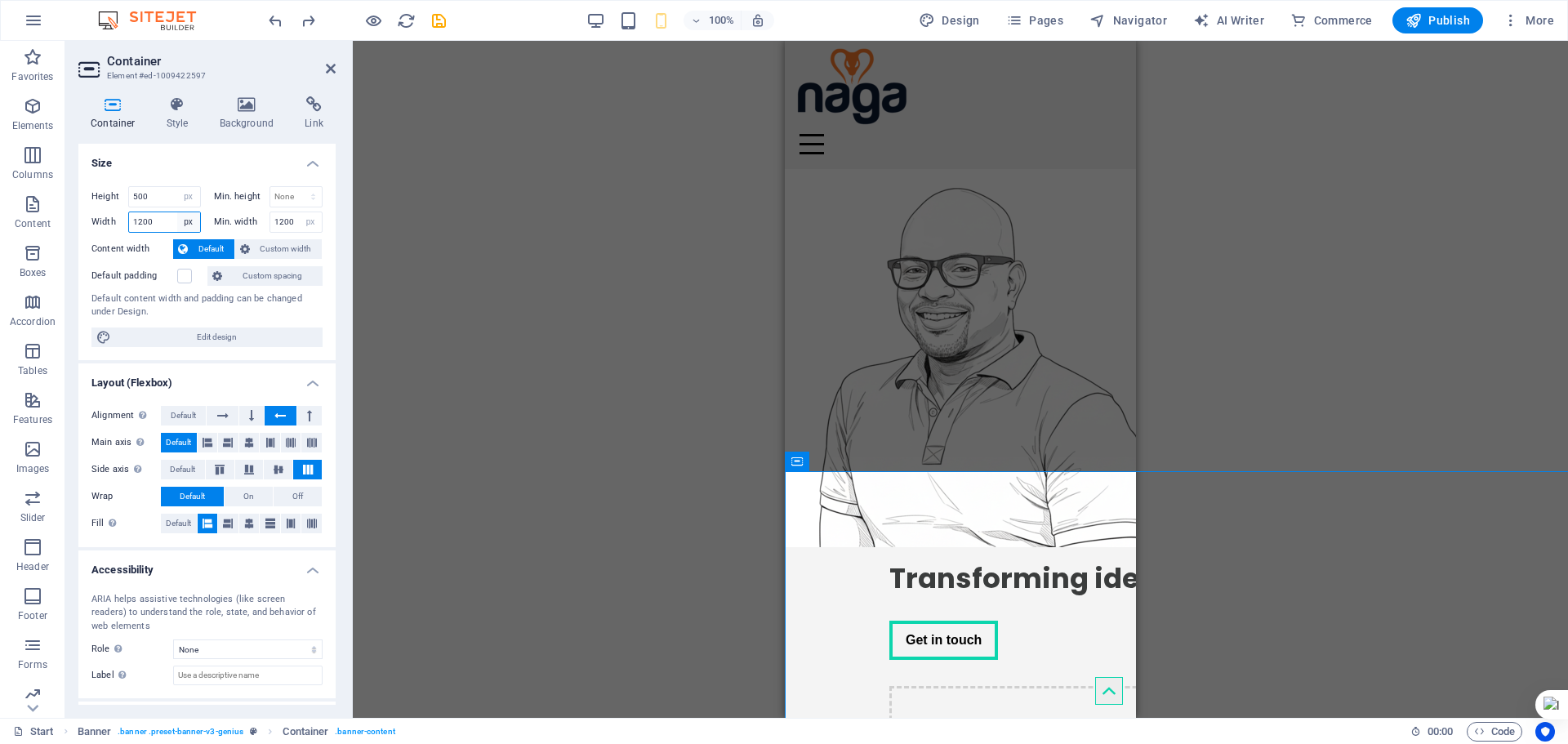
click at [186, 221] on select "Default px rem % em vh vw" at bounding box center [188, 221] width 23 height 20
select select "default"
click at [177, 212] on select "Default px rem % em vh vw" at bounding box center [188, 221] width 23 height 20
type input "1200"
select select "px"
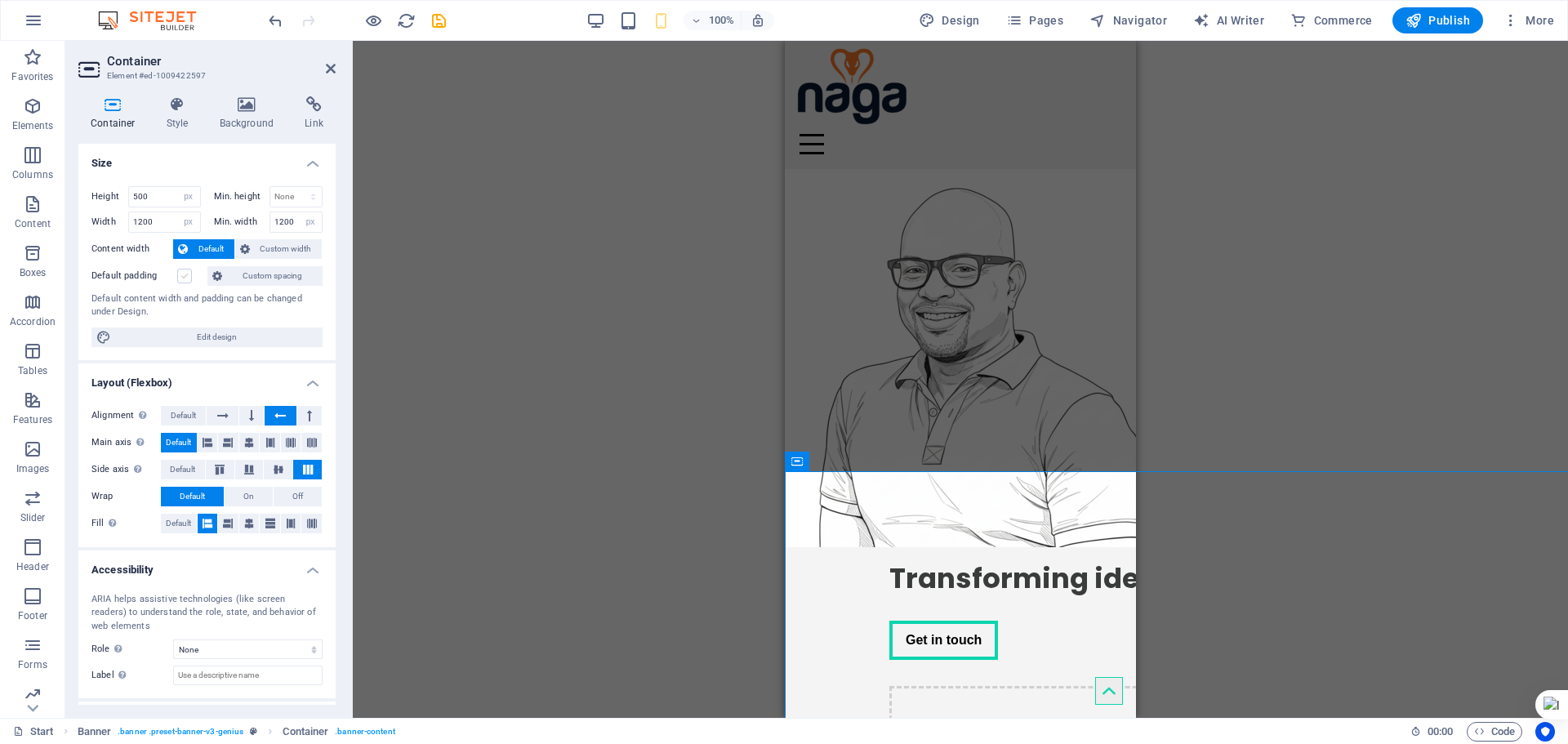
click at [184, 275] on label at bounding box center [185, 276] width 15 height 15
click at [0, 0] on input "Default padding" at bounding box center [0, 0] width 0 height 0
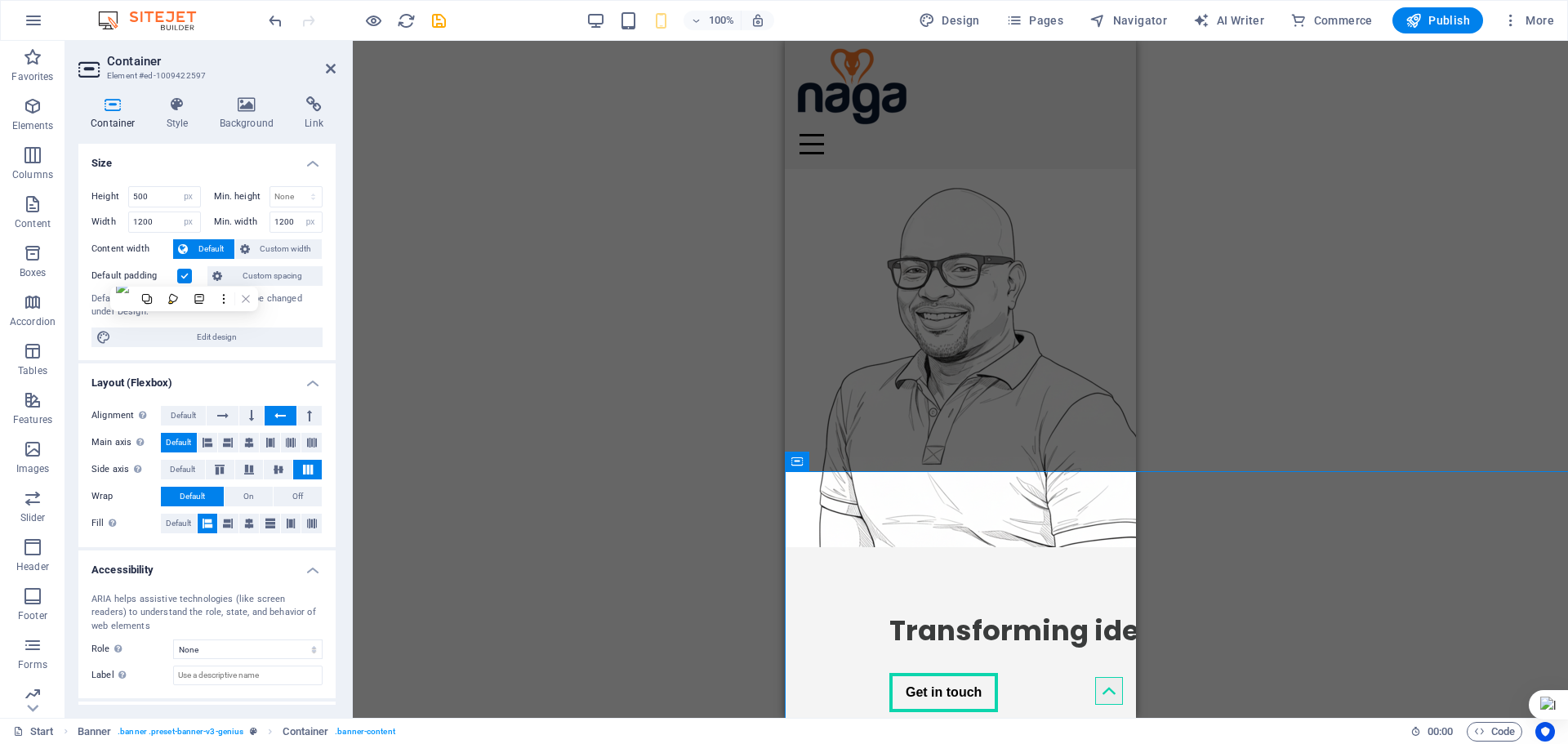
click at [184, 275] on label at bounding box center [185, 276] width 15 height 15
click at [0, 0] on input "Default padding" at bounding box center [0, 0] width 0 height 0
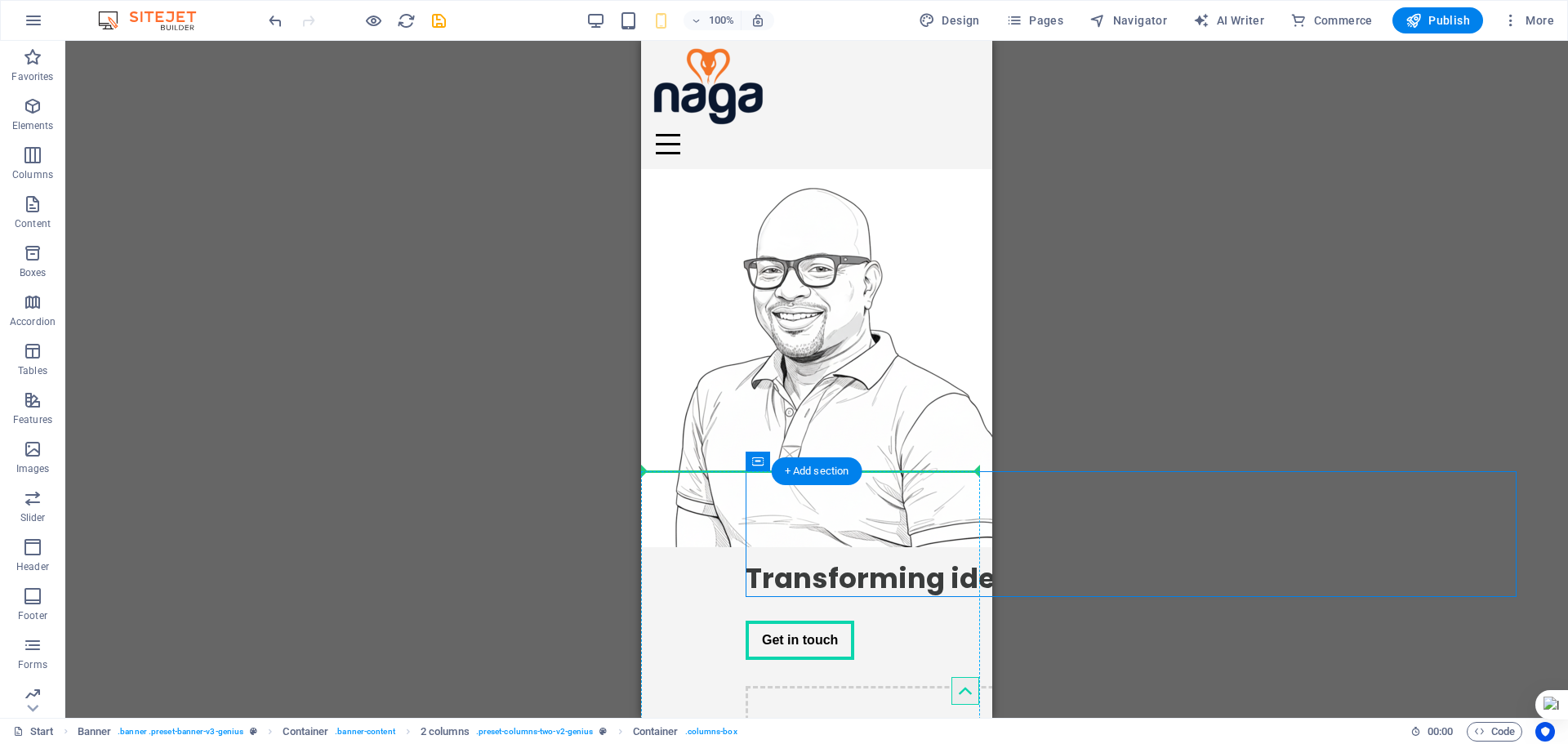
drag, startPoint x: 914, startPoint y: 476, endPoint x: 692, endPoint y: 504, distance: 223.8
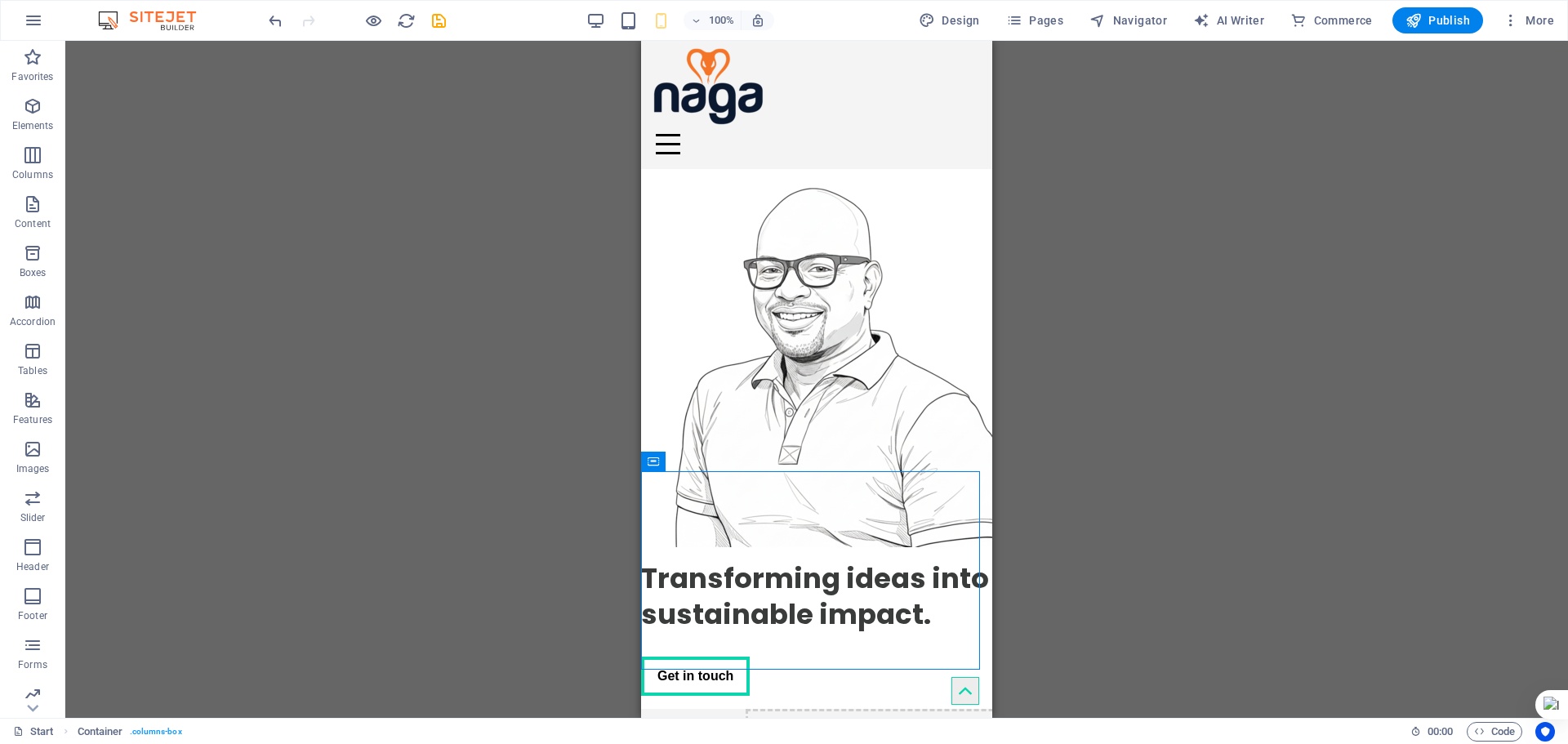
click at [1022, 514] on div "Drag here to replace the existing content. Press “Ctrl” if you want to create a…" at bounding box center [816, 379] width 1503 height 677
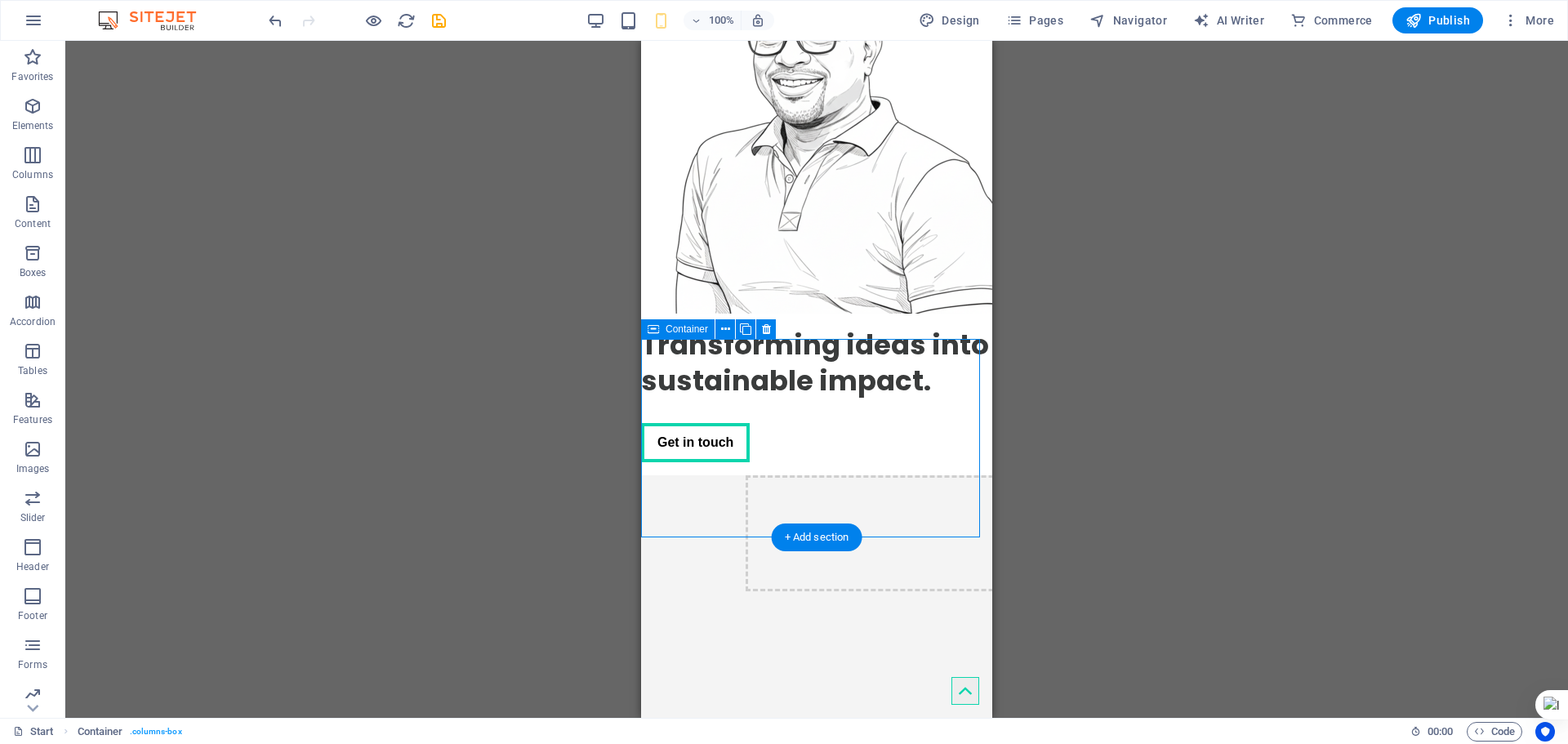
scroll to position [245, 0]
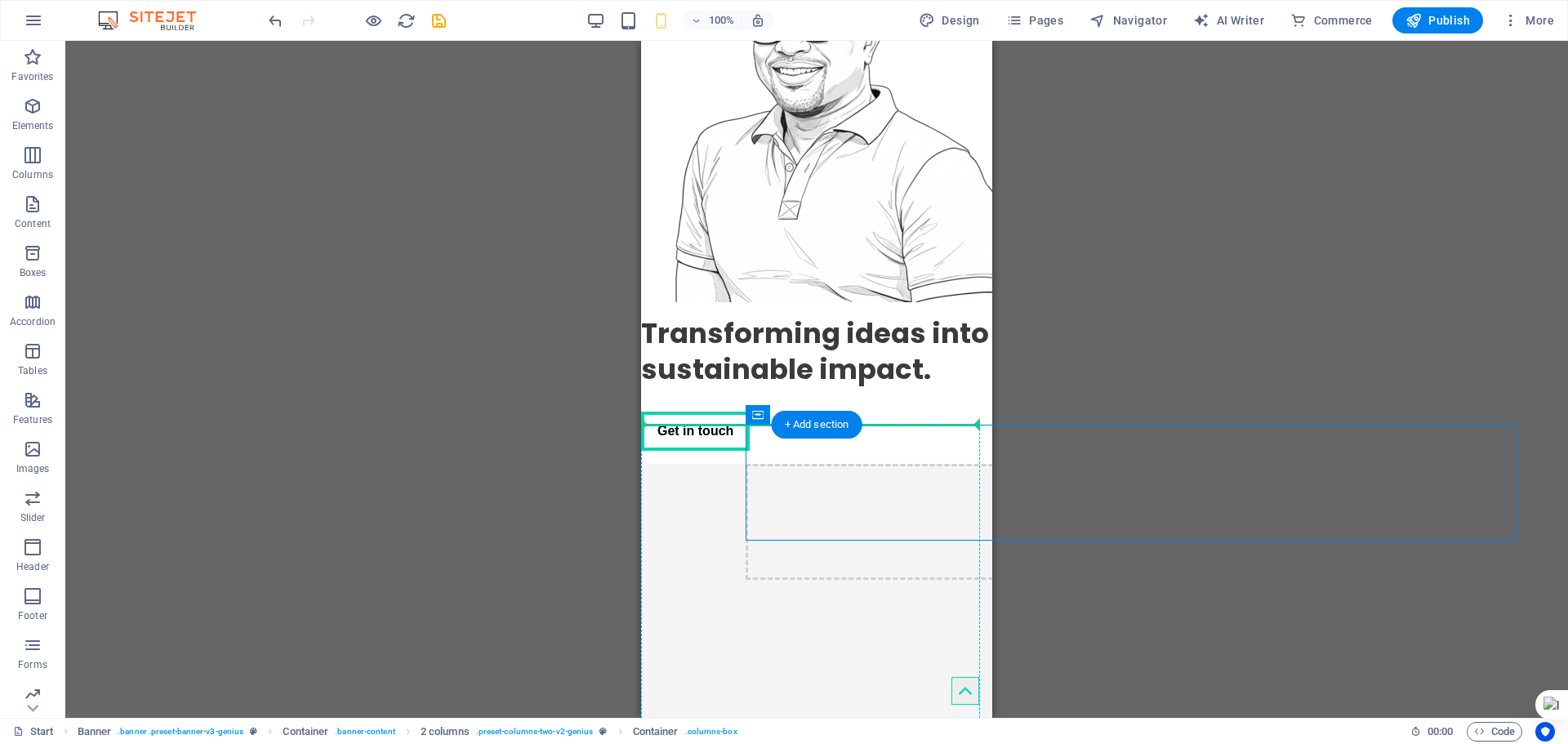
drag, startPoint x: 838, startPoint y: 482, endPoint x: 690, endPoint y: 514, distance: 151.4
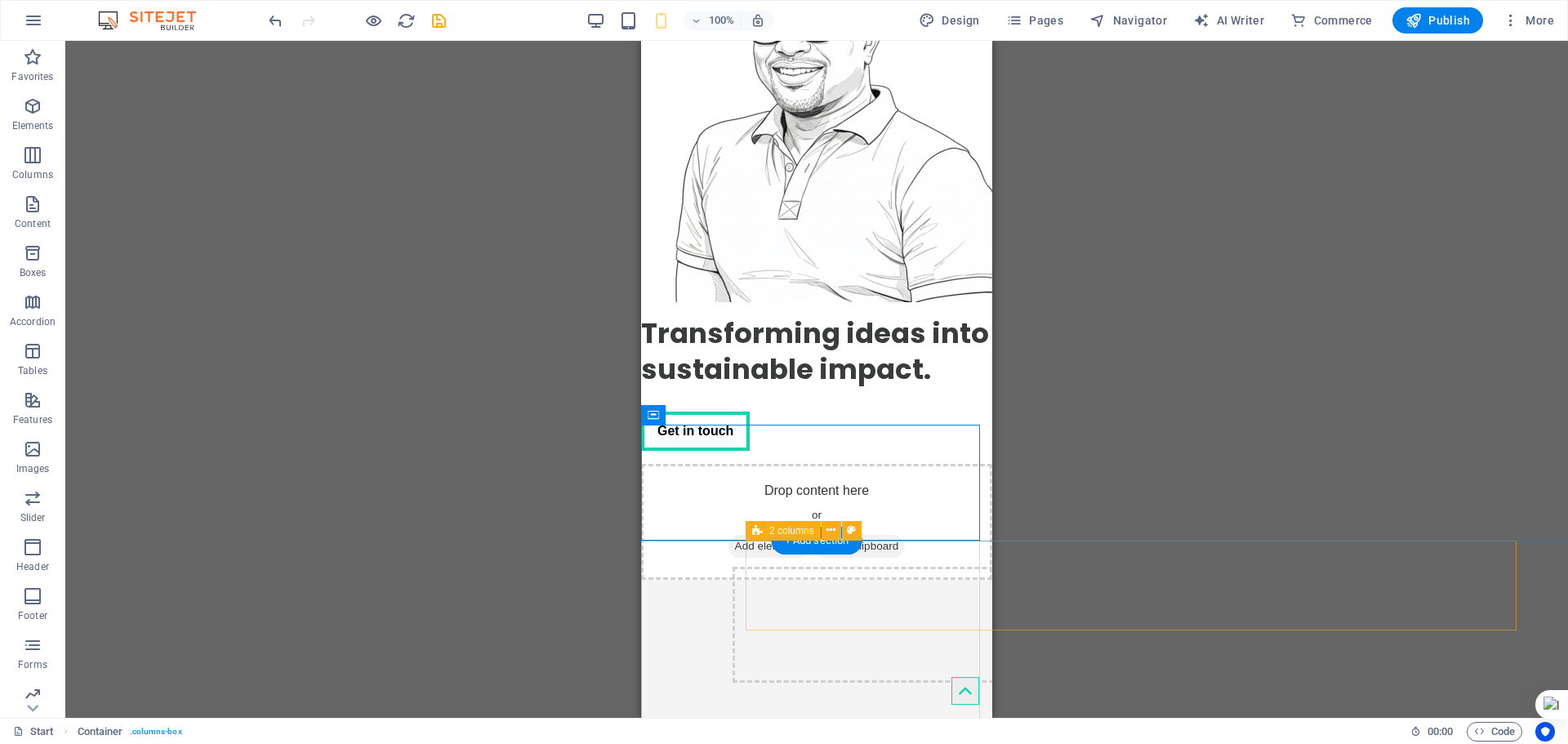
click at [781, 583] on div "Drop content here or Add elements Paste clipboard" at bounding box center [1131, 625] width 797 height 115
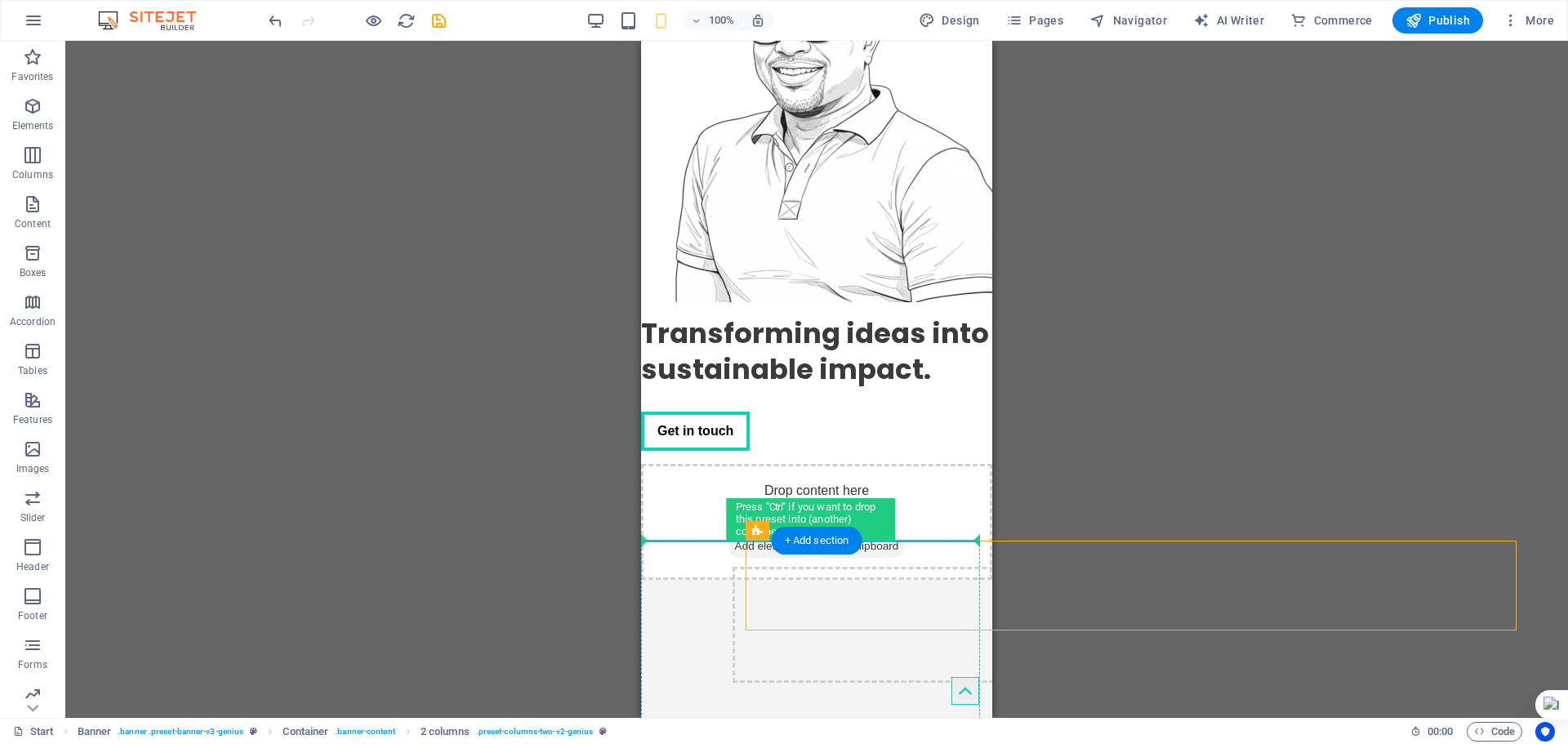
drag, startPoint x: 821, startPoint y: 592, endPoint x: 707, endPoint y: 615, distance: 116.3
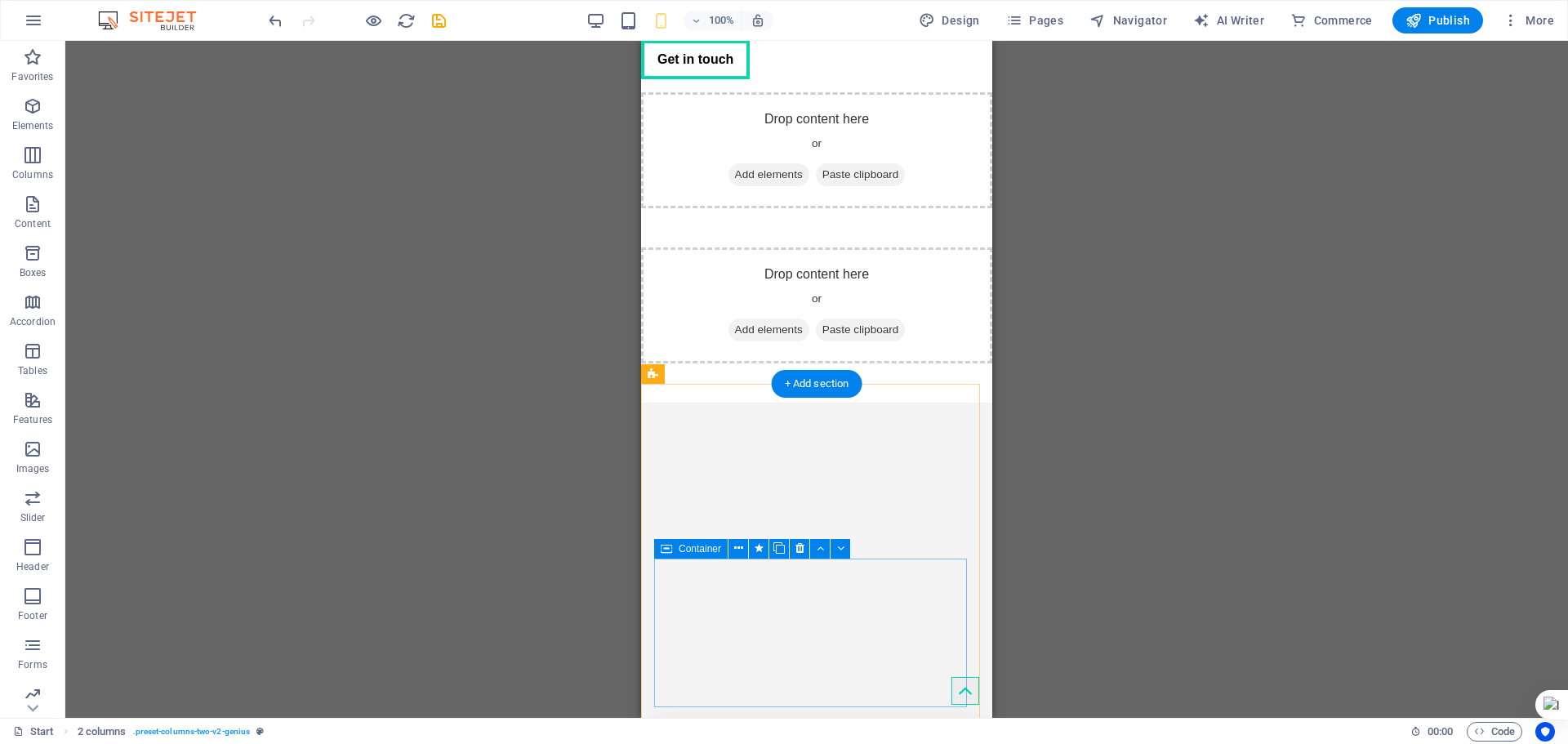
scroll to position [408, 0]
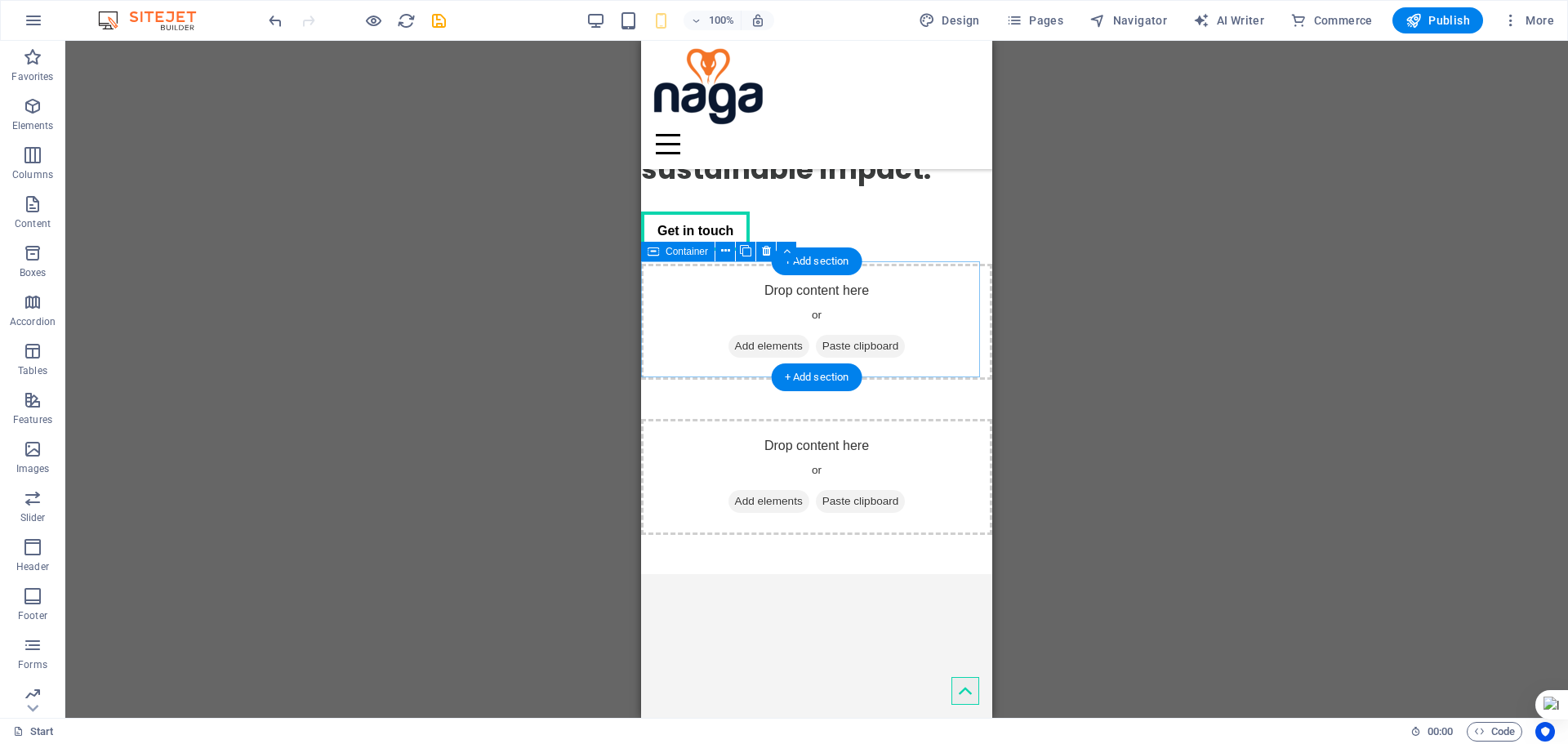
click at [879, 292] on div "Drop content here or Add elements Paste clipboard" at bounding box center [816, 322] width 351 height 115
click at [732, 253] on button at bounding box center [725, 251] width 20 height 20
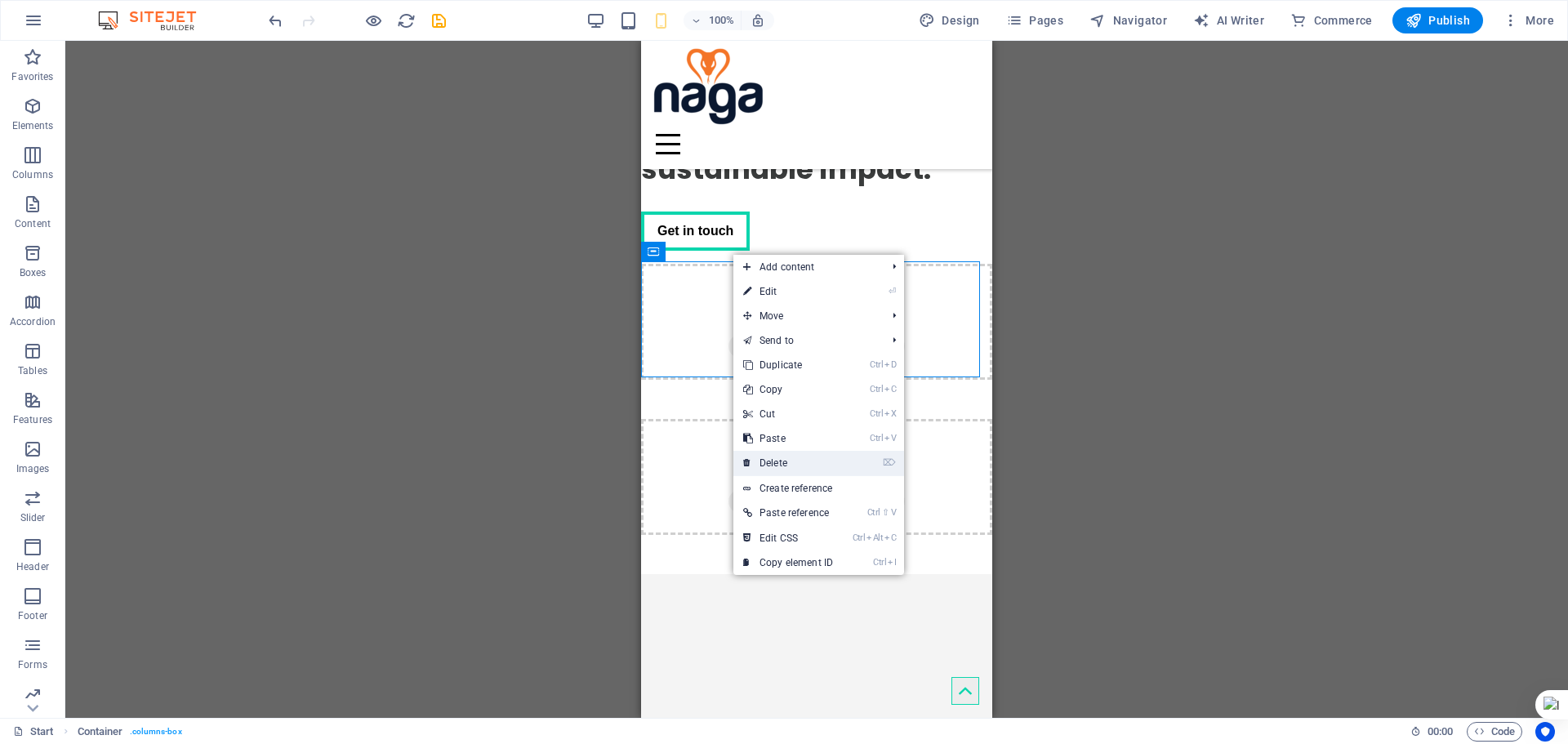
click at [777, 452] on link "⌦ Delete" at bounding box center [789, 463] width 110 height 25
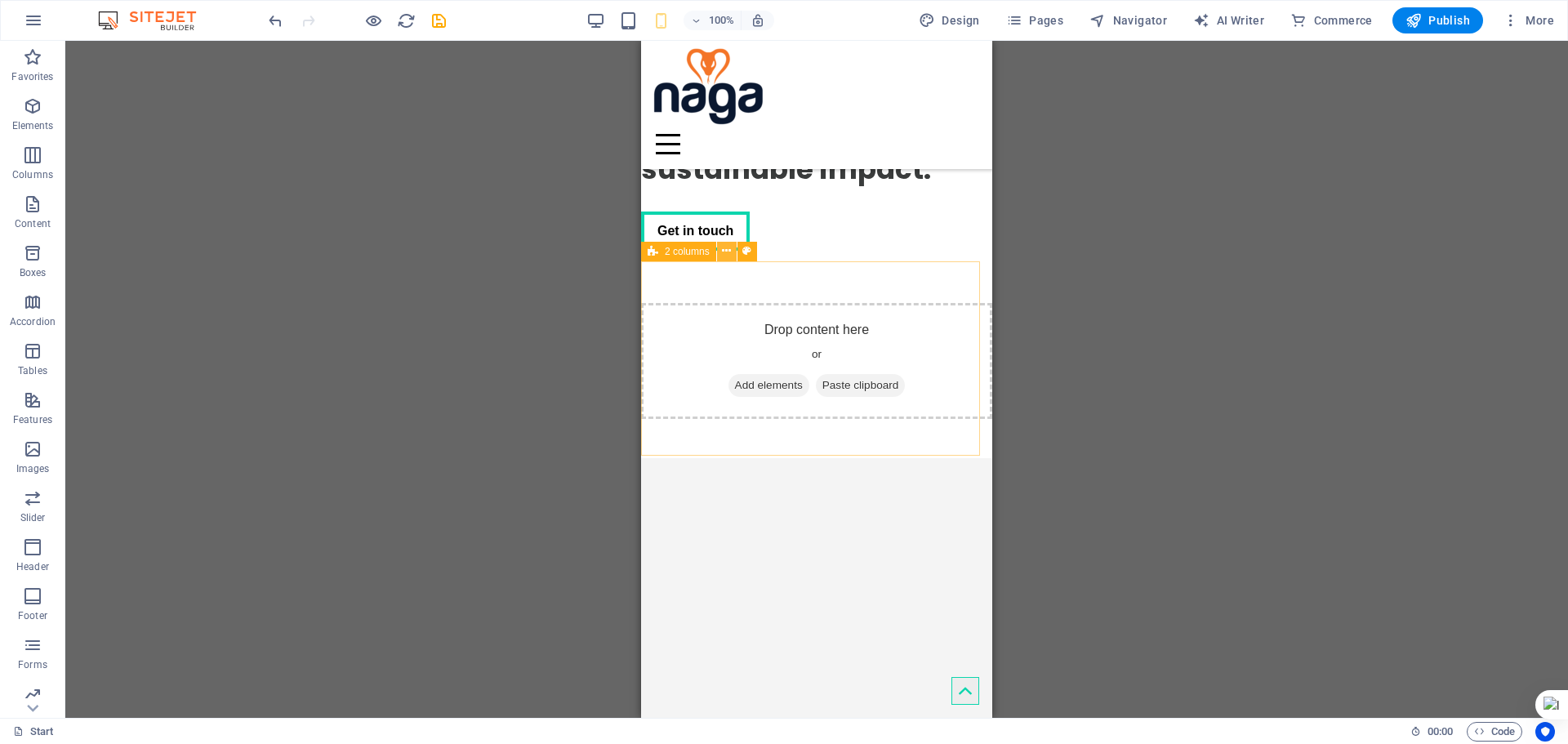
click at [726, 253] on icon at bounding box center [726, 251] width 9 height 17
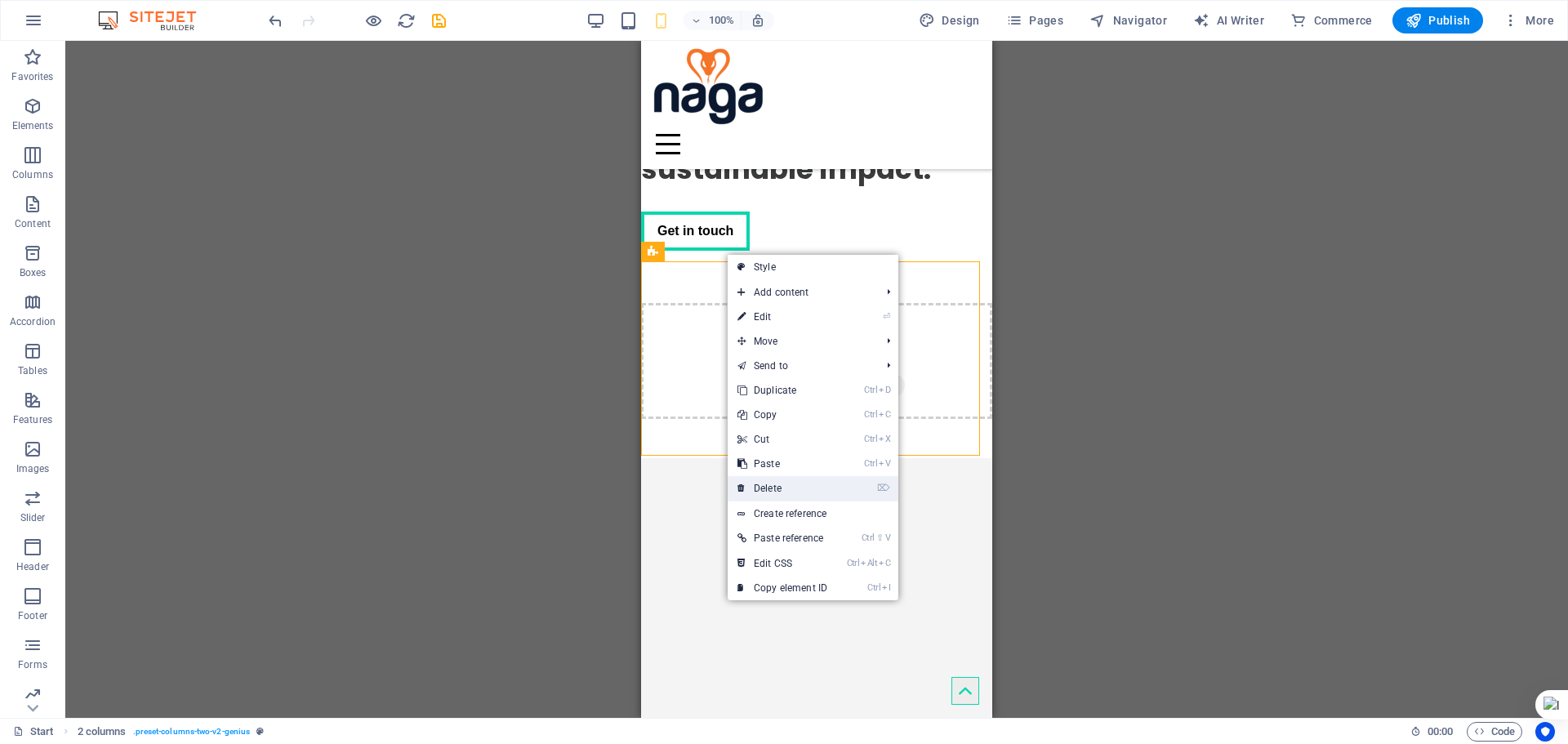
drag, startPoint x: 777, startPoint y: 478, endPoint x: 135, endPoint y: 436, distance: 643.4
click at [777, 478] on link "⌦ Delete" at bounding box center [783, 488] width 110 height 25
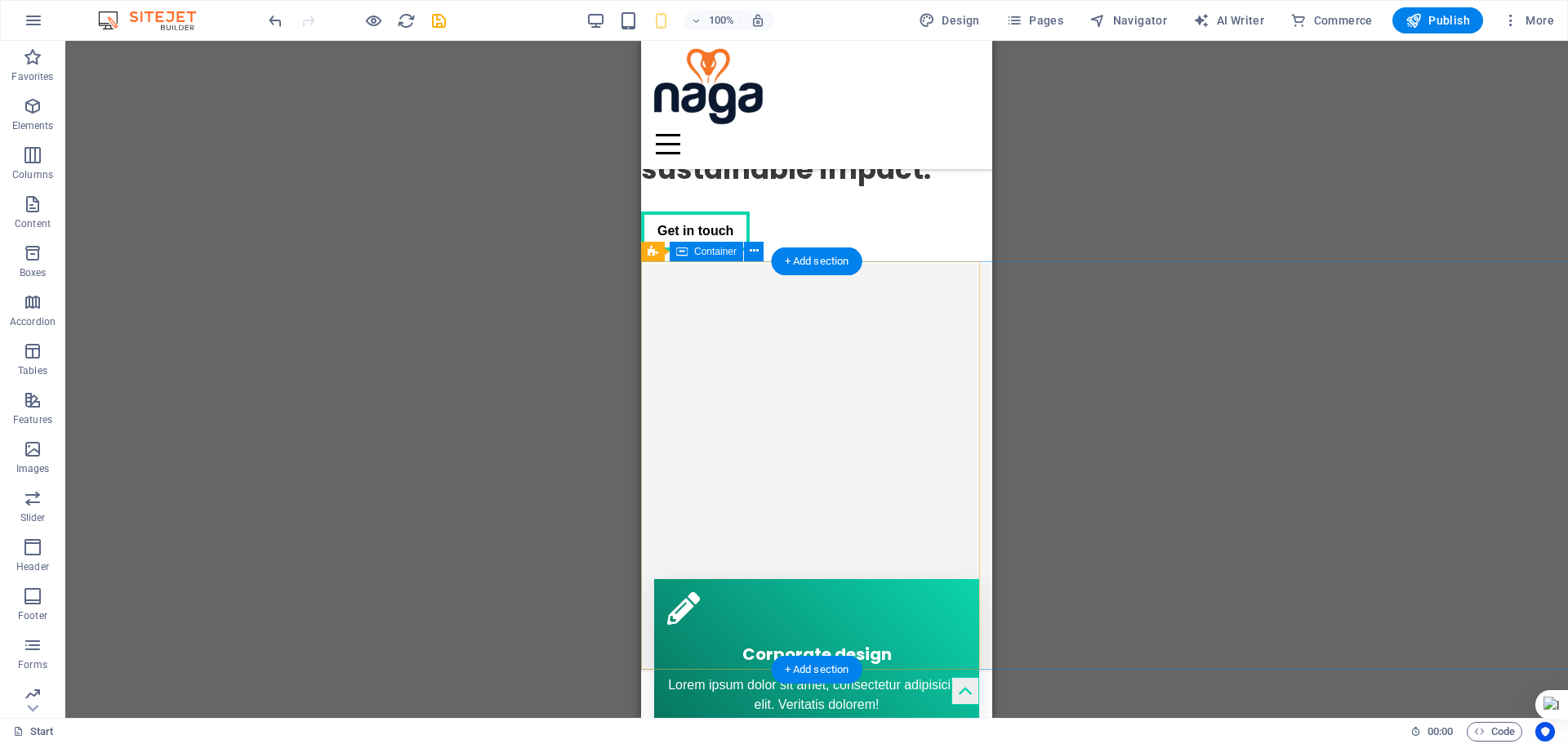
click at [740, 335] on div at bounding box center [1131, 468] width 980 height 408
click at [829, 382] on div at bounding box center [1131, 468] width 980 height 408
select select "px"
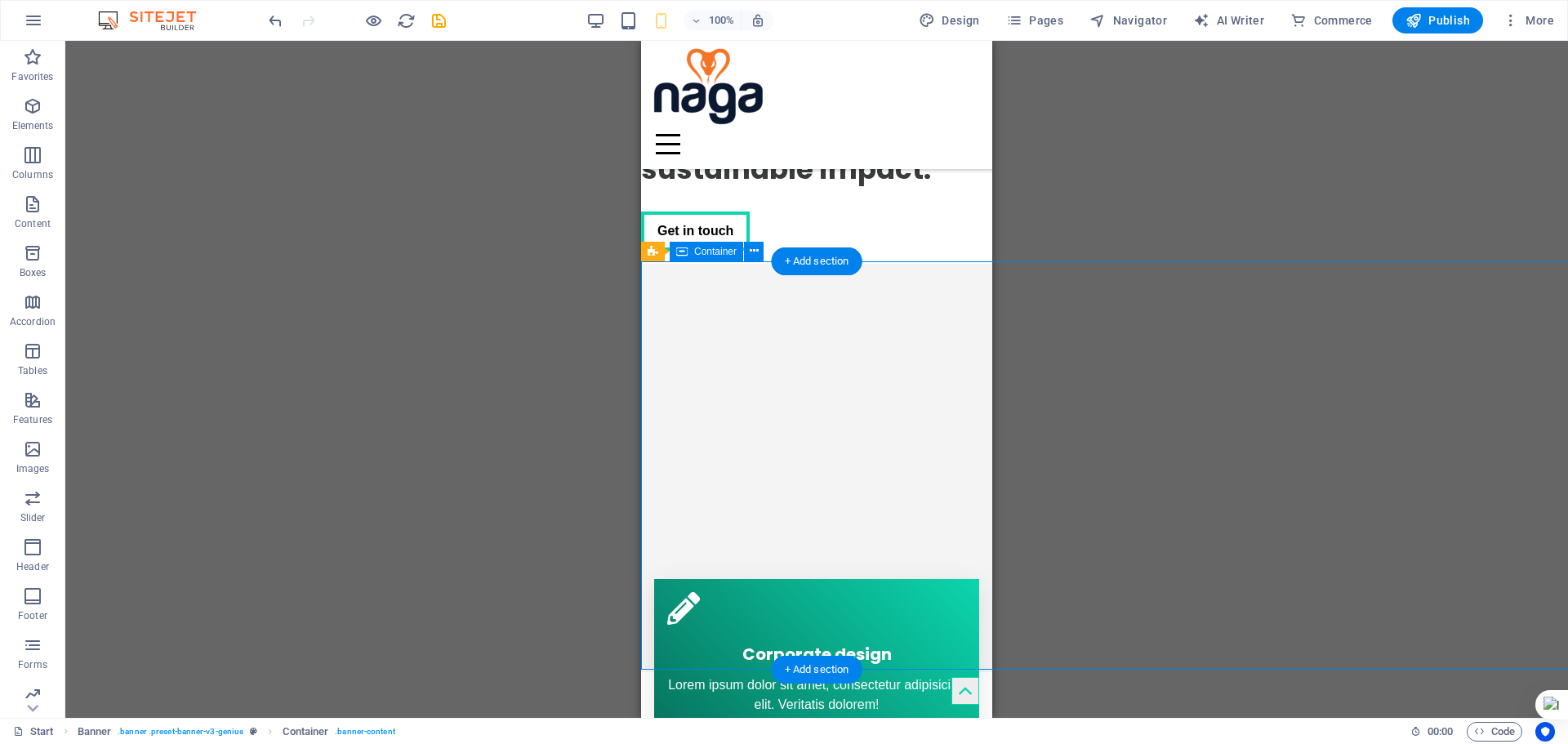
select select "px"
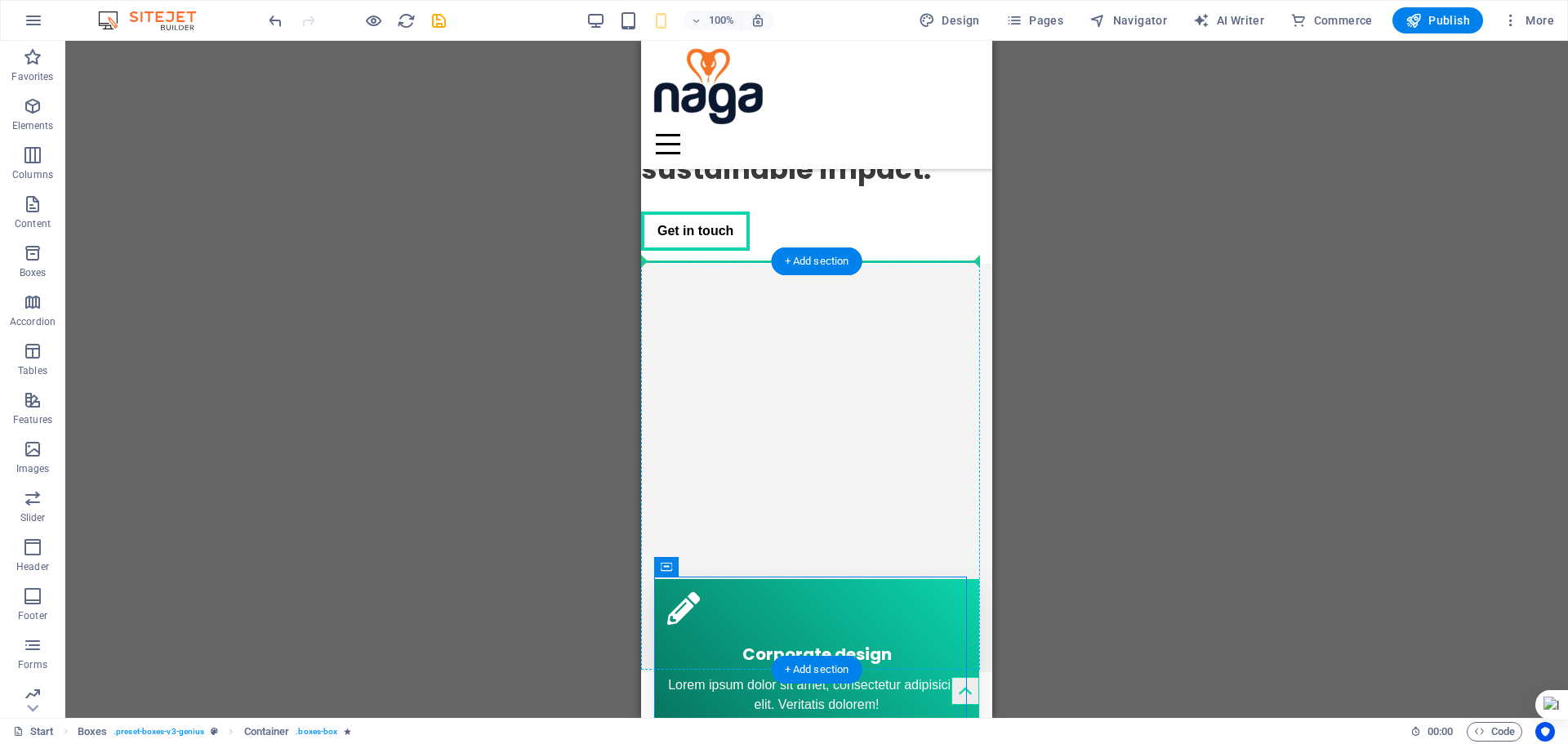
drag, startPoint x: 828, startPoint y: 535, endPoint x: 789, endPoint y: 345, distance: 194.0
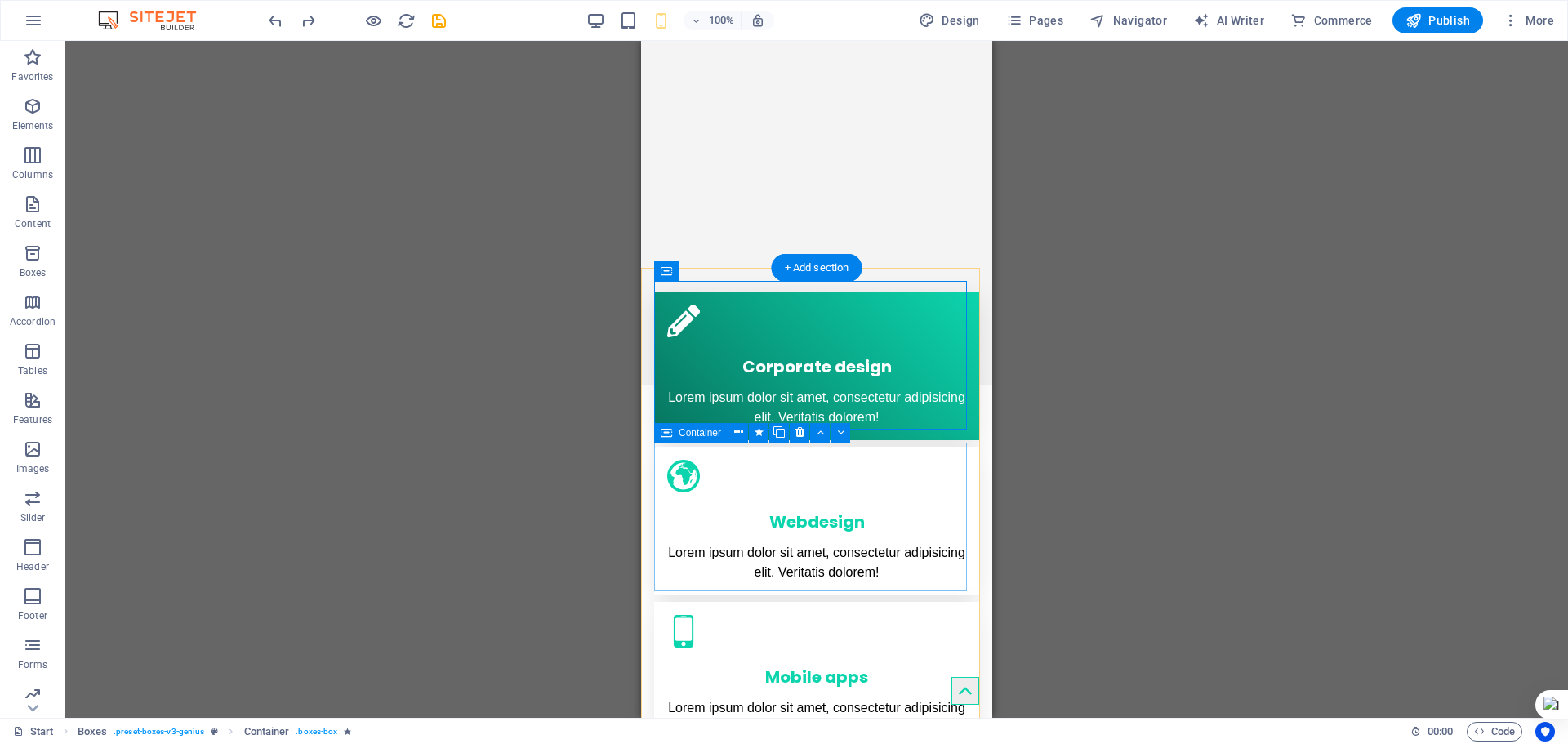
scroll to position [735, 0]
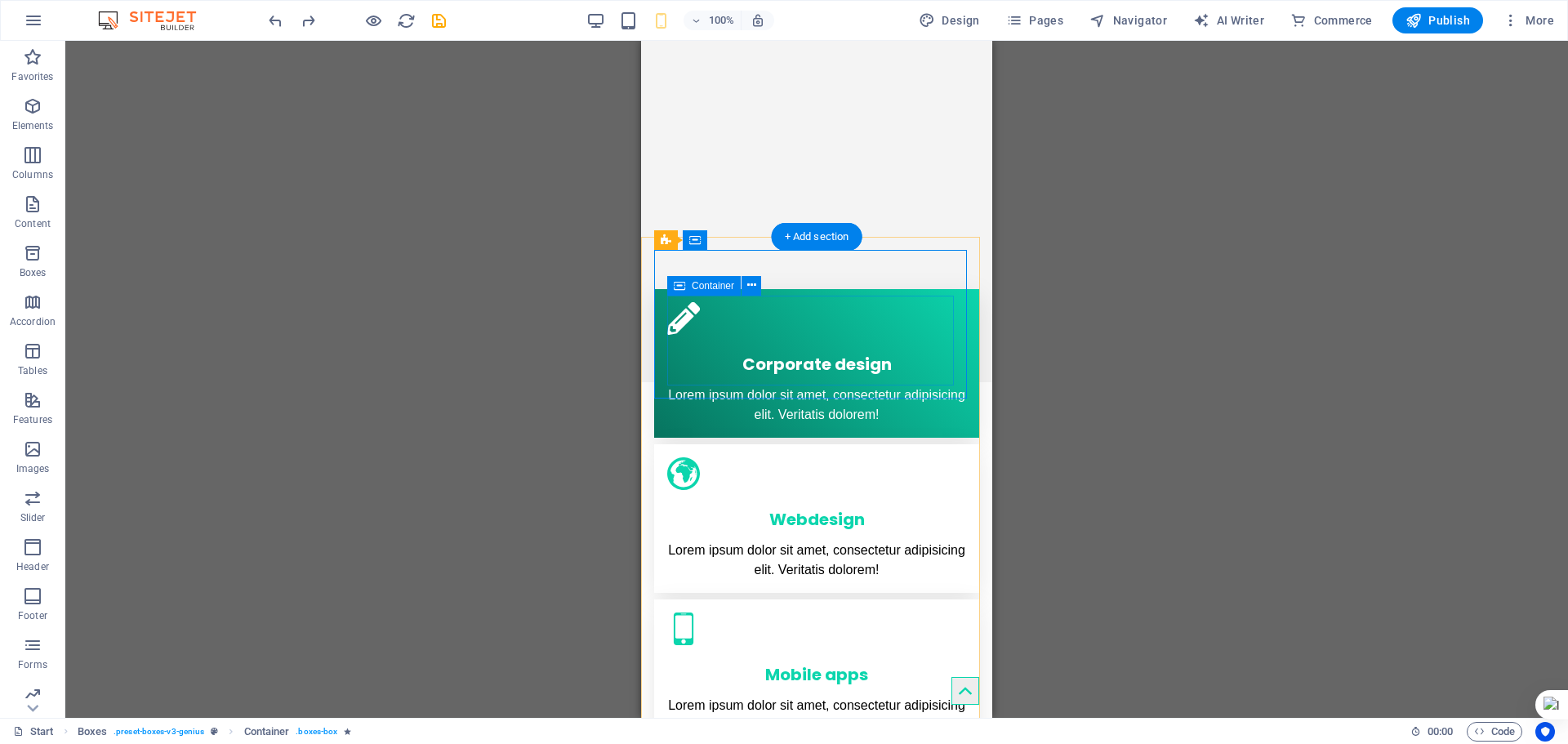
click at [928, 342] on div "Corporate design Lorem ipsum dolor sit amet, consectetur adipisicing elit. Veri…" at bounding box center [817, 383] width 299 height 83
click at [940, 289] on div "Corporate design Lorem ipsum dolor sit amet, consectetur adipisicing elit. Veri…" at bounding box center [816, 363] width 325 height 149
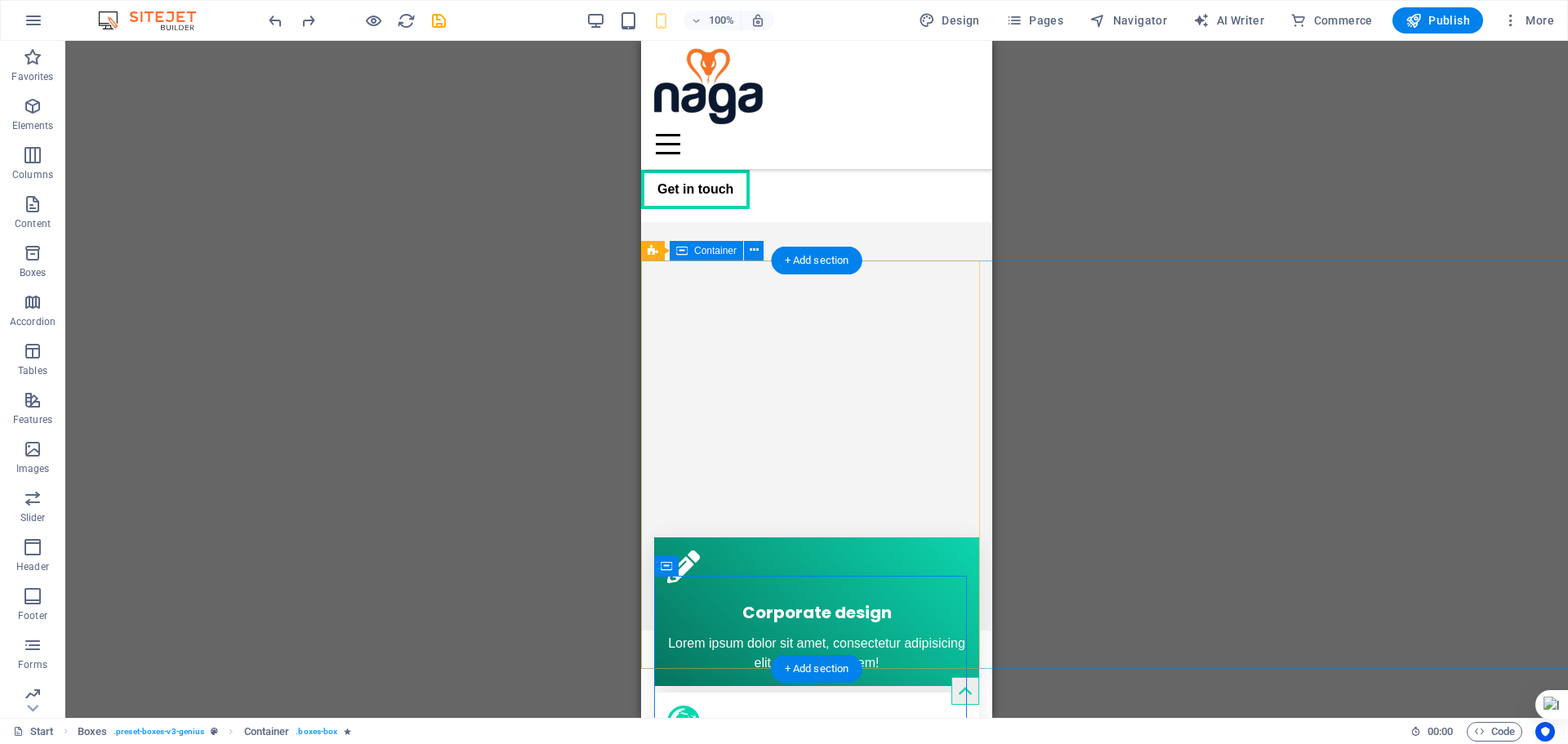
scroll to position [408, 0]
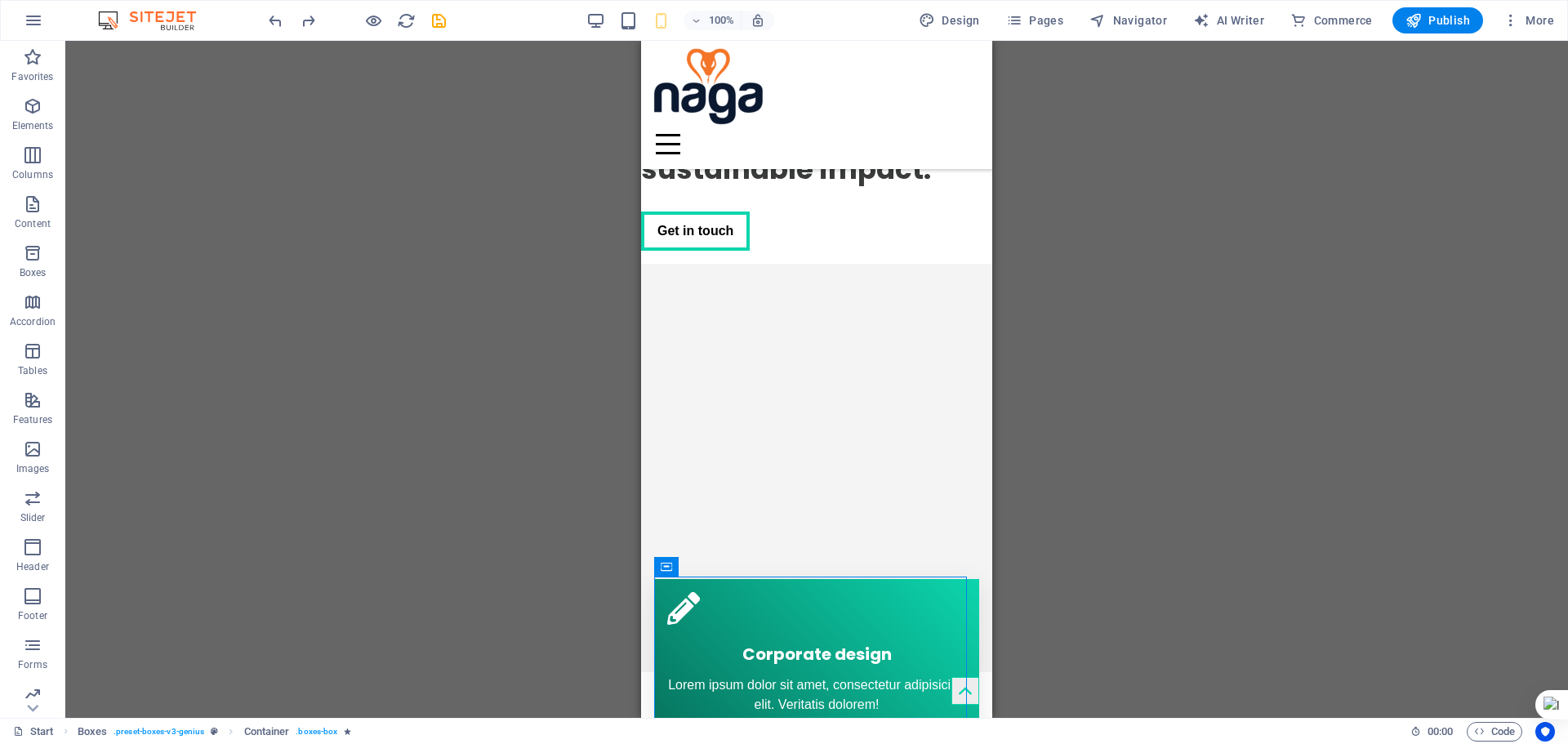
click at [1085, 316] on div "Drag here to replace the existing content. Press “Ctrl” if you want to create a…" at bounding box center [816, 379] width 1503 height 677
click at [964, 327] on div at bounding box center [1131, 468] width 980 height 408
select select "px"
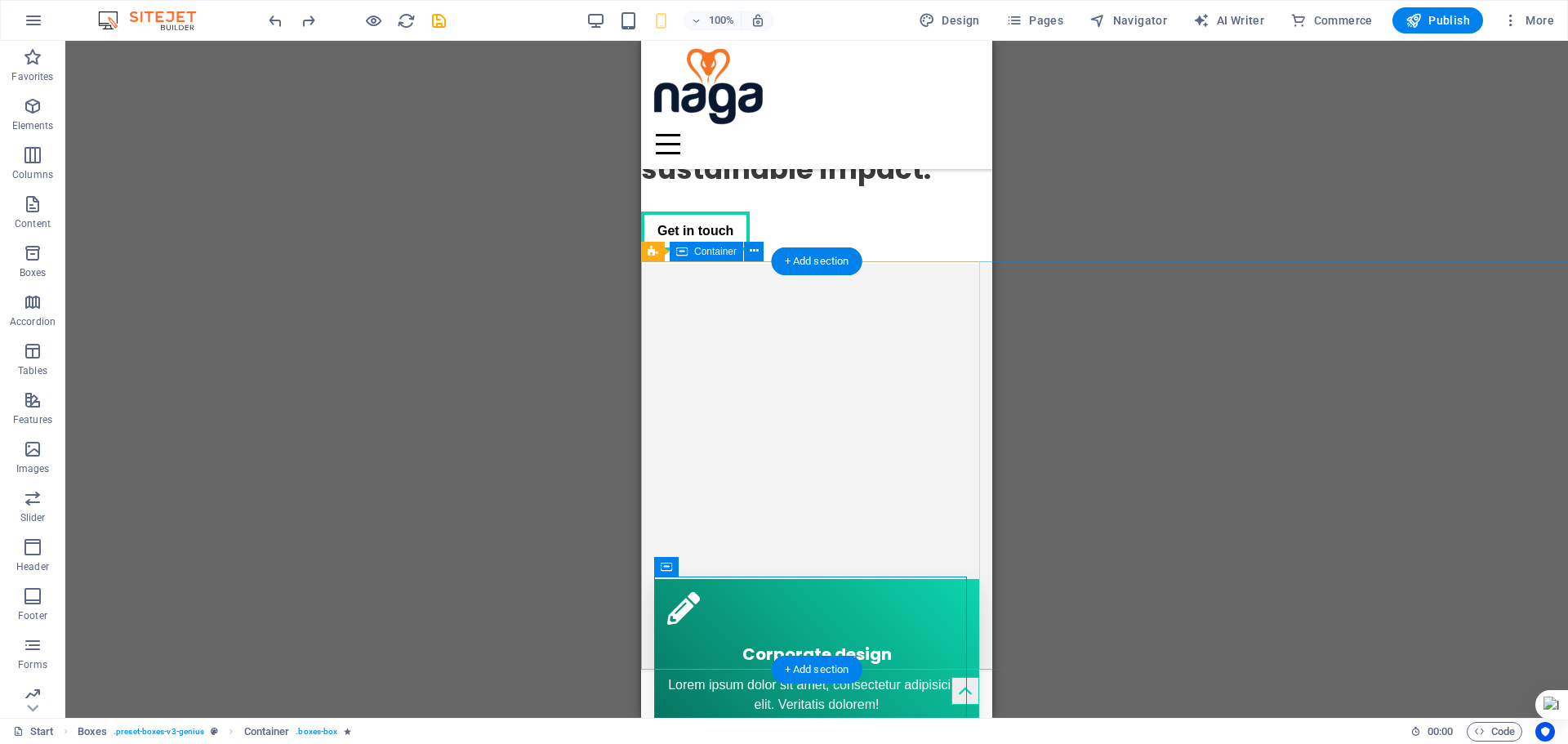
select select "px"
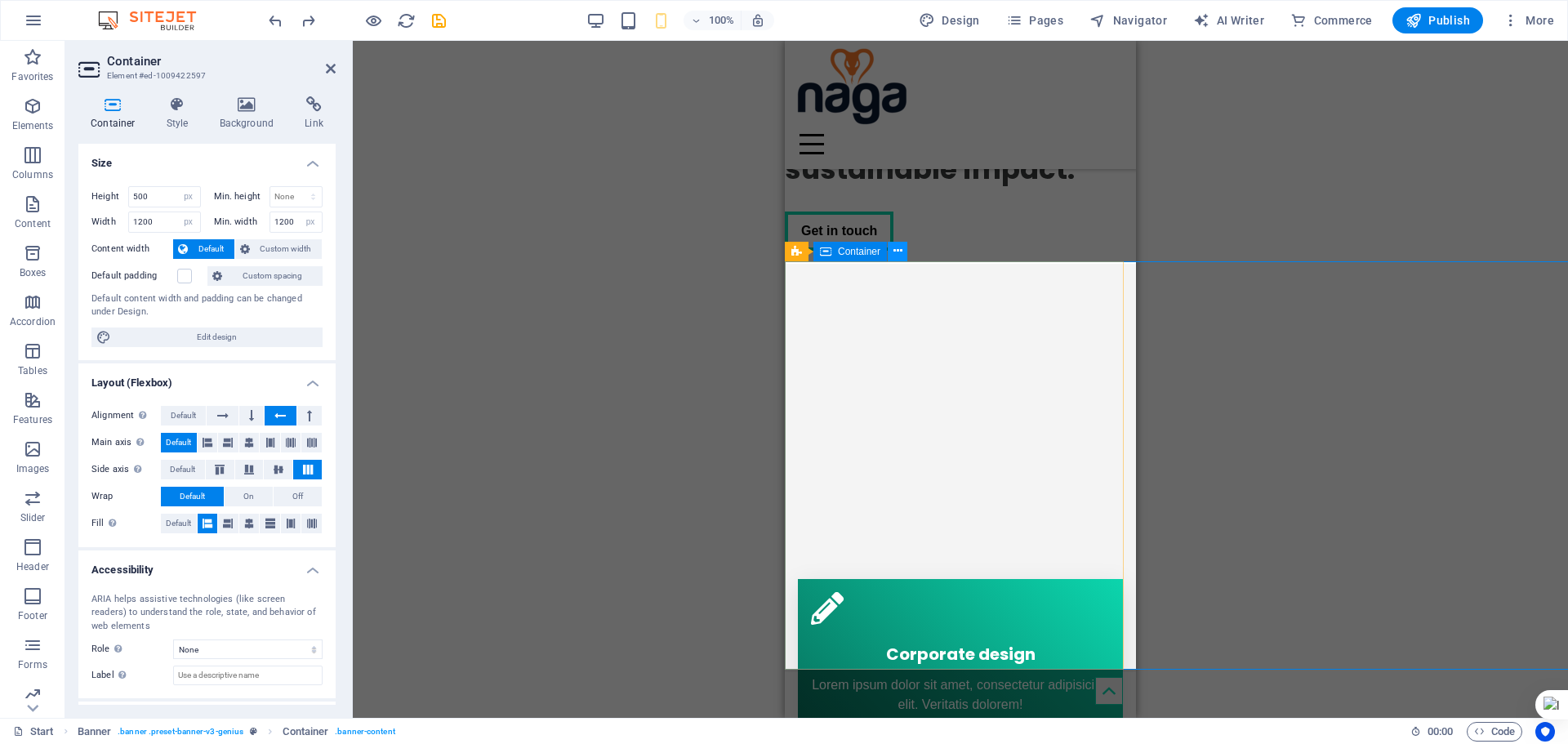
click at [895, 250] on icon at bounding box center [898, 251] width 9 height 17
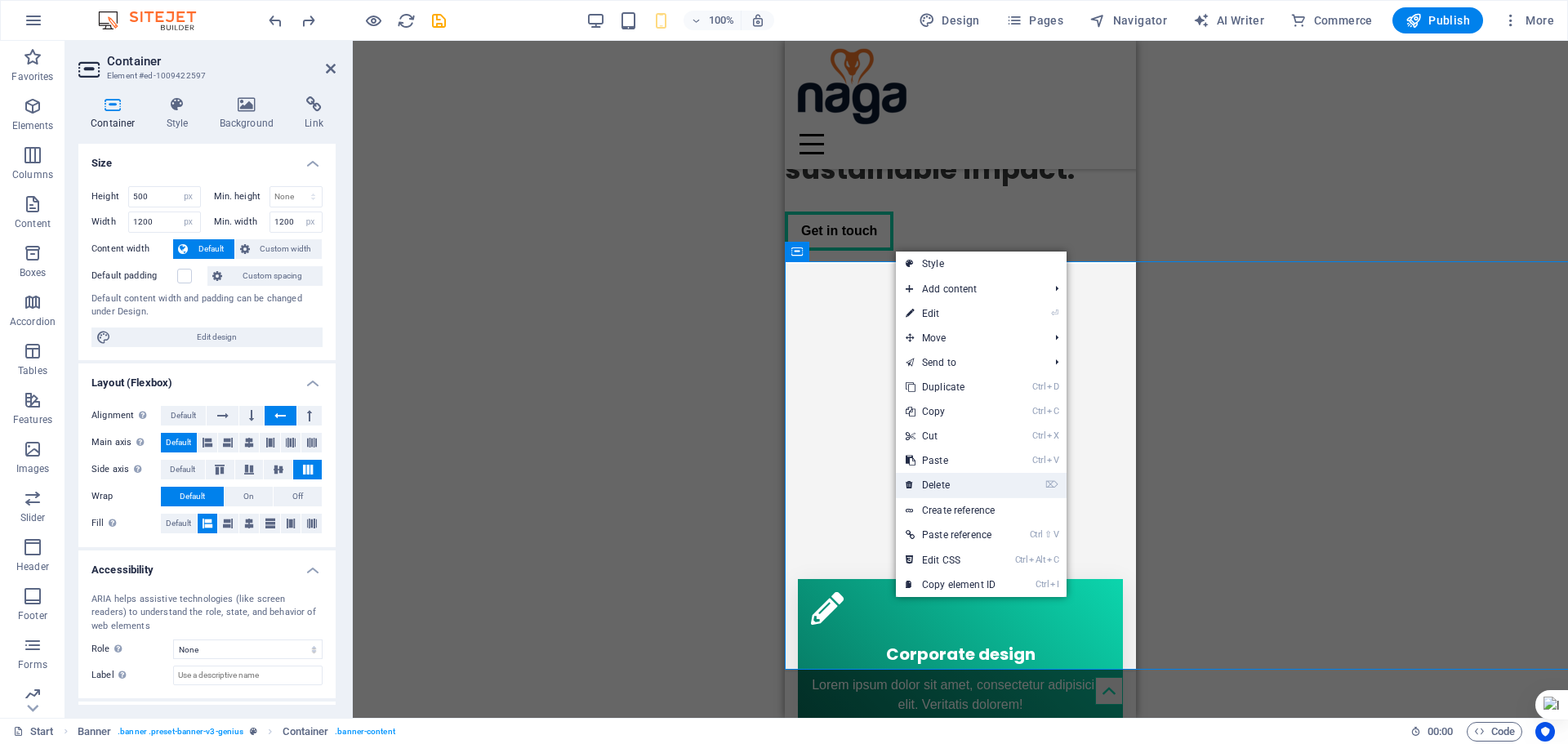
click at [941, 482] on link "⌦ Delete" at bounding box center [951, 485] width 110 height 25
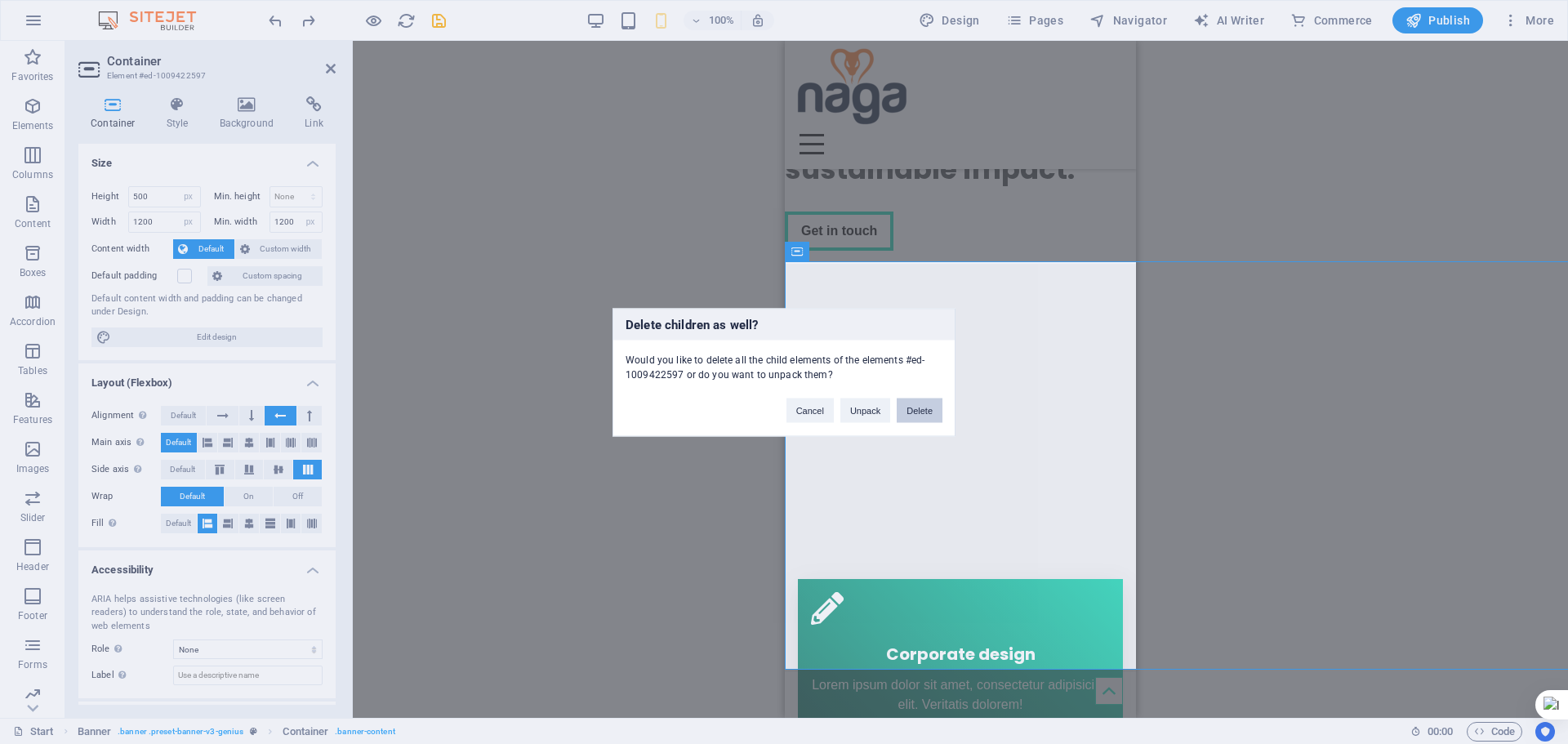
click at [911, 410] on button "Delete" at bounding box center [919, 410] width 45 height 25
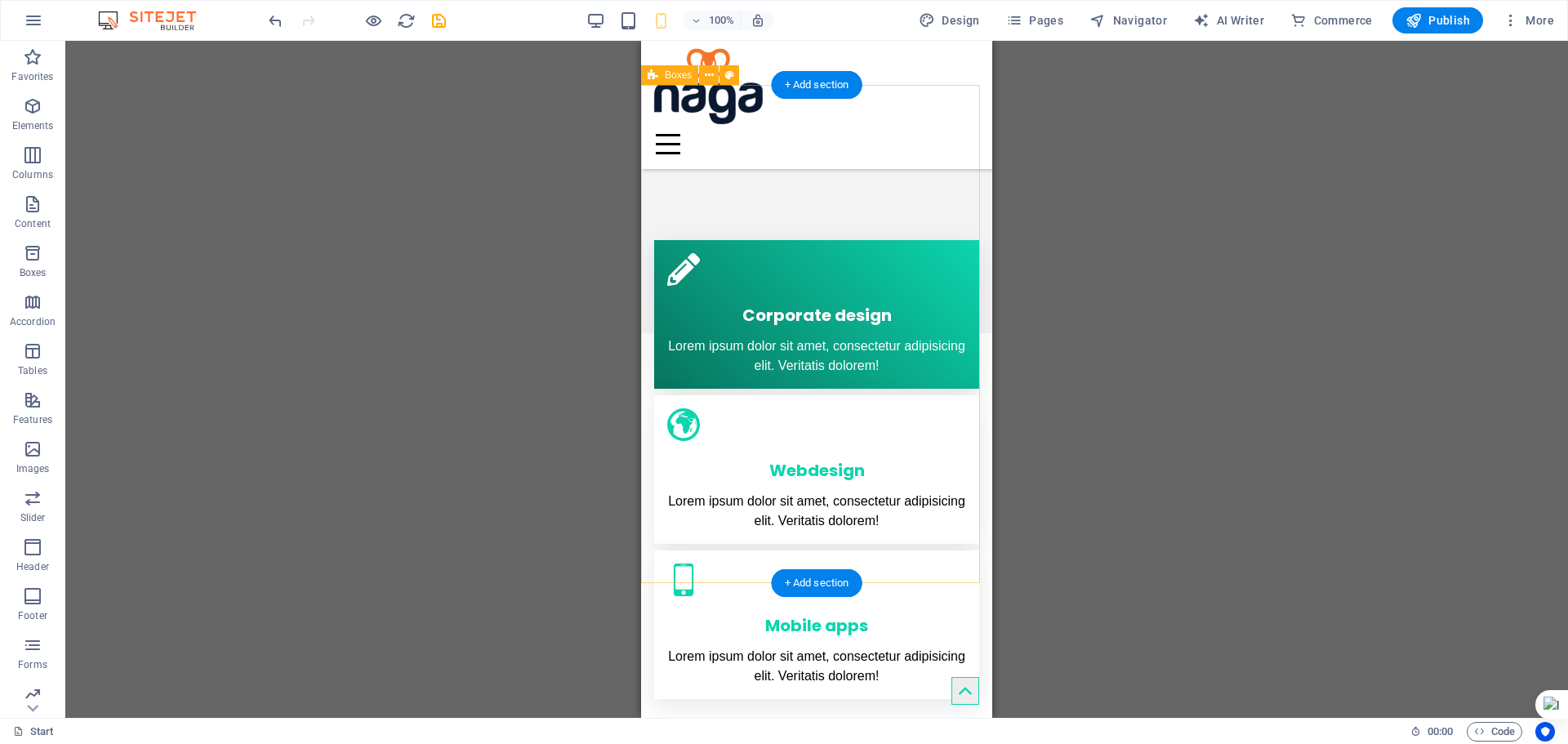
scroll to position [327, 0]
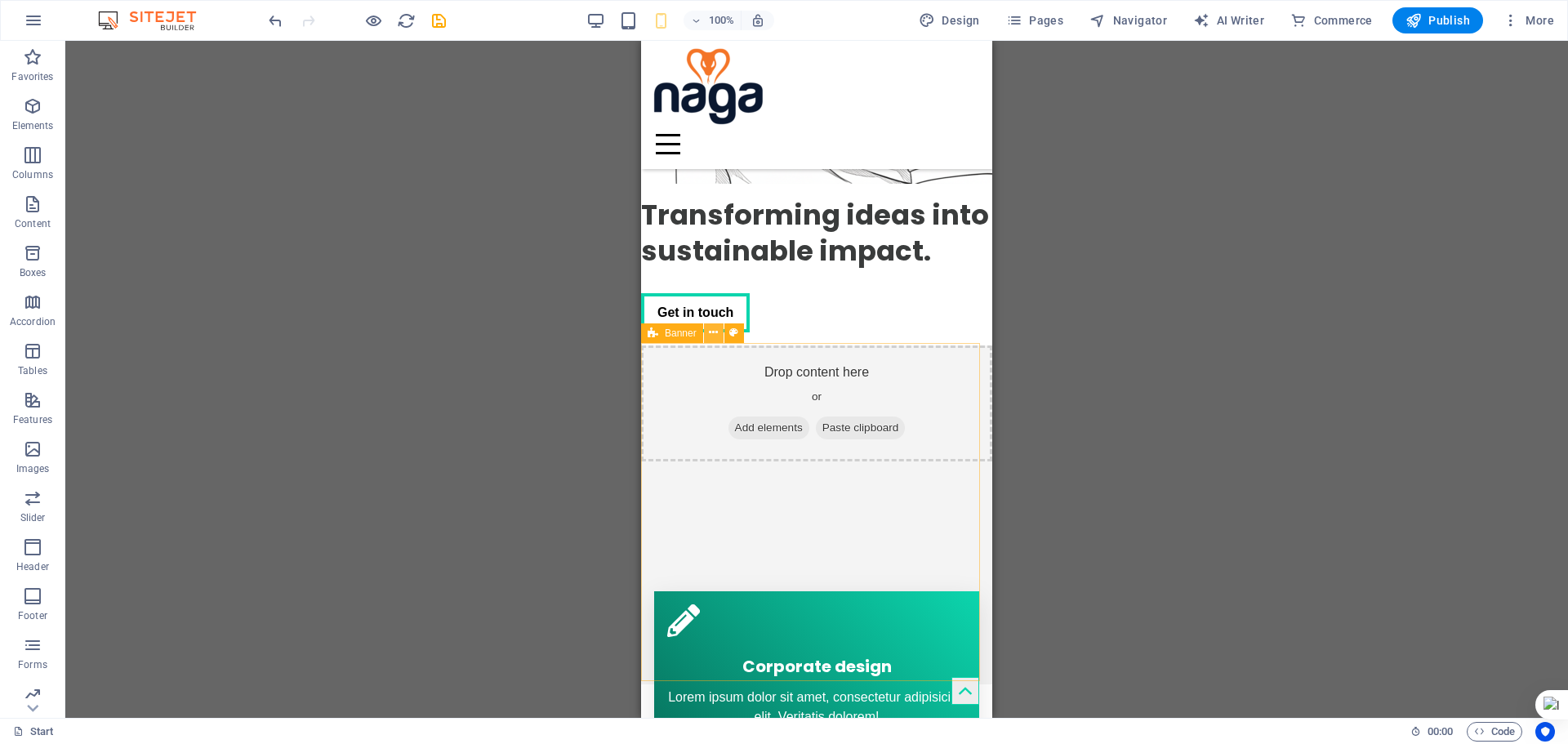
click at [715, 328] on icon at bounding box center [713, 332] width 9 height 17
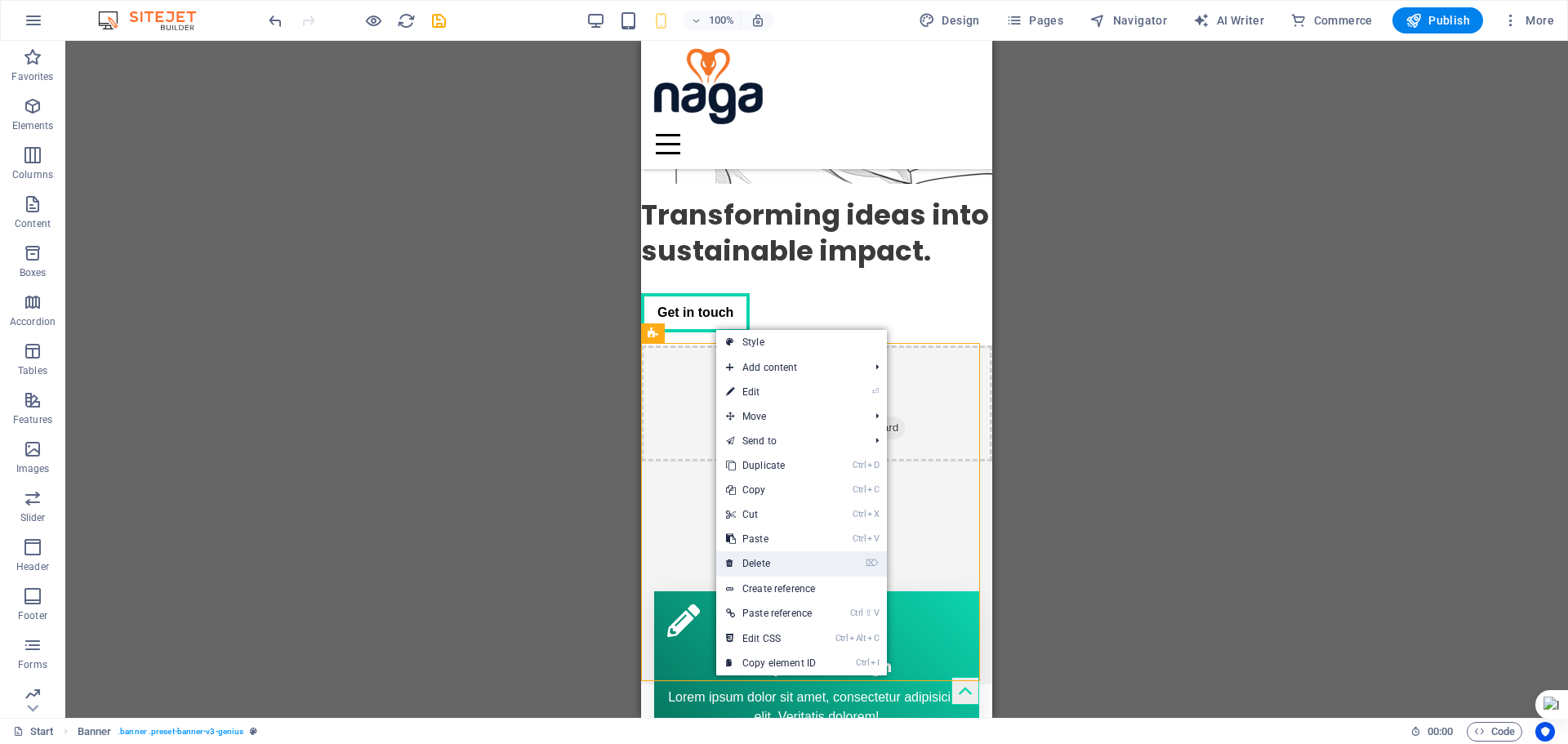
drag, startPoint x: 775, startPoint y: 555, endPoint x: 134, endPoint y: 514, distance: 642.3
click at [775, 555] on link "⌦ Delete" at bounding box center [772, 563] width 110 height 25
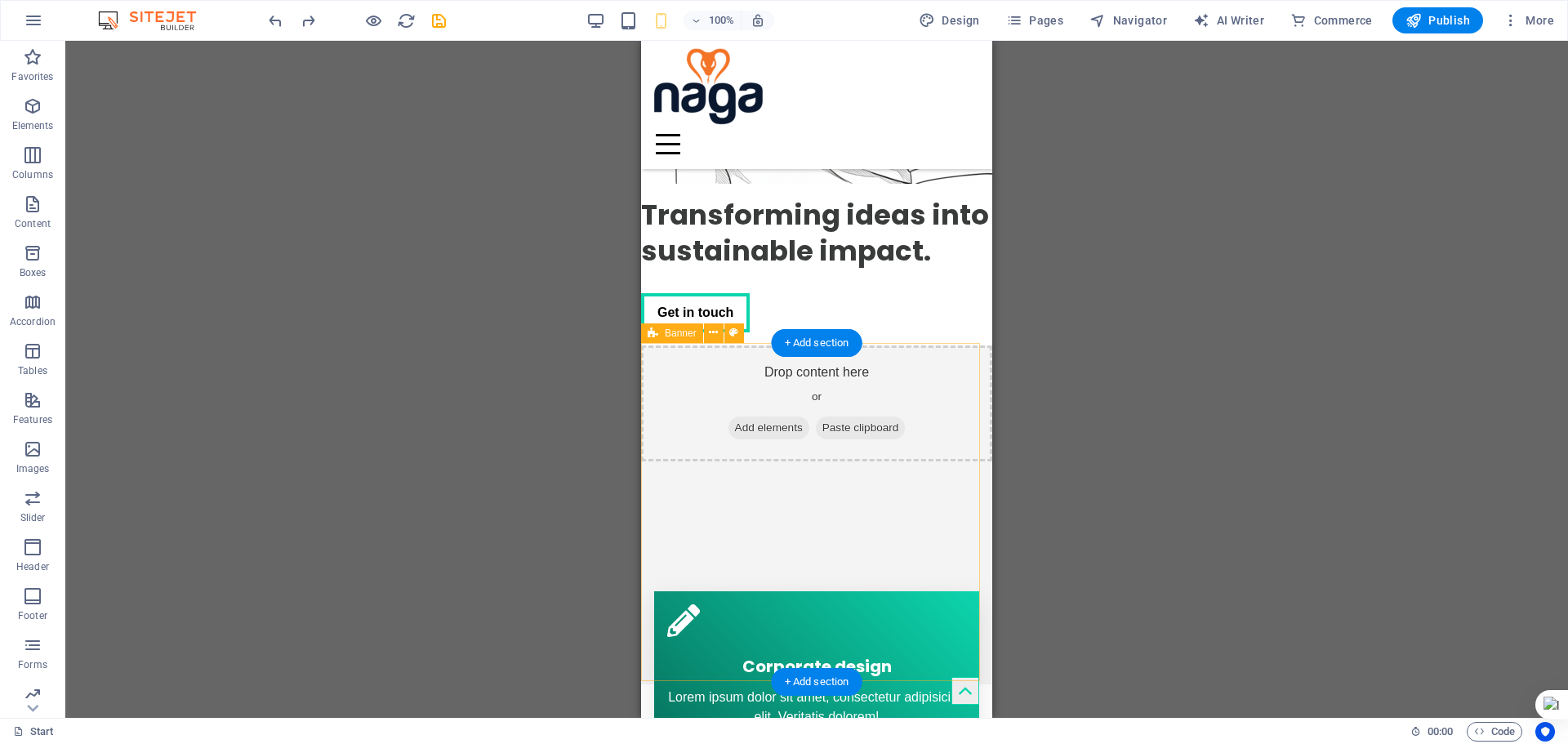
click at [918, 450] on div "Drop content here or Add elements Paste clipboard" at bounding box center [816, 403] width 351 height 115
click at [913, 451] on div "Drop content here or Add elements Paste clipboard" at bounding box center [816, 403] width 351 height 115
click at [911, 451] on div "Drop content here or Add elements Paste clipboard" at bounding box center [816, 403] width 351 height 115
select select "vh"
select select "px"
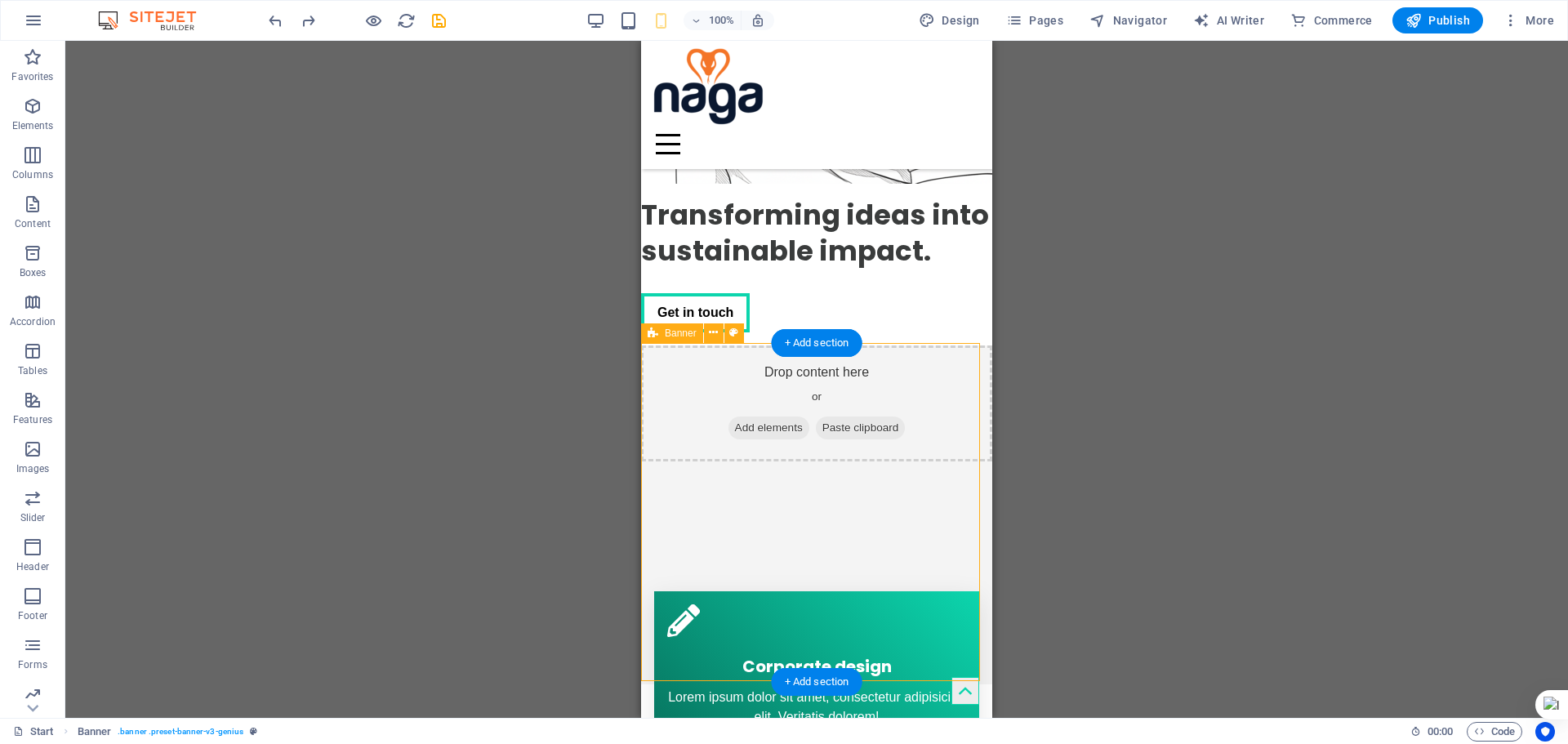
select select "px"
select select "banner"
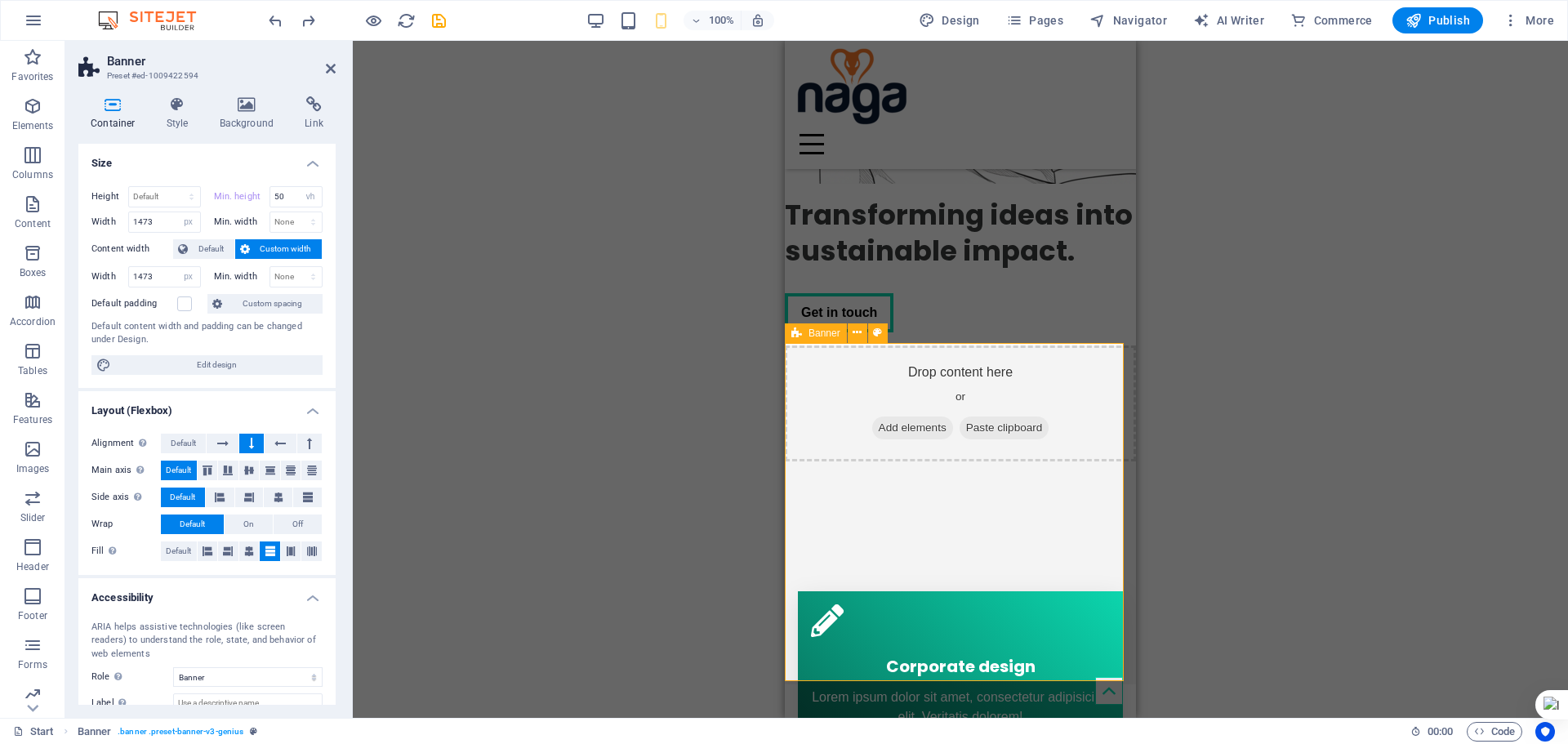
click at [972, 453] on div "Drop content here or Add elements Paste clipboard" at bounding box center [960, 403] width 351 height 115
drag, startPoint x: 284, startPoint y: 196, endPoint x: 237, endPoint y: 191, distance: 47.3
click at [237, 191] on div "Min. height 50 None px rem % vh vw" at bounding box center [269, 197] width 110 height 21
type input "0"
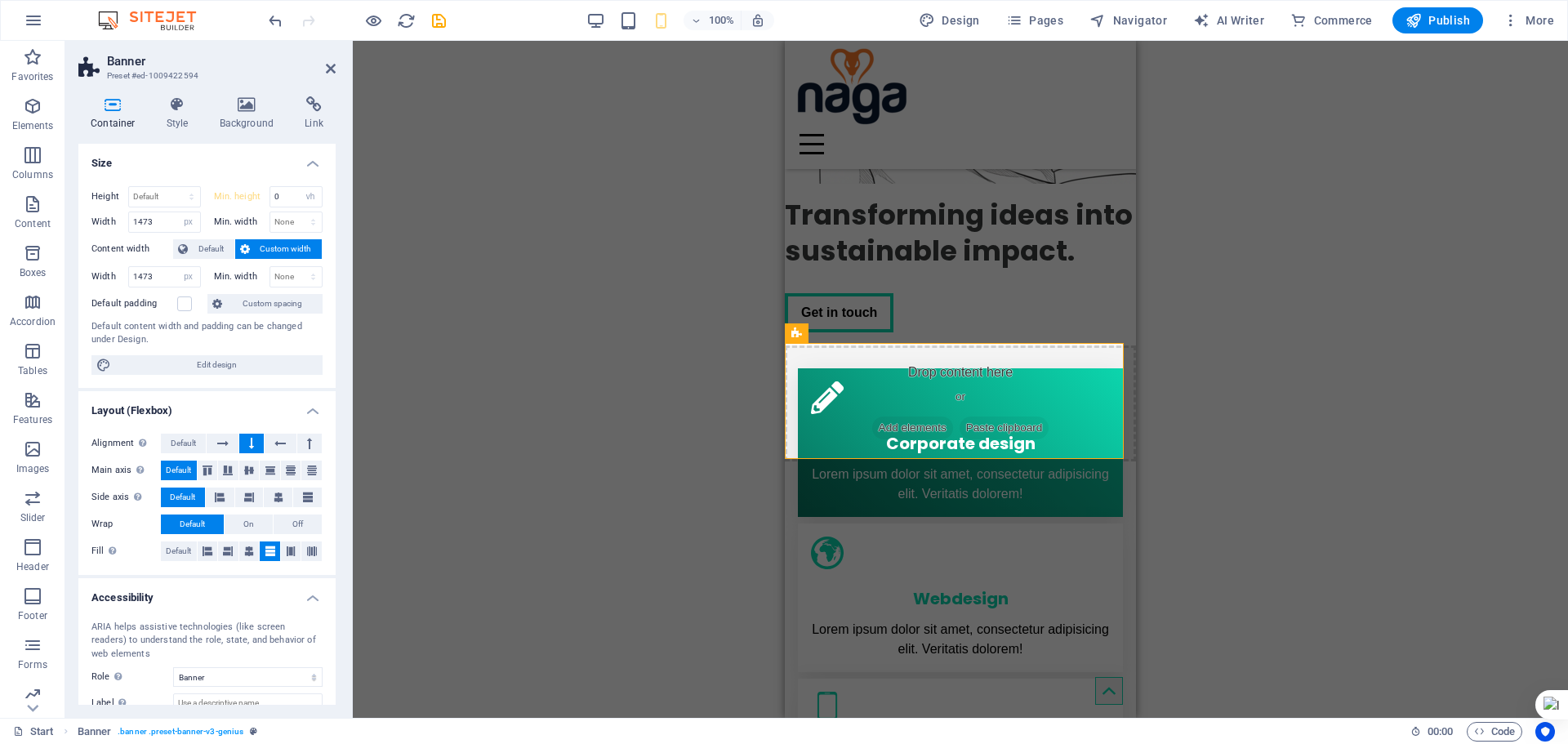
click at [1310, 472] on div "Drag here to replace the existing content. Press “Ctrl” if you want to create a…" at bounding box center [961, 379] width 1216 height 677
click at [1257, 469] on div "Drag here to replace the existing content. Press “Ctrl” if you want to create a…" at bounding box center [961, 379] width 1216 height 677
click at [960, 204] on div "Transforming ideas into sustainable impact." at bounding box center [960, 233] width 351 height 72
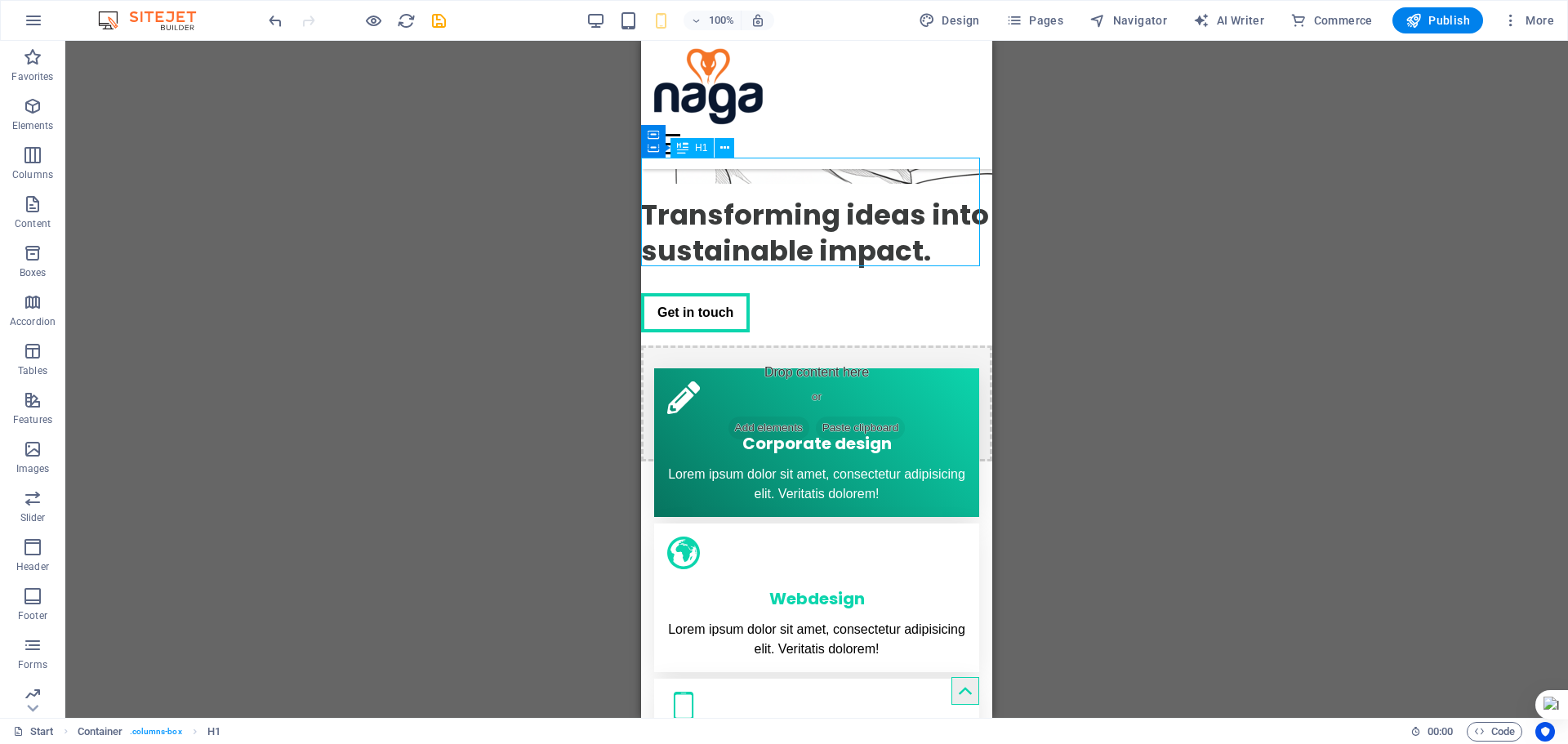
click at [779, 217] on div "Transforming ideas into sustainable impact." at bounding box center [816, 233] width 351 height 72
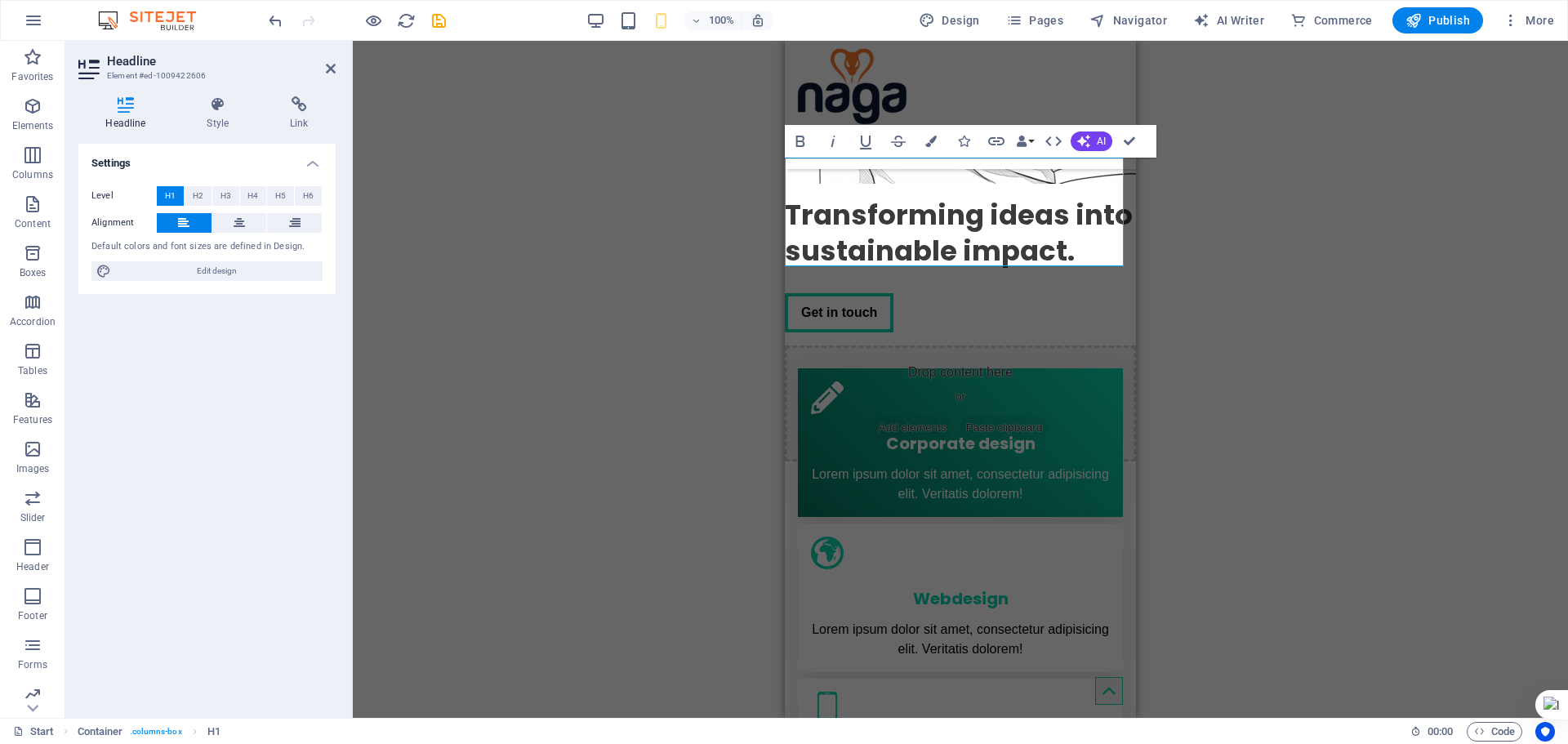
click at [243, 233] on div "Alignment" at bounding box center [207, 223] width 231 height 21
click at [247, 229] on button at bounding box center [240, 222] width 55 height 20
click at [901, 312] on div "Get in touch" at bounding box center [960, 312] width 351 height 39
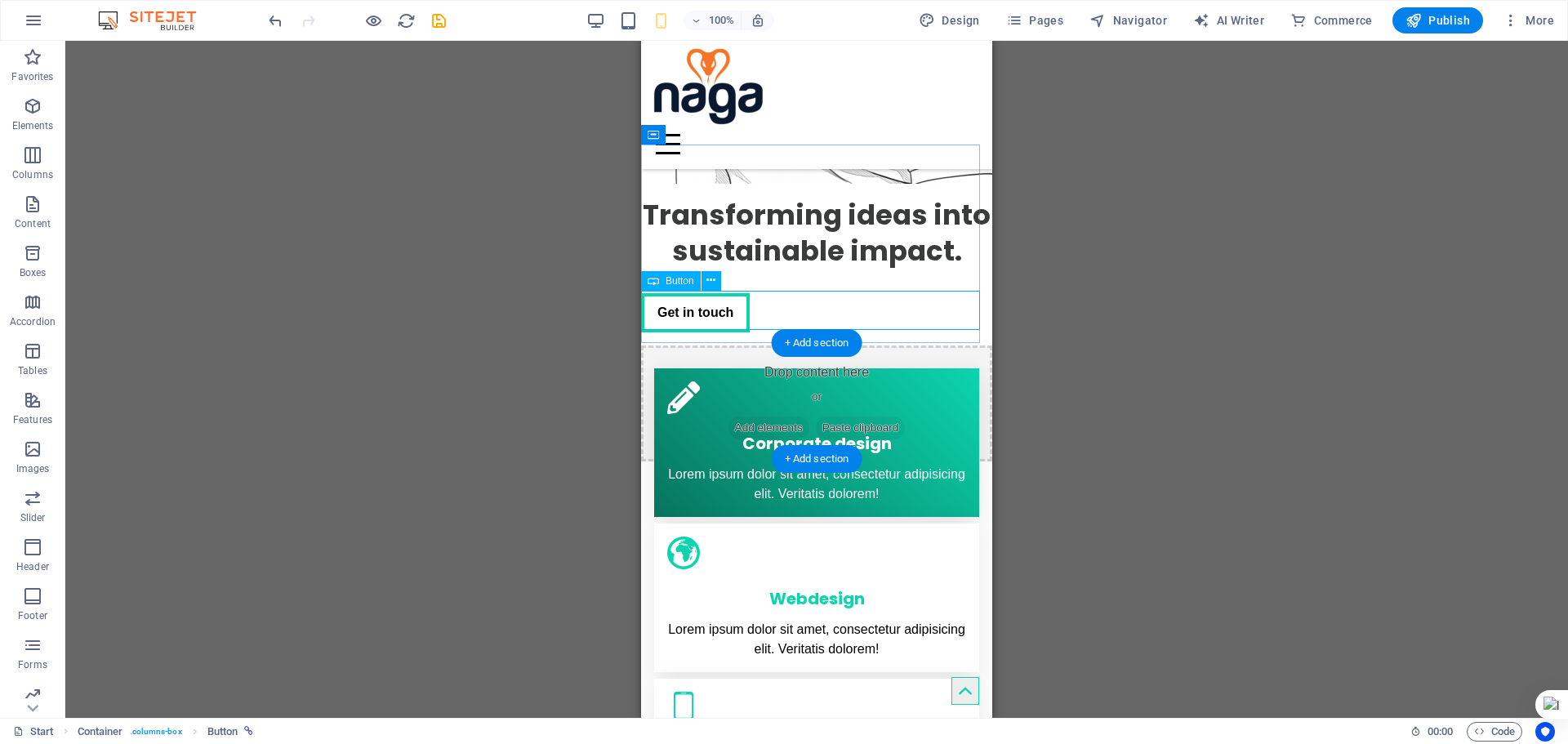
click at [793, 306] on div "Get in touch" at bounding box center [816, 312] width 351 height 39
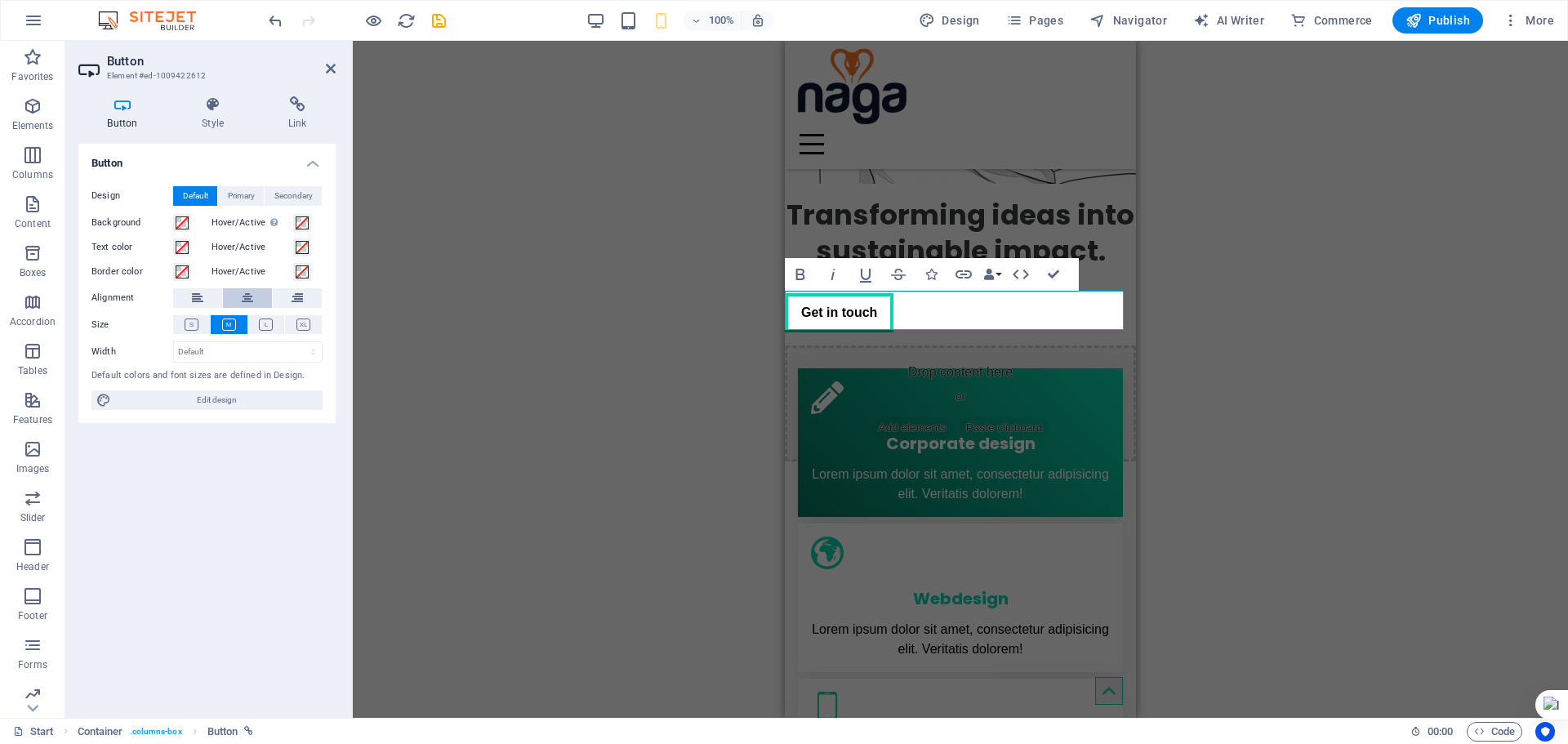
click at [253, 297] on button at bounding box center [247, 298] width 49 height 20
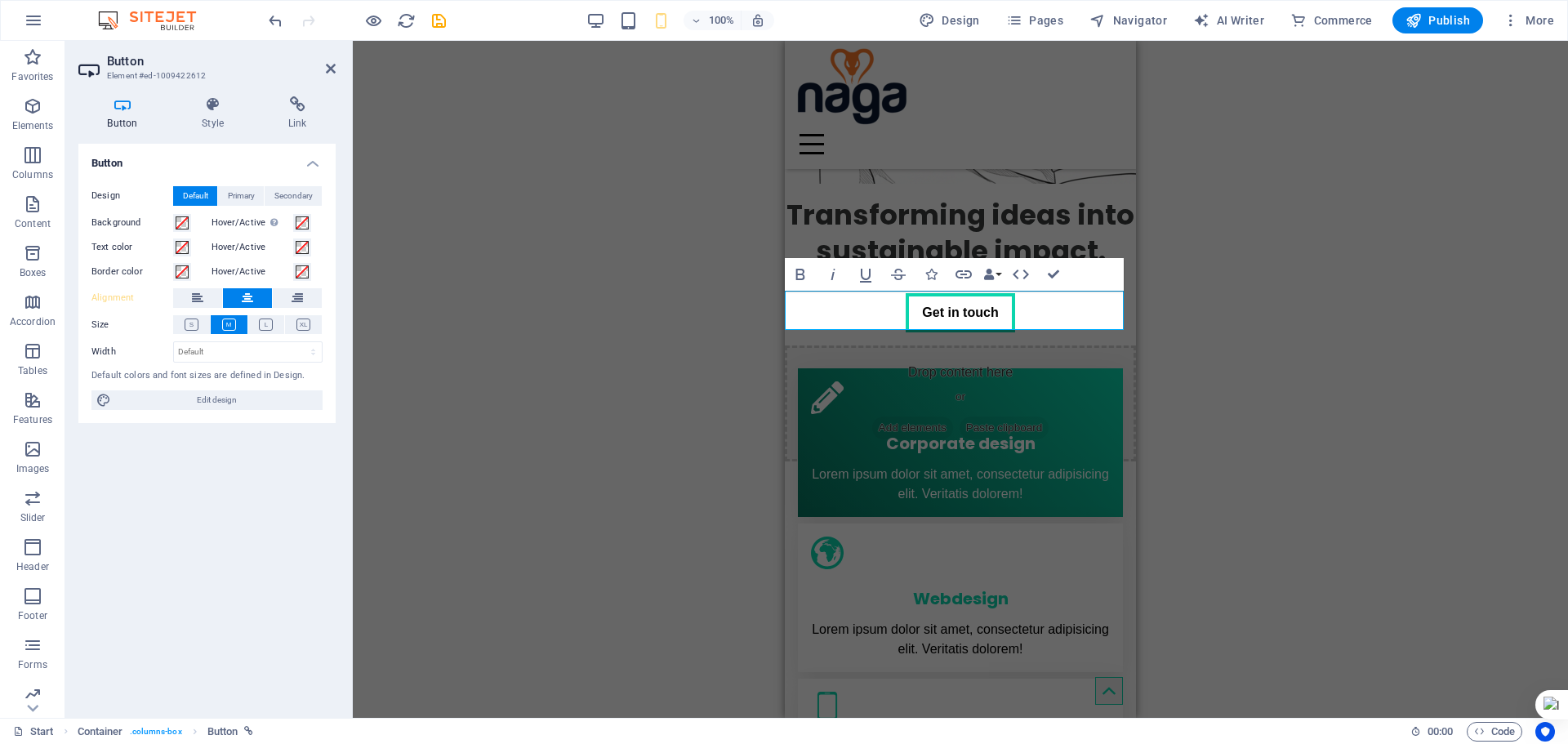
click at [1249, 371] on div "Container H1 Banner Container 2 columns Container Image Container Menu Bar Logo…" at bounding box center [961, 379] width 1216 height 677
click at [1252, 342] on div "Container H1 Banner Container 2 columns Container Image Container Menu Bar Logo…" at bounding box center [961, 379] width 1216 height 677
click at [1337, 371] on div "Container H1 Banner Container 2 columns Container Image Container Menu Bar Logo…" at bounding box center [961, 379] width 1216 height 677
click at [1299, 441] on div "Container H1 Banner Container 2 columns Container Image Container Menu Bar Logo…" at bounding box center [961, 379] width 1216 height 677
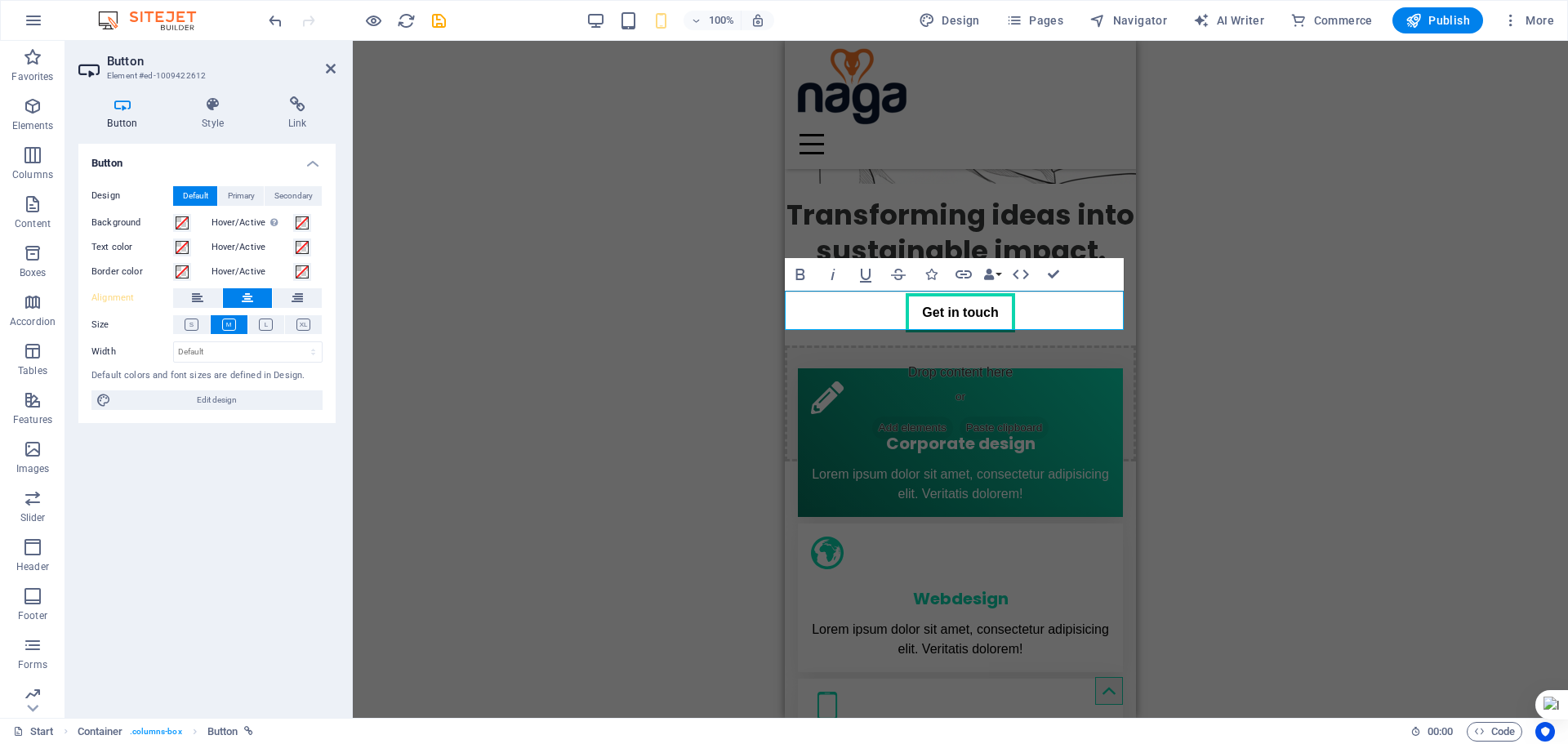
click at [1258, 454] on div "Container H1 Banner Container 2 columns Container Image Container Menu Bar Logo…" at bounding box center [961, 379] width 1216 height 677
click at [497, 318] on div "Container H1 Banner Container 2 columns Container Image Container Menu Bar Logo…" at bounding box center [961, 379] width 1216 height 677
click at [1150, 452] on div "Container H1 Banner Container 2 columns Container Image Container Menu Bar Logo…" at bounding box center [961, 379] width 1216 height 677
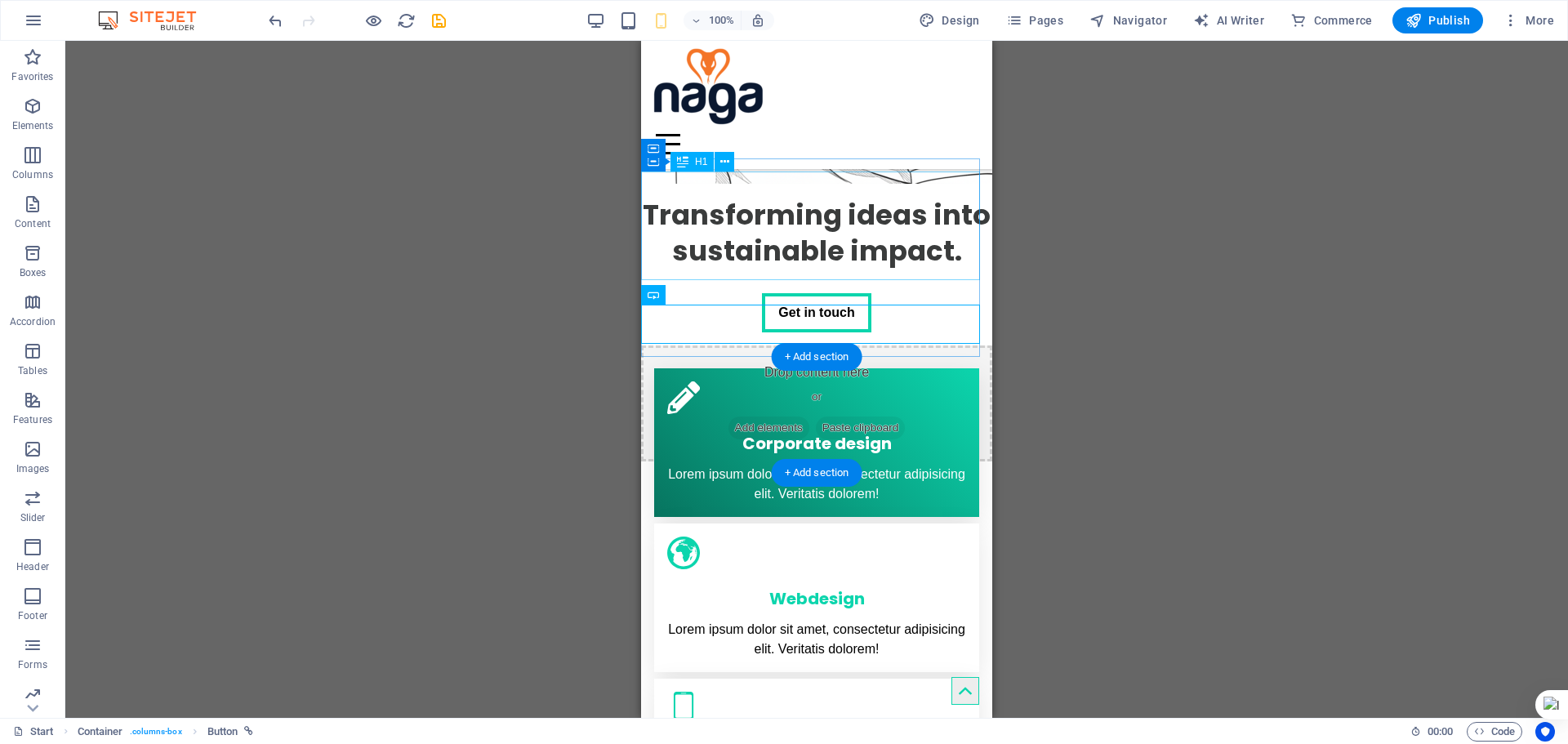
scroll to position [0, 0]
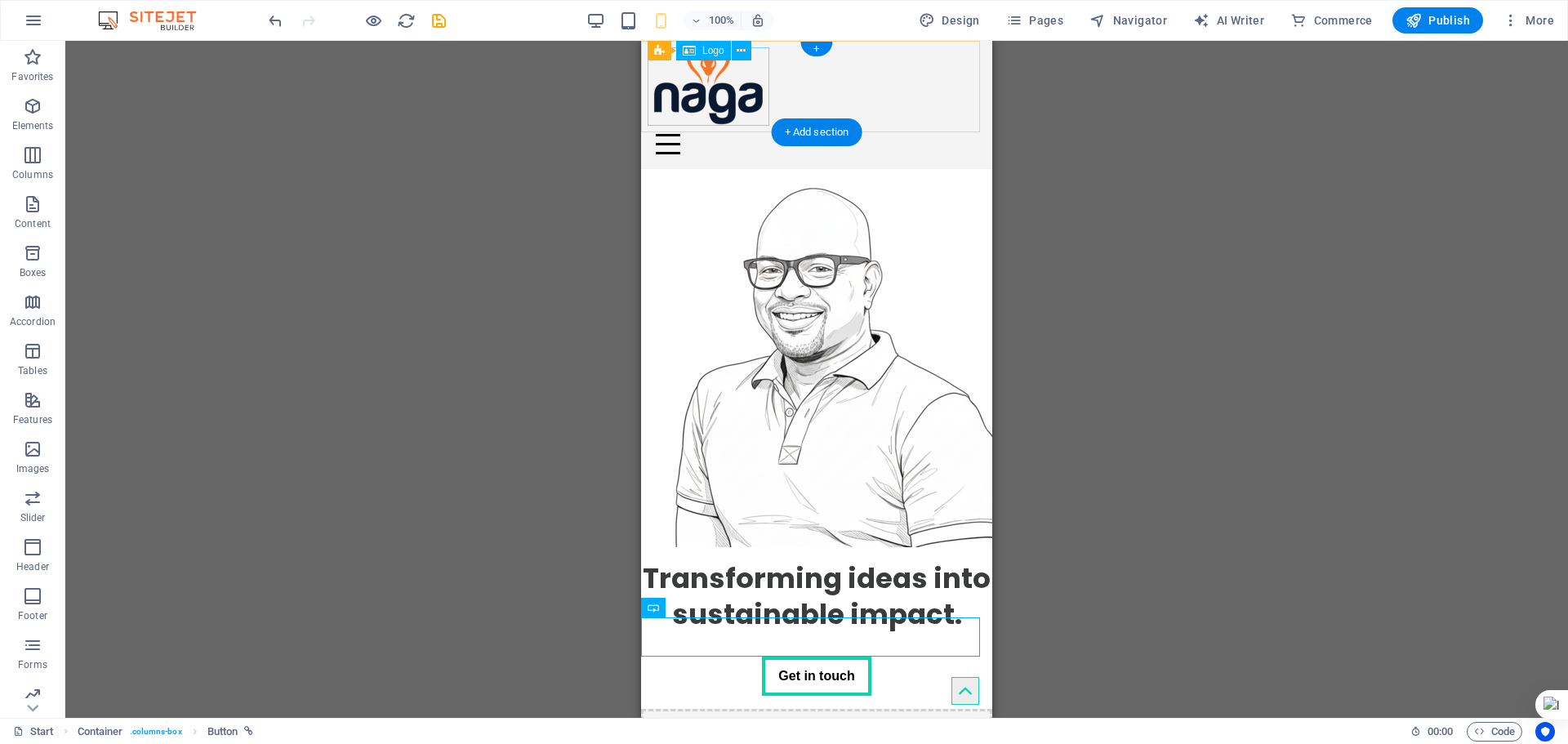
click at [761, 86] on div at bounding box center [816, 86] width 338 height 79
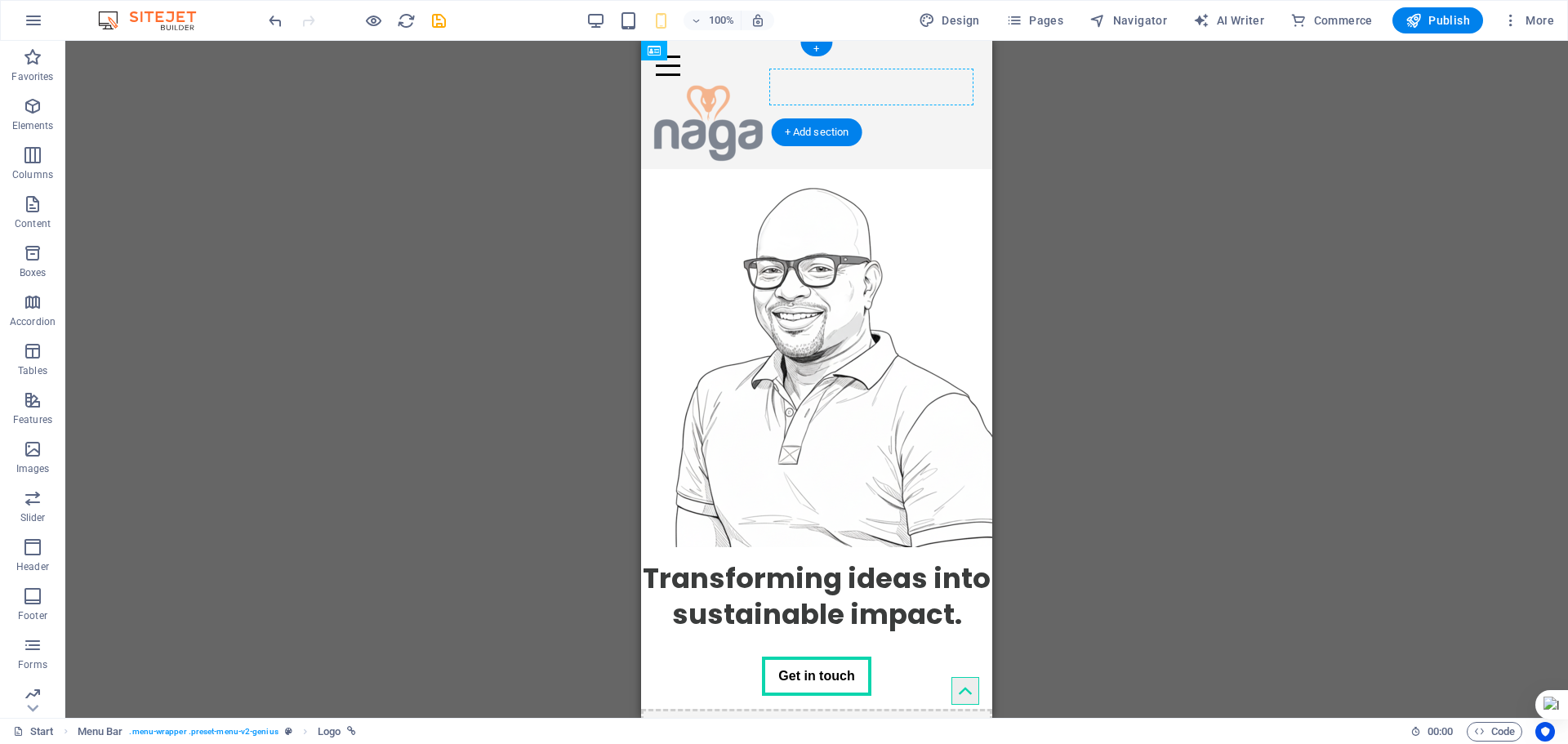
drag, startPoint x: 745, startPoint y: 67, endPoint x: 815, endPoint y: 91, distance: 74.0
click at [841, 81] on div "Menu" at bounding box center [816, 65] width 338 height 37
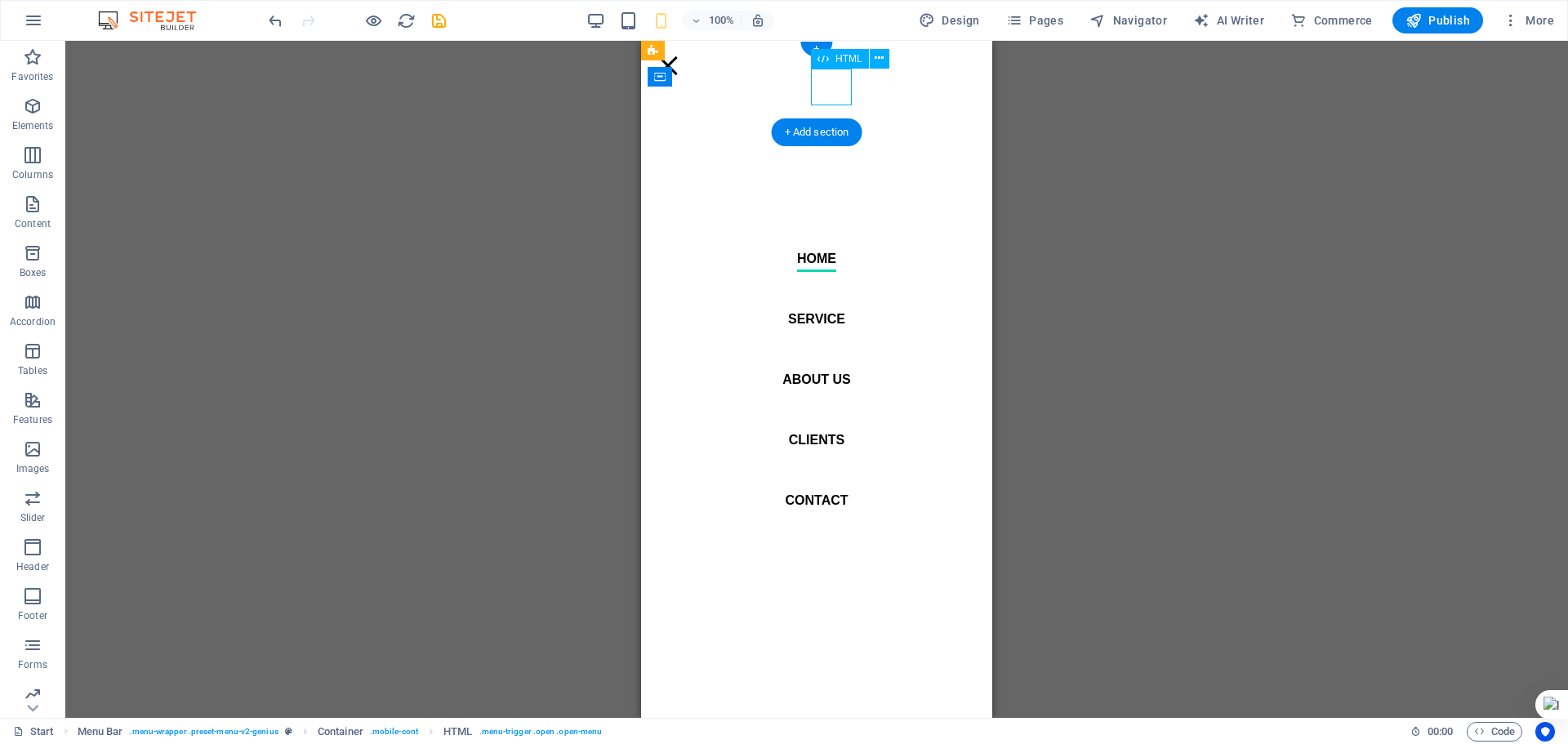
click at [688, 81] on div "Menu" at bounding box center [668, 65] width 41 height 37
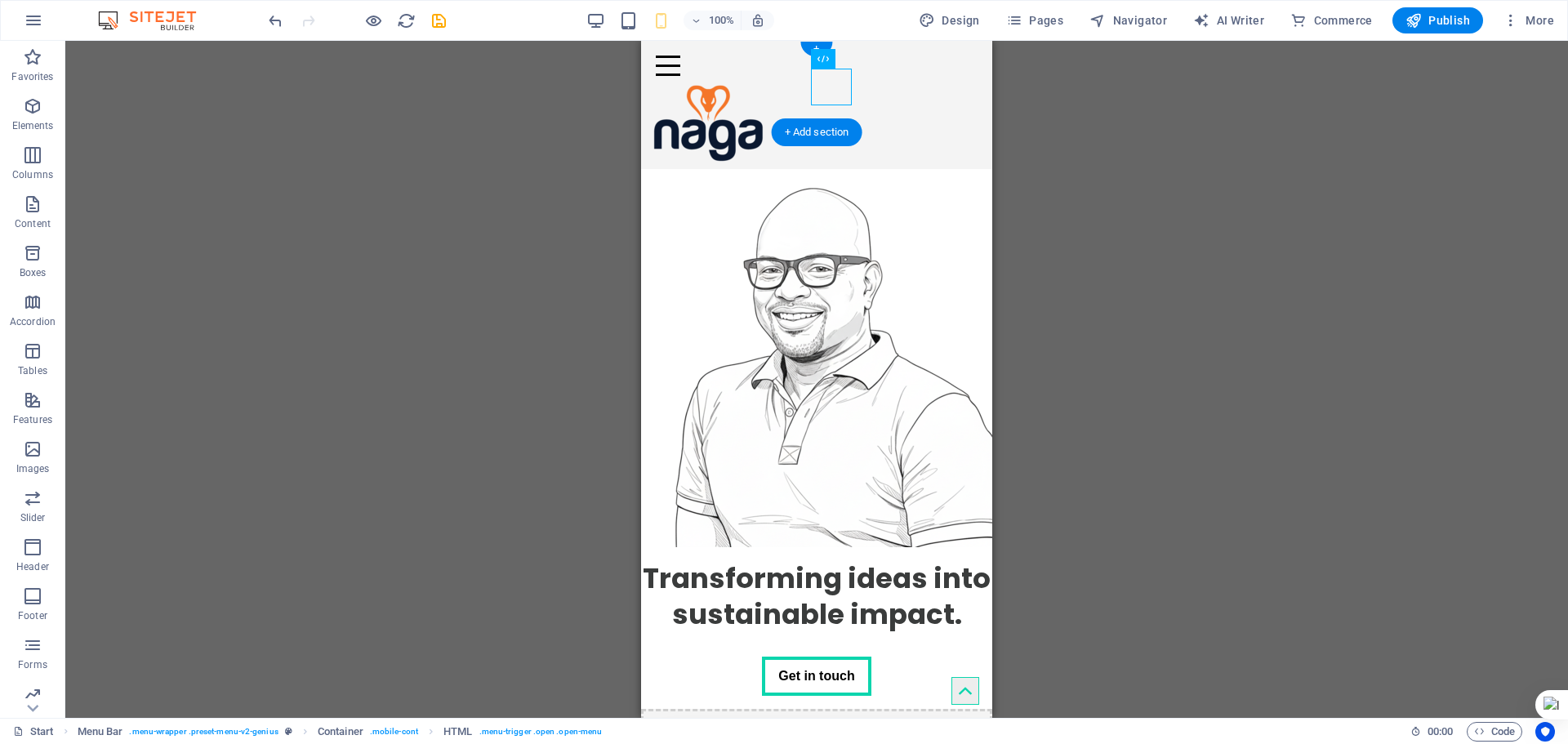
drag, startPoint x: 1479, startPoint y: 100, endPoint x: 693, endPoint y: 80, distance: 786.3
drag, startPoint x: 841, startPoint y: 78, endPoint x: 953, endPoint y: 95, distance: 113.3
drag, startPoint x: 1067, startPoint y: 165, endPoint x: 221, endPoint y: 67, distance: 851.7
click at [1067, 165] on div "Container H1 Banner Container 2 columns Container Image Container Menu Bar Logo…" at bounding box center [816, 379] width 1503 height 677
drag, startPoint x: 829, startPoint y: 91, endPoint x: 780, endPoint y: 84, distance: 49.5
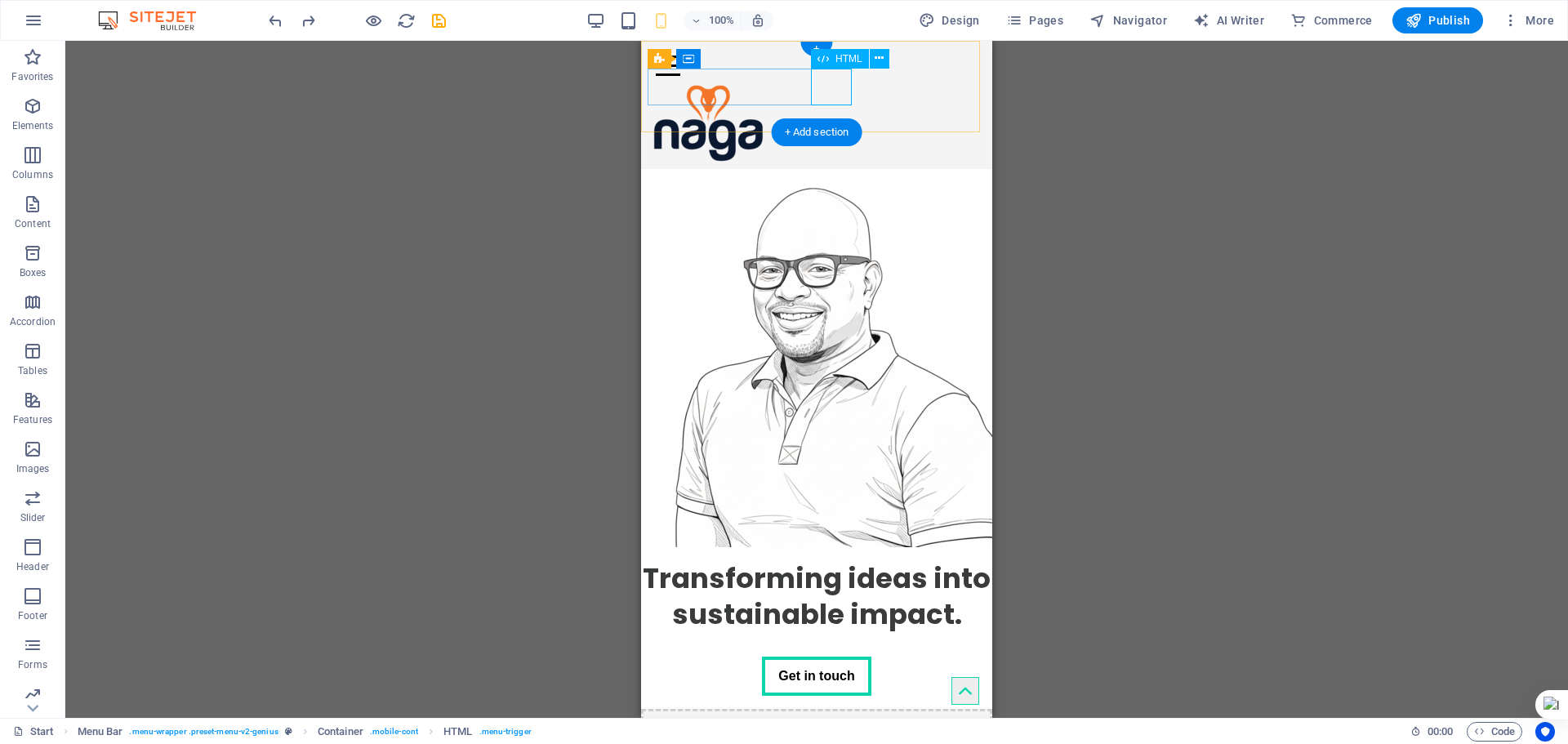
click at [829, 84] on div "Menu" at bounding box center [816, 65] width 338 height 37
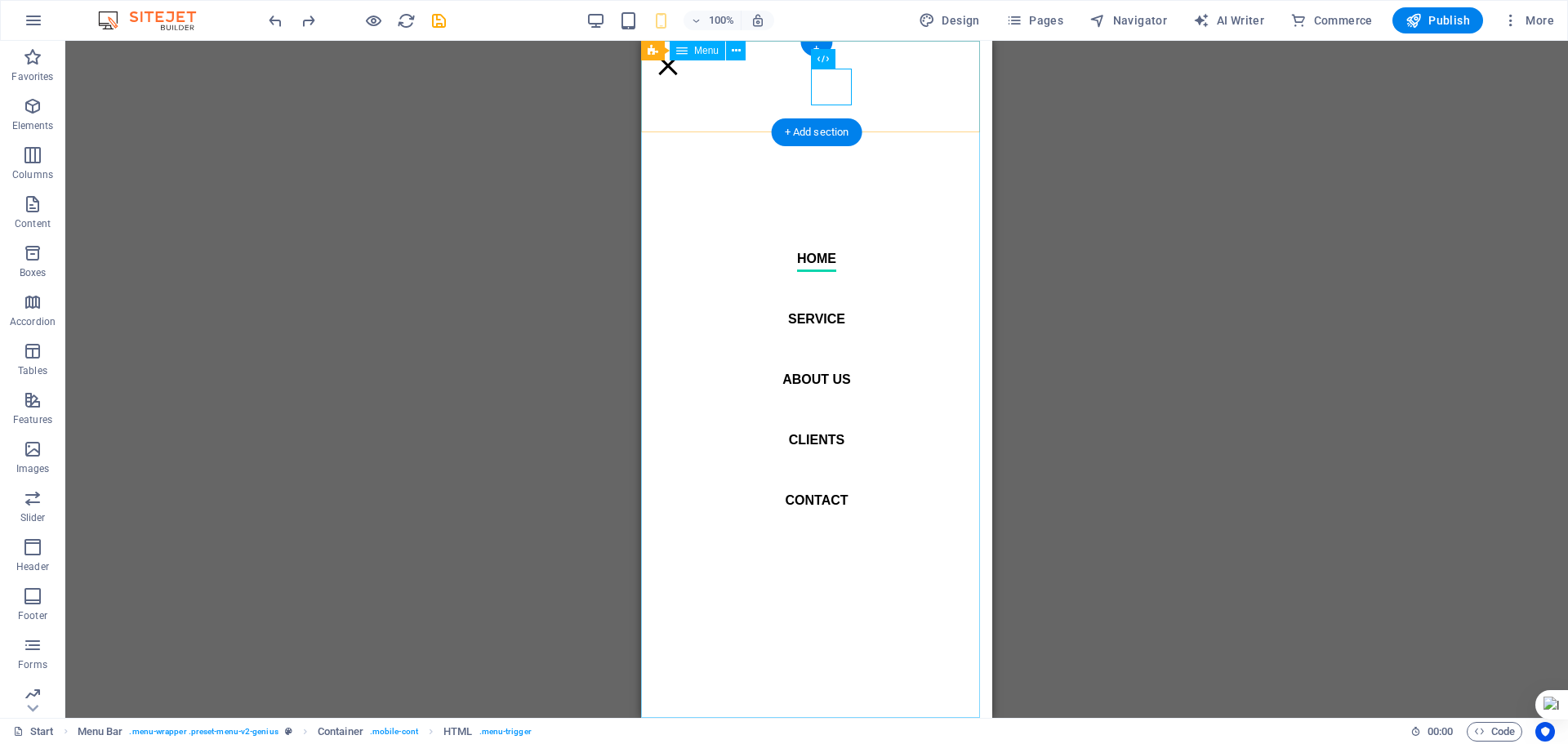
click at [722, 83] on nav "Home Service About us Clients Contact" at bounding box center [816, 379] width 351 height 677
select select
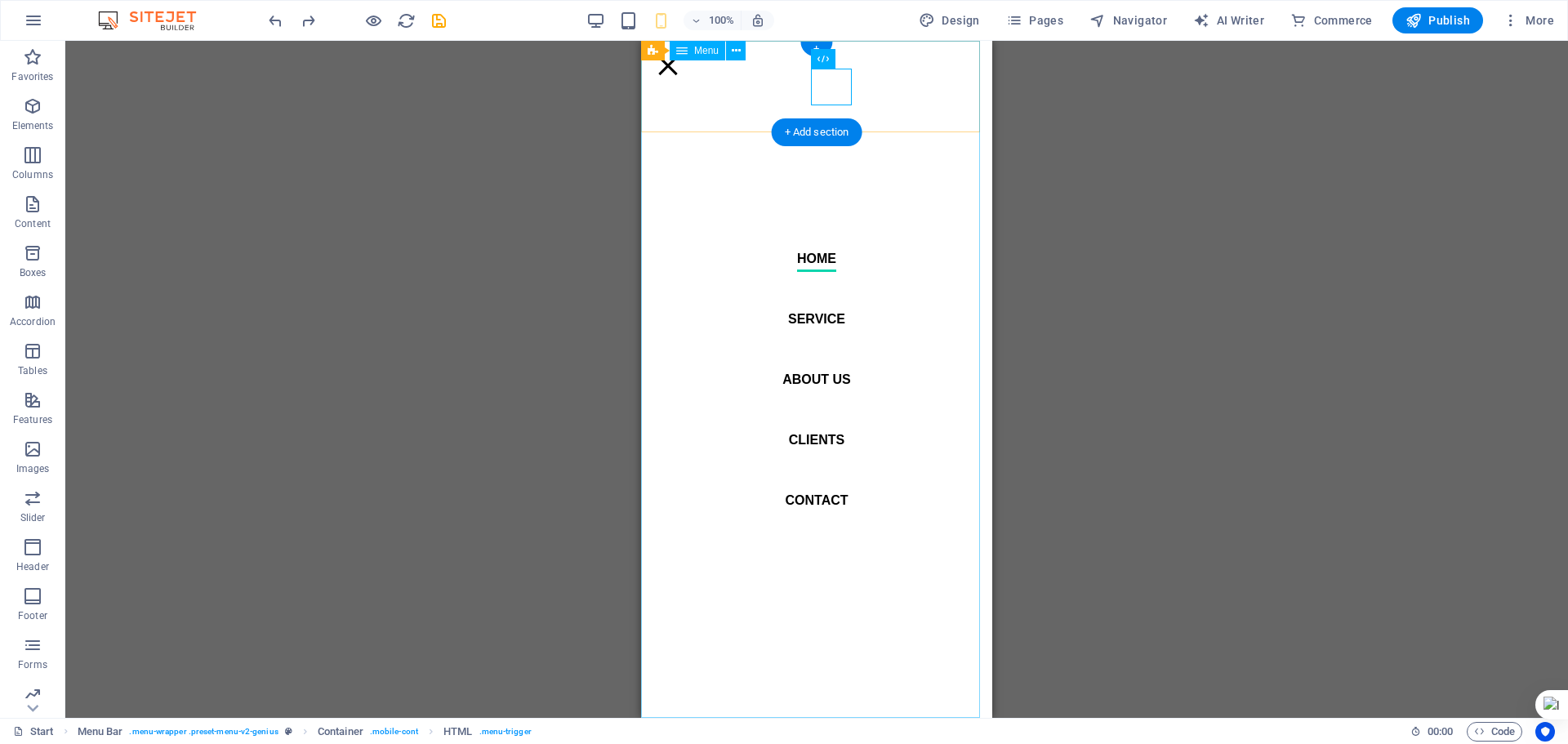
select select
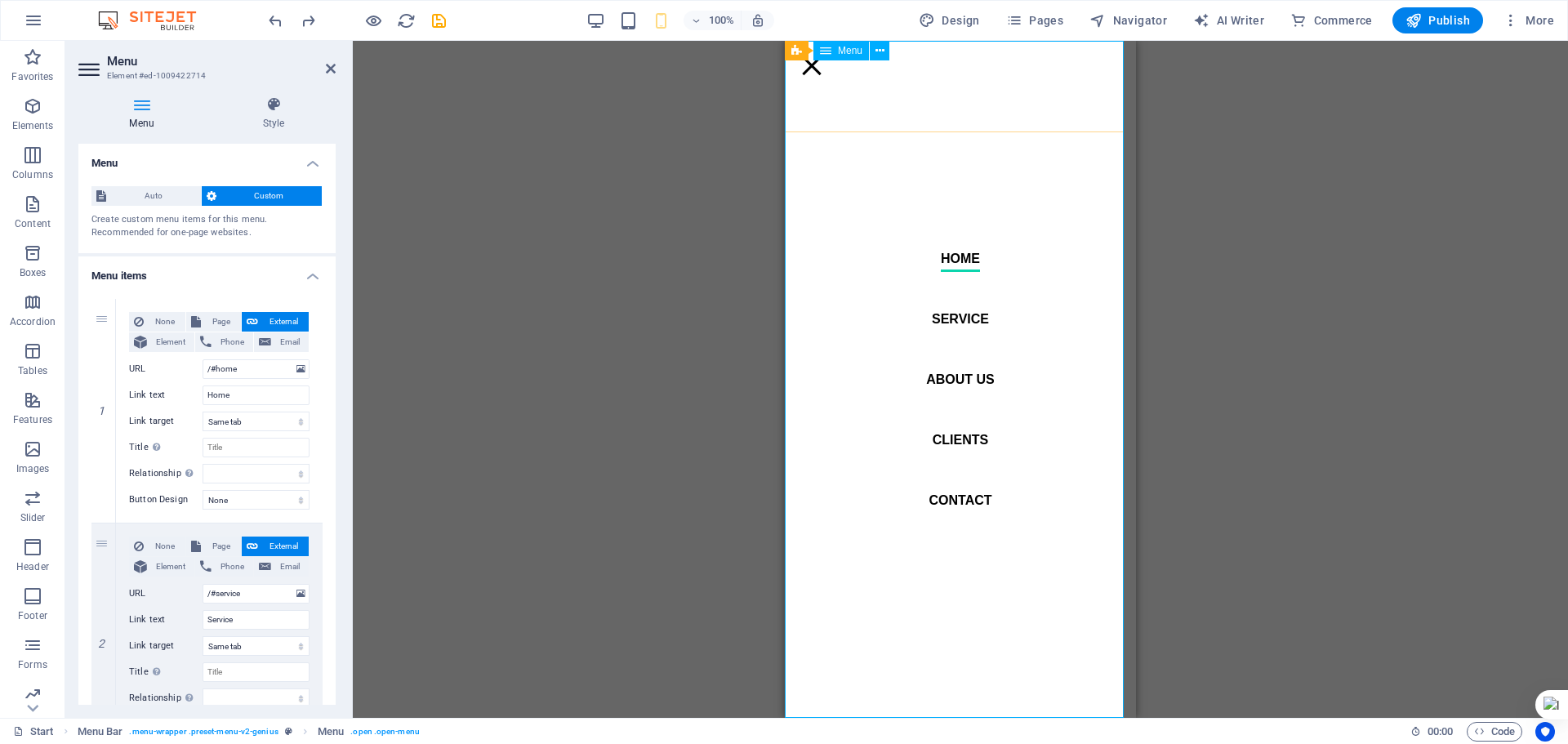
click at [939, 76] on nav "Home Service About us Clients Contact" at bounding box center [960, 379] width 351 height 677
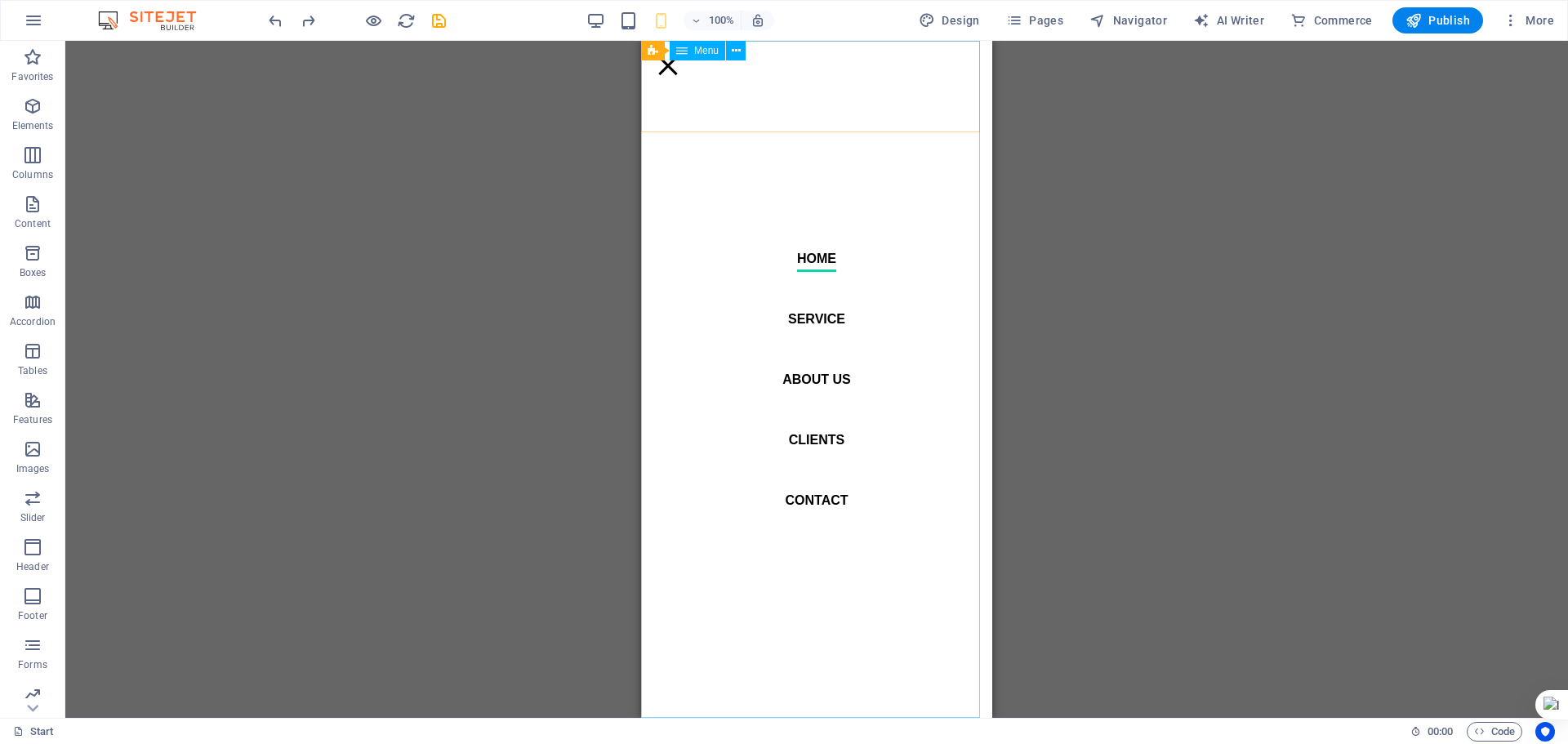
click at [942, 89] on nav "Home Service About us Clients Contact" at bounding box center [816, 379] width 351 height 677
click at [1079, 229] on div "Container H1 Banner Container 2 columns Container Image Container Menu Bar Logo…" at bounding box center [816, 379] width 1503 height 677
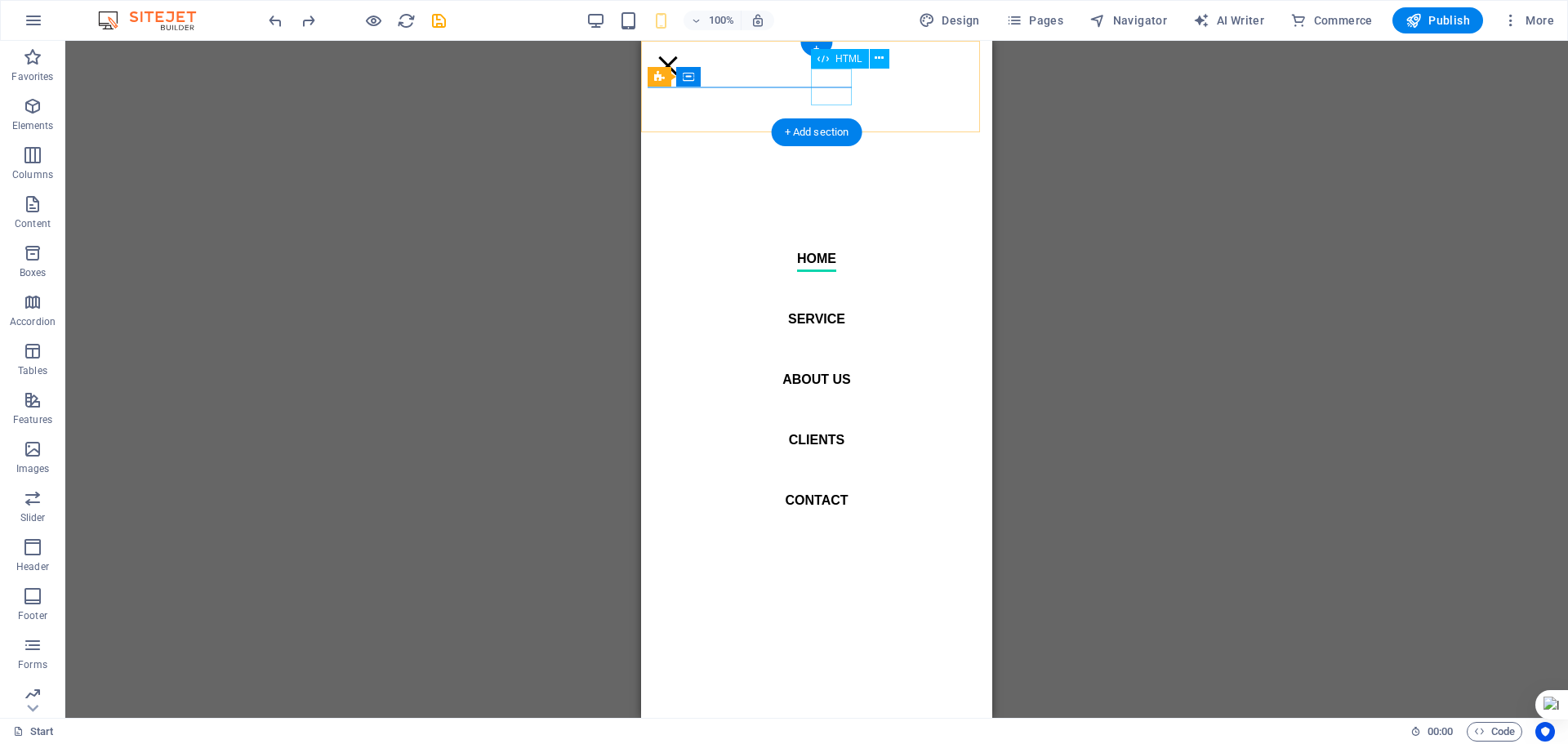
click at [688, 84] on div "Menu" at bounding box center [668, 65] width 41 height 37
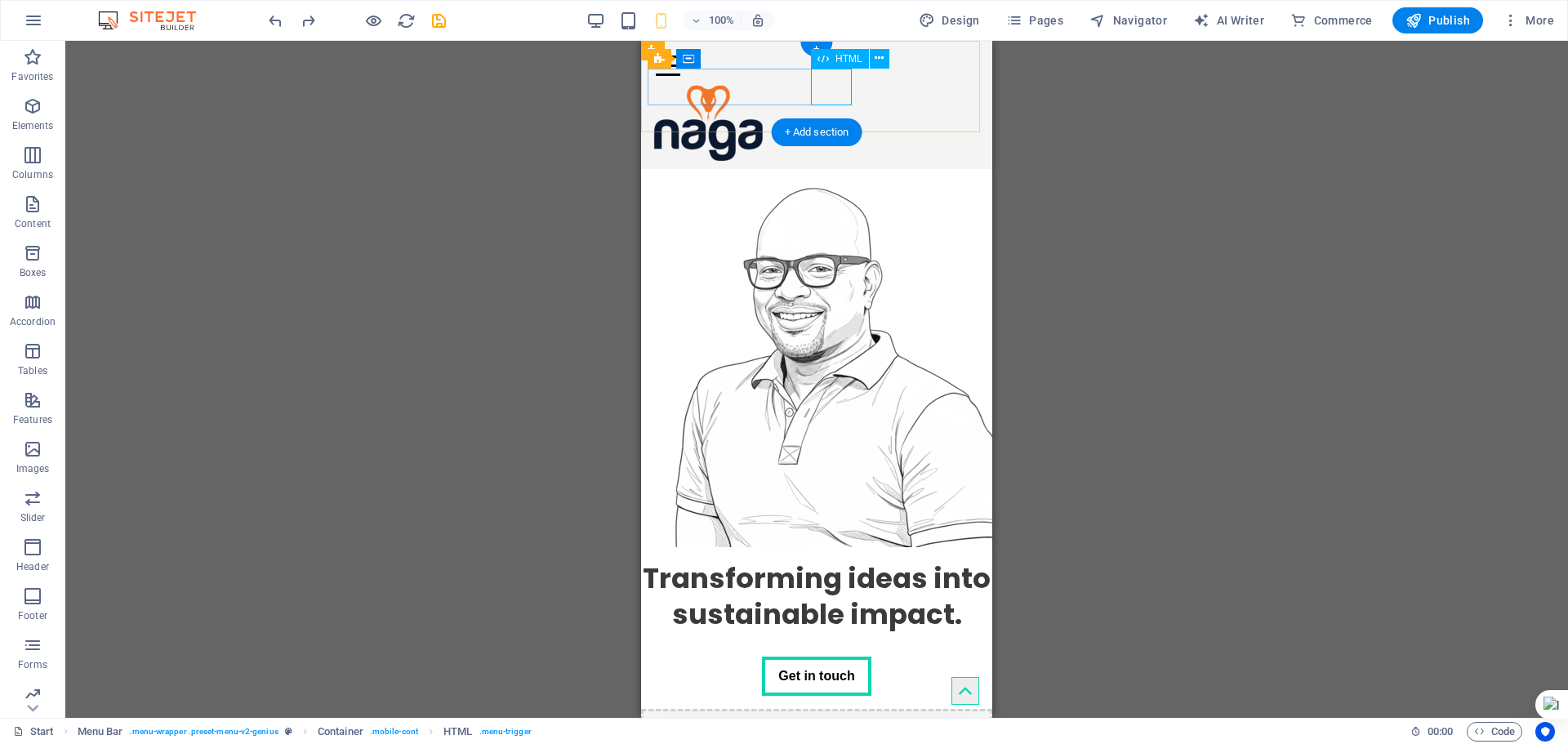
click at [840, 80] on div "Menu" at bounding box center [816, 65] width 338 height 37
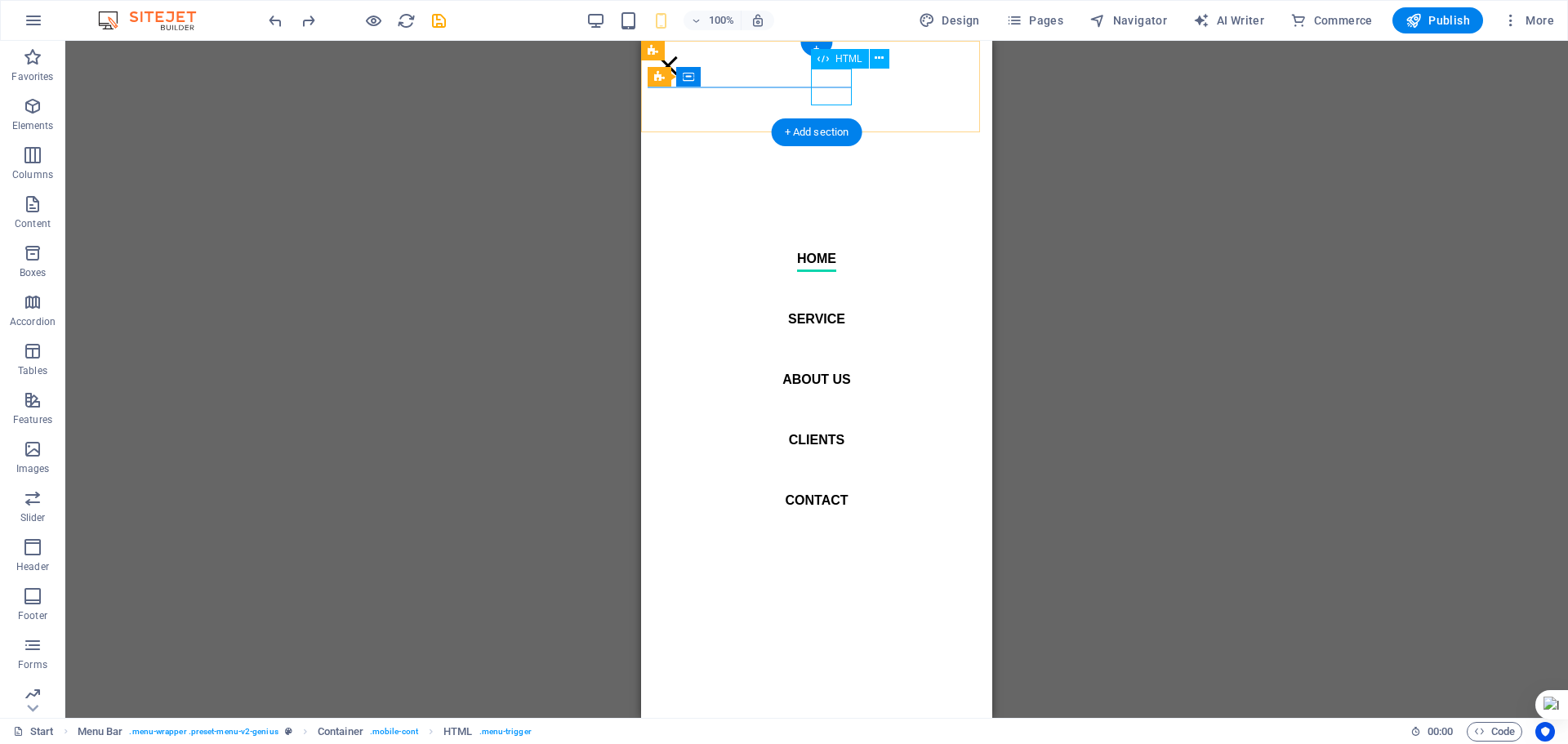
click at [688, 80] on div "Menu" at bounding box center [668, 65] width 41 height 37
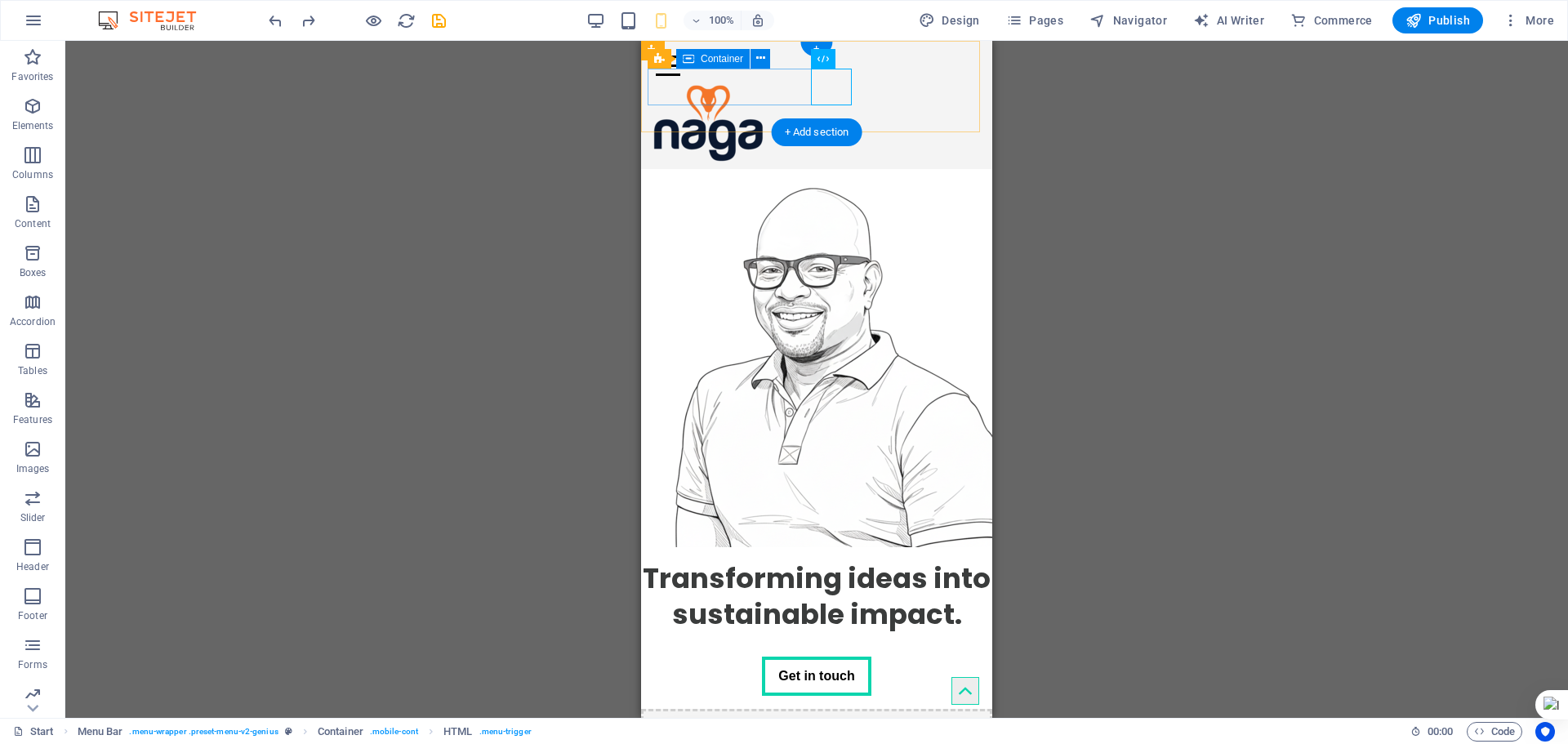
click at [692, 78] on div "Menu" at bounding box center [816, 65] width 338 height 37
click at [716, 55] on span "Container" at bounding box center [722, 59] width 43 height 9
click at [729, 50] on button at bounding box center [724, 50] width 20 height 20
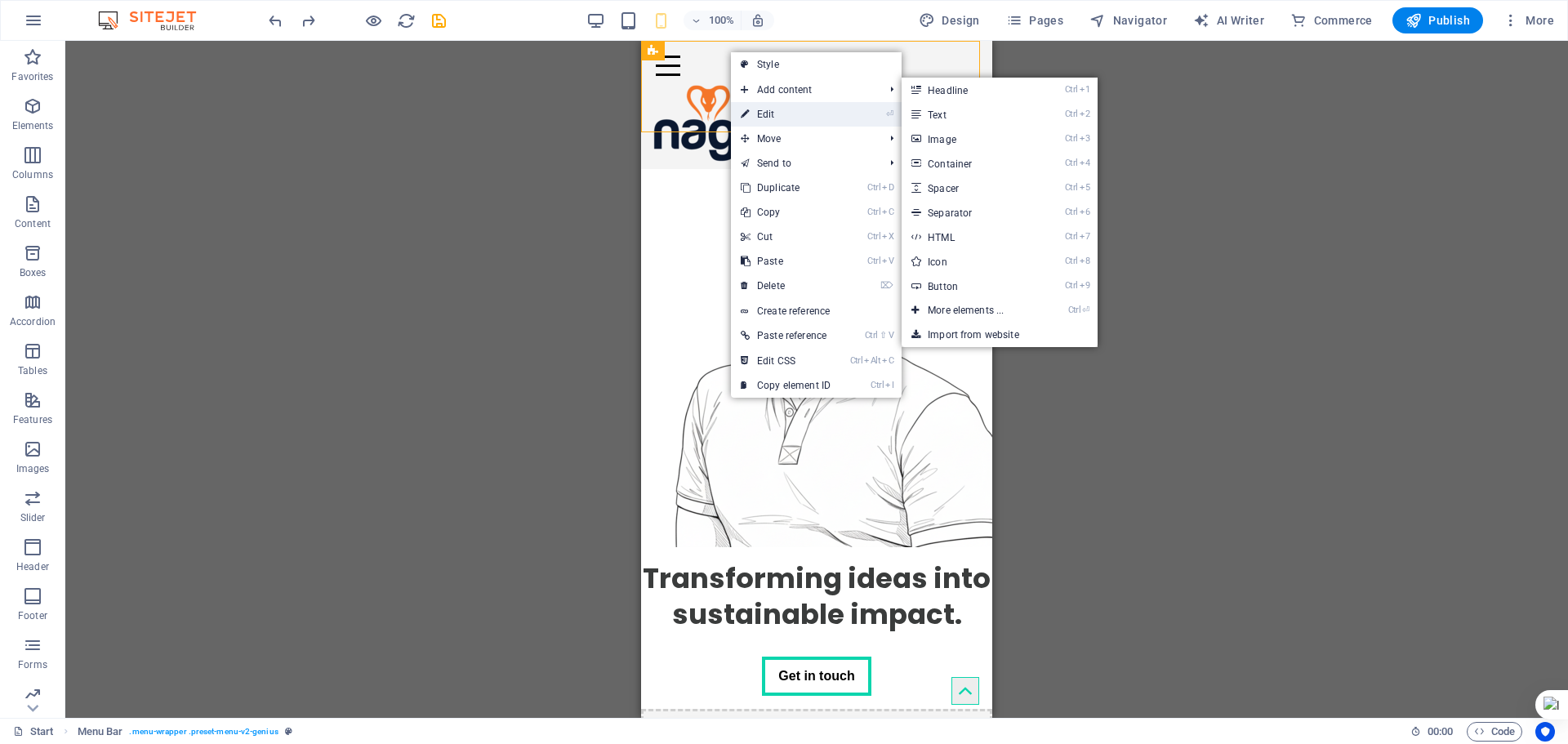
click at [773, 106] on link "⏎ Edit" at bounding box center [786, 115] width 110 height 25
select select "px"
select select "header"
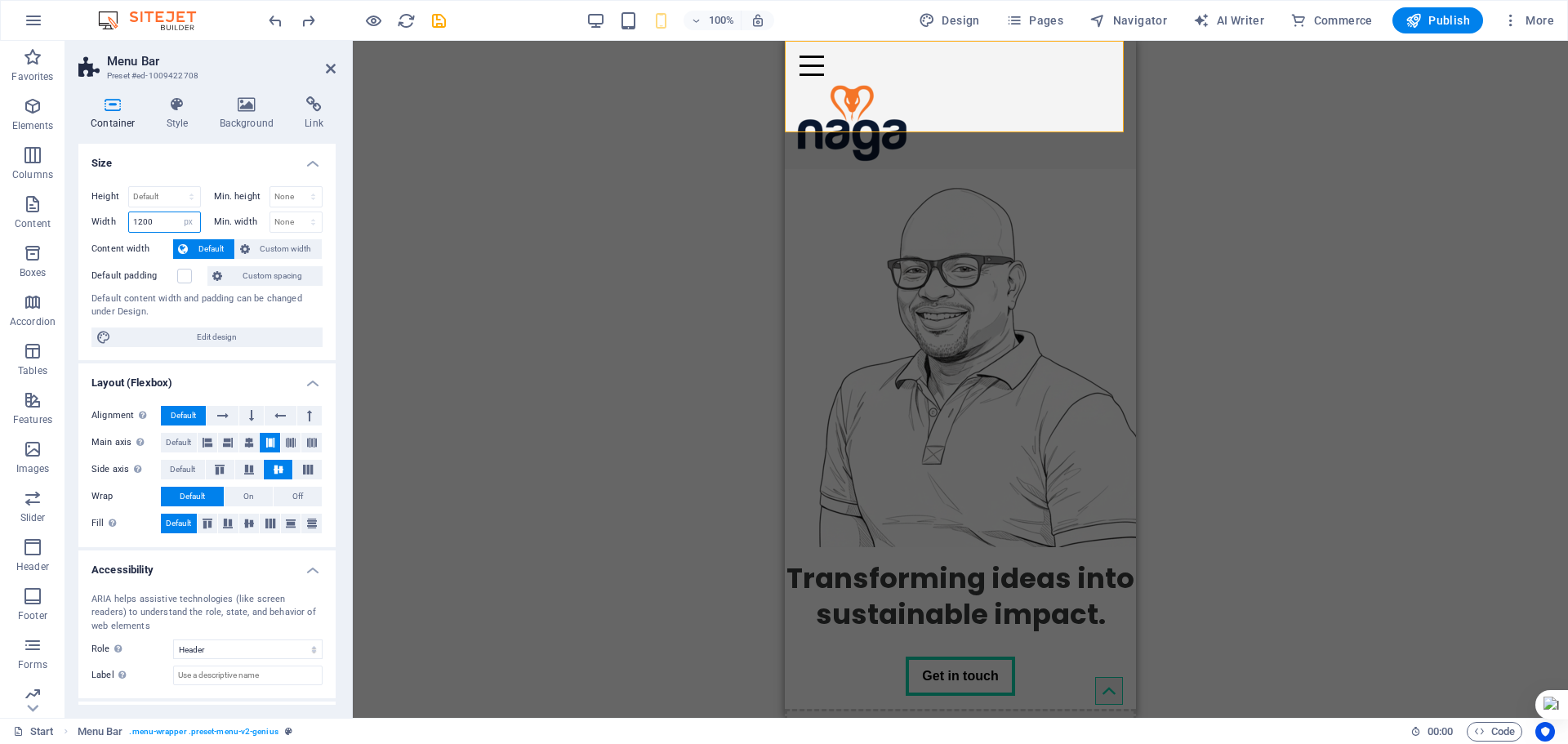
drag, startPoint x: 157, startPoint y: 225, endPoint x: 79, endPoint y: 214, distance: 78.8
click at [79, 214] on div "Height Default px rem % vh vw Min. height None px rem % vh vw Width 1200 Defaul…" at bounding box center [207, 267] width 258 height 187
click at [378, 331] on div "Drag here to replace the existing content. Press “Ctrl” if you want to create a…" at bounding box center [961, 379] width 1216 height 677
type input "1200"
click at [383, 330] on div "Drag here to replace the existing content. Press “Ctrl” if you want to create a…" at bounding box center [961, 379] width 1216 height 677
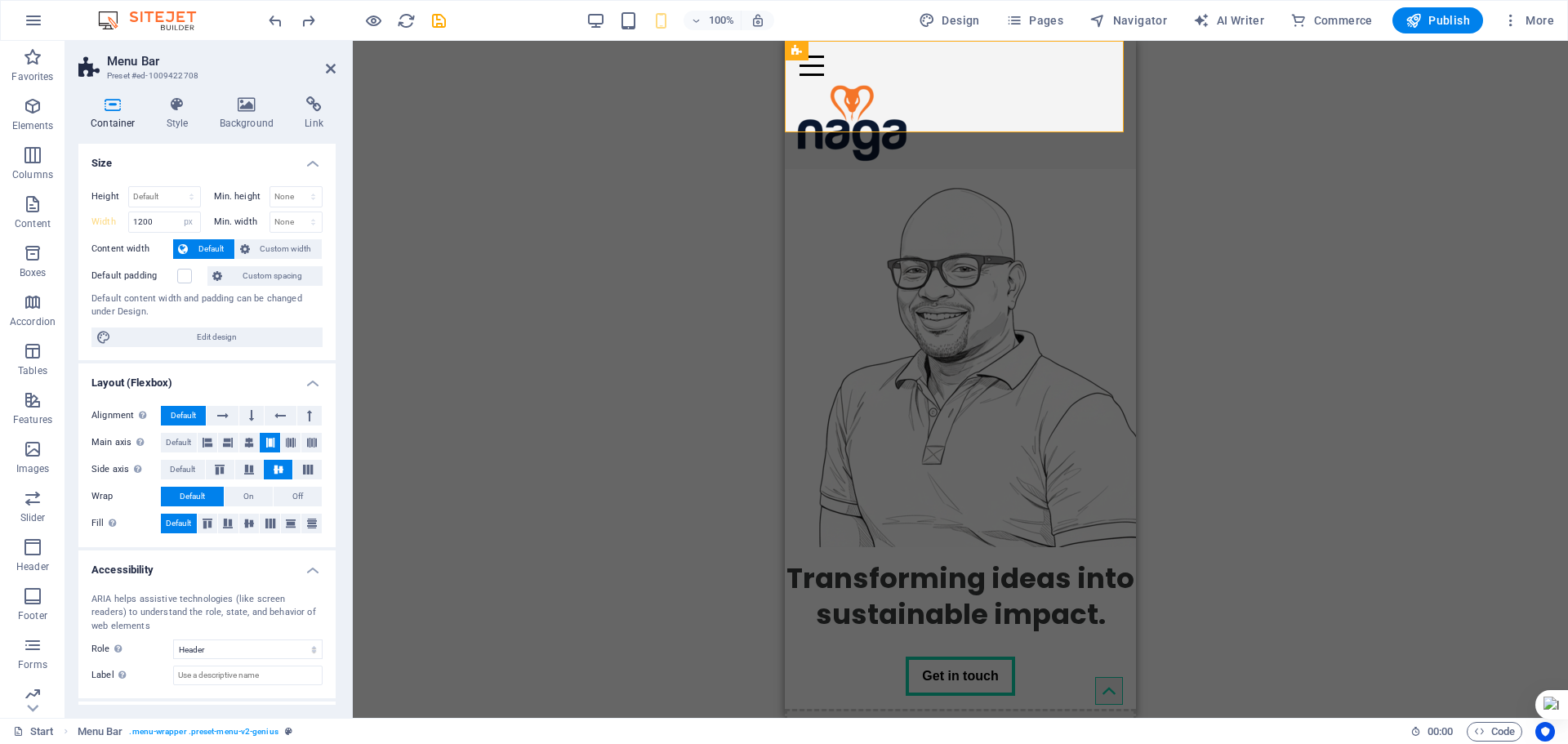
click at [1216, 200] on div "Drag here to replace the existing content. Press “Ctrl” if you want to create a…" at bounding box center [961, 379] width 1216 height 677
click at [1090, 268] on figure at bounding box center [960, 358] width 351 height 378
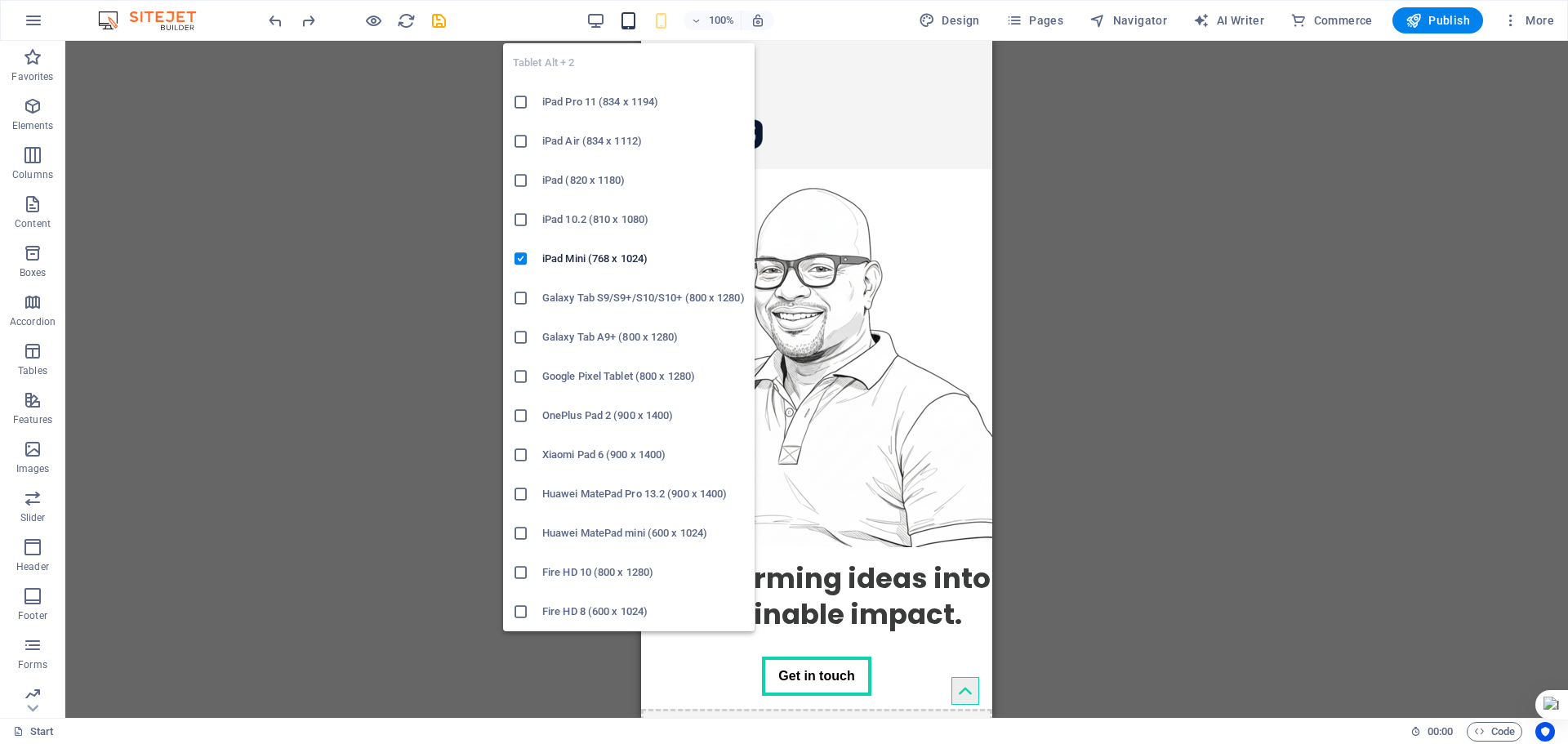
click at [638, 21] on icon "button" at bounding box center [629, 21] width 19 height 19
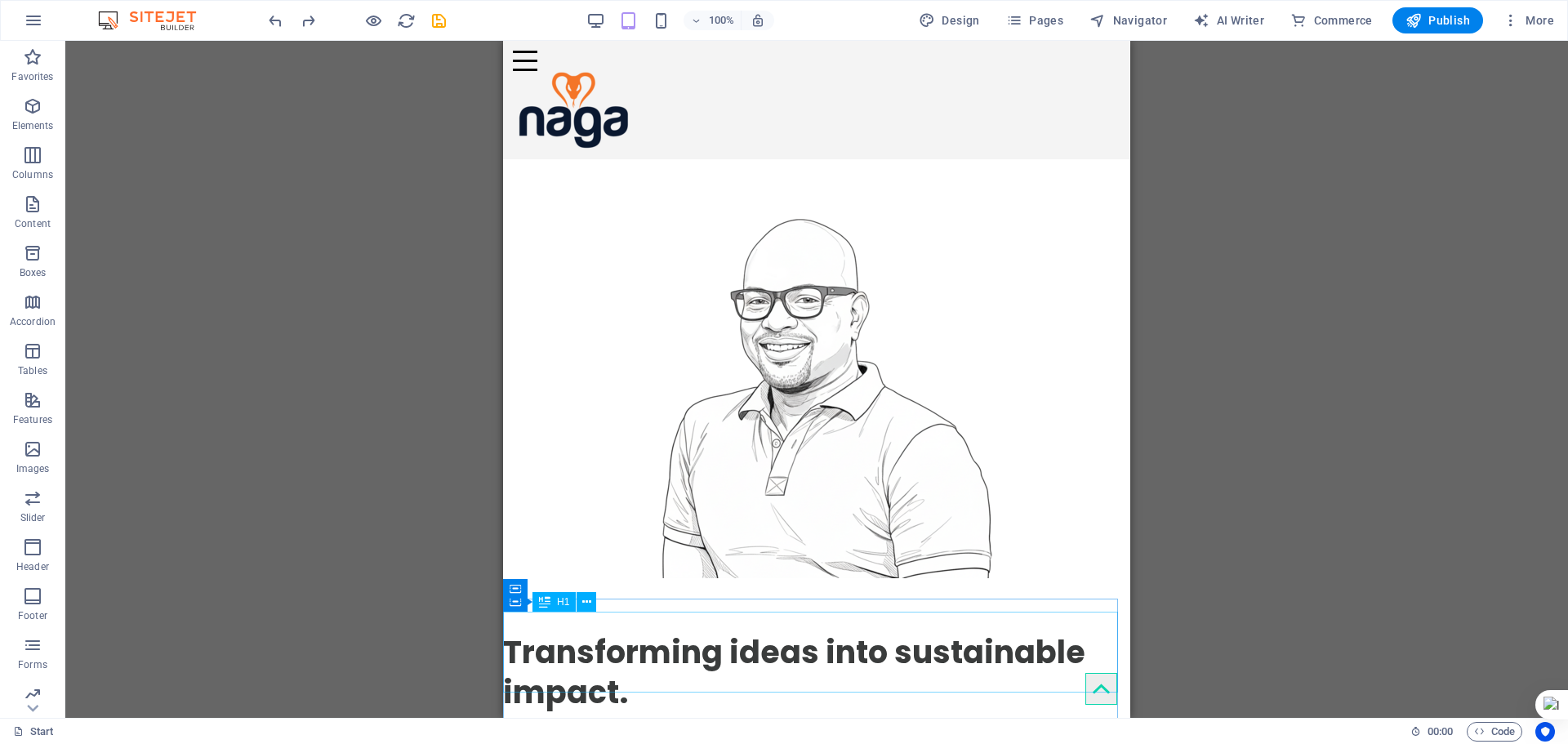
click at [789, 640] on div "Transforming ideas into sustainable impact." at bounding box center [816, 672] width 627 height 80
click at [581, 658] on div "Transforming ideas into sustainable impact." at bounding box center [816, 672] width 627 height 80
click at [581, 658] on div "Drag here to replace the existing content. Press “Ctrl” if you want to create a…" at bounding box center [816, 379] width 1503 height 677
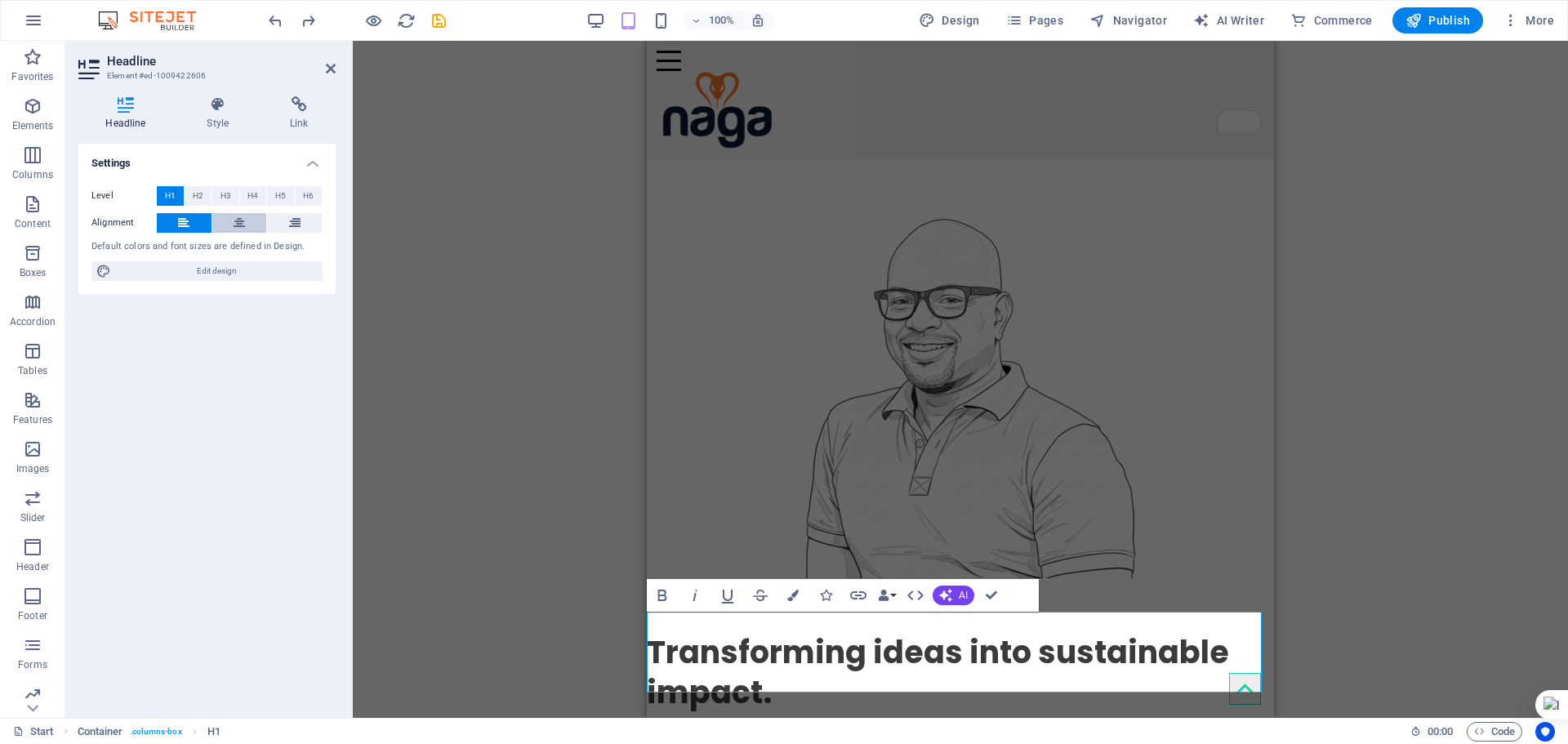
click at [245, 226] on button at bounding box center [240, 222] width 55 height 20
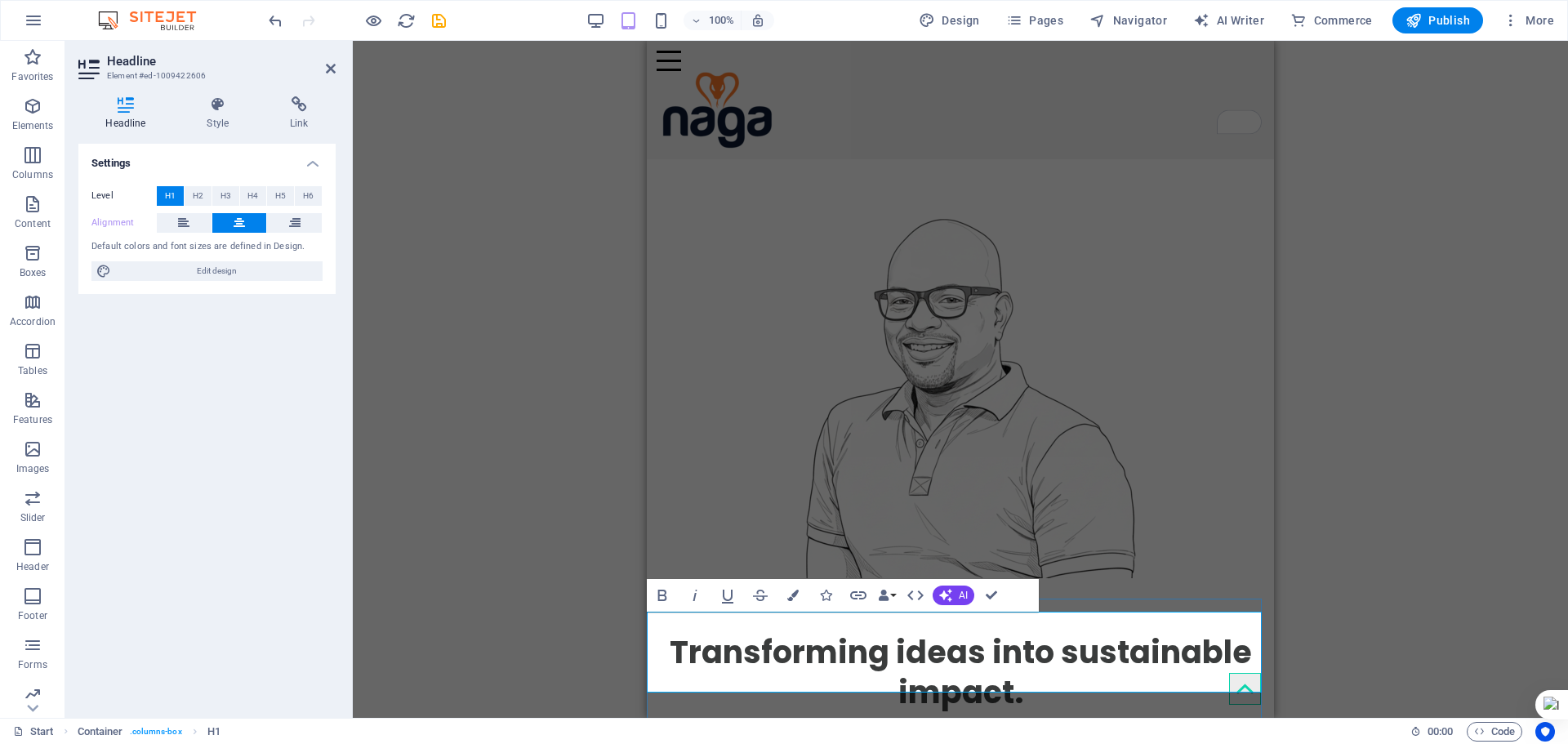
click at [1054, 639] on span "Transforming ideas into sustainable impact." at bounding box center [960, 672] width 582 height 83
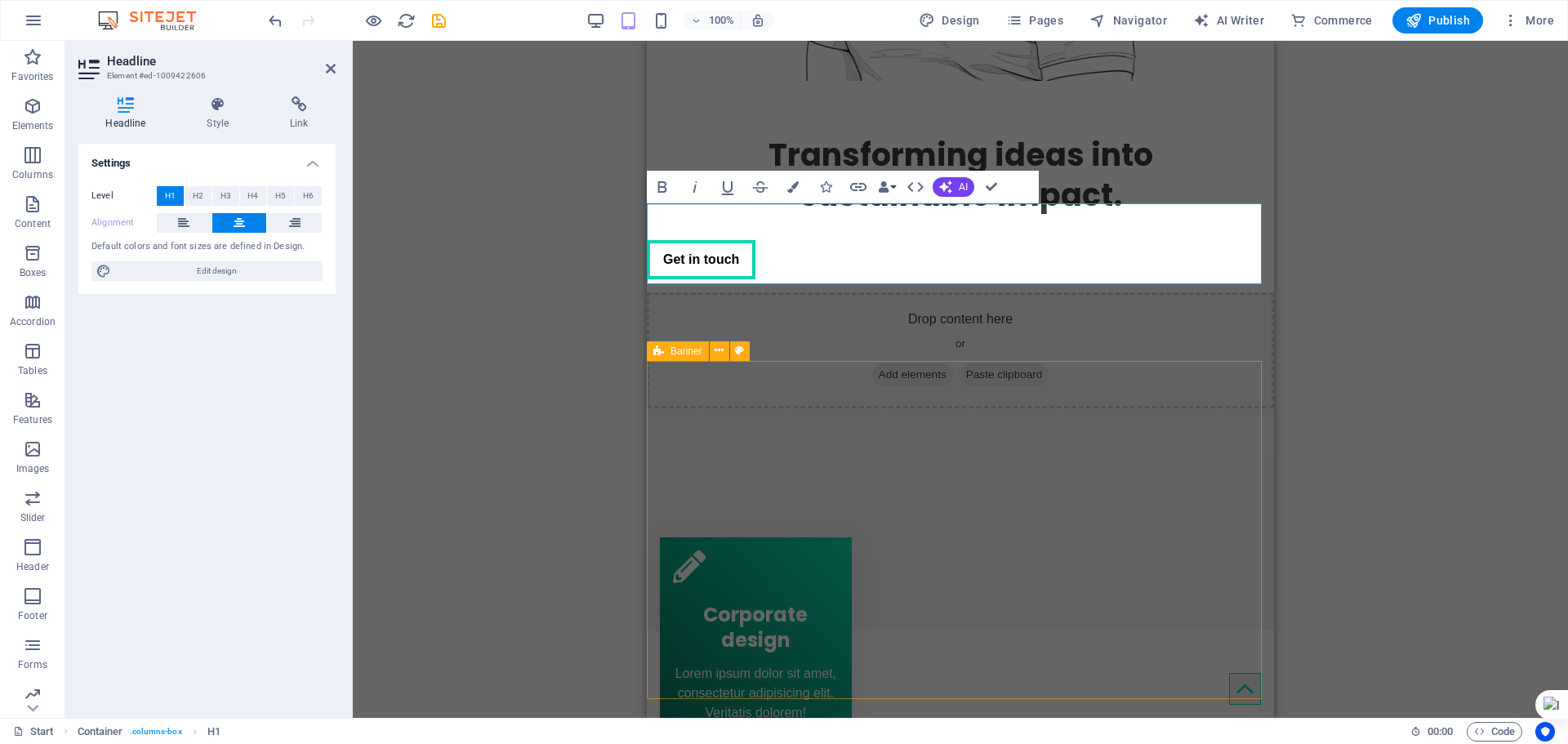
scroll to position [653, 0]
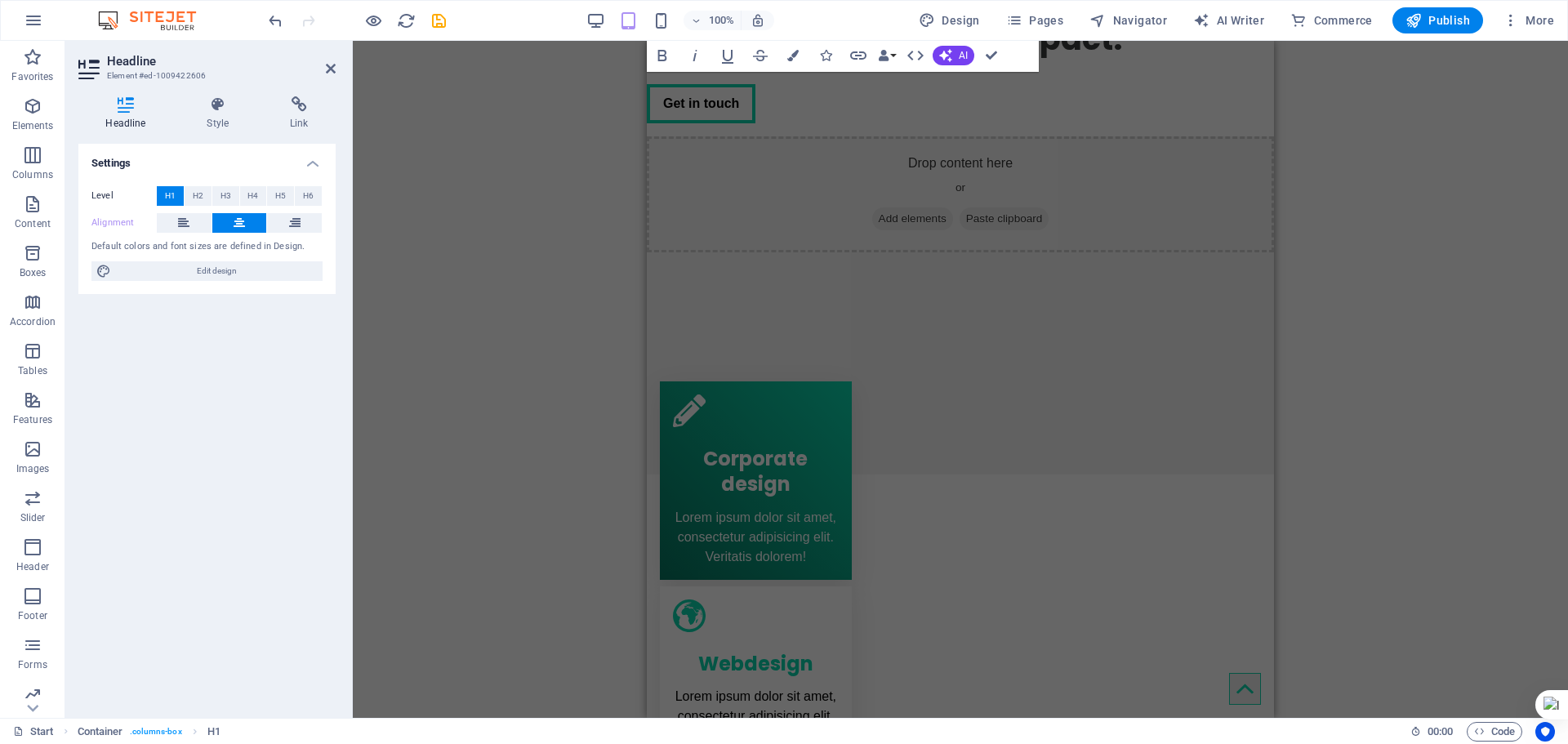
click at [1335, 327] on div "Container H1 Banner Container 2 columns Container Image Container Menu Bar Logo…" at bounding box center [961, 379] width 1216 height 677
click at [1112, 286] on div "Drop content here or Add elements Paste clipboard" at bounding box center [960, 306] width 627 height 339
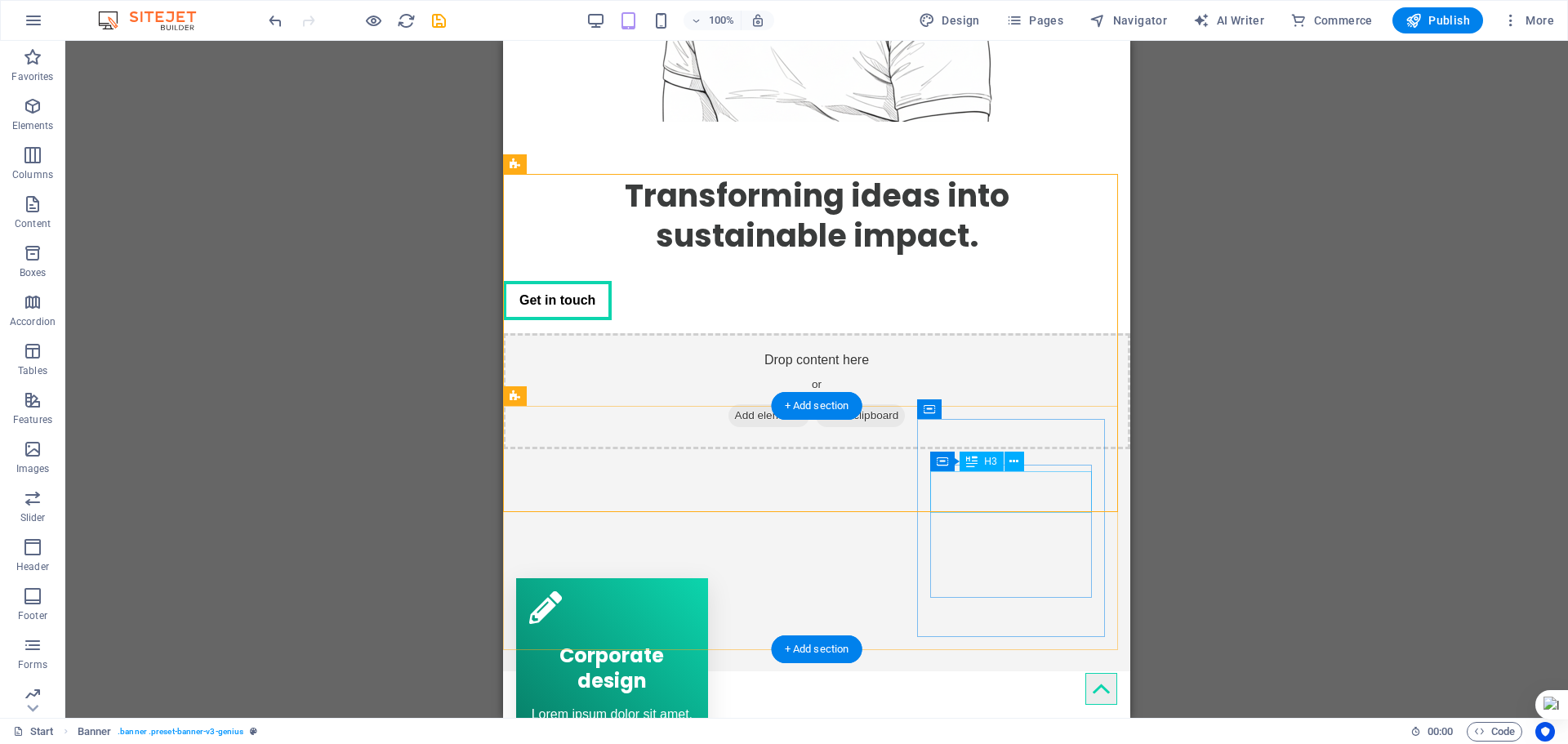
scroll to position [599, 0]
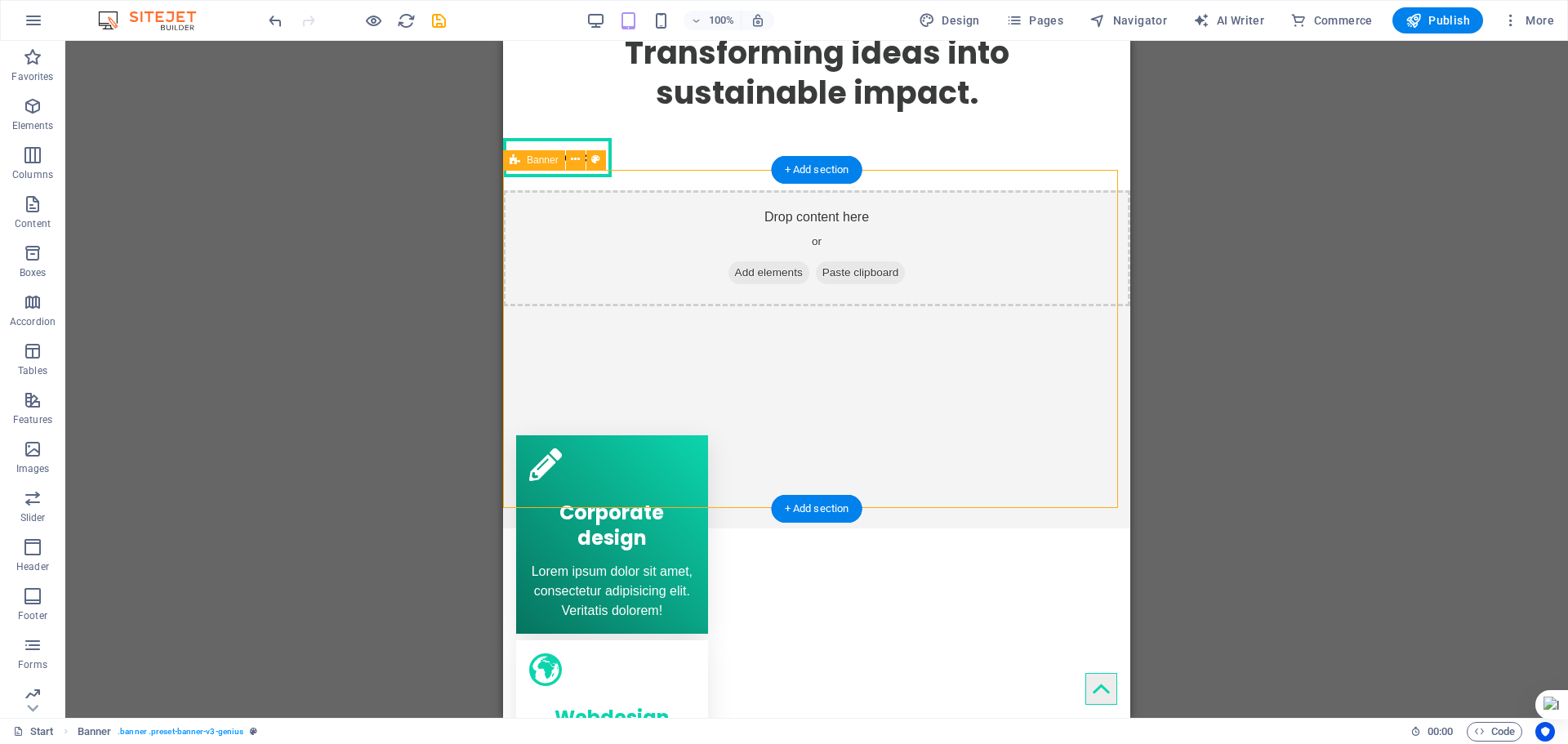
click at [952, 332] on div "Drop content here or Add elements Paste clipboard" at bounding box center [816, 360] width 627 height 339
select select "vh"
select select "px"
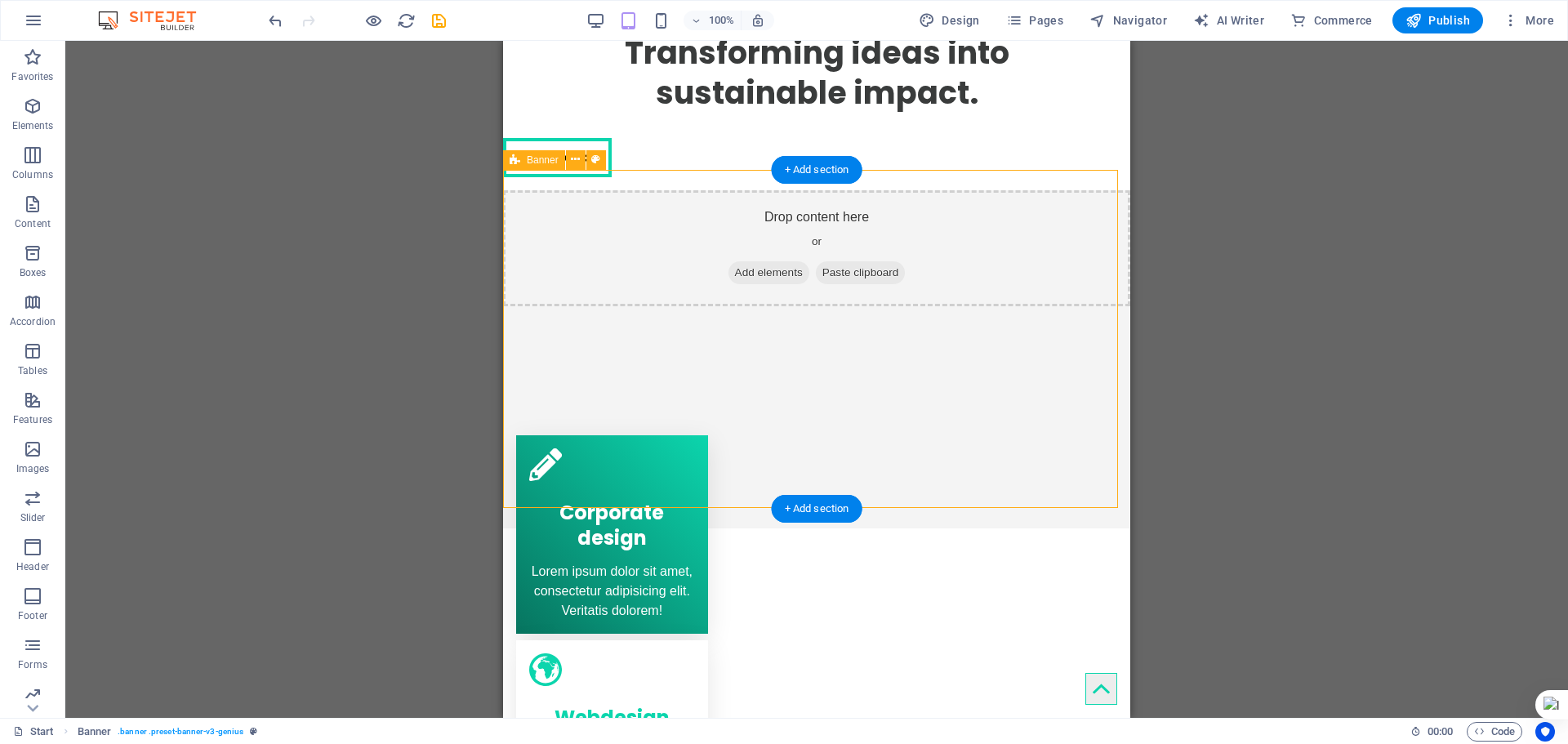
select select "banner"
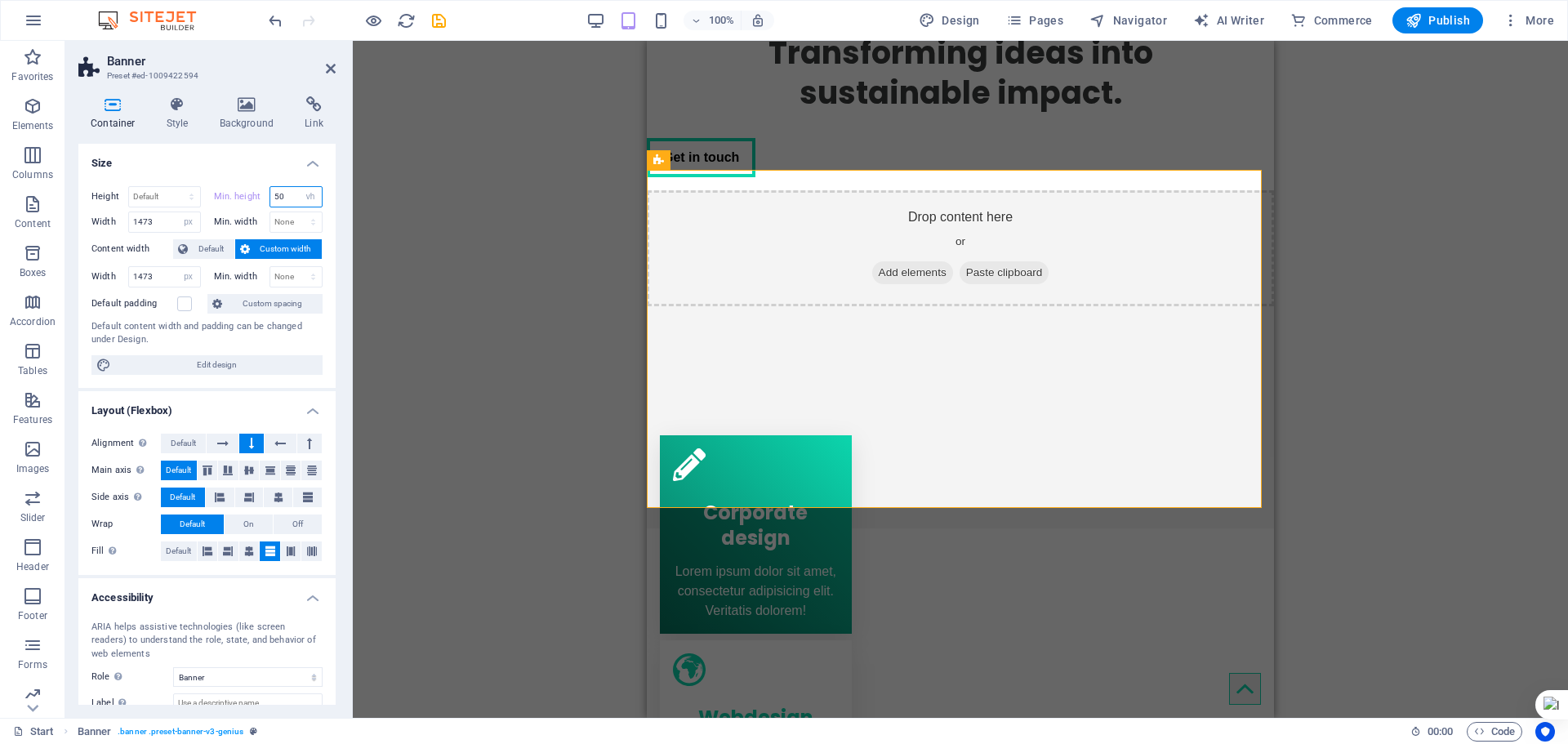
drag, startPoint x: 288, startPoint y: 199, endPoint x: 247, endPoint y: 193, distance: 41.4
click at [247, 193] on div "Min. height 50 None px rem % vh vw" at bounding box center [269, 197] width 110 height 21
type input "10"
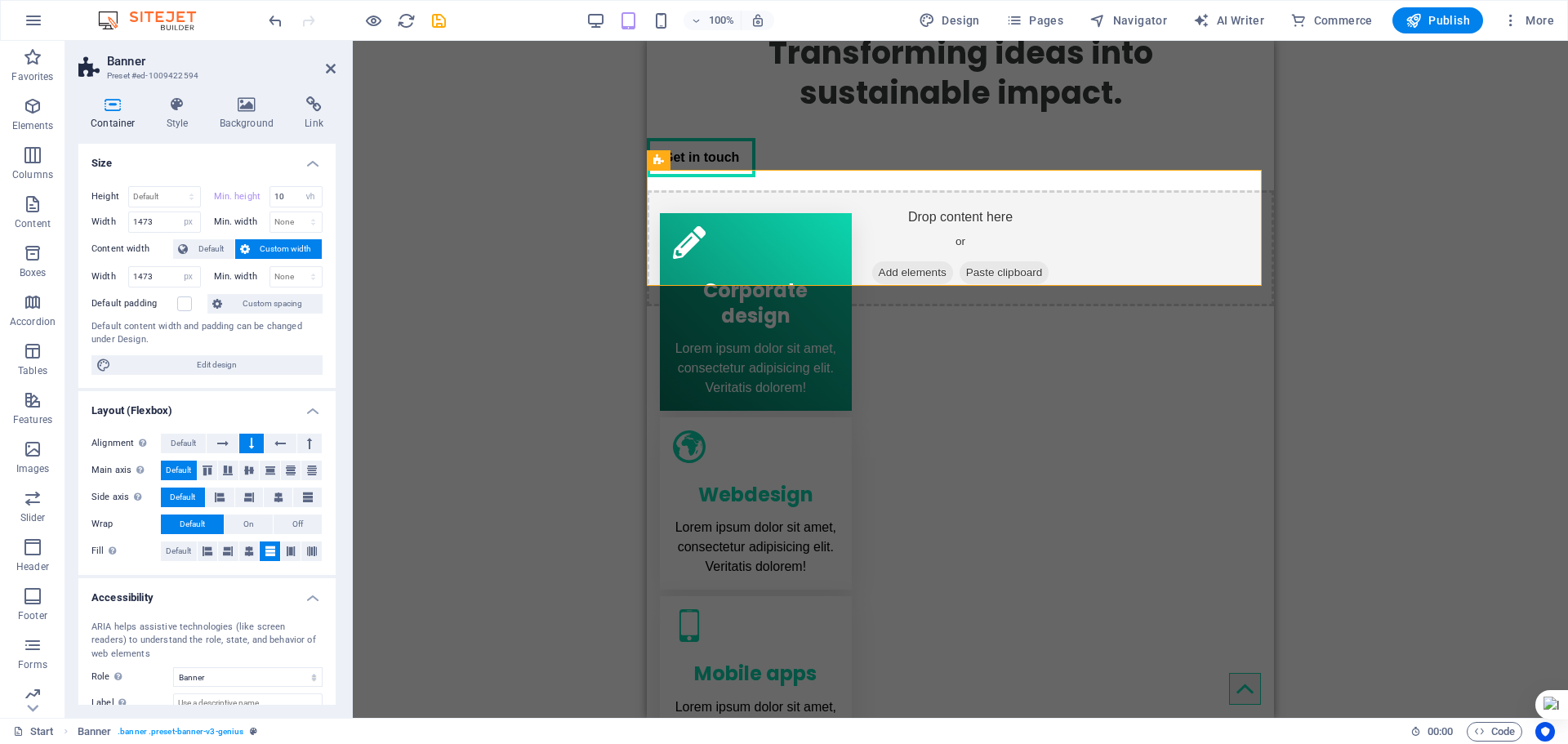
drag, startPoint x: 1403, startPoint y: 466, endPoint x: 372, endPoint y: 393, distance: 1033.6
click at [1403, 466] on div "Drag here to replace the existing content. Press “Ctrl” if you want to create a…" at bounding box center [961, 379] width 1216 height 677
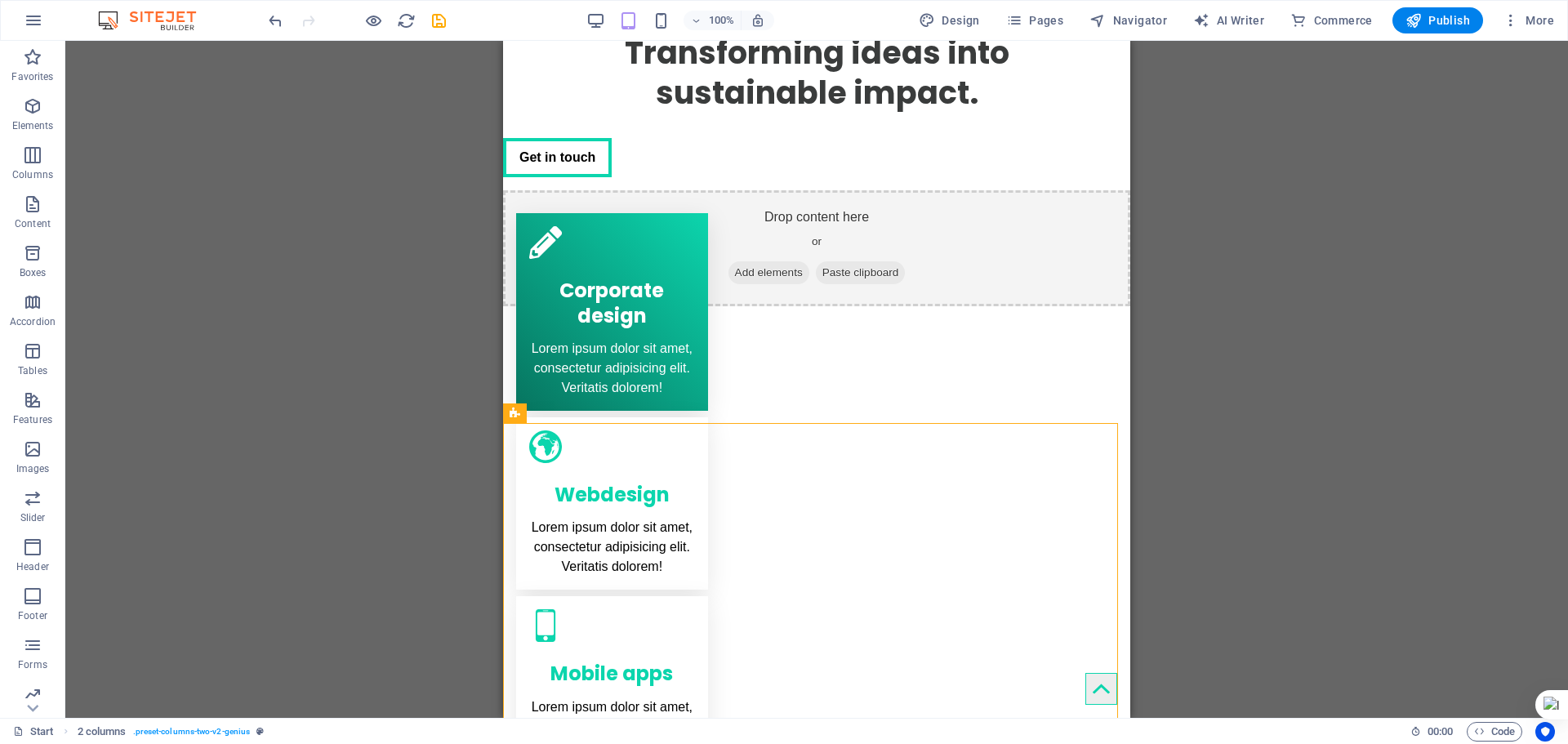
click at [1223, 449] on div "Drag here to replace the existing content. Press “Ctrl” if you want to create a…" at bounding box center [816, 379] width 1503 height 677
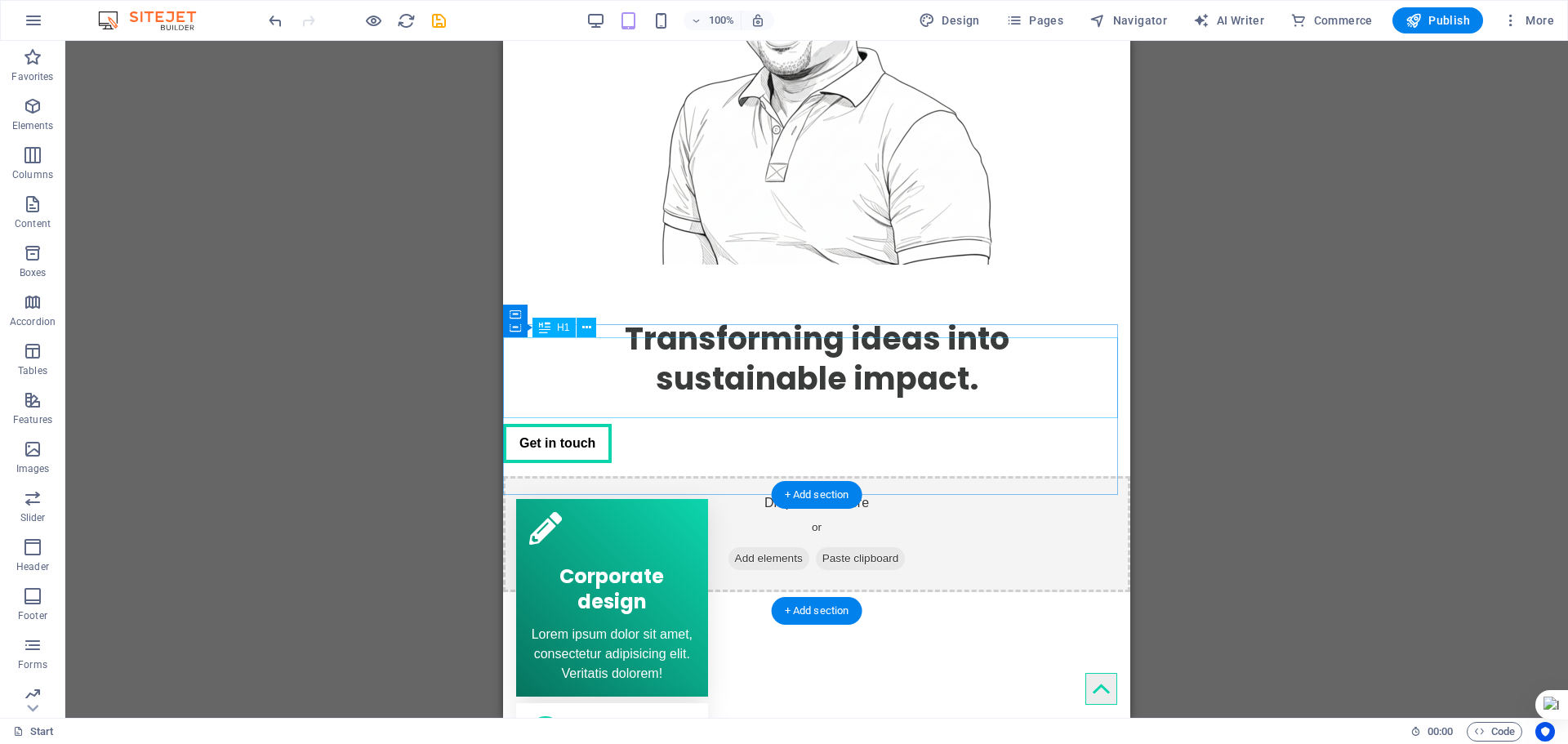
scroll to position [327, 0]
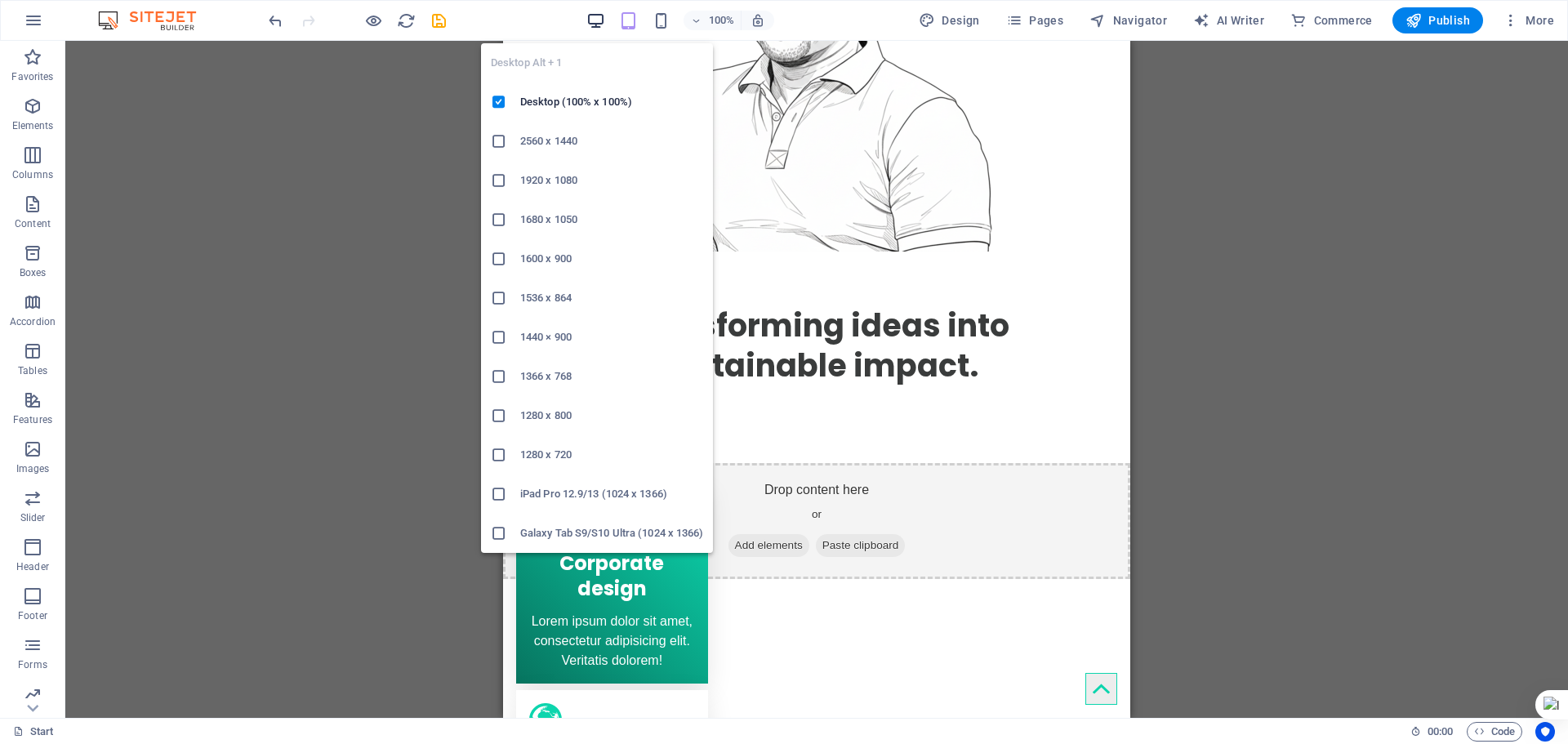
click at [603, 15] on icon "button" at bounding box center [596, 21] width 19 height 19
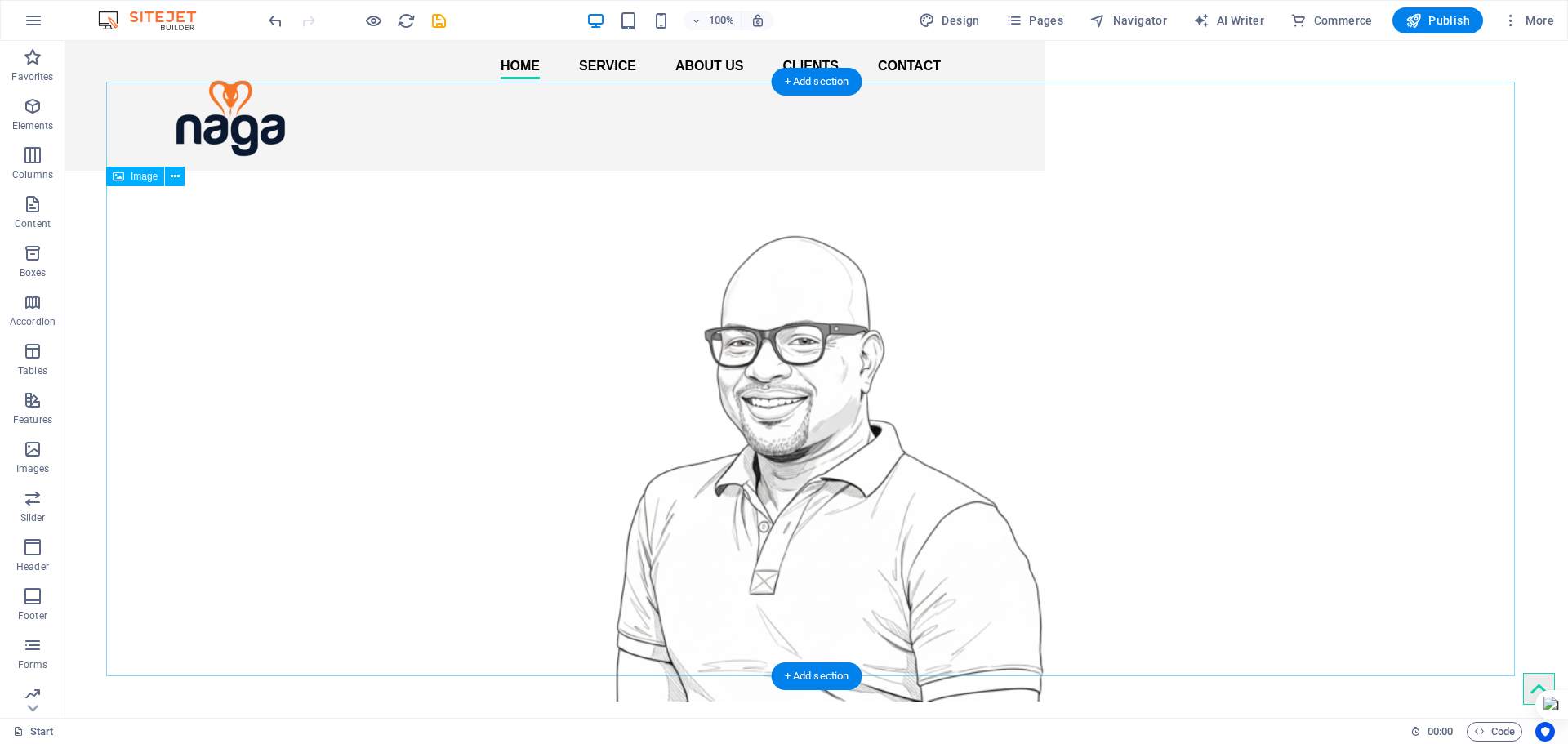
scroll to position [0, 0]
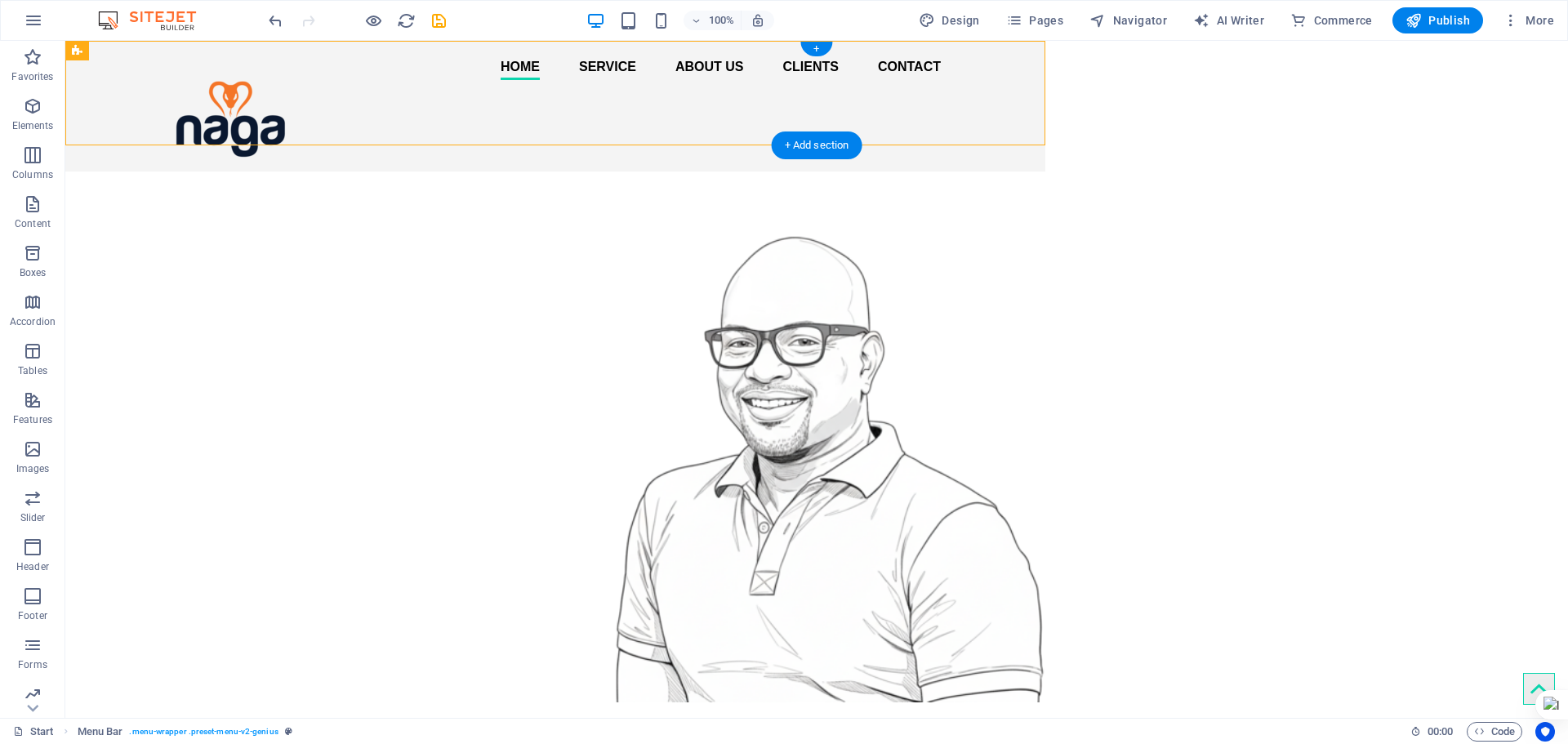
drag, startPoint x: 885, startPoint y: 115, endPoint x: 280, endPoint y: 110, distance: 605.0
click at [280, 110] on div "Home Service About us Clients Contact Menu" at bounding box center [555, 106] width 980 height 131
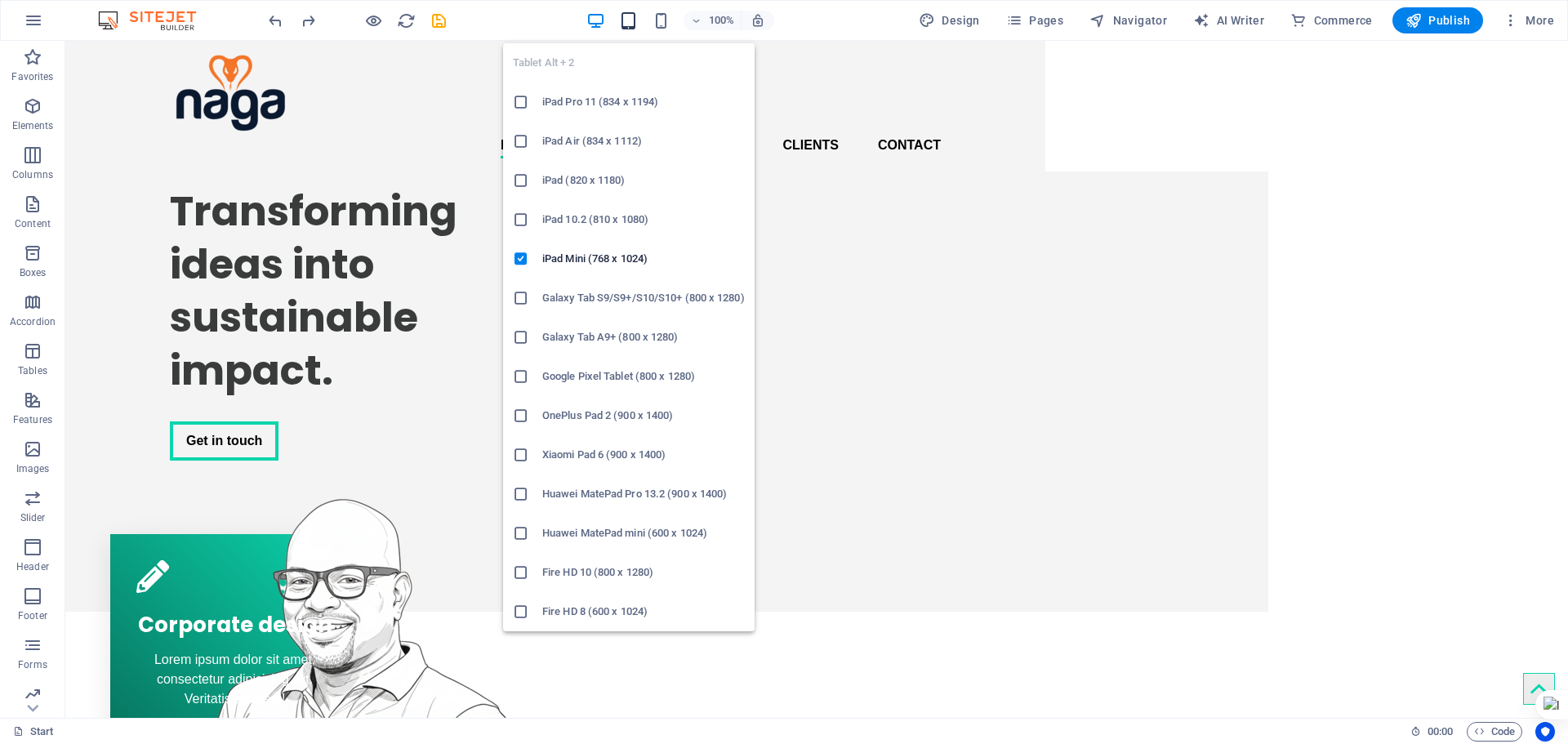
click at [633, 20] on icon "button" at bounding box center [629, 21] width 19 height 19
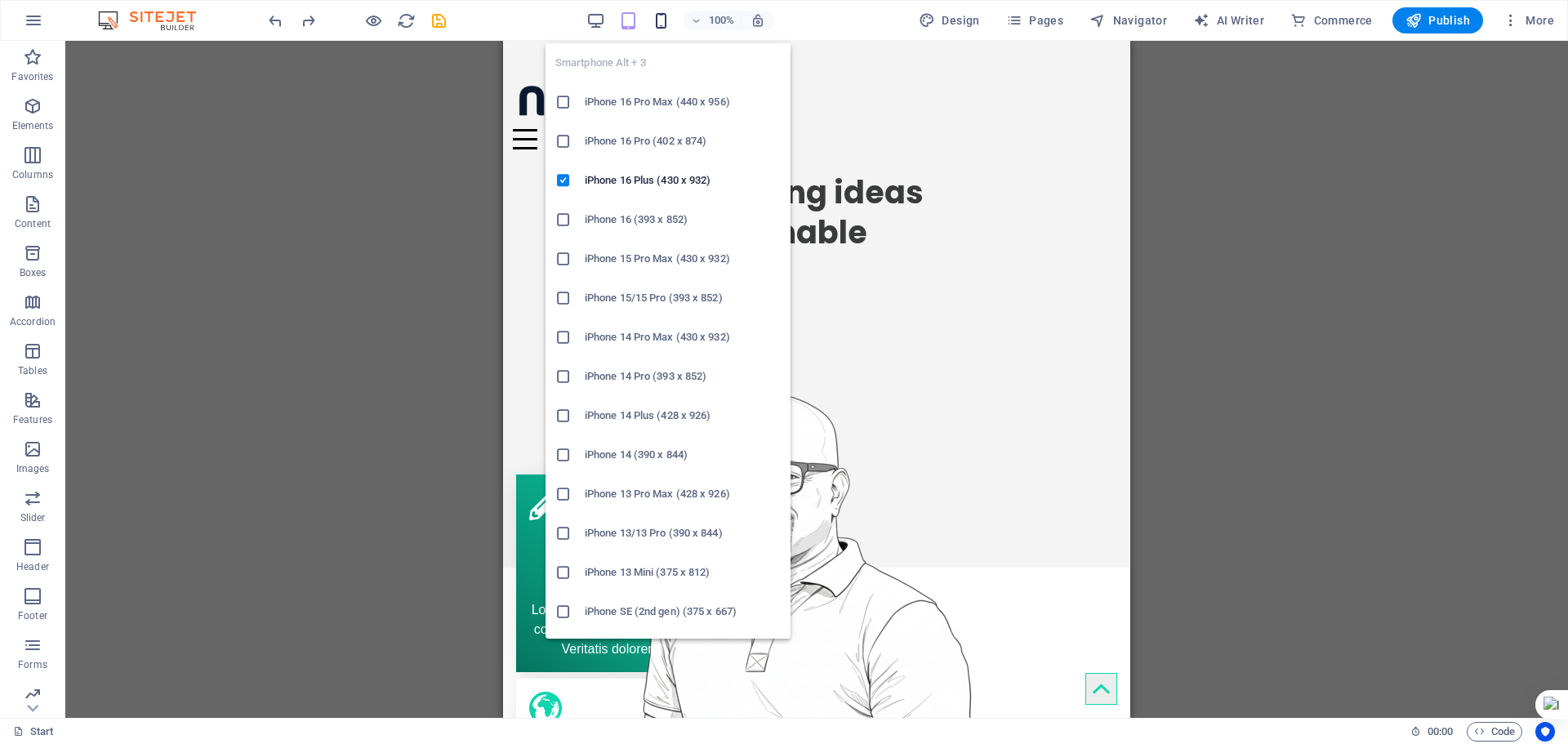
click at [663, 27] on icon "button" at bounding box center [661, 21] width 19 height 19
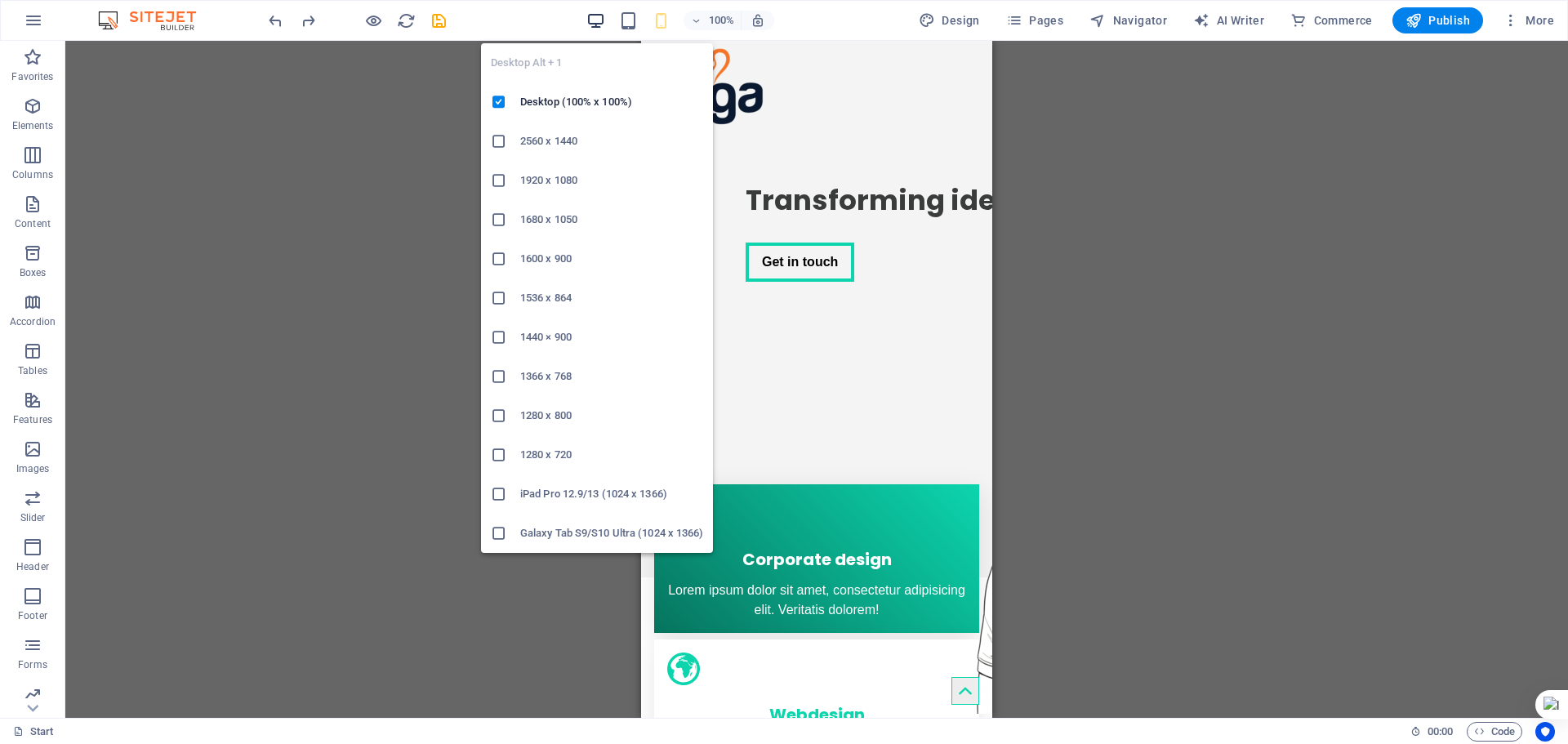
click at [601, 24] on icon "button" at bounding box center [596, 21] width 19 height 19
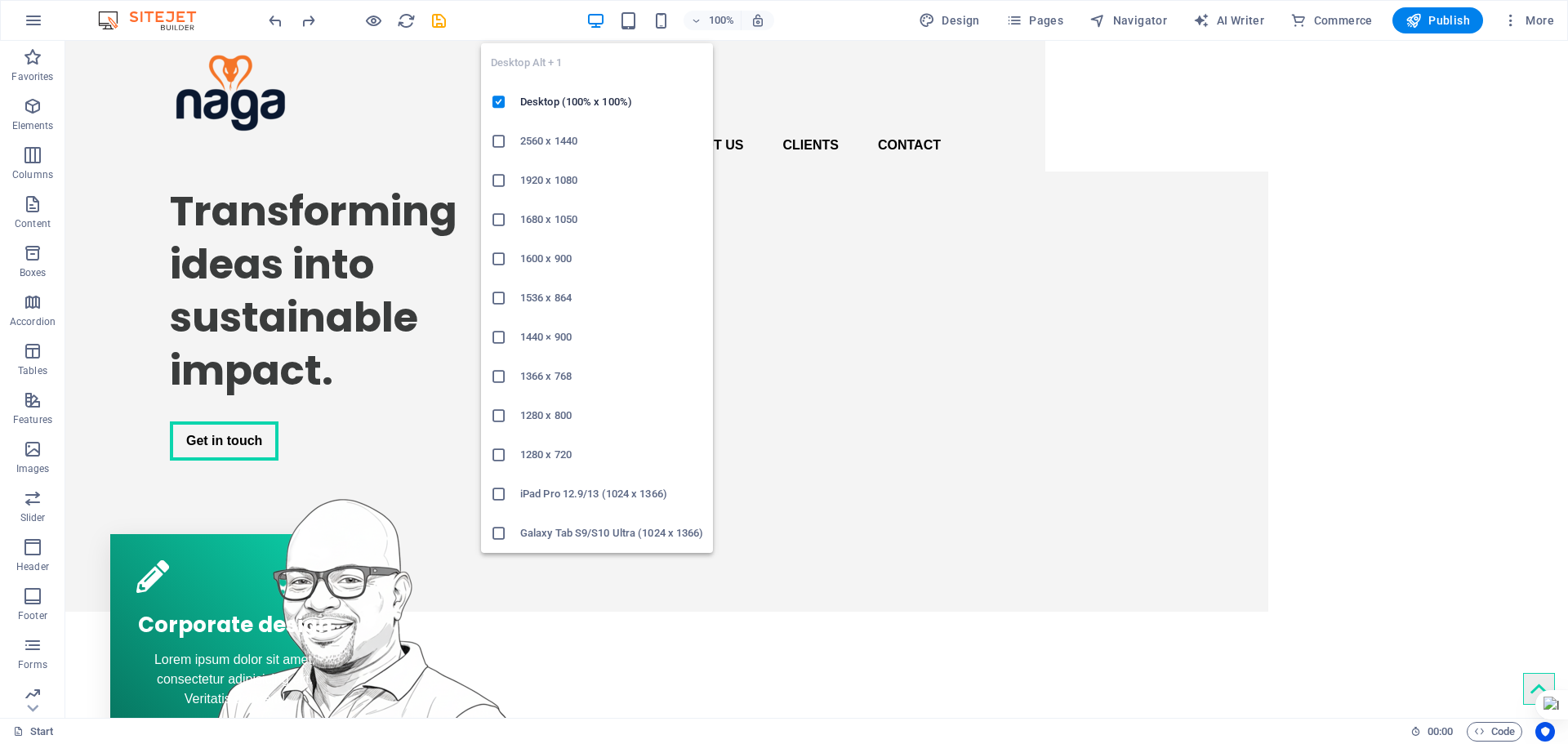
click at [559, 225] on h6 "1680 x 1050" at bounding box center [611, 220] width 183 height 20
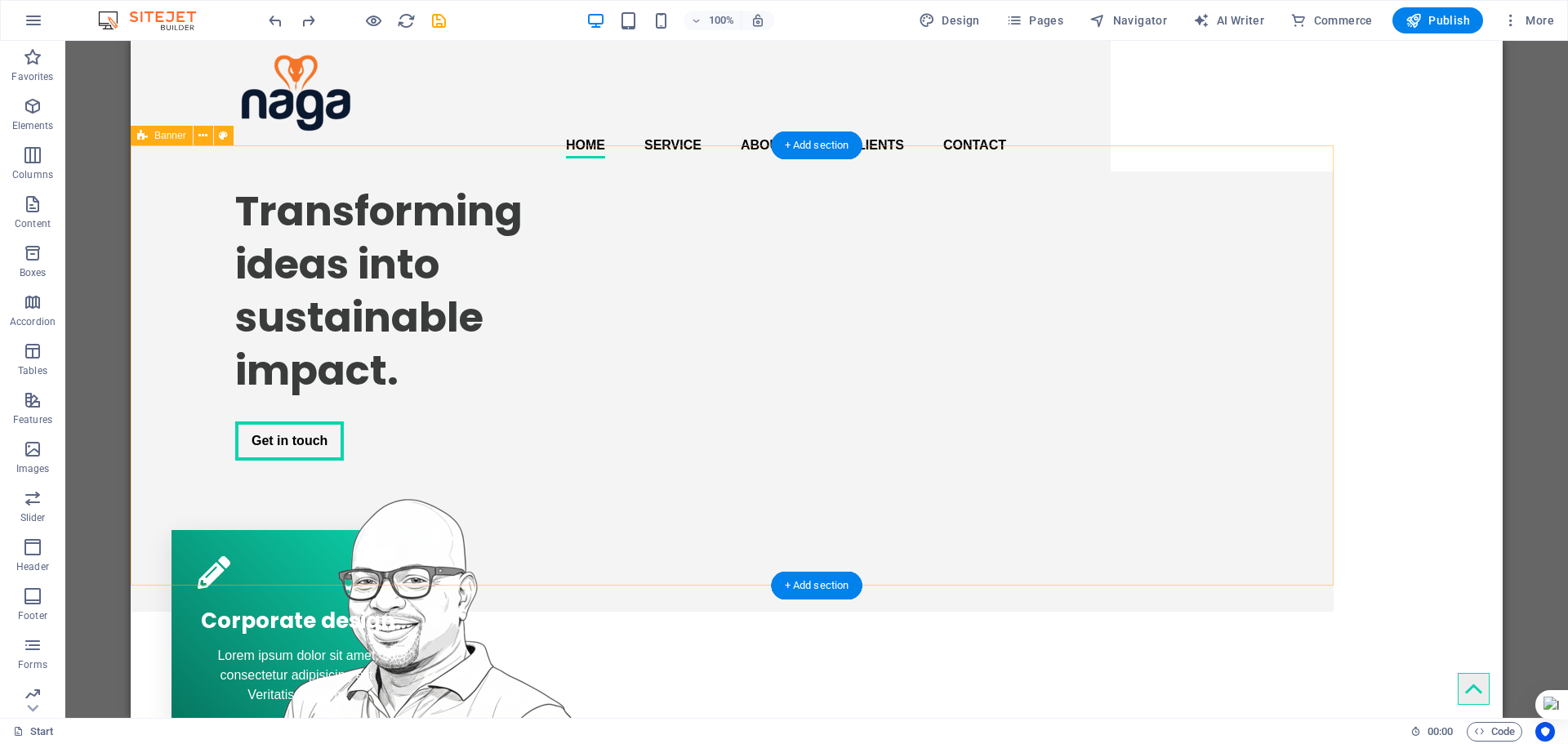
click at [1281, 195] on div "Transforming ideas into sustainable impact. Get in touch" at bounding box center [732, 391] width 1203 height 440
click at [1287, 200] on div "Transforming ideas into sustainable impact. Get in touch" at bounding box center [732, 391] width 1203 height 440
select select "vh"
select select "px"
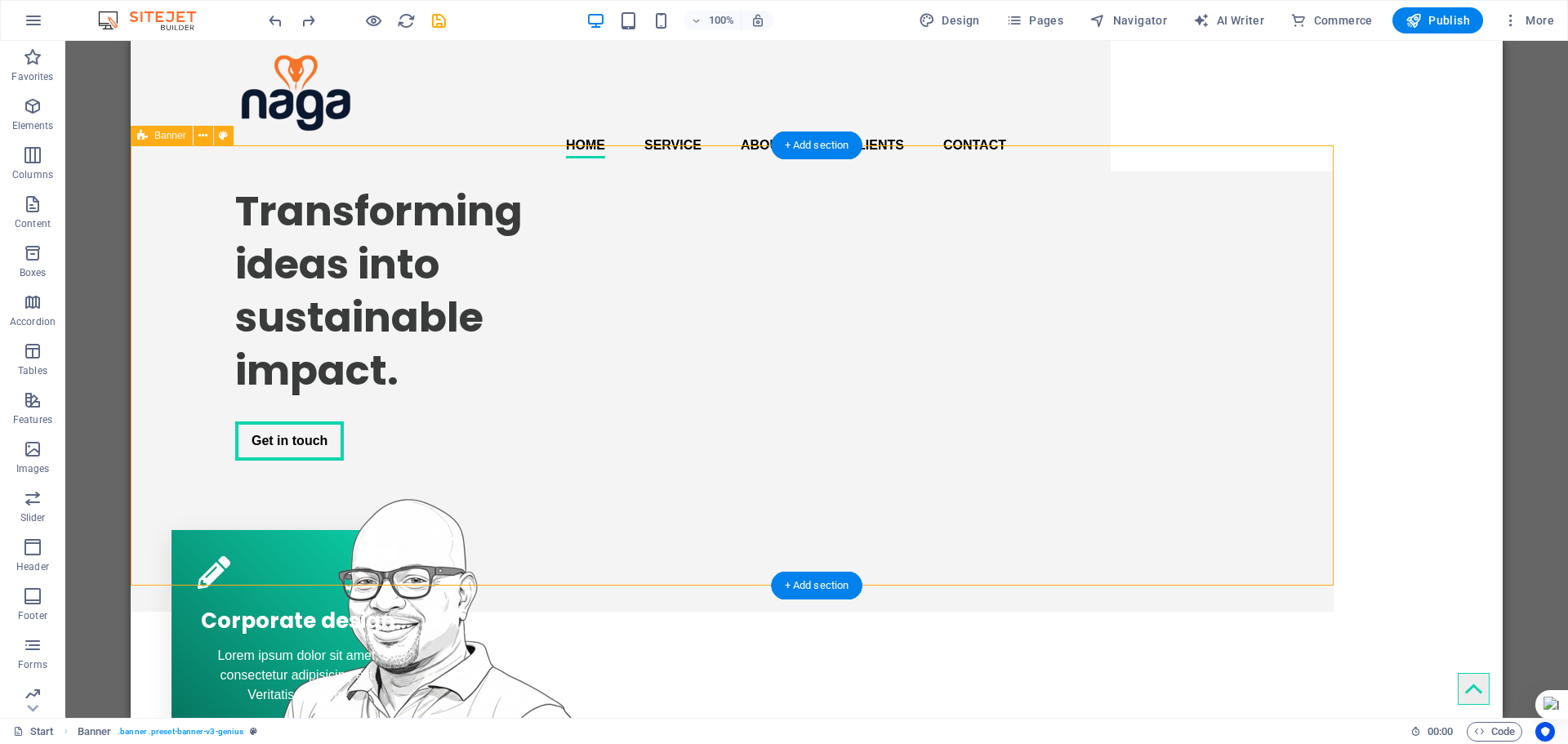
select select "px"
select select "banner"
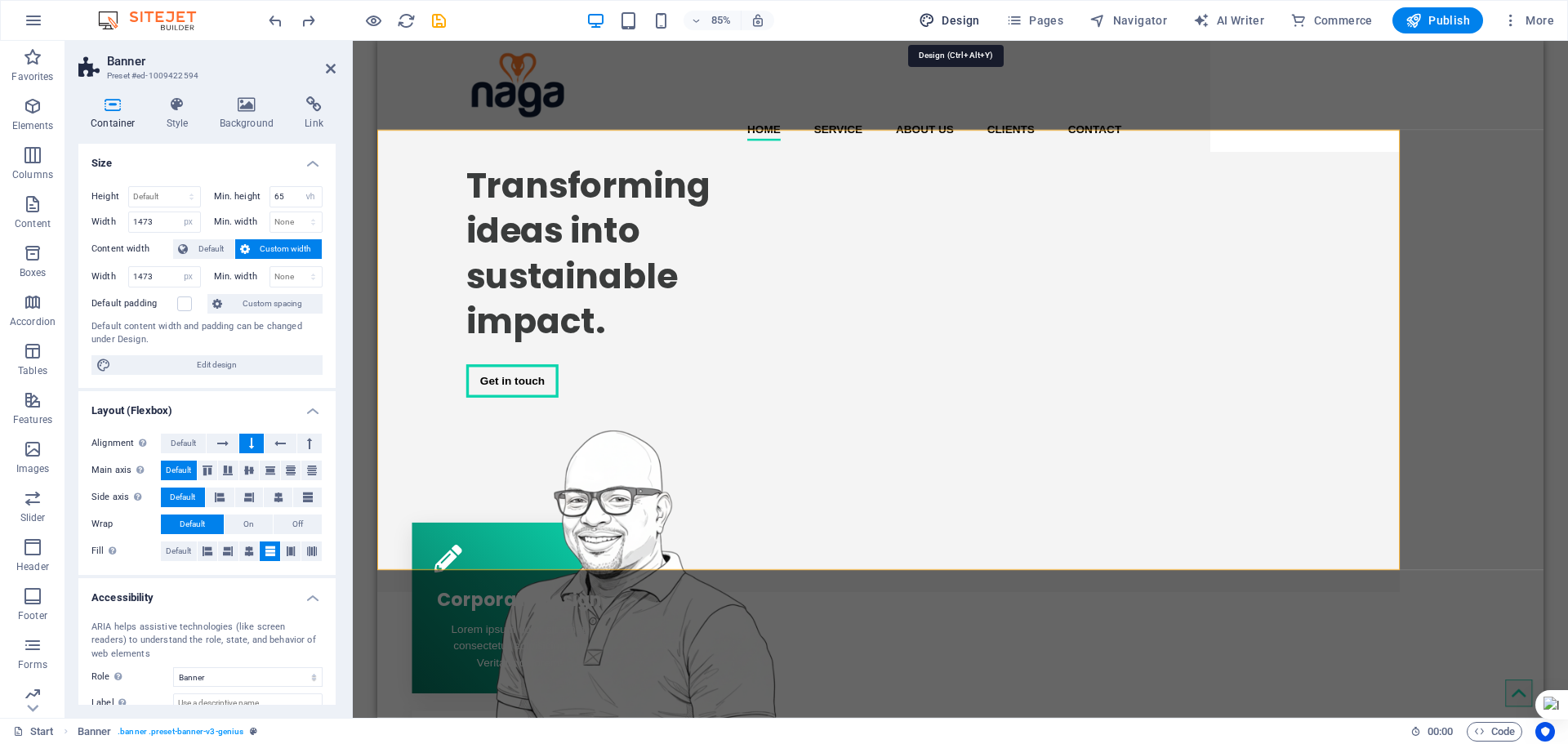
click at [950, 14] on span "Design" at bounding box center [949, 20] width 62 height 16
select select "px"
select select "400"
select select "px"
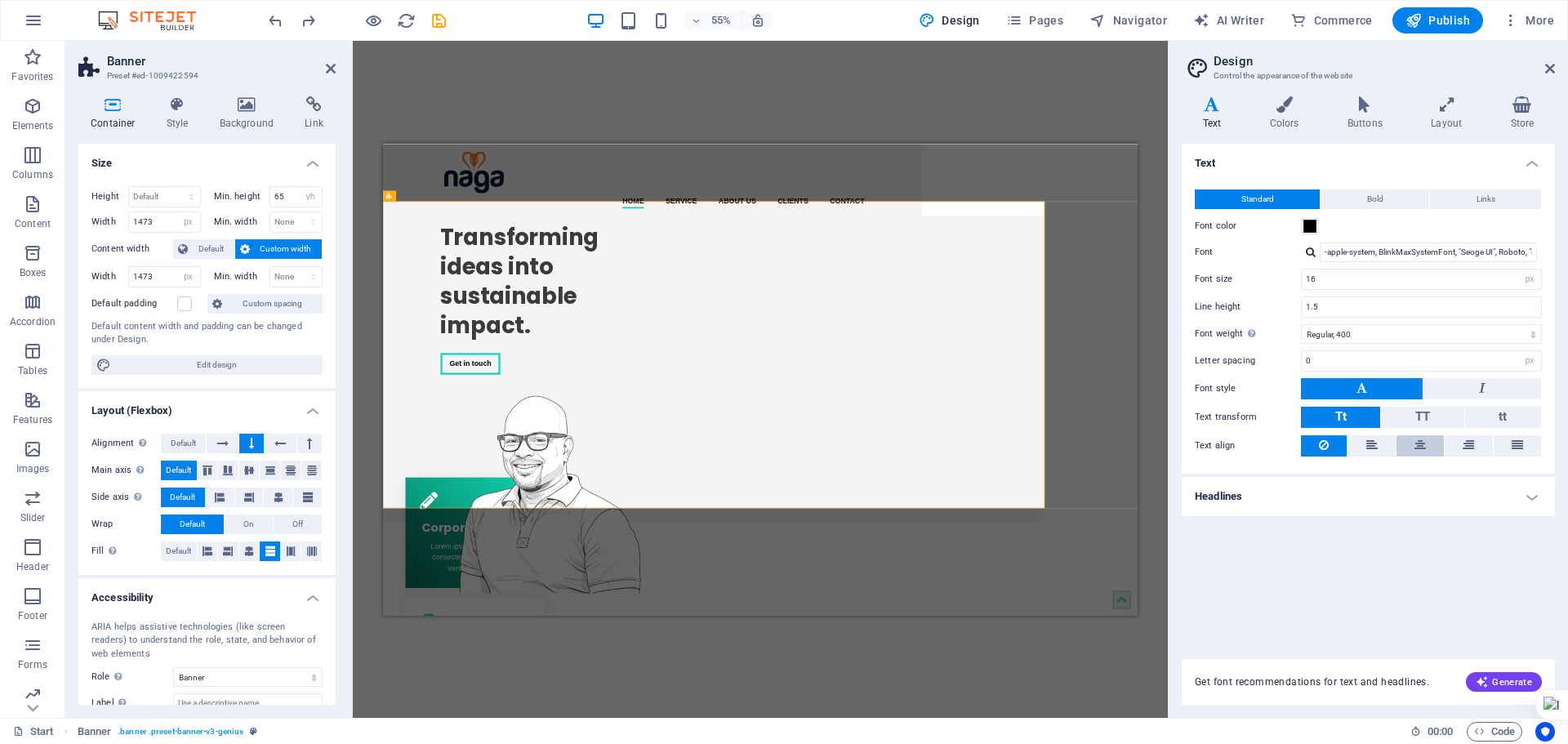
click at [1426, 445] on button at bounding box center [1420, 446] width 47 height 21
click at [1369, 468] on div "Transforming ideas into sustainable impact. Get in touch" at bounding box center [985, 552] width 1203 height 558
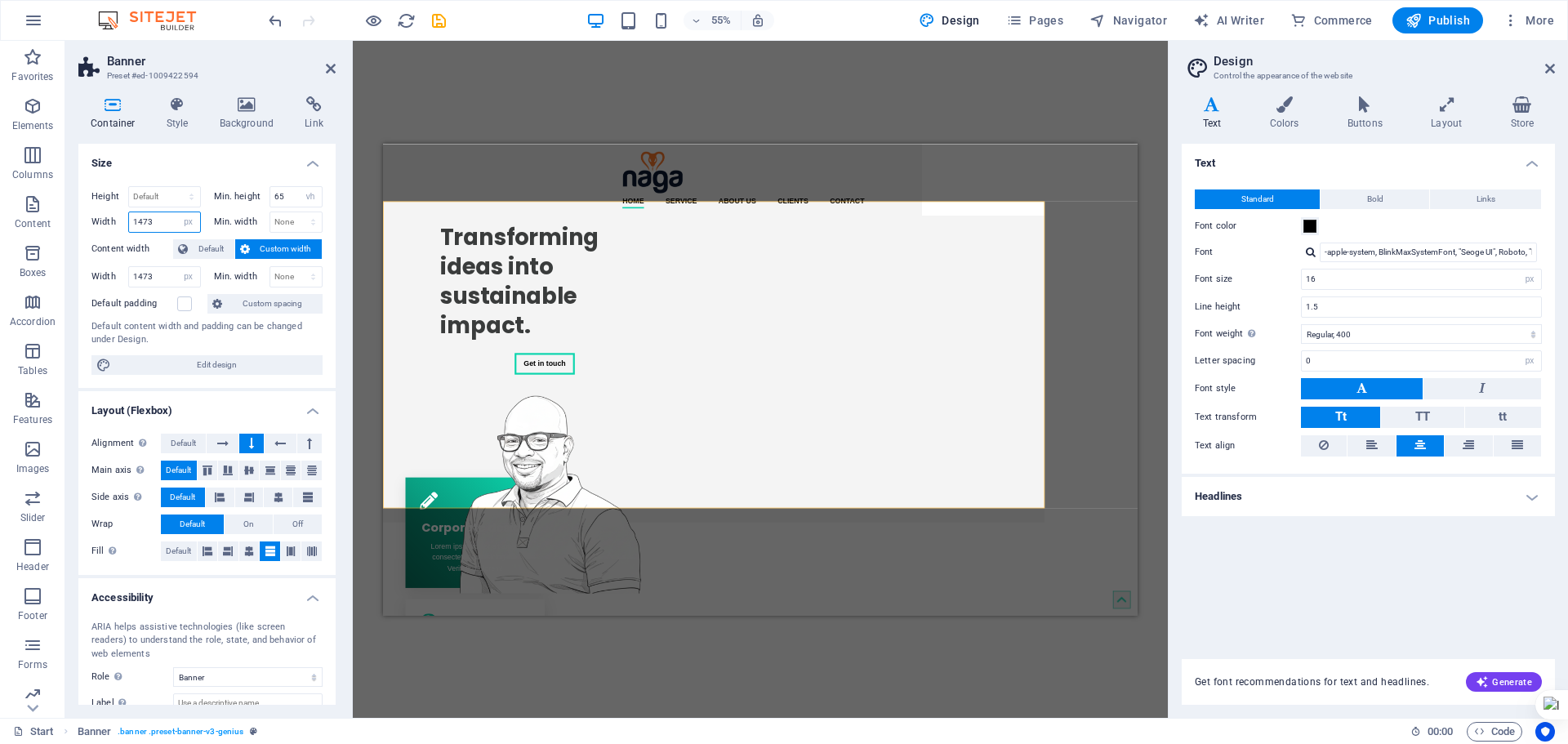
click at [150, 221] on input "1473" at bounding box center [164, 221] width 71 height 20
click at [149, 221] on input "1473" at bounding box center [164, 221] width 71 height 20
type input "1200"
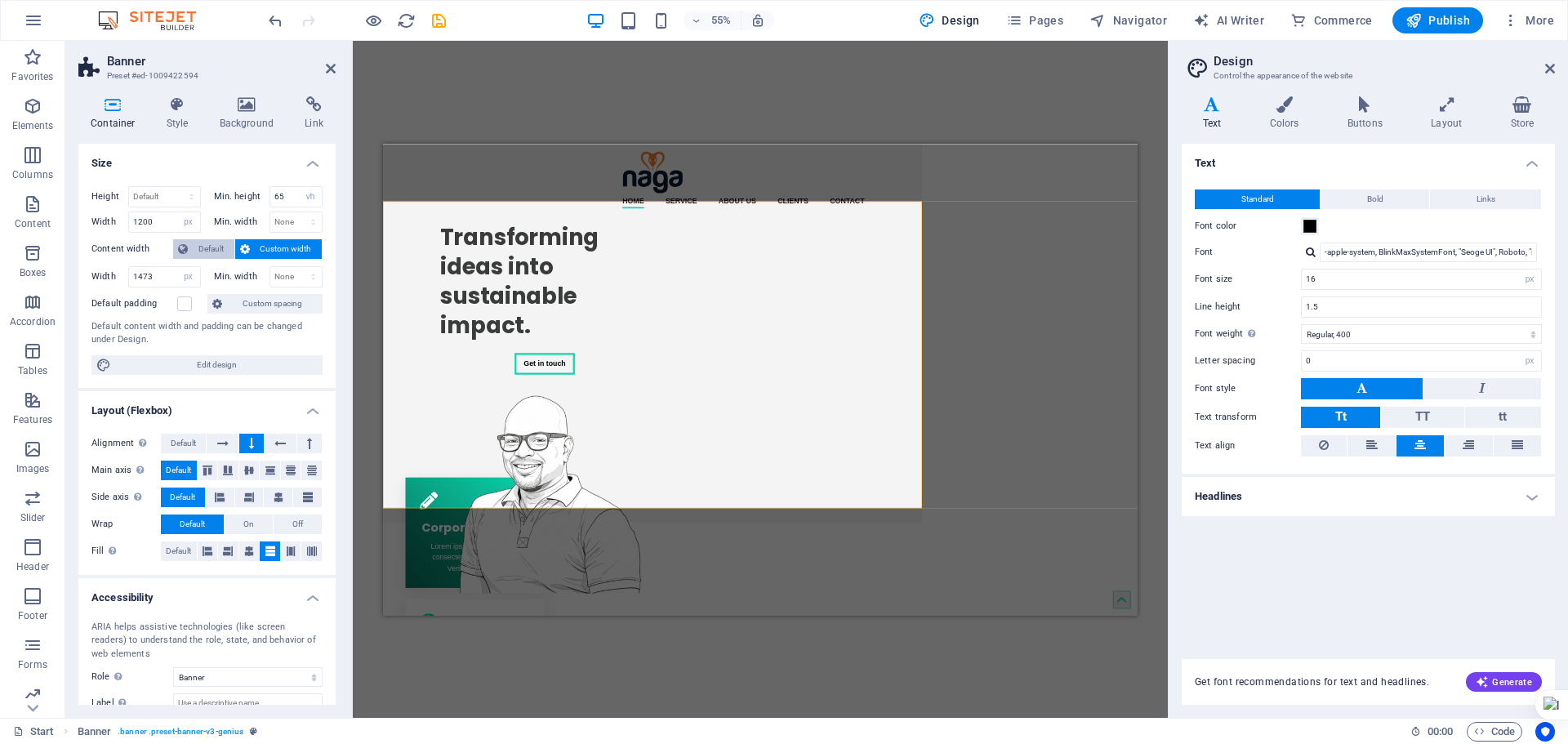
click at [198, 245] on span "Default" at bounding box center [211, 249] width 37 height 20
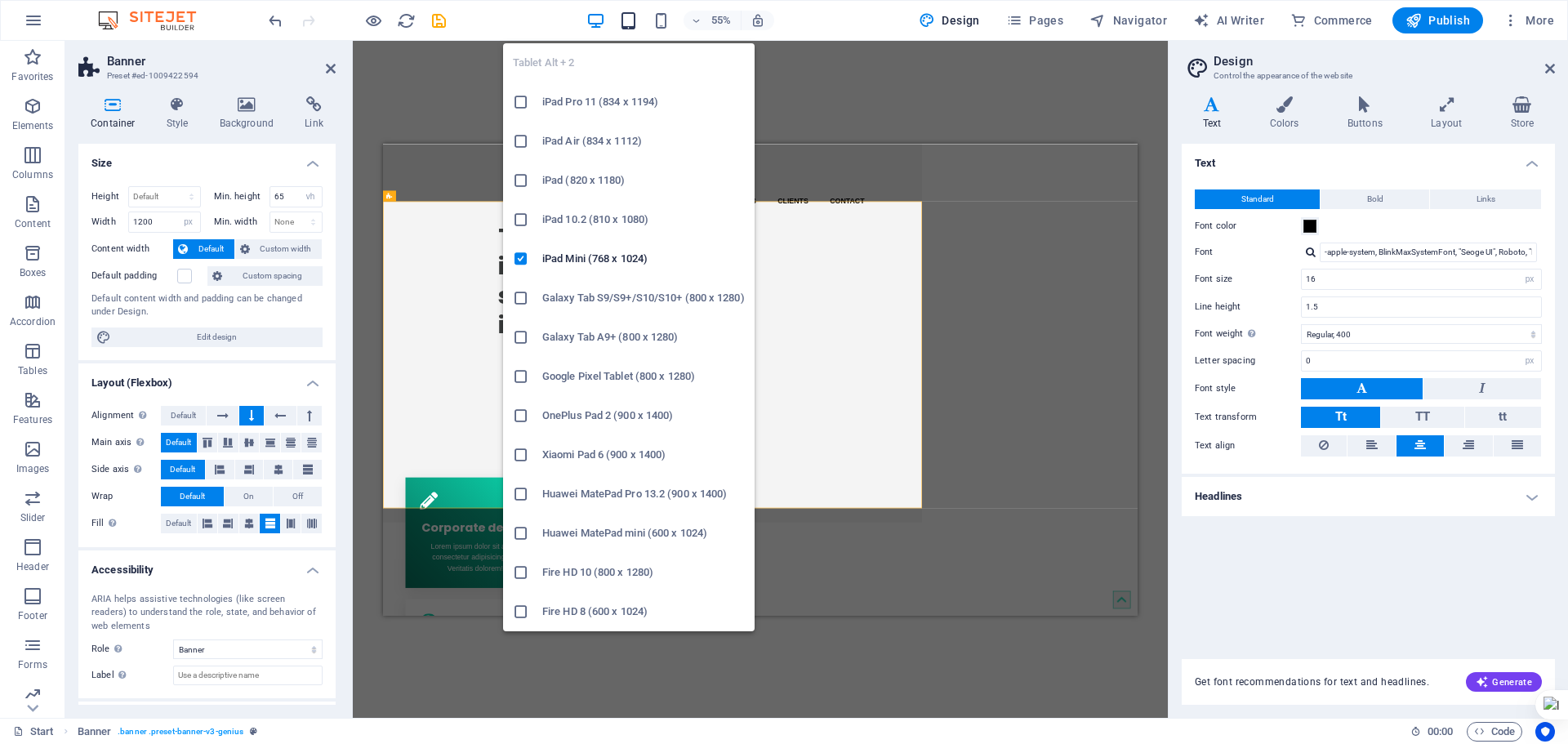
click at [638, 13] on icon "button" at bounding box center [629, 21] width 19 height 19
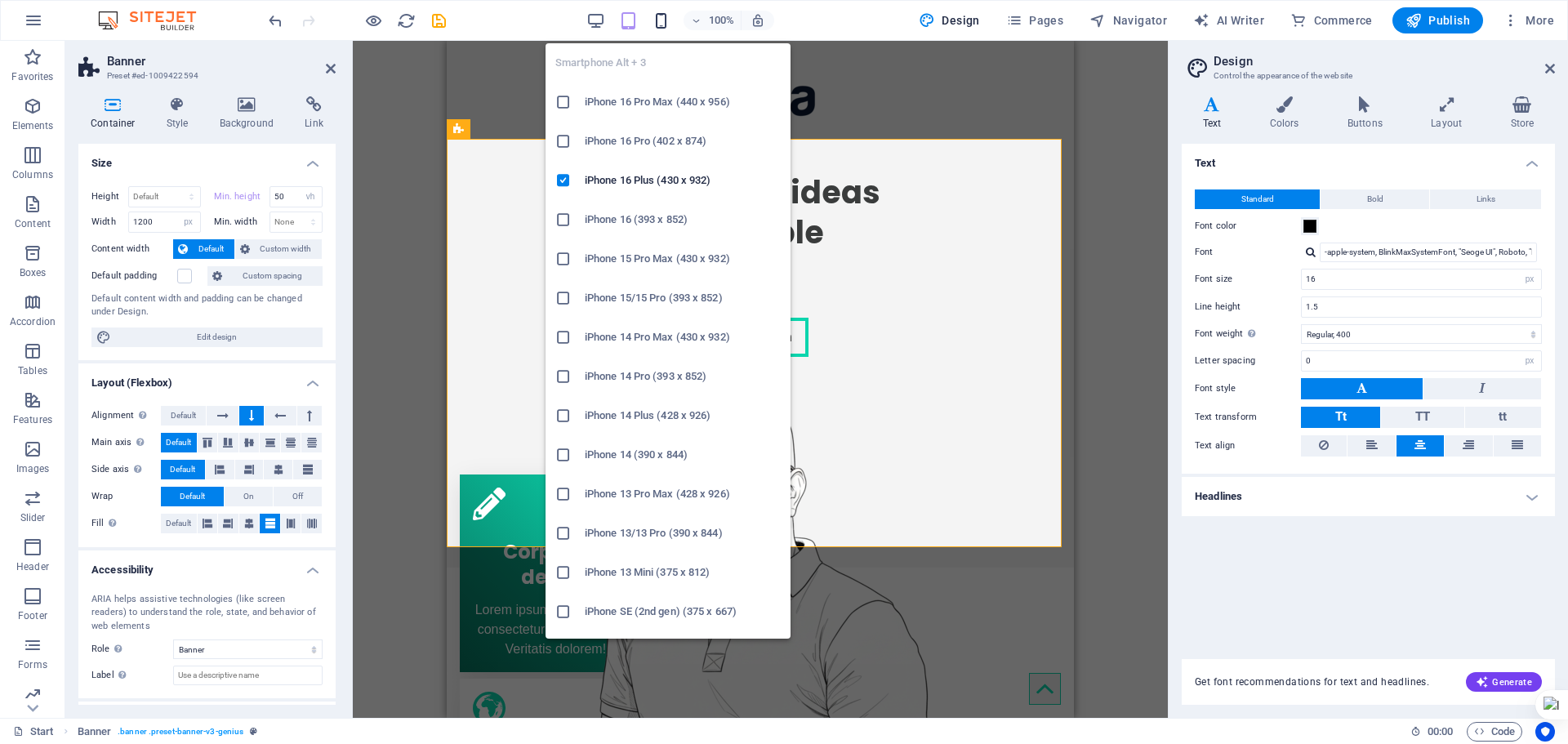
click at [663, 21] on icon "button" at bounding box center [661, 21] width 19 height 19
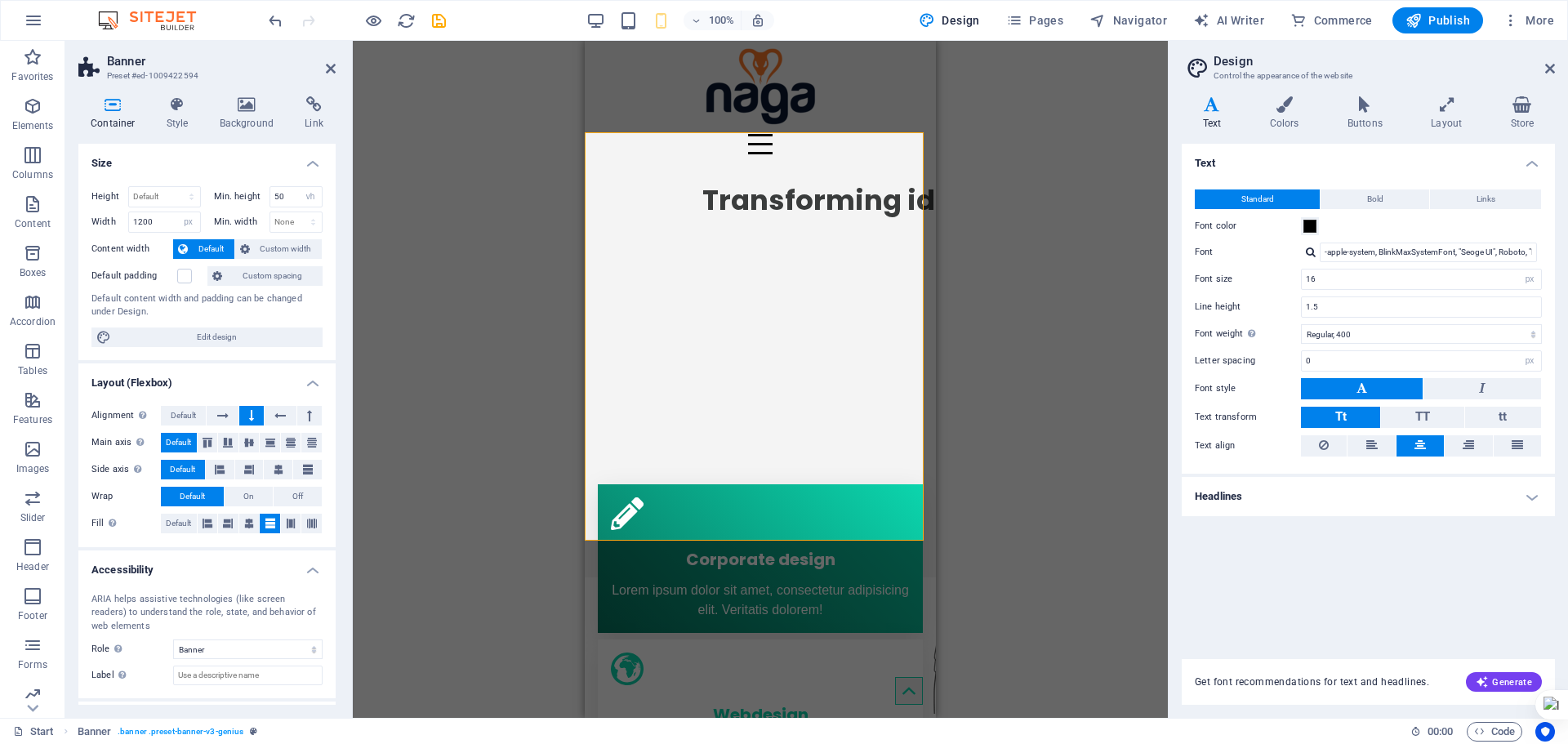
click at [598, 31] on div "100%" at bounding box center [679, 21] width 188 height 27
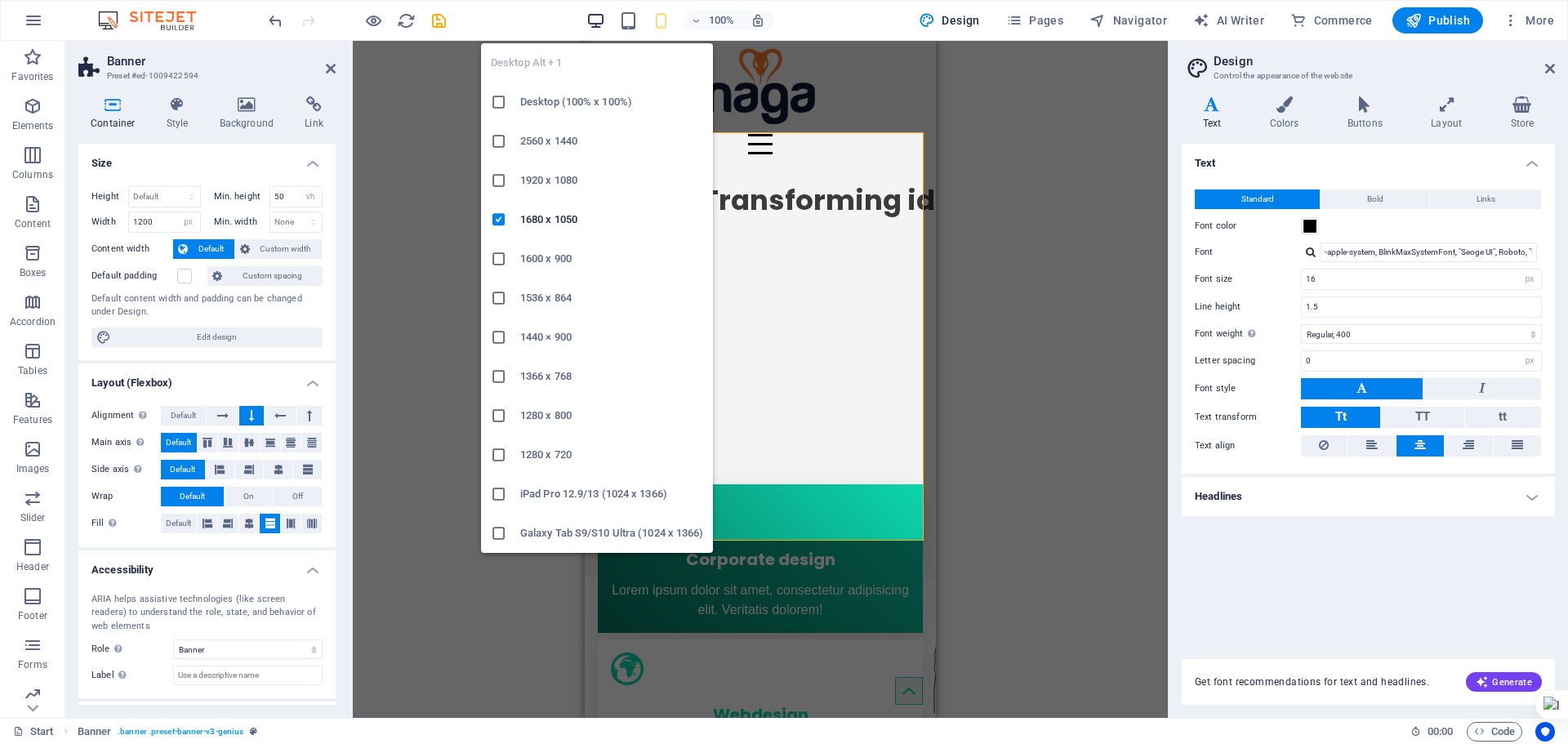
click at [597, 19] on icon "button" at bounding box center [596, 21] width 19 height 19
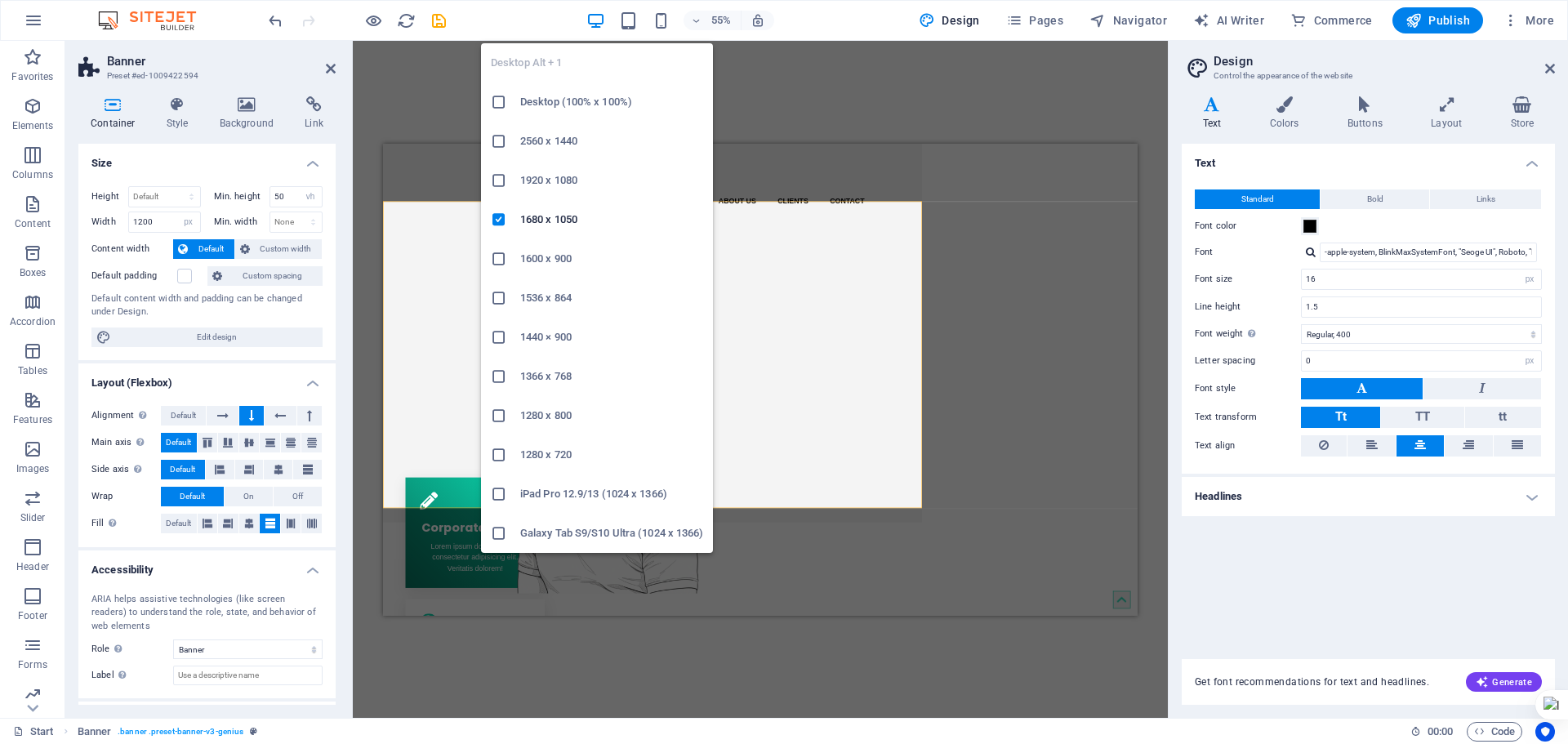
type input "65"
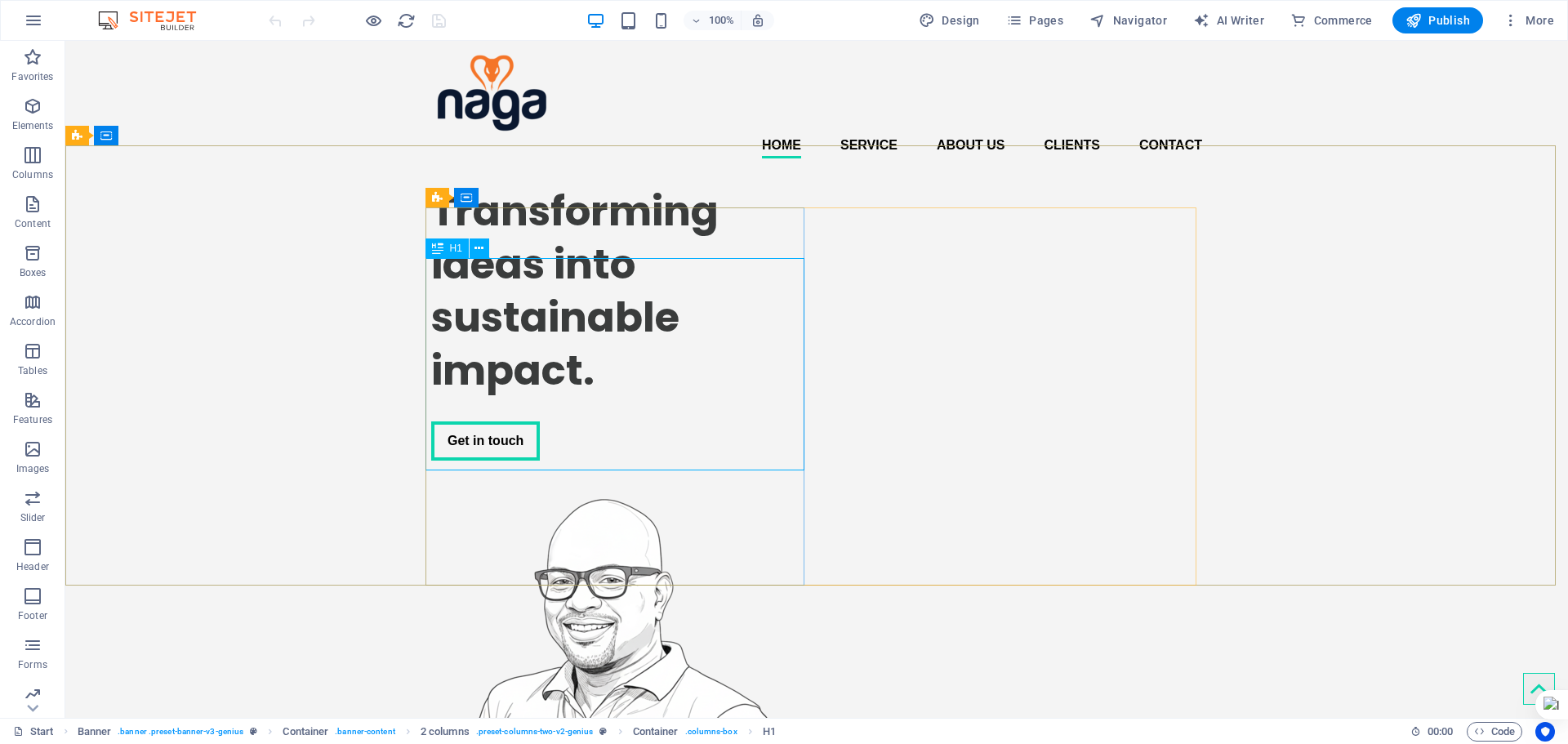
click at [457, 236] on div "Transforming ideas into sustainable impact. Get in touch" at bounding box center [620, 322] width 379 height 302
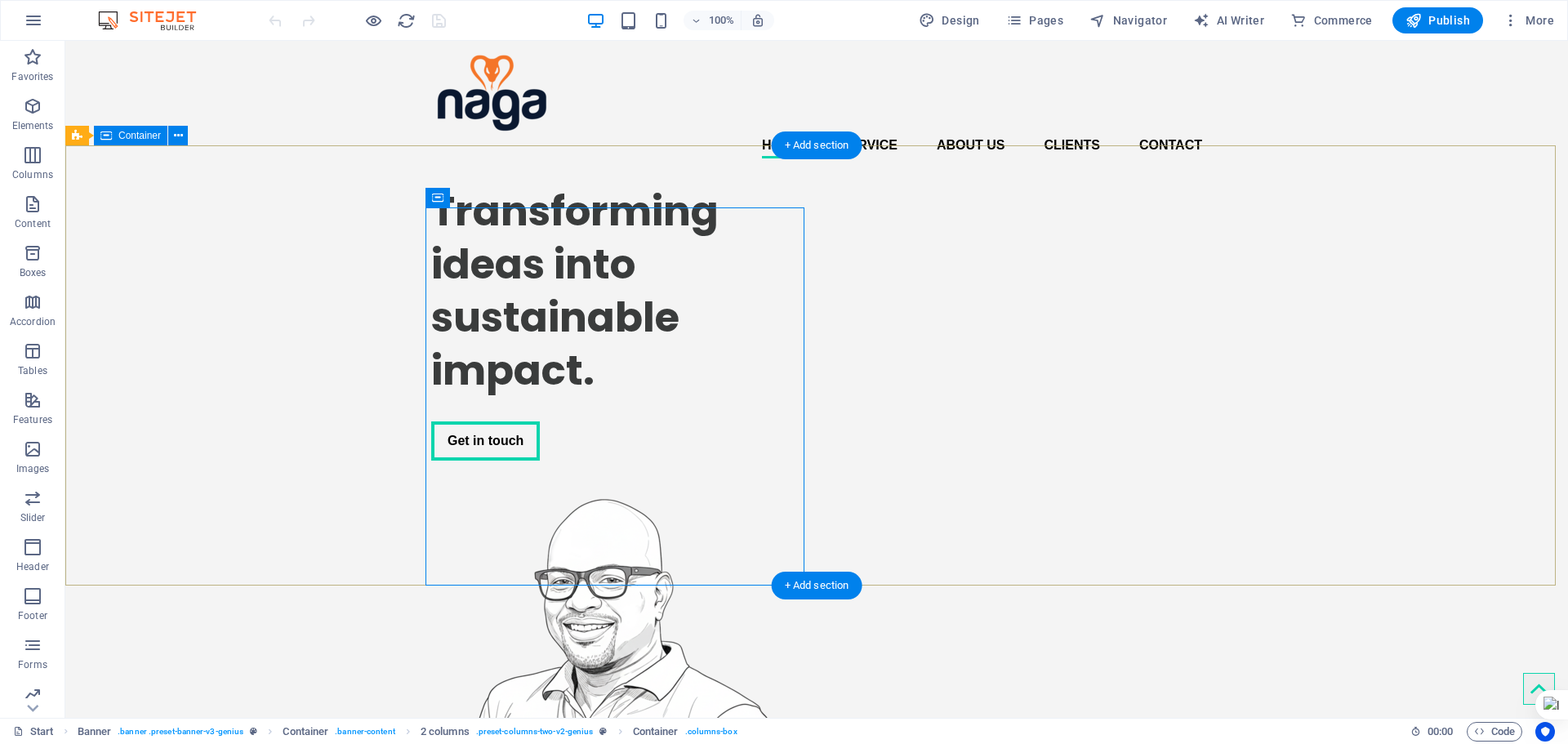
click at [365, 221] on div "Transforming ideas into sustainable impact. Get in touch" at bounding box center [816, 514] width 1503 height 686
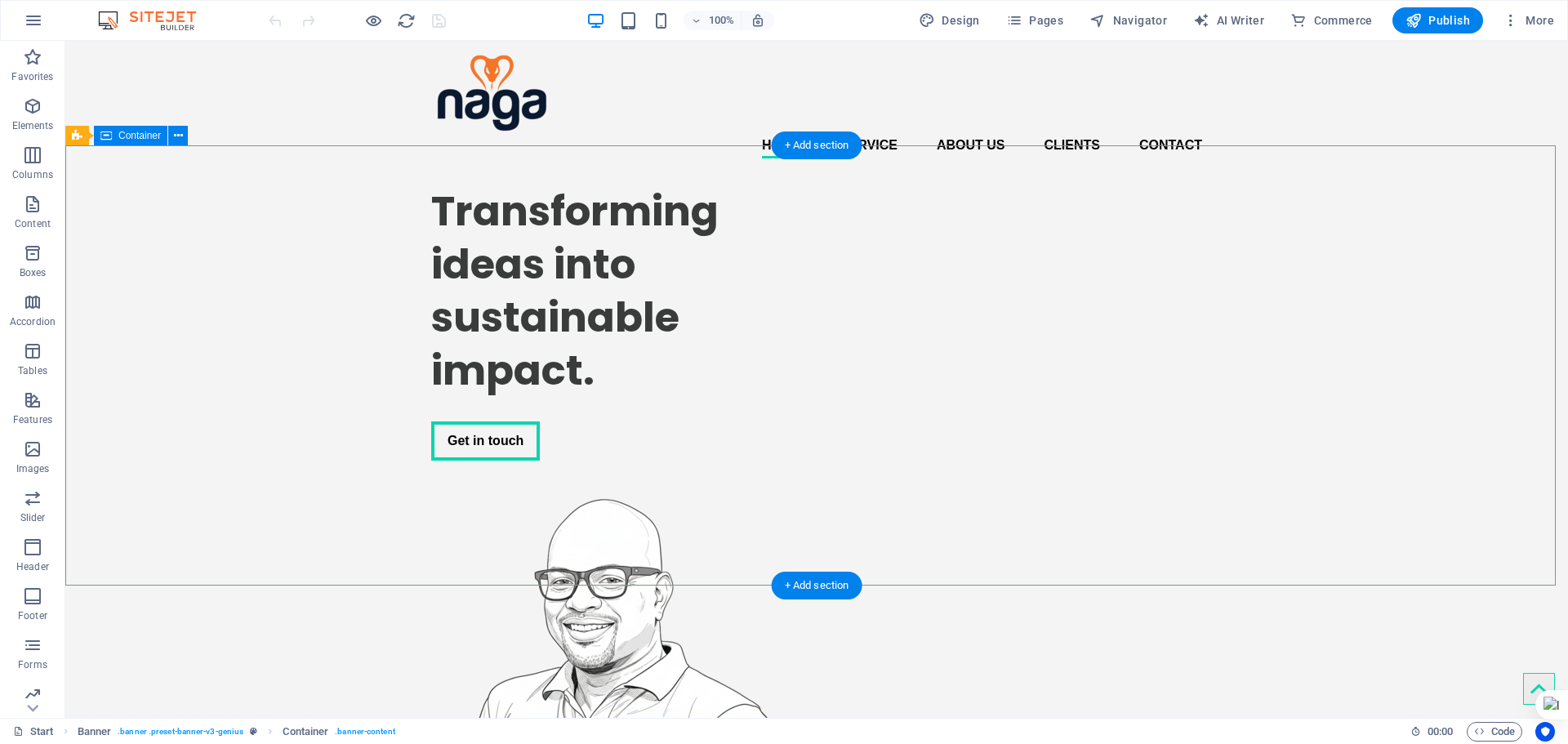
click at [205, 212] on div "Transforming ideas into sustainable impact. Get in touch" at bounding box center [816, 514] width 1503 height 686
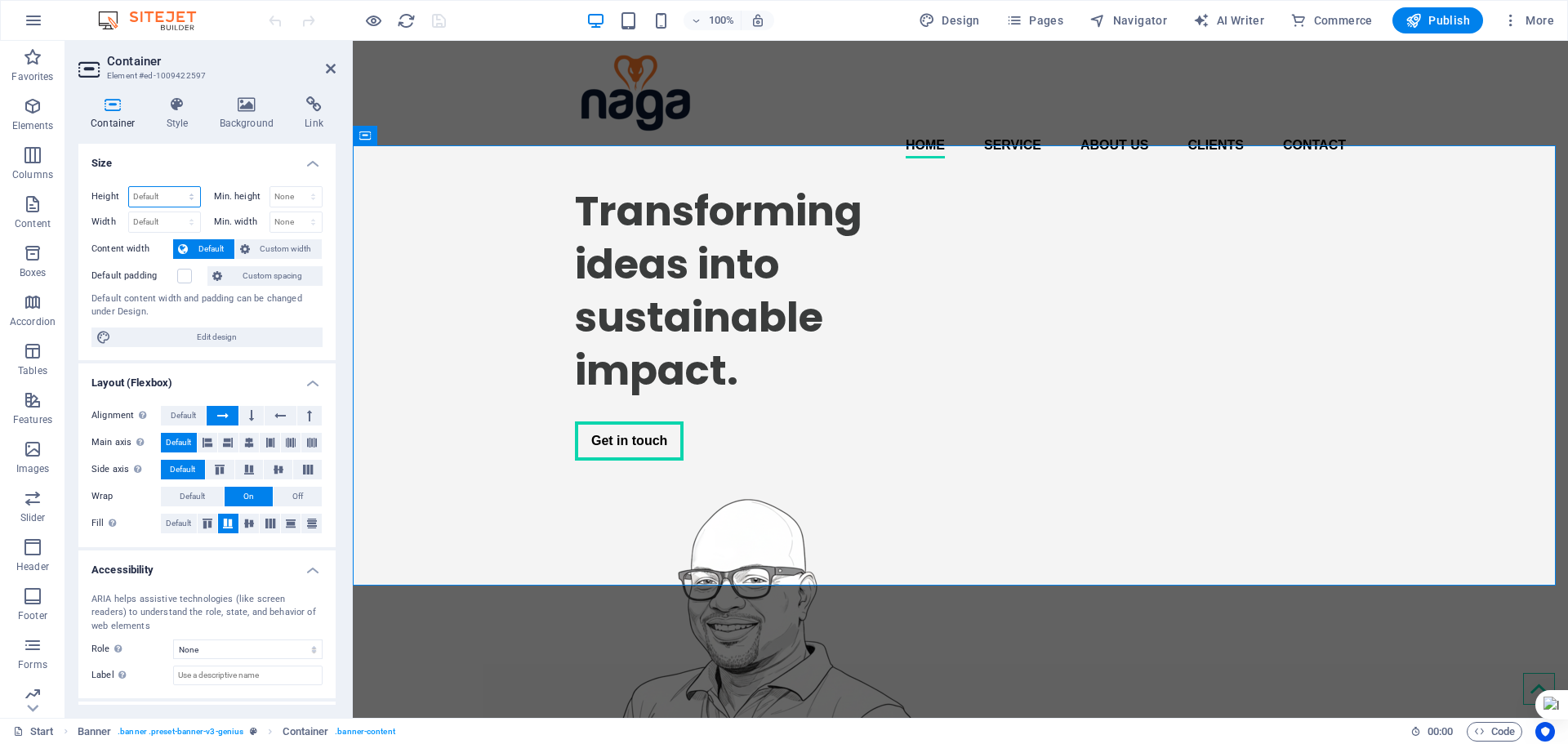
click at [165, 197] on select "Default px rem % vh vw" at bounding box center [164, 197] width 71 height 20
select select "px"
click at [175, 187] on select "Default px rem % vh vw" at bounding box center [164, 197] width 71 height 20
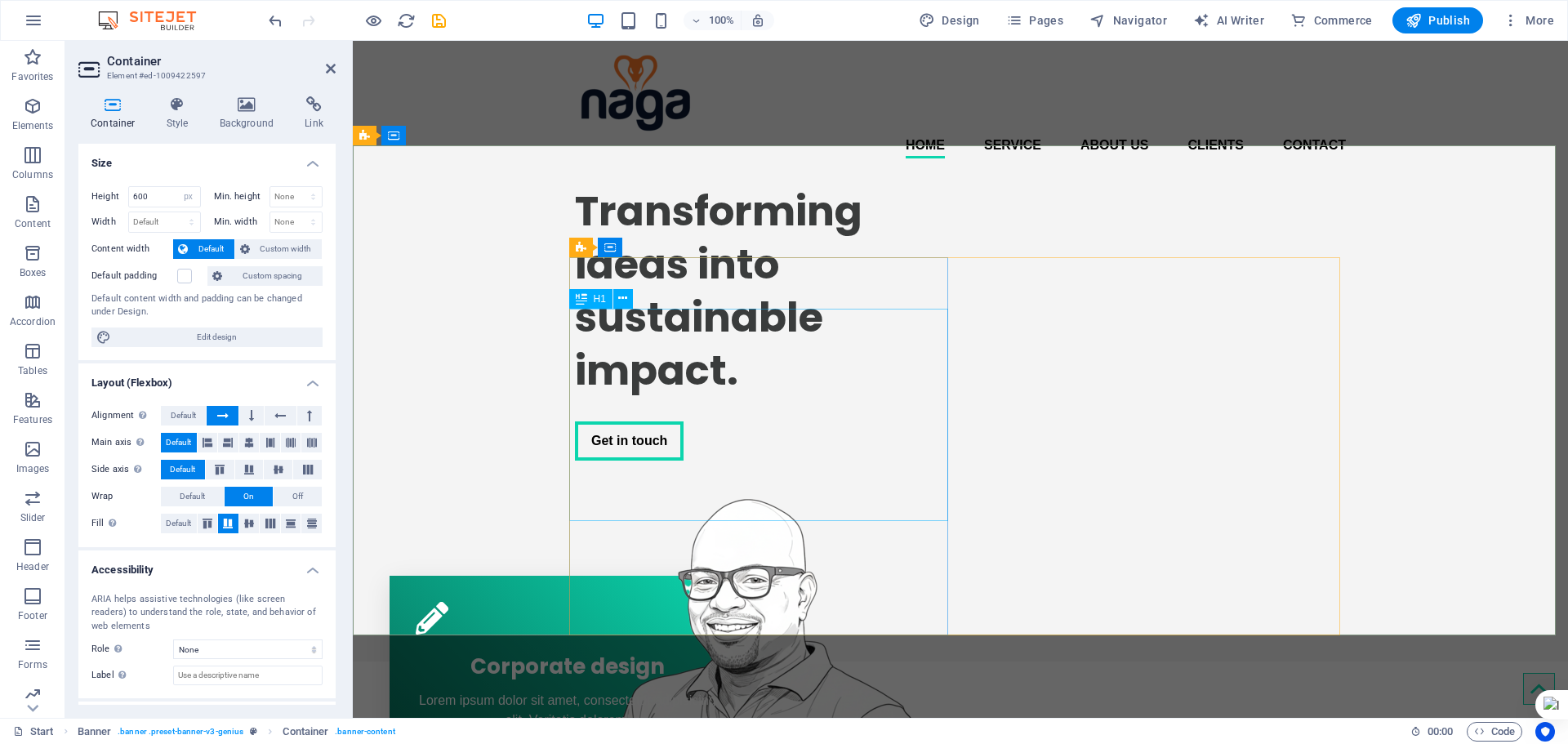
click at [855, 286] on div "Transforming ideas into sustainable impact. Get in touch" at bounding box center [764, 322] width 379 height 302
type input "539"
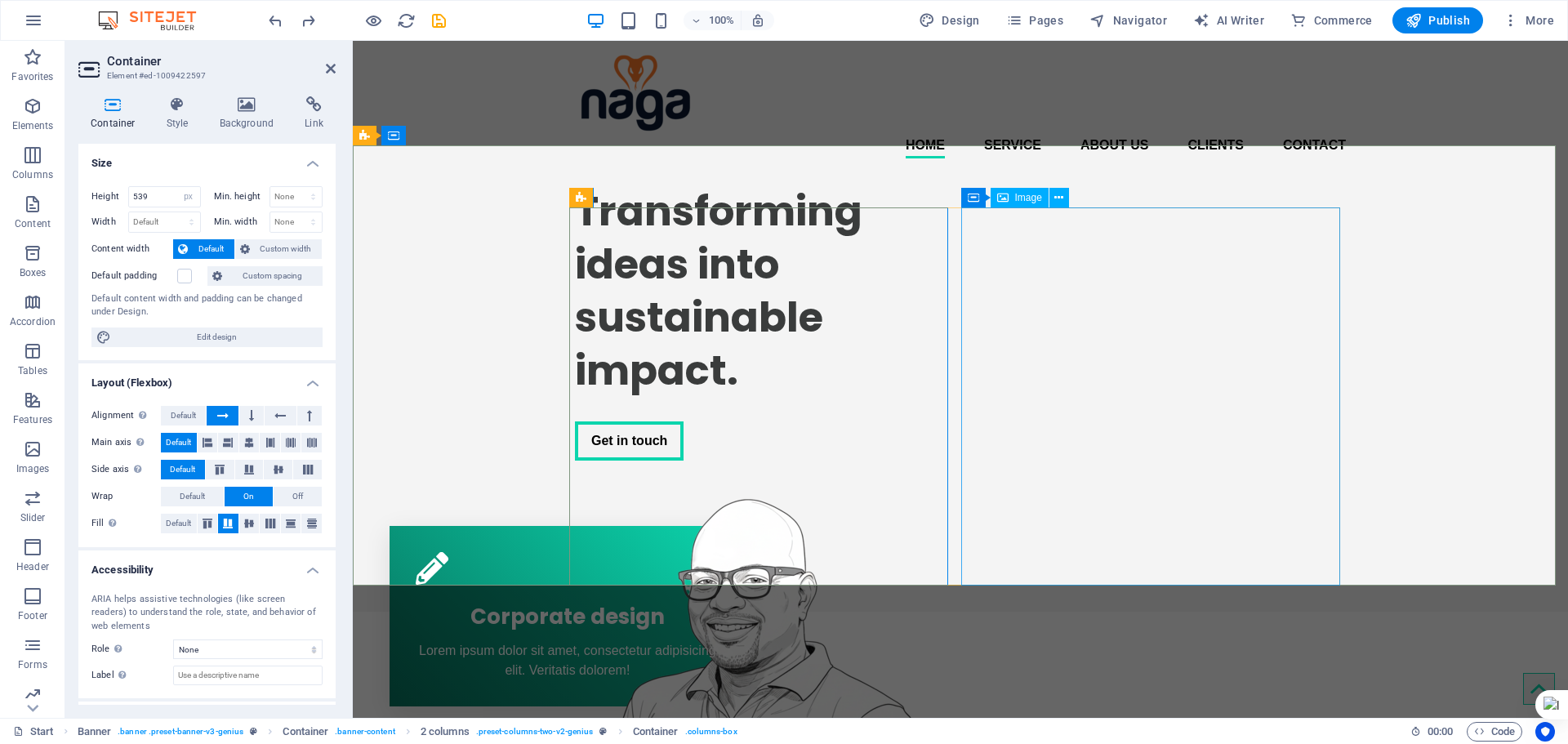
click at [954, 480] on figure at bounding box center [764, 668] width 379 height 378
click at [880, 320] on div "Transforming ideas into sustainable impact." at bounding box center [764, 291] width 379 height 212
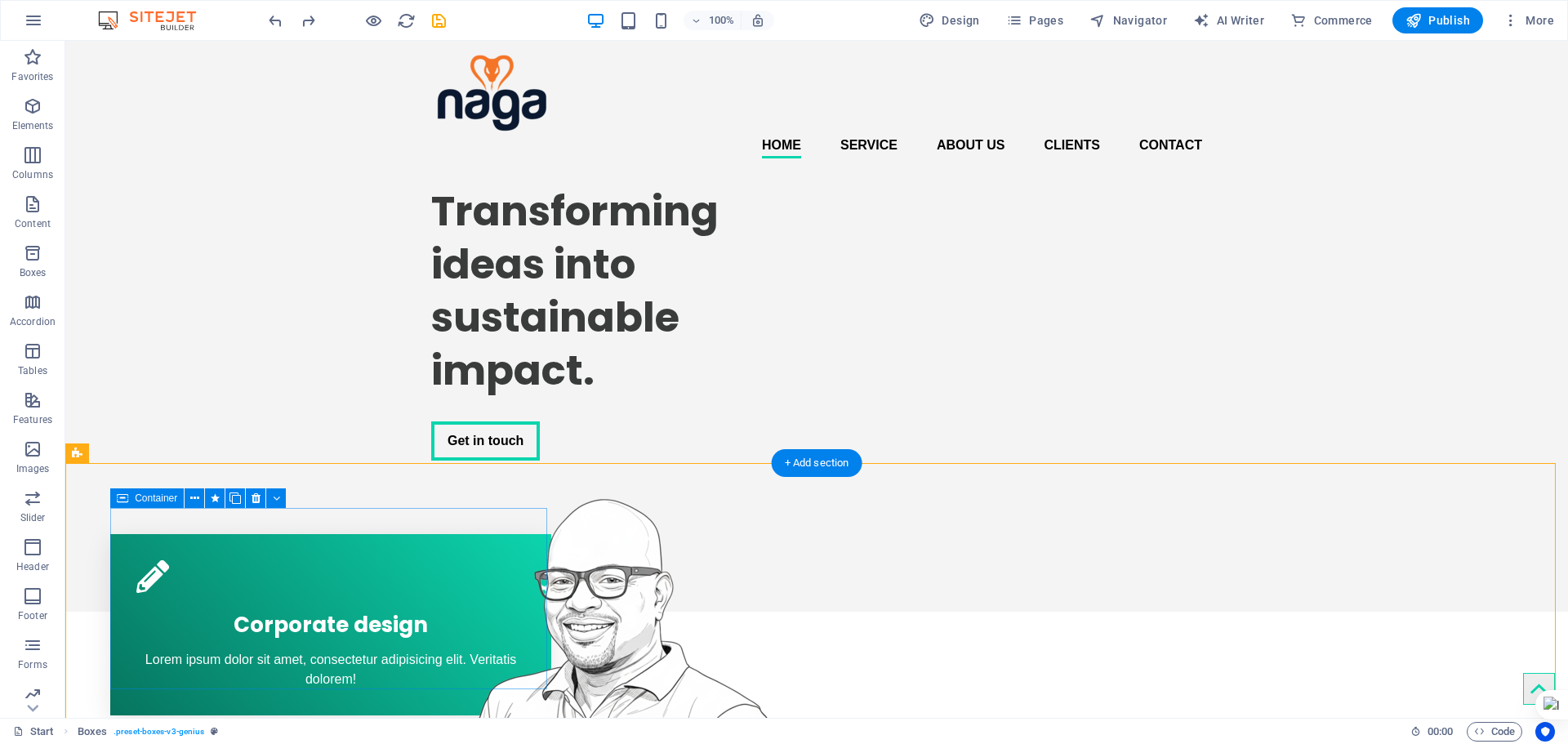
click at [372, 545] on div "Corporate design Lorem ipsum dolor sit amet, consectetur adipisicing elit. Veri…" at bounding box center [330, 624] width 441 height 181
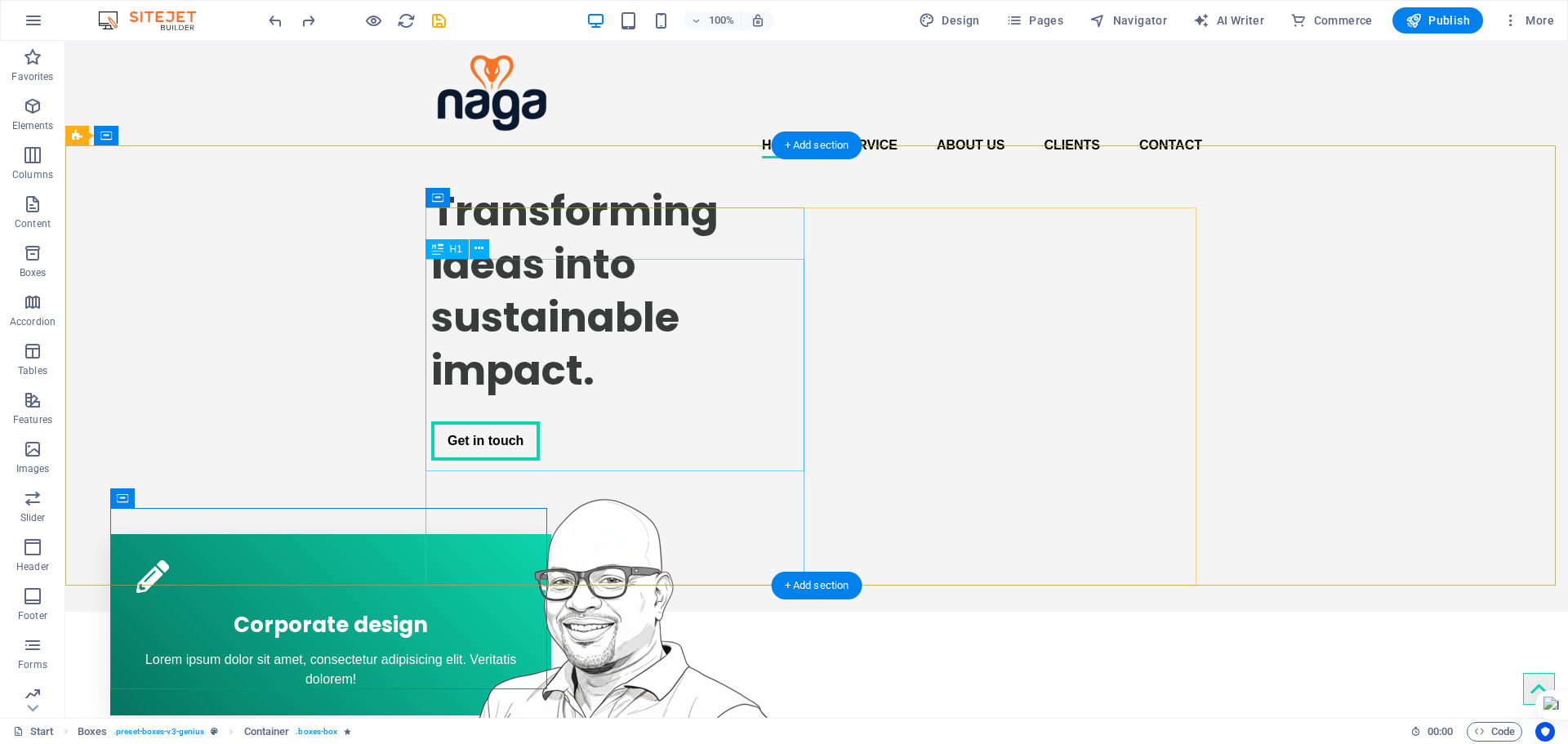
click at [493, 397] on div "Transforming ideas into sustainable impact." at bounding box center [620, 291] width 379 height 212
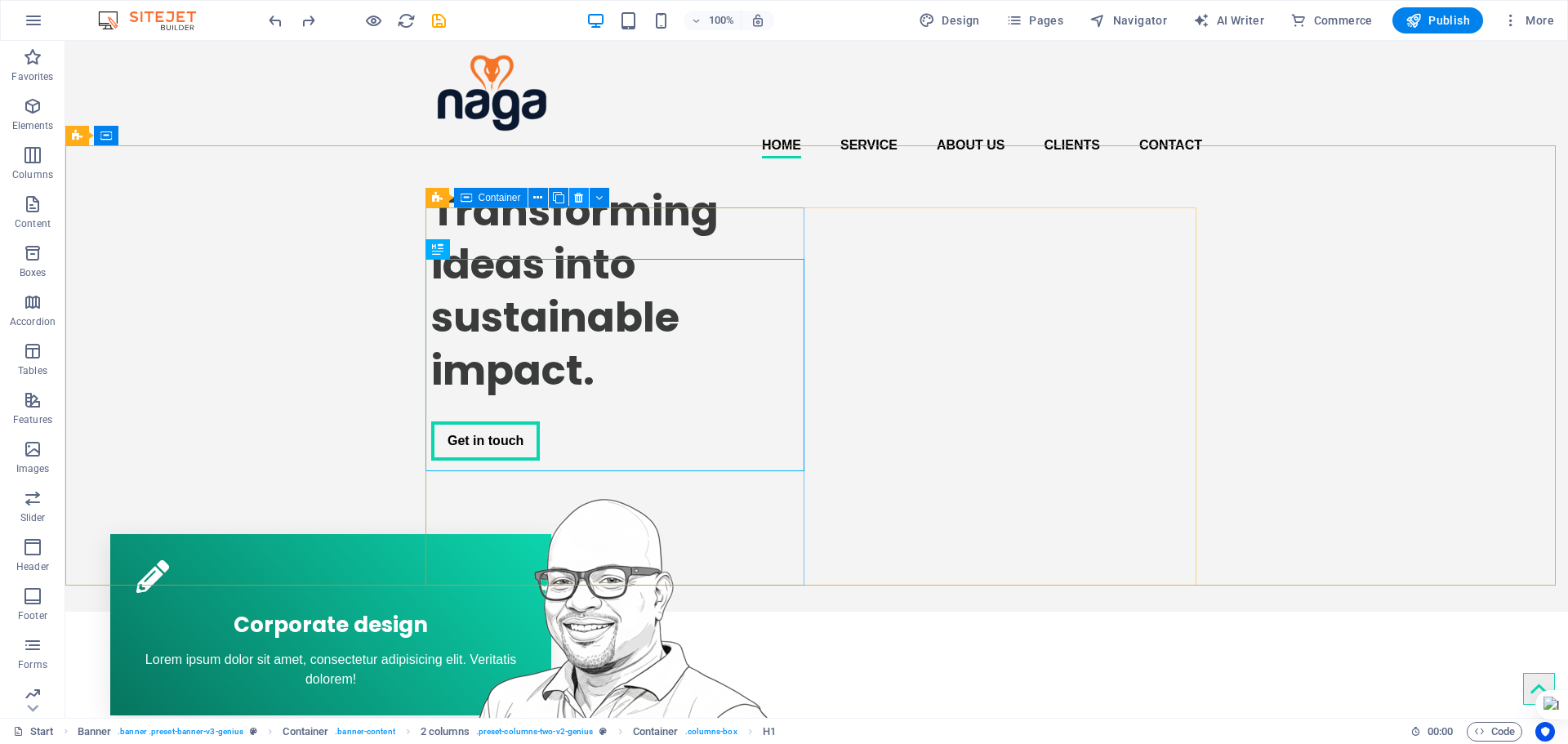
click at [569, 192] on button at bounding box center [579, 197] width 20 height 20
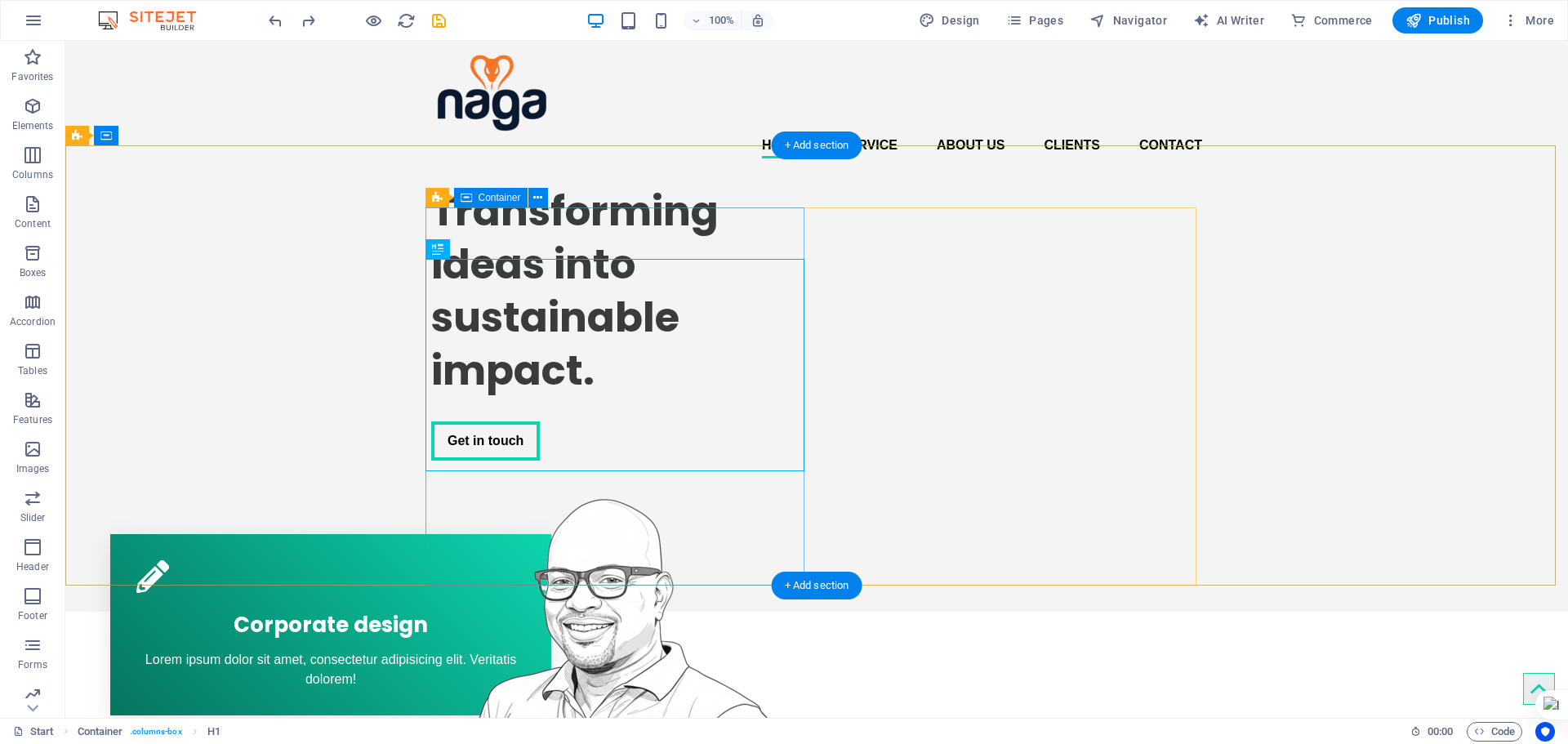
click at [625, 222] on div "Transforming ideas into sustainable impact. Get in touch" at bounding box center [620, 322] width 379 height 302
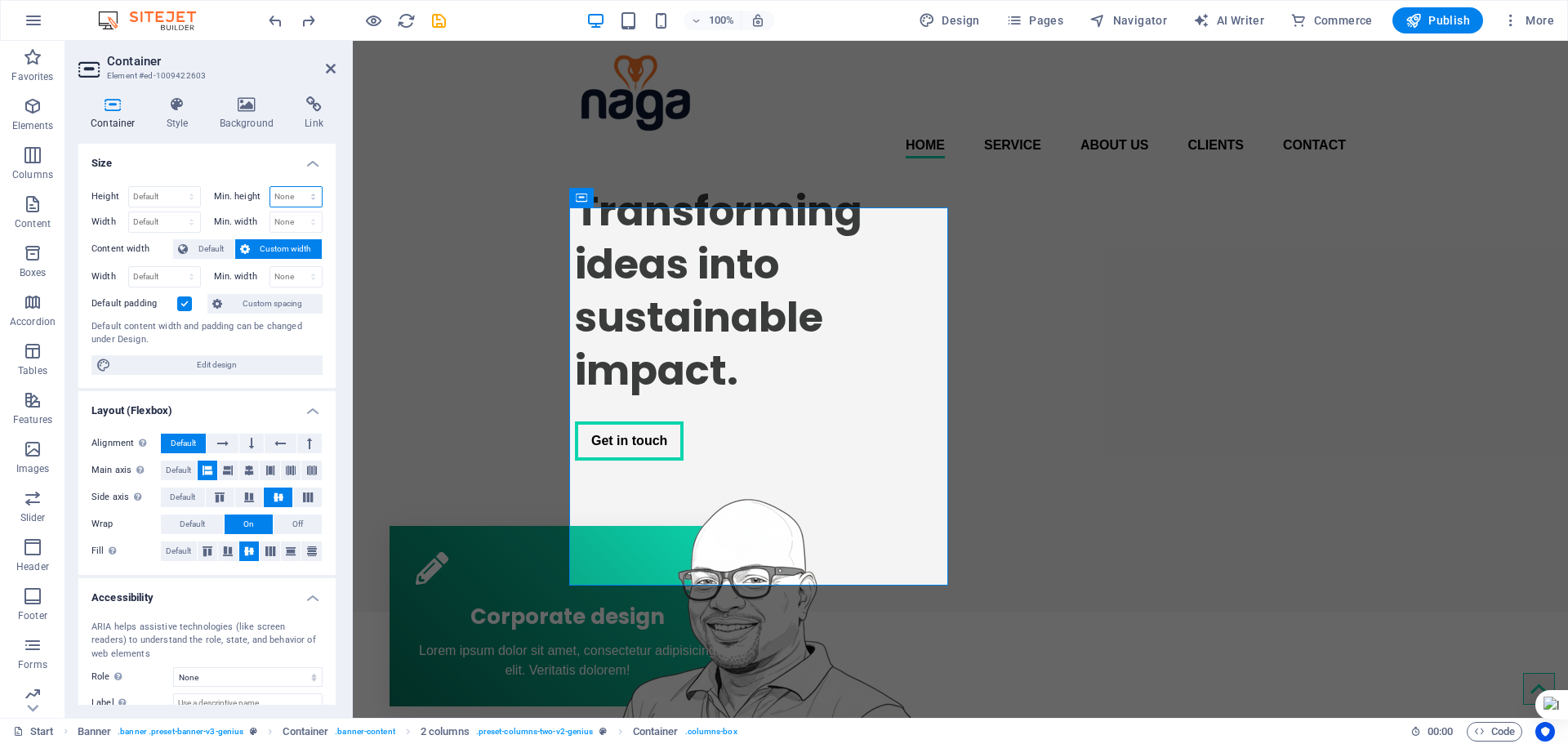
click at [290, 193] on select "None px rem % vh vw" at bounding box center [296, 197] width 52 height 20
select select "px"
click at [295, 187] on select "None px rem % vh vw" at bounding box center [296, 197] width 52 height 20
type input "0"
click at [167, 187] on select "Default px rem % vh vw" at bounding box center [164, 197] width 71 height 20
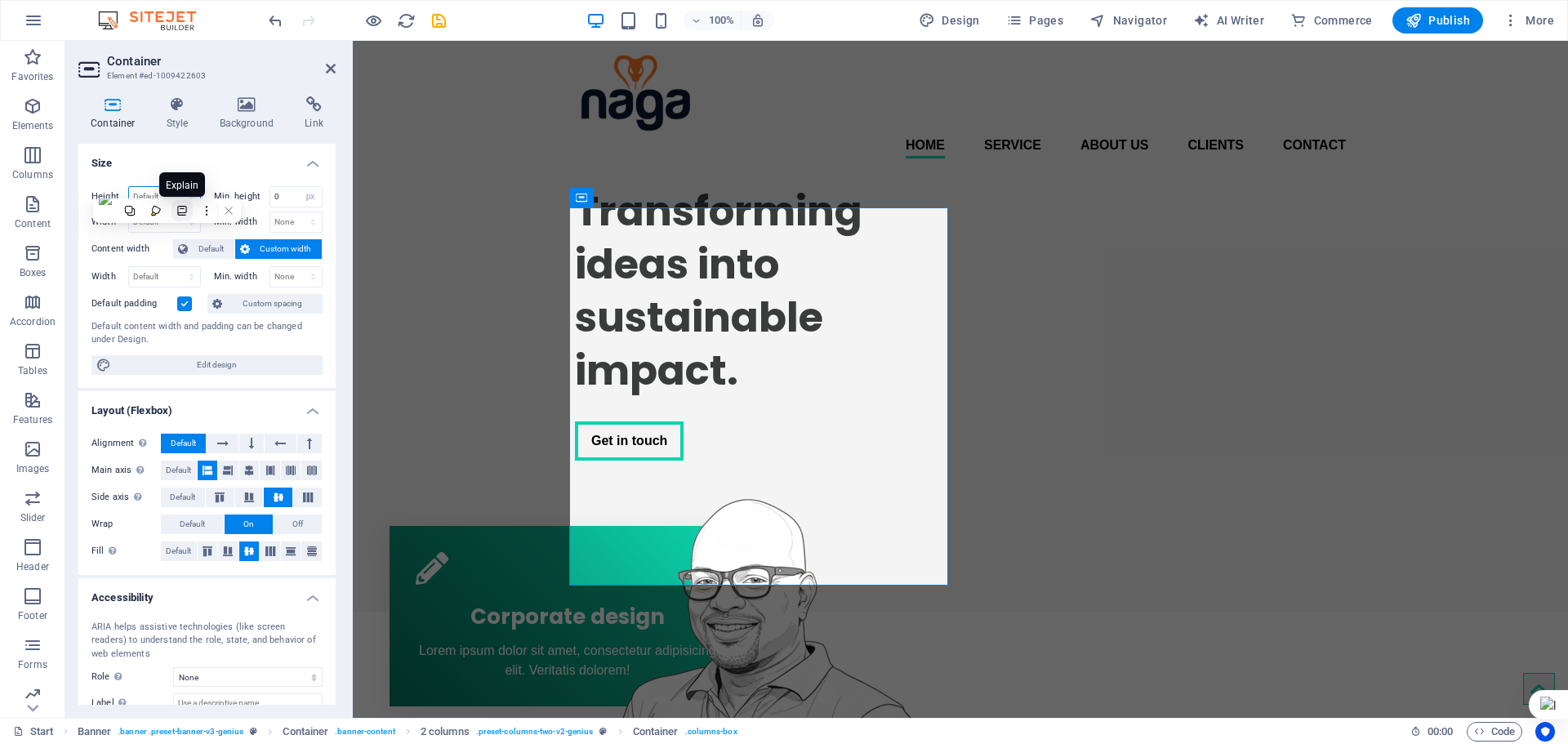
select select "px"
click at [175, 187] on select "Default px rem % vh vw" at bounding box center [164, 197] width 71 height 20
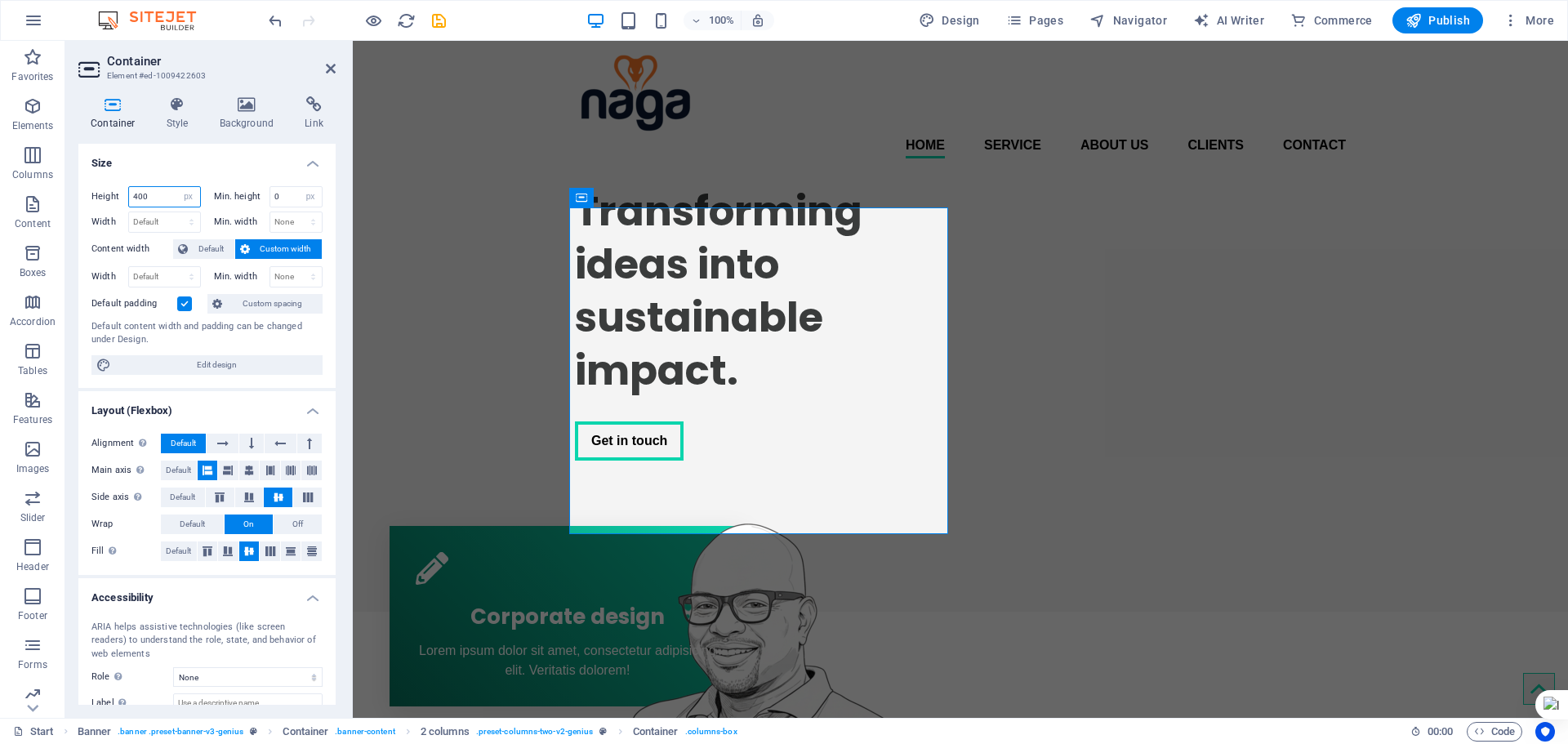
drag, startPoint x: 158, startPoint y: 200, endPoint x: 80, endPoint y: 218, distance: 80.0
click at [80, 218] on div "Height 400 Default px rem % vh vw Min. height 0 None px rem % vh vw Width Defau…" at bounding box center [207, 280] width 258 height 215
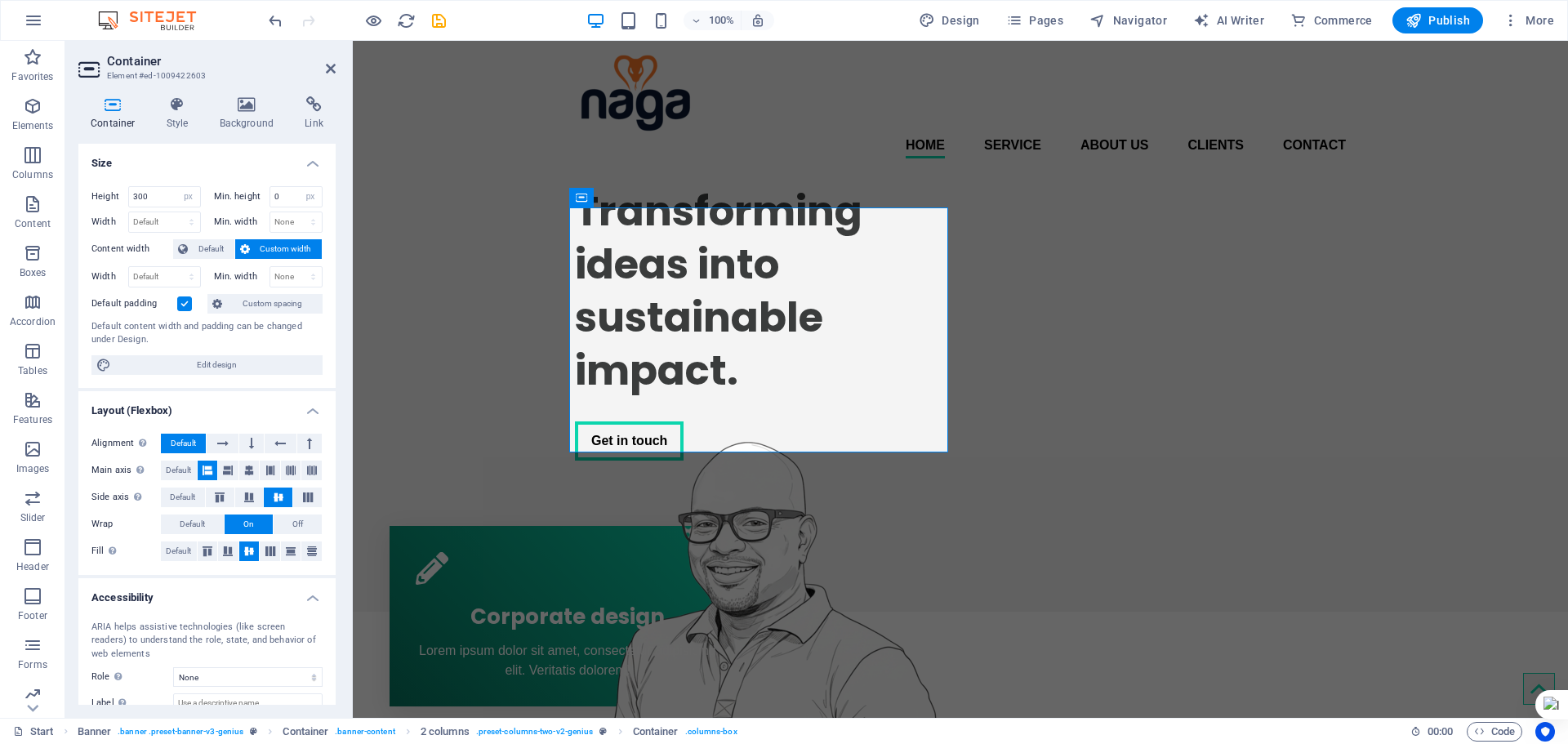
type input "400"
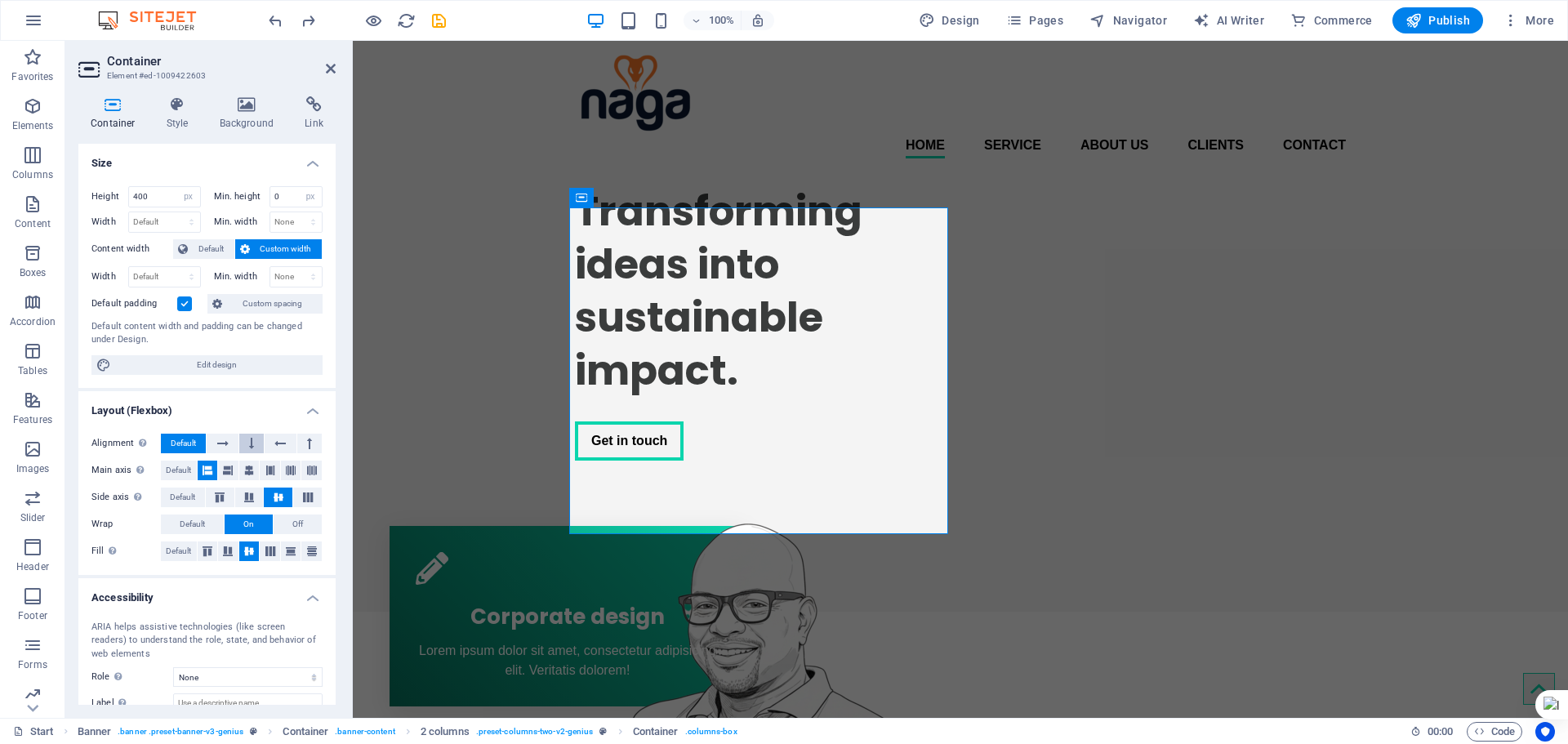
click at [251, 448] on icon at bounding box center [251, 443] width 5 height 20
click at [307, 447] on icon at bounding box center [309, 443] width 5 height 20
drag, startPoint x: 157, startPoint y: 195, endPoint x: 80, endPoint y: 181, distance: 78.3
click at [80, 181] on div "Height 400 Default px rem % vh vw Min. height 0 None px rem % vh vw Width Defau…" at bounding box center [207, 280] width 258 height 215
click at [249, 442] on icon at bounding box center [251, 443] width 5 height 20
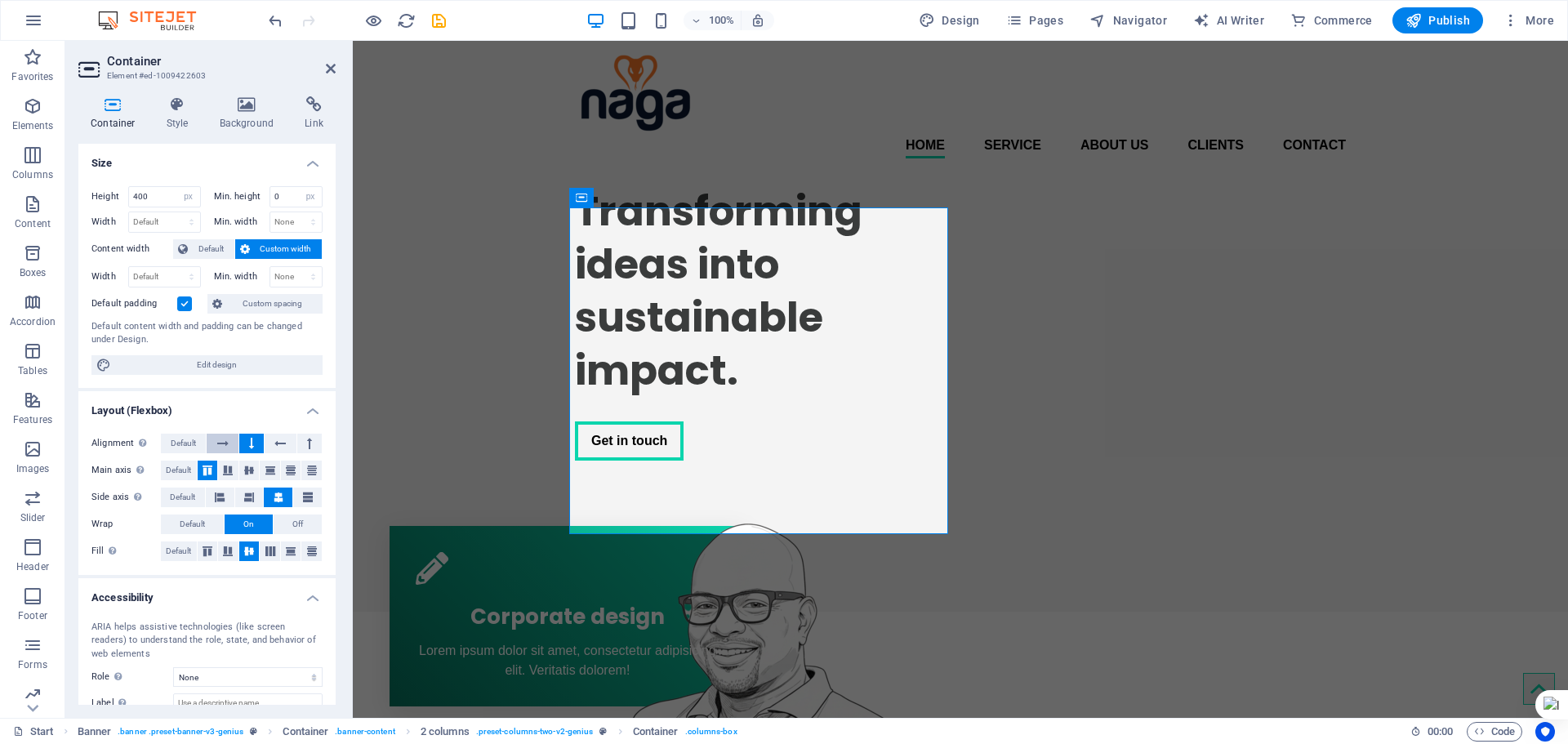
click at [218, 449] on icon at bounding box center [223, 443] width 11 height 20
click at [231, 474] on icon at bounding box center [227, 470] width 9 height 20
click at [253, 473] on button at bounding box center [250, 470] width 21 height 20
click at [246, 500] on icon at bounding box center [249, 497] width 20 height 9
click at [222, 496] on icon at bounding box center [220, 497] width 20 height 9
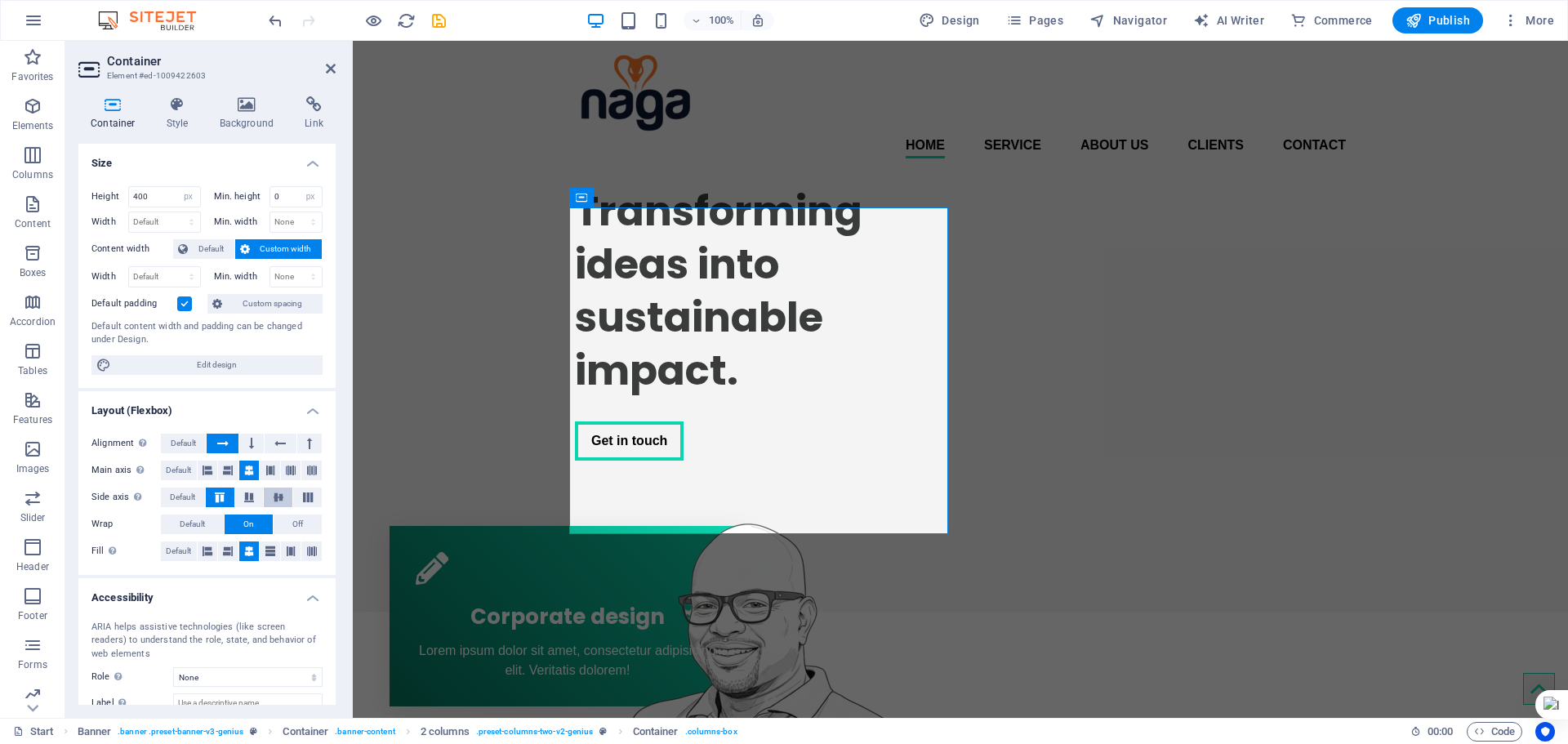
click at [271, 496] on icon at bounding box center [278, 497] width 20 height 9
click at [306, 498] on icon at bounding box center [308, 497] width 20 height 9
click at [226, 542] on icon at bounding box center [227, 551] width 9 height 20
click at [205, 550] on icon at bounding box center [207, 551] width 9 height 20
click at [262, 544] on button at bounding box center [270, 551] width 21 height 20
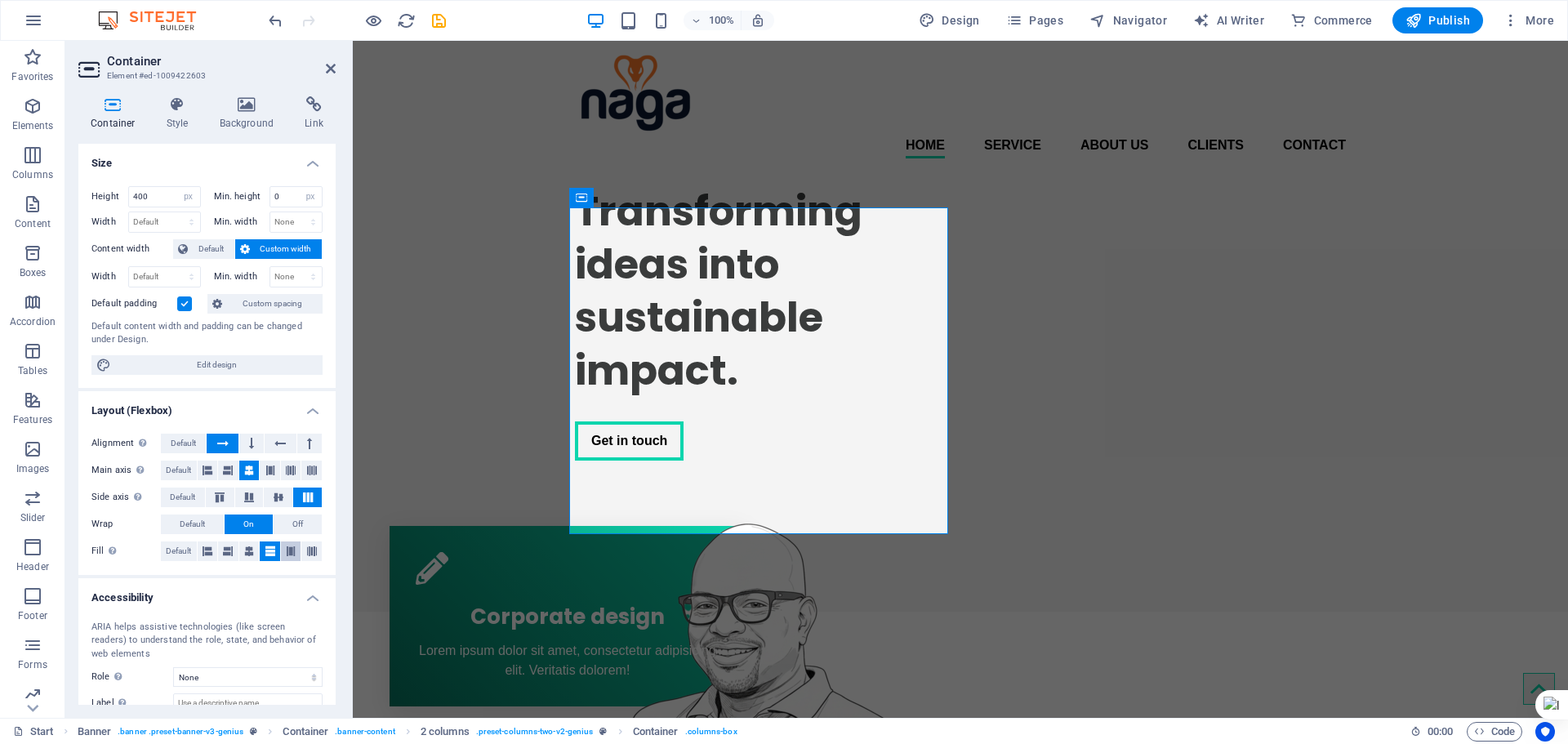
click at [282, 552] on button at bounding box center [292, 551] width 21 height 20
click at [307, 553] on icon at bounding box center [312, 551] width 9 height 20
click at [206, 550] on icon at bounding box center [207, 551] width 9 height 20
drag, startPoint x: 153, startPoint y: 199, endPoint x: 125, endPoint y: 202, distance: 28.2
click at [125, 202] on div "Height 400 Default px rem % vh vw" at bounding box center [147, 197] width 110 height 21
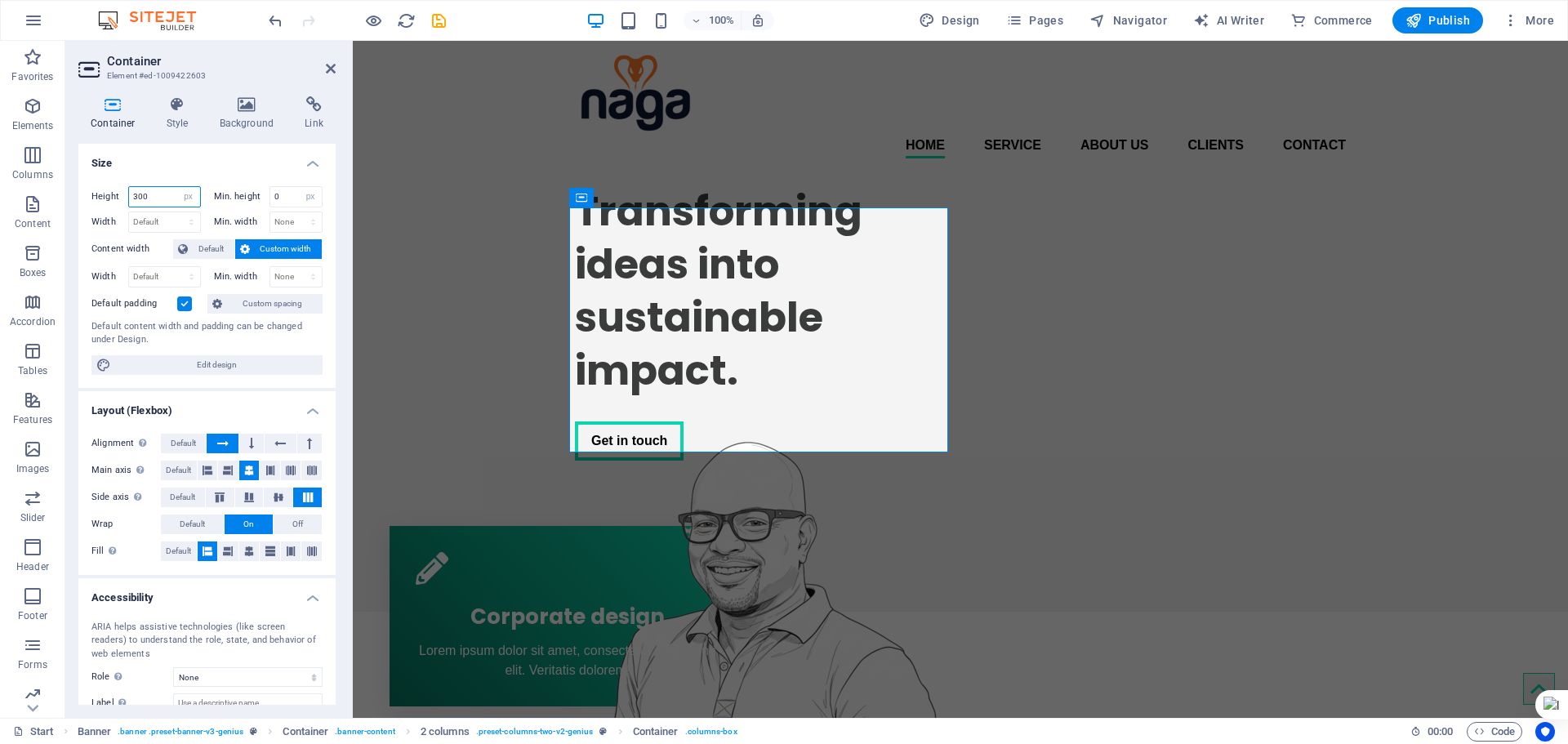
drag, startPoint x: 147, startPoint y: 201, endPoint x: 127, endPoint y: 207, distance: 20.9
click at [127, 207] on div "Height 300 Default px rem % vh vw" at bounding box center [150, 199] width 116 height 26
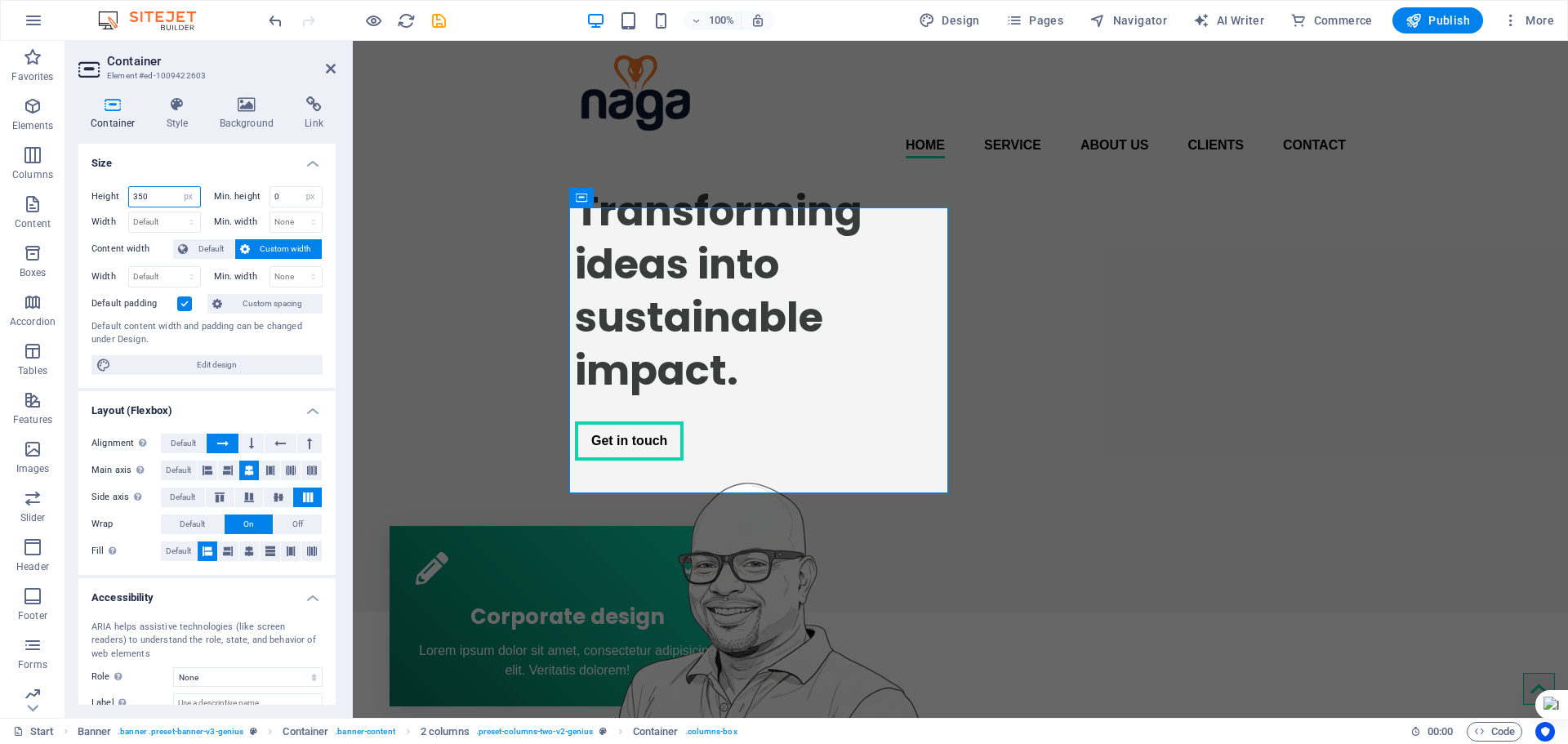
drag, startPoint x: 152, startPoint y: 199, endPoint x: 117, endPoint y: 211, distance: 37.0
click at [117, 211] on div "Height 350 Default px rem % vh vw Min. height 0 None px rem % vh vw Width Defau…" at bounding box center [207, 209] width 231 height 46
type input "370"
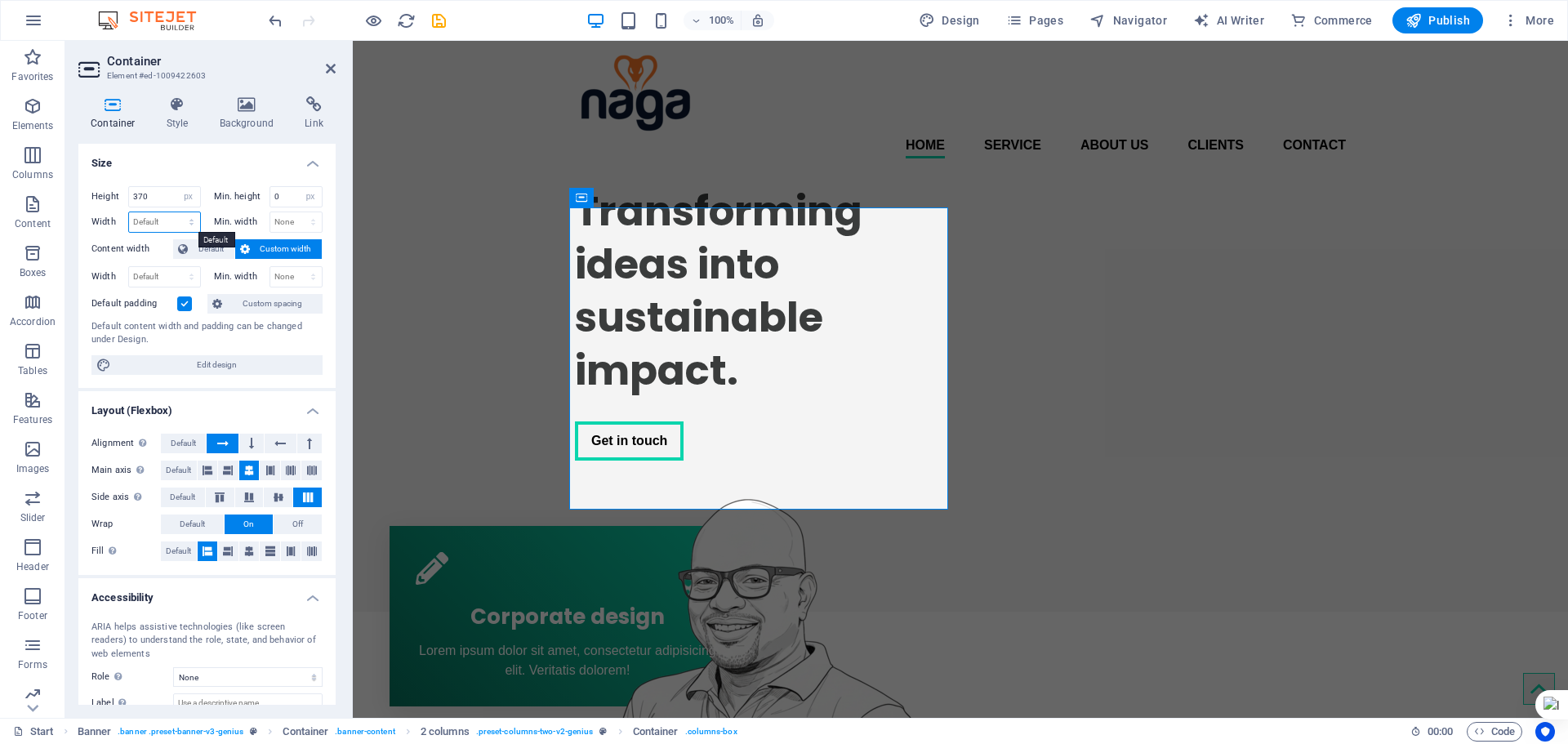
click at [148, 213] on select "Default px rem % em vh vw" at bounding box center [164, 221] width 71 height 20
select select "px"
click at [175, 212] on select "Default px rem % em vh vw" at bounding box center [164, 221] width 71 height 20
type input "600"
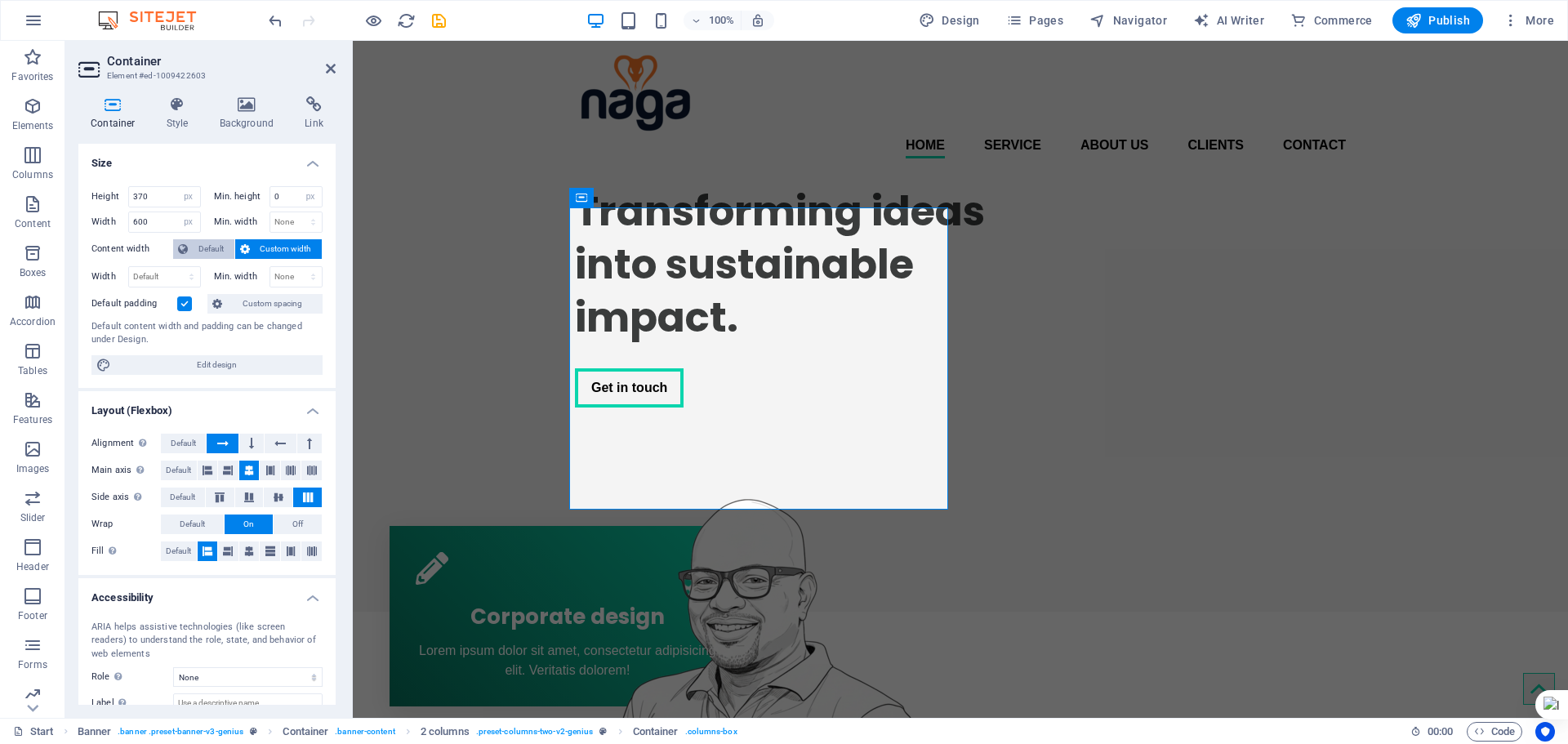
click at [211, 241] on span "Default" at bounding box center [211, 249] width 37 height 20
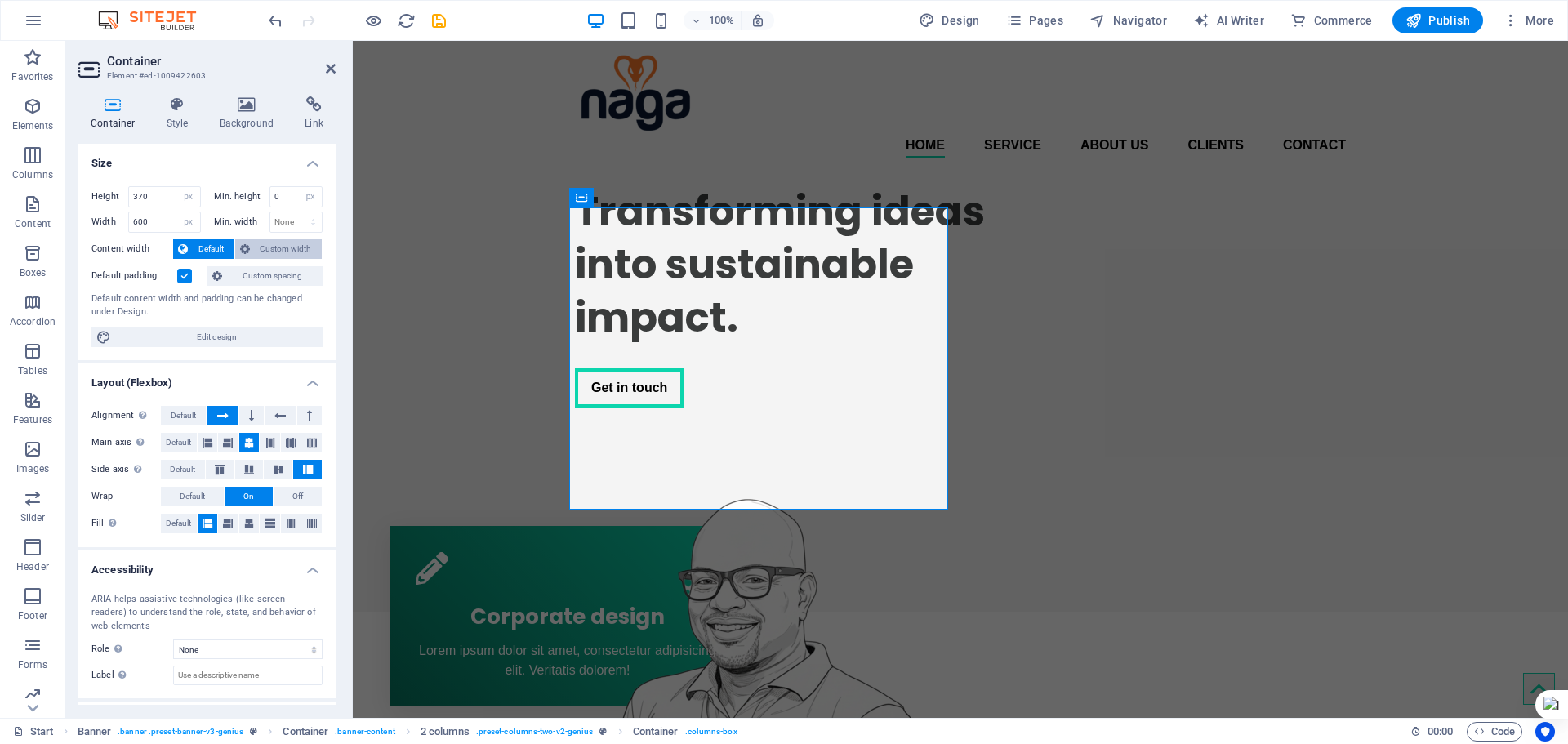
click at [257, 248] on span "Custom width" at bounding box center [286, 249] width 62 height 20
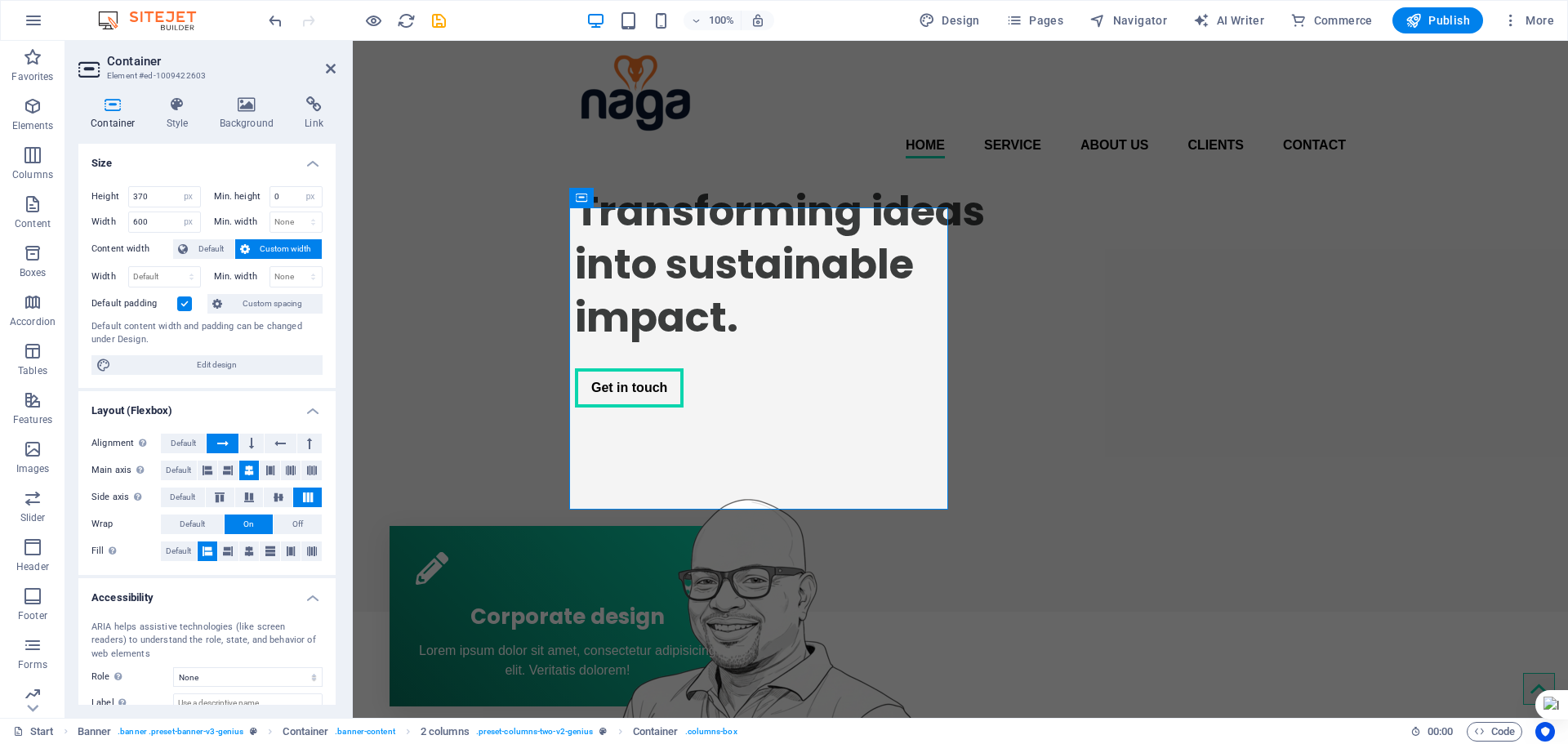
click at [187, 299] on label at bounding box center [185, 304] width 15 height 15
click at [0, 0] on input "Default padding" at bounding box center [0, 0] width 0 height 0
click at [531, 399] on div "Transforming ideas into sustainable impact. Get in touch" at bounding box center [961, 391] width 1216 height 440
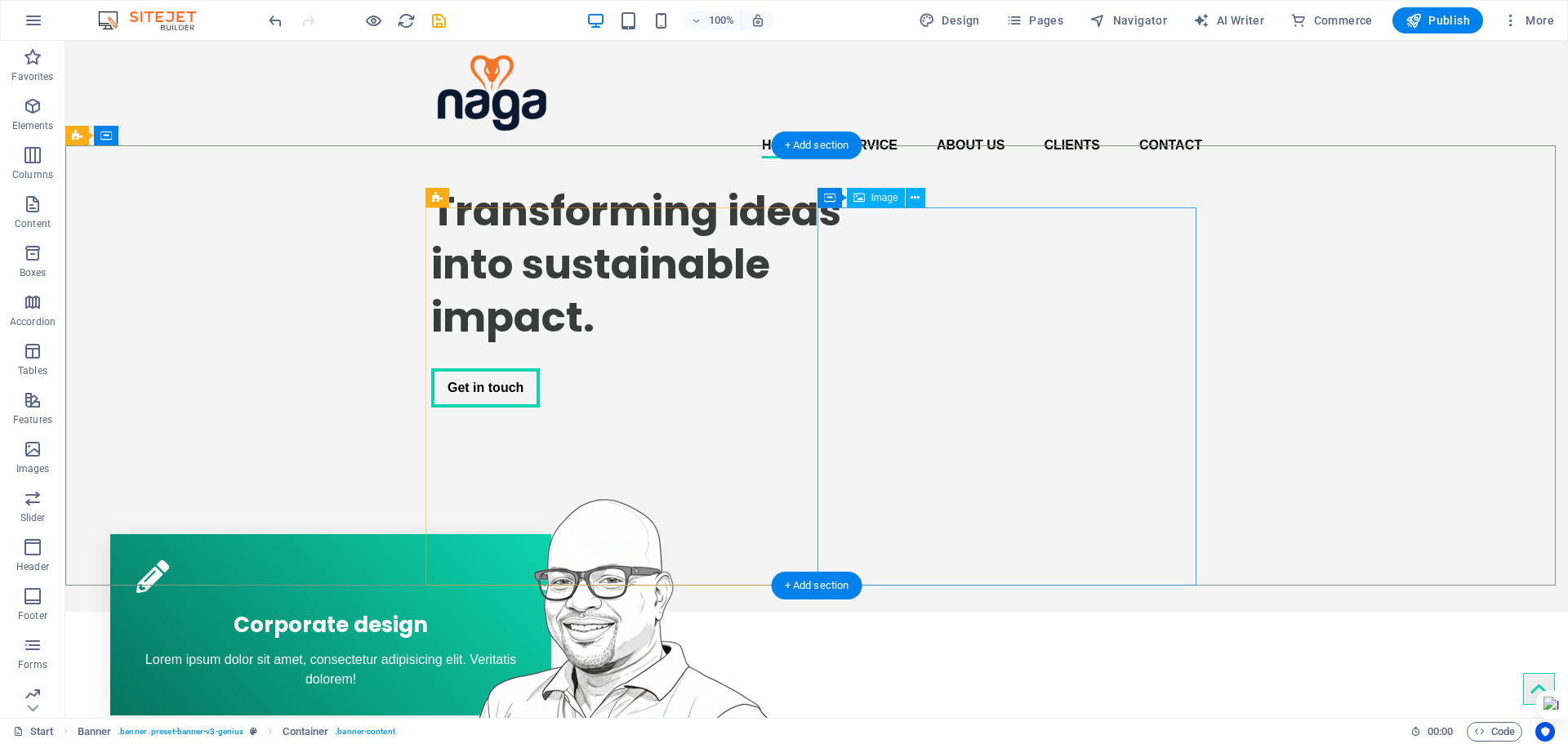
click at [811, 480] on figure at bounding box center [620, 668] width 379 height 378
select select "px"
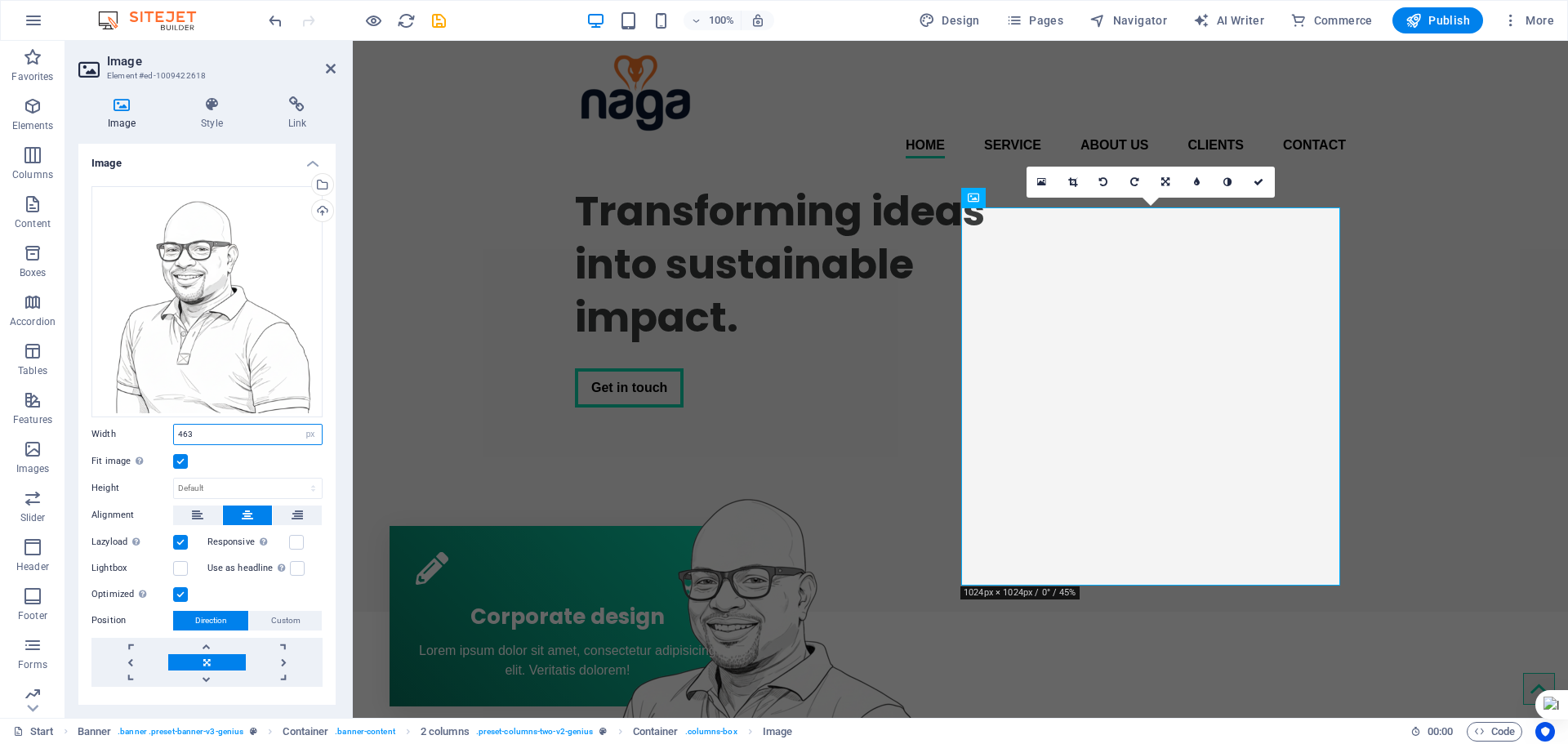
click at [224, 425] on input "463" at bounding box center [248, 434] width 148 height 20
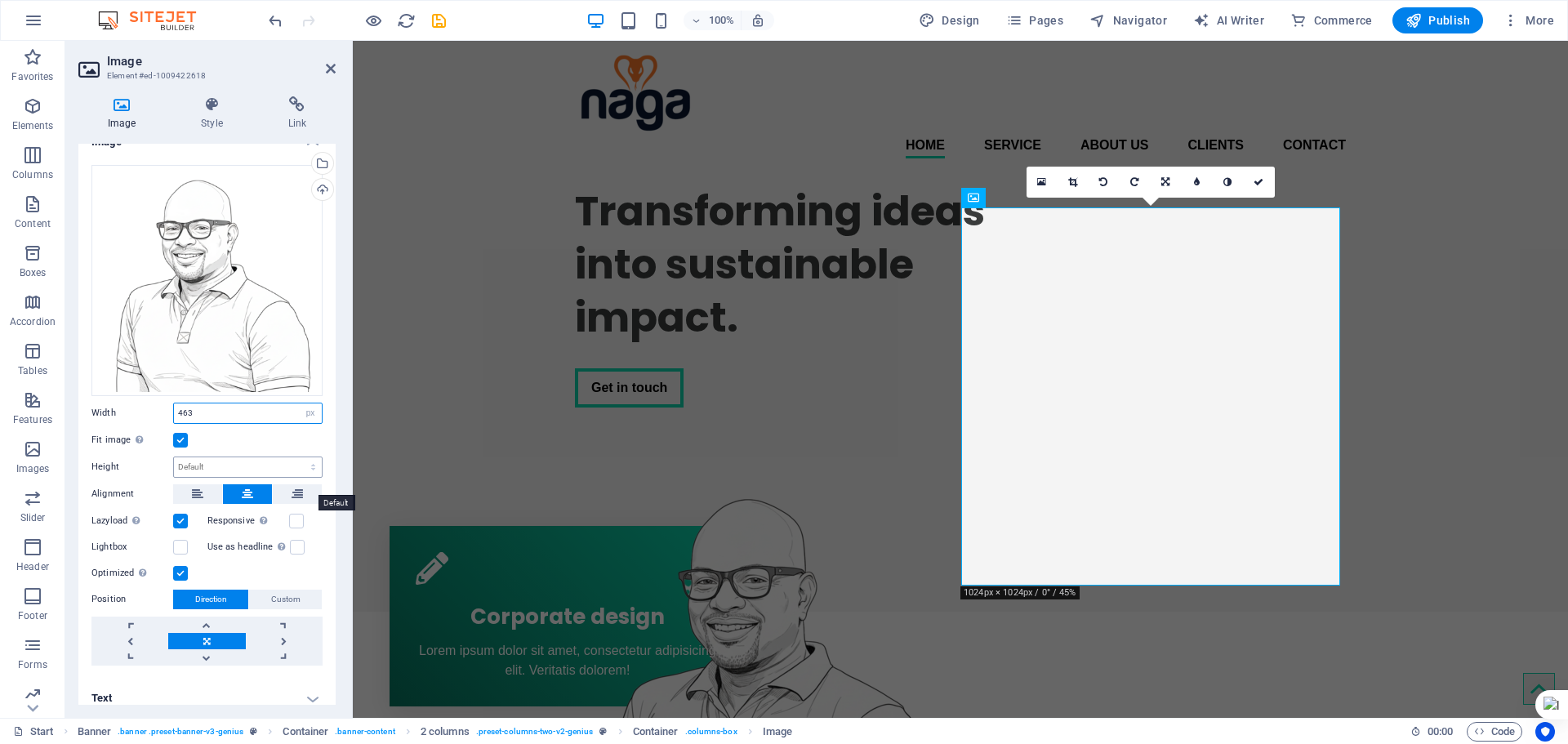
scroll to position [31, 0]
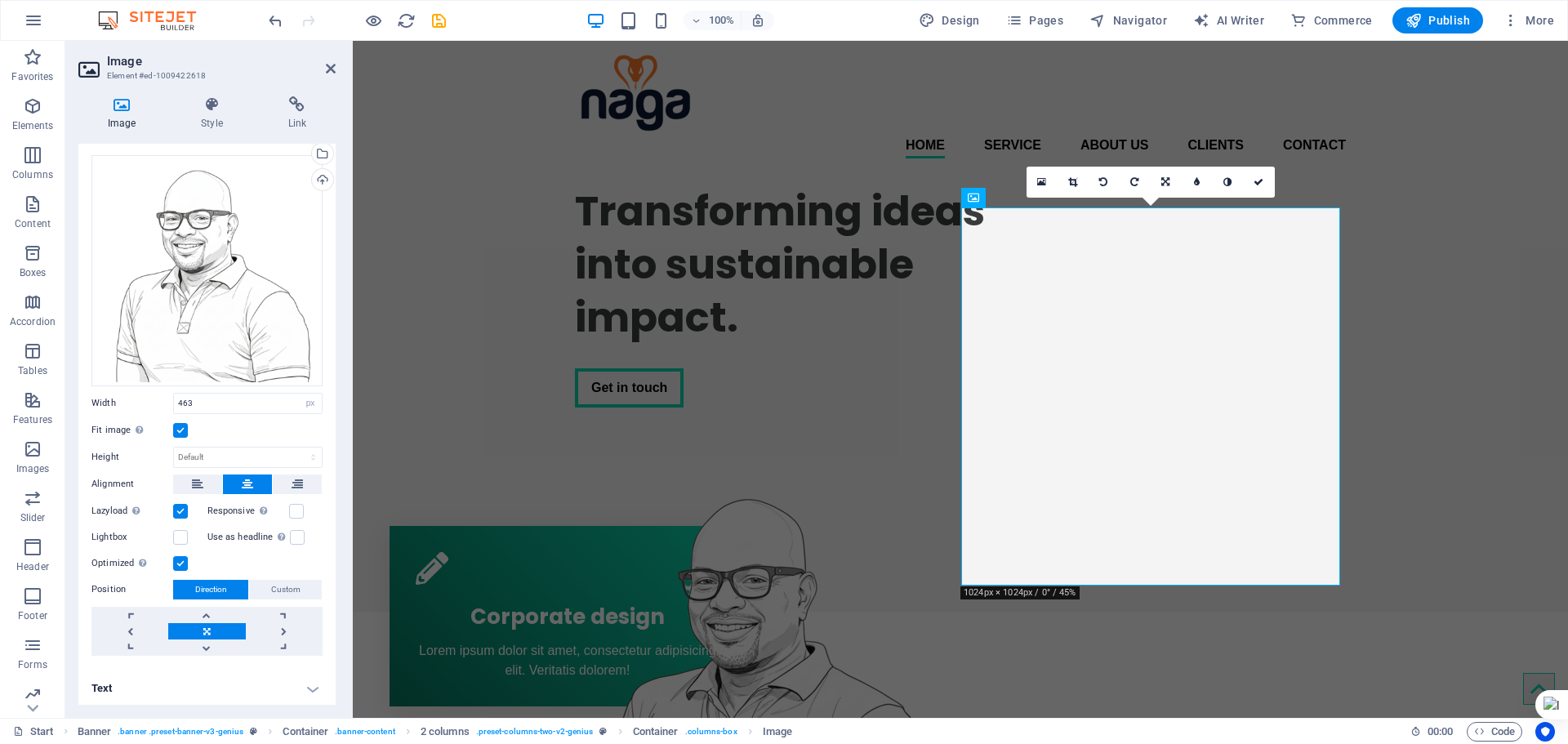
click at [187, 423] on label at bounding box center [181, 431] width 15 height 15
click at [0, 0] on input "Fit image Automatically fit image to a fixed width and height" at bounding box center [0, 0] width 0 height 0
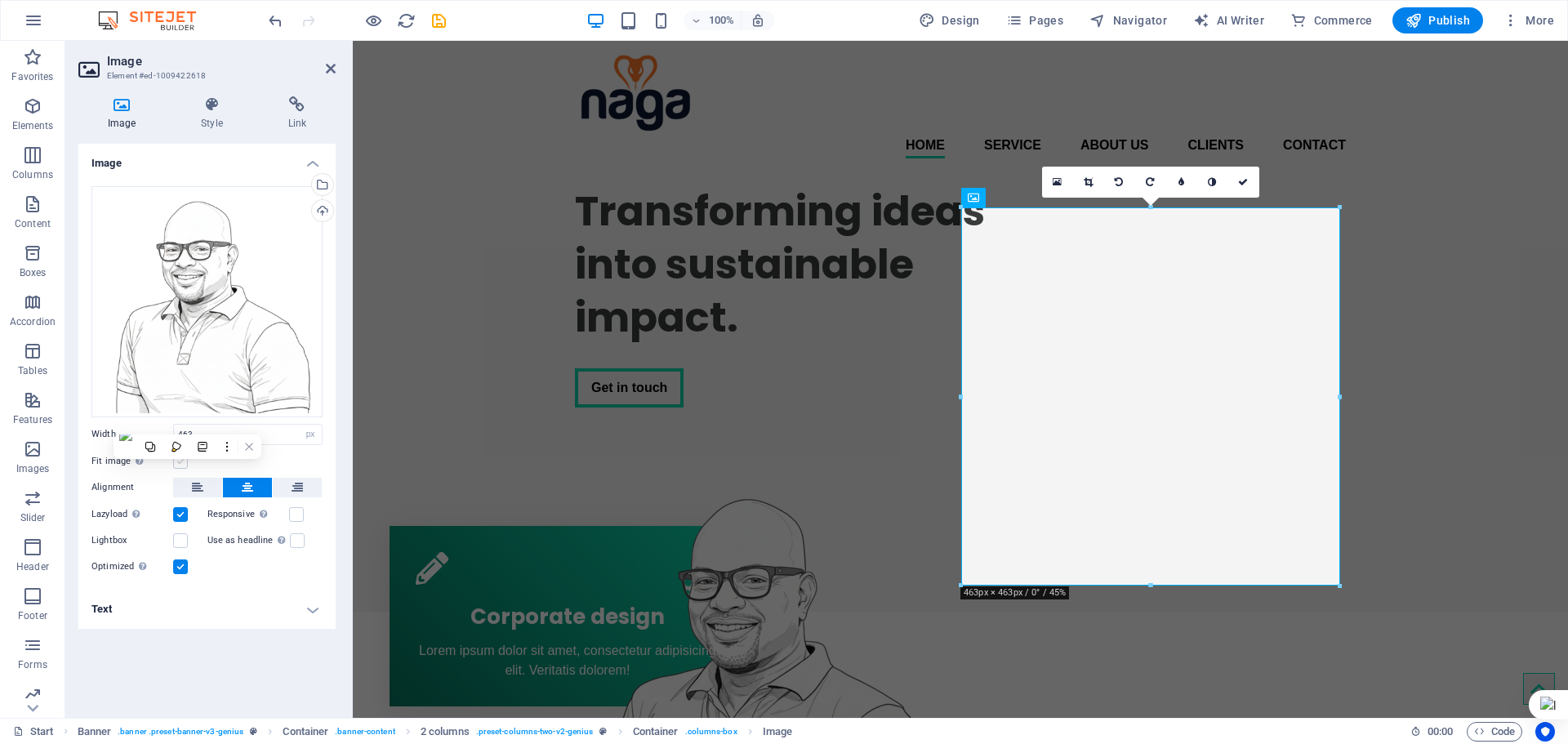
click at [187, 422] on div "Drag files here, click to choose files or select files from Files or our free s…" at bounding box center [207, 381] width 258 height 416
click at [184, 462] on label at bounding box center [181, 462] width 15 height 15
click at [0, 0] on input "Fit image Automatically fit image to a fixed width and height" at bounding box center [0, 0] width 0 height 0
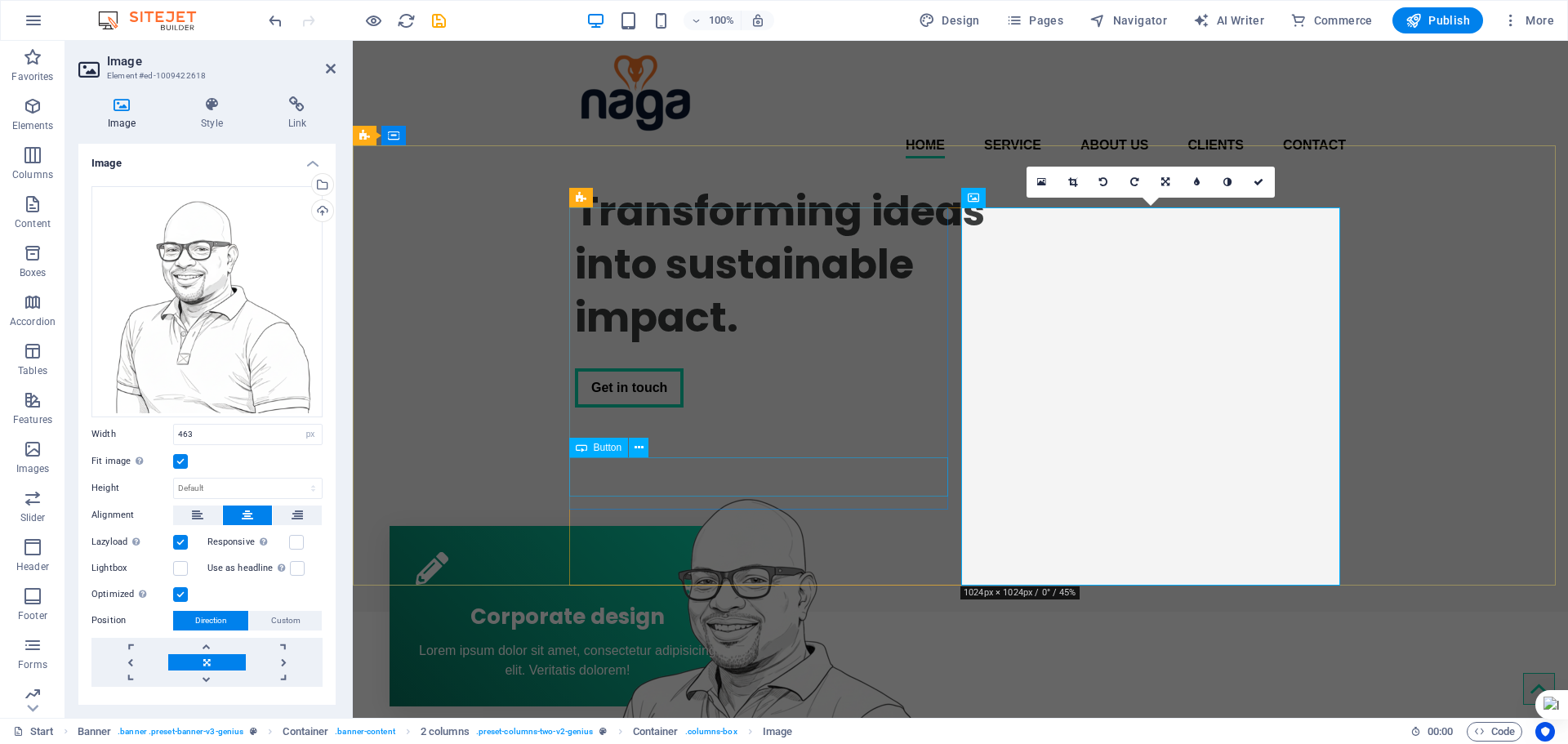
click at [913, 407] on div "Get in touch" at bounding box center [820, 387] width 490 height 39
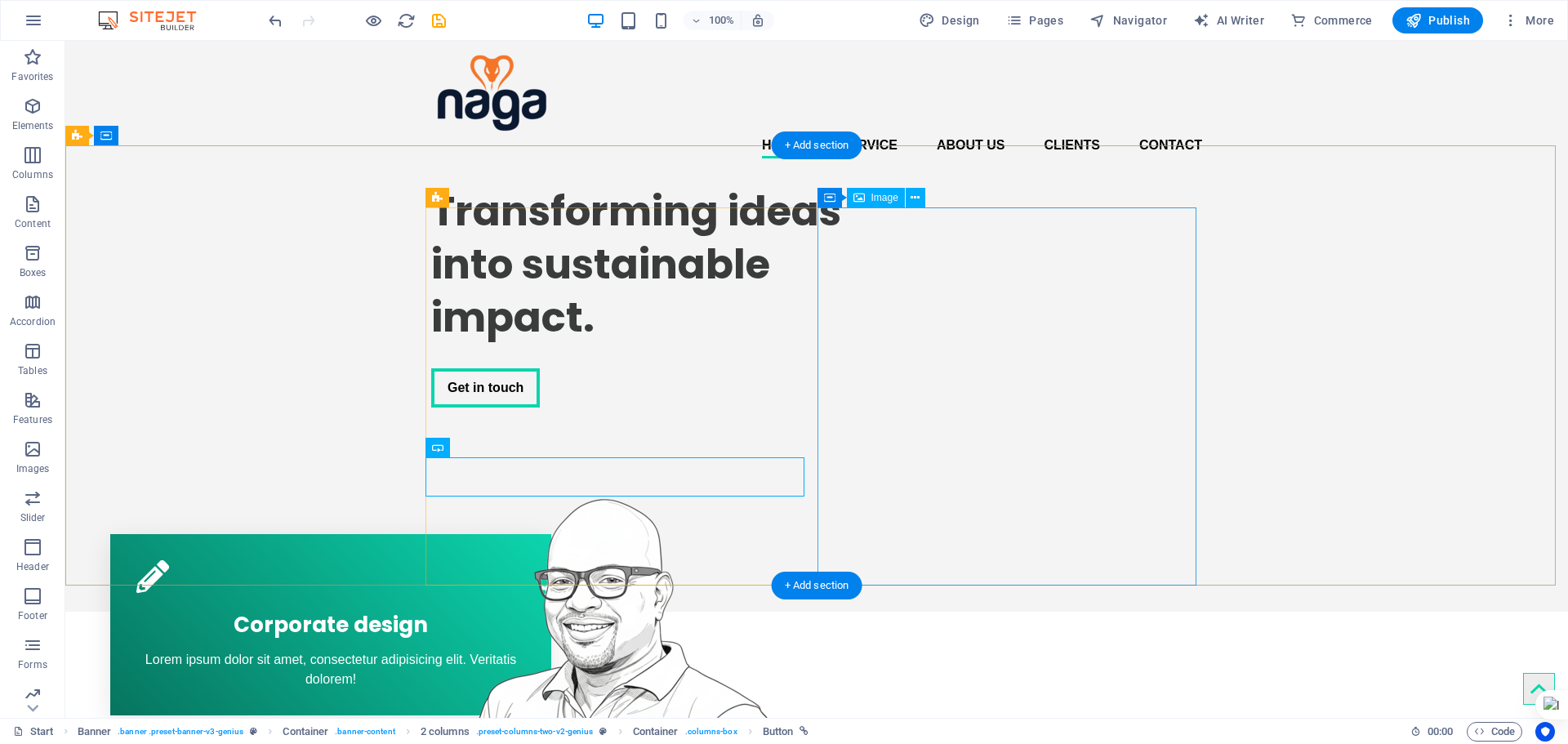
click at [811, 480] on figure at bounding box center [620, 668] width 379 height 378
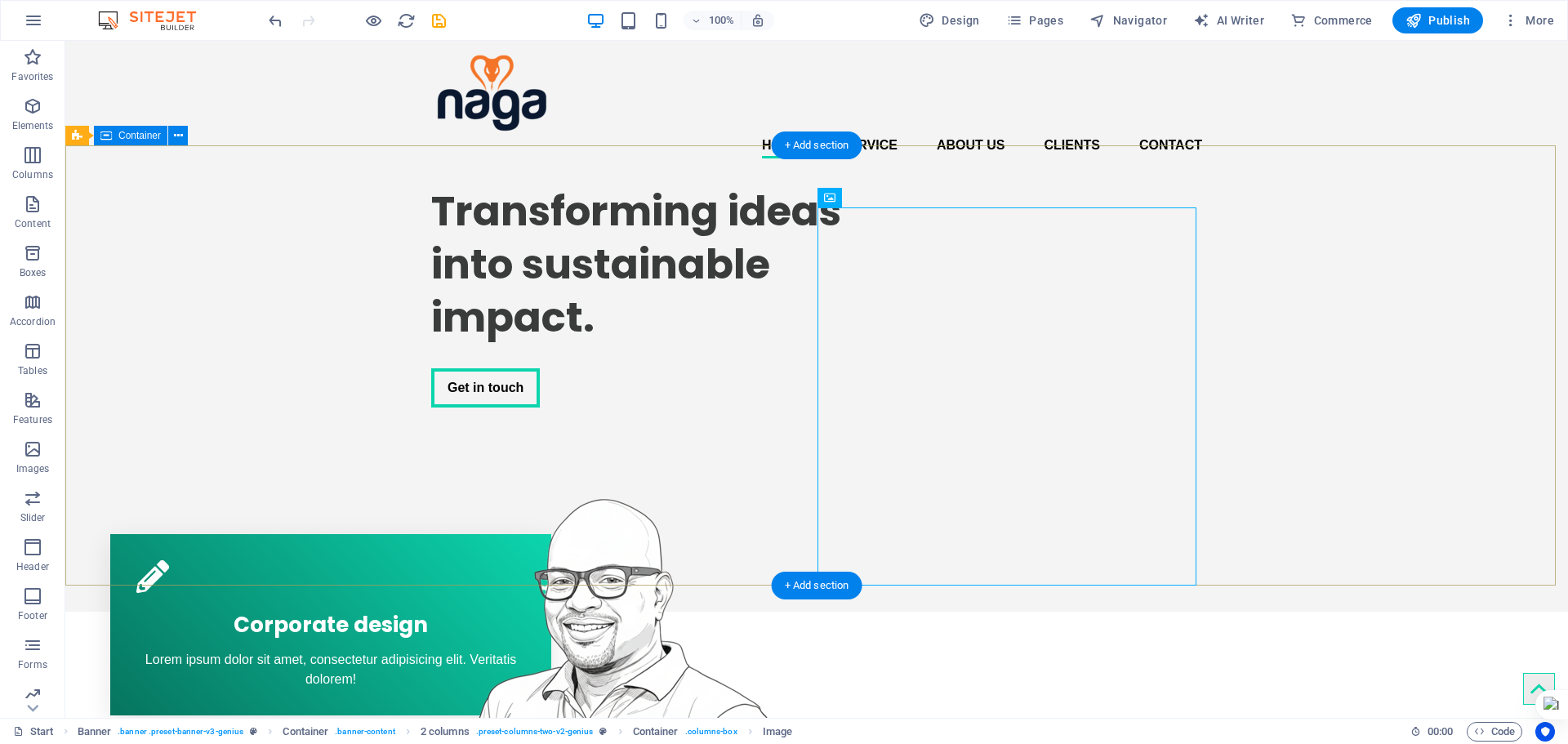
click at [1202, 334] on div "Transforming ideas into sustainable impact. Get in touch" at bounding box center [816, 391] width 1503 height 440
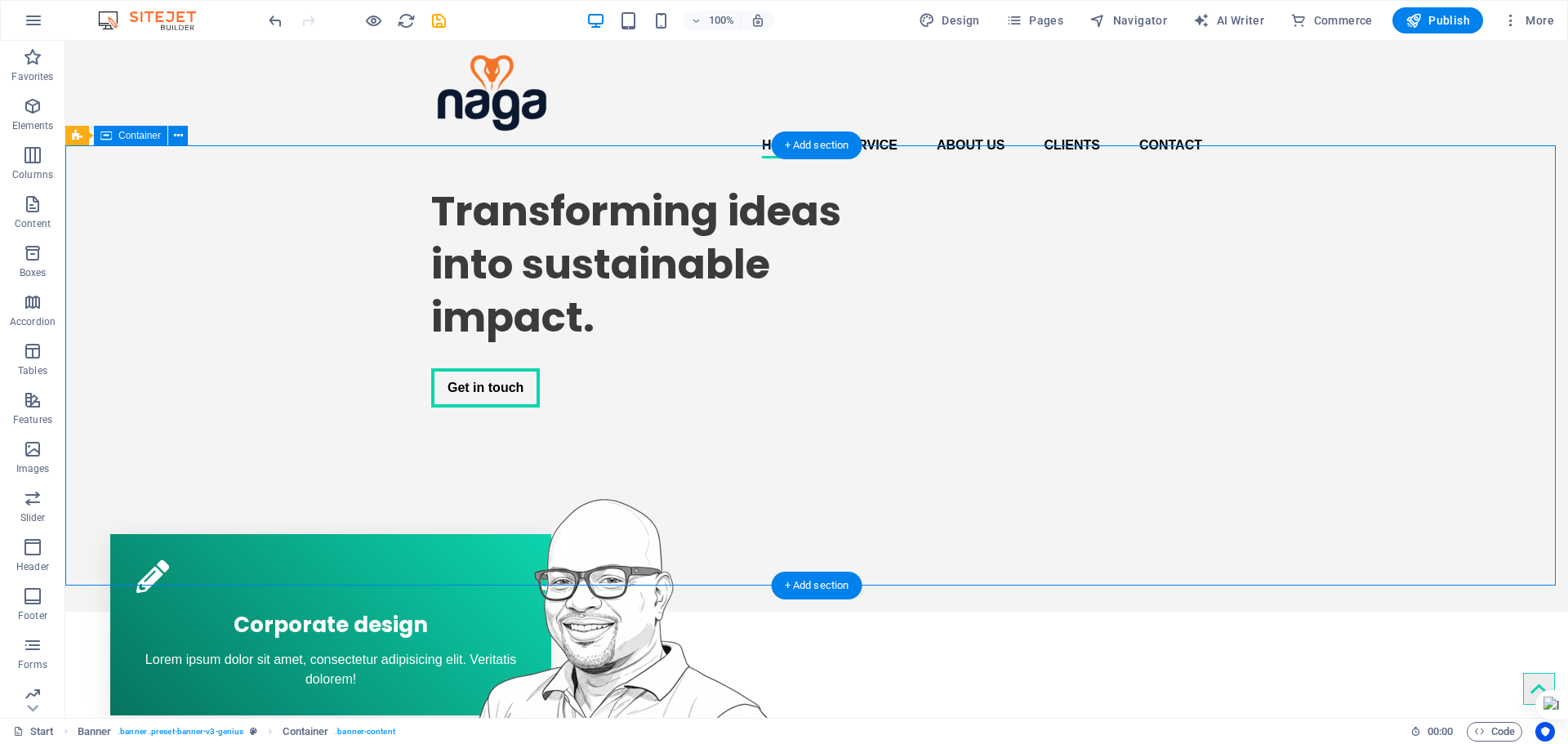
click at [1201, 325] on div "Transforming ideas into sustainable impact. Get in touch" at bounding box center [816, 391] width 1503 height 440
select select "px"
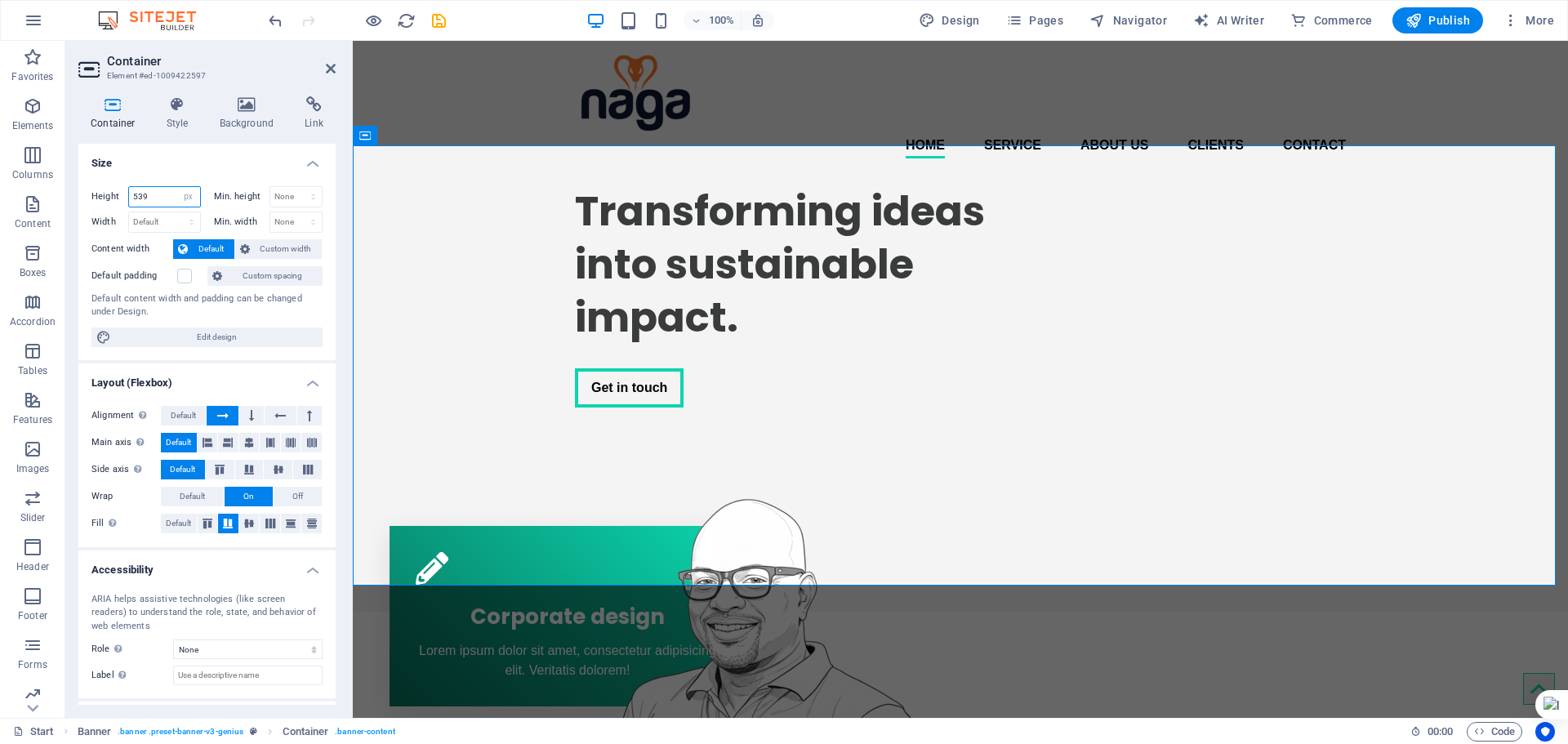
click at [168, 193] on input "539" at bounding box center [164, 197] width 71 height 20
type input "400"
click at [211, 523] on icon at bounding box center [207, 523] width 20 height 9
click at [467, 87] on div "Home Service About us Clients Contact Menu" at bounding box center [961, 106] width 1216 height 131
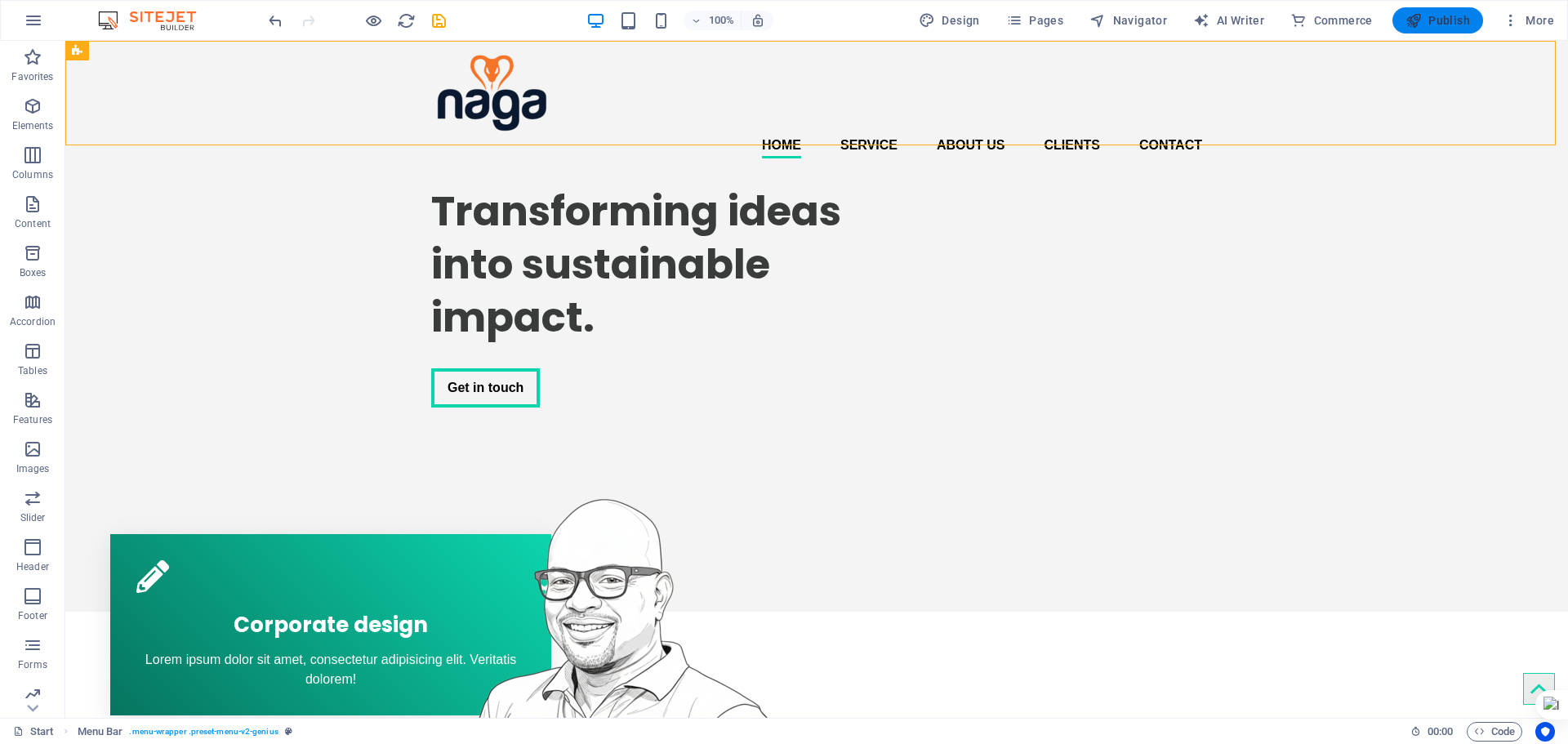
click at [1465, 18] on span "Publish" at bounding box center [1438, 20] width 64 height 16
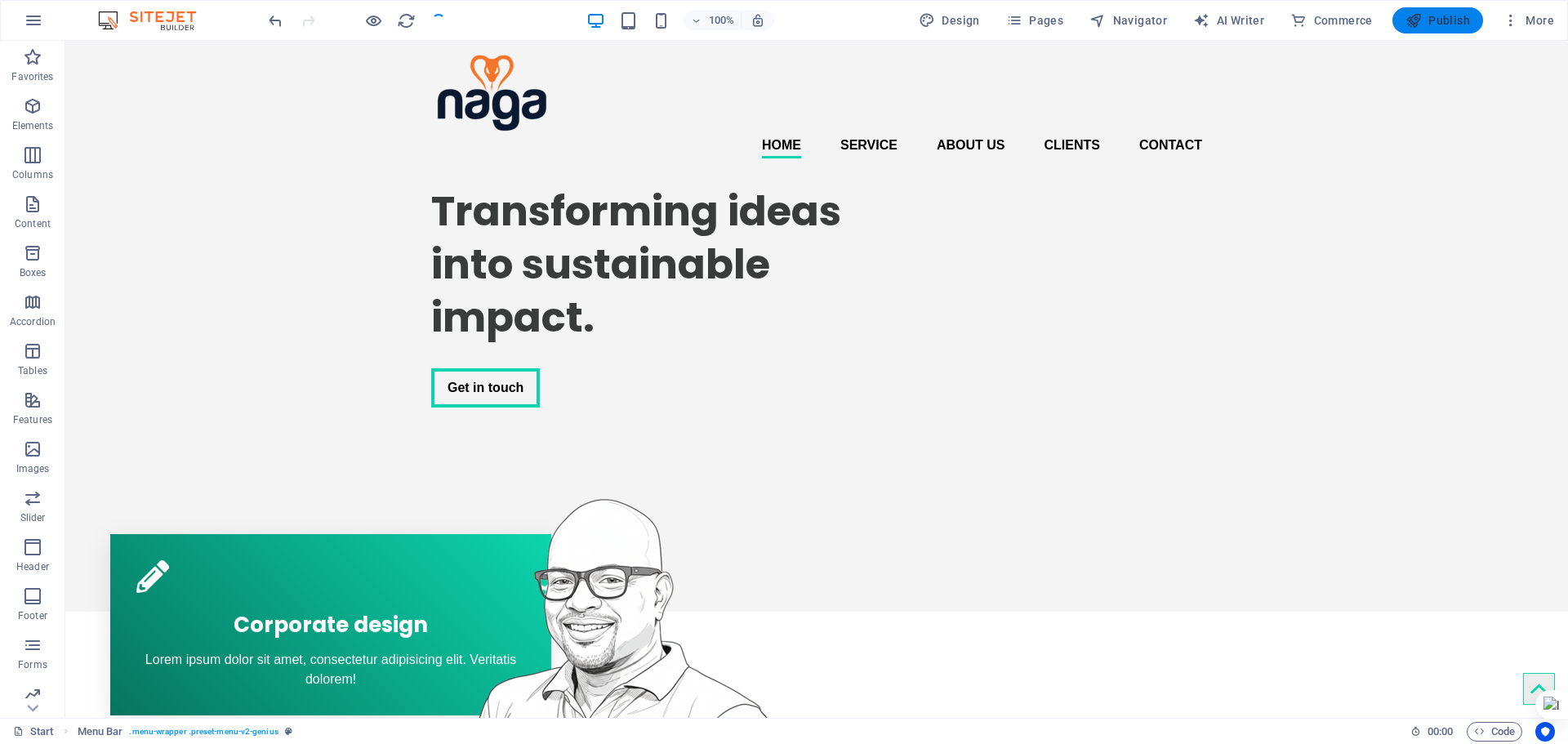
checkbox input "false"
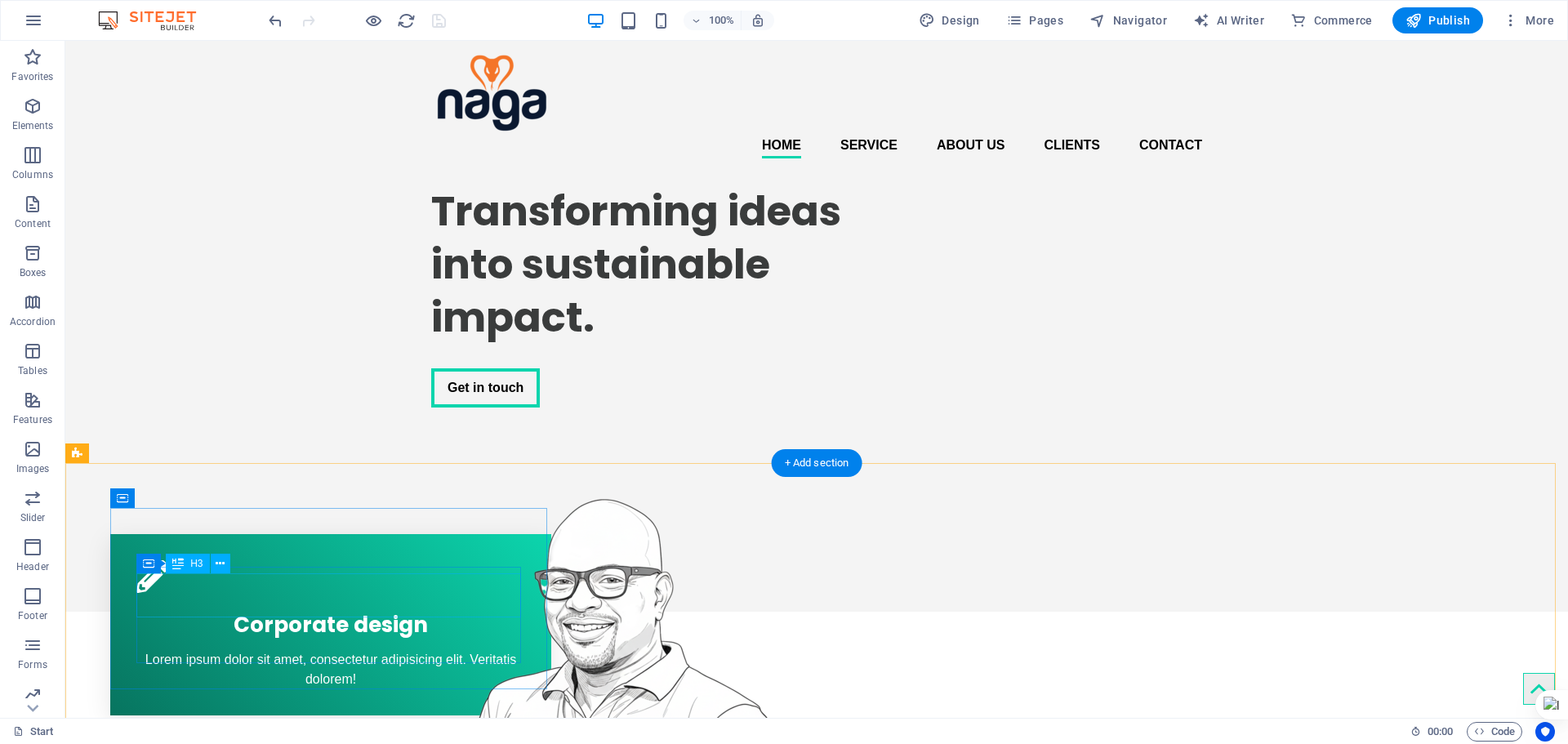
click at [323, 599] on div "Corporate design" at bounding box center [330, 621] width 389 height 44
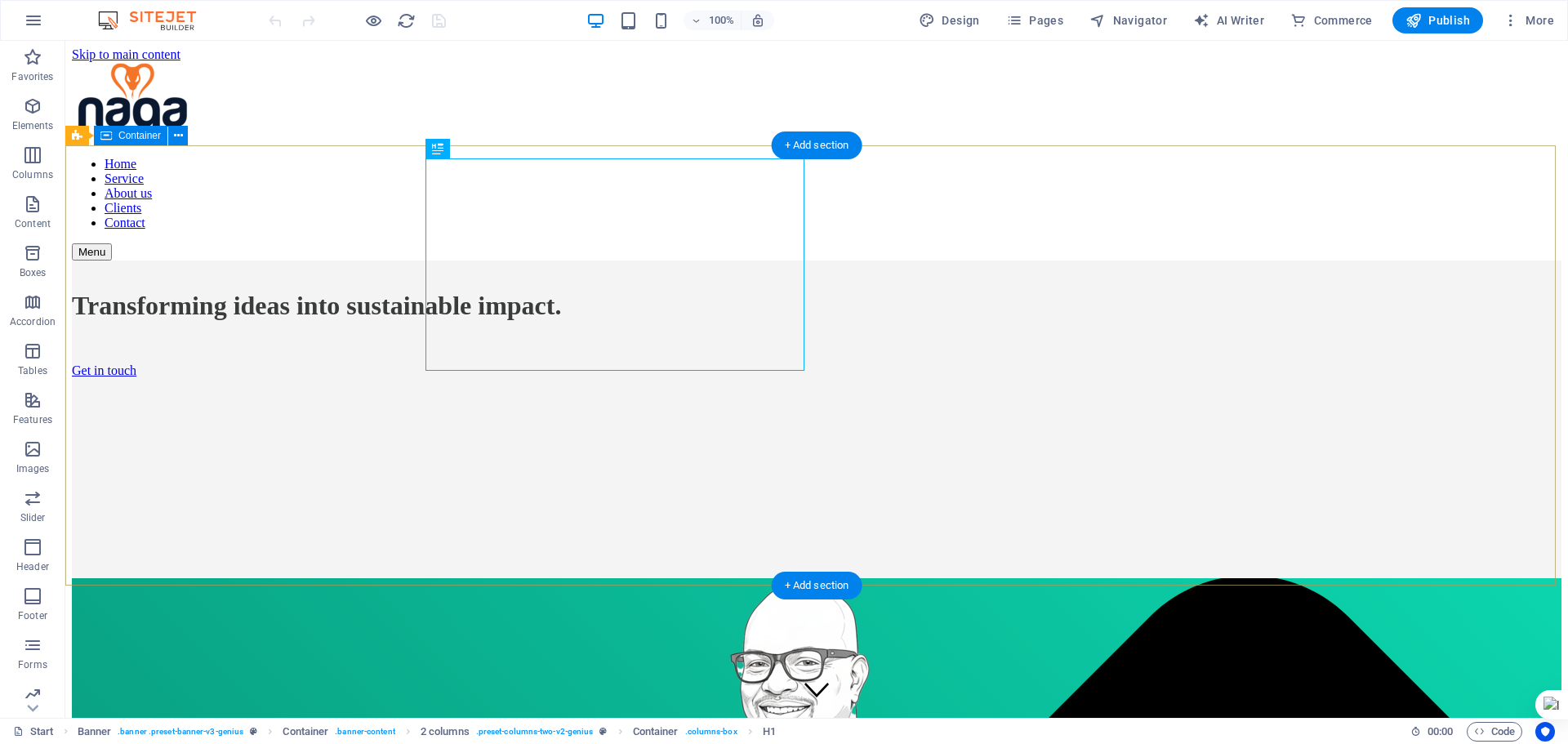
click at [406, 301] on div "Transforming ideas into sustainable impact. Get in touch" at bounding box center [816, 423] width 1489 height 327
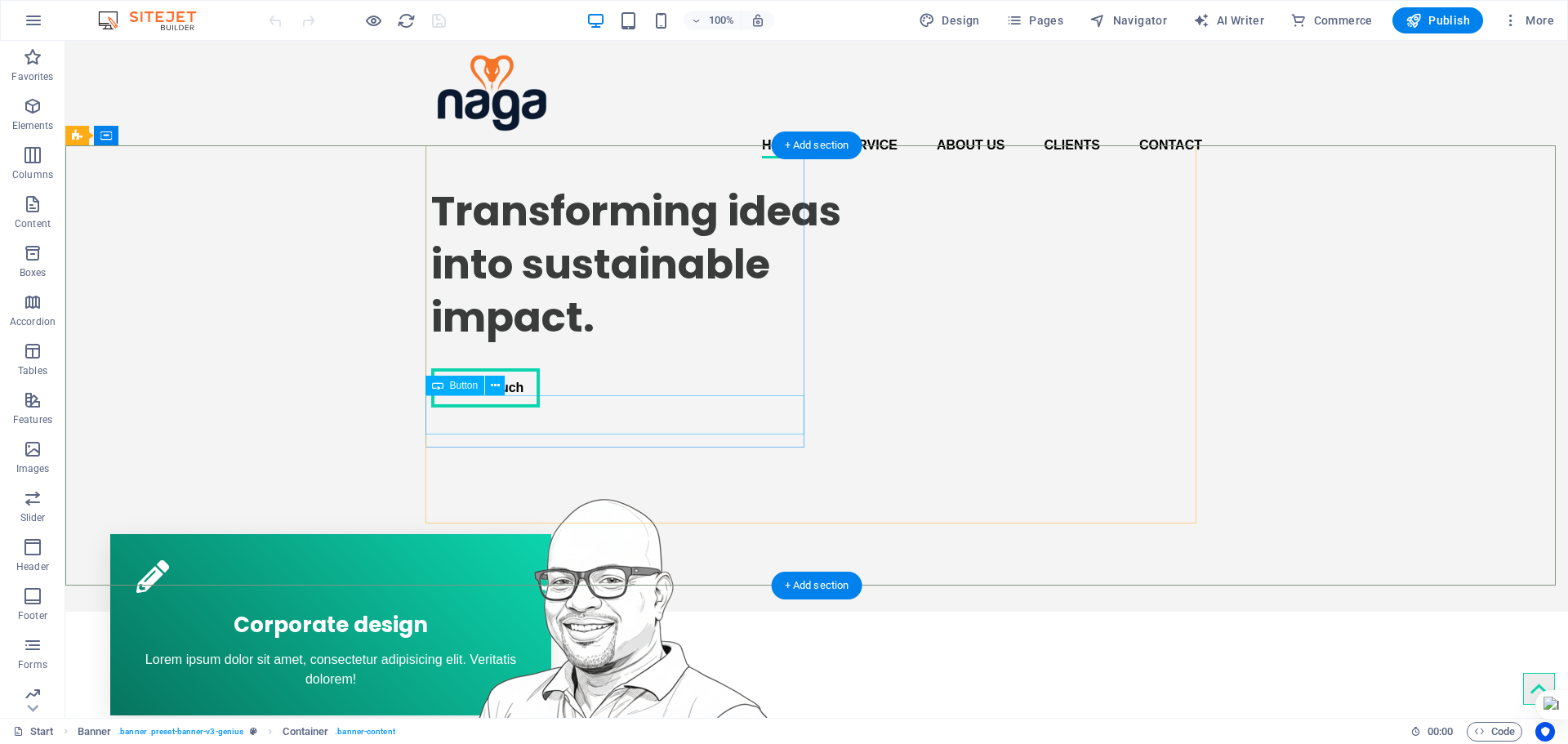
click at [543, 407] on div "Get in touch" at bounding box center [676, 387] width 490 height 39
click at [663, 368] on div at bounding box center [676, 356] width 490 height 25
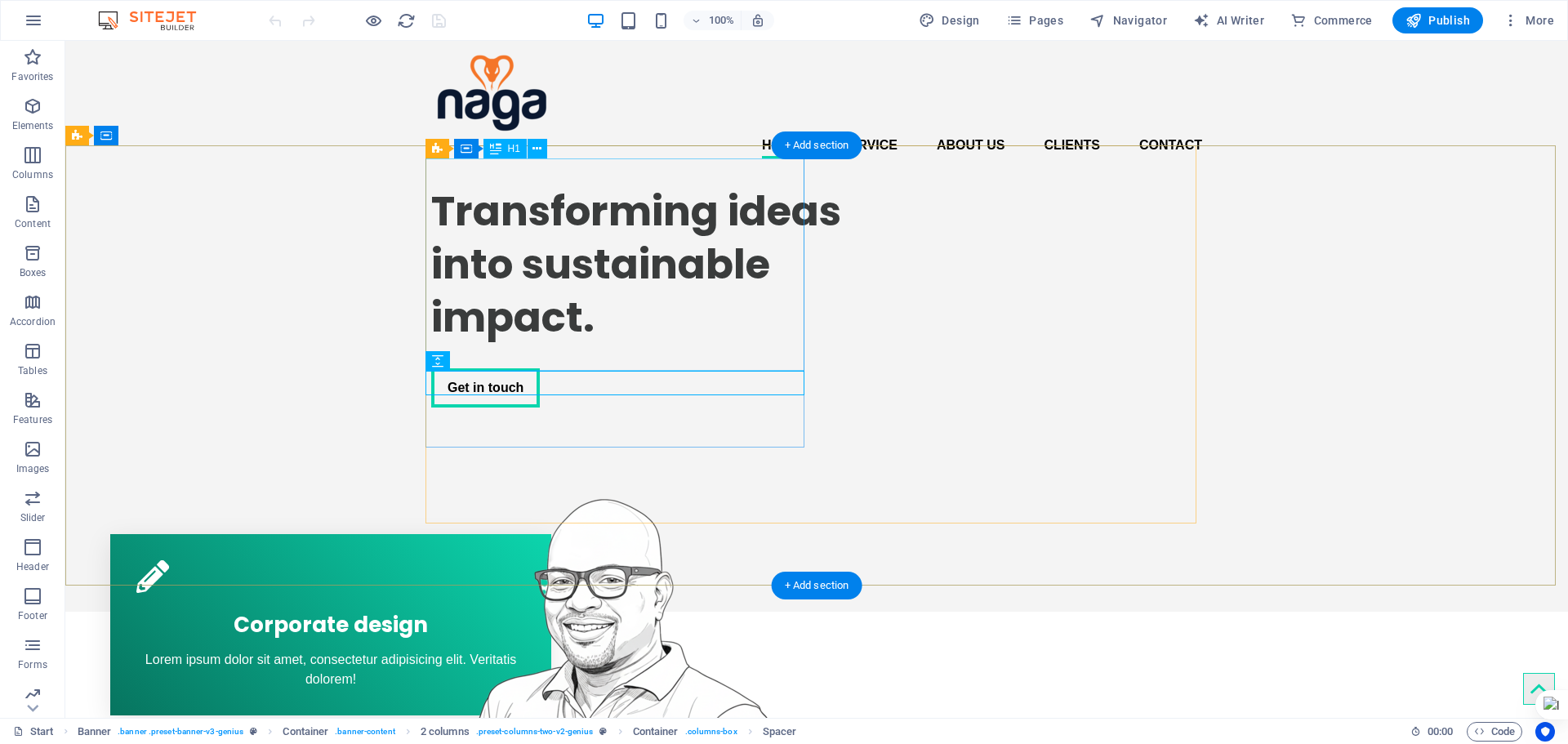
click at [691, 344] on div "Transforming ideas into sustainable impact." at bounding box center [676, 264] width 490 height 159
click at [677, 451] on div "Transforming ideas into sustainable impact. Get in touch" at bounding box center [816, 514] width 771 height 686
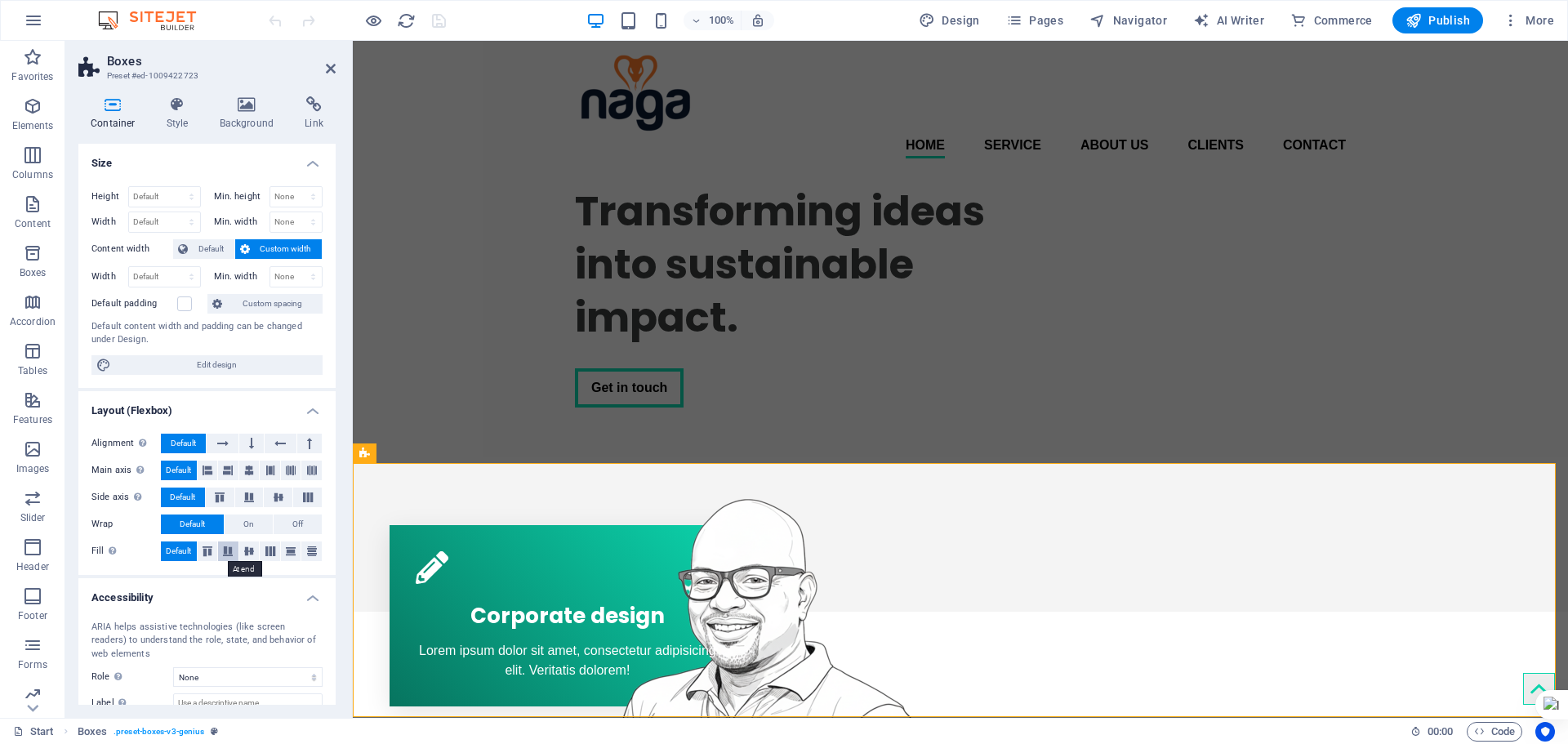
click at [232, 551] on icon at bounding box center [227, 551] width 20 height 9
click at [209, 553] on icon at bounding box center [207, 551] width 20 height 9
click at [199, 526] on span "Default" at bounding box center [192, 523] width 26 height 20
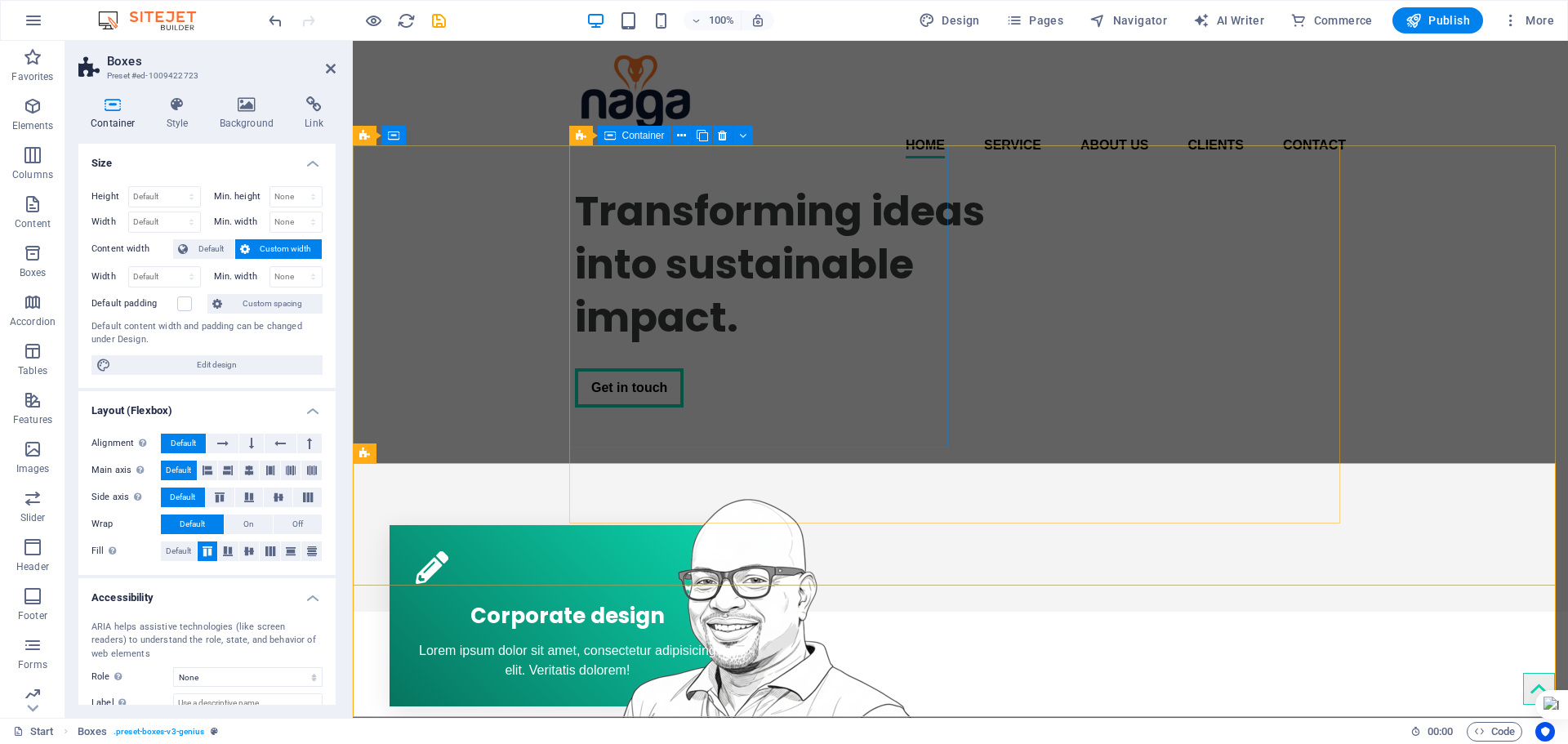
click at [701, 447] on div "Transforming ideas into sustainable impact. Get in touch" at bounding box center [820, 322] width 490 height 302
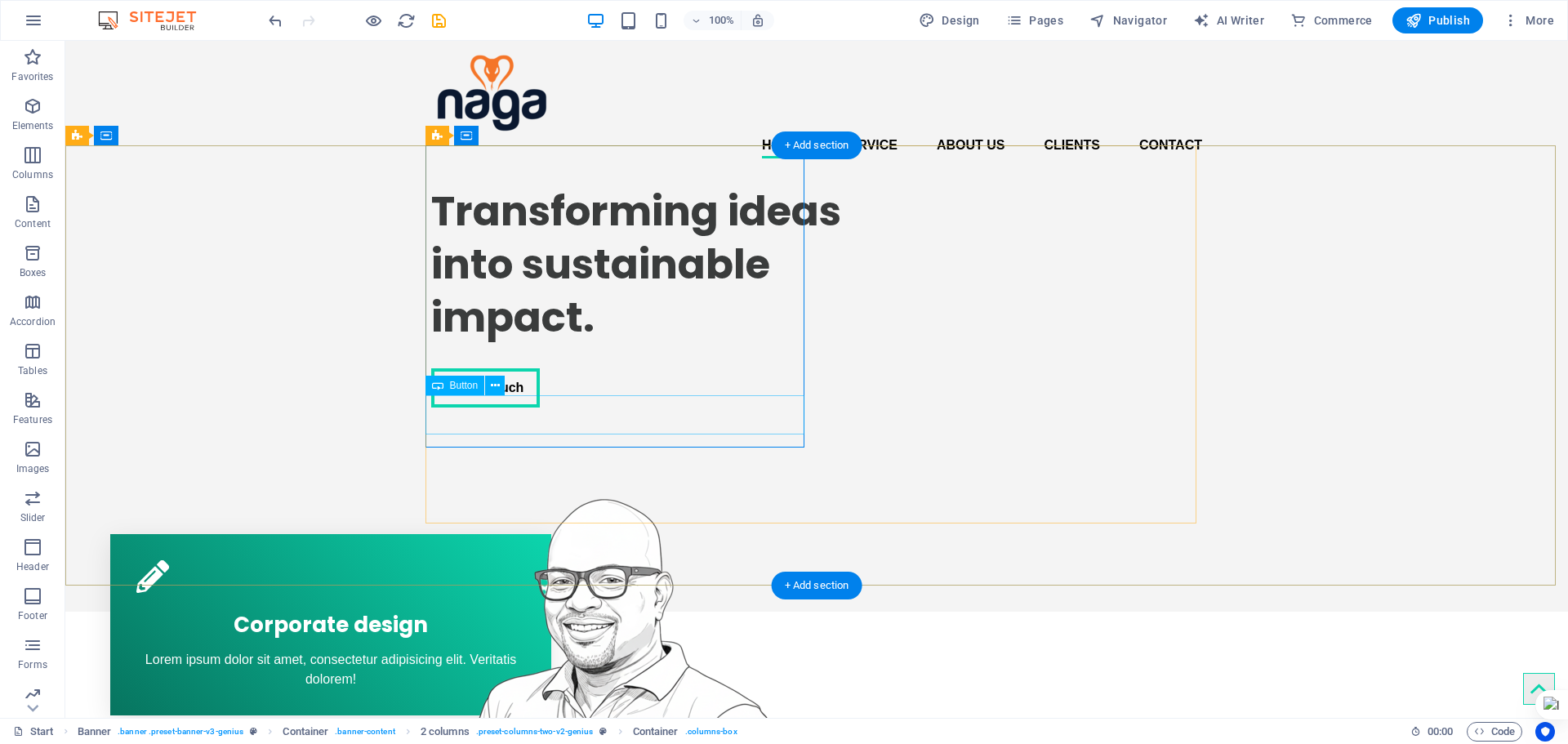
click at [702, 407] on div "Get in touch" at bounding box center [676, 387] width 490 height 39
click at [732, 344] on div "Transforming ideas into sustainable impact." at bounding box center [676, 264] width 490 height 159
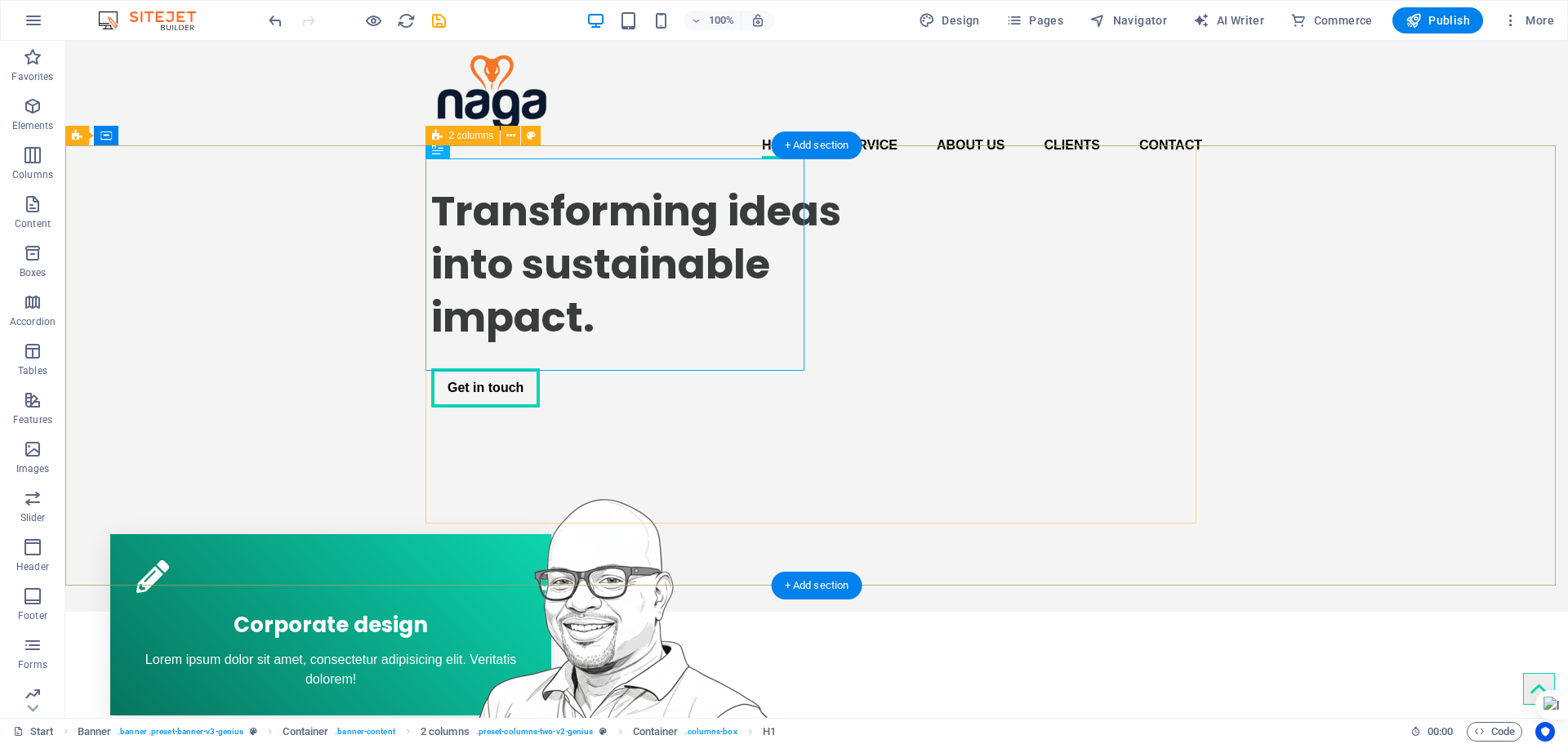
click at [708, 454] on div "Transforming ideas into sustainable impact. Get in touch" at bounding box center [816, 514] width 771 height 686
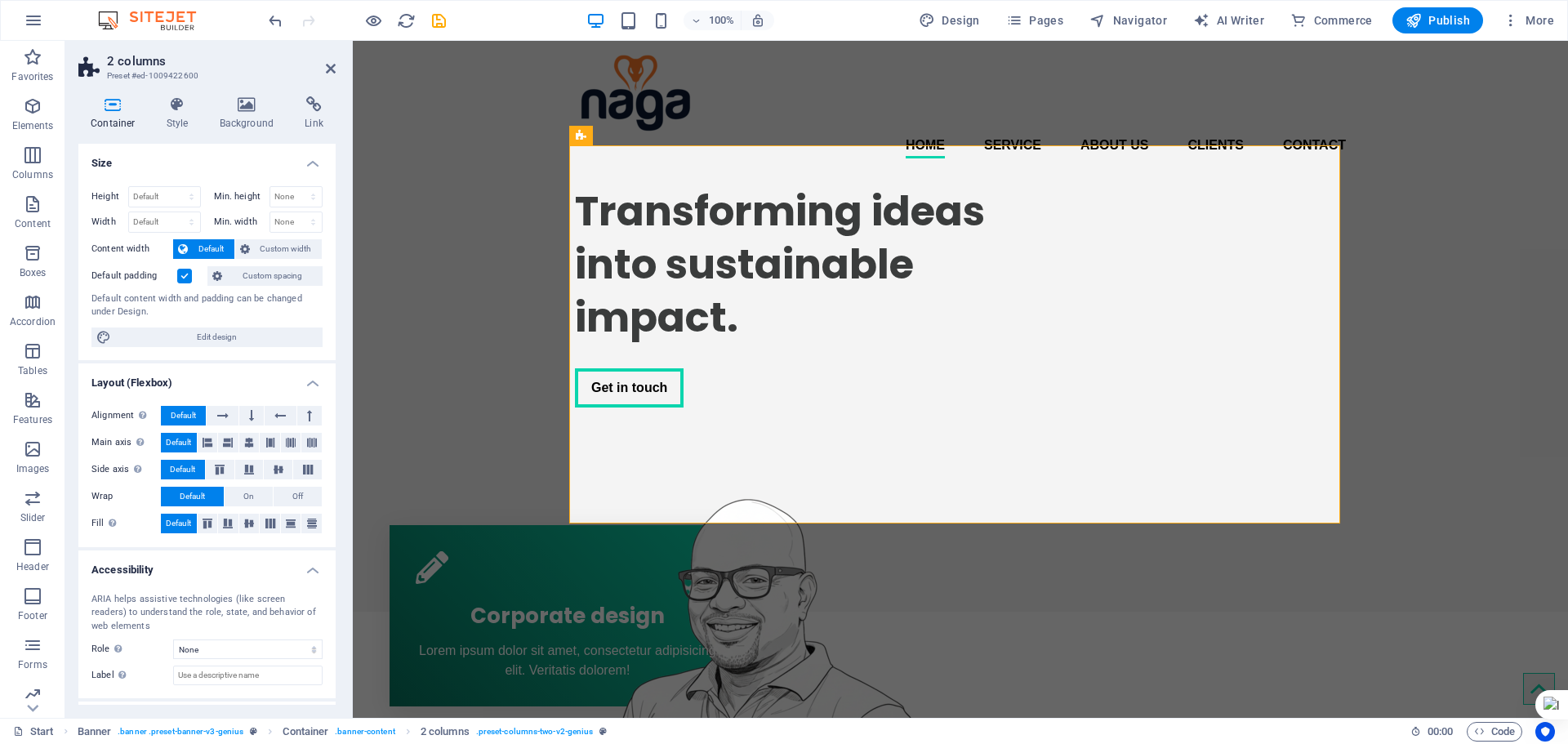
click at [187, 279] on label at bounding box center [185, 276] width 15 height 15
click at [0, 0] on input "Default padding" at bounding box center [0, 0] width 0 height 0
click at [208, 522] on icon at bounding box center [207, 523] width 20 height 9
click at [223, 526] on icon at bounding box center [227, 523] width 20 height 9
click at [245, 527] on icon at bounding box center [249, 523] width 20 height 9
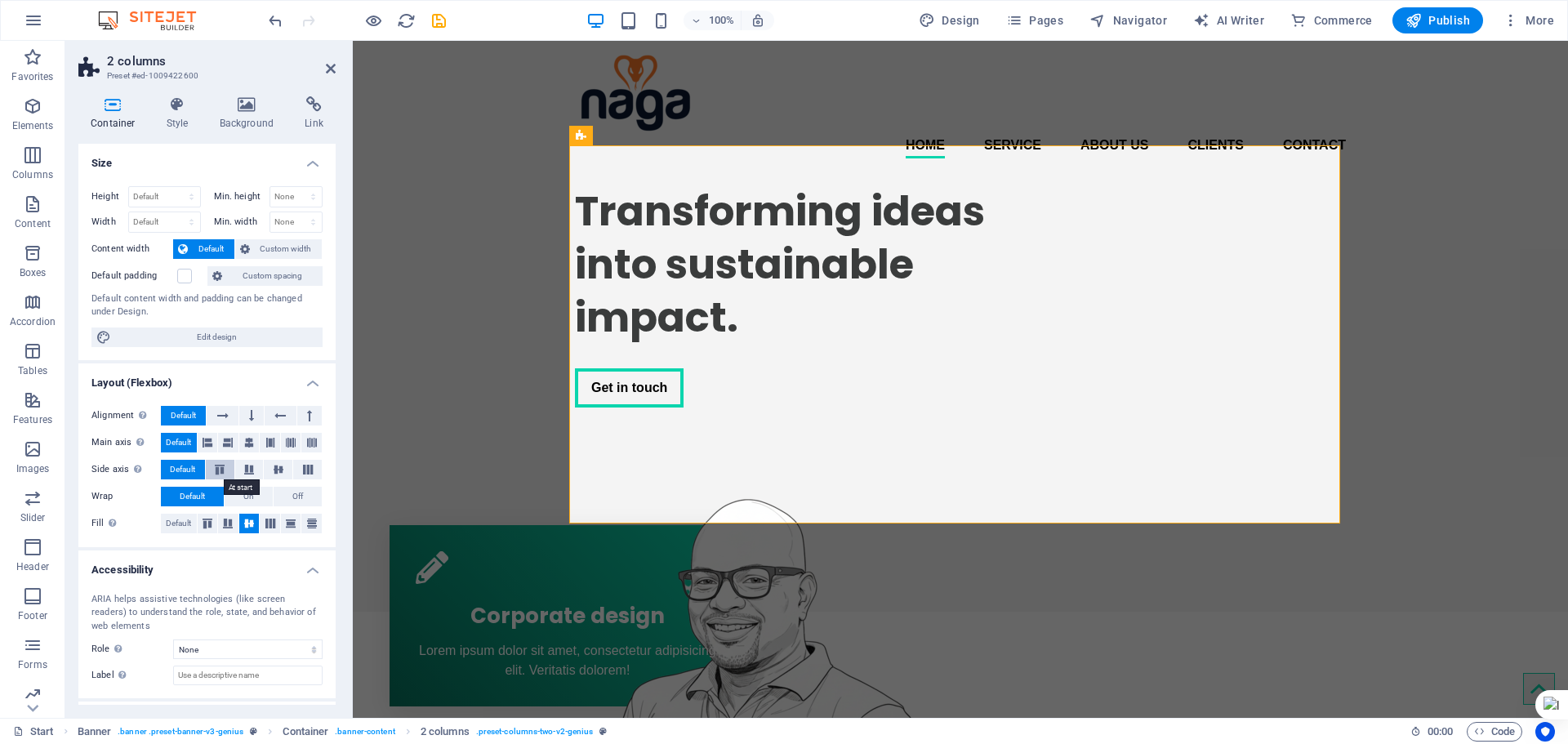
click at [219, 469] on icon at bounding box center [220, 469] width 20 height 9
click at [244, 472] on icon at bounding box center [249, 469] width 20 height 9
click at [280, 469] on icon at bounding box center [278, 469] width 20 height 9
click at [431, 372] on div "Transforming ideas into sustainable impact. Get in touch" at bounding box center [961, 334] width 1216 height 327
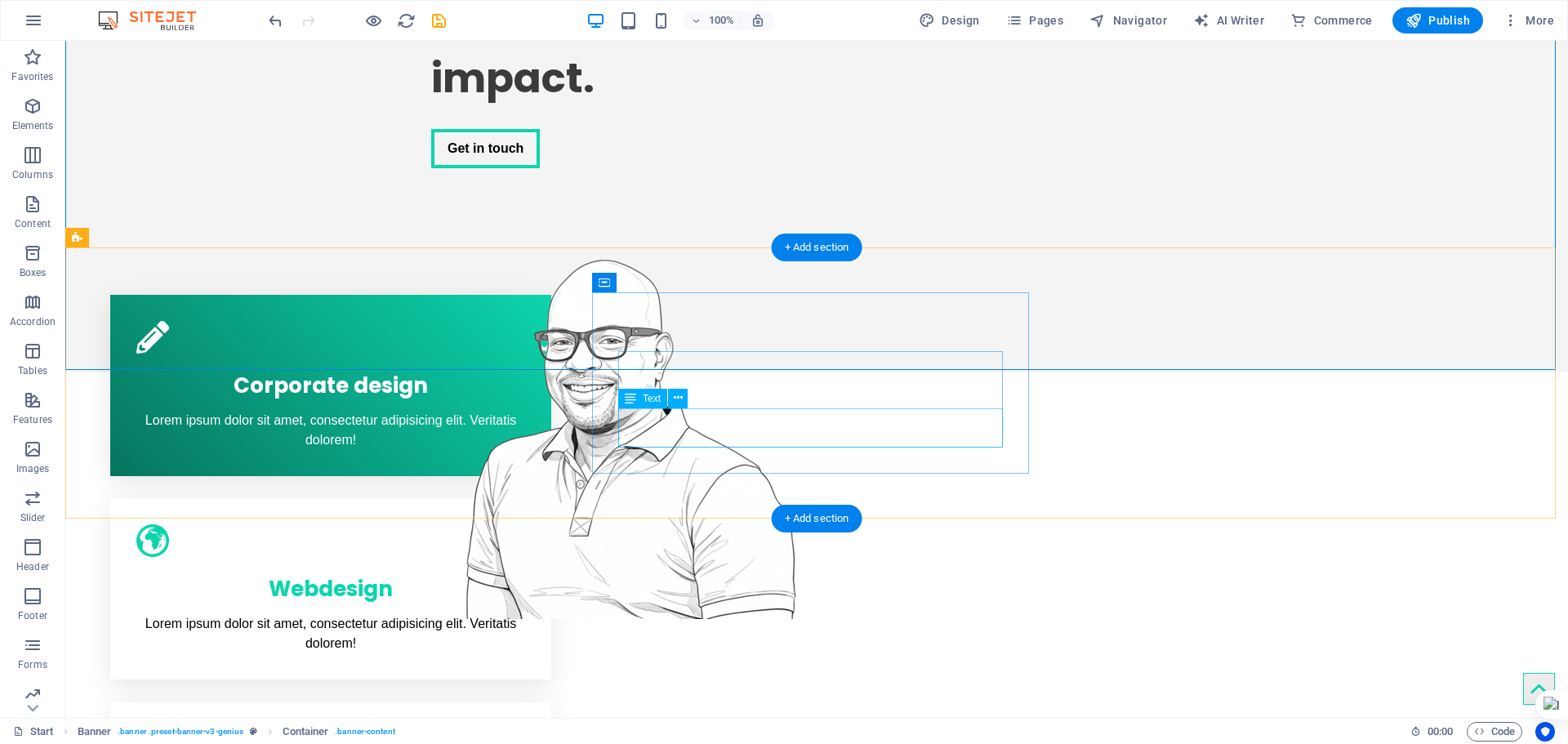
scroll to position [245, 0]
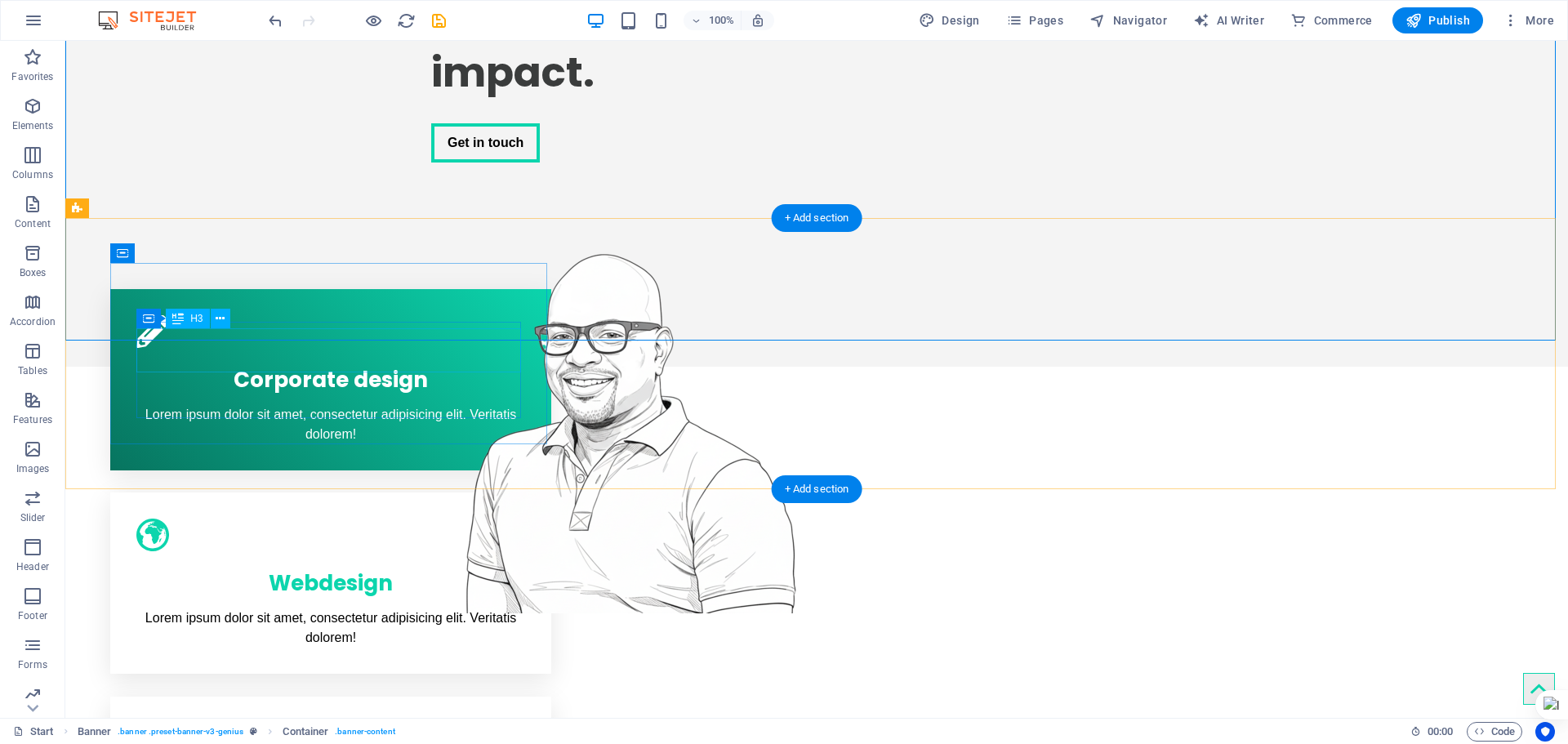
click at [282, 354] on div "Corporate design" at bounding box center [330, 376] width 389 height 44
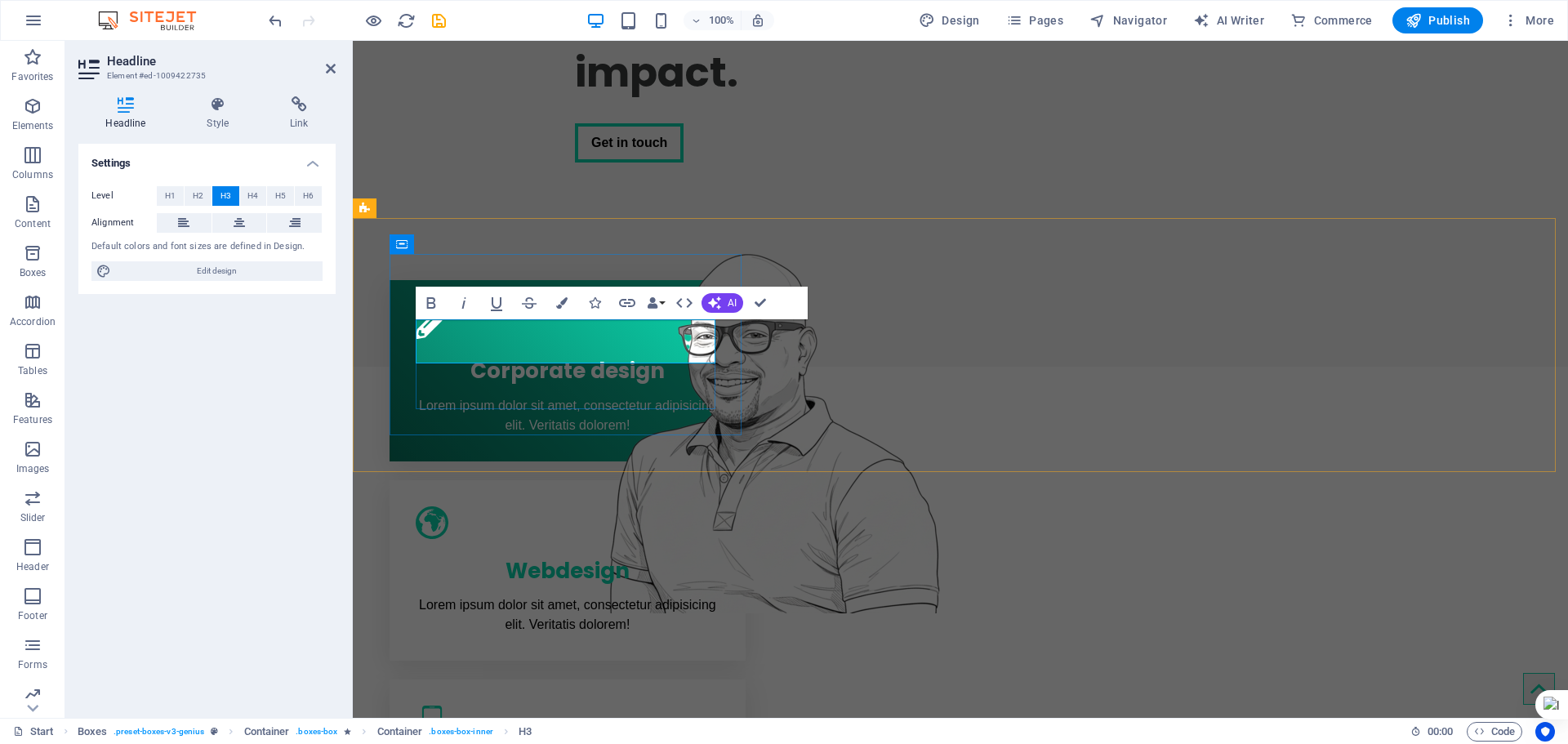
click at [528, 356] on span "Corporate design" at bounding box center [567, 370] width 194 height 29
click at [598, 356] on span "Graphic Design" at bounding box center [567, 370] width 169 height 29
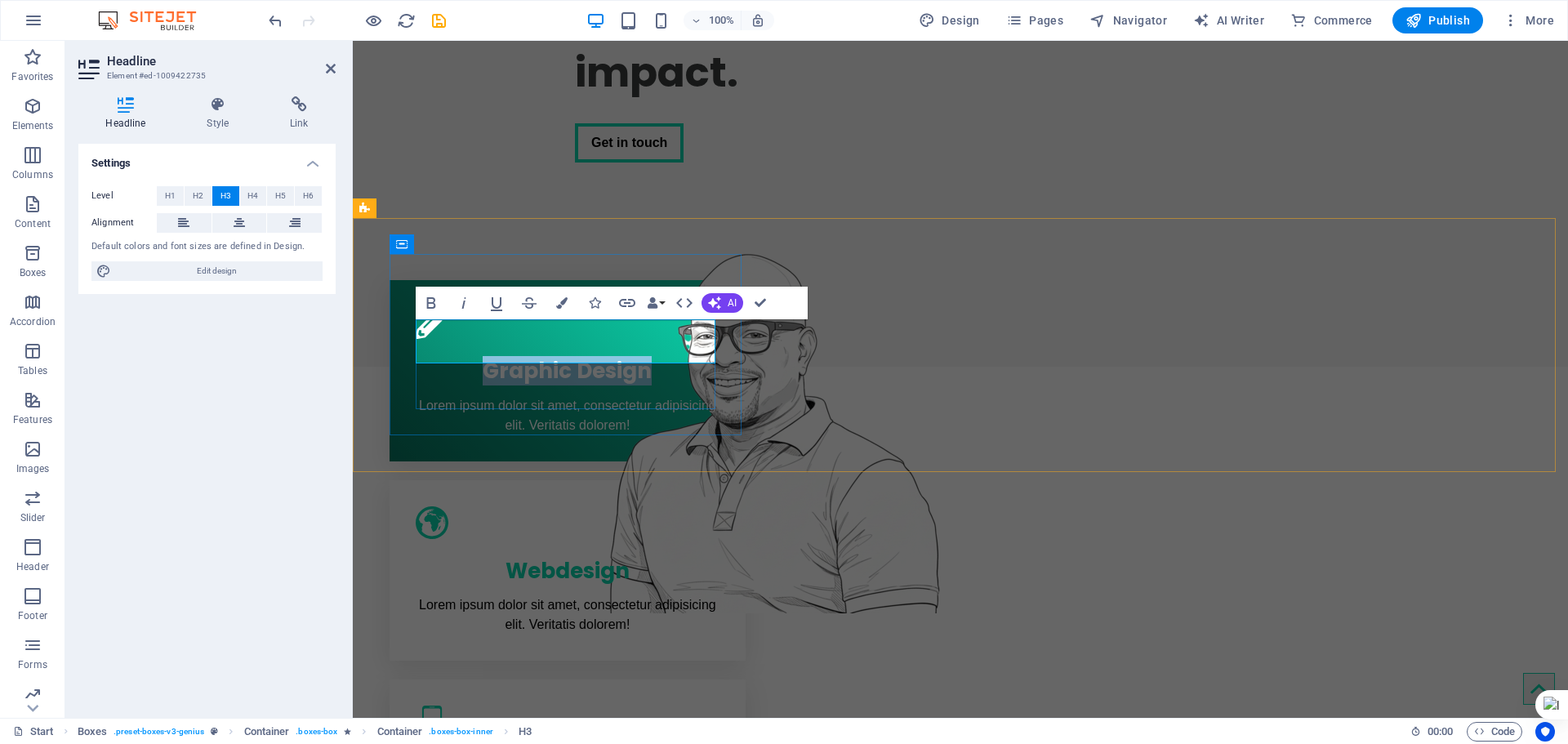
click at [598, 356] on span "Graphic Design" at bounding box center [567, 370] width 169 height 29
copy span "Graphic Design"
click at [585, 396] on div "Lorem ipsum dolor sit amet, consectetur adipisicing elit. Veritatis dolorem!" at bounding box center [567, 415] width 304 height 39
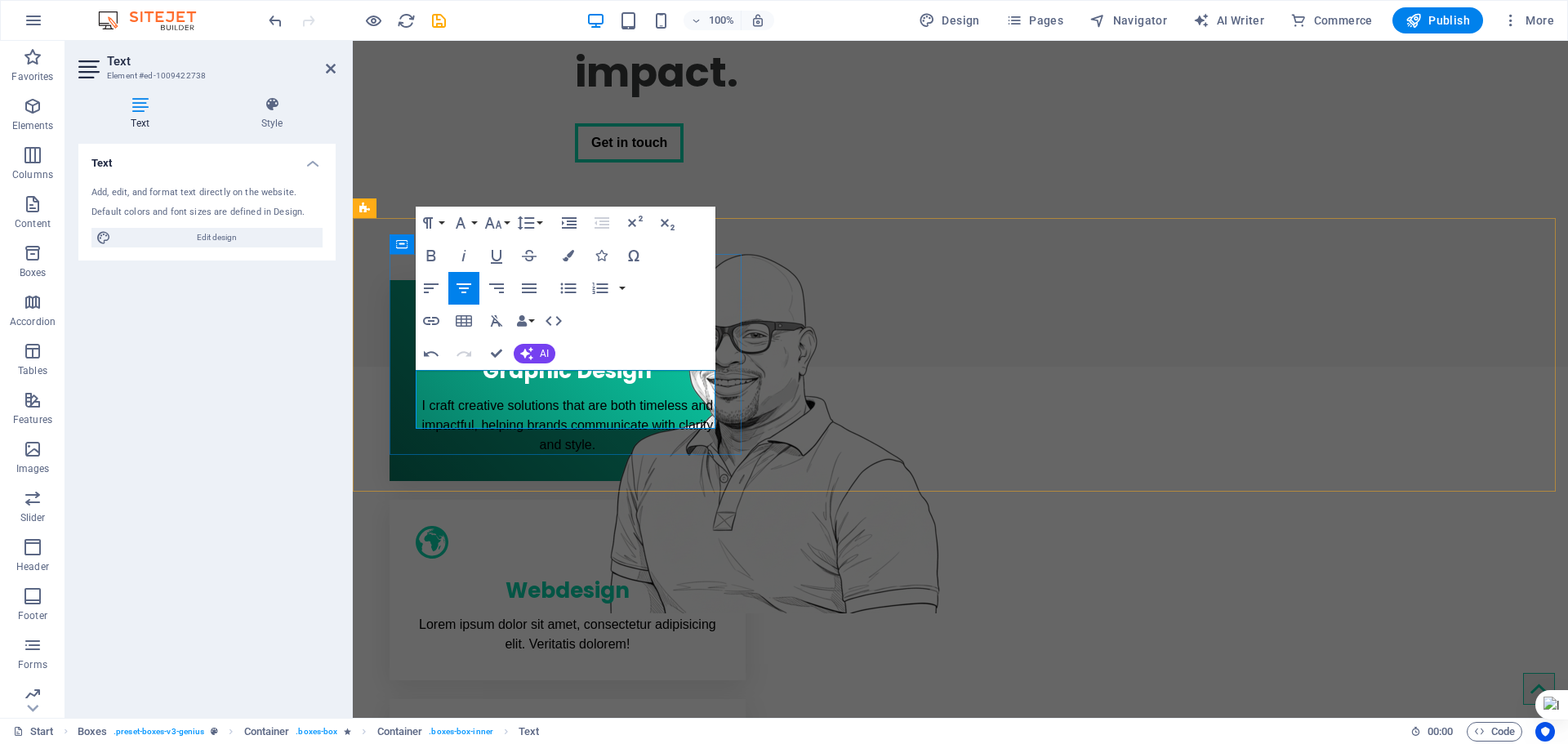
click at [565, 403] on p "I craft creative solutions that are both timeless and impactful, helping brands…" at bounding box center [567, 425] width 304 height 59
click at [564, 403] on p "I craft creative solutions that are both timeless and impactful, helping brands…" at bounding box center [567, 425] width 304 height 59
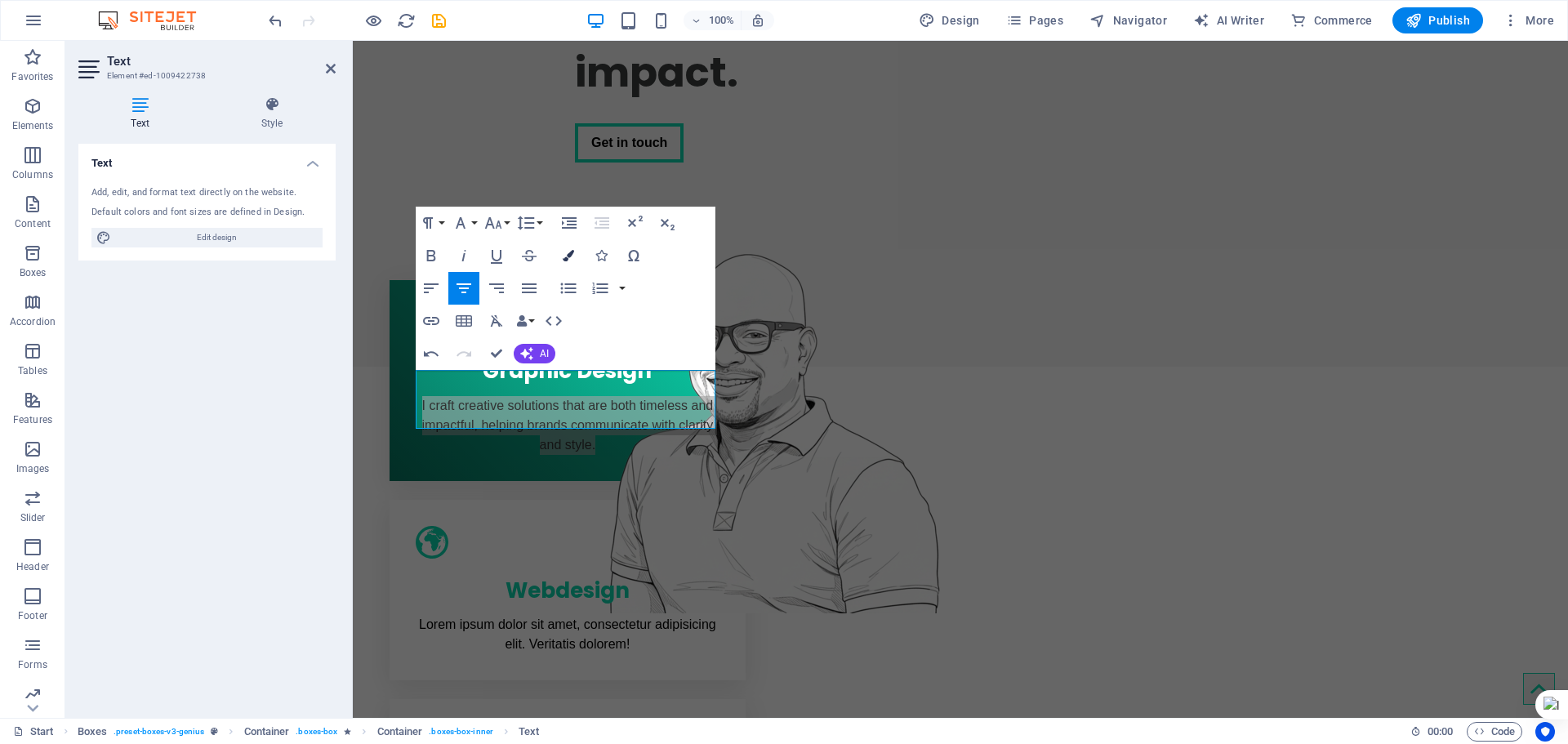
click at [568, 248] on button "Colors" at bounding box center [568, 256] width 31 height 33
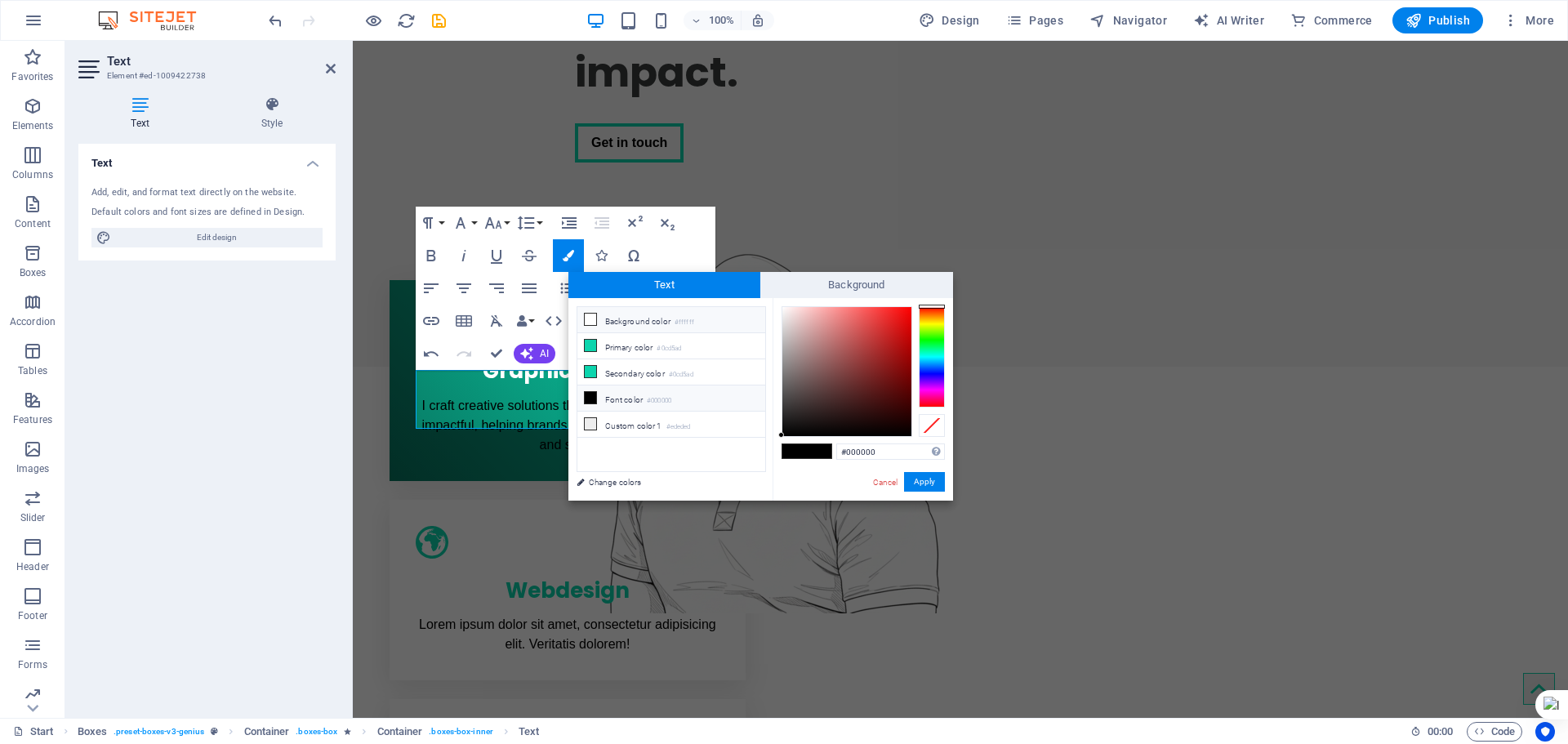
click at [603, 316] on li "Background color #ffffff" at bounding box center [671, 320] width 187 height 27
type input "#ffffff"
click at [929, 480] on button "Apply" at bounding box center [924, 482] width 41 height 20
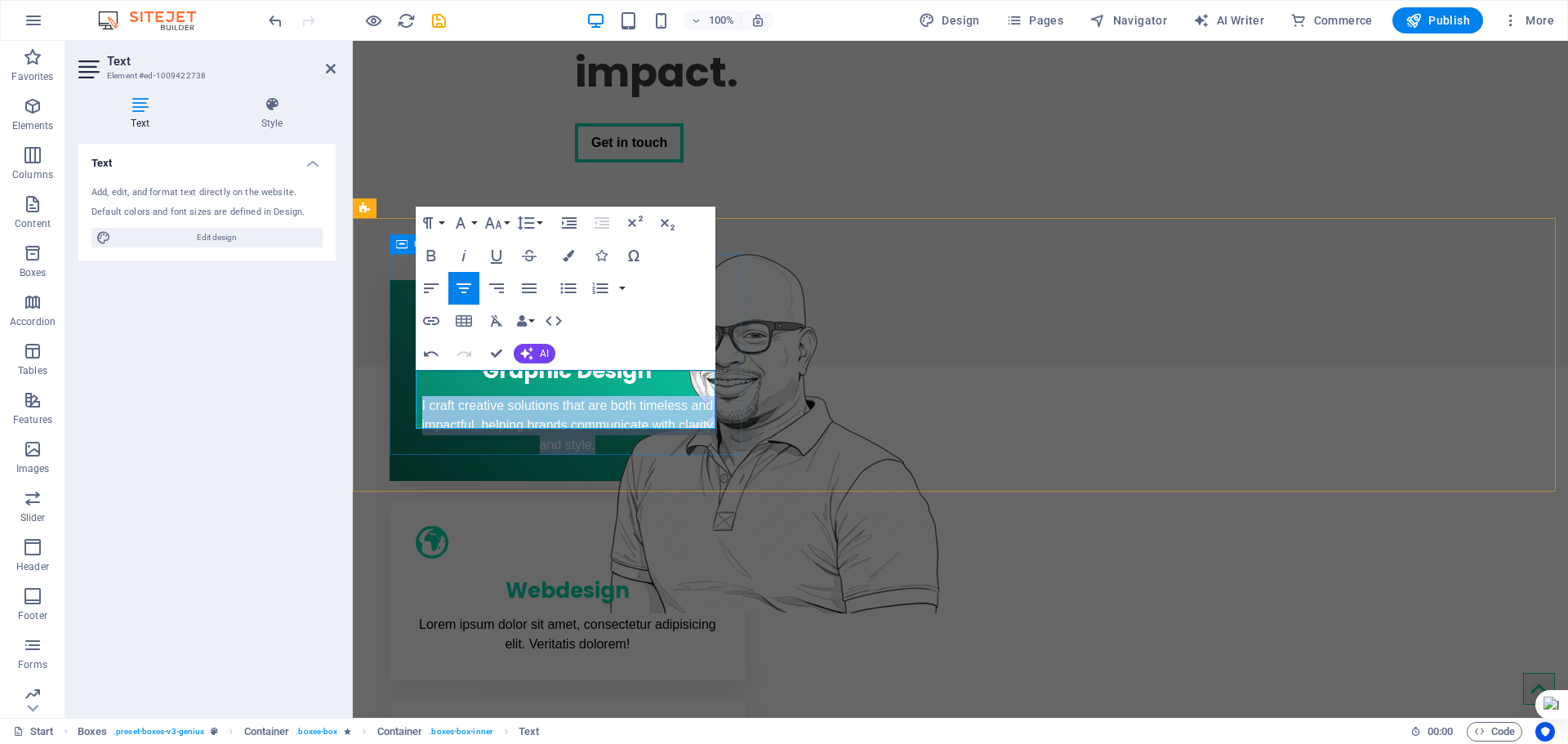
click at [550, 446] on div "Graphic Design I craft creative solutions that are both timeless and impactful,…" at bounding box center [567, 381] width 356 height 201
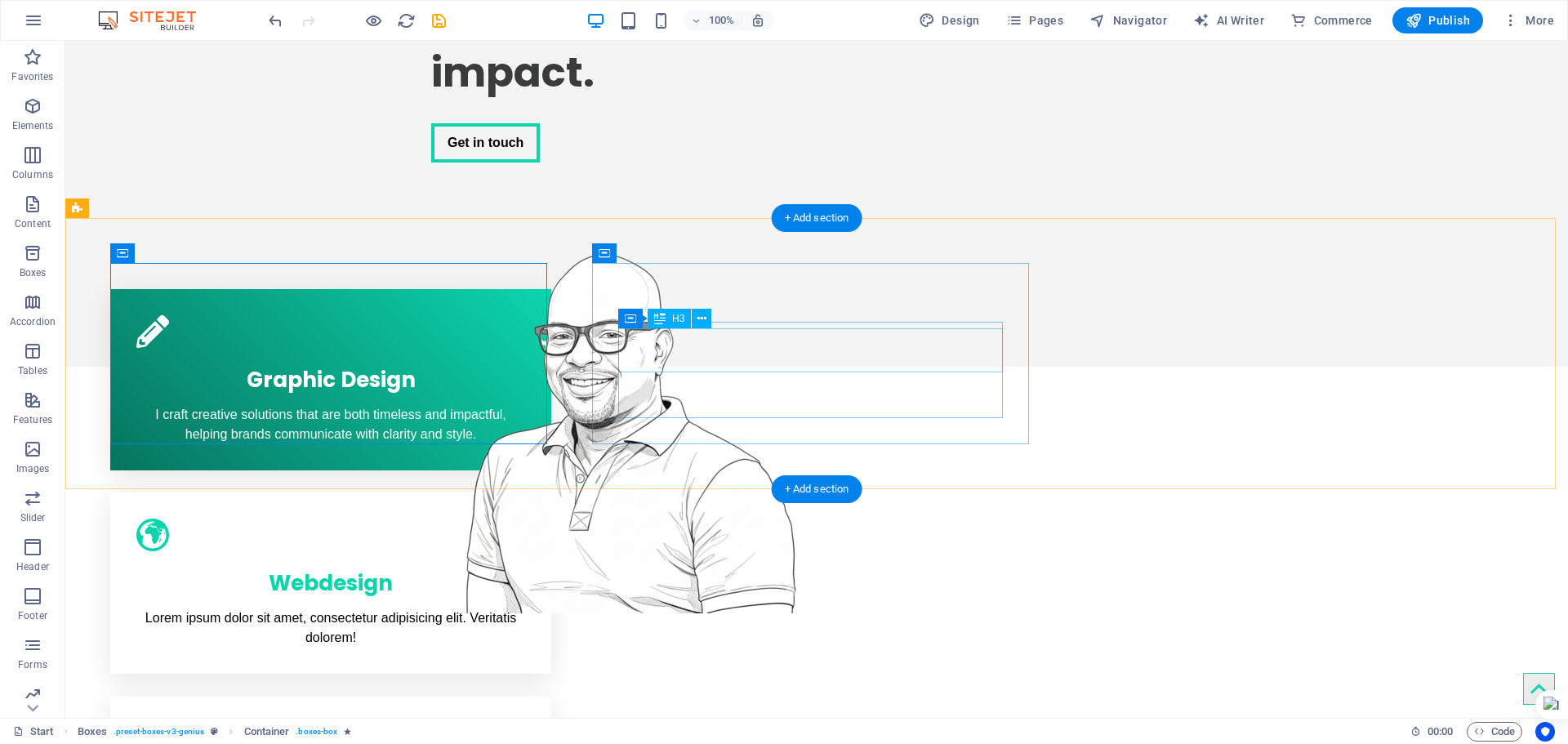
click at [526, 558] on div "Webdesign" at bounding box center [330, 579] width 389 height 44
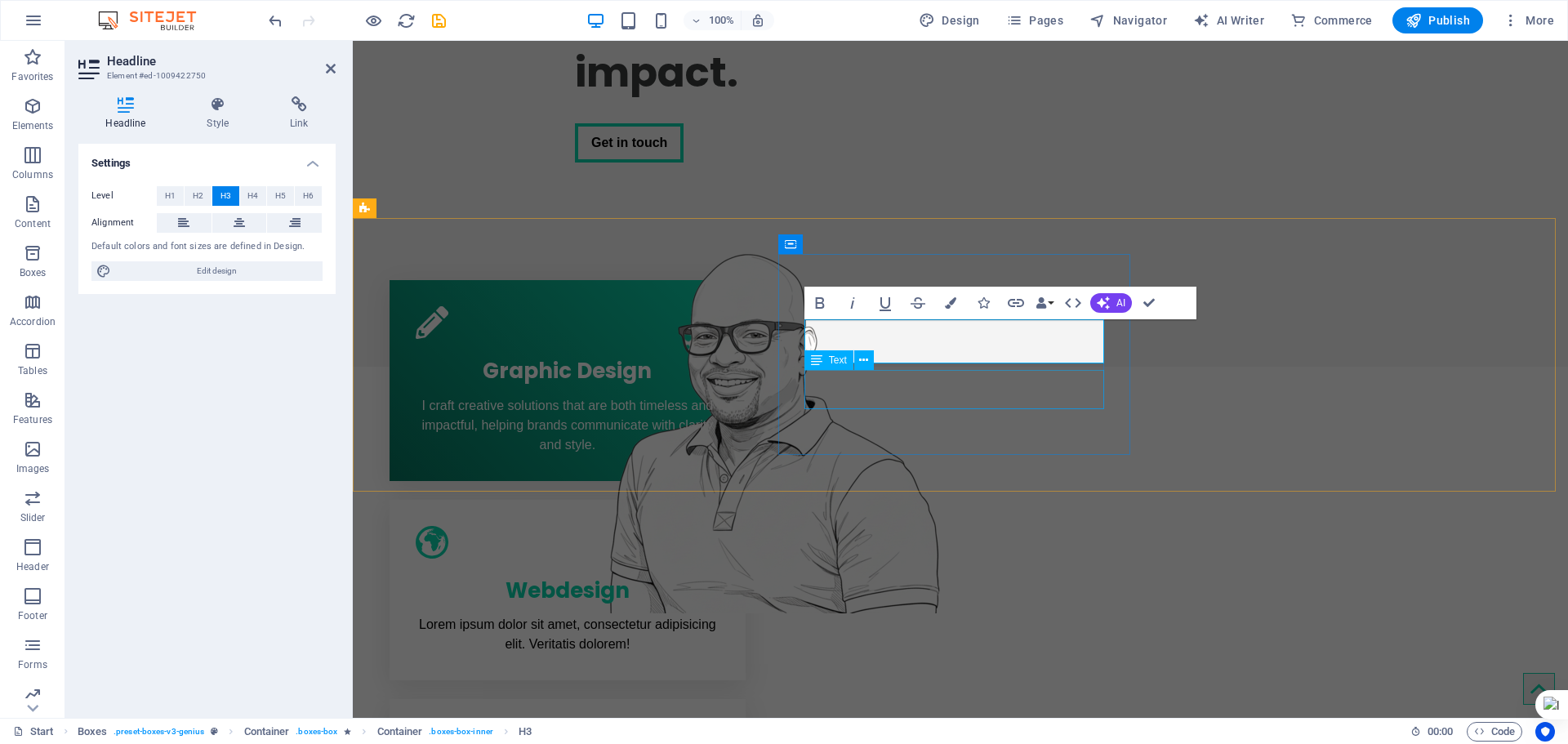
click at [720, 615] on div "Lorem ipsum dolor sit amet, consectetur adipisicing elit. Veritatis dolorem!" at bounding box center [567, 634] width 304 height 39
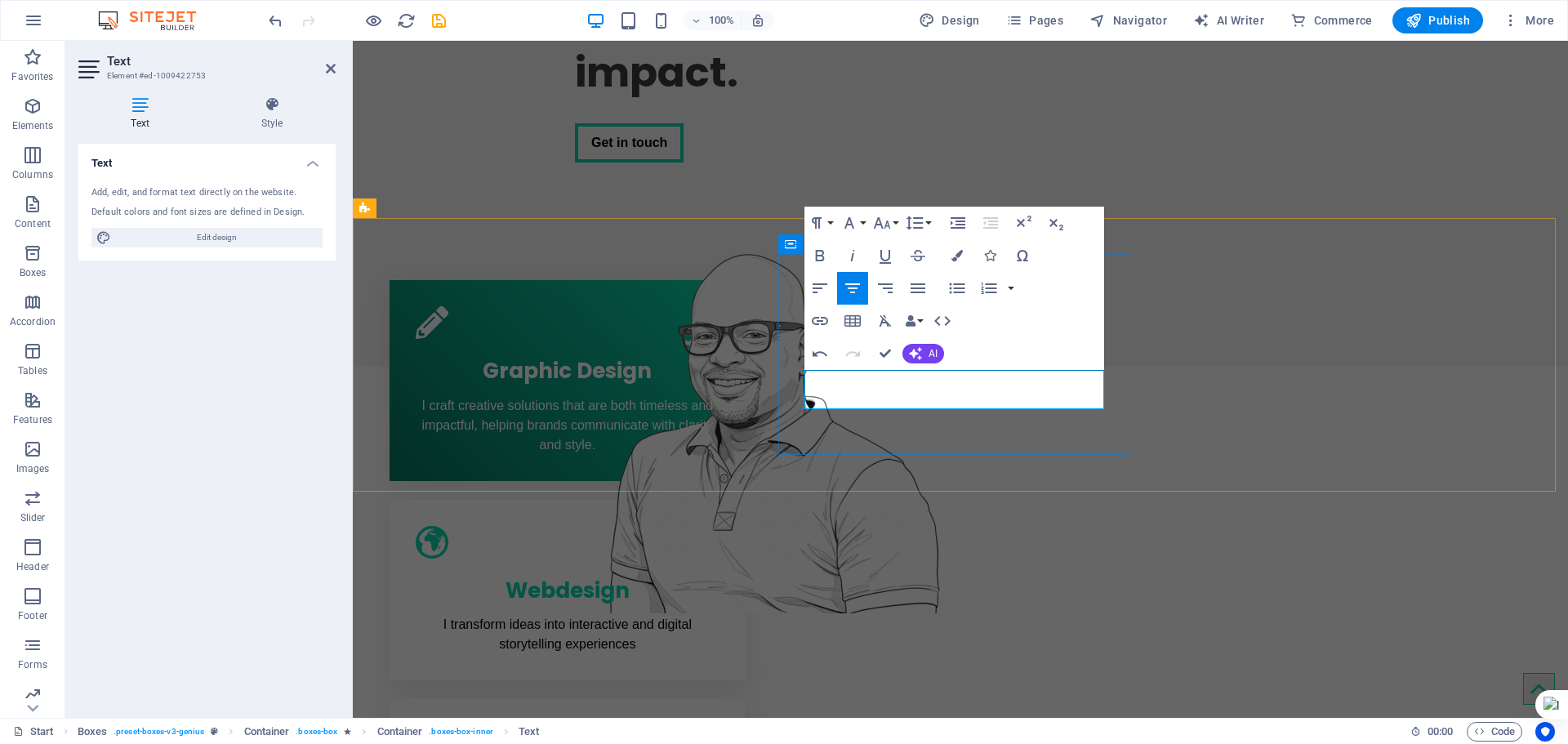
scroll to position [475, 6]
click at [746, 500] on div "Webdesign I transform ideas into interactive and digital storytelling experienc…" at bounding box center [567, 590] width 356 height 181
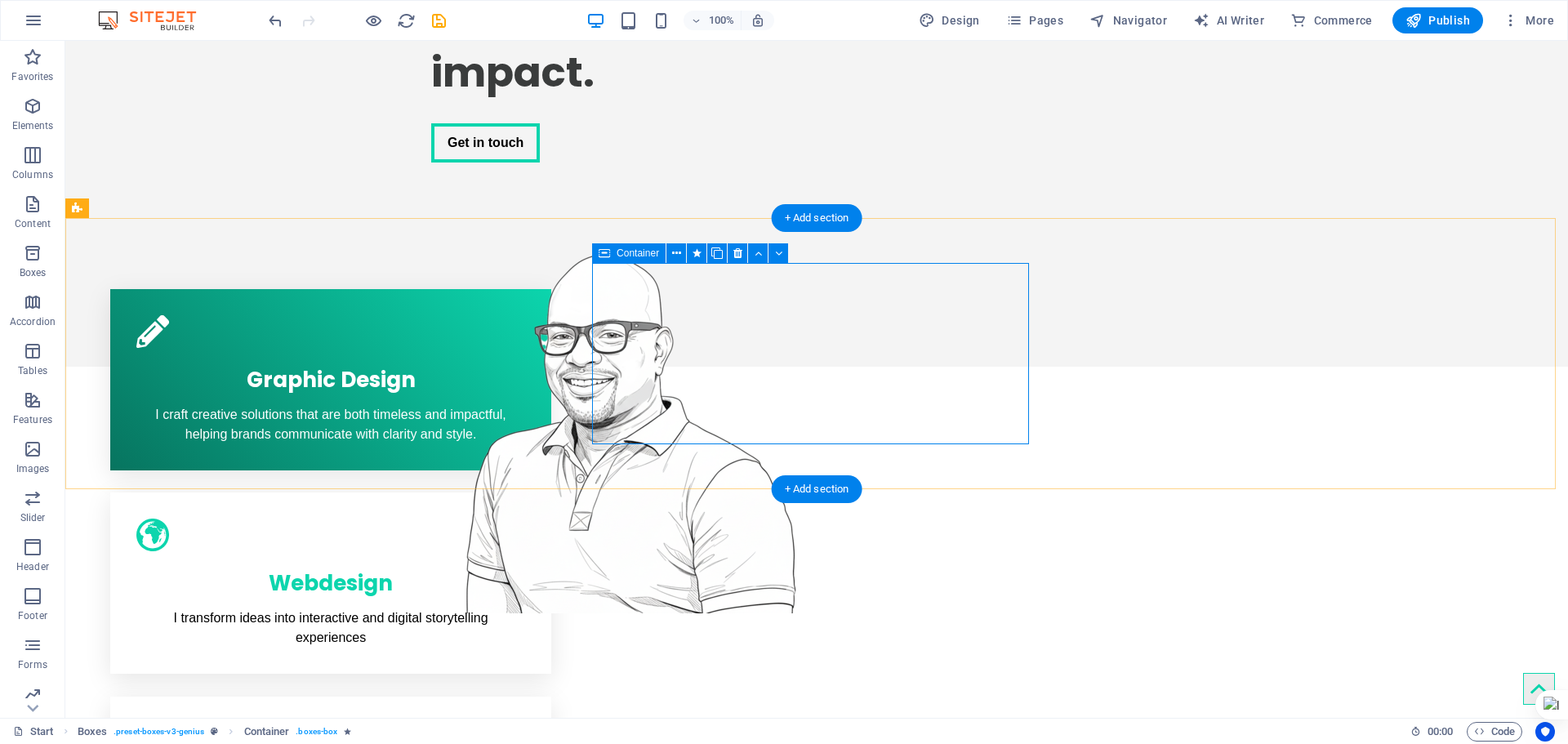
click at [551, 492] on div "Webdesign I transform ideas into interactive and digital storytelling experienc…" at bounding box center [330, 582] width 441 height 181
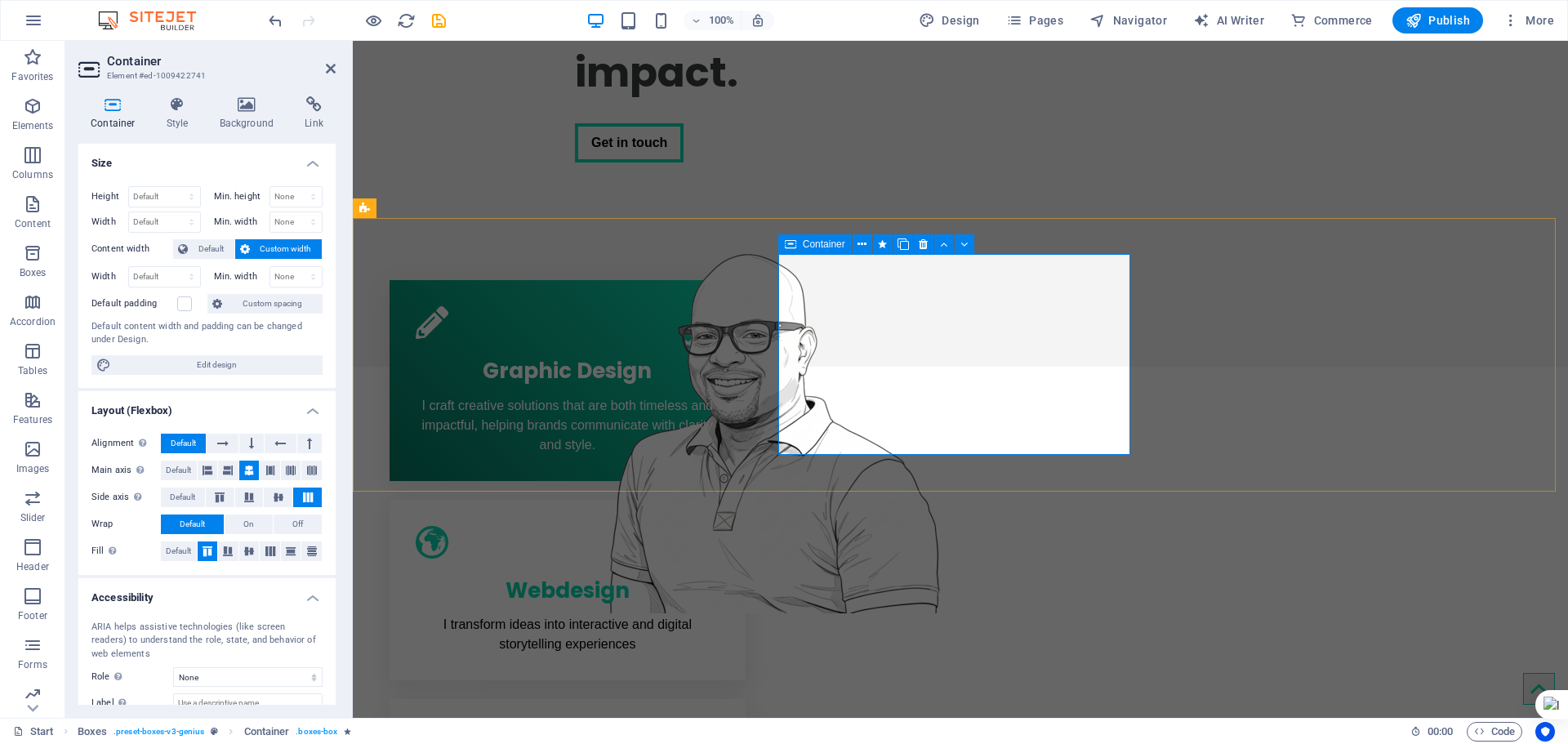
click at [746, 500] on div "Webdesign I transform ideas into interactive and digital storytelling experienc…" at bounding box center [567, 590] width 356 height 181
click at [824, 244] on span "Container" at bounding box center [824, 244] width 43 height 9
click at [860, 251] on icon at bounding box center [862, 244] width 9 height 17
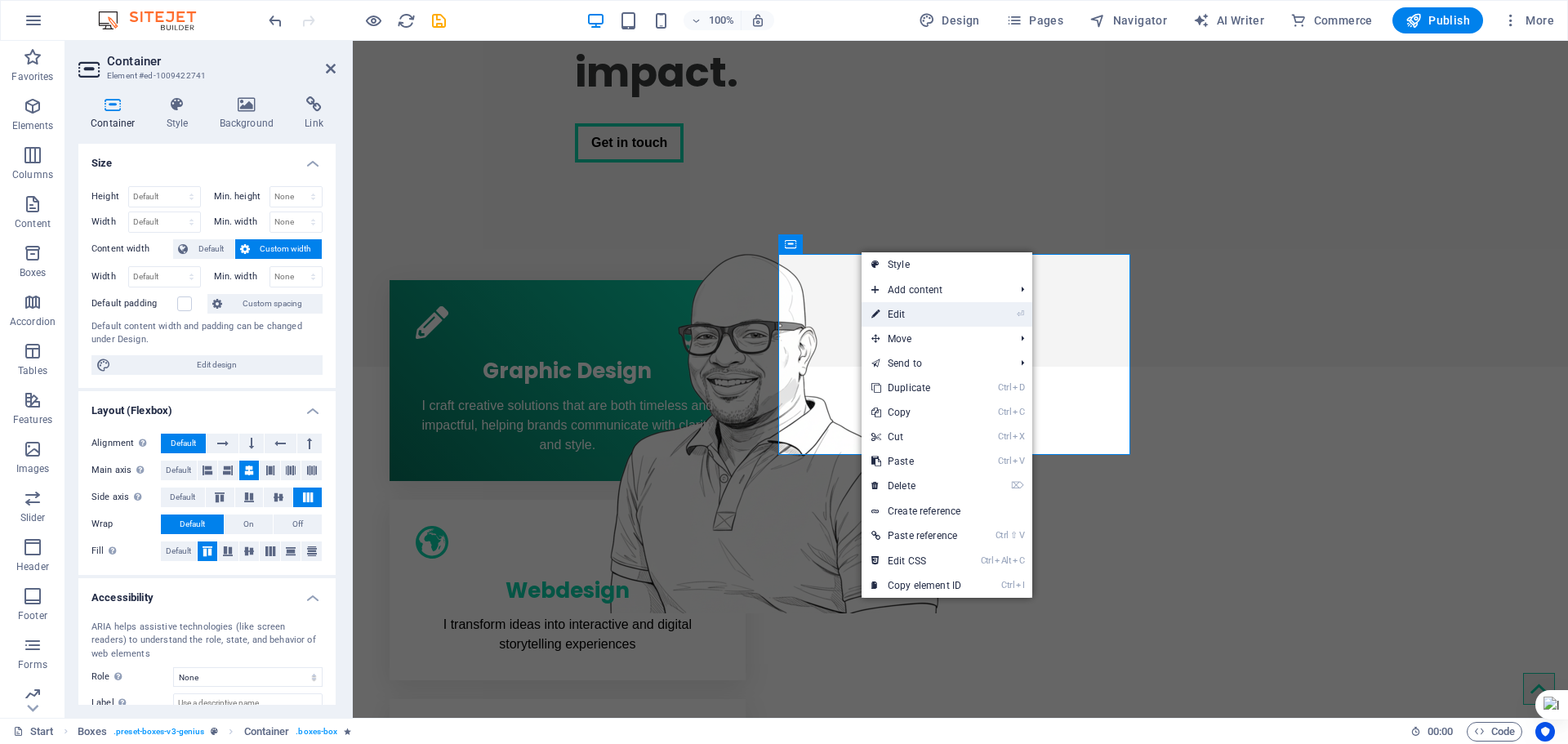
click at [889, 307] on link "⏎ Edit" at bounding box center [917, 314] width 110 height 25
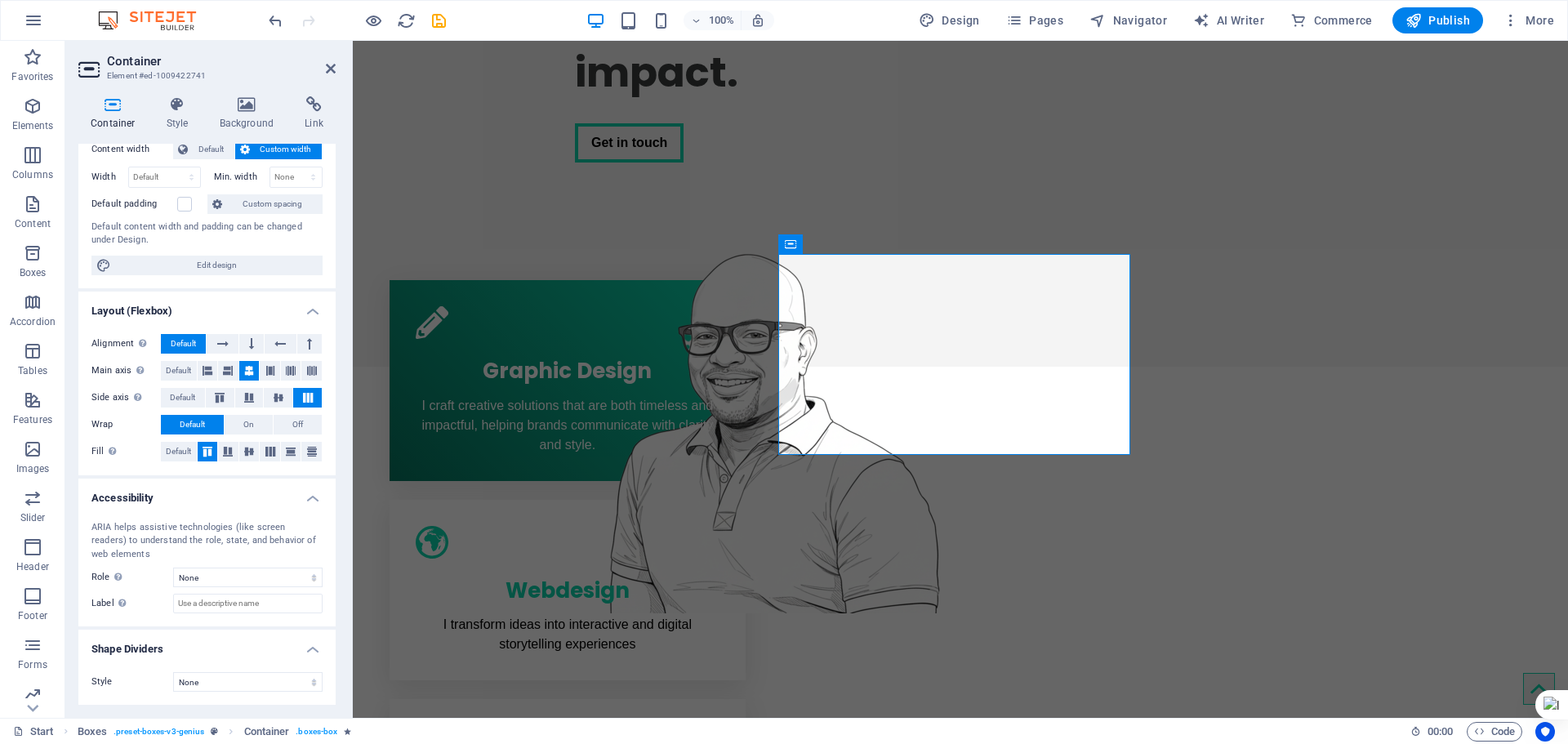
scroll to position [18, 0]
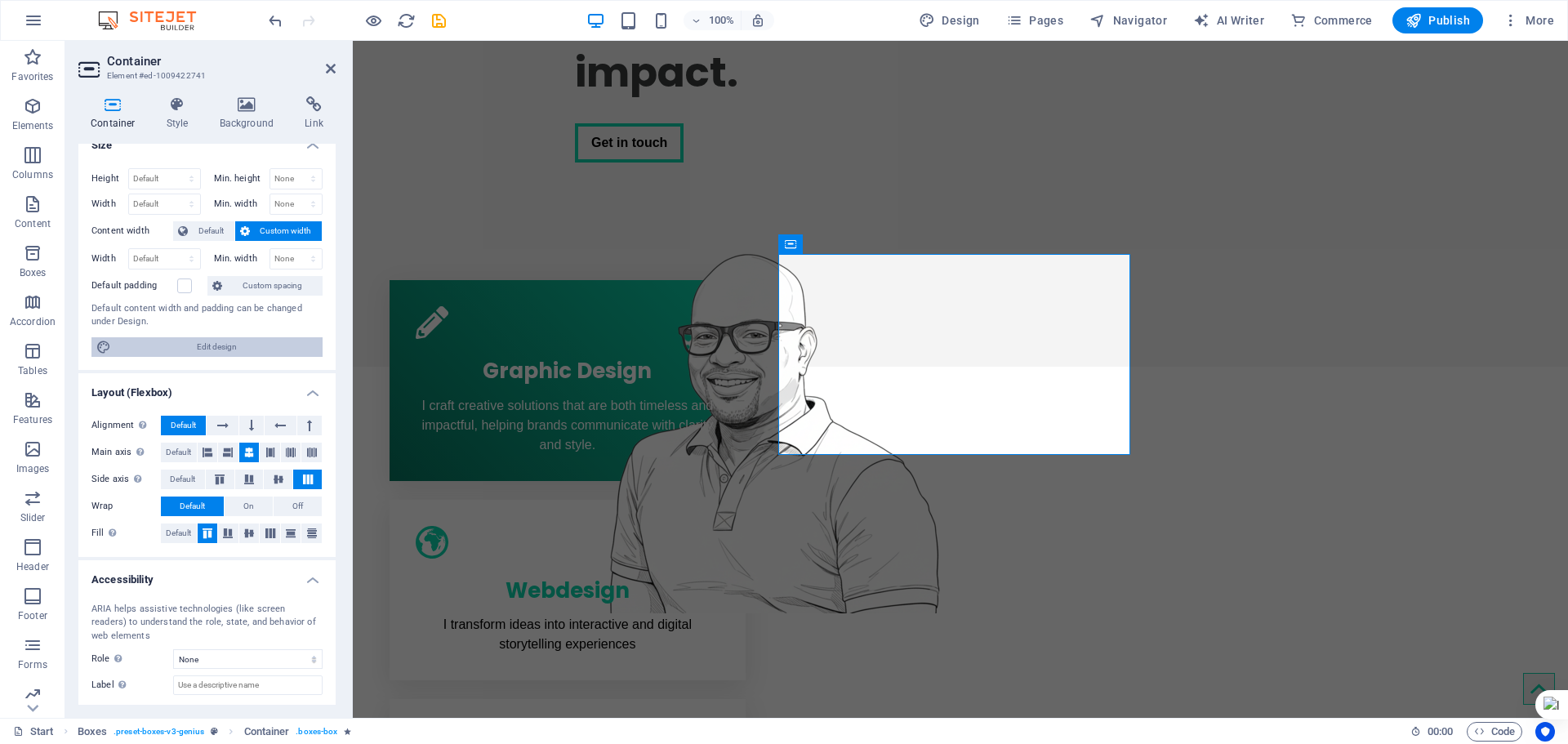
click at [199, 341] on span "Edit design" at bounding box center [216, 346] width 202 height 20
select select "px"
select select "400"
select select "px"
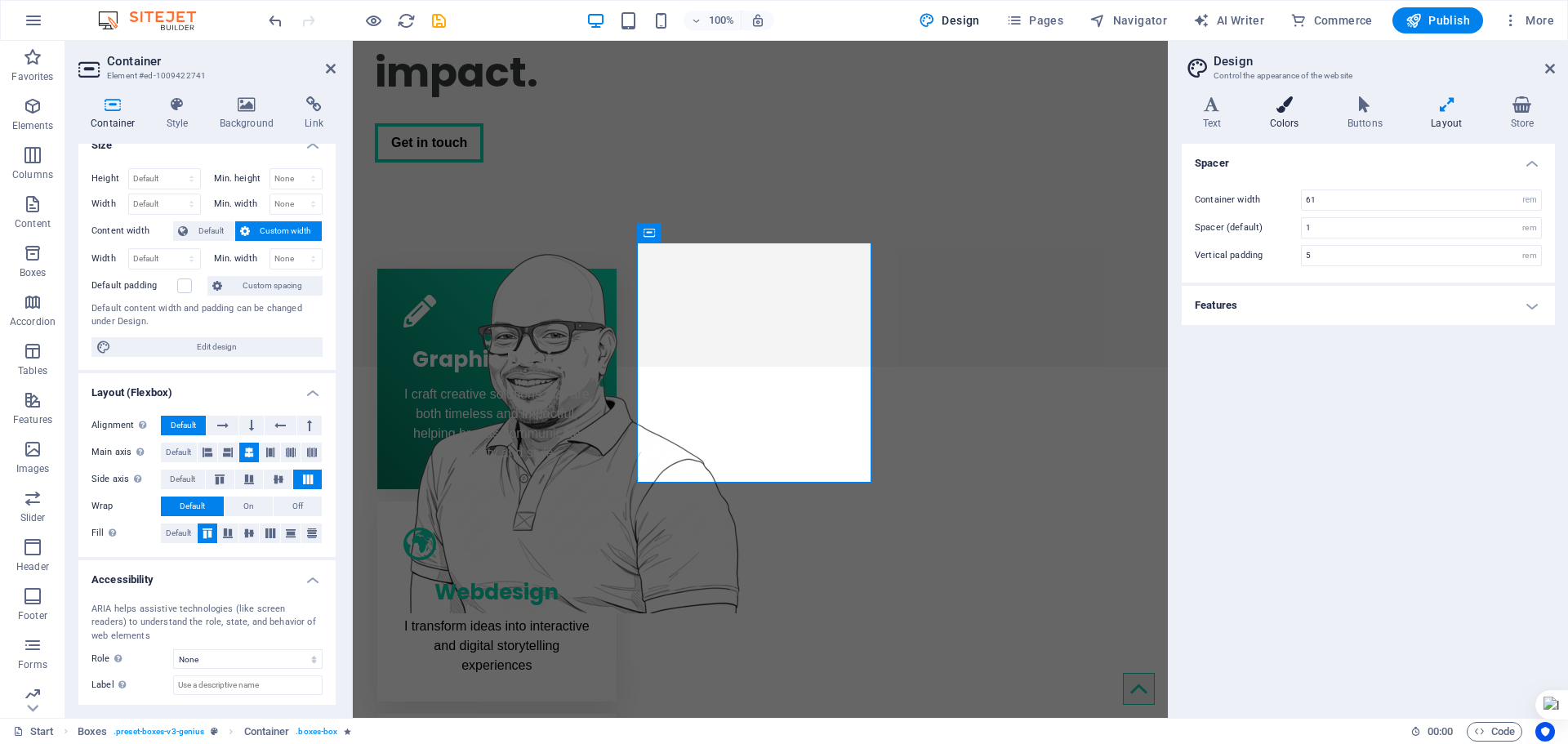
click at [1285, 111] on icon at bounding box center [1284, 104] width 71 height 16
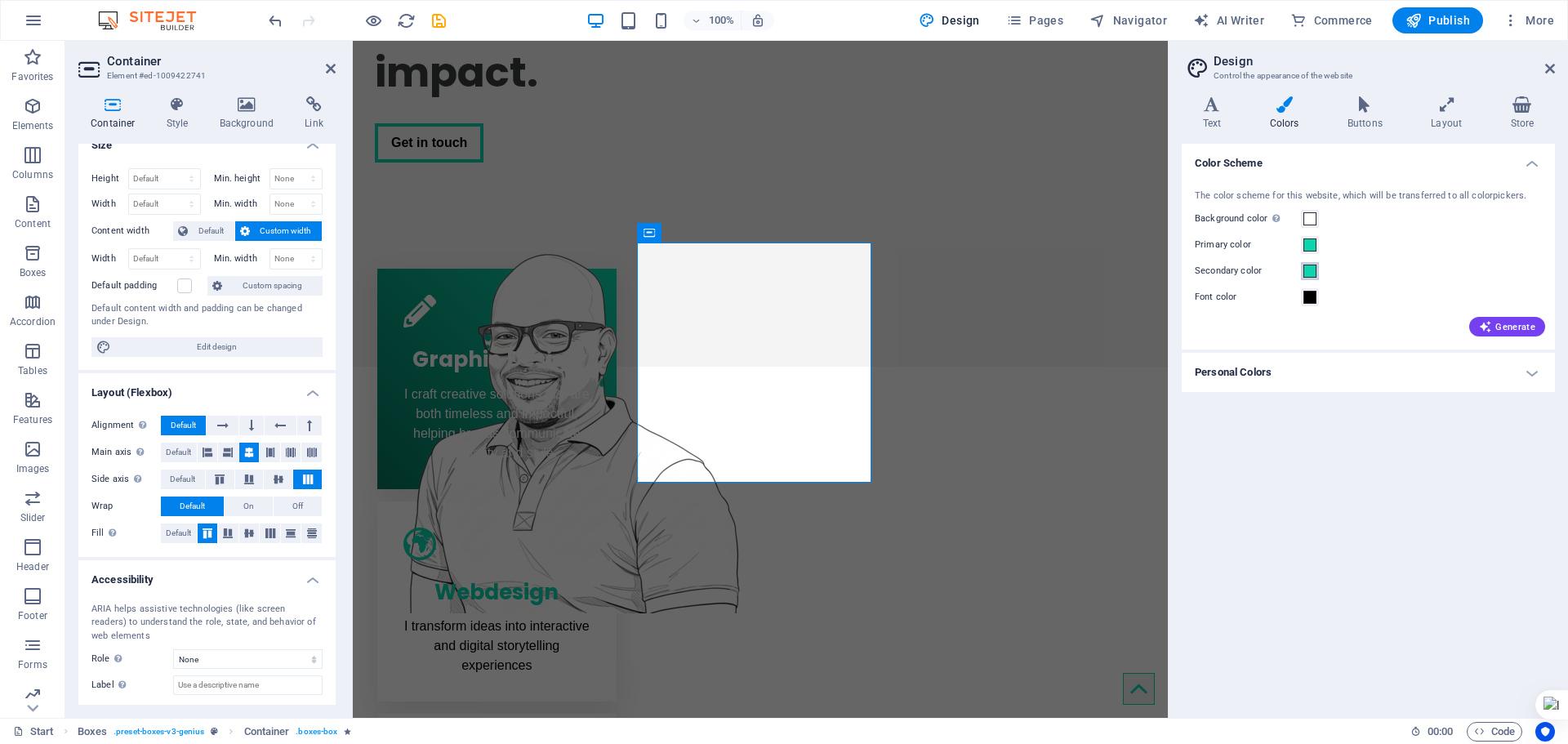
click at [1307, 271] on span at bounding box center [1310, 271] width 13 height 13
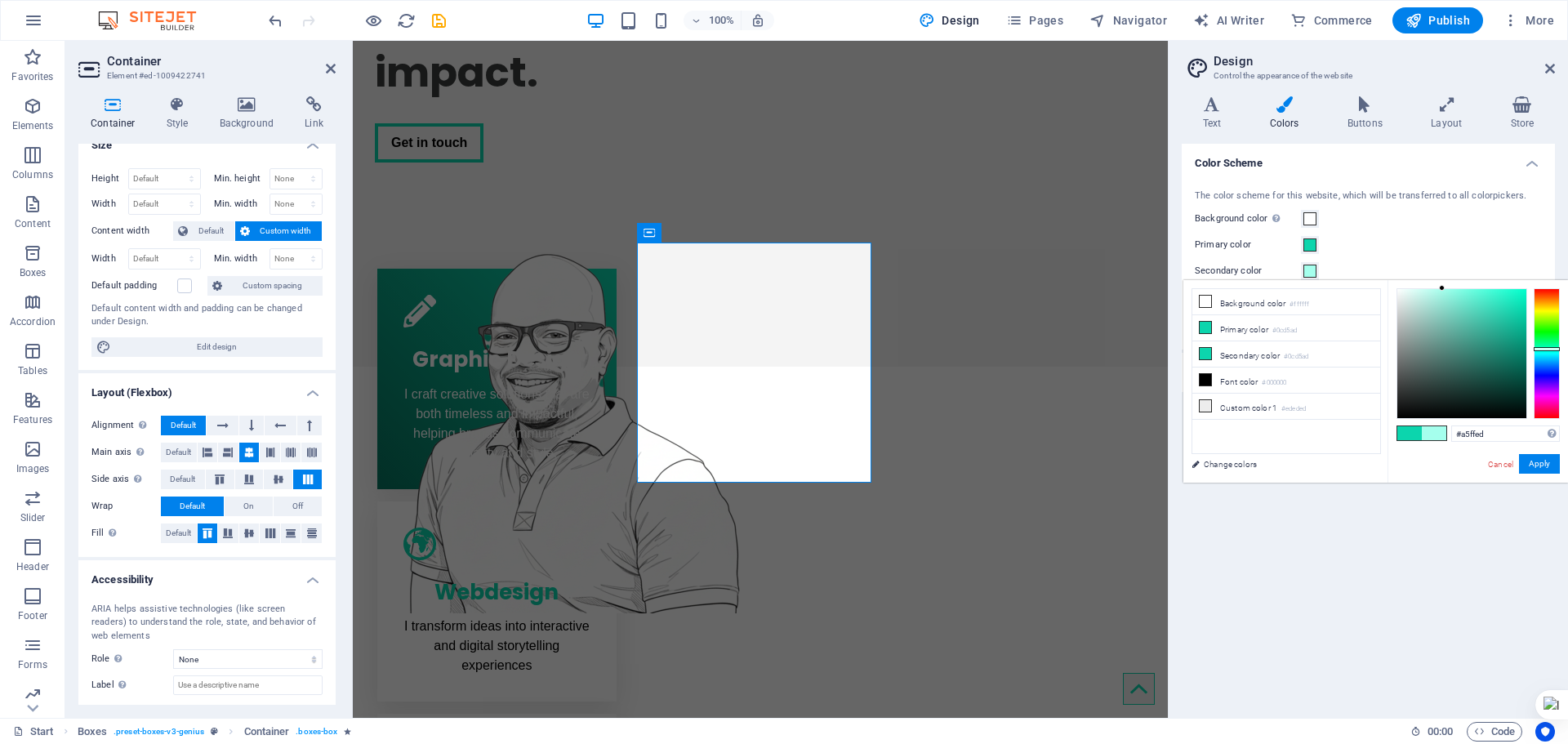
drag, startPoint x: 1426, startPoint y: 309, endPoint x: 1442, endPoint y: 284, distance: 29.7
click at [1442, 284] on div "#a5ffed Supported formats #0852ed rgb(8, 82, 237) rgba(8, 82, 237, 90%) hsv(221…" at bounding box center [1478, 500] width 181 height 439
click at [1425, 294] on div at bounding box center [1462, 353] width 129 height 129
type input "#bdf2e7"
click at [1549, 460] on button "Apply" at bounding box center [1539, 464] width 41 height 20
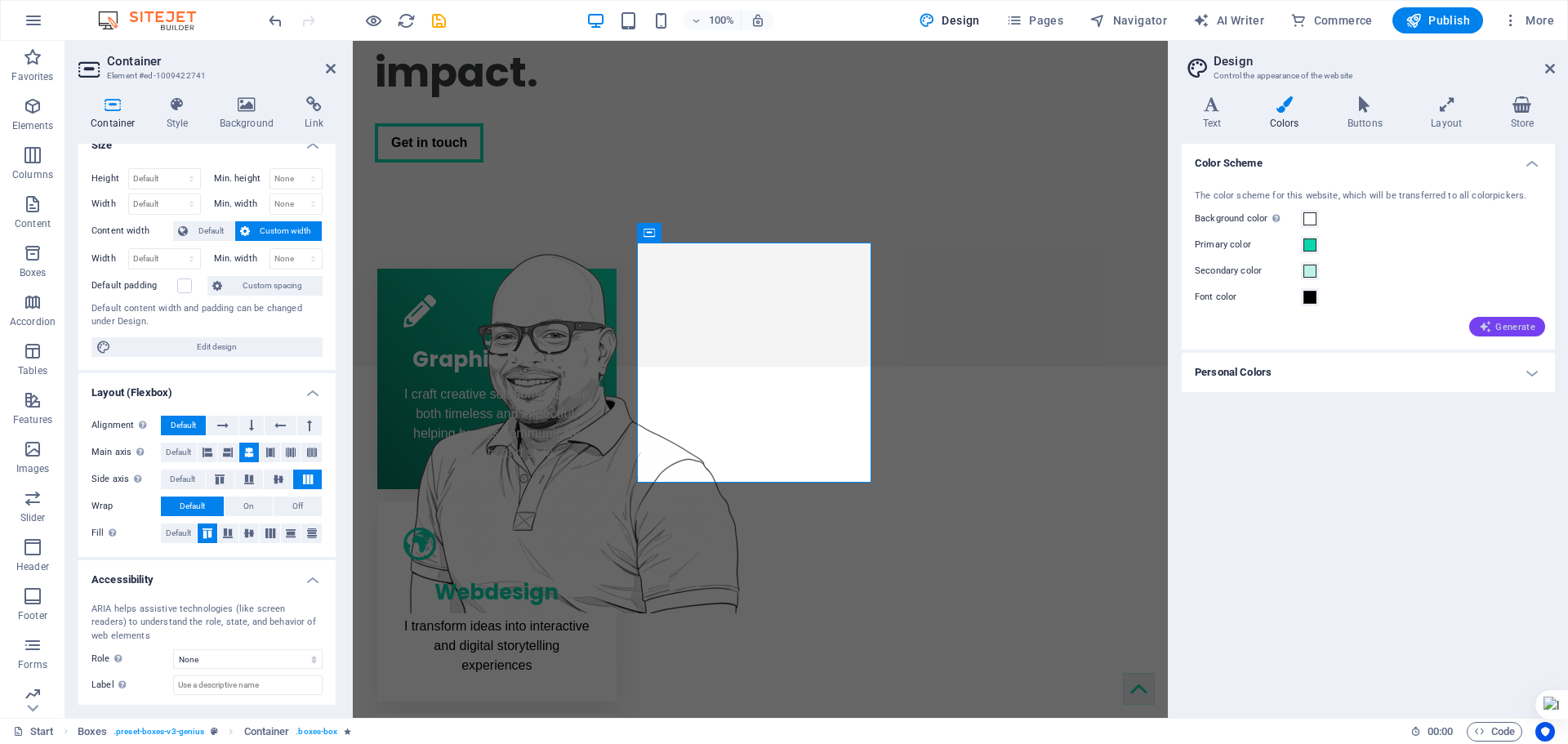
click at [1503, 320] on span "Generate" at bounding box center [1507, 327] width 57 height 13
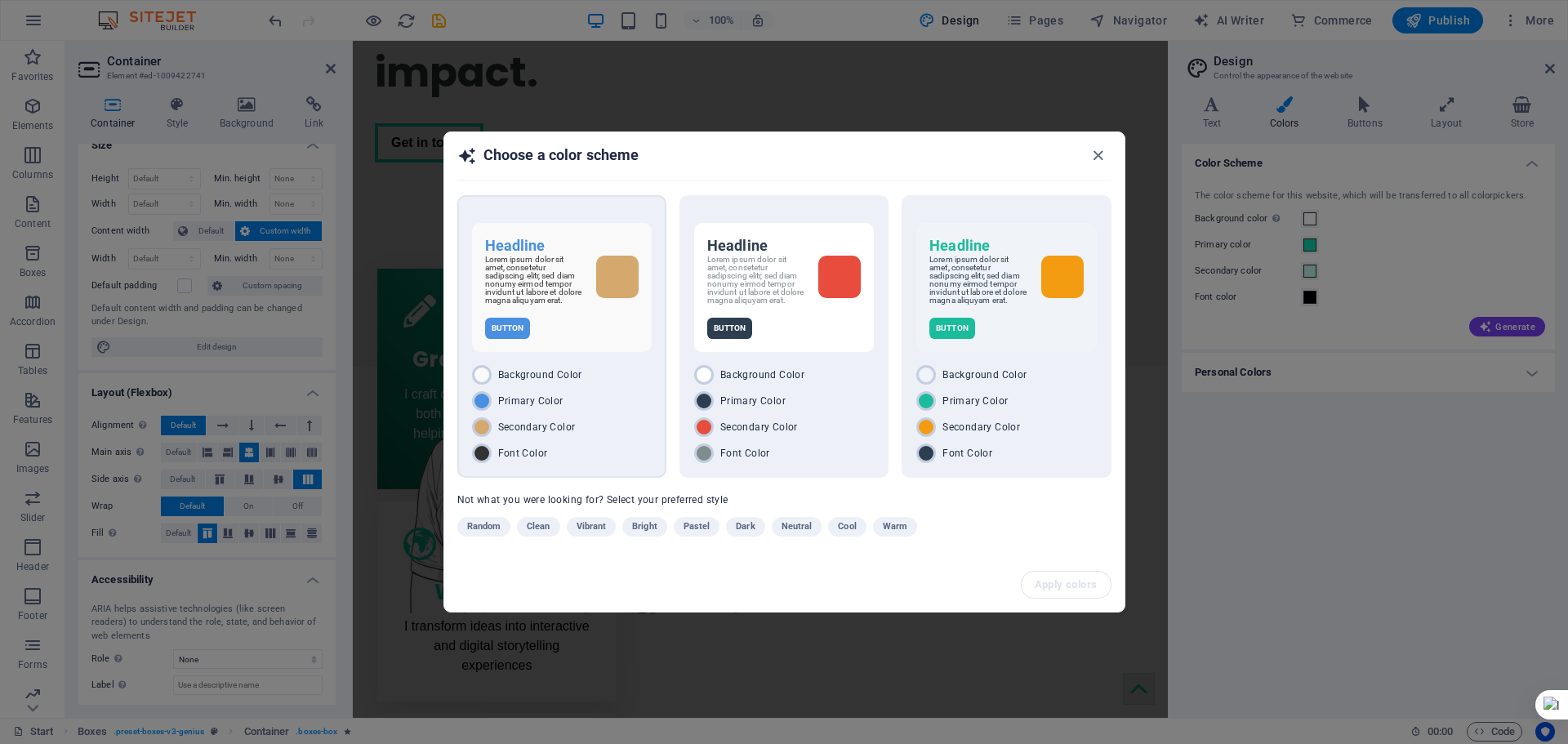
click at [508, 407] on span "Primary Color" at bounding box center [530, 401] width 65 height 13
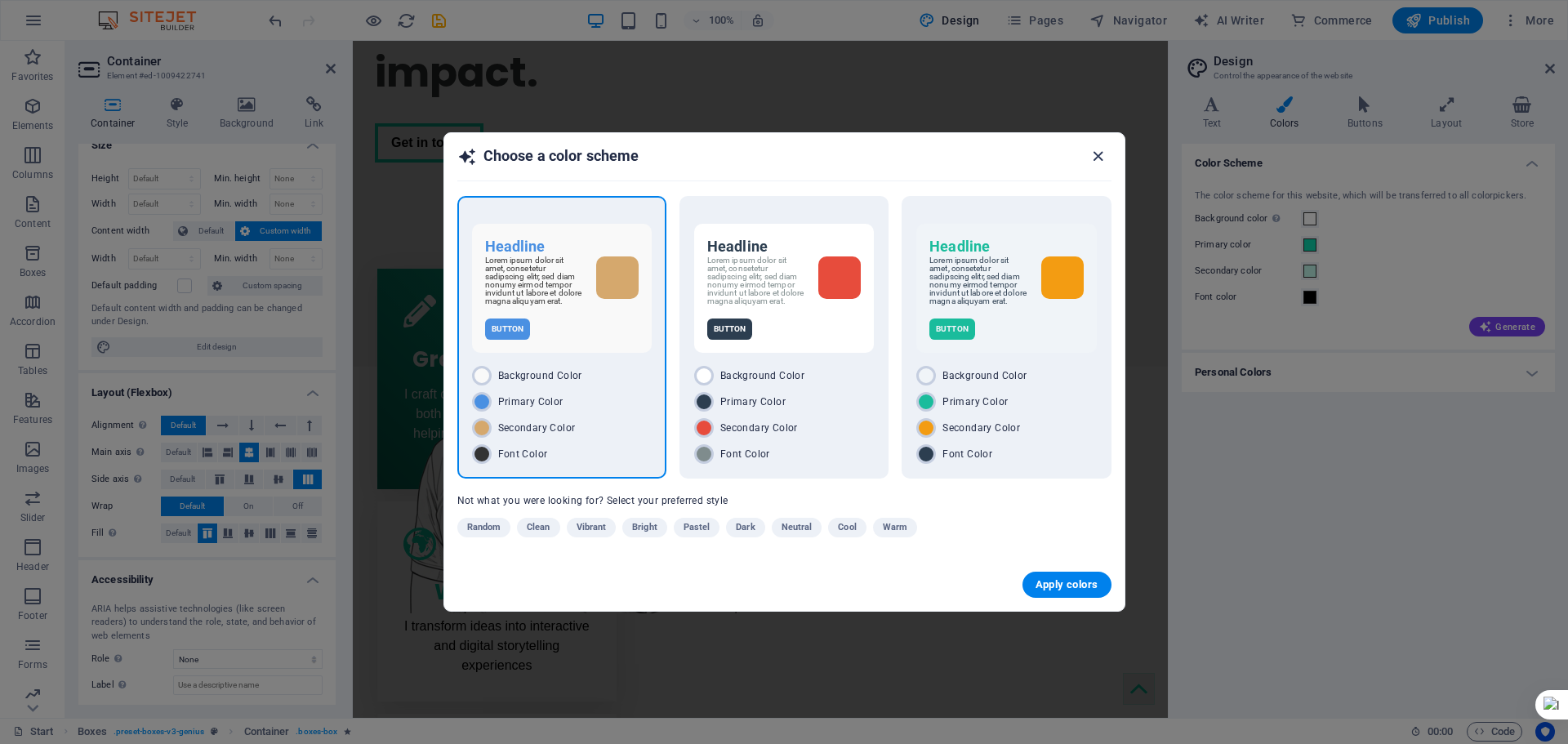
click at [1097, 153] on icon "button" at bounding box center [1098, 156] width 19 height 19
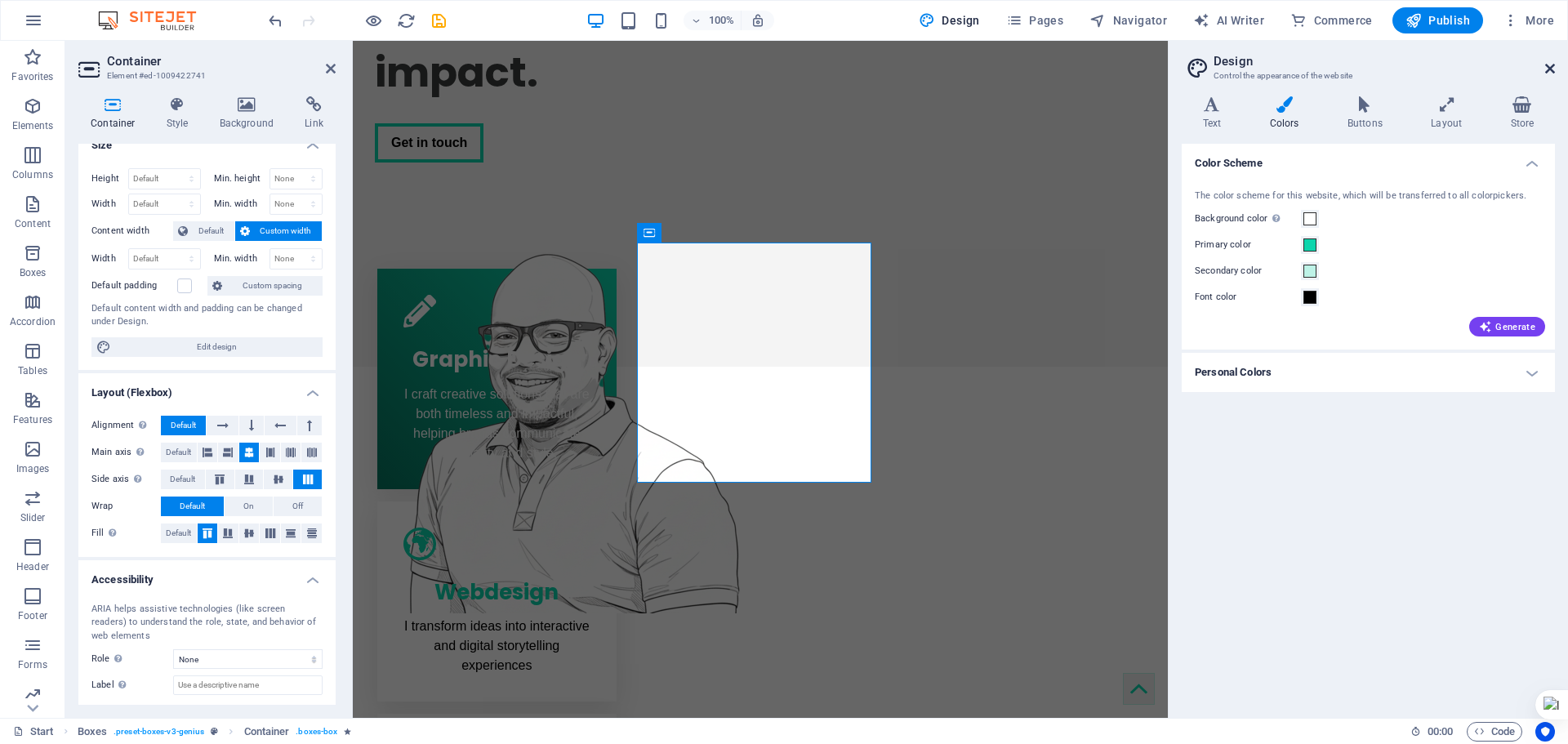
drag, startPoint x: 1551, startPoint y: 65, endPoint x: 1198, endPoint y: 25, distance: 355.3
click at [1551, 65] on icon at bounding box center [1550, 69] width 9 height 13
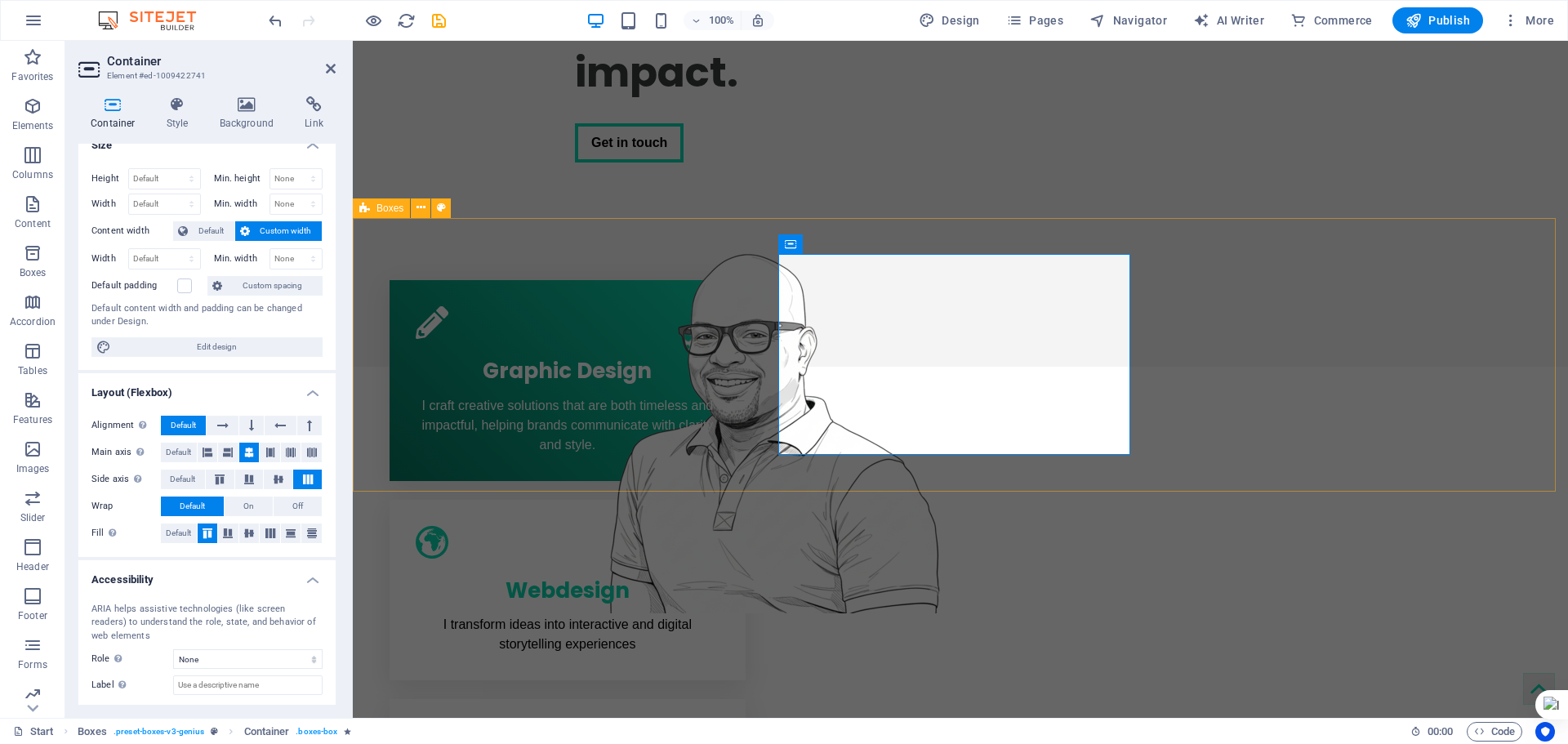
click at [1058, 475] on div "Graphic Design I craft creative solutions that are both timeless and impactful,…" at bounding box center [961, 580] width 1216 height 672
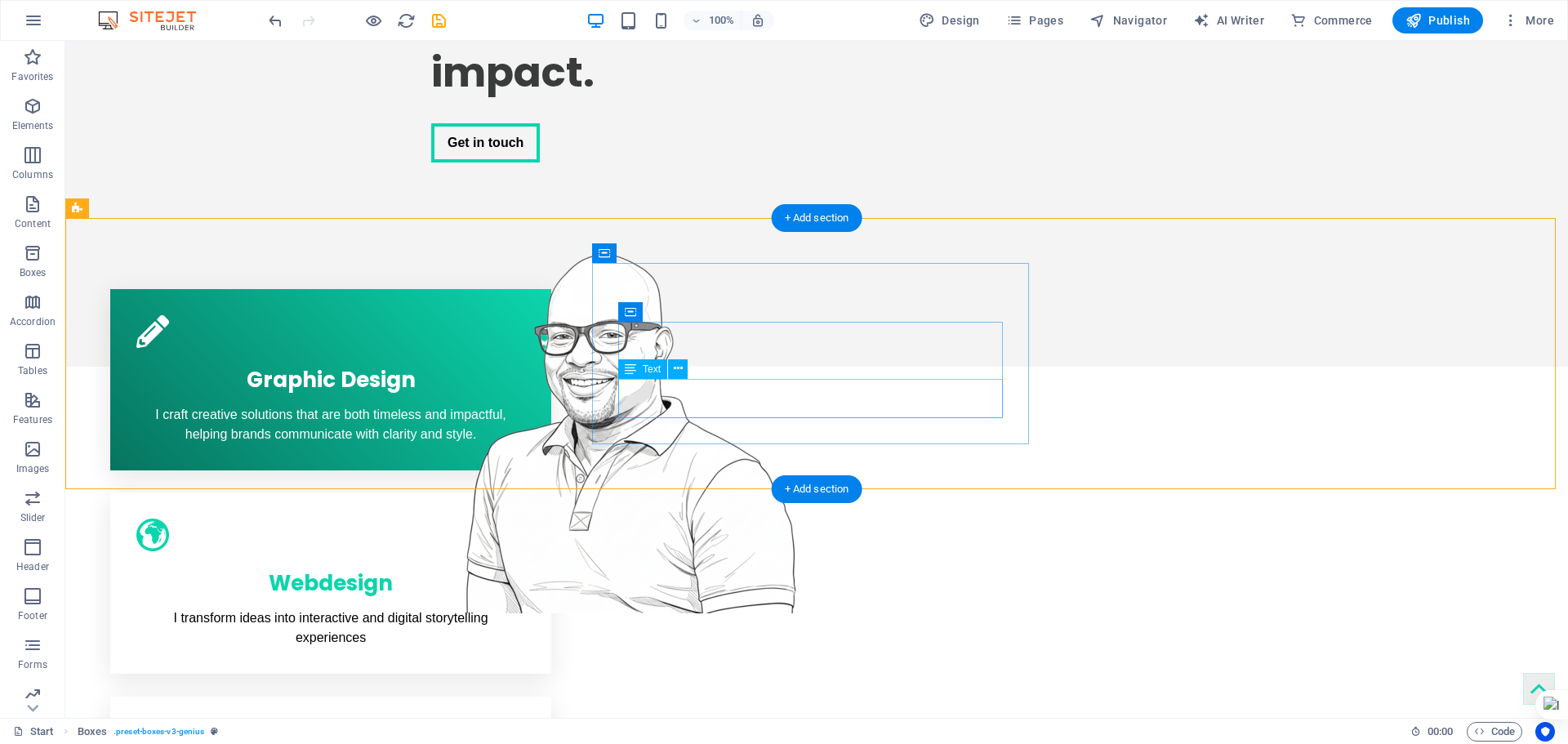
click at [526, 609] on div "I transform ideas into interactive and digital storytelling experiences" at bounding box center [330, 628] width 389 height 39
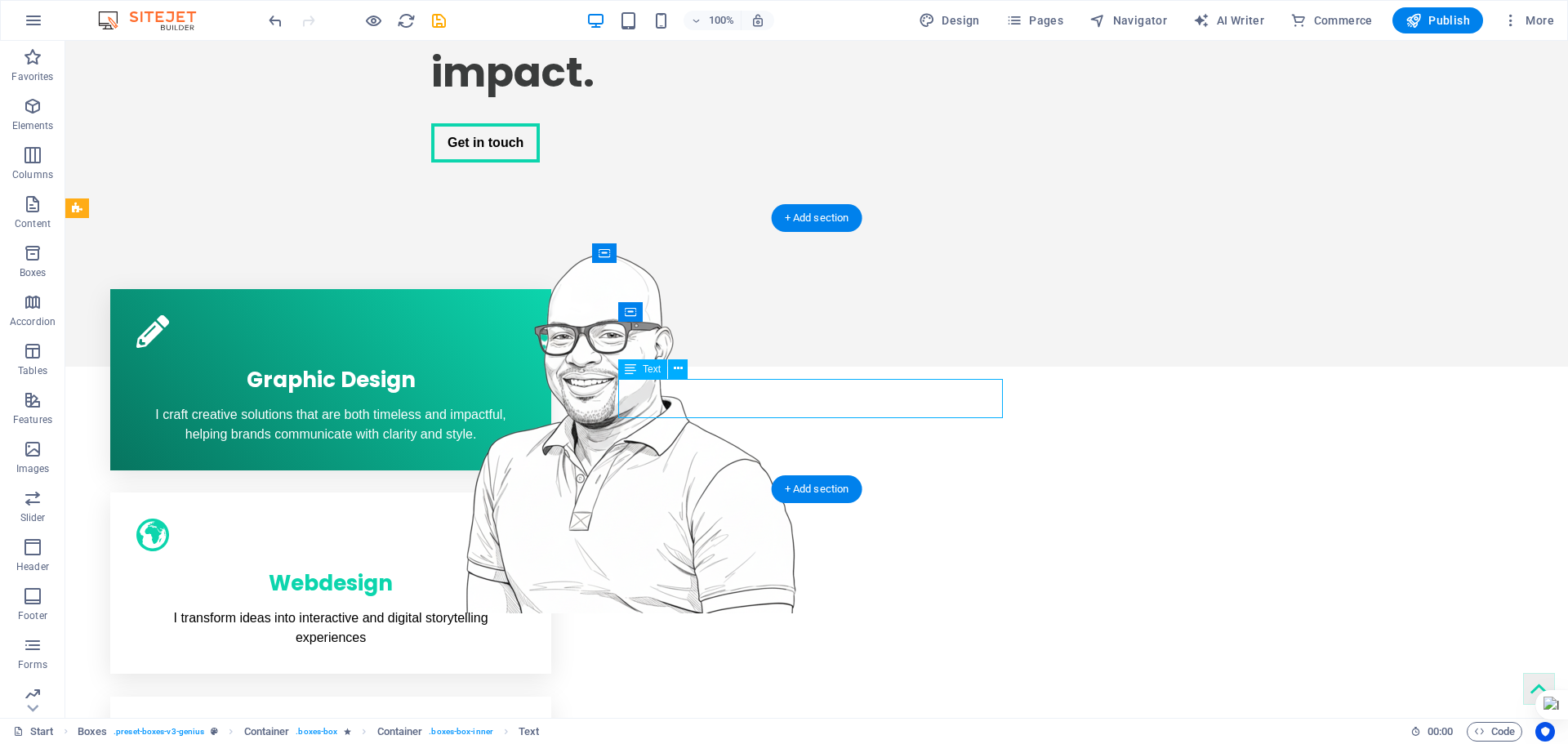
click at [526, 609] on div "I transform ideas into interactive and digital storytelling experiences" at bounding box center [330, 628] width 389 height 39
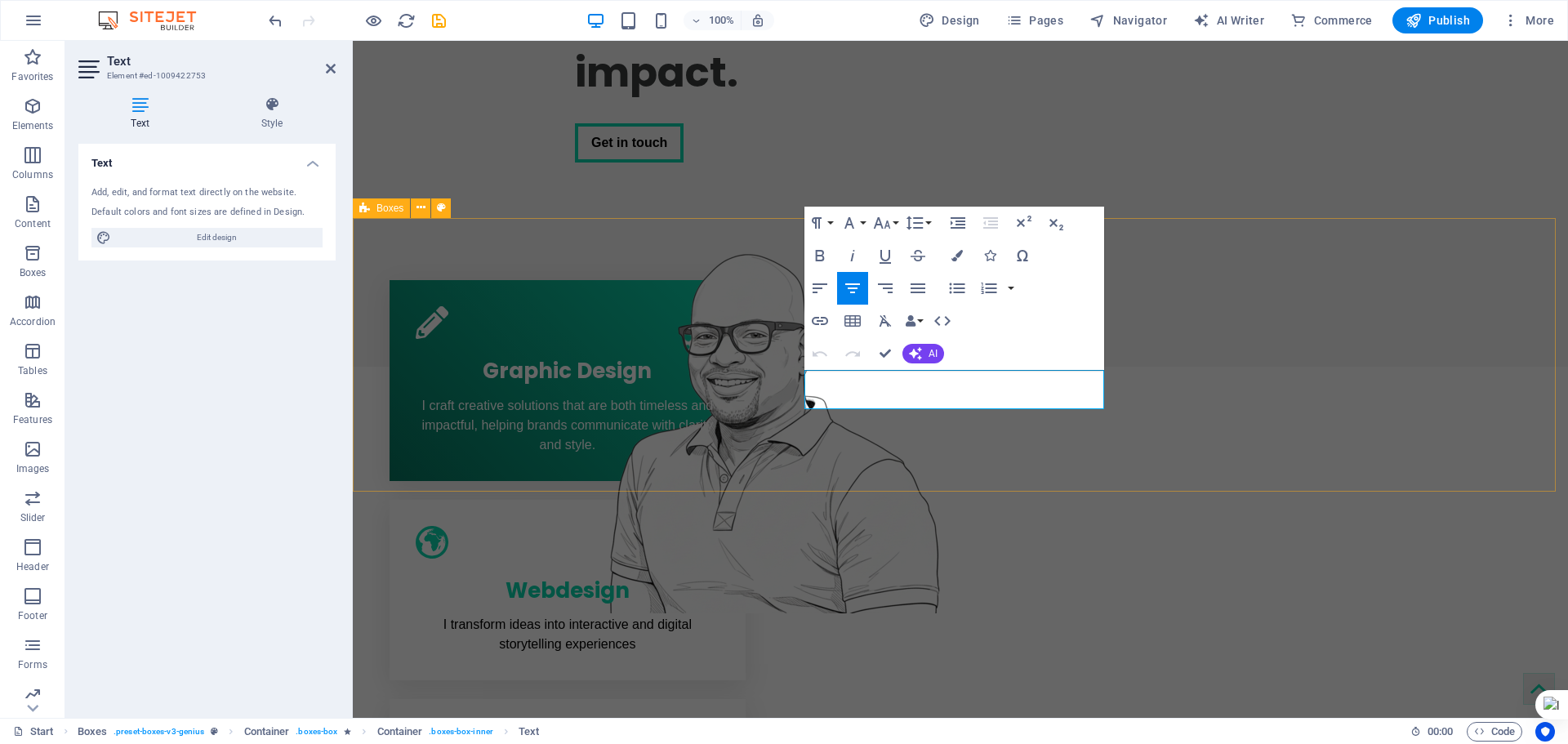
click at [776, 385] on div "Graphic Design I craft creative solutions that are both timeless and impactful,…" at bounding box center [961, 580] width 1216 height 672
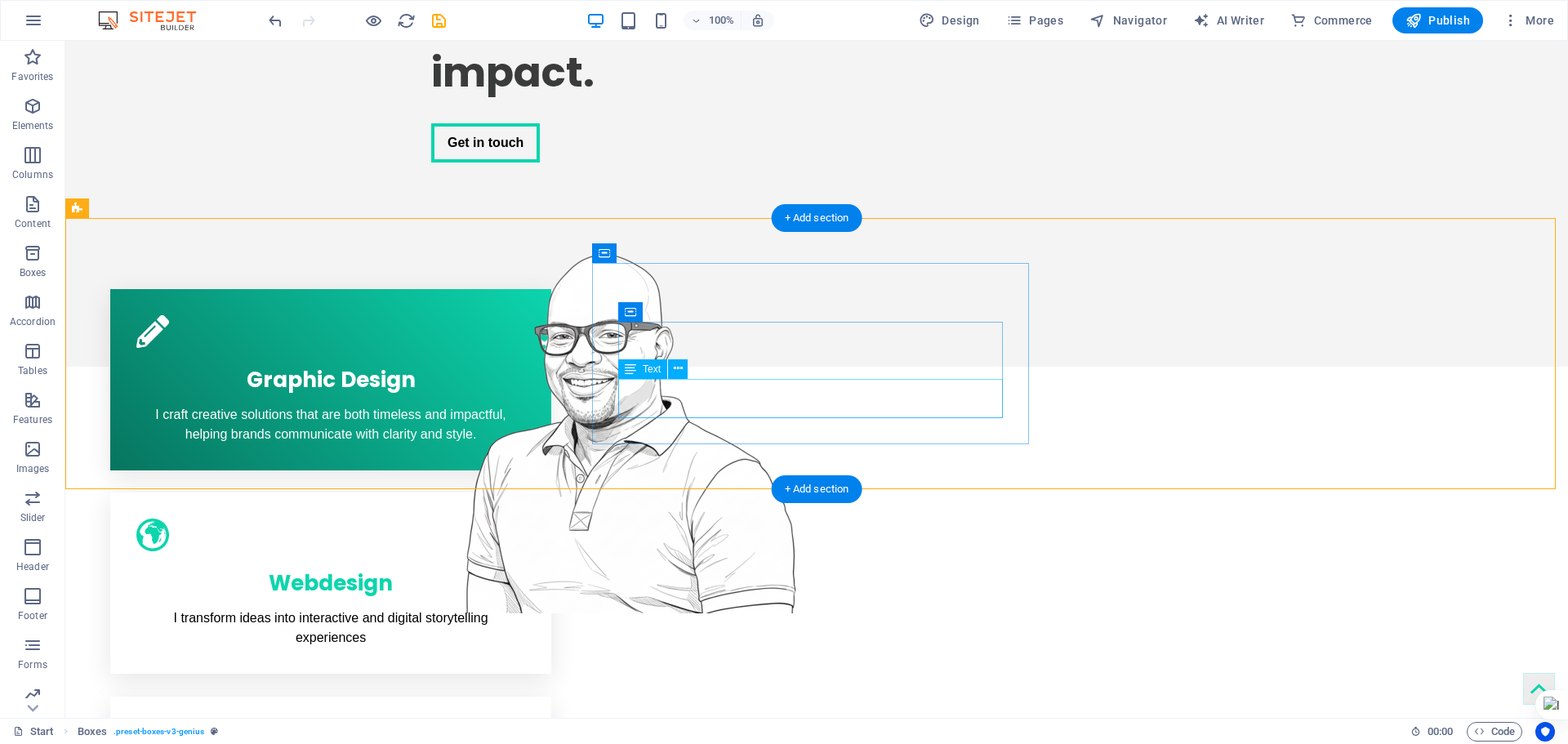
click at [526, 609] on div "I transform ideas into interactive and digital storytelling experiences" at bounding box center [330, 628] width 389 height 39
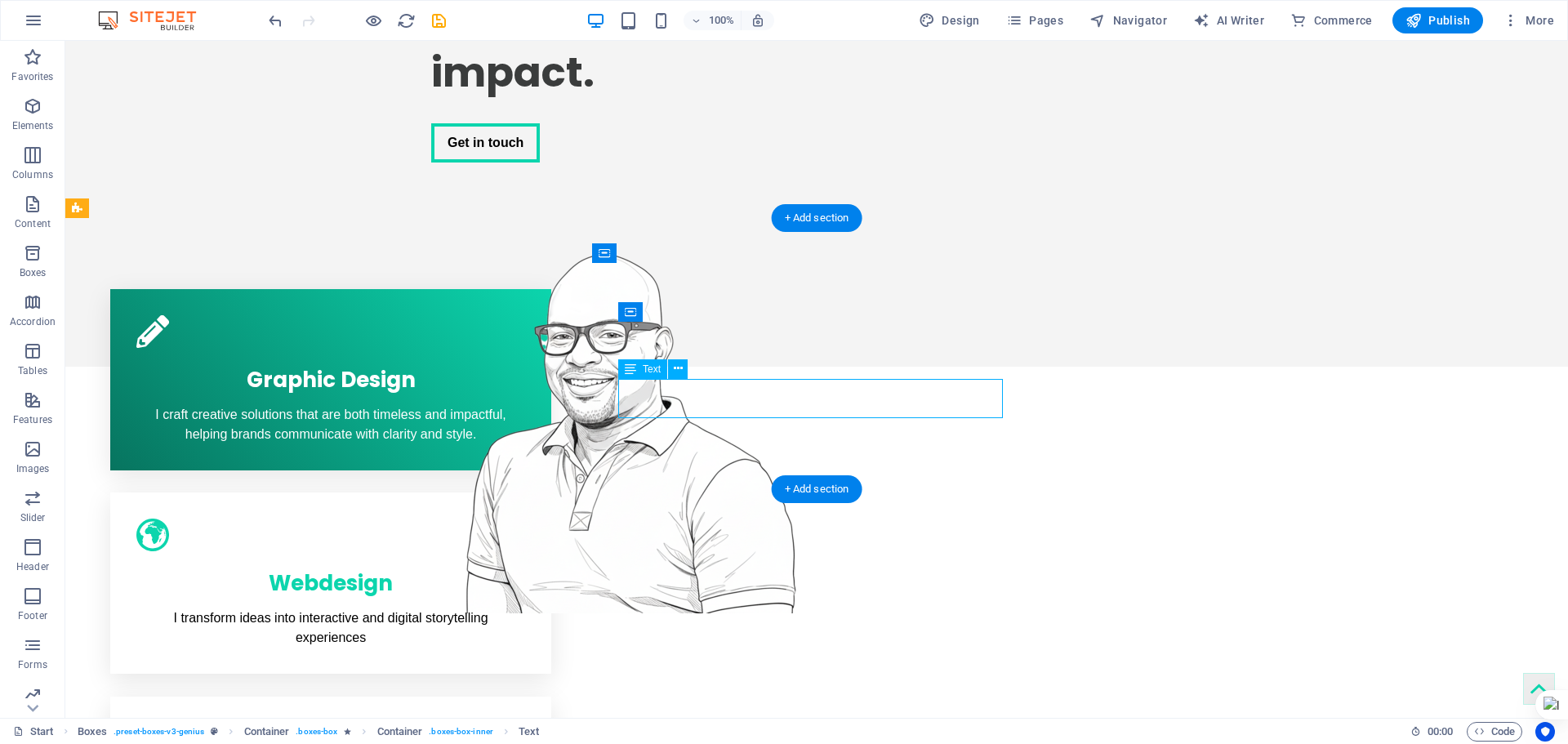
click at [526, 609] on div "I transform ideas into interactive and digital storytelling experiences" at bounding box center [330, 628] width 389 height 39
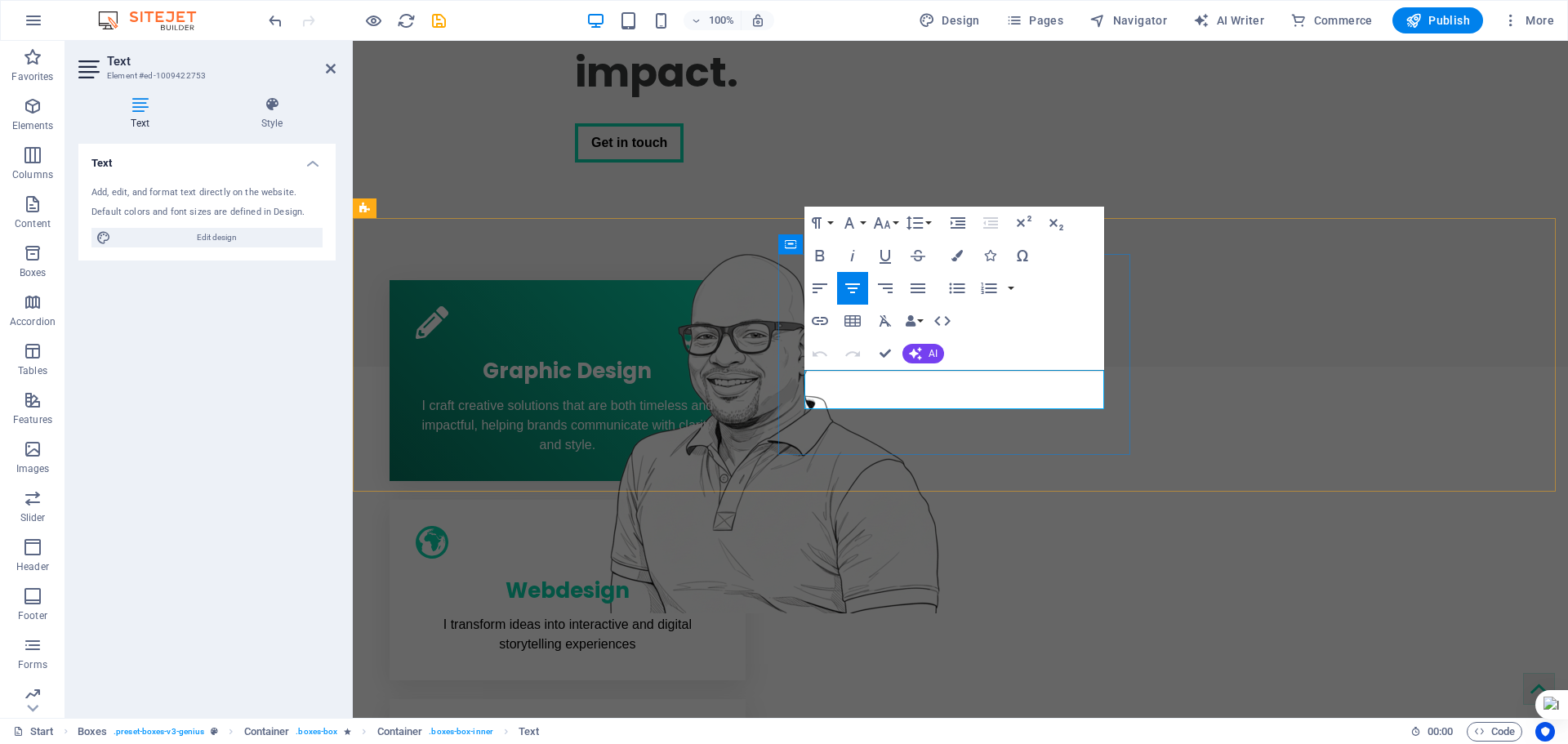
click at [720, 615] on p "I transform ideas into interactive and digital storytelling experiences" at bounding box center [567, 634] width 304 height 39
click at [864, 222] on button "Font Family" at bounding box center [852, 222] width 31 height 33
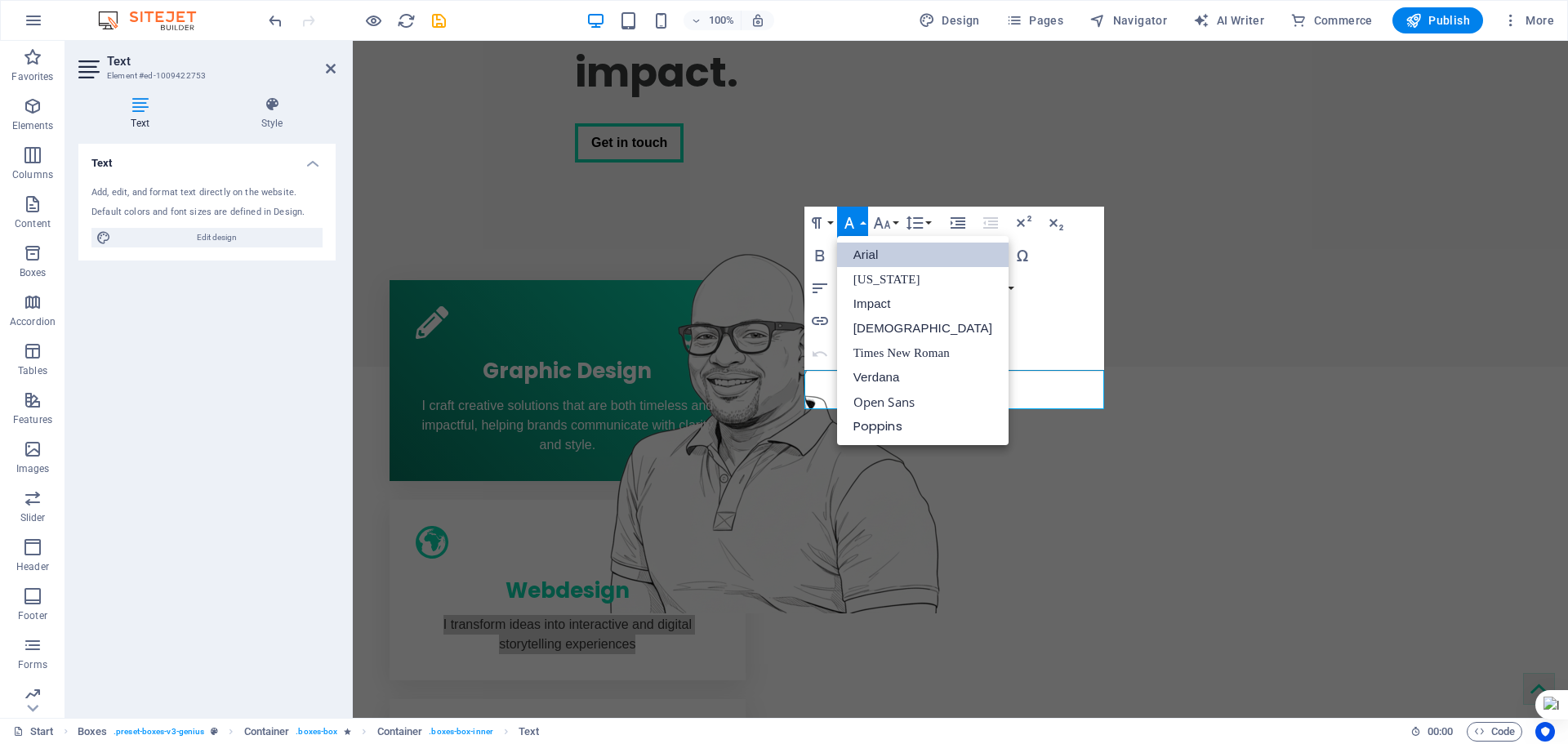
scroll to position [0, 0]
click at [864, 222] on button "Font Family" at bounding box center [852, 222] width 31 height 33
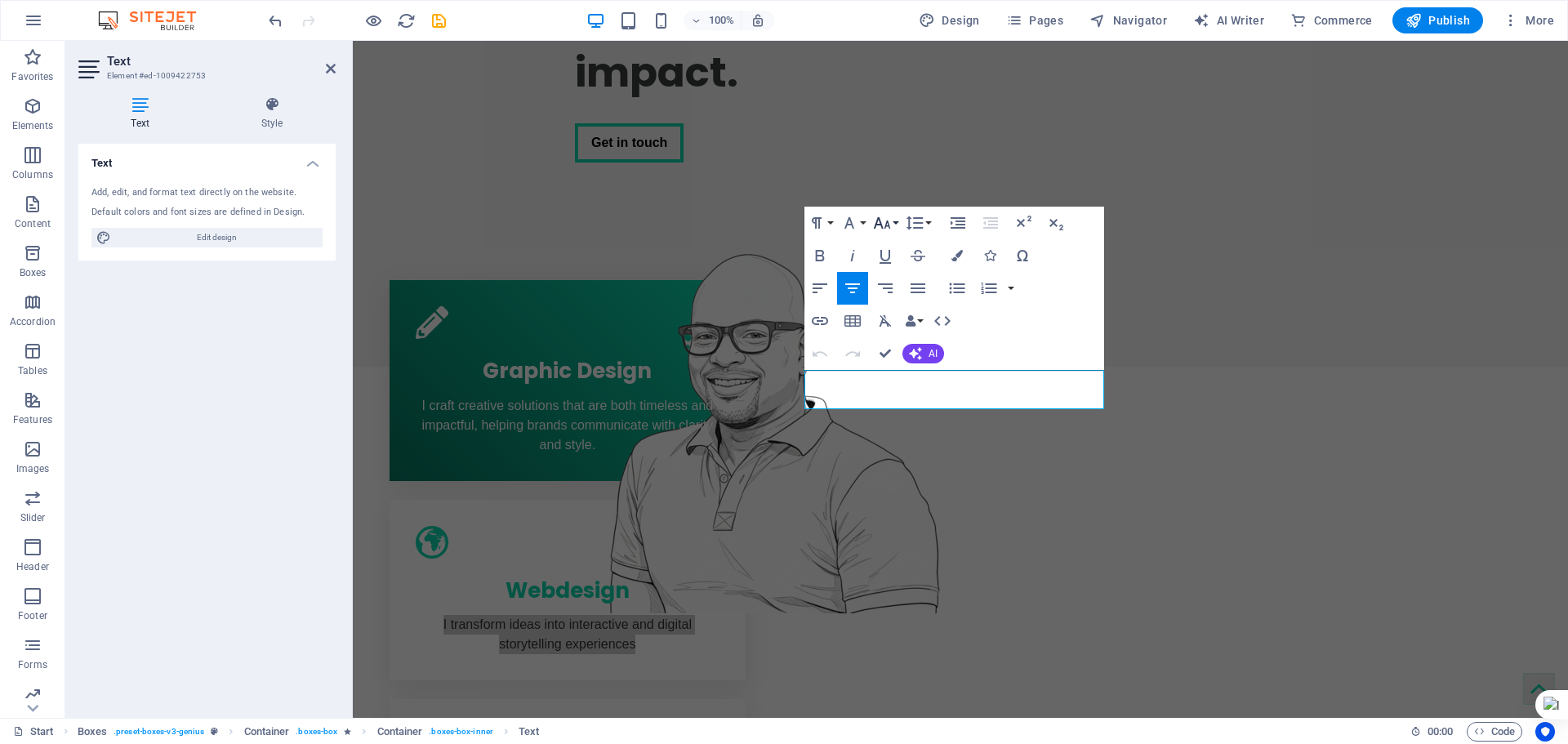
click at [895, 220] on button "Font Size" at bounding box center [885, 222] width 31 height 33
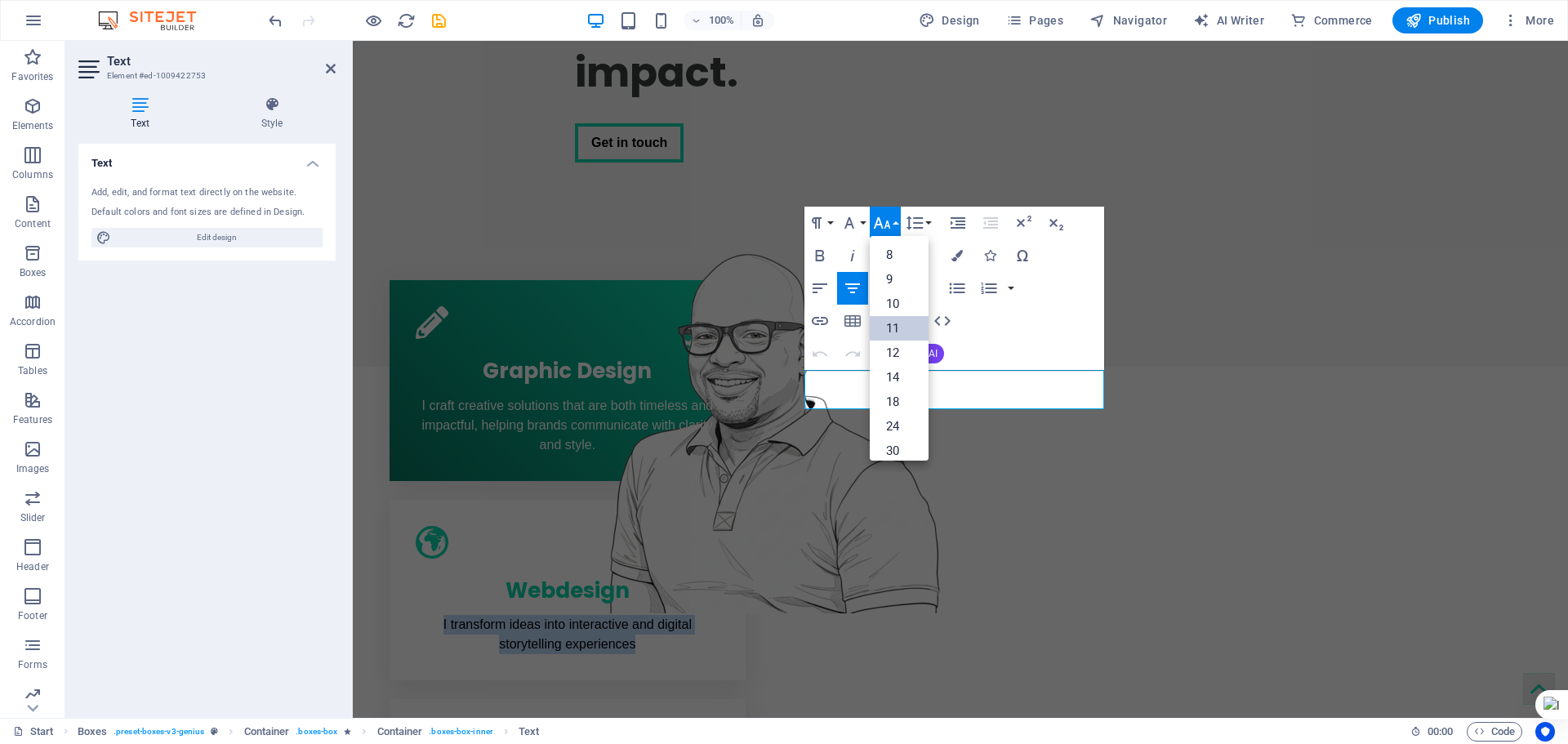
click at [886, 329] on link "11" at bounding box center [900, 328] width 59 height 25
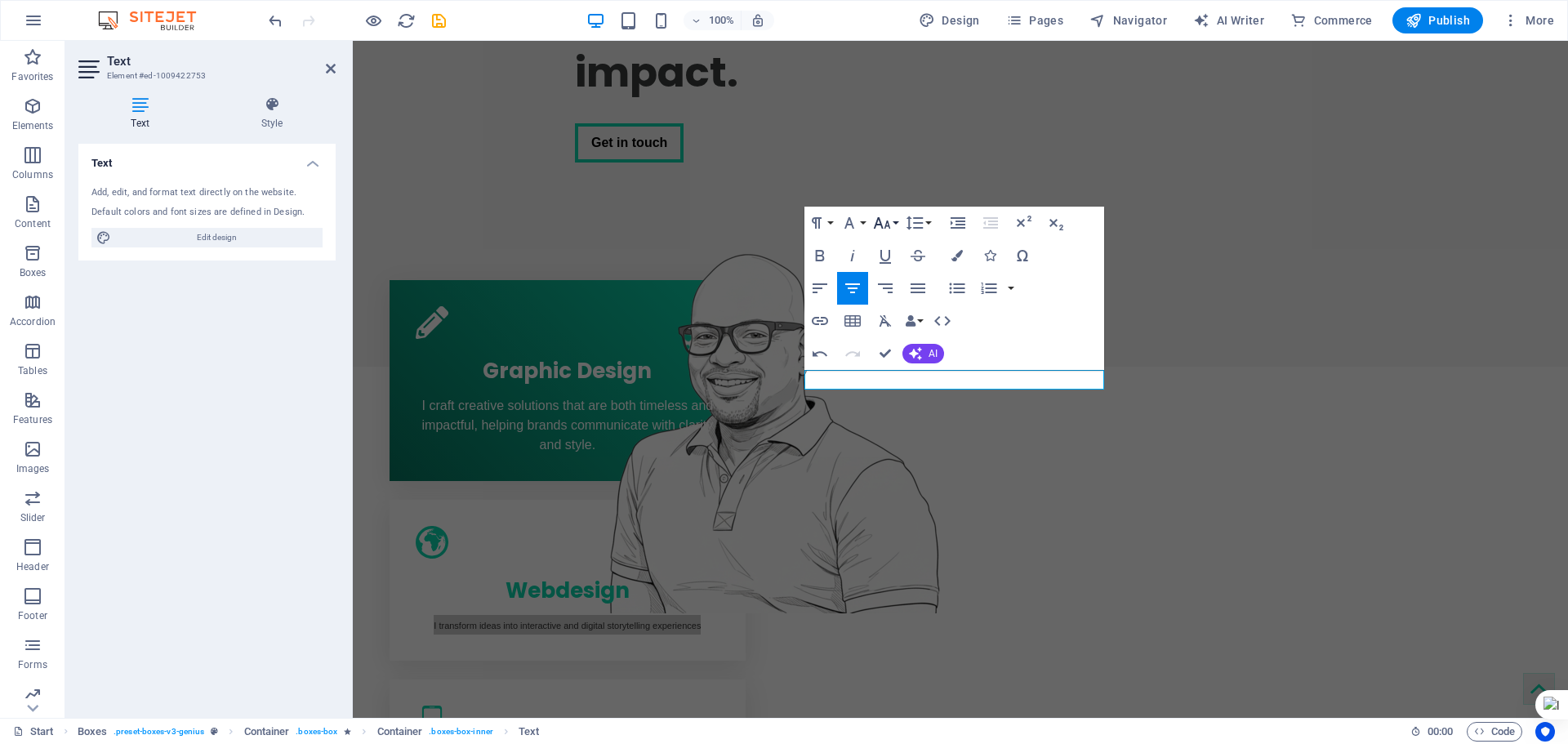
click at [894, 221] on button "Font Size" at bounding box center [885, 222] width 31 height 33
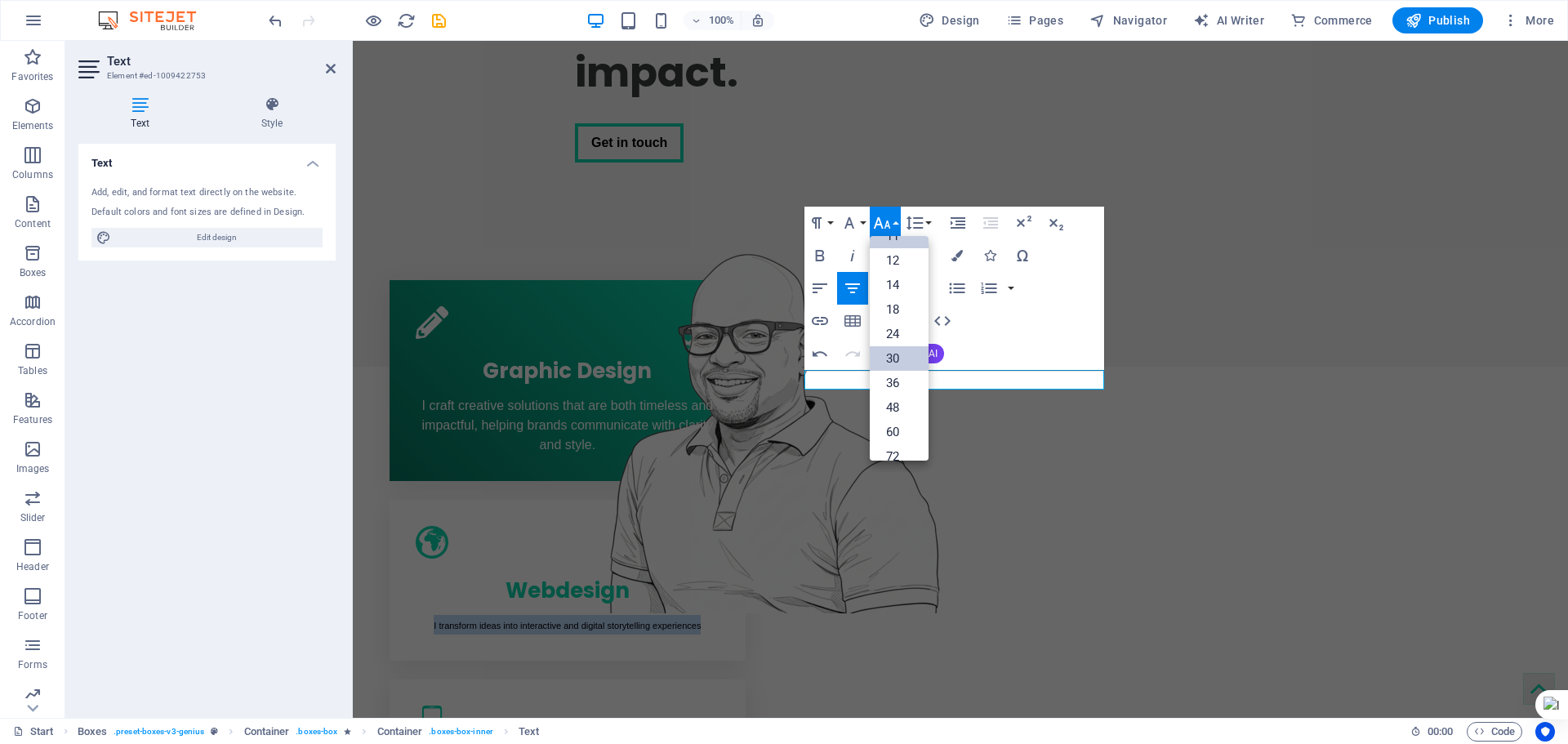
click at [895, 363] on link "30" at bounding box center [900, 359] width 59 height 25
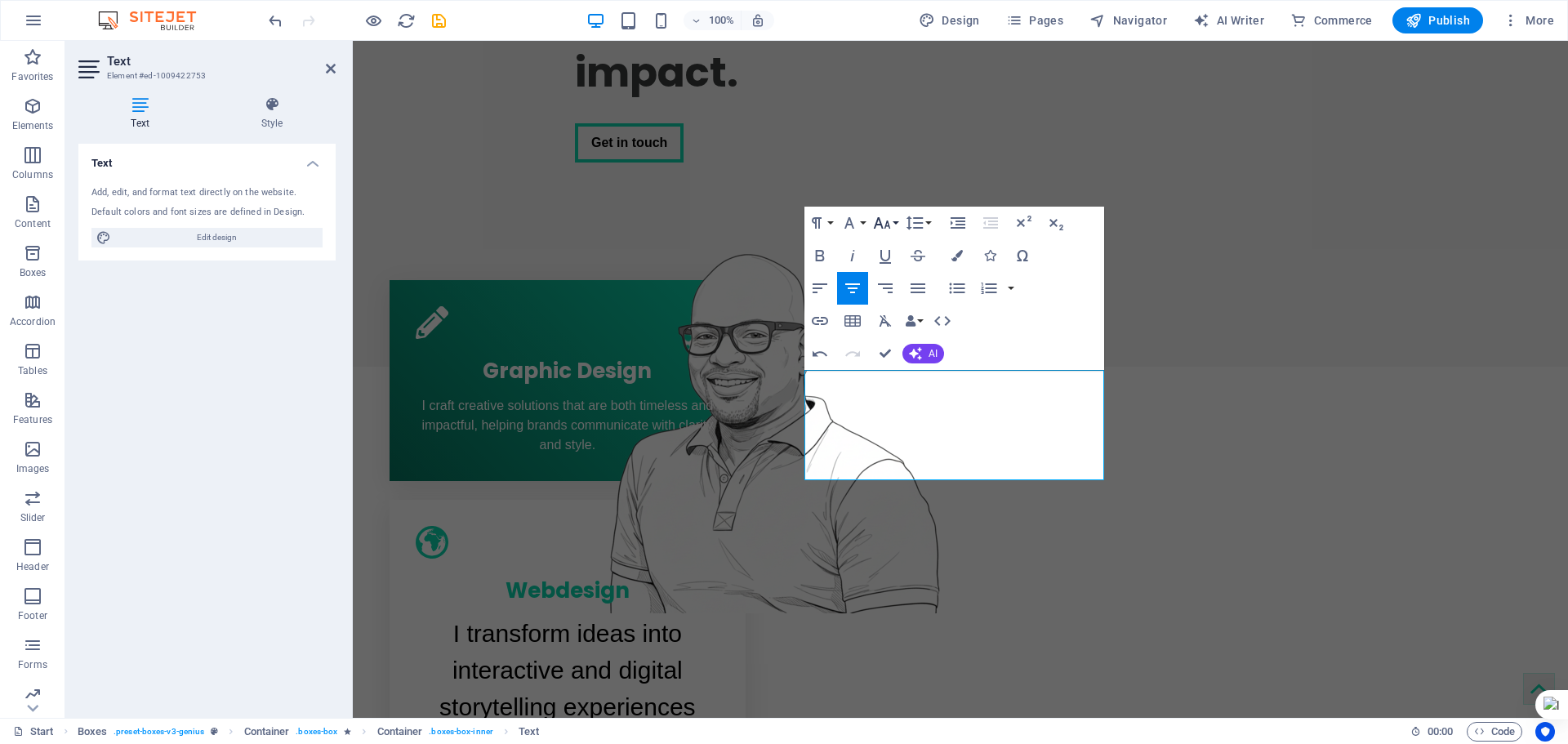
click at [891, 222] on icon "button" at bounding box center [882, 222] width 20 height 20
click at [902, 302] on link "24" at bounding box center [900, 294] width 59 height 25
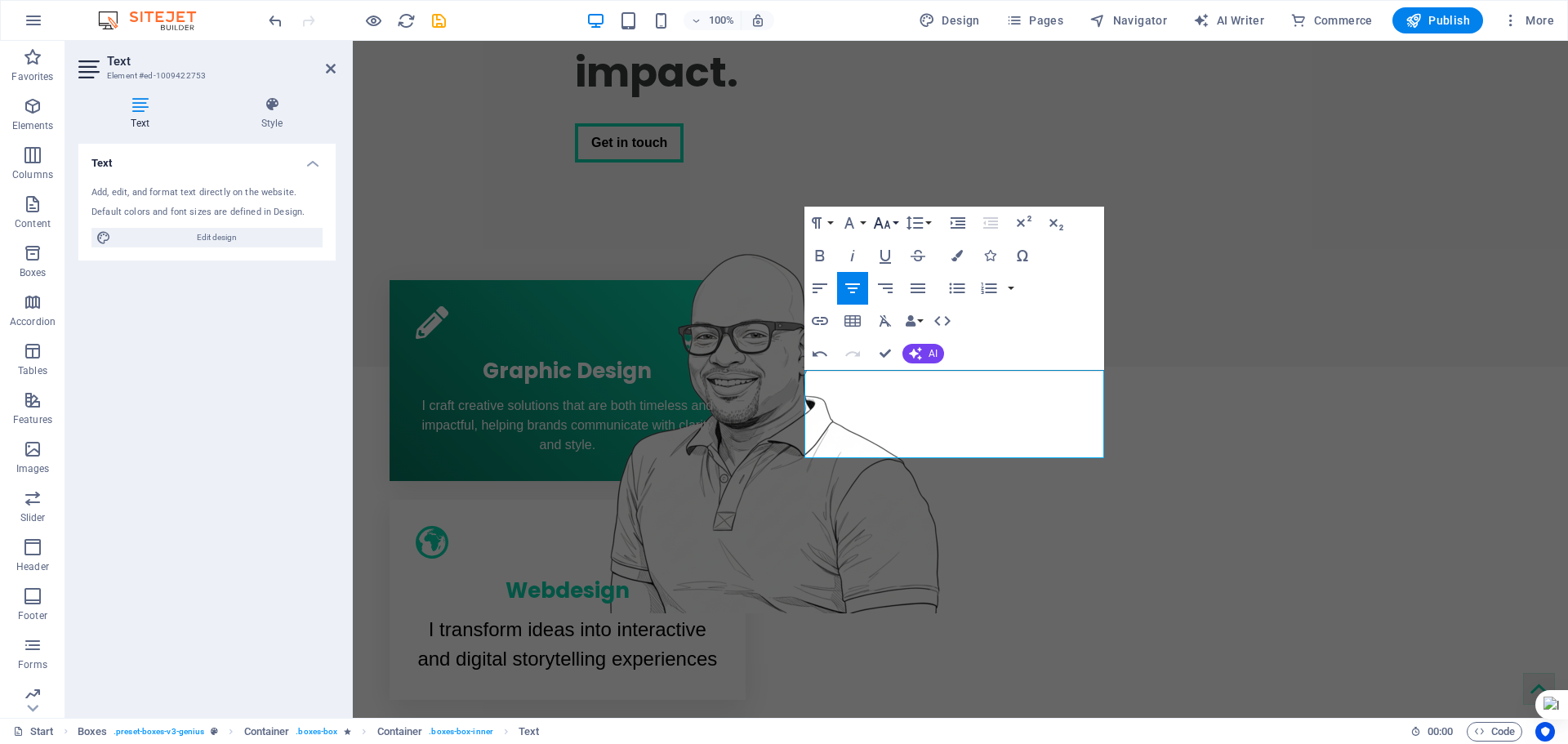
click at [896, 224] on button "Font Size" at bounding box center [885, 222] width 31 height 33
click at [897, 274] on link "18" at bounding box center [900, 271] width 59 height 25
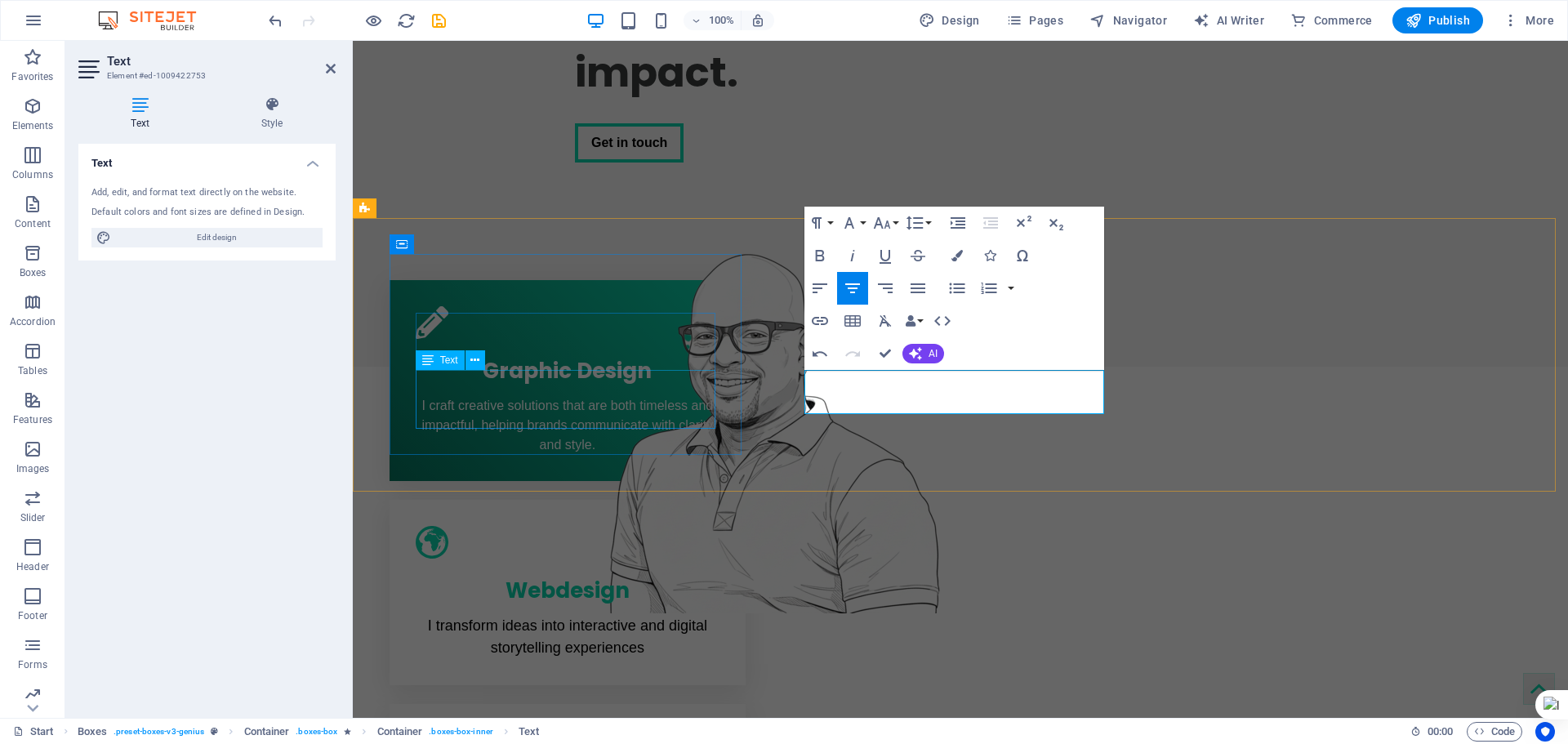
click at [588, 415] on div "I craft creative solutions that are both timeless and impactful, helping brands…" at bounding box center [567, 425] width 304 height 59
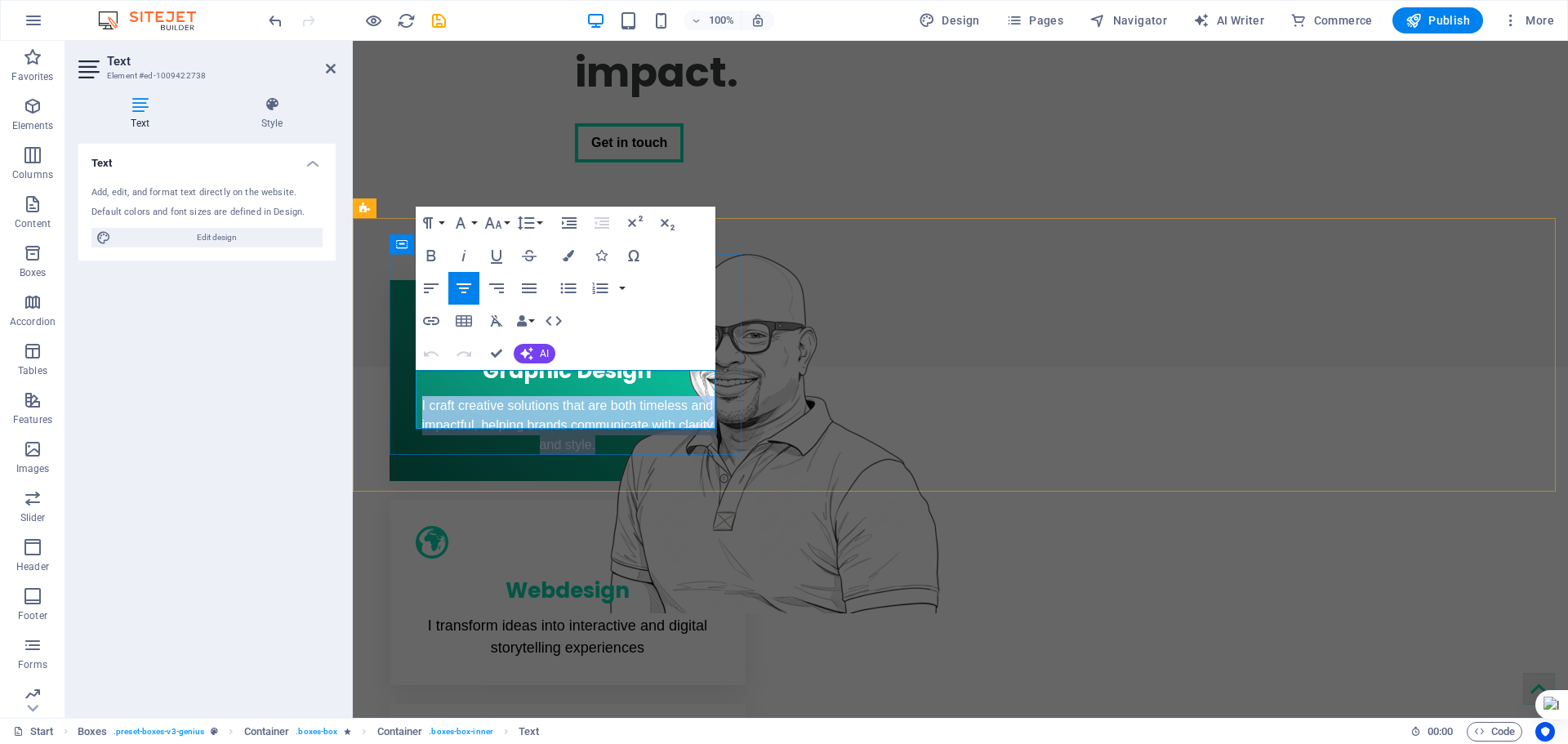
click at [588, 415] on span "I craft creative solutions that are both timeless and impactful, helping brands…" at bounding box center [568, 425] width 292 height 53
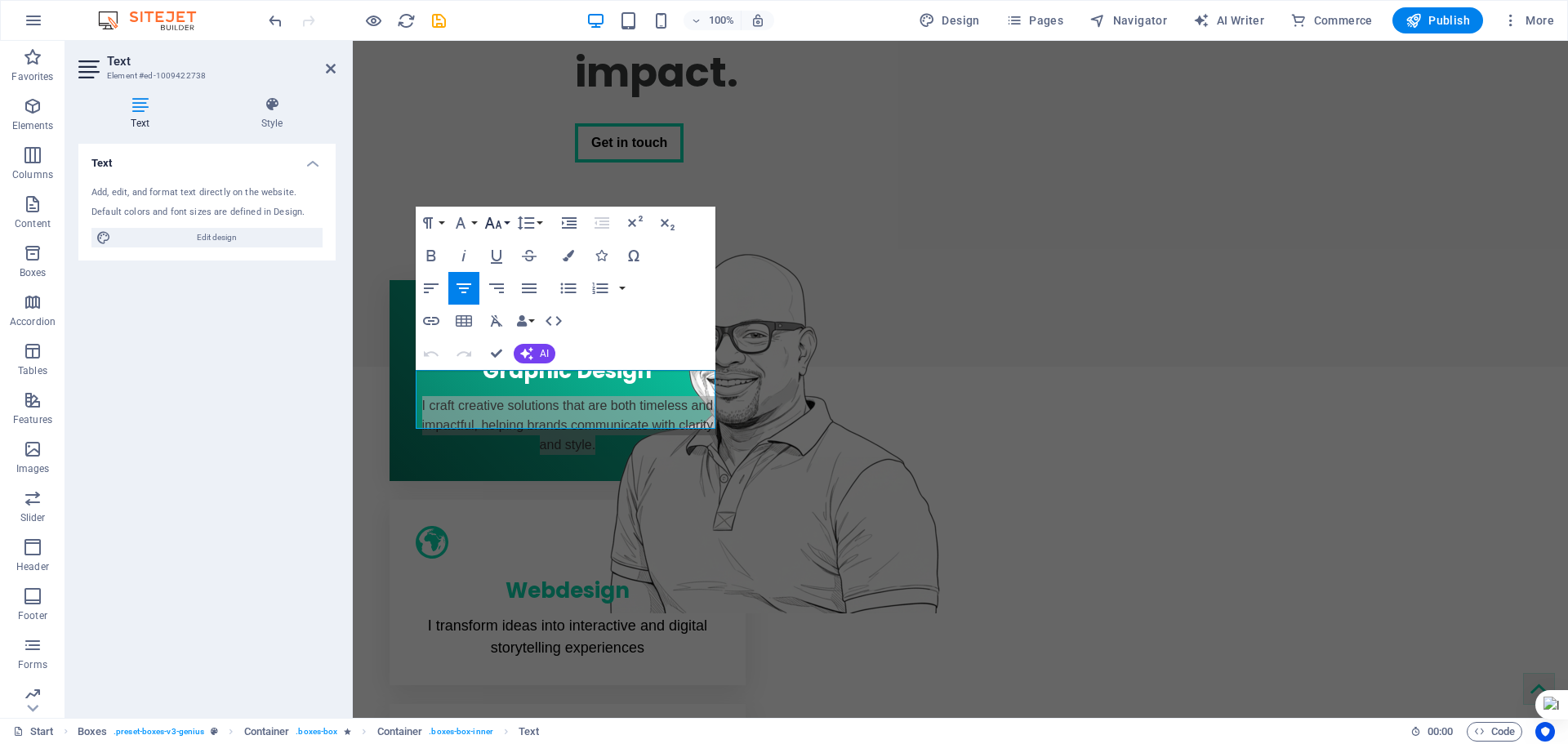
click at [505, 225] on button "Font Size" at bounding box center [496, 222] width 31 height 33
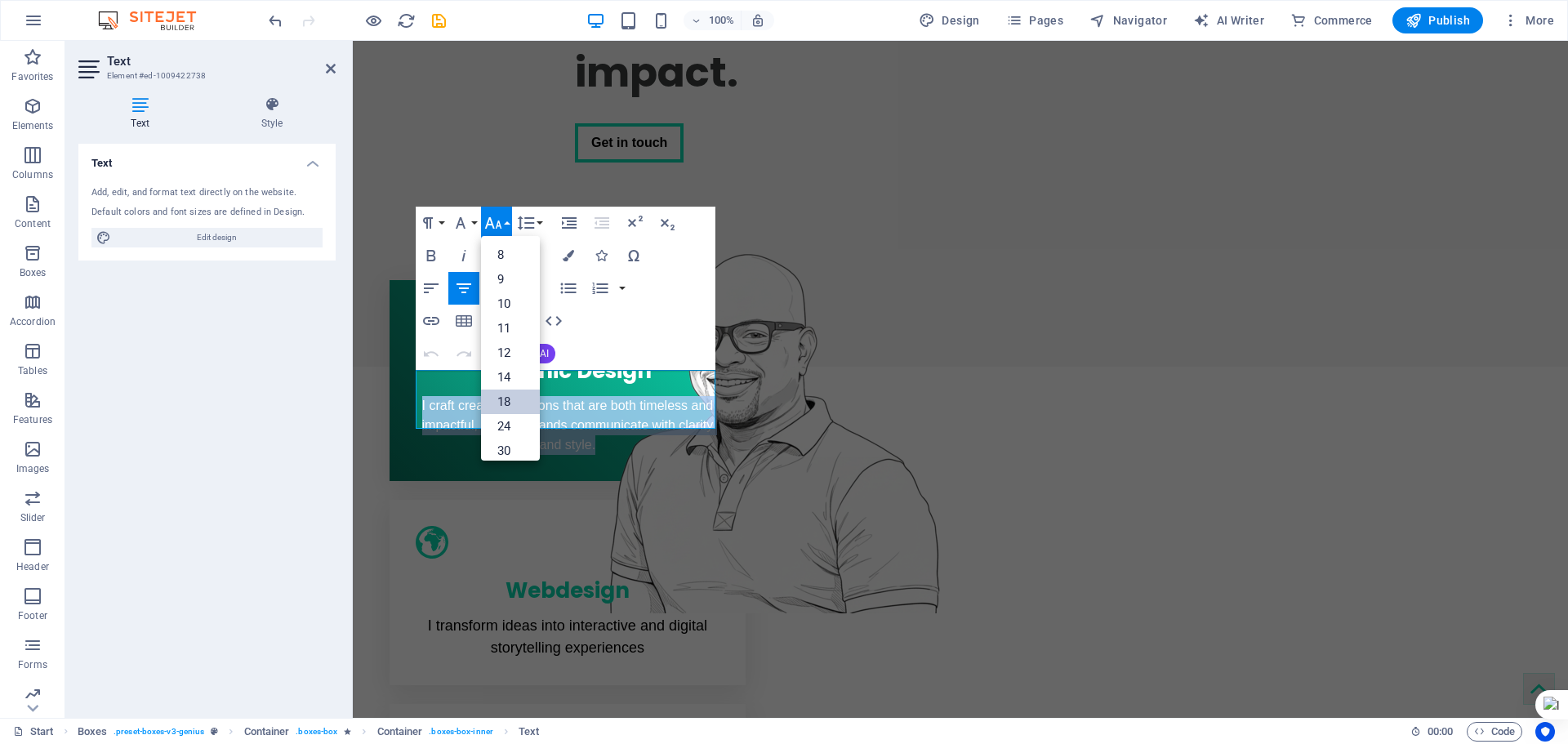
click at [508, 399] on link "18" at bounding box center [510, 401] width 59 height 25
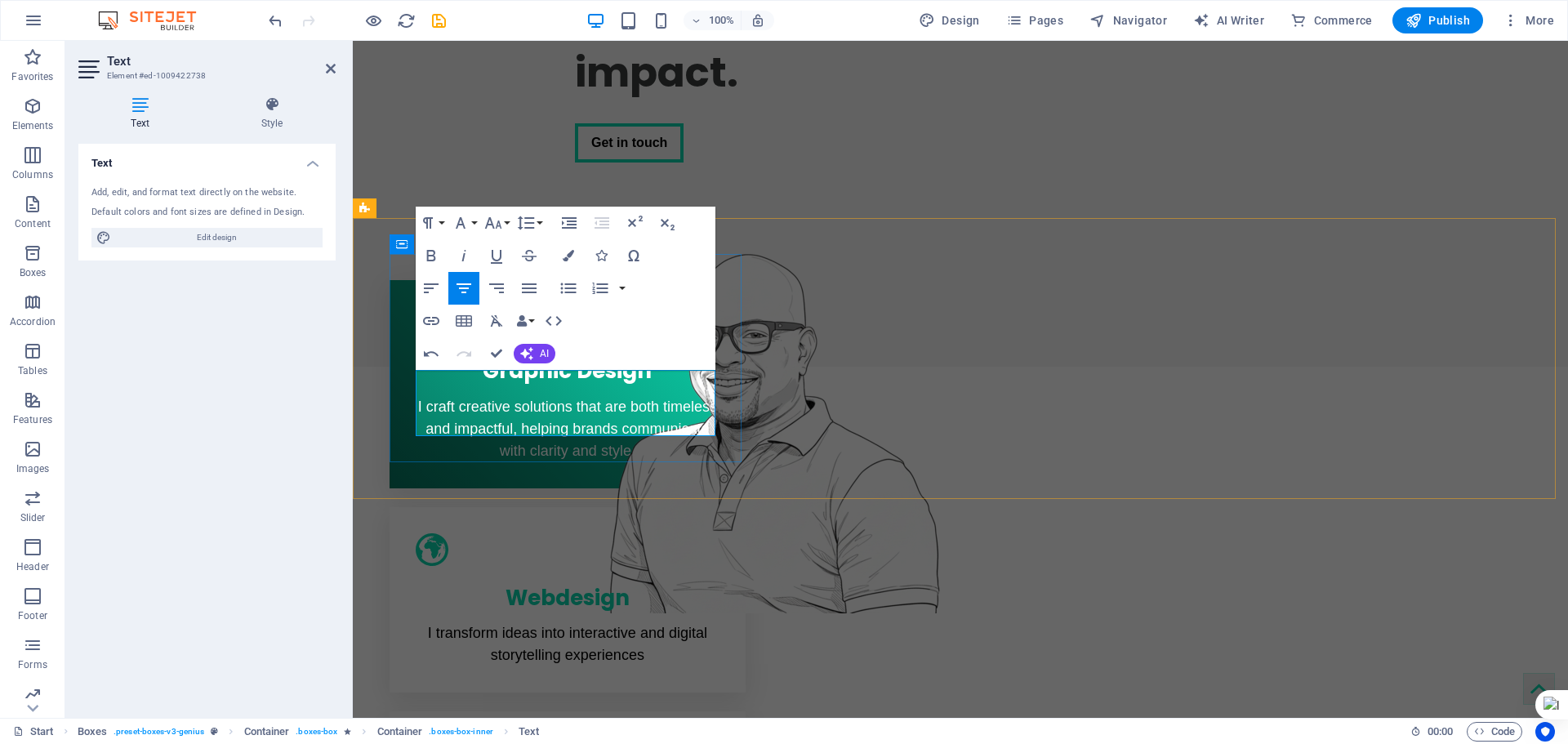
click at [639, 430] on span "I craft creative solutions that are both timeless and impactful, helping brands…" at bounding box center [568, 429] width 299 height 61
click at [746, 507] on div "Webdesign I transform ideas into interactive and digital storytelling experienc…" at bounding box center [567, 600] width 356 height 186
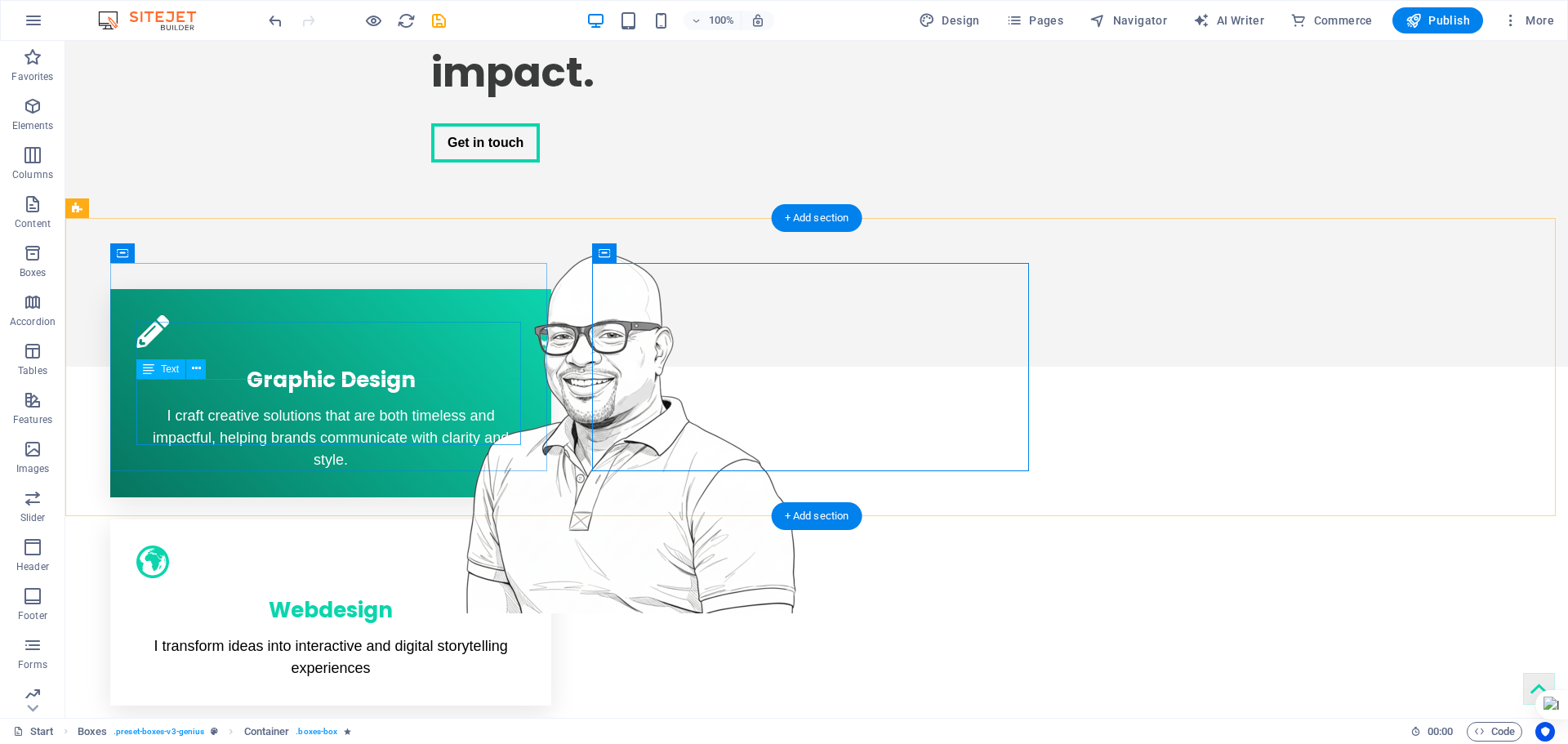
click at [414, 405] on div "I craft creative solutions that are both timeless and impactful, helping brands…" at bounding box center [330, 438] width 389 height 66
click at [505, 405] on div "I craft creative solutions that are both timeless and impactful, helping brands…" at bounding box center [330, 438] width 389 height 66
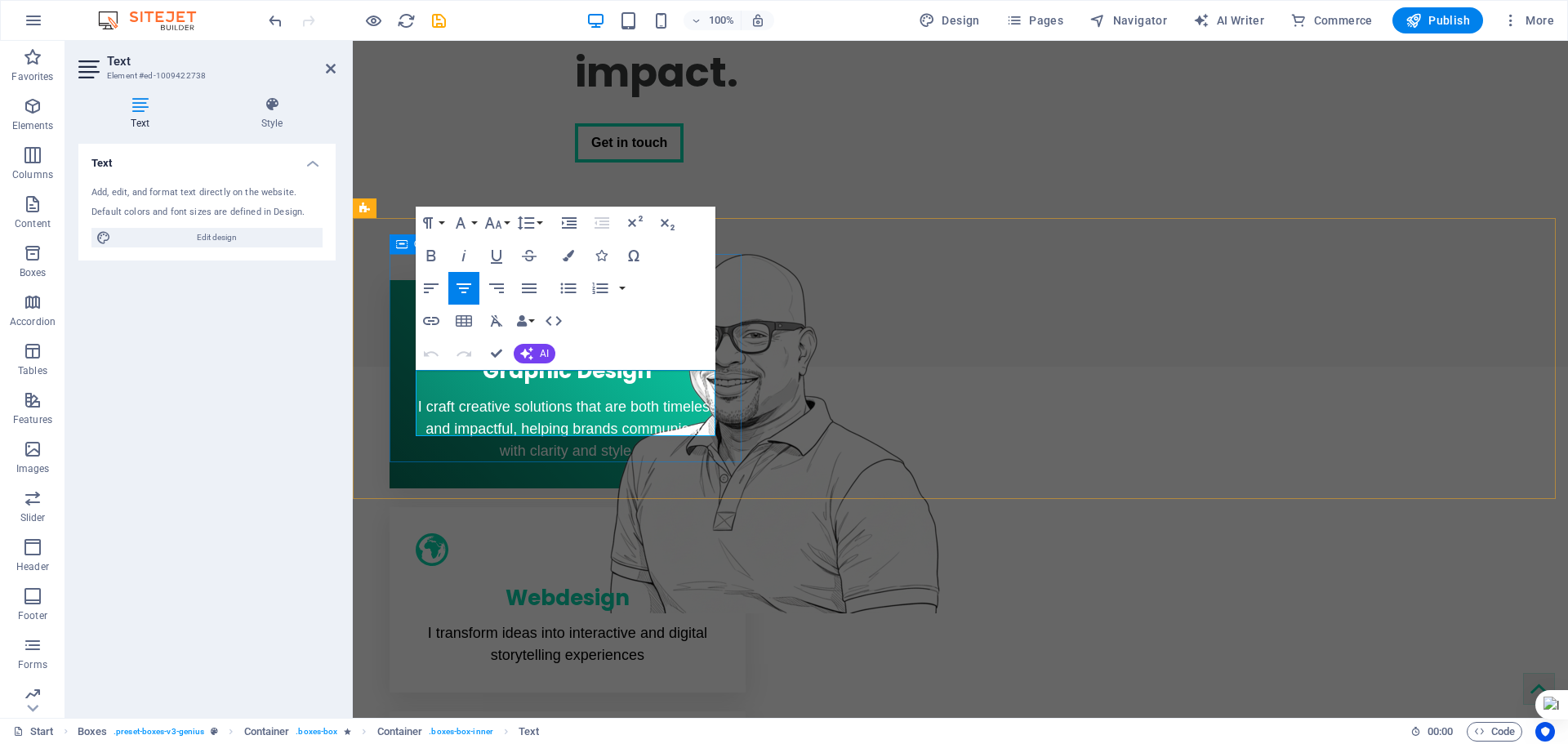
click at [710, 465] on div "Graphic Design I craft creative solutions that are both timeless and impactful,…" at bounding box center [961, 586] width 1216 height 684
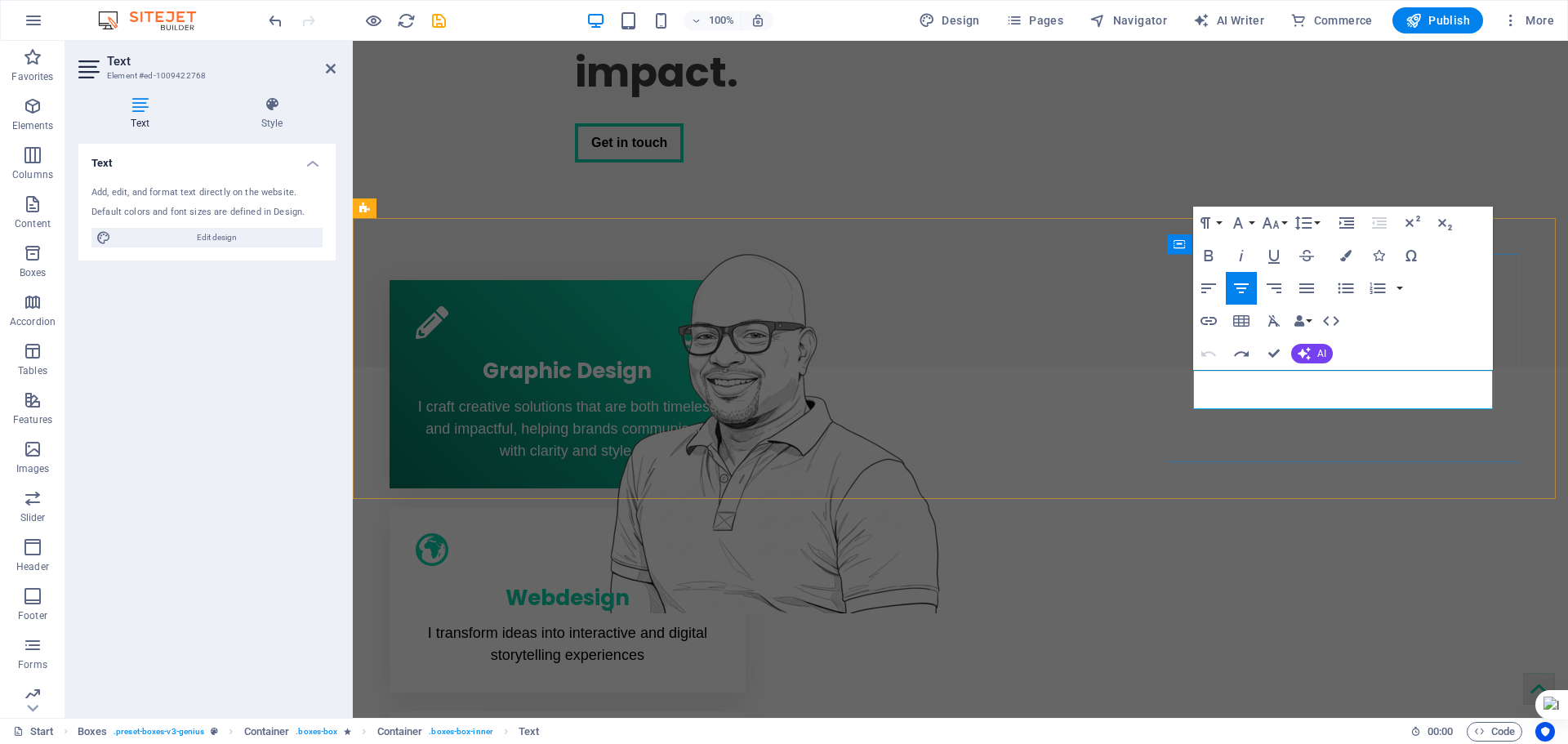
click at [1282, 225] on button "Font Size" at bounding box center [1274, 222] width 31 height 33
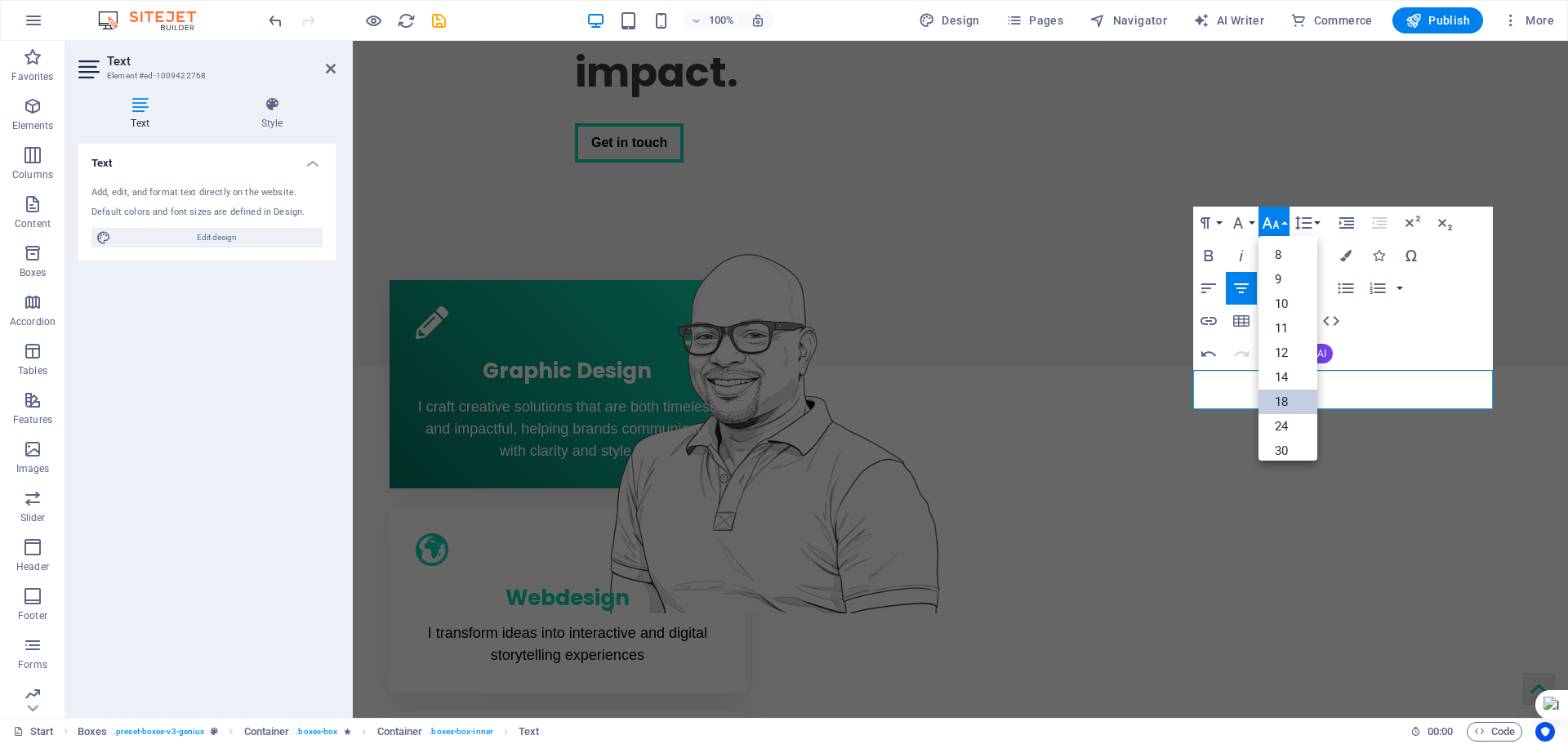
click at [1285, 399] on link "18" at bounding box center [1288, 401] width 59 height 25
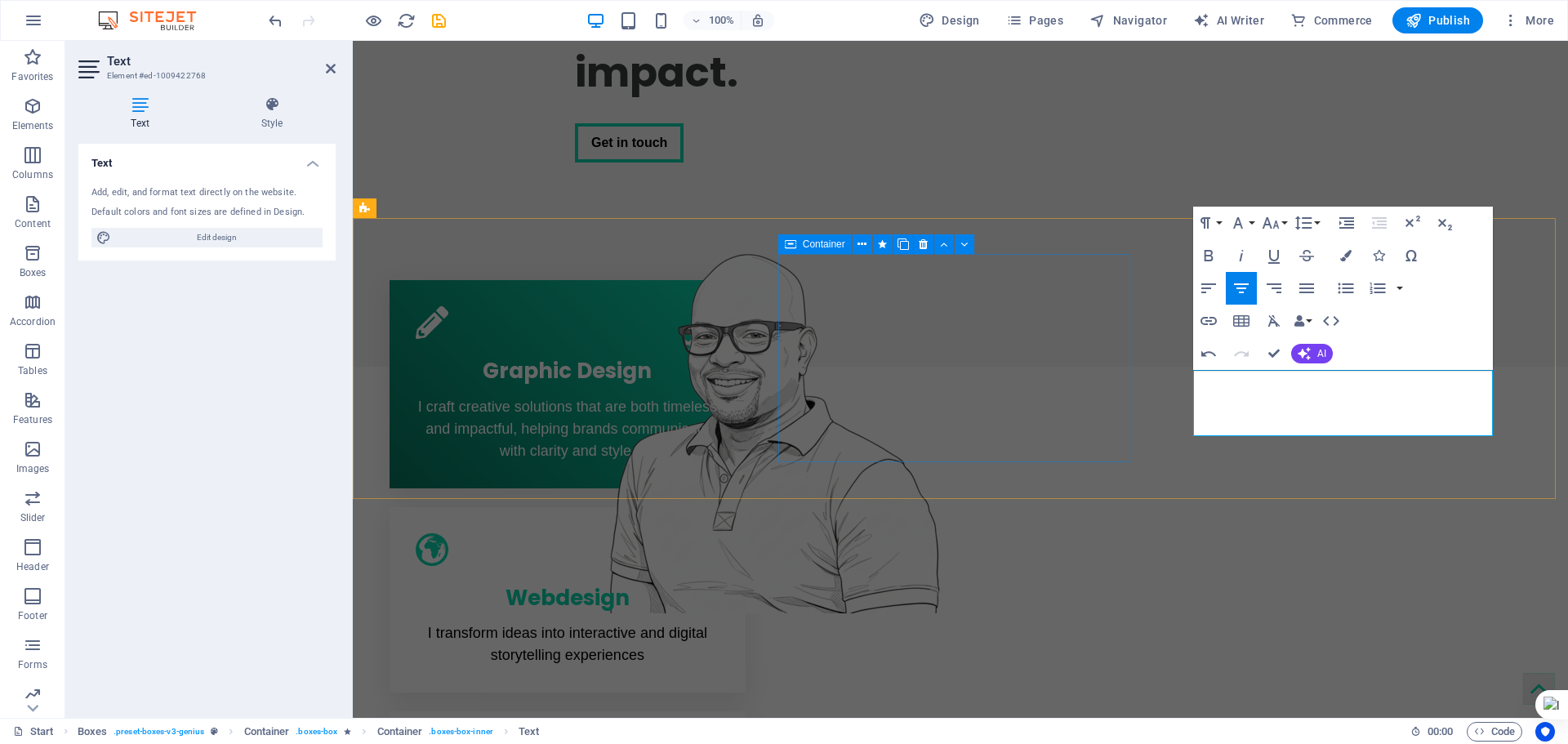
click at [746, 507] on div "Webdesign I transform ideas into interactive and digital storytelling experienc…" at bounding box center [567, 600] width 356 height 186
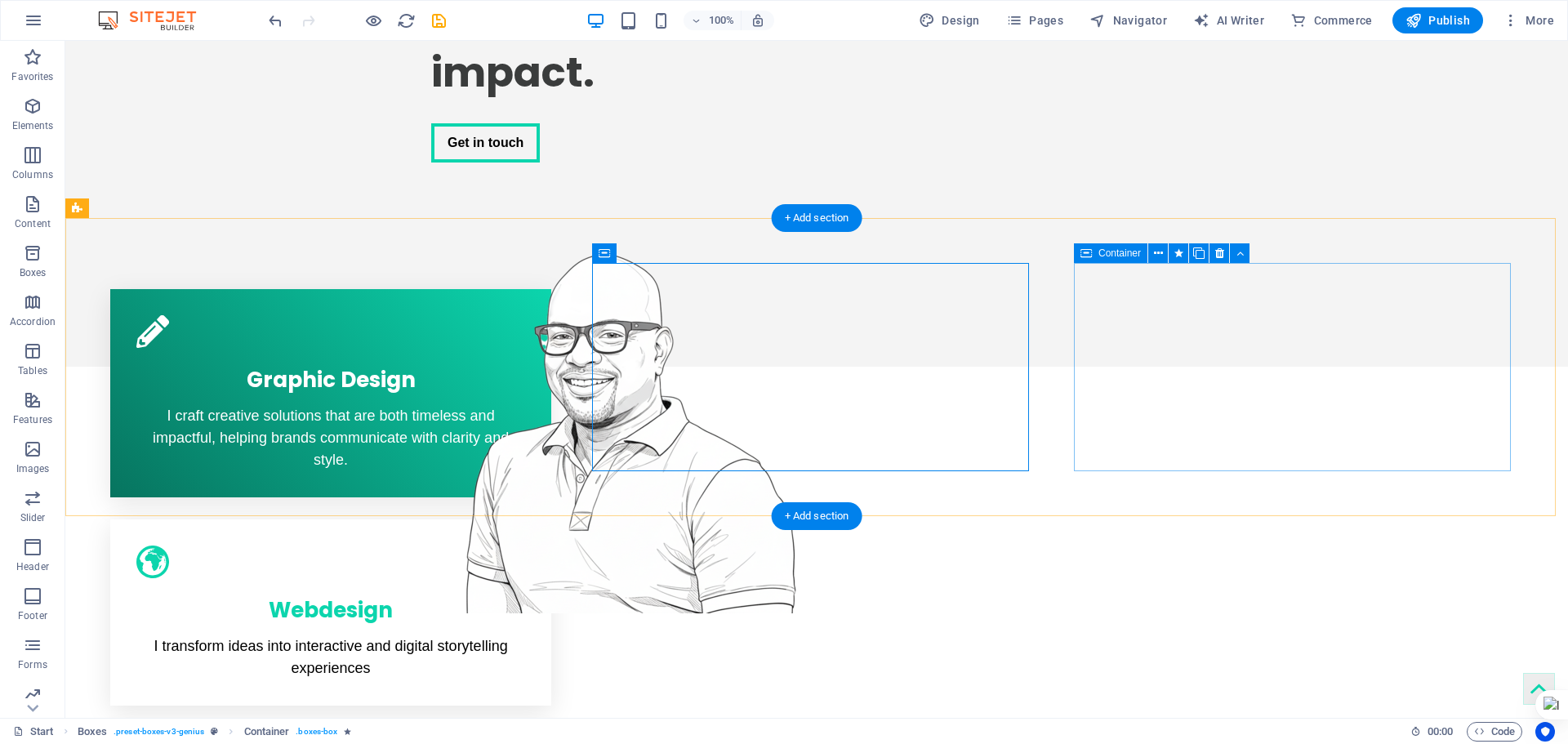
click at [526, 545] on figure at bounding box center [330, 561] width 389 height 33
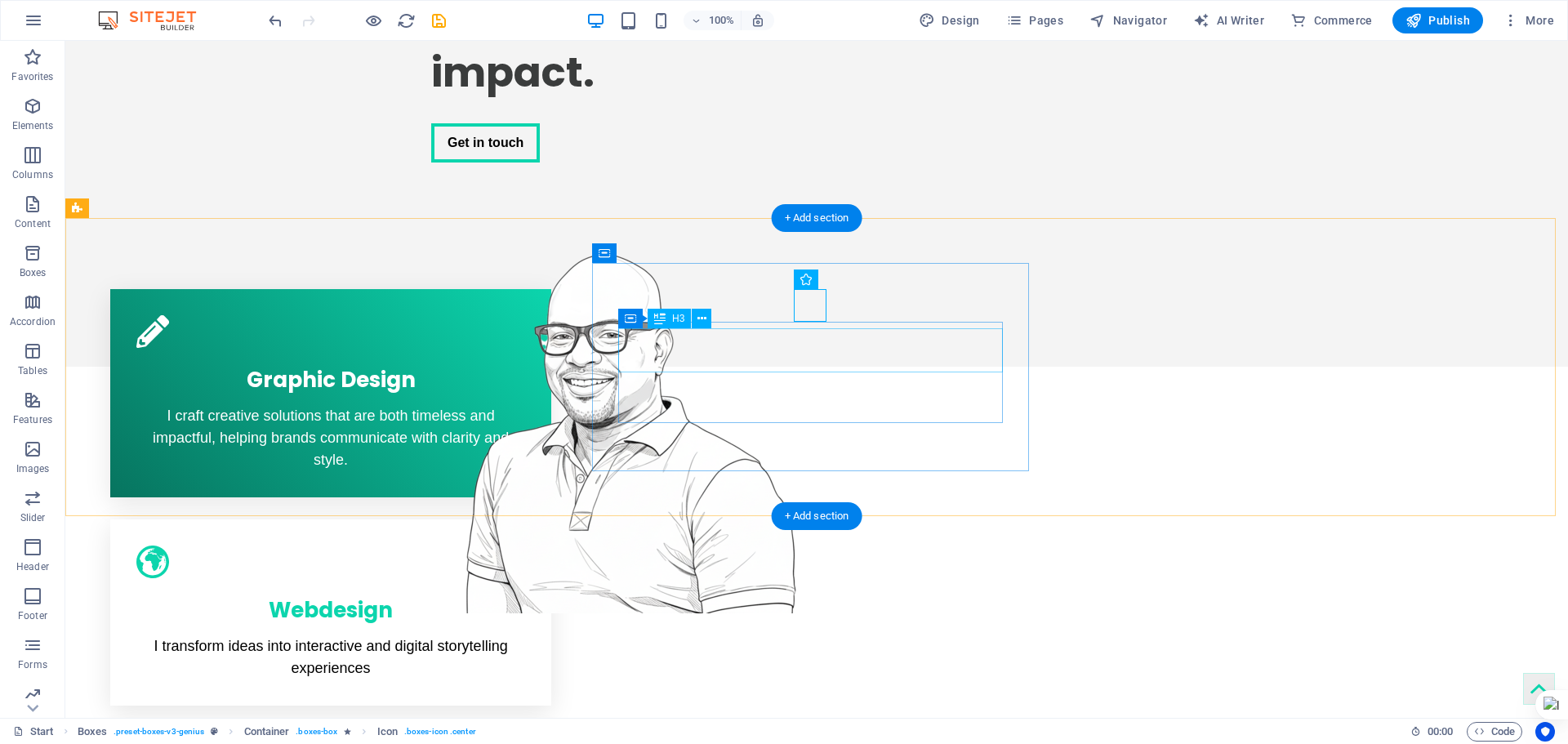
click at [526, 585] on div "Webdesign" at bounding box center [330, 607] width 389 height 44
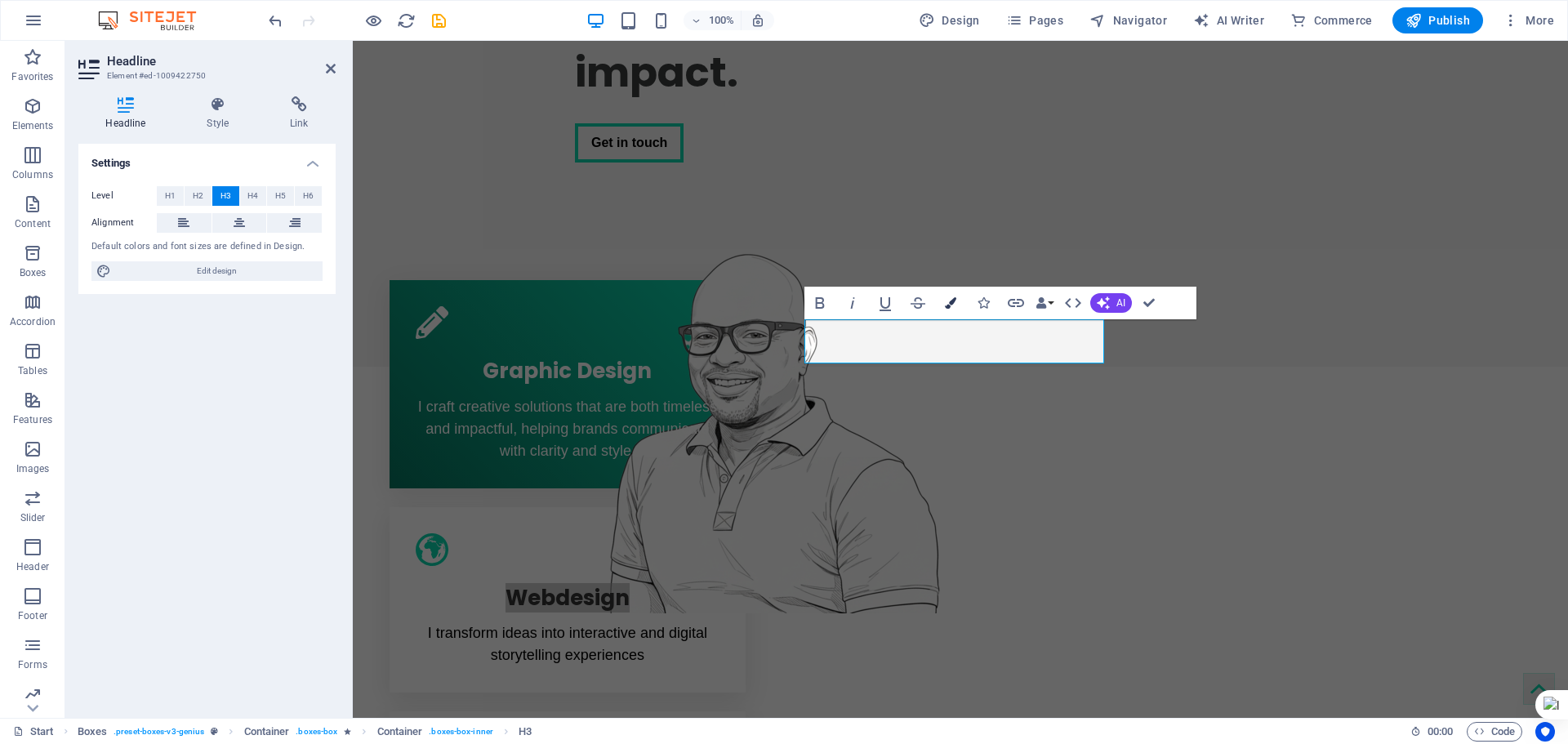
click at [945, 303] on icon "button" at bounding box center [951, 303] width 11 height 11
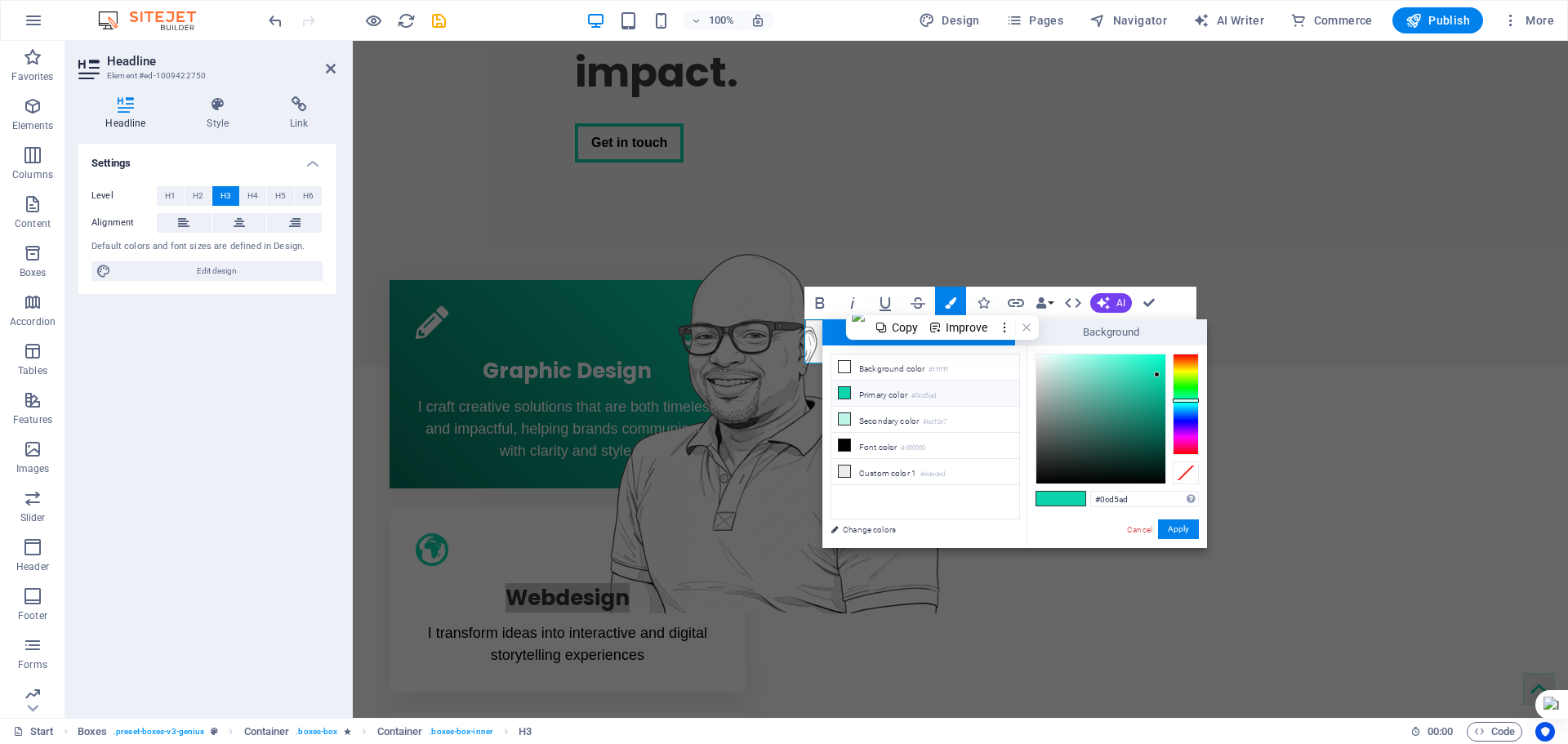
click at [889, 397] on li "Primary color #0cd5ad" at bounding box center [925, 394] width 187 height 27
click at [1060, 494] on span at bounding box center [1049, 498] width 25 height 14
click at [1125, 501] on input "#0cd5ad" at bounding box center [1145, 498] width 109 height 16
drag, startPoint x: 1116, startPoint y: 500, endPoint x: 1096, endPoint y: 504, distance: 20.4
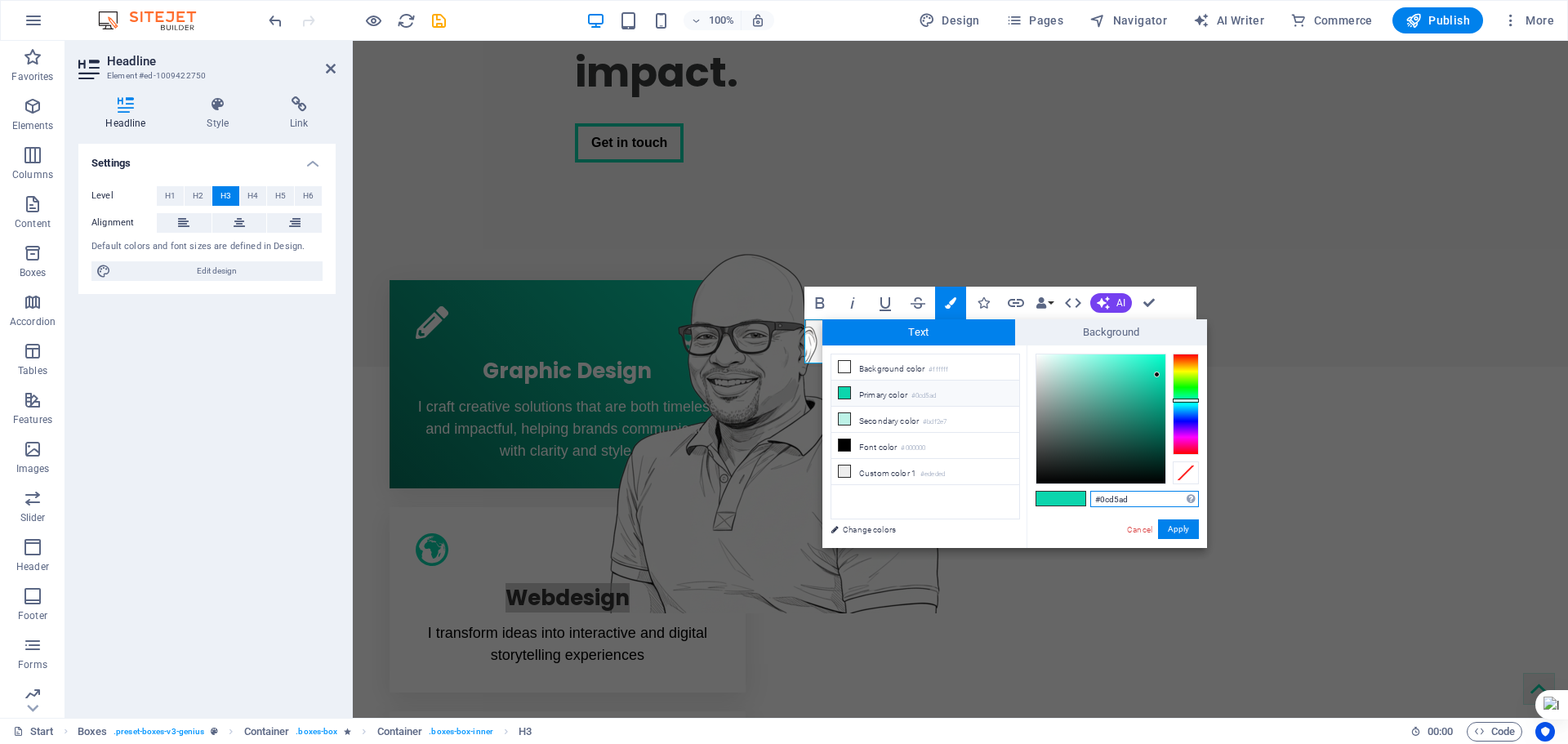
click at [1096, 504] on input "#0cd5ad" at bounding box center [1145, 498] width 109 height 16
click at [853, 419] on li "Secondary color #bdf2e7" at bounding box center [925, 420] width 187 height 27
click at [857, 389] on li "Primary color #0cd5ad" at bounding box center [925, 394] width 187 height 27
type input "#0cd5ad"
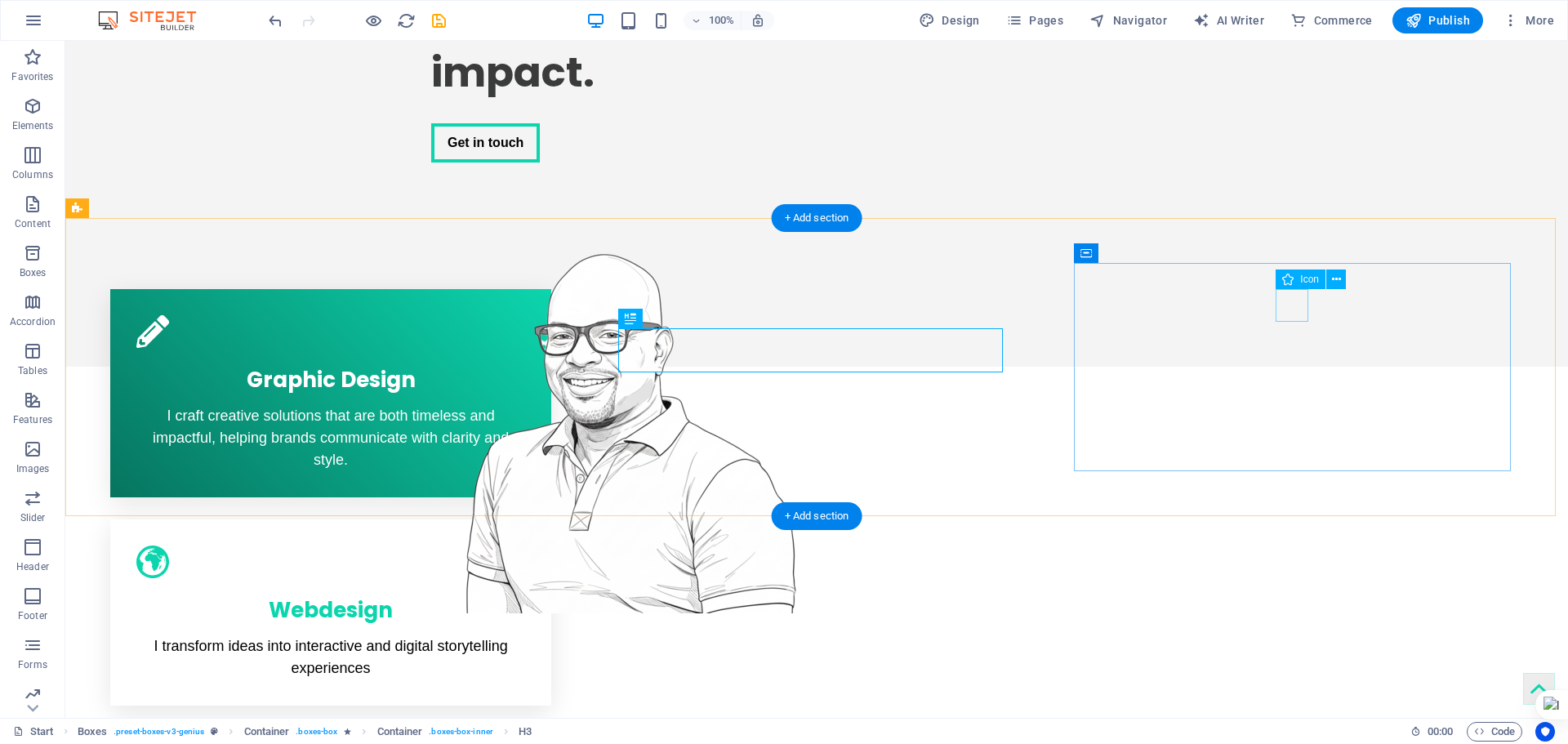
select select "xMidYMid"
select select "px"
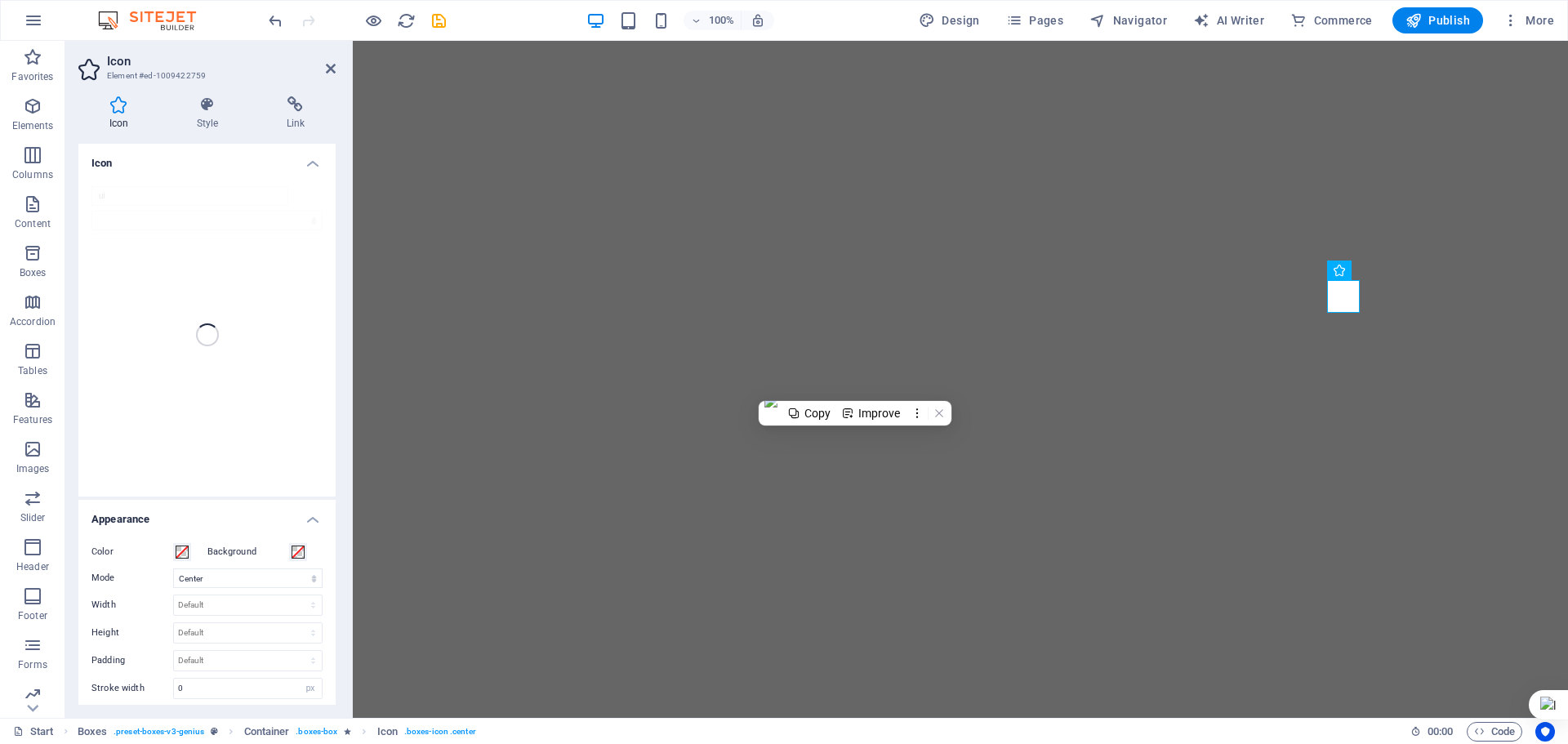
select select "xMidYMid"
select select "px"
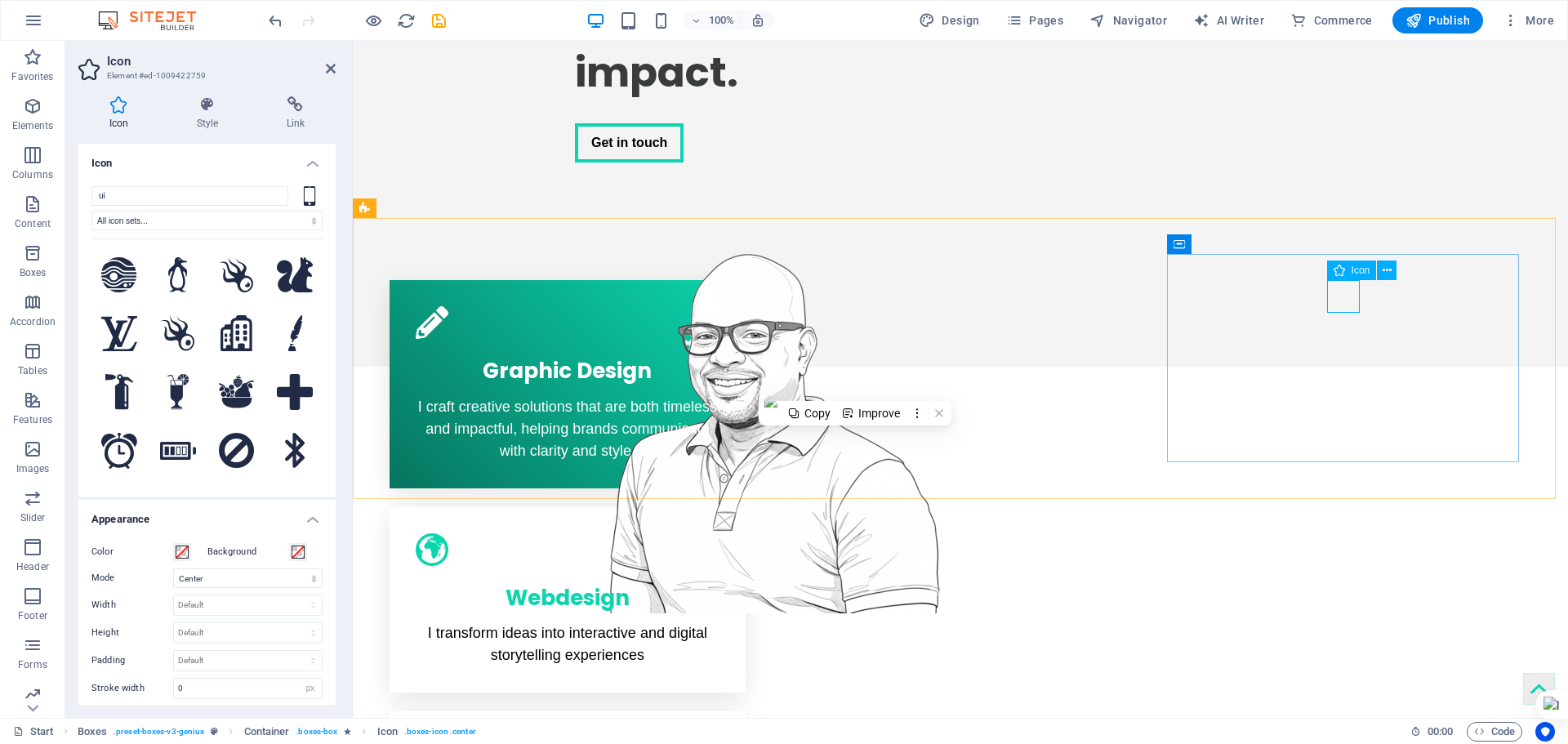
click at [720, 737] on figure at bounding box center [567, 753] width 304 height 33
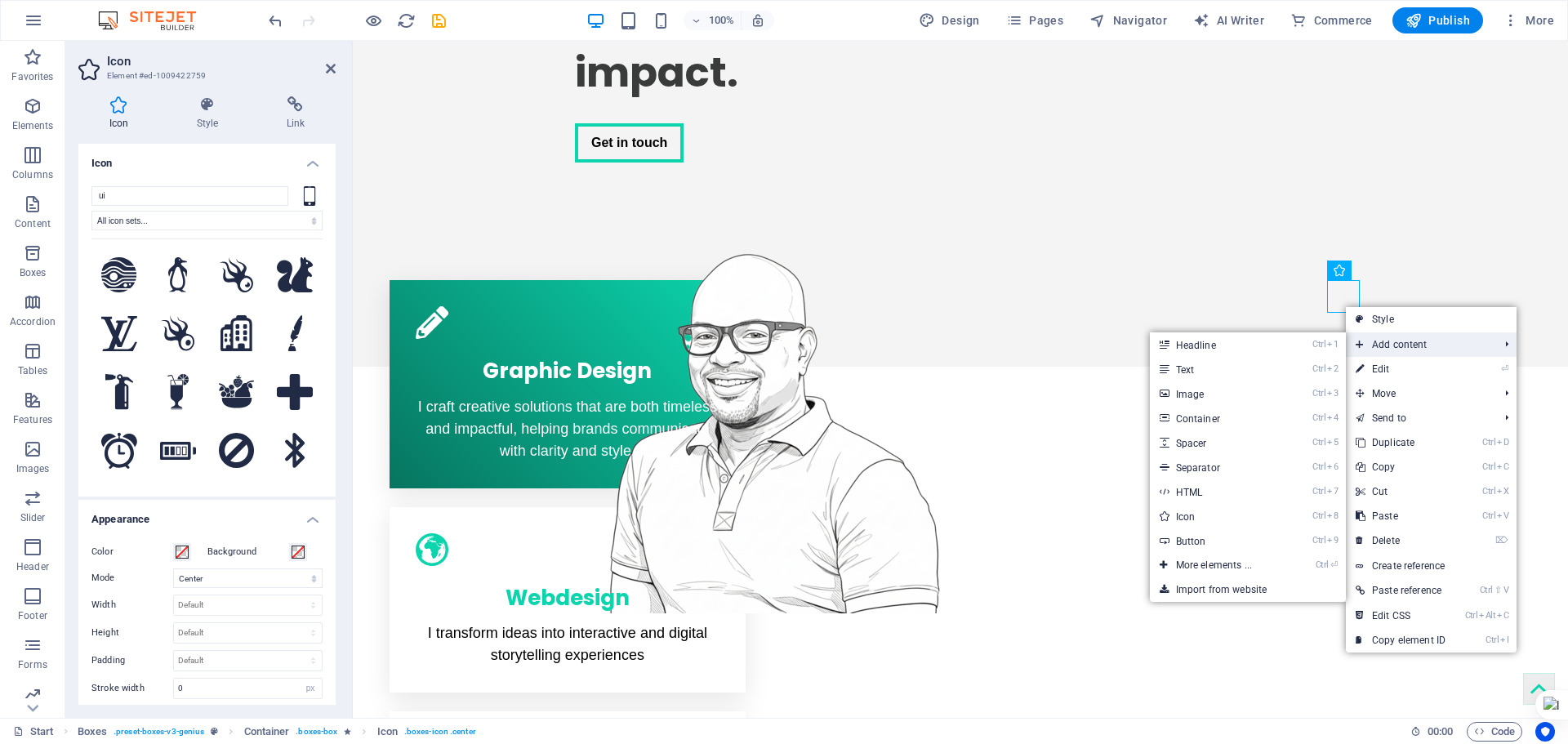
click at [1407, 349] on span "Add content" at bounding box center [1419, 345] width 146 height 25
click at [1196, 387] on link "Ctrl 3 Image" at bounding box center [1218, 394] width 134 height 25
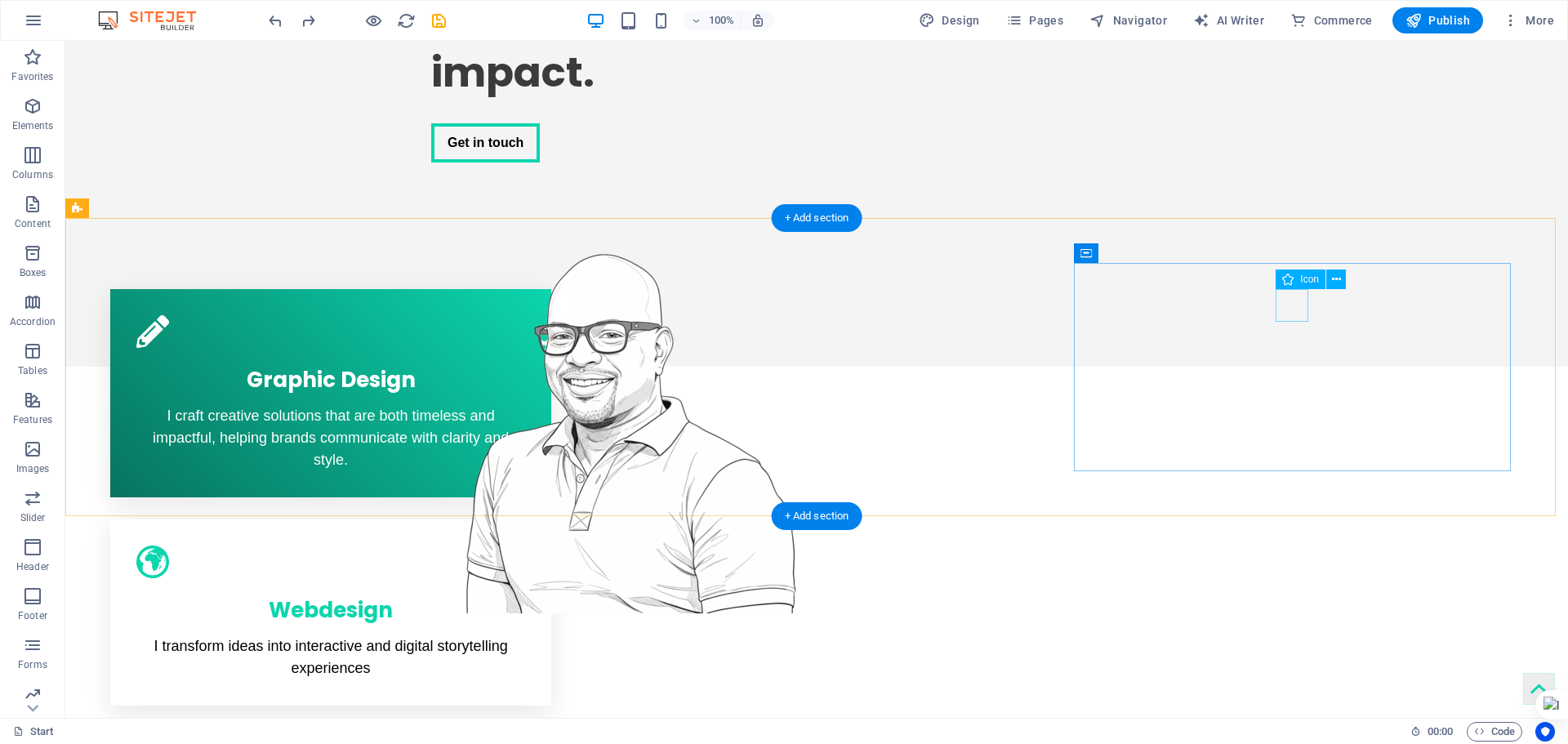
click at [1310, 275] on span "Icon" at bounding box center [1310, 279] width 19 height 9
click at [1307, 280] on span "Icon" at bounding box center [1310, 279] width 19 height 9
select select "xMidYMid"
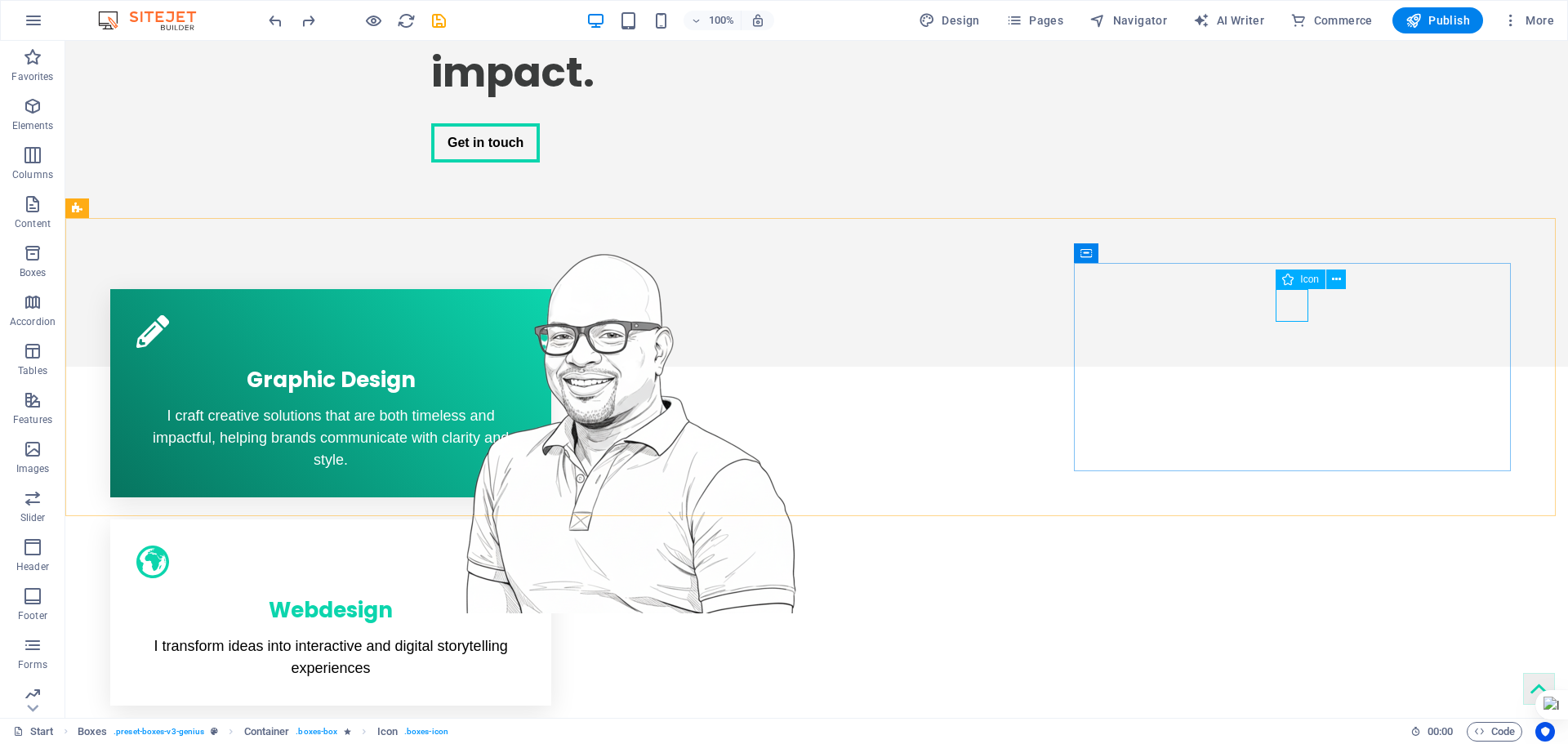
select select "px"
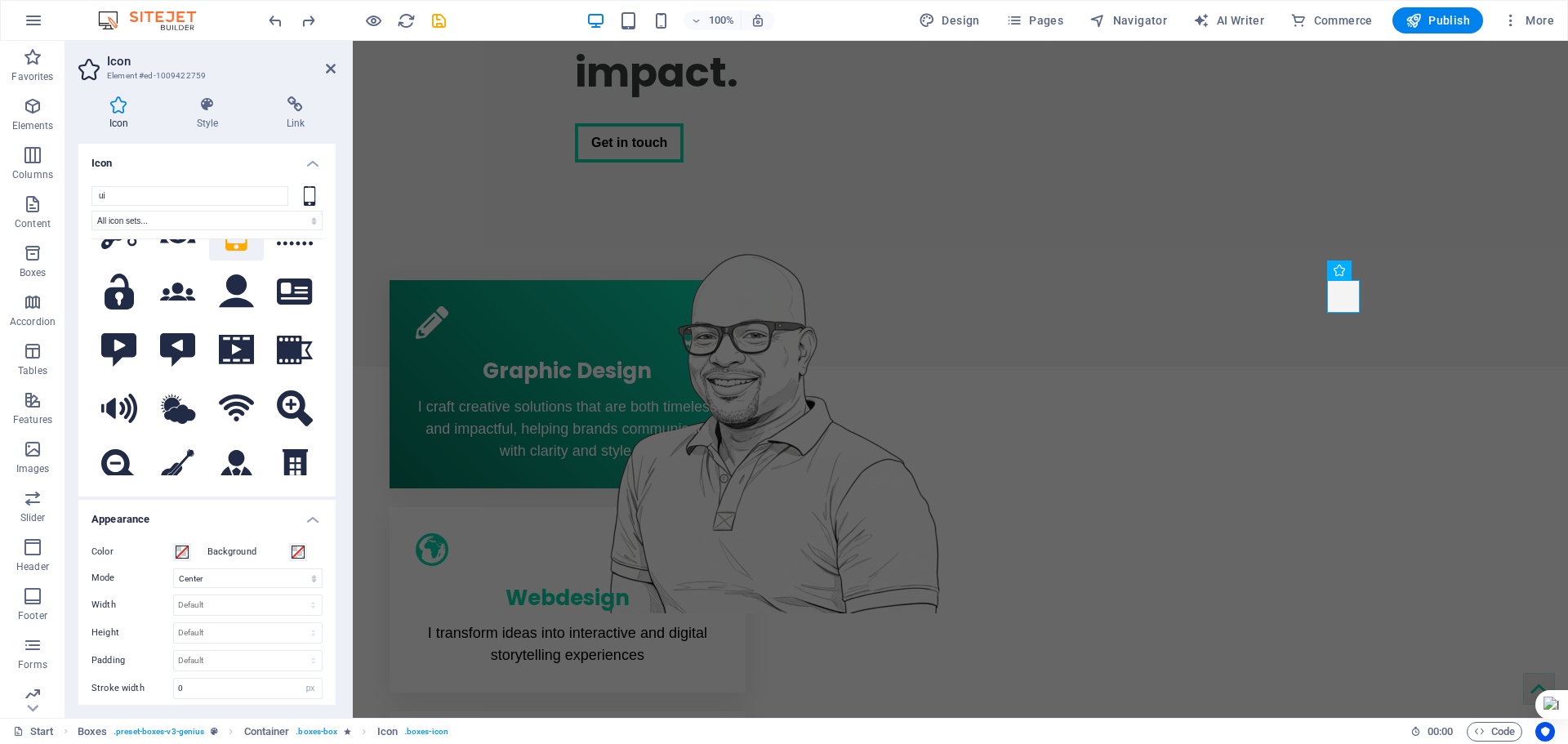
scroll to position [1306, 0]
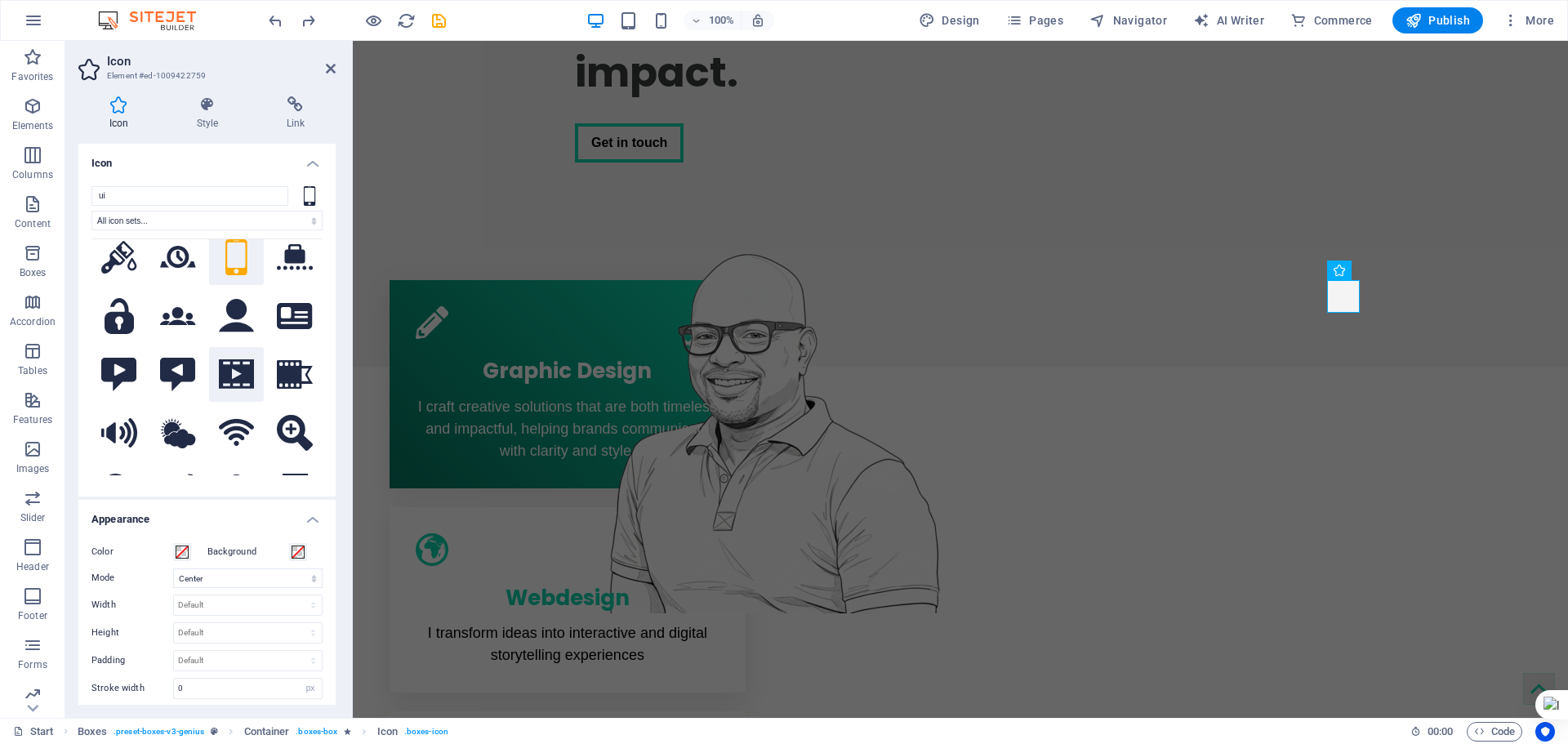
click at [238, 360] on icon at bounding box center [237, 374] width 36 height 29
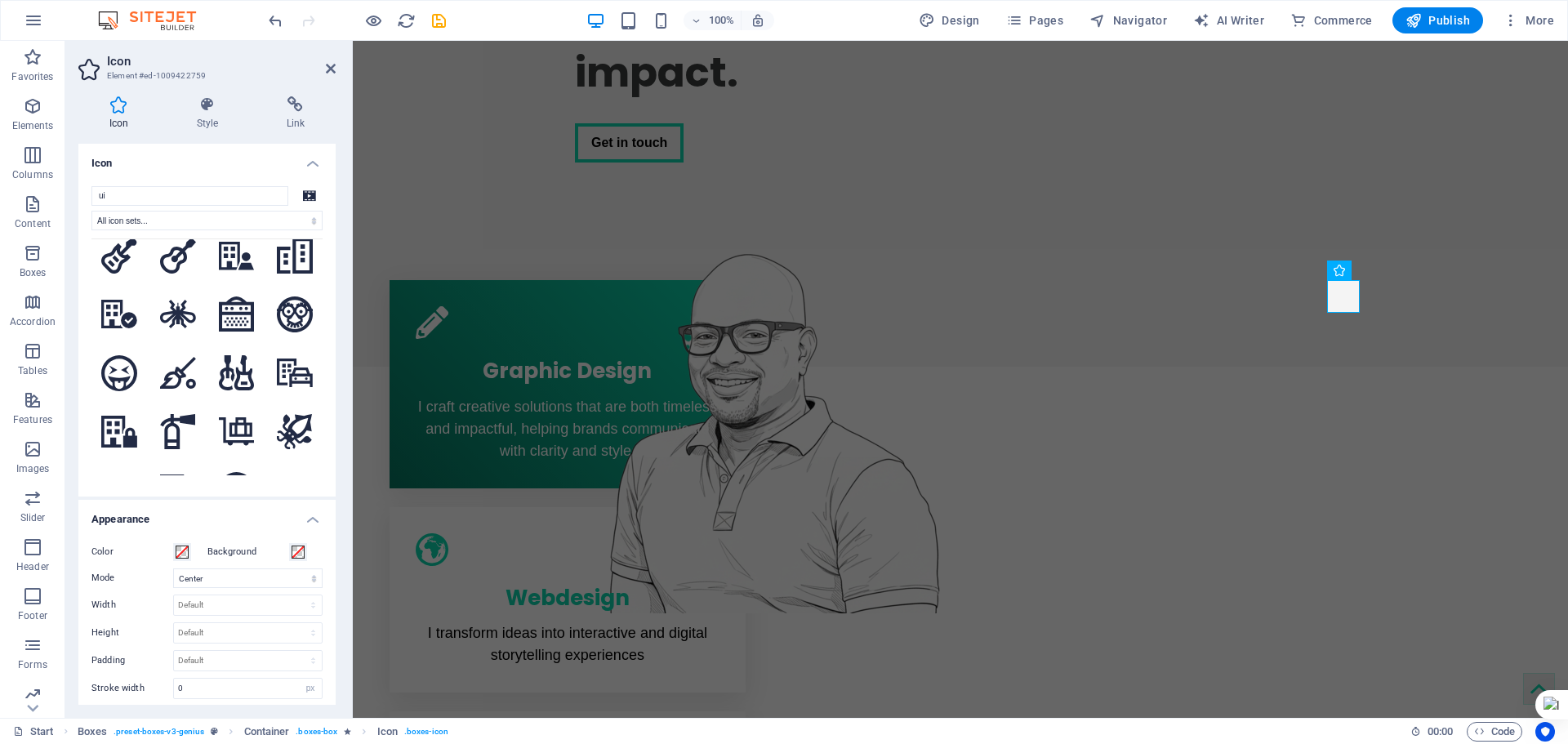
scroll to position [5470, 0]
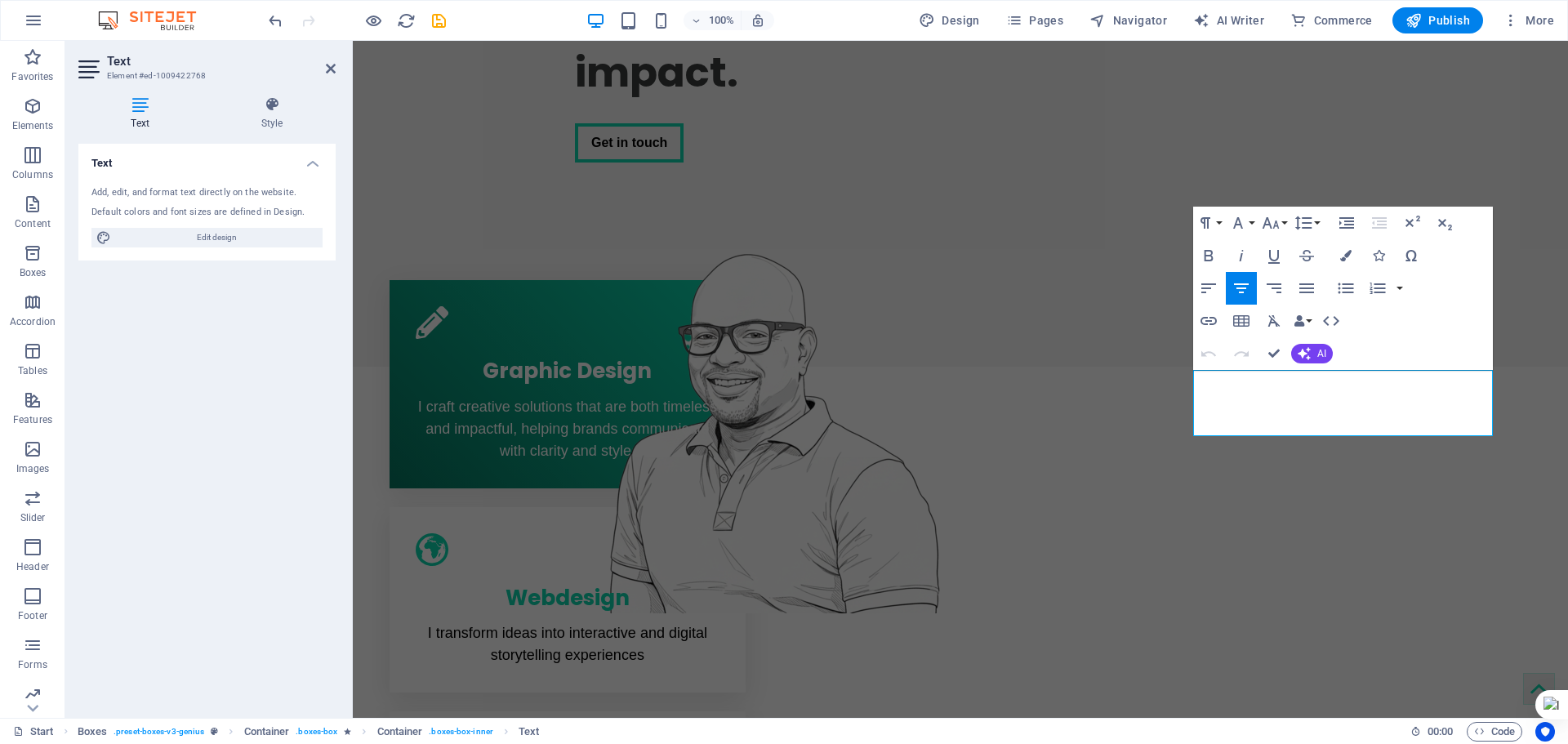
click at [140, 104] on icon at bounding box center [140, 104] width 123 height 16
click at [25, 111] on icon "button" at bounding box center [32, 106] width 20 height 20
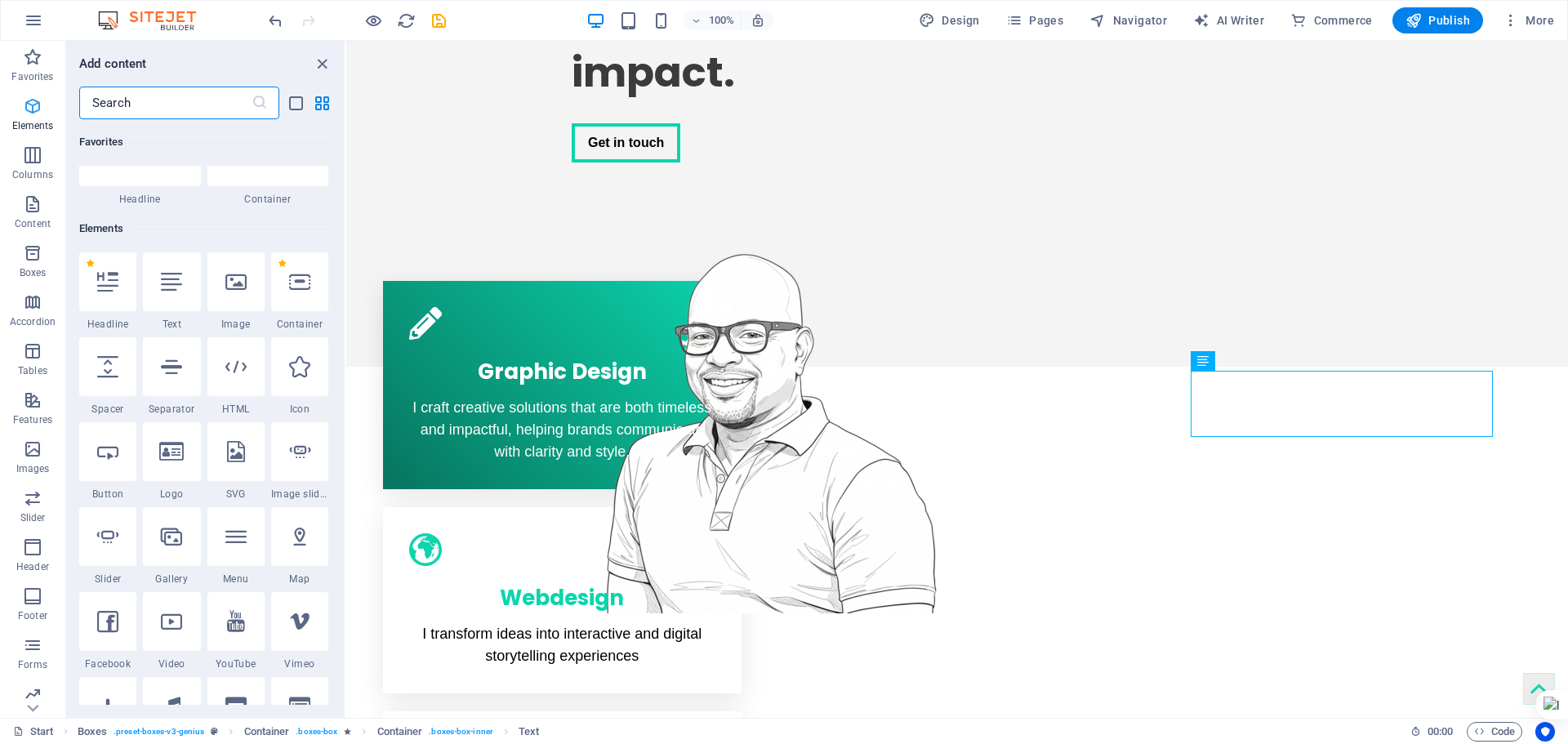
scroll to position [174, 0]
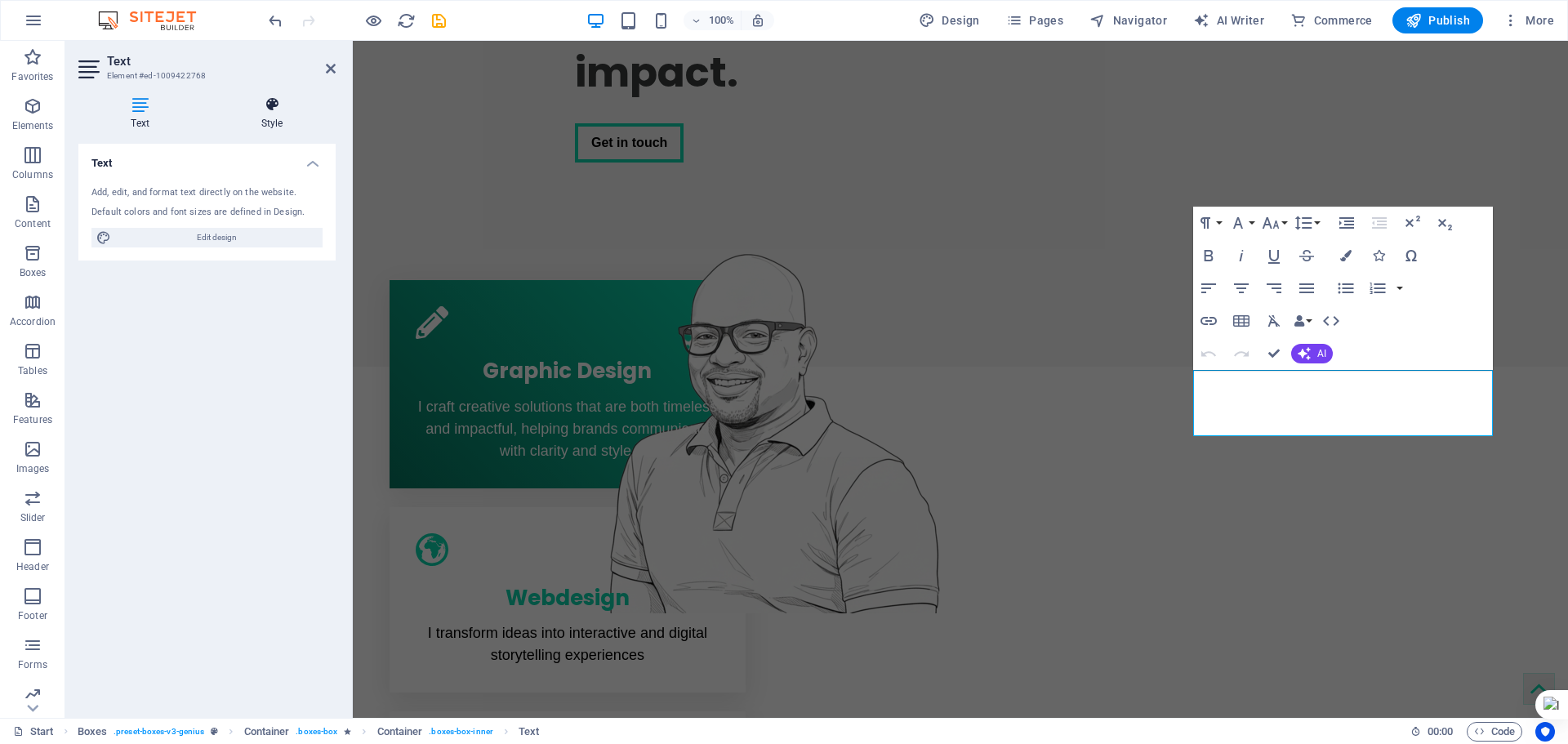
click at [258, 106] on icon at bounding box center [272, 104] width 128 height 16
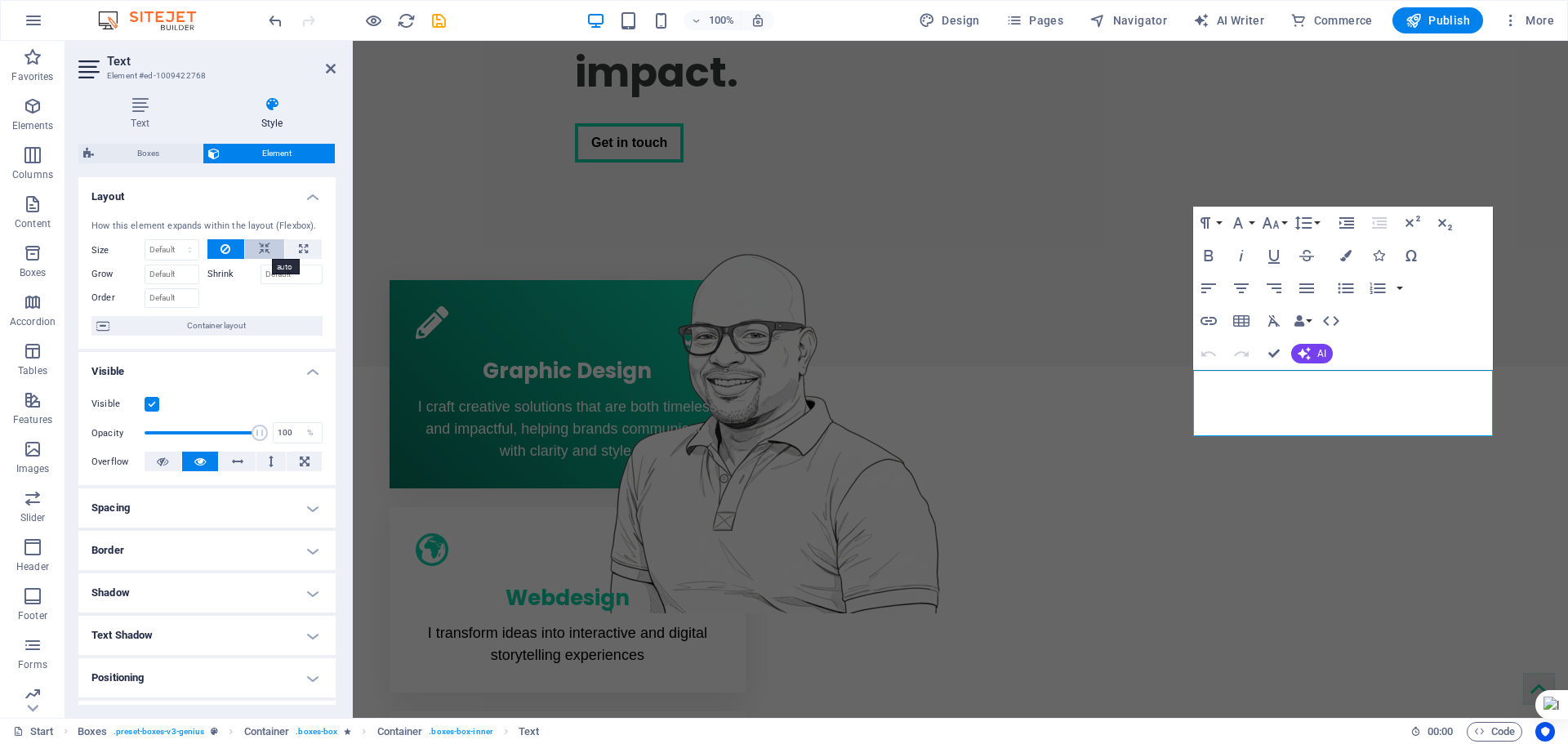
click at [266, 249] on icon at bounding box center [264, 249] width 11 height 20
click at [193, 506] on h4 "Spacing" at bounding box center [207, 507] width 258 height 39
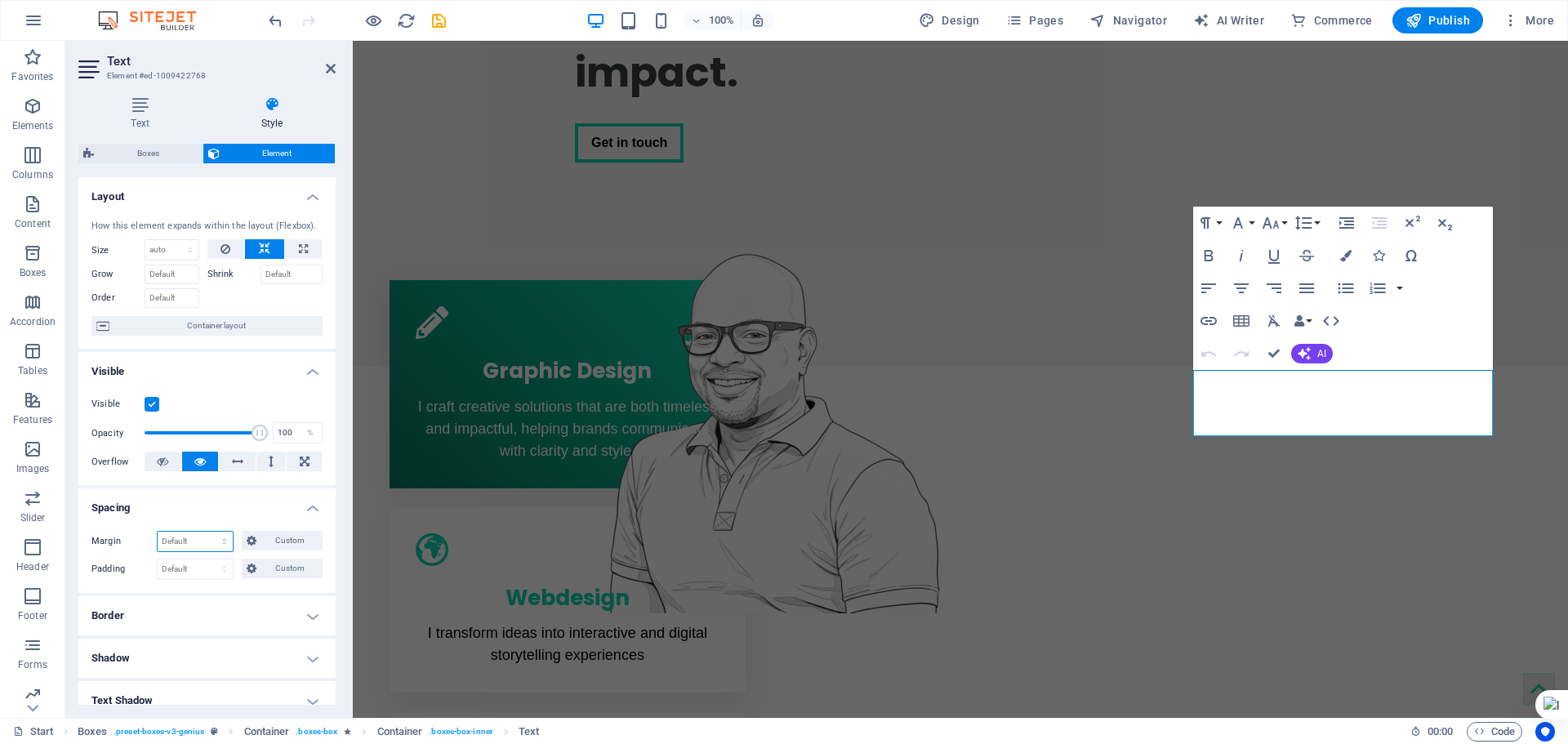
click at [189, 534] on select "Default auto px % rem vw vh Custom" at bounding box center [194, 541] width 75 height 20
click at [157, 532] on select "Default auto px % rem vw vh Custom" at bounding box center [194, 541] width 75 height 20
select select "DISABLED_OPTION_VALUE"
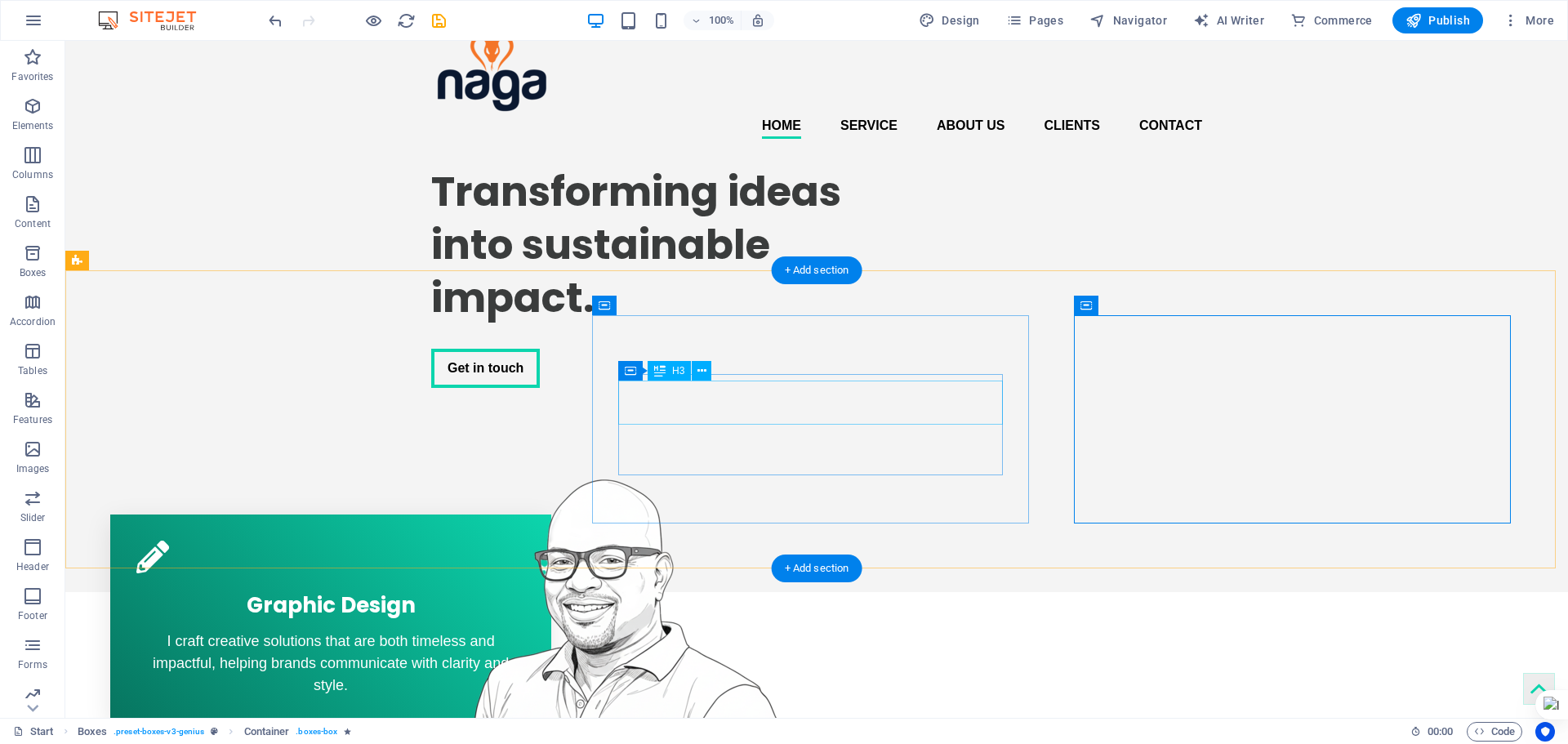
scroll to position [0, 0]
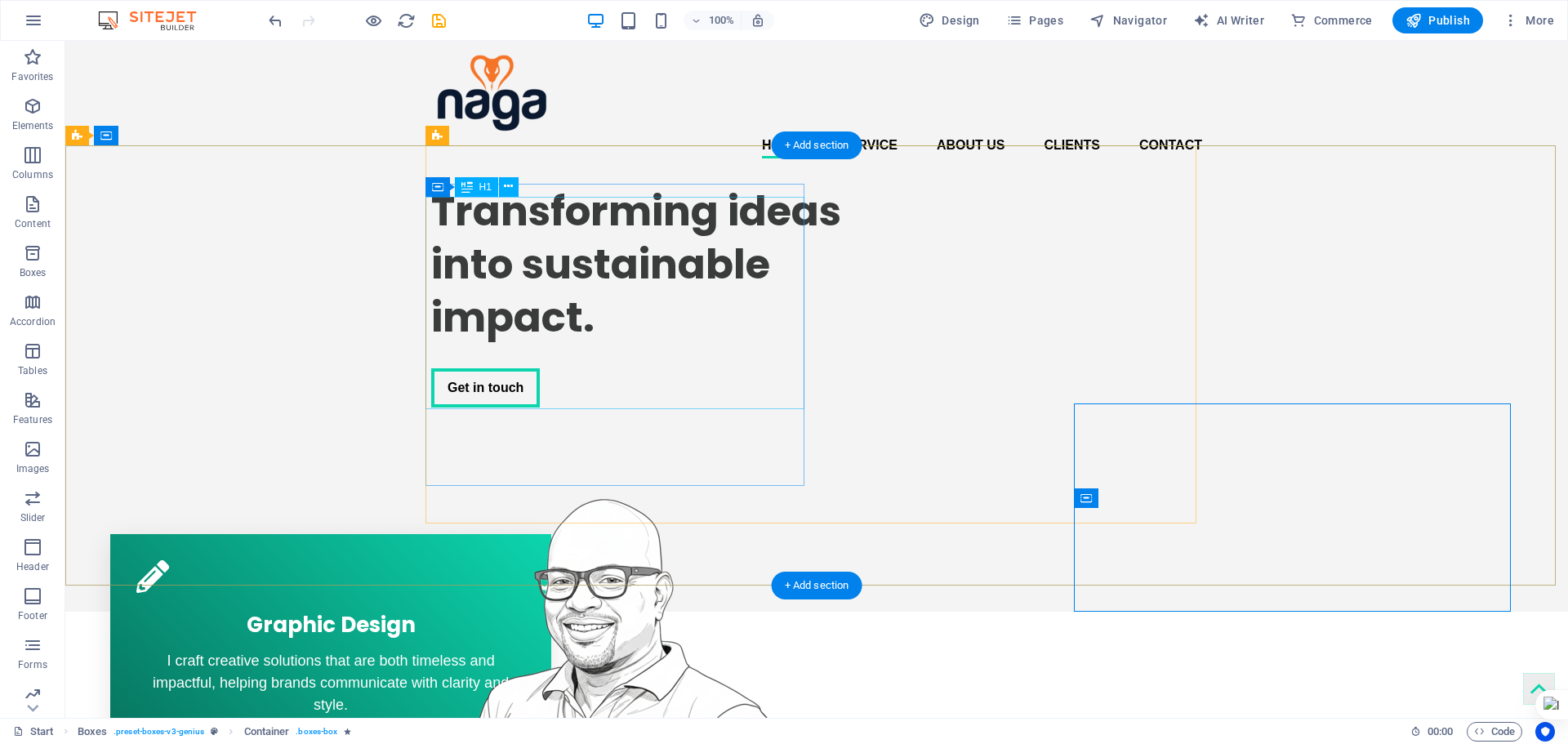
click at [503, 344] on div "Transforming ideas into sustainable impact." at bounding box center [676, 264] width 490 height 159
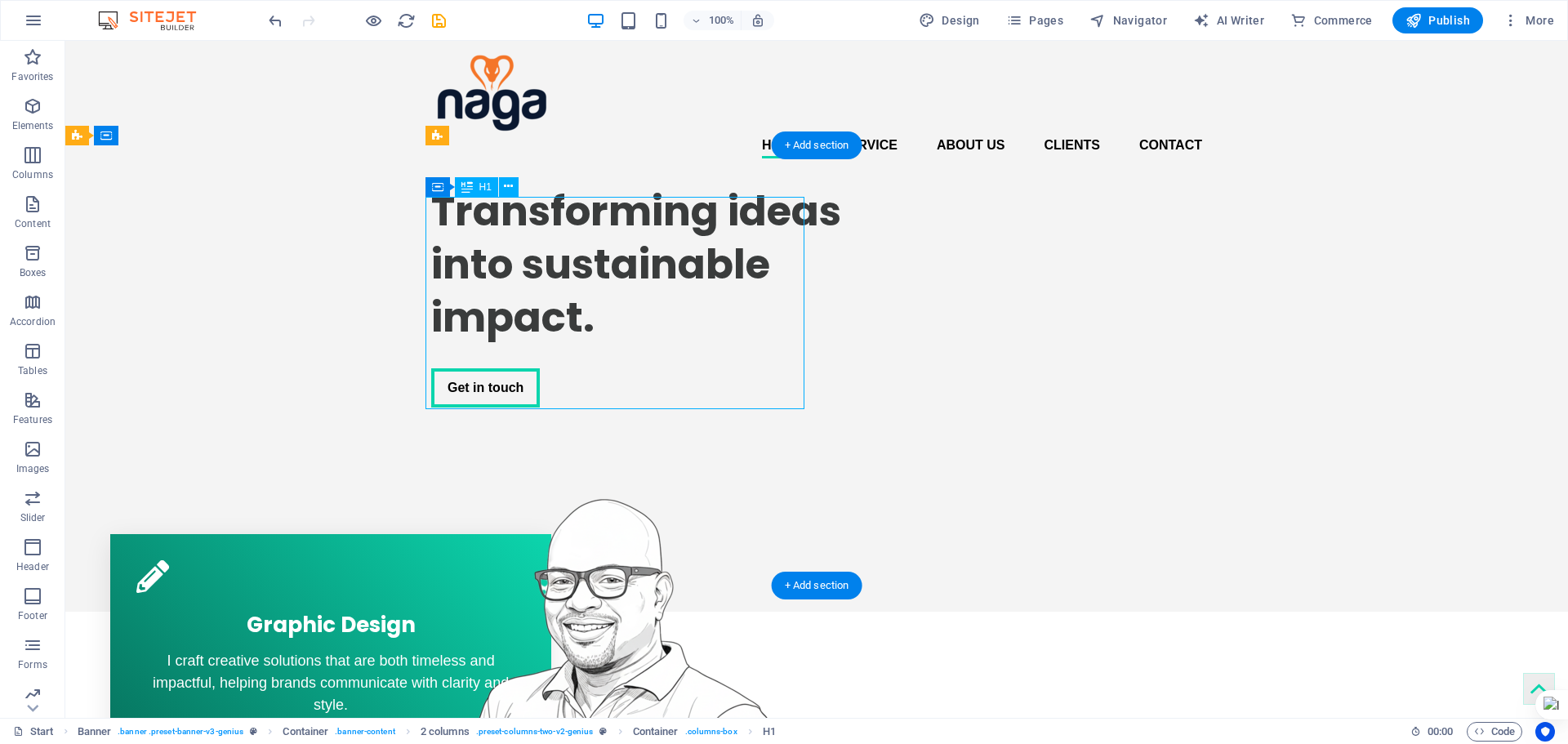
click at [503, 344] on div "Transforming ideas into sustainable impact." at bounding box center [676, 264] width 490 height 159
